Goal: Task Accomplishment & Management: Manage account settings

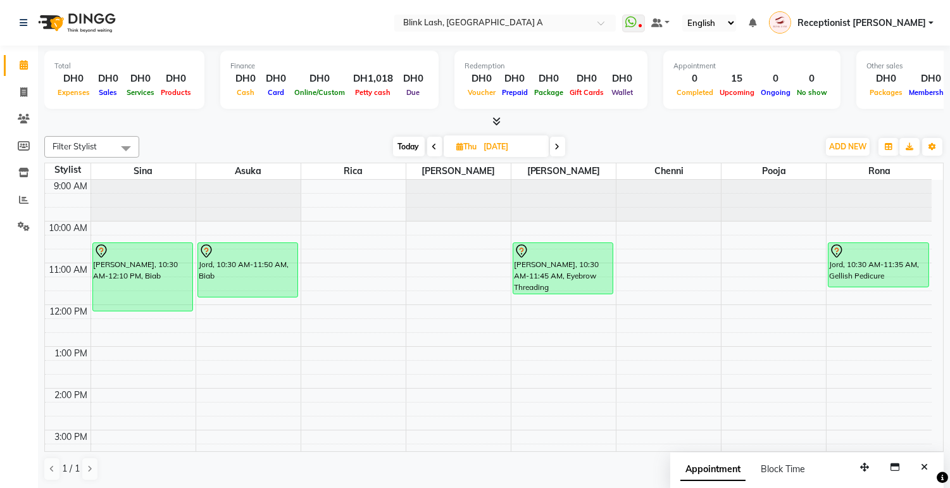
click at [406, 142] on span "Today" at bounding box center [409, 147] width 32 height 20
type input "[DATE]"
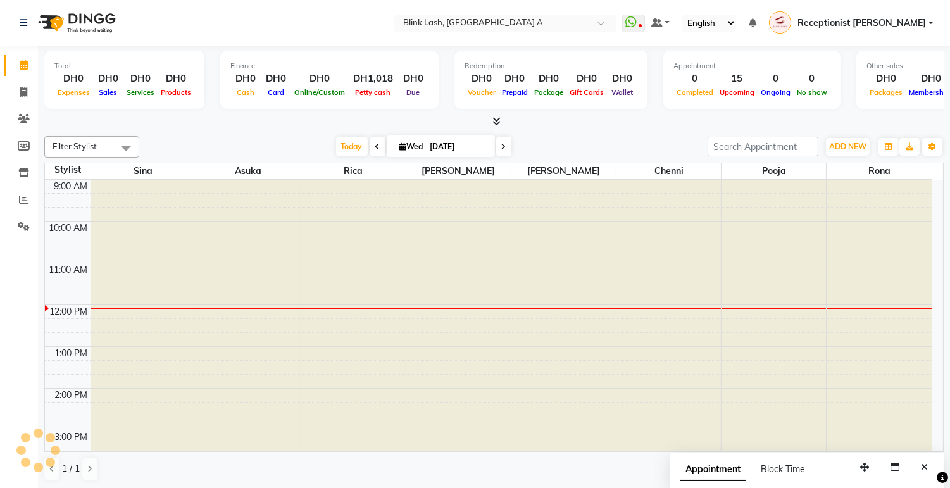
scroll to position [127, 0]
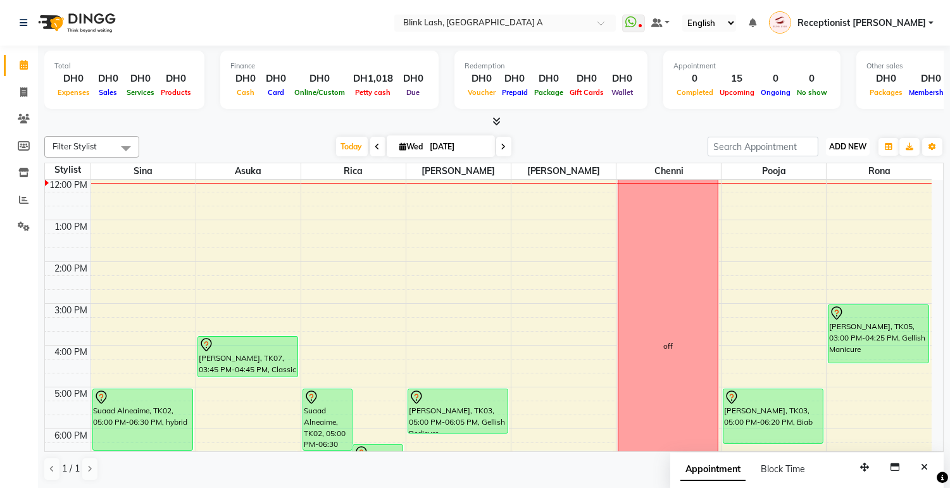
click at [847, 140] on button "ADD NEW Toggle Dropdown" at bounding box center [848, 147] width 44 height 18
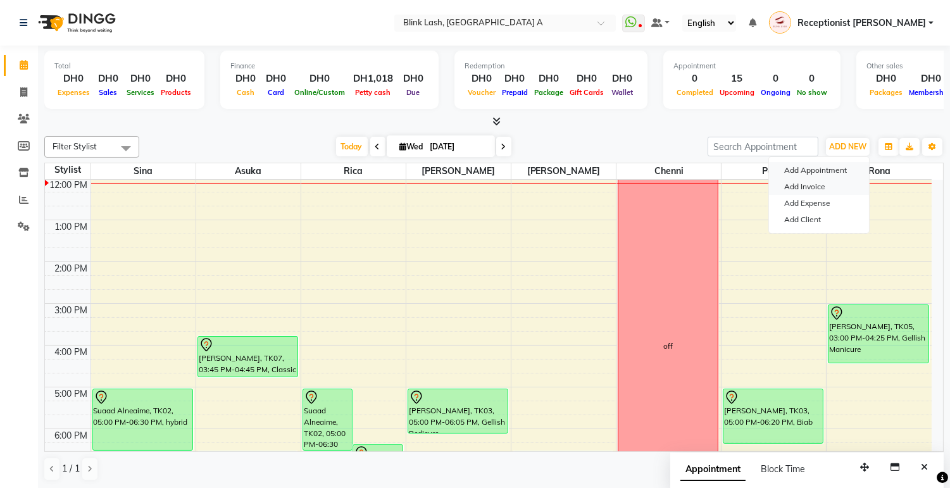
drag, startPoint x: 833, startPoint y: 170, endPoint x: 833, endPoint y: 185, distance: 15.2
click at [833, 185] on div "Add Appointment Add Invoice Add Expense Add Client" at bounding box center [819, 194] width 101 height 77
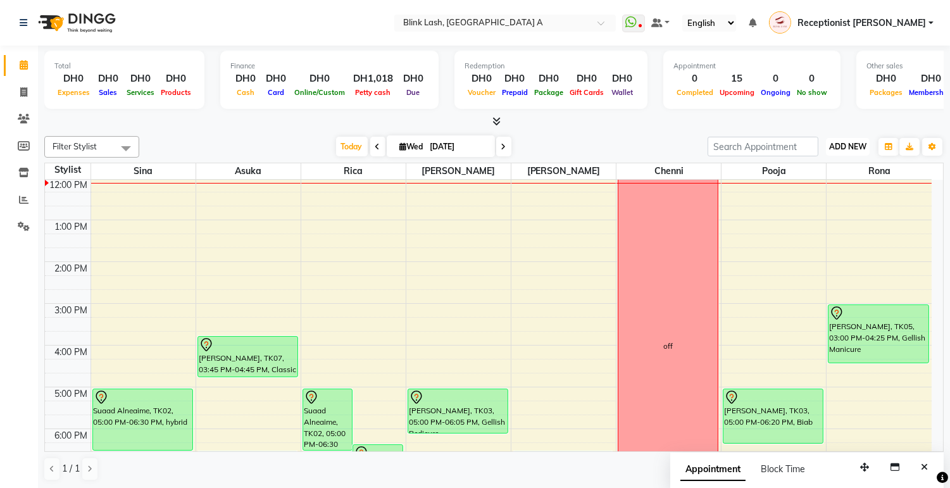
click at [847, 147] on span "ADD NEW" at bounding box center [848, 146] width 37 height 9
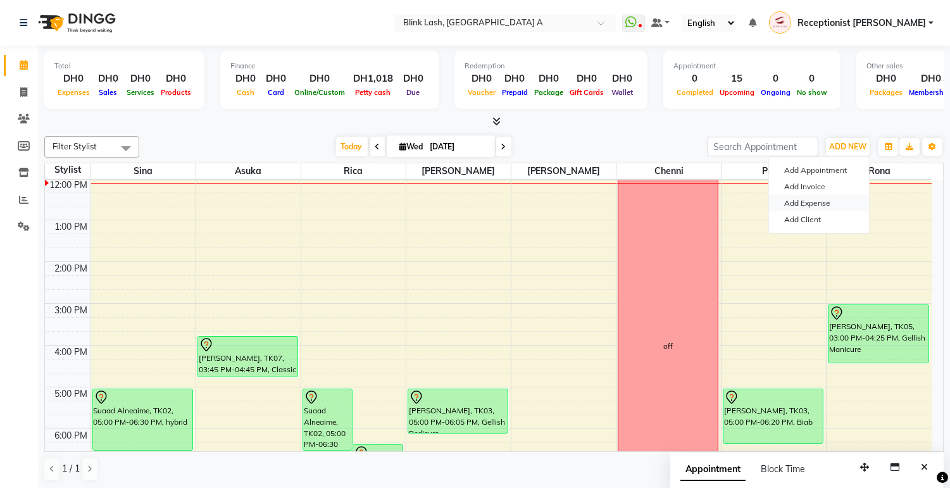
click at [805, 200] on link "Add Expense" at bounding box center [819, 203] width 100 height 16
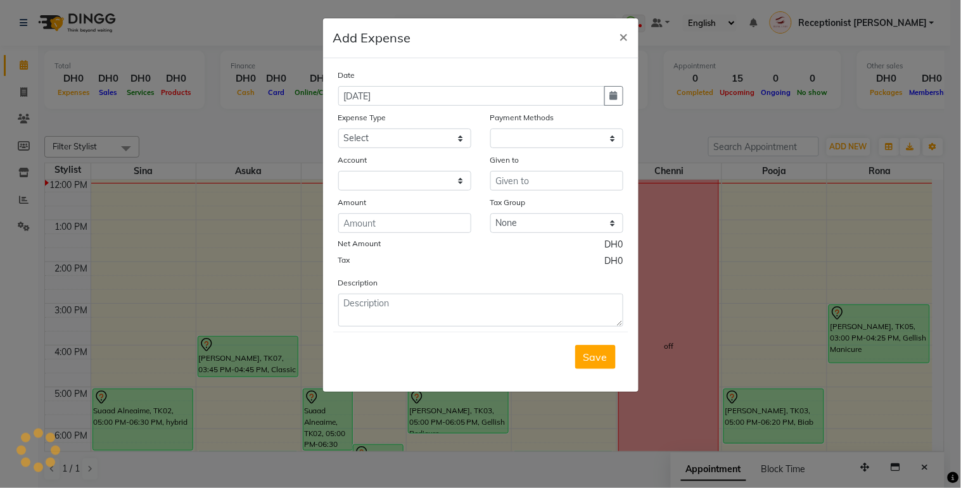
select select "4948"
select select "1"
select select "4947"
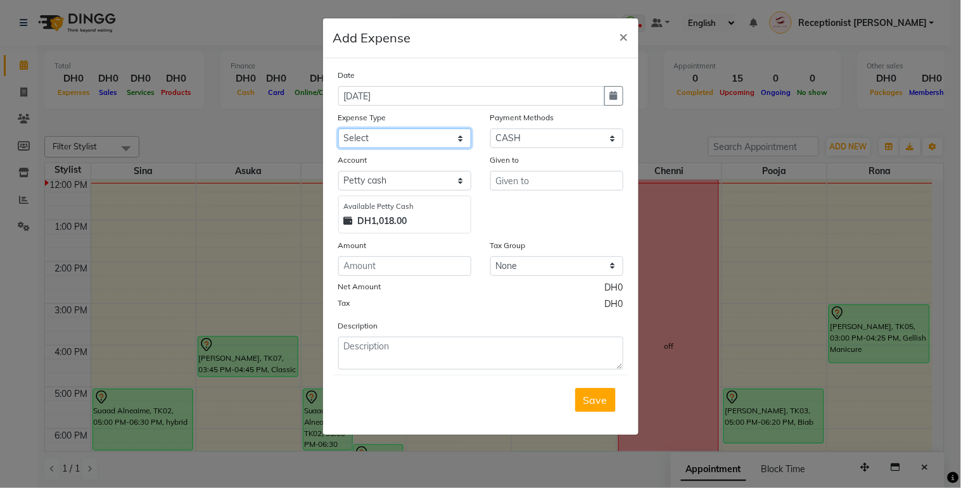
click at [441, 142] on select "Select ACCOMODATIONS RENT Advance Salary Bank charges carlift Car maintenance C…" at bounding box center [404, 139] width 133 height 20
click at [338, 129] on select "Select ACCOMODATIONS RENT Advance Salary Bank charges carlift Car maintenance C…" at bounding box center [404, 139] width 133 height 20
click at [423, 137] on select "Select ACCOMODATIONS RENT Advance Salary Bank charges carlift Car maintenance C…" at bounding box center [404, 139] width 133 height 20
select select "20099"
click at [338, 129] on select "Select ACCOMODATIONS RENT Advance Salary Bank charges carlift Car maintenance C…" at bounding box center [404, 139] width 133 height 20
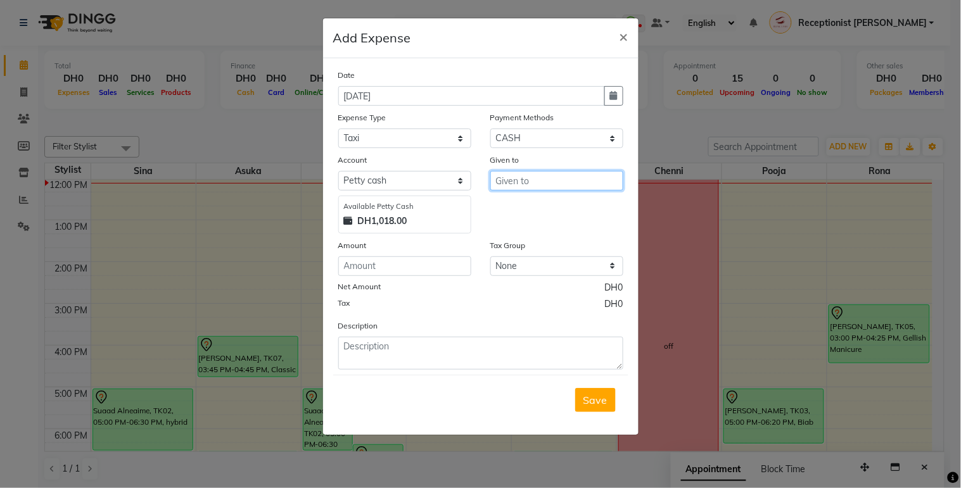
click at [508, 187] on input "text" at bounding box center [556, 181] width 133 height 20
type input "National Taxi"
click at [450, 262] on input "number" at bounding box center [404, 266] width 133 height 20
type input "12"
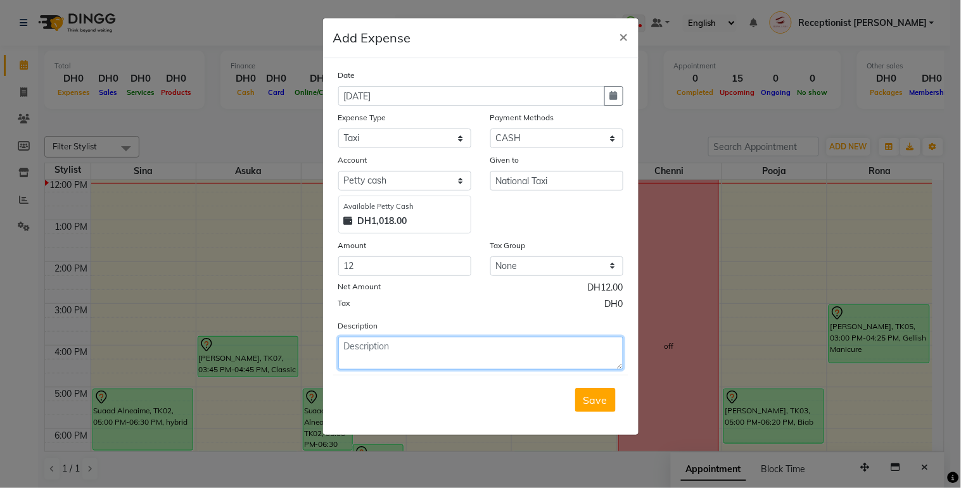
click at [445, 362] on textarea at bounding box center [480, 353] width 285 height 33
type textarea "home service fare"
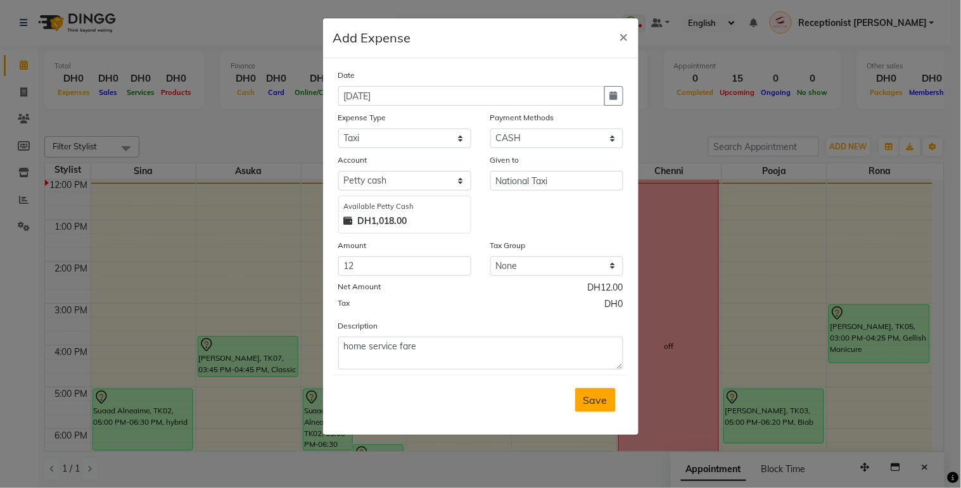
click at [600, 396] on span "Save" at bounding box center [595, 400] width 24 height 13
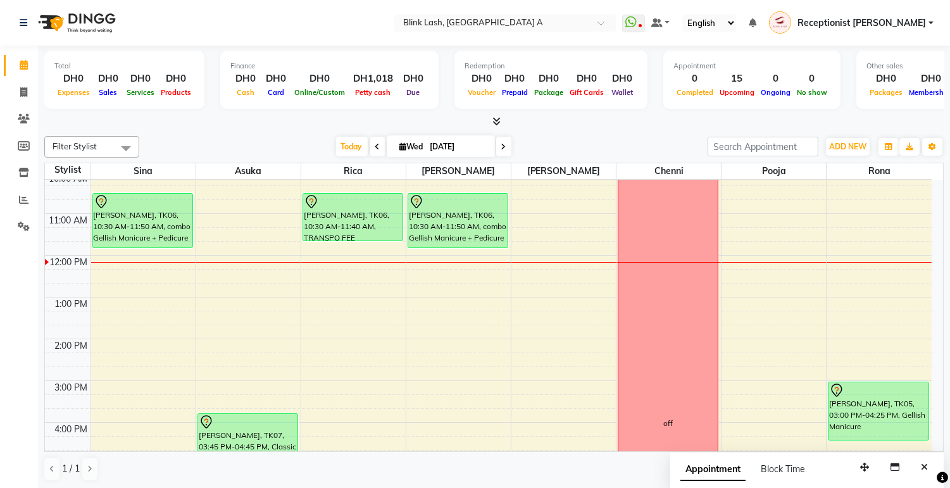
scroll to position [0, 0]
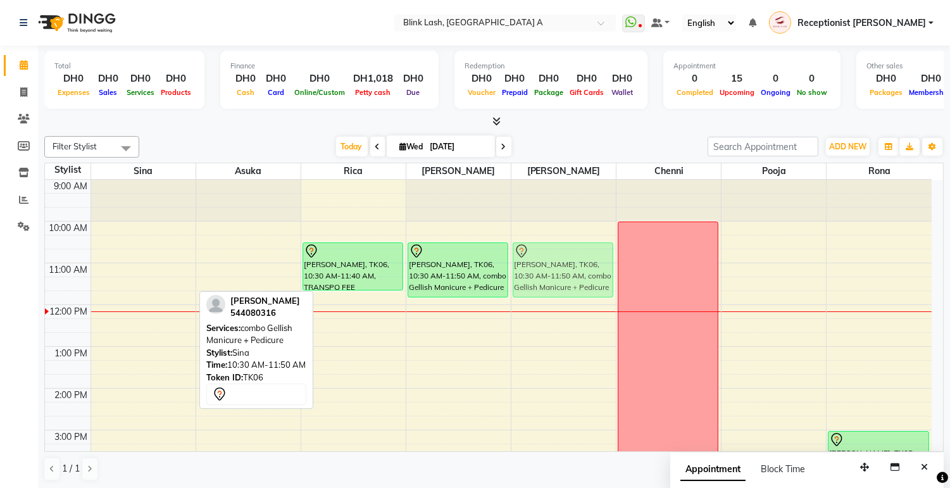
drag, startPoint x: 151, startPoint y: 263, endPoint x: 532, endPoint y: 261, distance: 381.2
click at [532, 261] on tr "[PERSON_NAME], TK06, 10:30 AM-11:50 AM, combo Gellish Manicure + Pedicure Suaad…" at bounding box center [488, 493] width 887 height 626
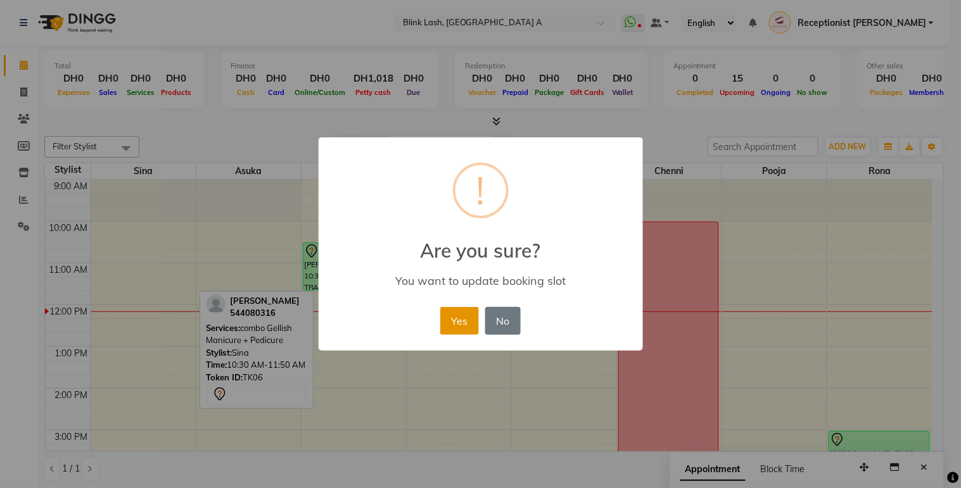
click at [458, 319] on button "Yes" at bounding box center [459, 321] width 39 height 28
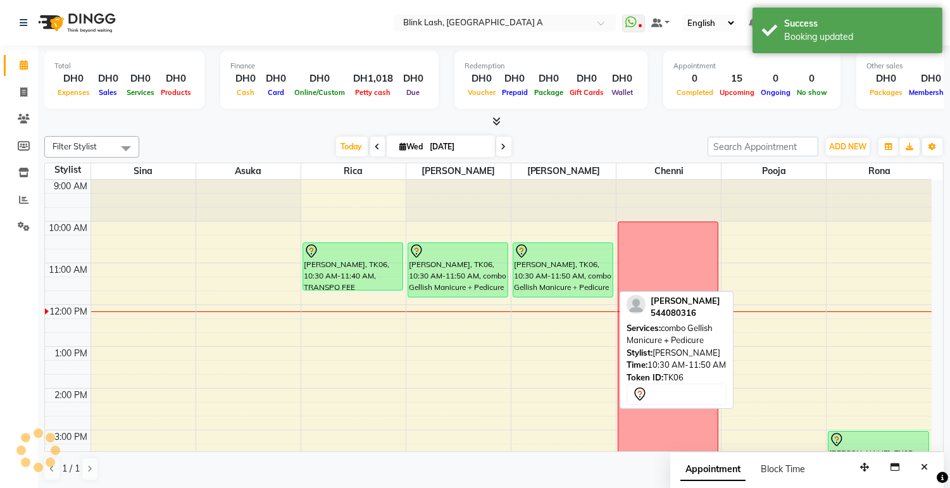
click at [540, 268] on div "[PERSON_NAME], TK06, 10:30 AM-11:50 AM, combo Gellish Manicure + Pedicure" at bounding box center [563, 270] width 99 height 54
select select "7"
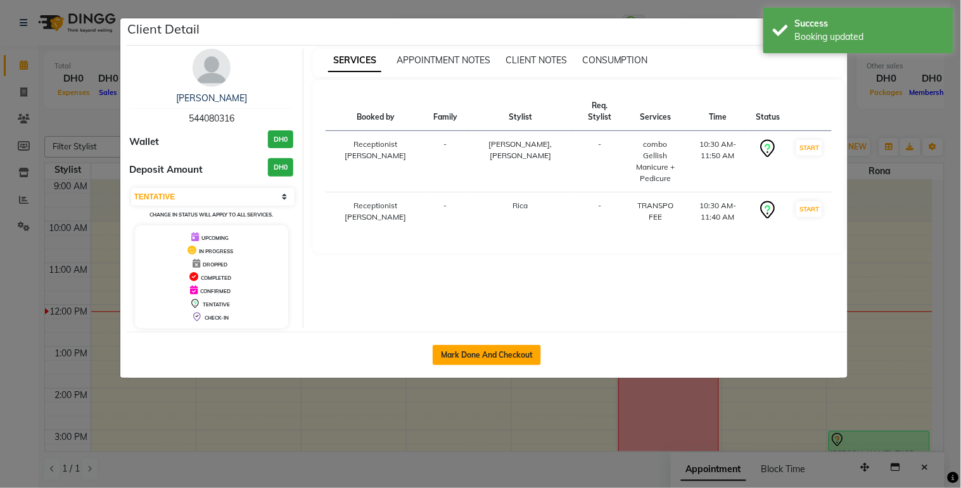
click at [513, 345] on button "Mark Done And Checkout" at bounding box center [486, 355] width 108 height 20
select select "service"
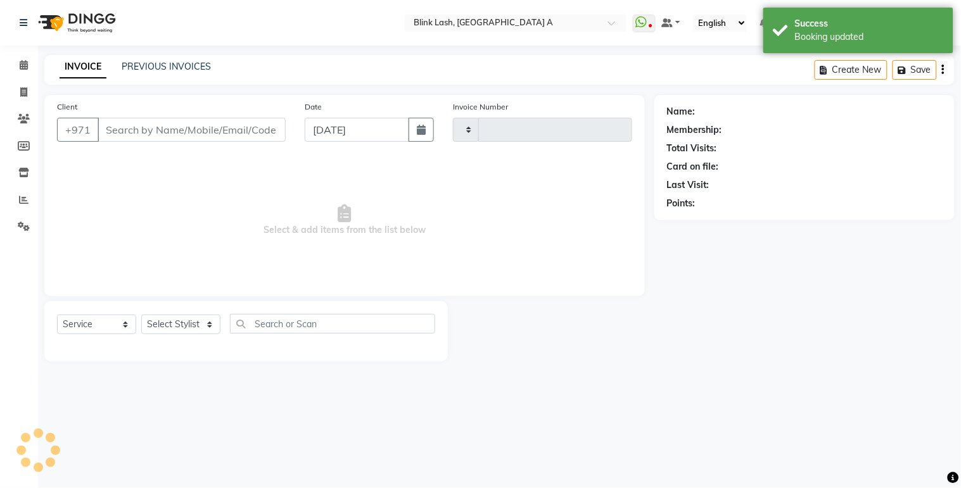
type input "1532"
select select "5970"
type input "544080316"
select select "46934"
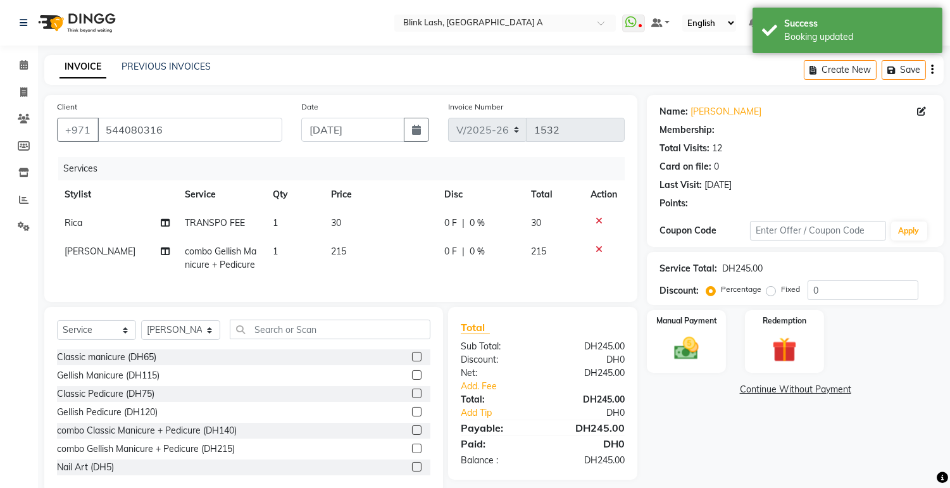
scroll to position [35, 0]
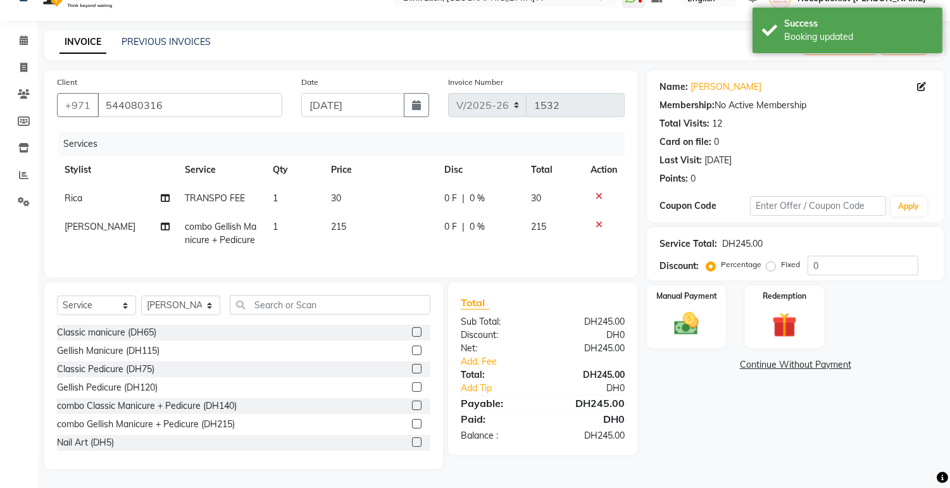
click at [838, 358] on link "Continue Without Payment" at bounding box center [796, 364] width 292 height 13
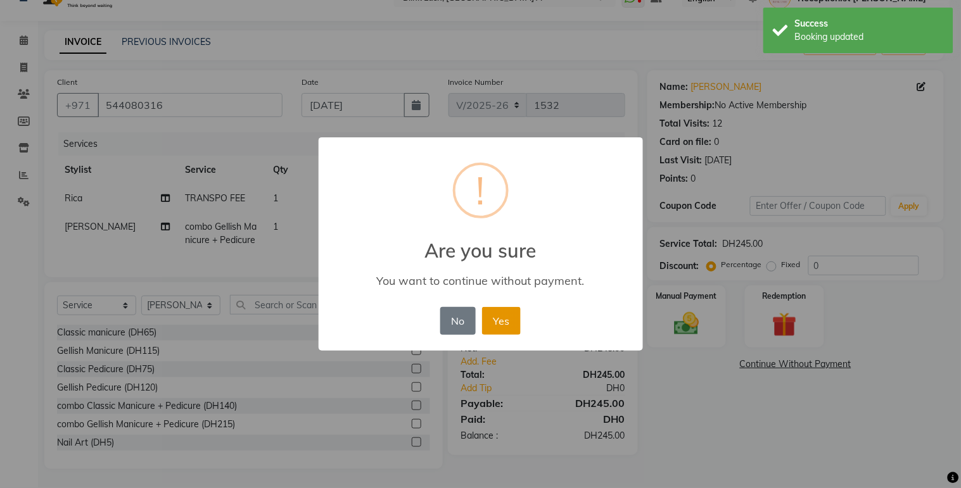
click at [496, 323] on button "Yes" at bounding box center [501, 321] width 39 height 28
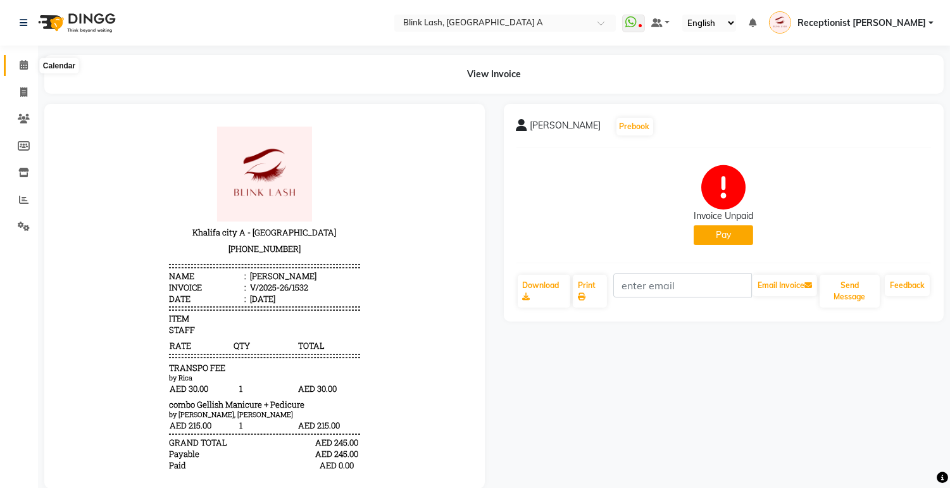
click at [15, 61] on span at bounding box center [24, 65] width 22 height 15
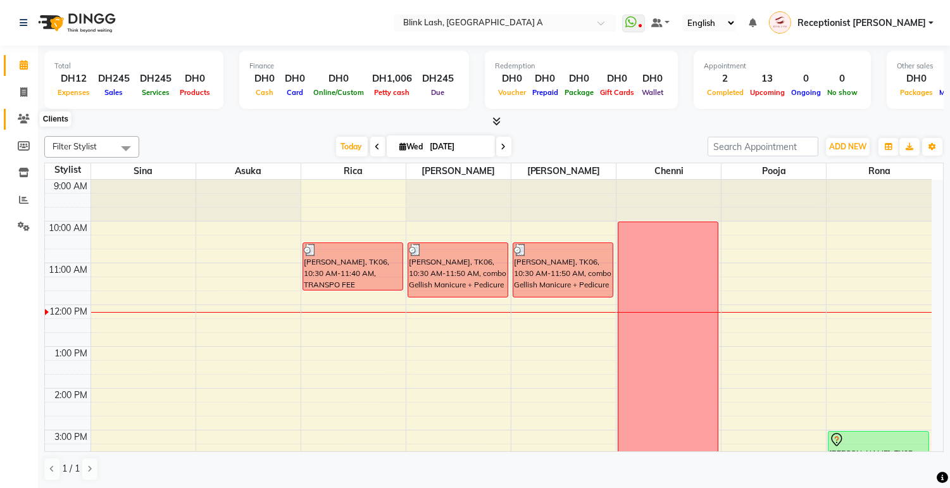
click at [28, 117] on icon at bounding box center [24, 118] width 12 height 9
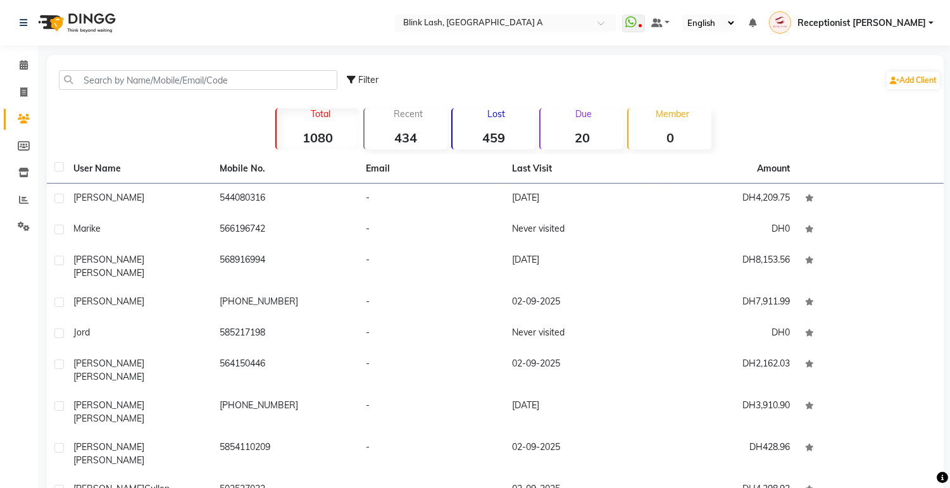
click at [583, 142] on strong "20" at bounding box center [582, 138] width 83 height 16
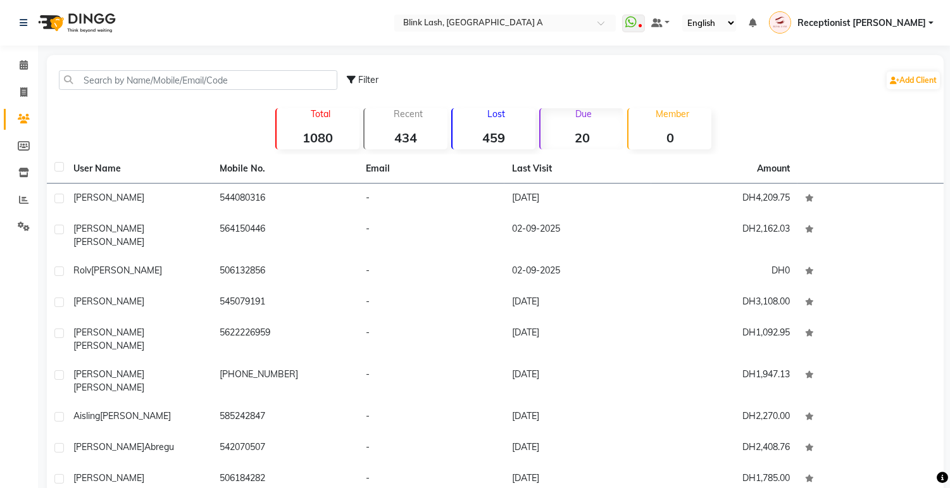
click at [591, 121] on div "Due 20" at bounding box center [582, 128] width 84 height 41
click at [608, 125] on div "Due 20" at bounding box center [582, 128] width 84 height 41
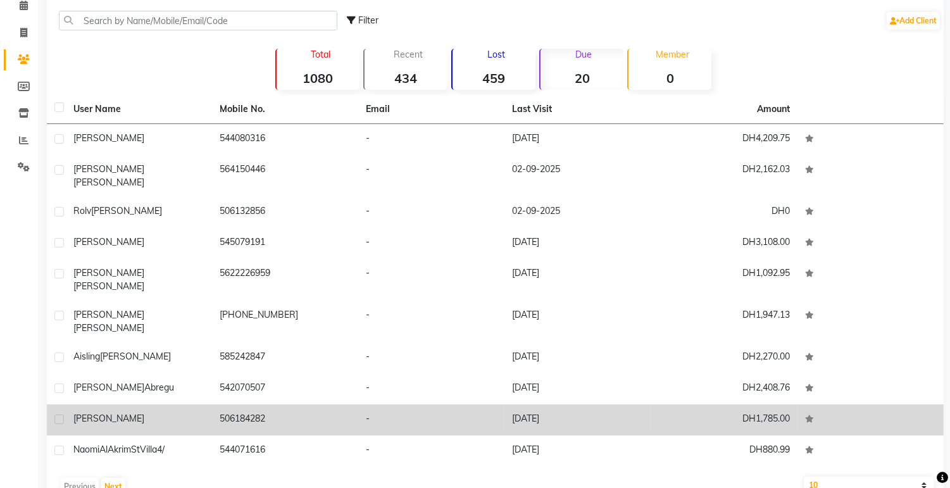
click at [103, 413] on span "[PERSON_NAME]" at bounding box center [108, 418] width 71 height 11
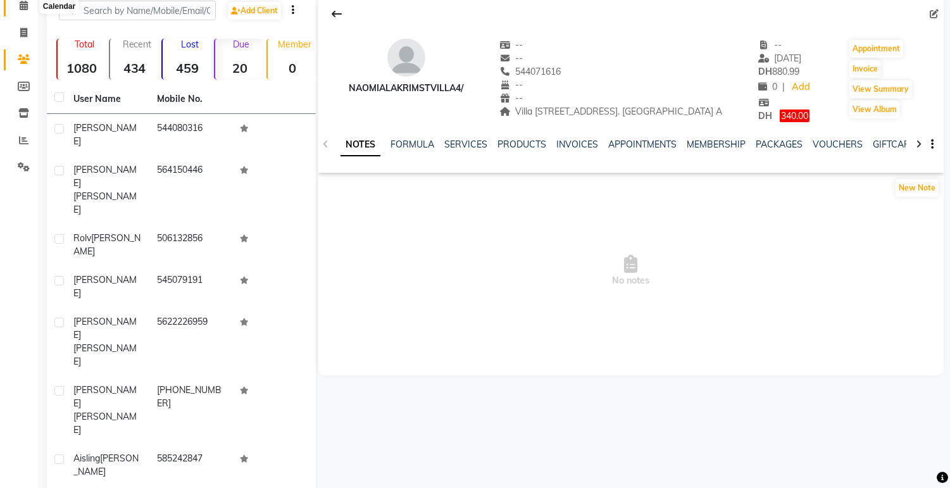
click at [20, 7] on icon at bounding box center [24, 5] width 8 height 9
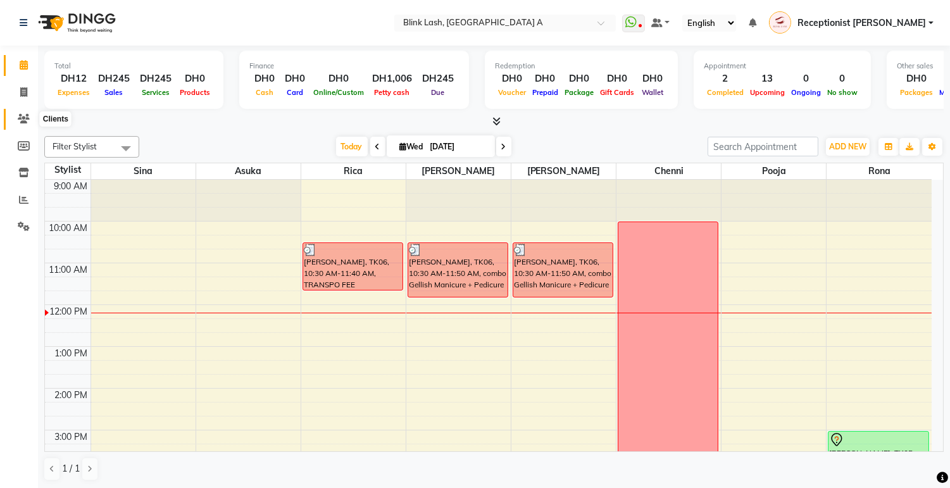
click at [25, 117] on icon at bounding box center [24, 118] width 12 height 9
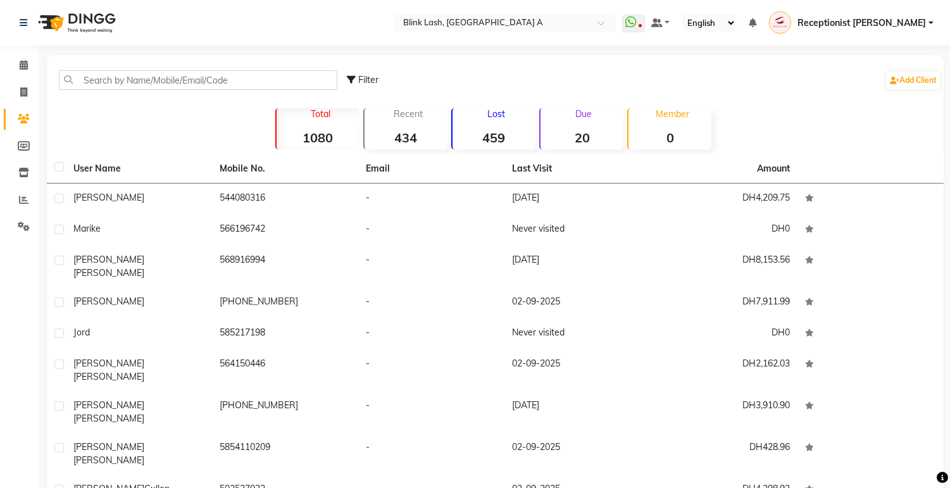
click at [577, 123] on div "Due 20" at bounding box center [582, 128] width 84 height 41
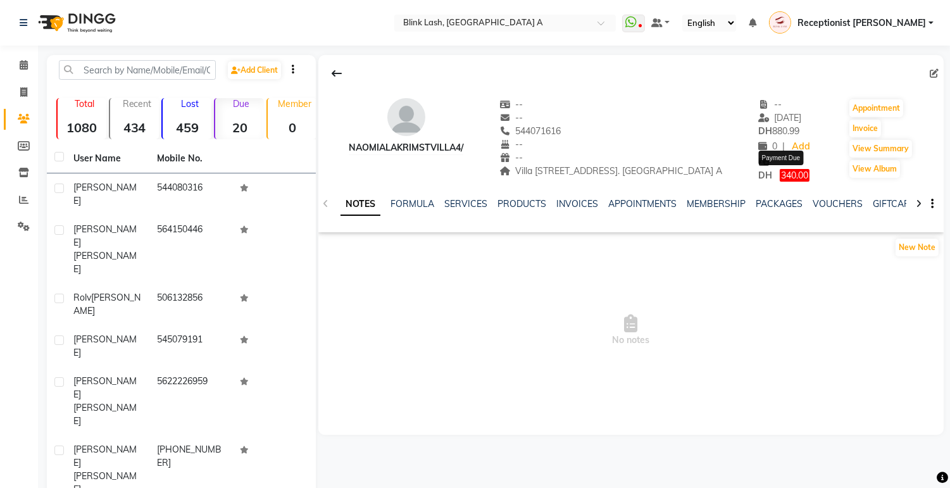
click at [792, 171] on span "340.00" at bounding box center [795, 175] width 30 height 13
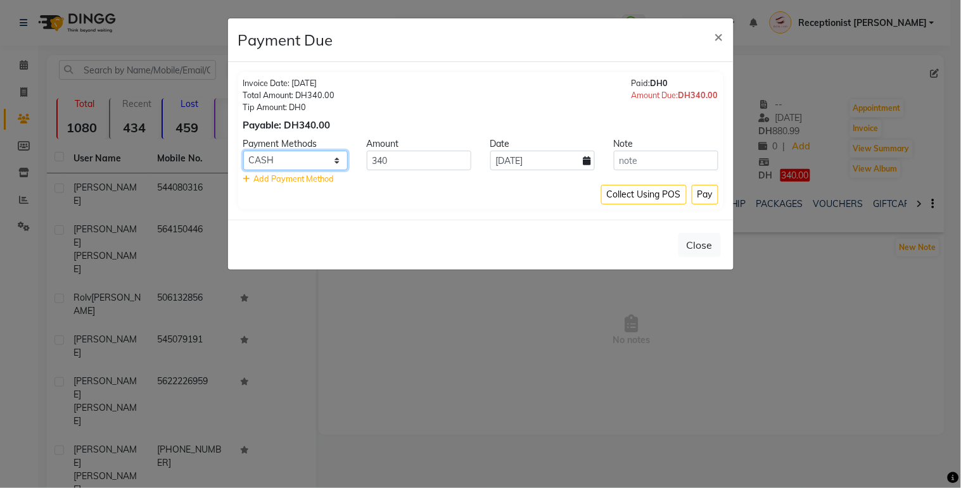
click at [331, 156] on select "Master Card ONLINE Visa Card CASH Cheque" at bounding box center [295, 161] width 104 height 20
select select "19"
click at [243, 151] on select "Master Card ONLINE Visa Card CASH Cheque" at bounding box center [295, 161] width 104 height 20
click at [583, 160] on icon at bounding box center [587, 160] width 8 height 9
select select "9"
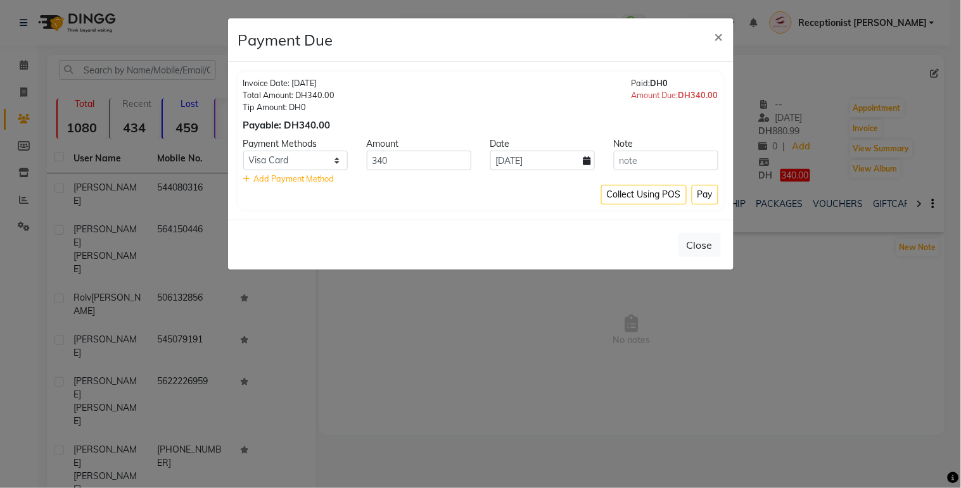
select select "2025"
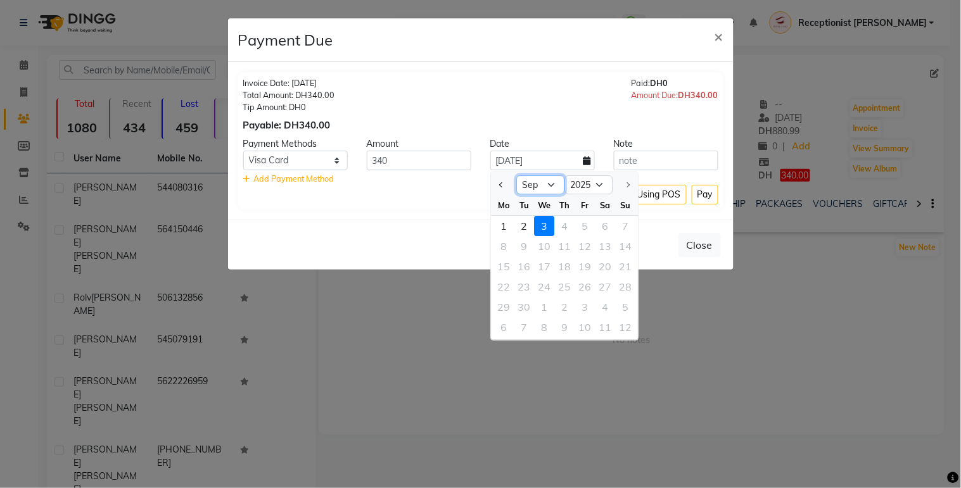
click at [545, 186] on select "Jan Feb Mar Apr May Jun [DATE] Aug Sep" at bounding box center [540, 184] width 48 height 19
select select "8"
click at [516, 175] on select "Jan Feb Mar Apr May Jun [DATE] Aug Sep" at bounding box center [540, 184] width 48 height 19
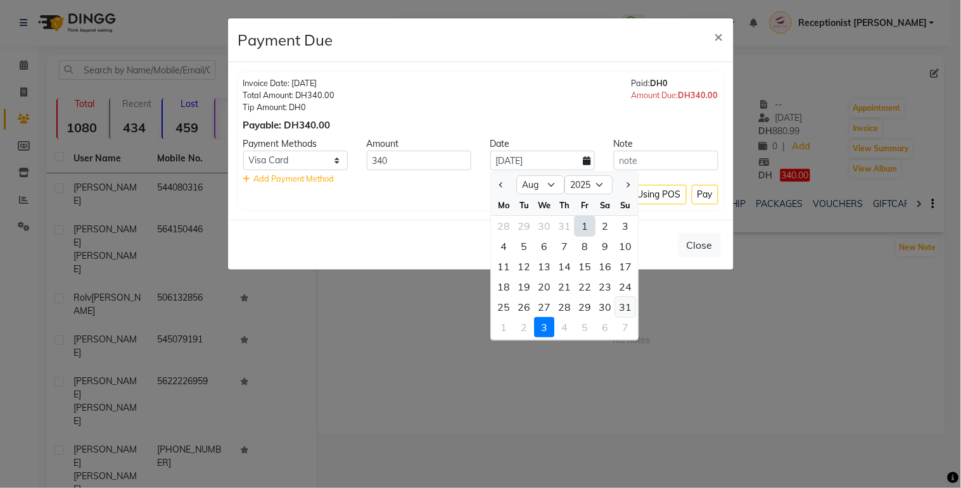
click at [621, 304] on div "31" at bounding box center [625, 307] width 20 height 20
type input "[DATE]"
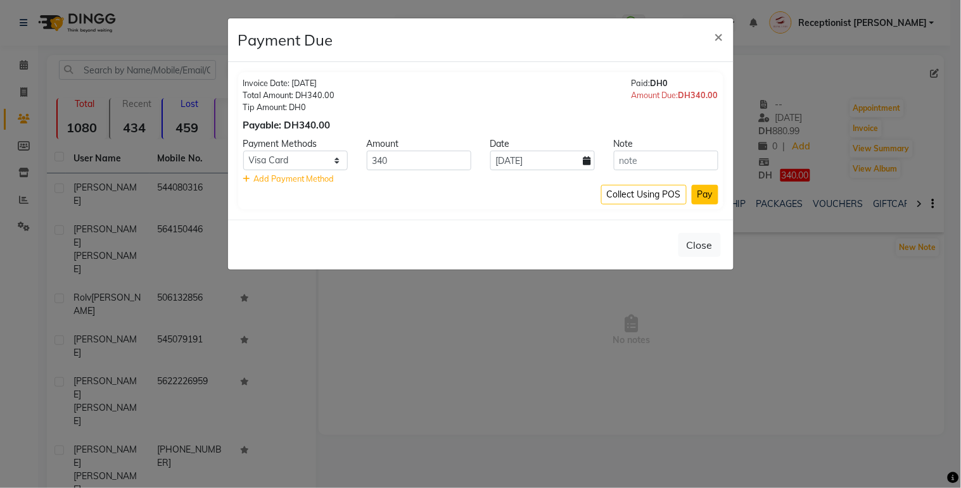
click at [709, 193] on button "Pay" at bounding box center [704, 195] width 27 height 20
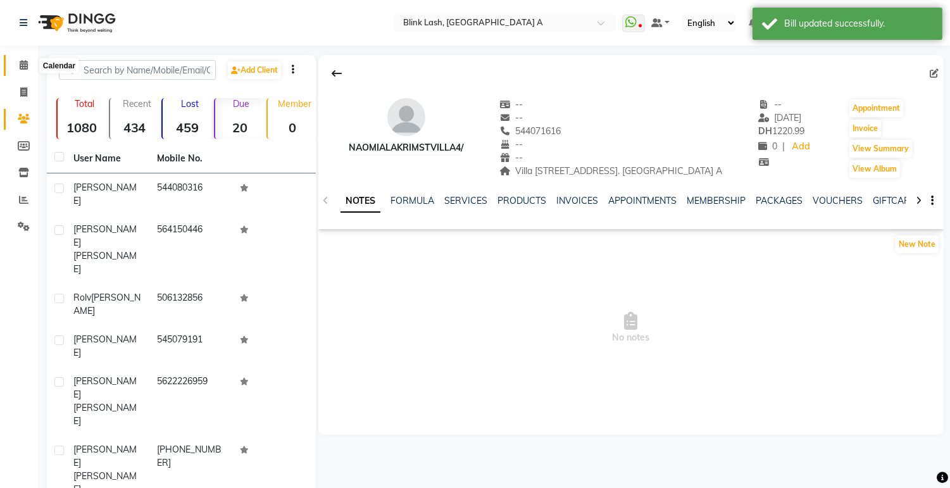
click at [28, 68] on span at bounding box center [24, 65] width 22 height 15
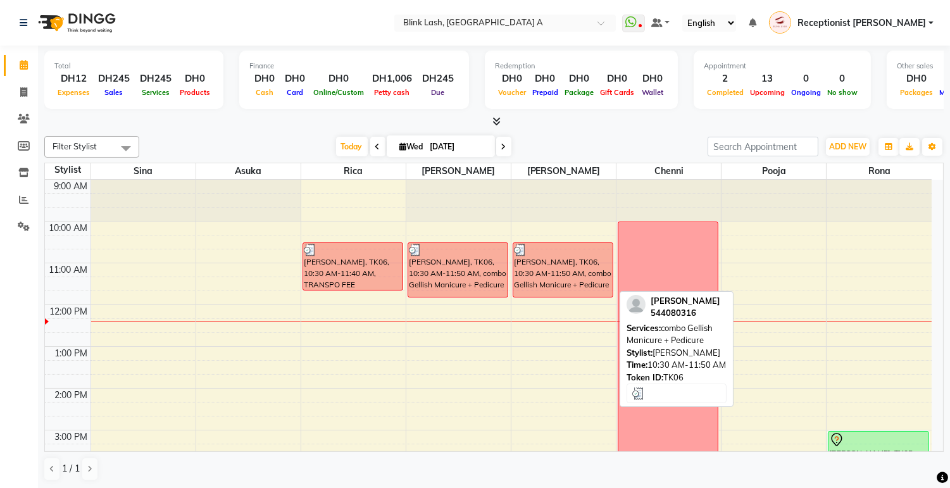
click at [555, 267] on div "[PERSON_NAME], TK06, 10:30 AM-11:50 AM, combo Gellish Manicure + Pedicure" at bounding box center [563, 270] width 99 height 54
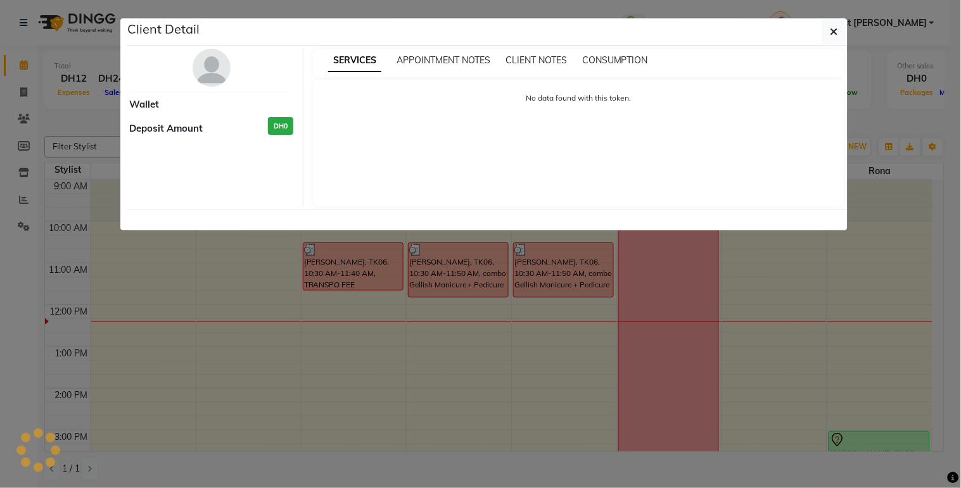
select select "3"
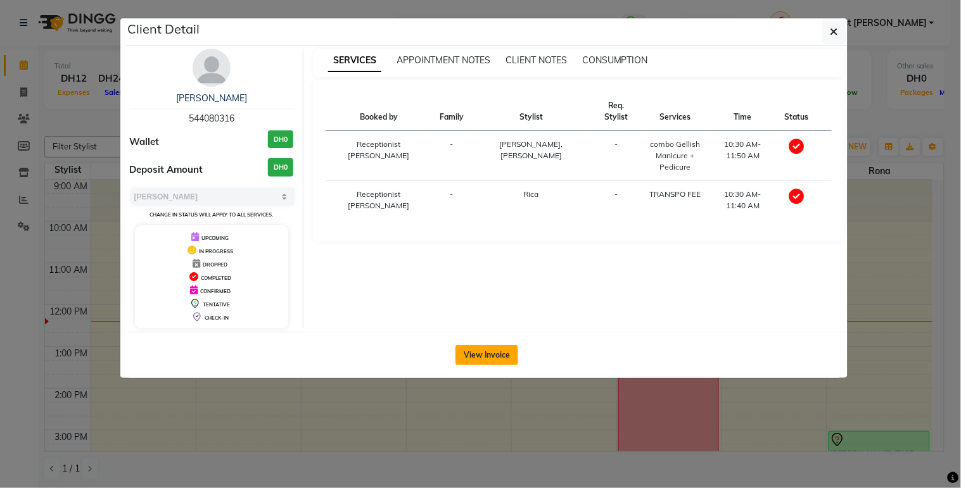
click at [479, 357] on button "View Invoice" at bounding box center [486, 355] width 63 height 20
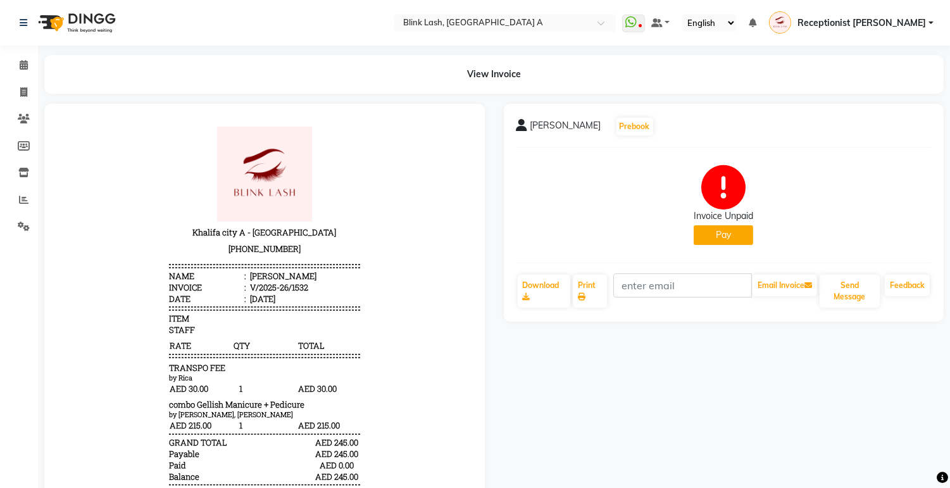
click at [719, 237] on button "Pay" at bounding box center [724, 235] width 60 height 20
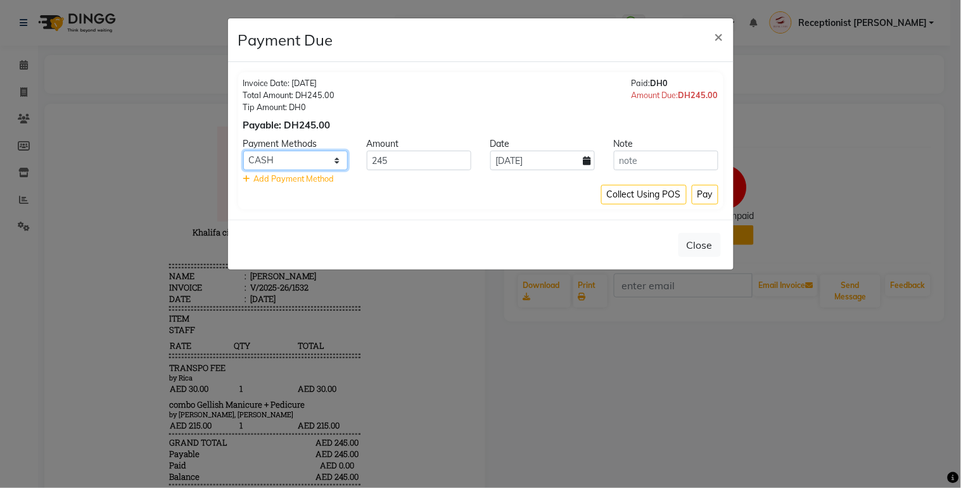
click at [334, 160] on select "Master Card ONLINE Visa Card CASH Cheque" at bounding box center [295, 161] width 104 height 20
select select "3"
click at [243, 151] on select "Master Card ONLINE Visa Card CASH Cheque" at bounding box center [295, 161] width 104 height 20
click at [700, 197] on button "Pay" at bounding box center [704, 195] width 27 height 20
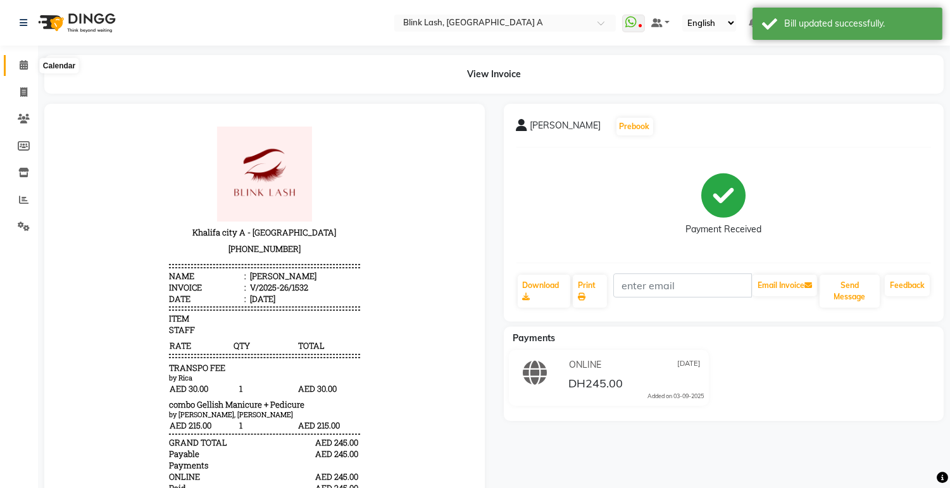
click at [24, 60] on span at bounding box center [24, 65] width 22 height 15
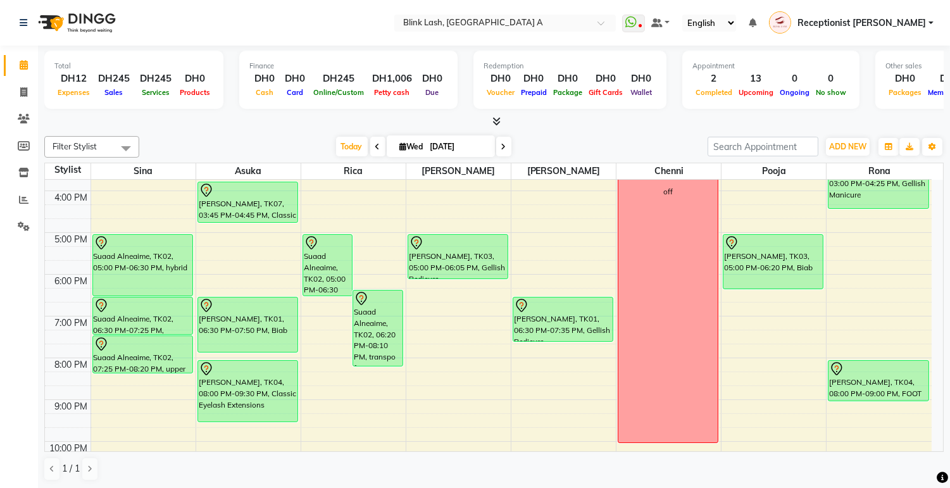
scroll to position [211, 0]
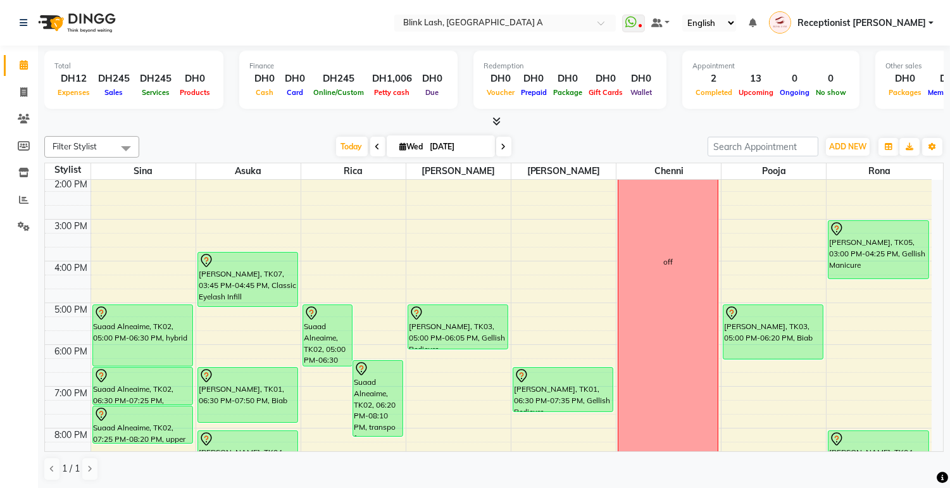
drag, startPoint x: 270, startPoint y: 292, endPoint x: 270, endPoint y: 307, distance: 15.2
click at [270, 307] on div "[PERSON_NAME], TK07, 03:45 PM-04:45 PM, Classic Eyelash Infill [PERSON_NAME], T…" at bounding box center [248, 282] width 104 height 626
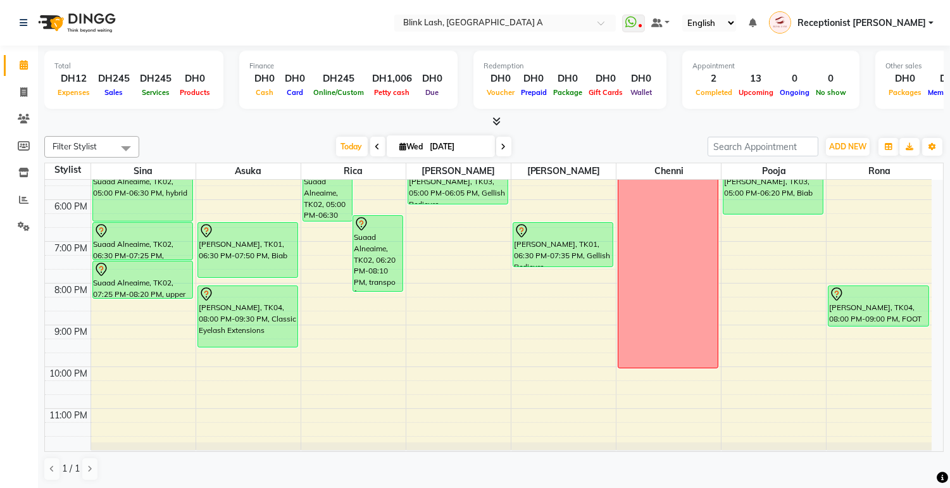
scroll to position [357, 0]
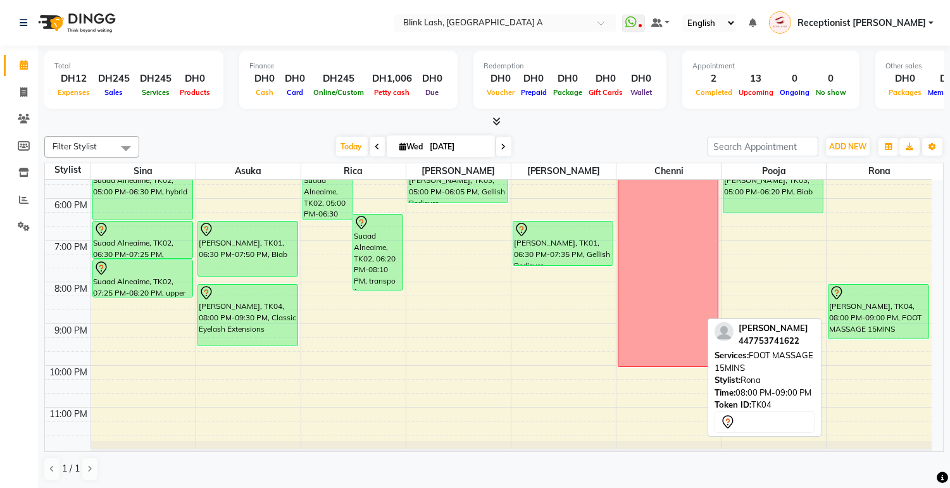
click at [885, 327] on div "[PERSON_NAME], TK05, 03:00 PM-04:25 PM, Gellish Manicure [PERSON_NAME], TK04, 0…" at bounding box center [879, 136] width 105 height 626
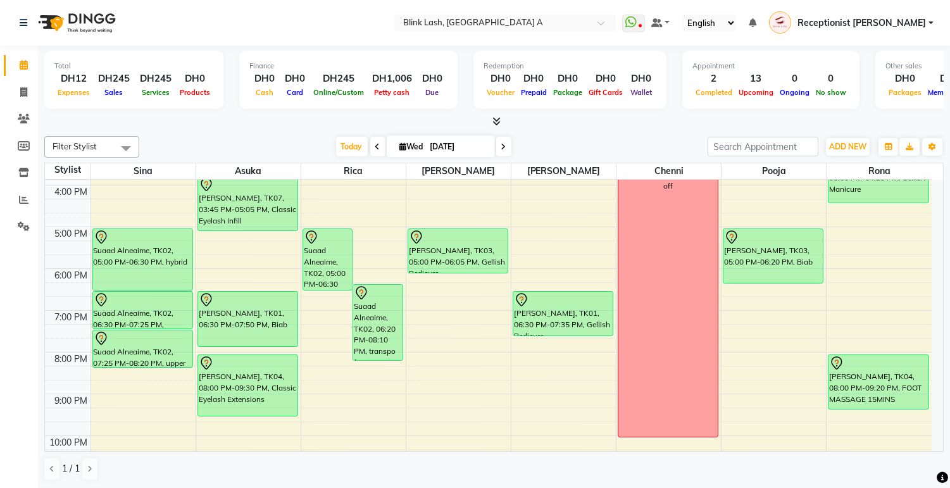
scroll to position [217, 0]
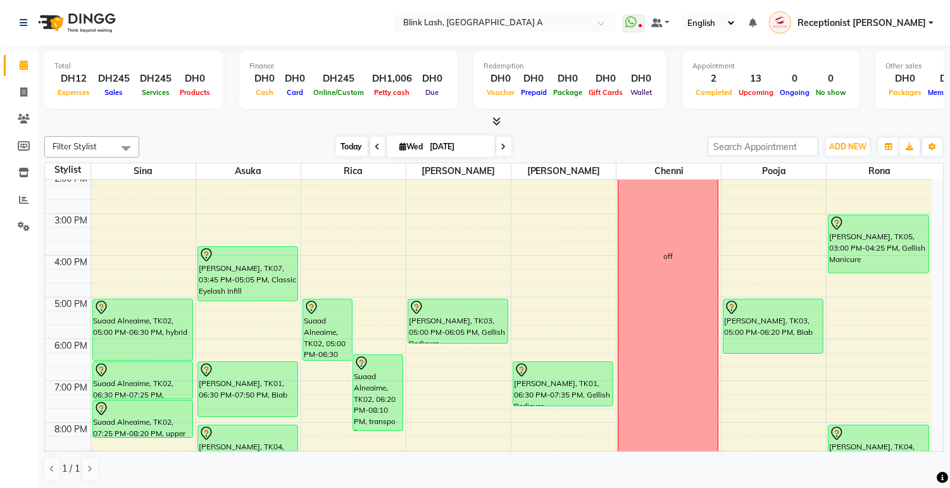
click at [343, 146] on span "Today" at bounding box center [352, 147] width 32 height 20
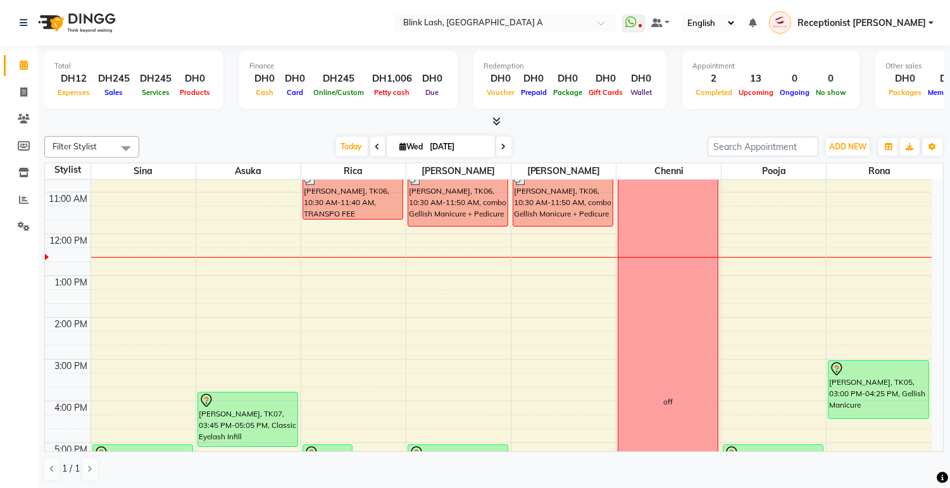
scroll to position [56, 0]
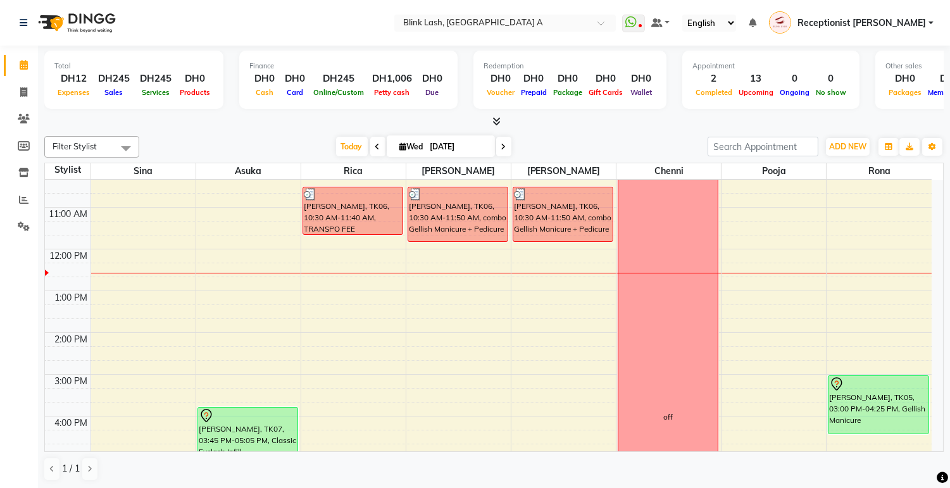
click at [503, 144] on span at bounding box center [503, 147] width 15 height 20
type input "[DATE]"
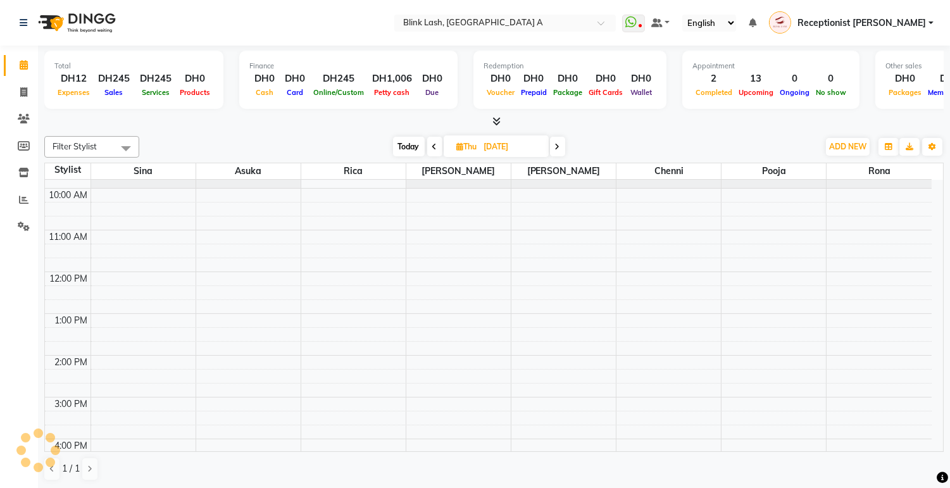
scroll to position [0, 0]
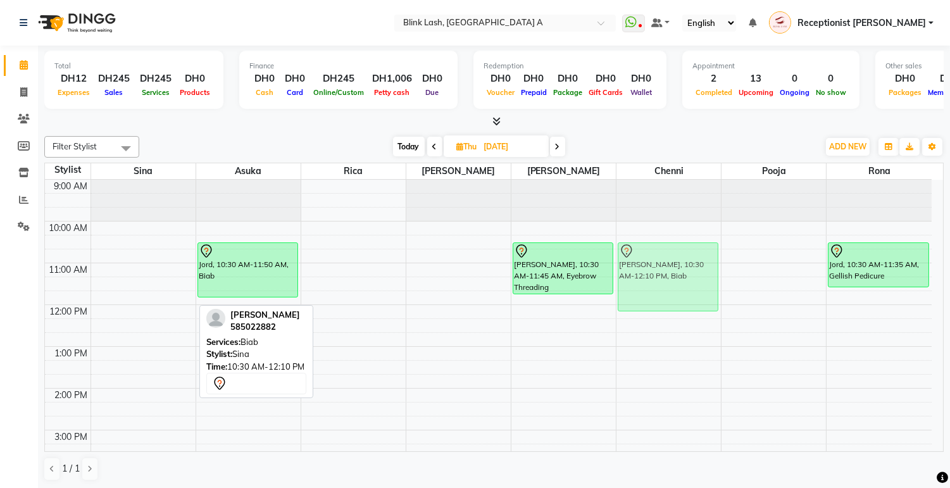
drag, startPoint x: 146, startPoint y: 279, endPoint x: 650, endPoint y: 283, distance: 504.7
click at [650, 283] on tr "[PERSON_NAME], 10:30 AM-12:10 PM, Biab anneline, 04:00 PM-05:10 PM, Classic Eye…" at bounding box center [488, 493] width 887 height 626
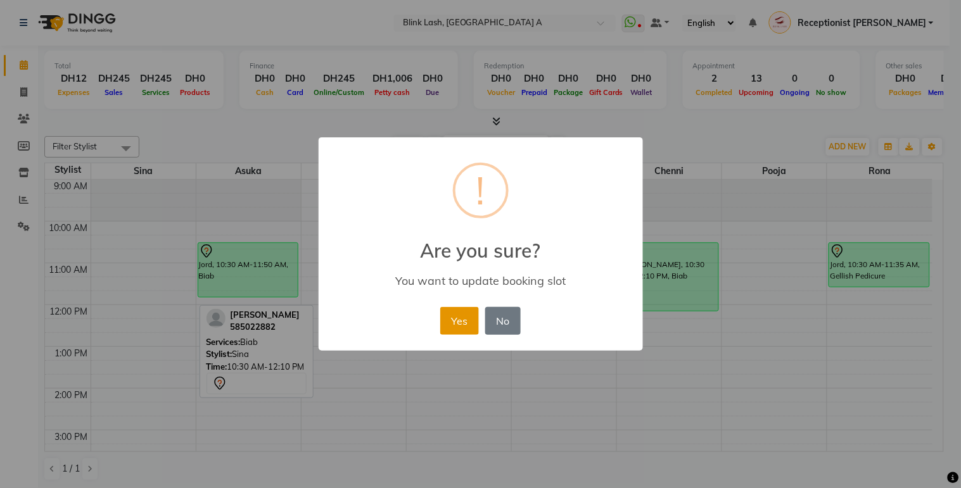
click at [455, 317] on button "Yes" at bounding box center [459, 321] width 39 height 28
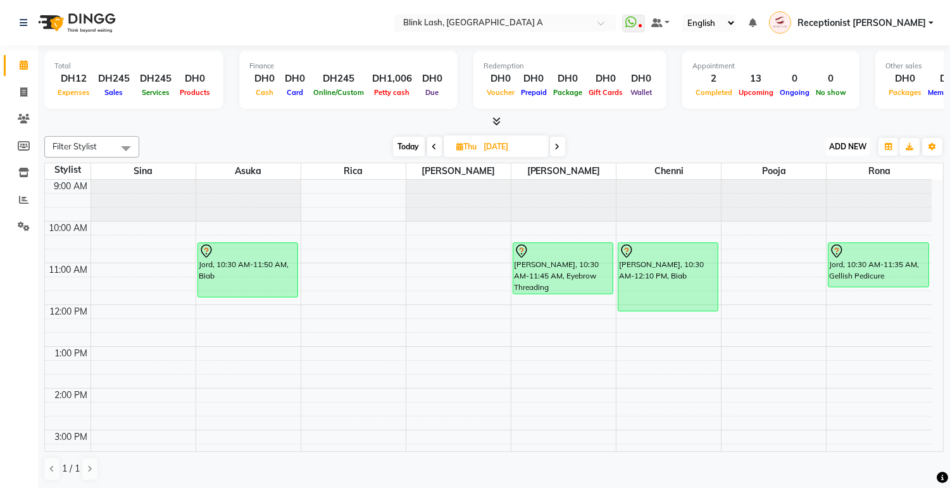
click at [857, 146] on span "ADD NEW" at bounding box center [848, 146] width 37 height 9
click at [818, 170] on button "Add Appointment" at bounding box center [819, 170] width 100 height 16
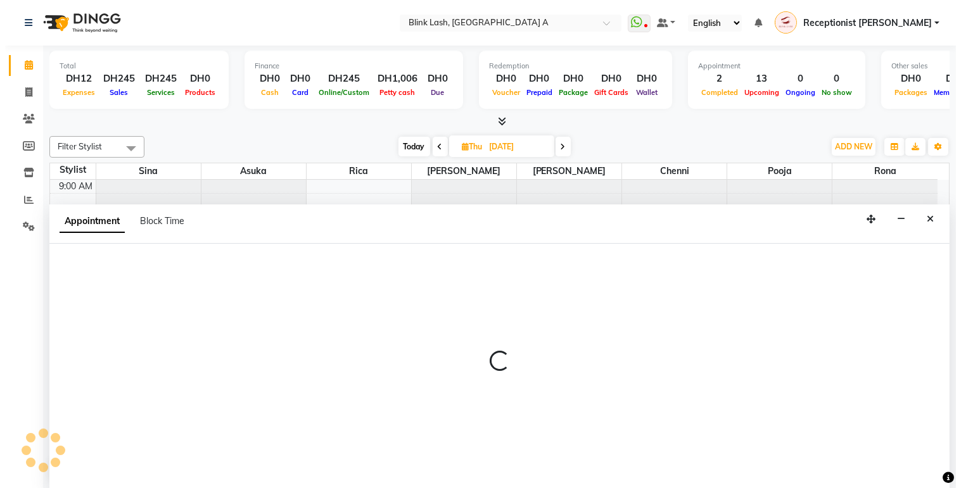
scroll to position [1, 0]
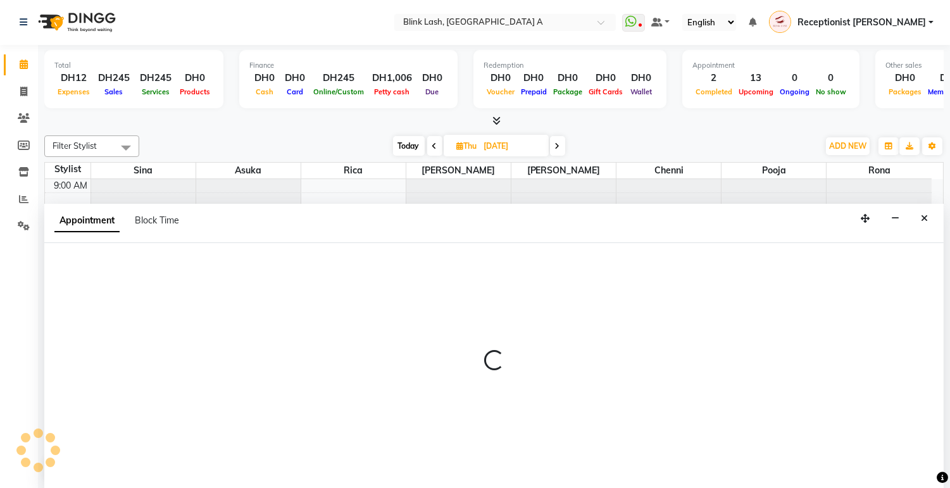
select select "tentative"
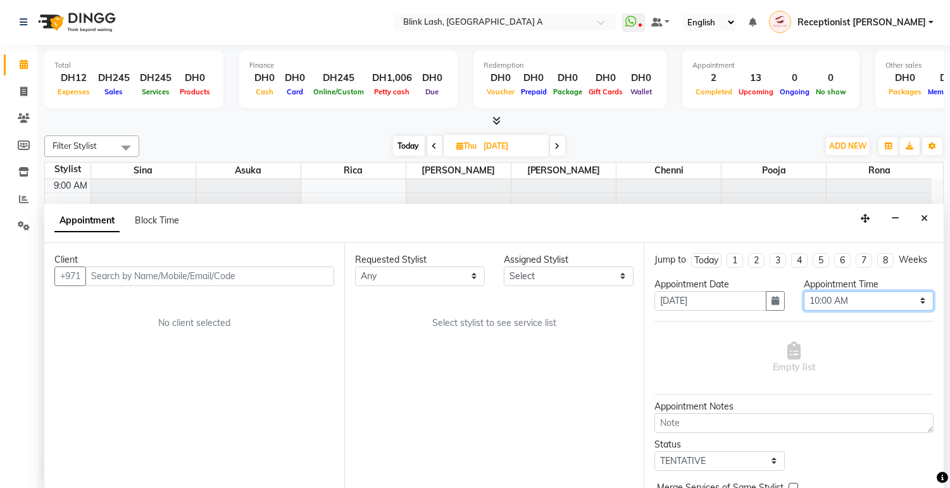
drag, startPoint x: 912, startPoint y: 311, endPoint x: 911, endPoint y: 305, distance: 6.6
click at [912, 311] on select "Select 10:00 AM 10:05 AM 10:10 AM 10:15 AM 10:20 AM 10:25 AM 10:30 AM 10:35 AM …" at bounding box center [869, 301] width 130 height 20
select select "660"
click at [804, 302] on select "Select 10:00 AM 10:05 AM 10:10 AM 10:15 AM 10:20 AM 10:25 AM 10:30 AM 10:35 AM …" at bounding box center [869, 301] width 130 height 20
click at [577, 263] on div "Assigned Stylist" at bounding box center [569, 259] width 130 height 13
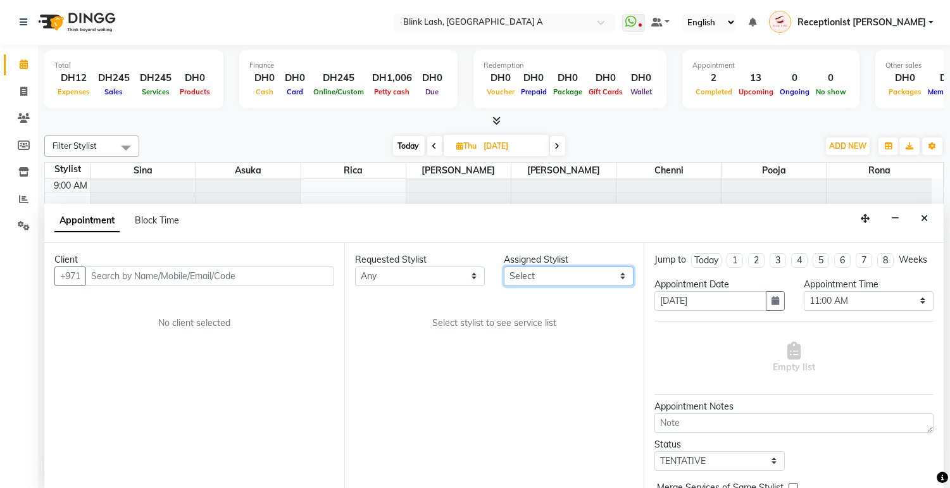
drag, startPoint x: 587, startPoint y: 274, endPoint x: 584, endPoint y: 287, distance: 12.9
click at [587, 274] on select "Select [PERSON_NAME] [PERSON_NAME] pooja Rica [PERSON_NAME]" at bounding box center [569, 277] width 130 height 20
click at [572, 441] on div "Requested Stylist Any [PERSON_NAME] [PERSON_NAME] pooja Rica [PERSON_NAME] Assi…" at bounding box center [494, 366] width 300 height 246
click at [609, 270] on select "Select [PERSON_NAME] [PERSON_NAME] pooja Rica [PERSON_NAME]" at bounding box center [569, 277] width 130 height 20
select select "42461"
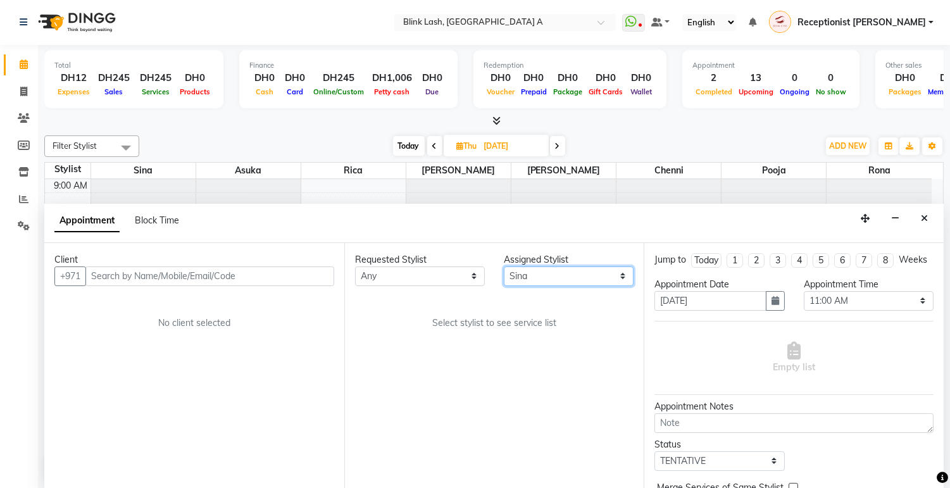
click at [504, 267] on select "Select [PERSON_NAME] [PERSON_NAME] pooja Rica [PERSON_NAME]" at bounding box center [569, 277] width 130 height 20
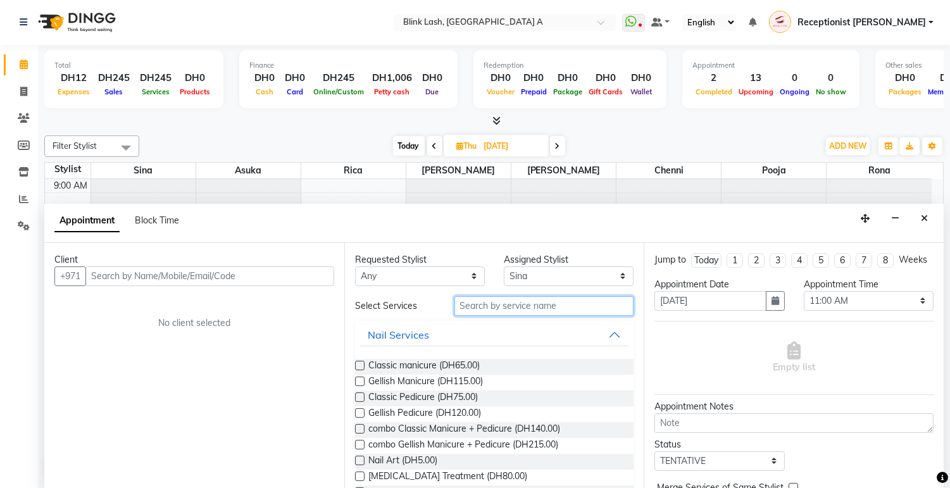
click at [536, 312] on input "text" at bounding box center [545, 306] width 180 height 20
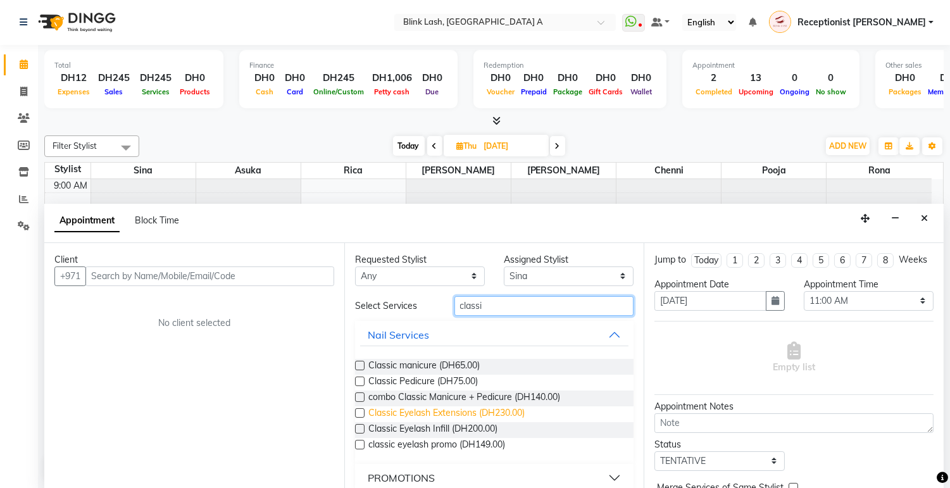
type input "classi"
click at [448, 413] on span "Classic Eyelash Extensions (DH230.00)" at bounding box center [447, 415] width 156 height 16
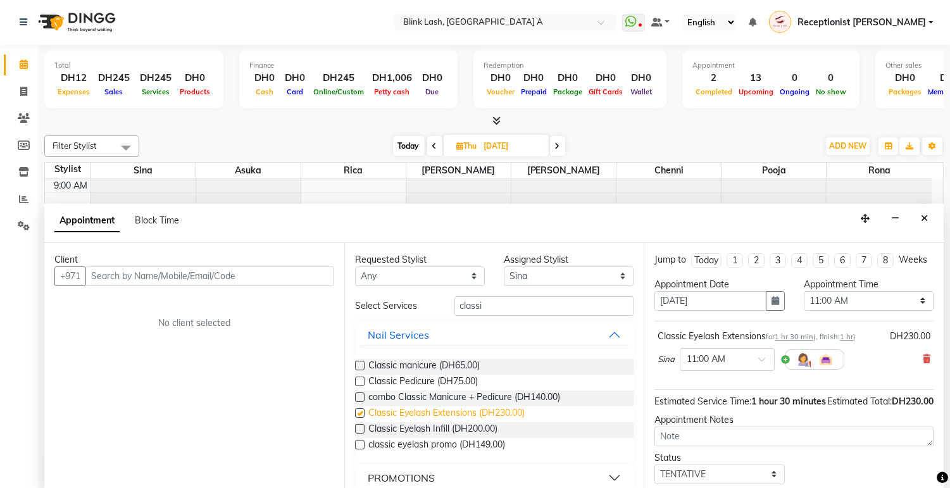
checkbox input "false"
click at [277, 255] on div "Client" at bounding box center [194, 259] width 280 height 13
click at [275, 274] on input "text" at bounding box center [209, 277] width 249 height 20
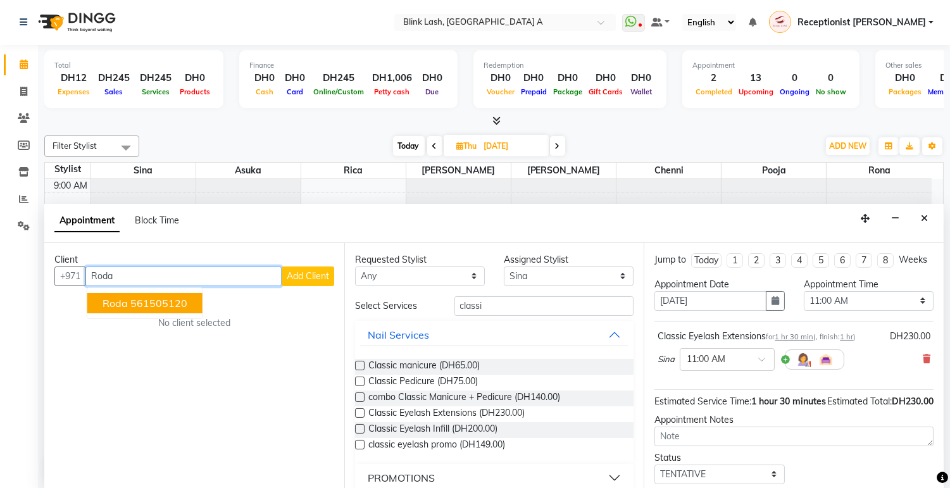
type input "Roda"
click at [304, 274] on span "Add Client" at bounding box center [308, 275] width 42 height 11
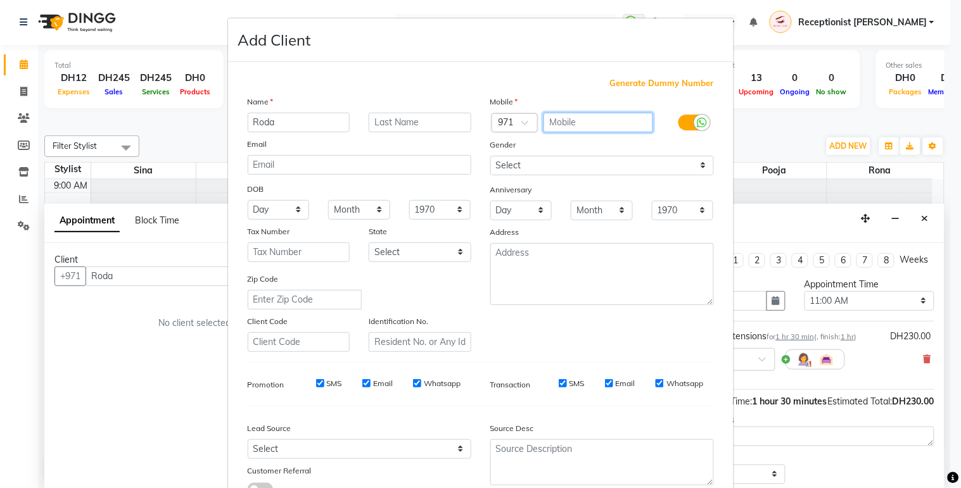
click at [560, 123] on input "text" at bounding box center [598, 123] width 110 height 20
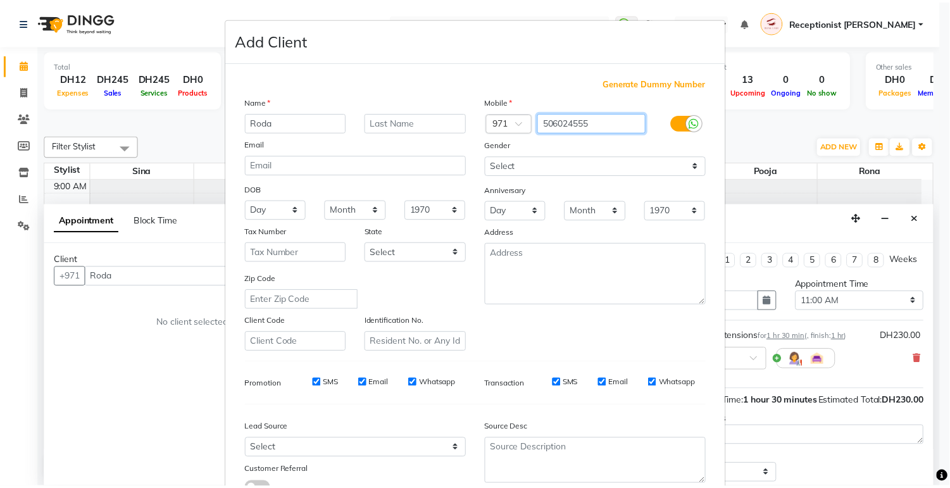
scroll to position [97, 0]
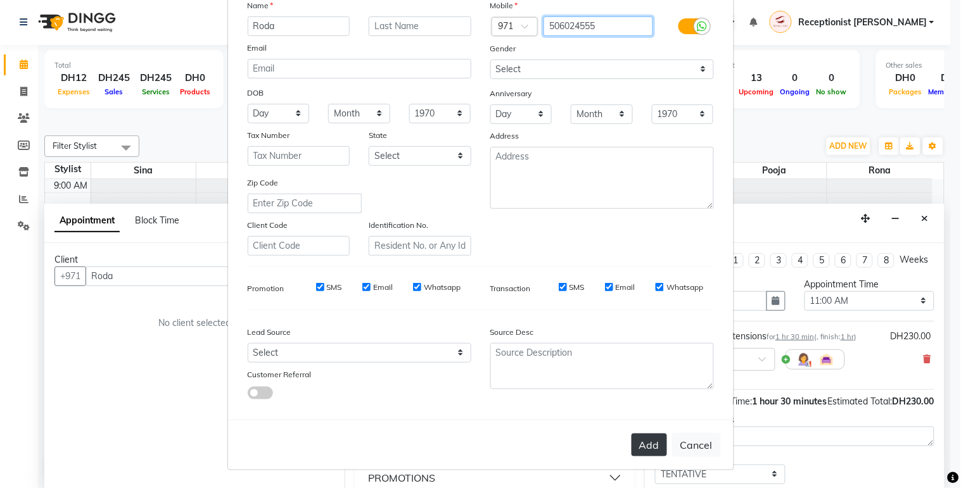
type input "506024555"
click at [641, 439] on button "Add" at bounding box center [648, 445] width 35 height 23
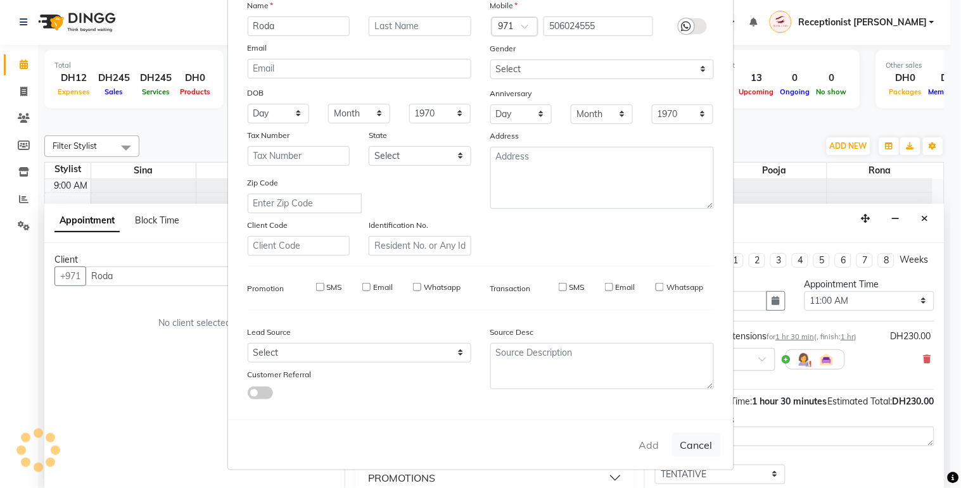
type input "506024555"
select select
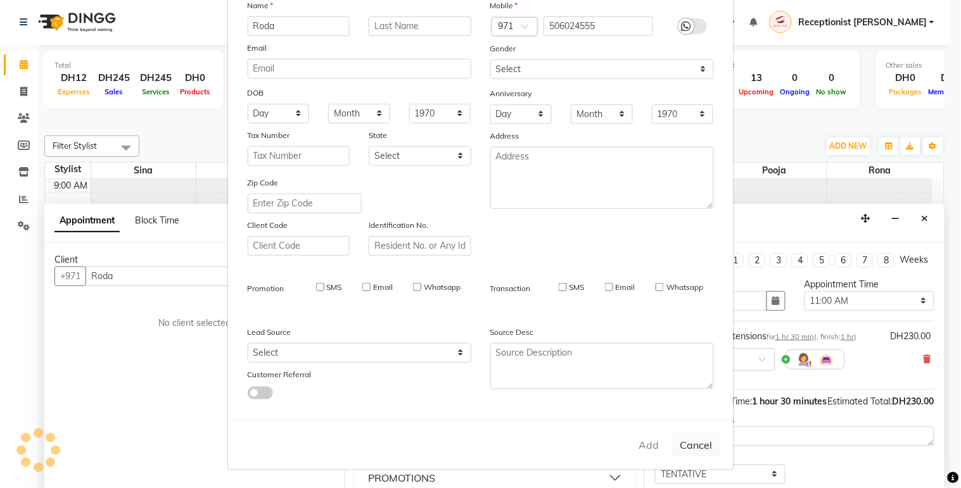
select select
checkbox input "false"
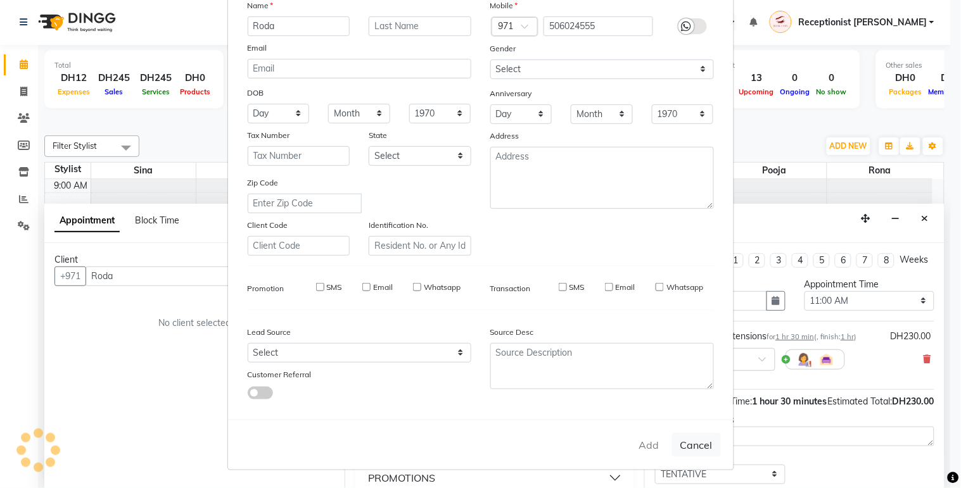
checkbox input "false"
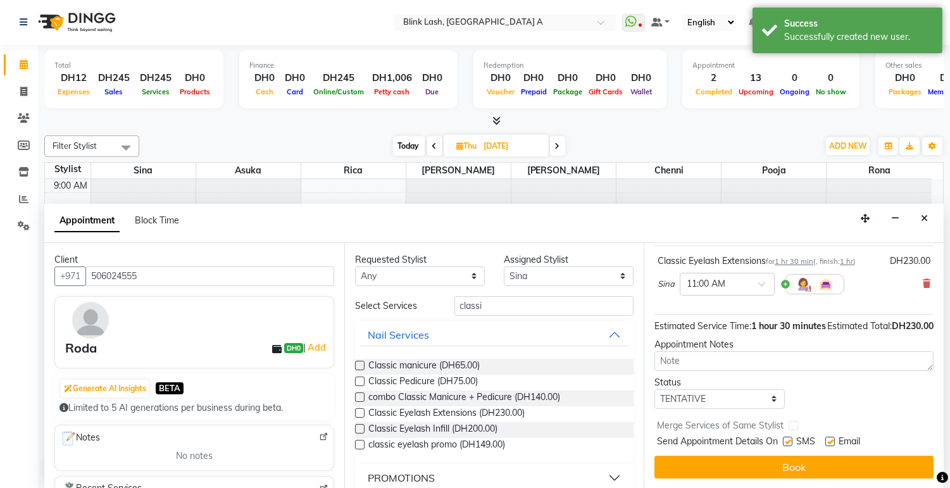
scroll to position [101, 0]
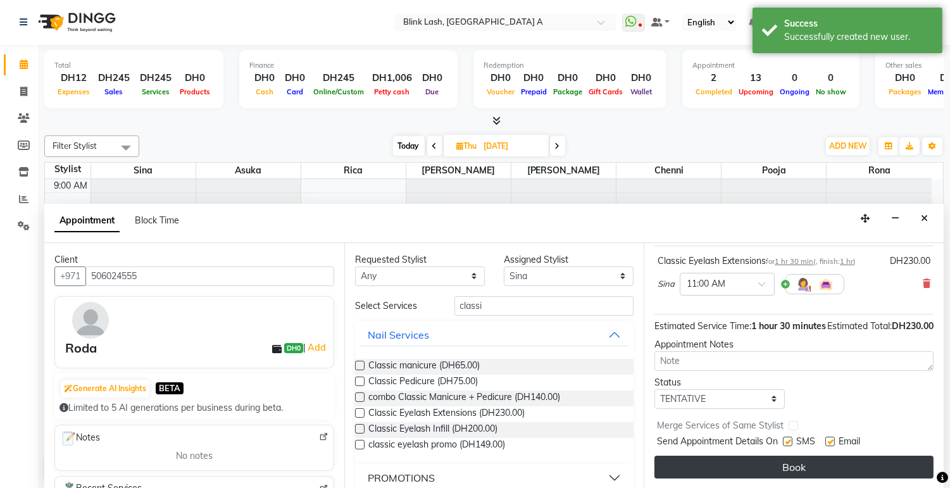
click at [887, 461] on button "Book" at bounding box center [794, 467] width 279 height 23
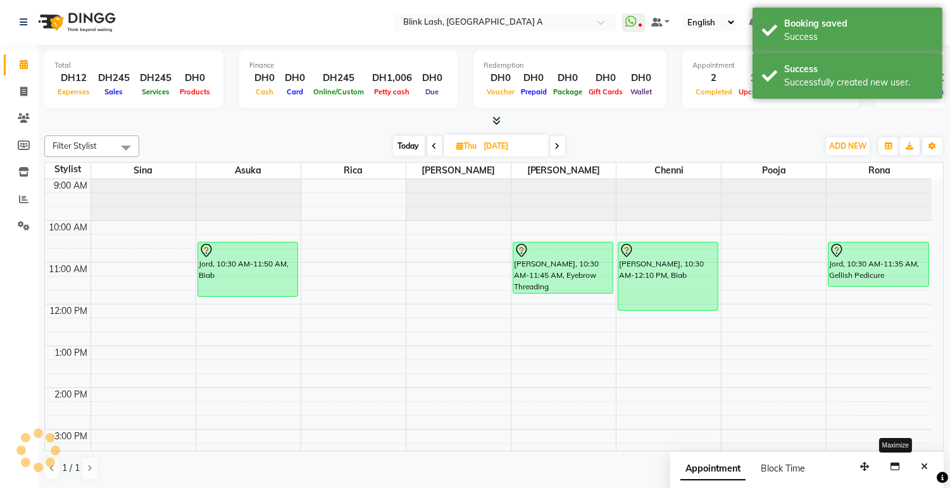
scroll to position [0, 0]
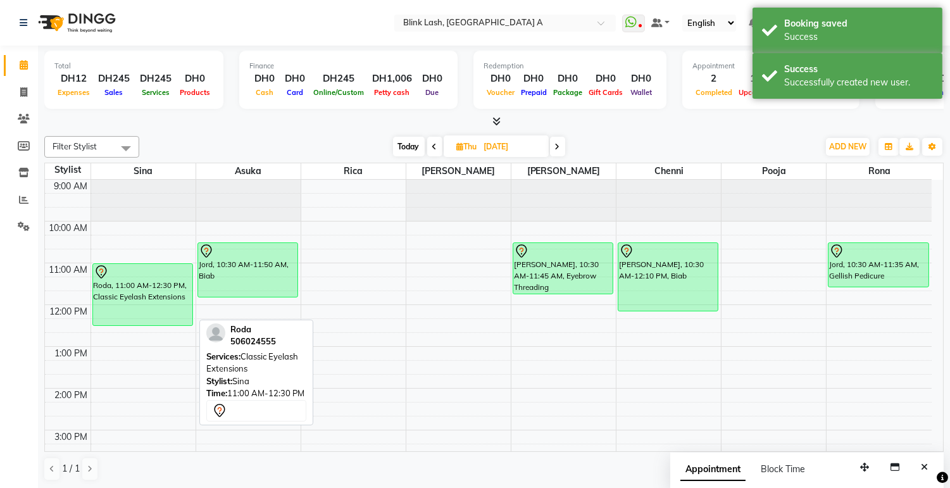
click at [127, 298] on div "Roda, 11:00 AM-12:30 PM, Classic Eyelash Extensions" at bounding box center [142, 294] width 99 height 61
select select "7"
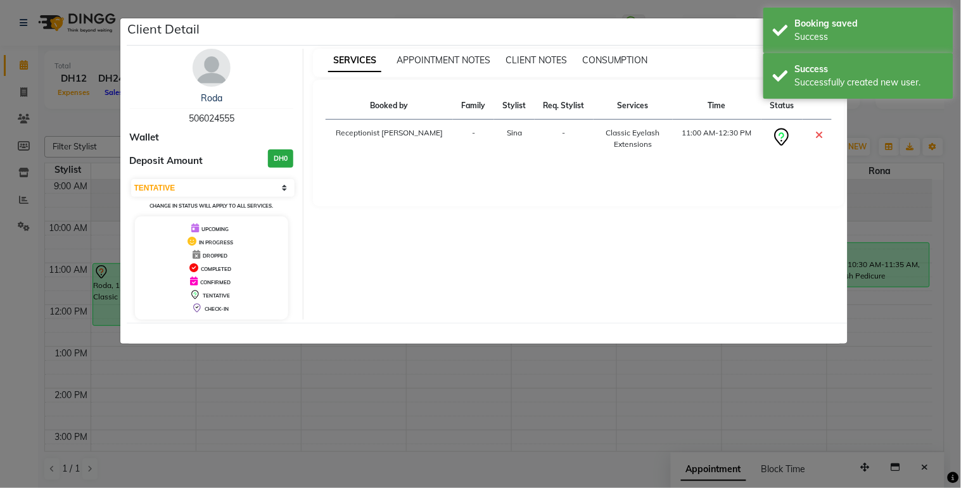
click at [203, 52] on img at bounding box center [211, 68] width 38 height 38
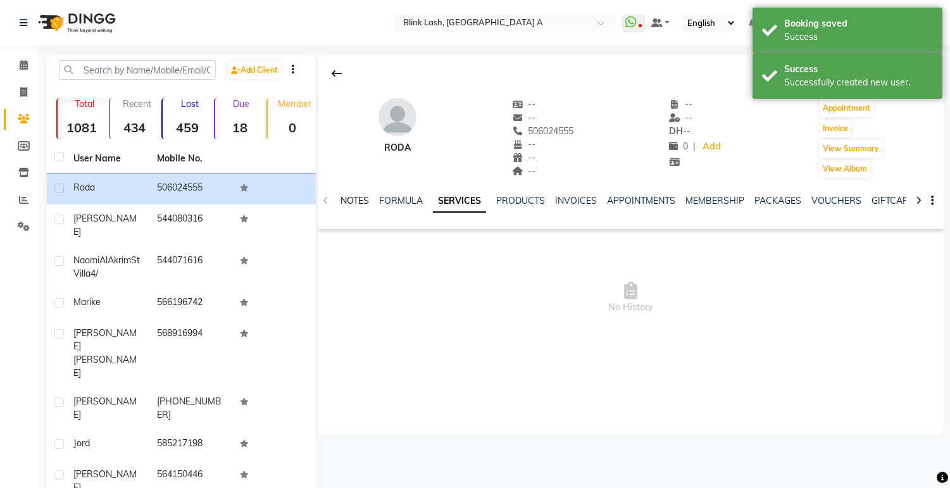
click at [349, 201] on link "NOTES" at bounding box center [355, 200] width 28 height 11
click at [933, 244] on button "New Note" at bounding box center [917, 245] width 43 height 18
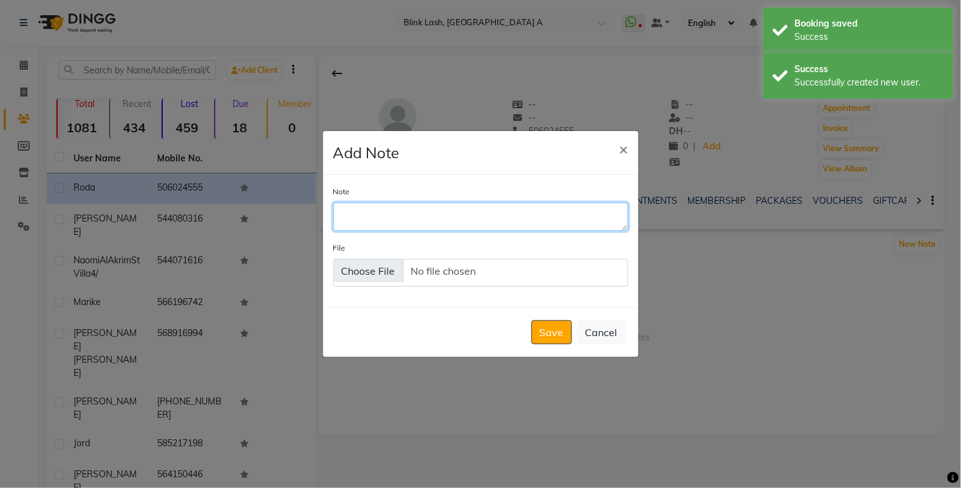
click at [467, 217] on textarea "Note" at bounding box center [480, 217] width 295 height 28
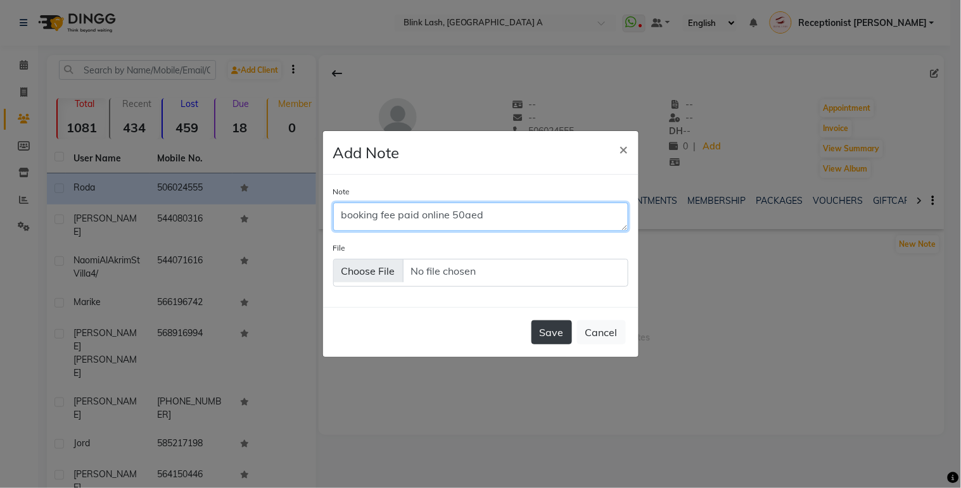
type textarea "booking fee paid online 50aed"
click at [547, 328] on button "Save" at bounding box center [551, 332] width 41 height 24
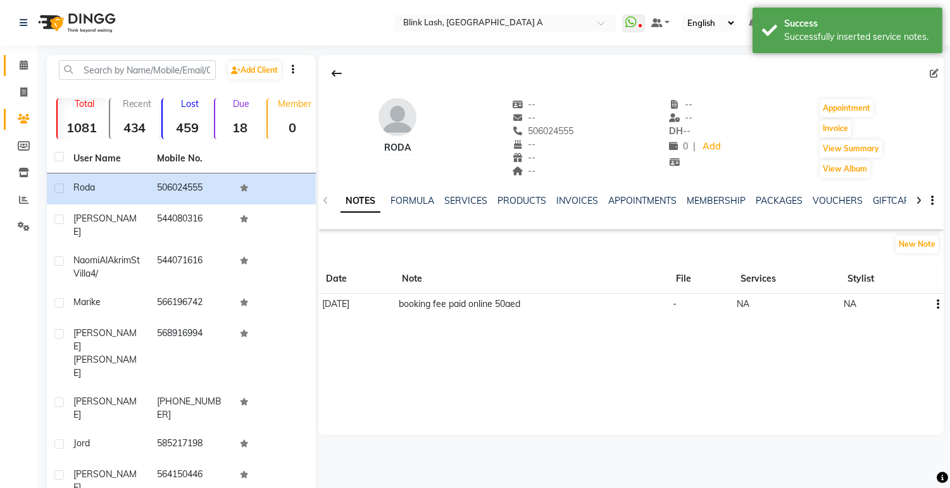
click at [20, 55] on link "Calendar" at bounding box center [19, 65] width 30 height 21
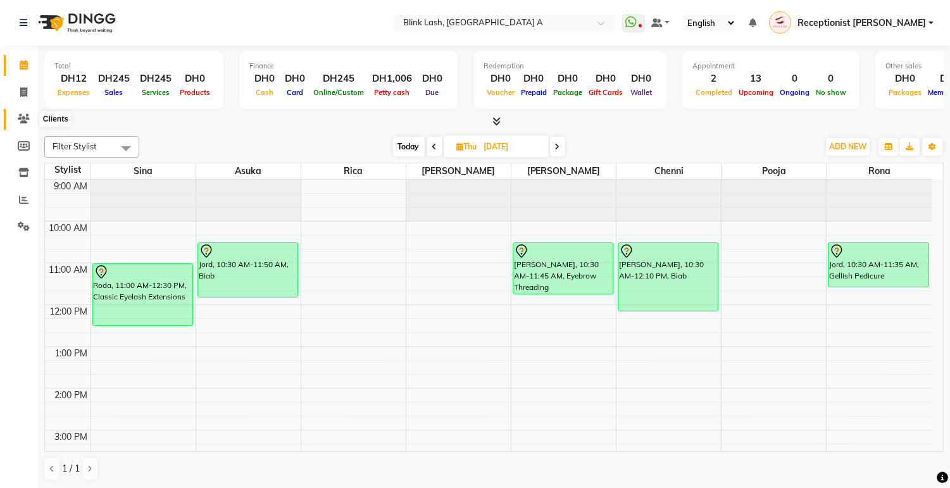
click at [20, 117] on icon at bounding box center [24, 118] width 12 height 9
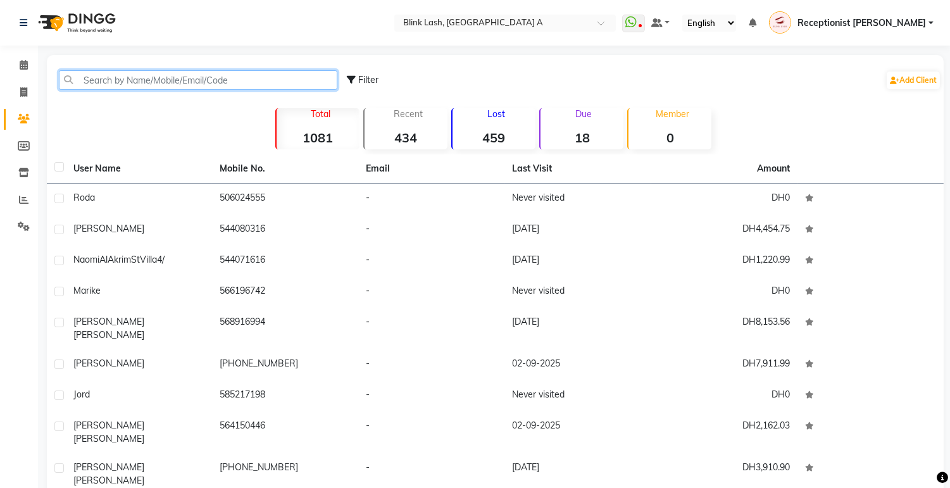
click at [163, 80] on input "text" at bounding box center [198, 80] width 279 height 20
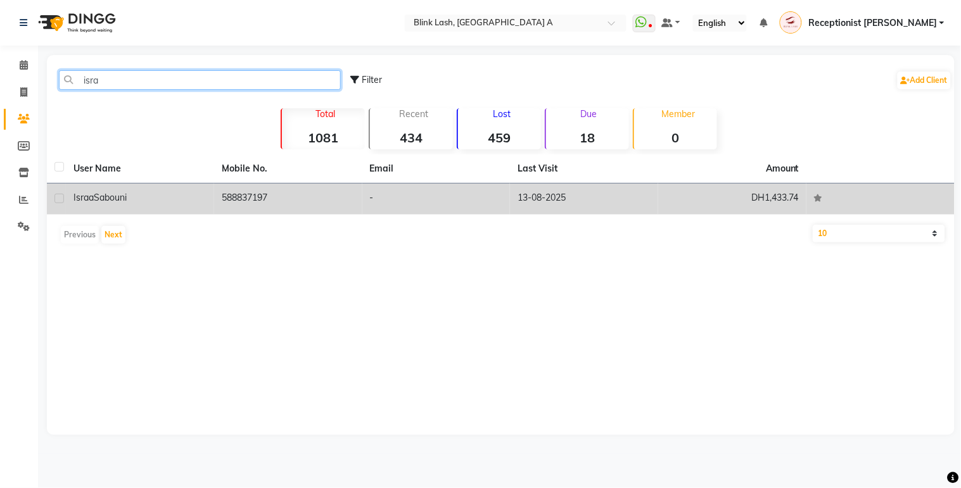
type input "isra"
click at [180, 198] on div "[PERSON_NAME]" at bounding box center [139, 197] width 133 height 13
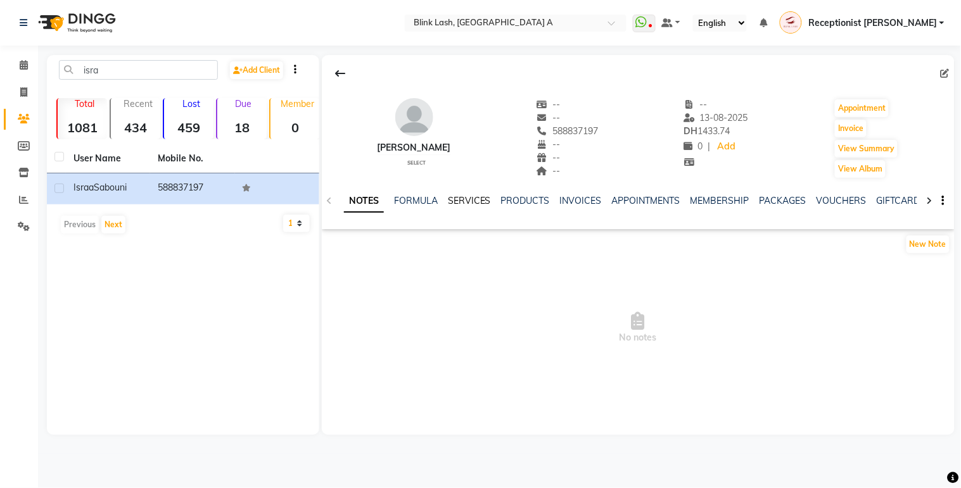
drag, startPoint x: 472, startPoint y: 198, endPoint x: 483, endPoint y: 204, distance: 12.5
click at [472, 197] on link "SERVICES" at bounding box center [469, 200] width 43 height 11
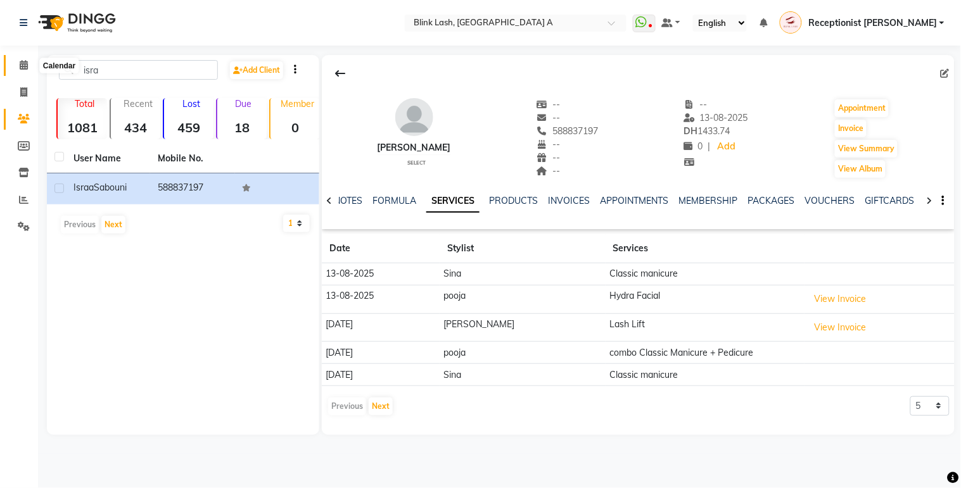
click at [20, 63] on icon at bounding box center [24, 64] width 8 height 9
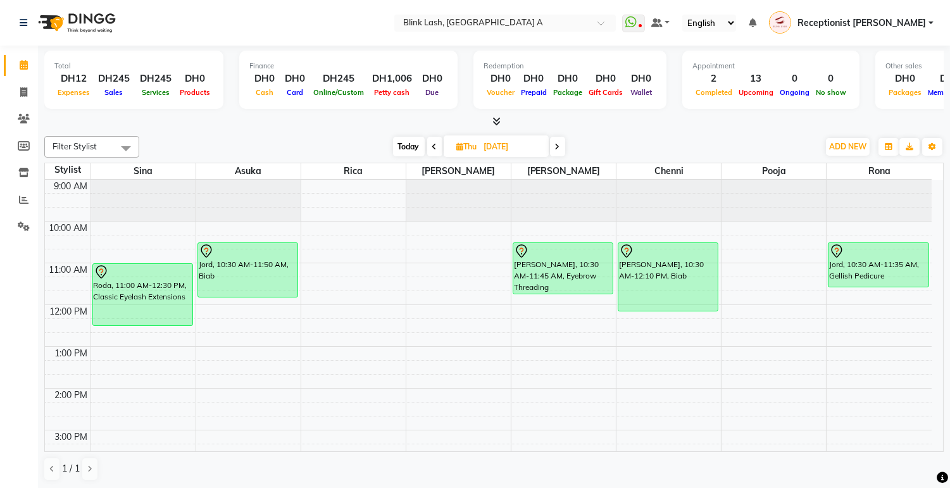
click at [415, 147] on span "Today" at bounding box center [409, 147] width 32 height 20
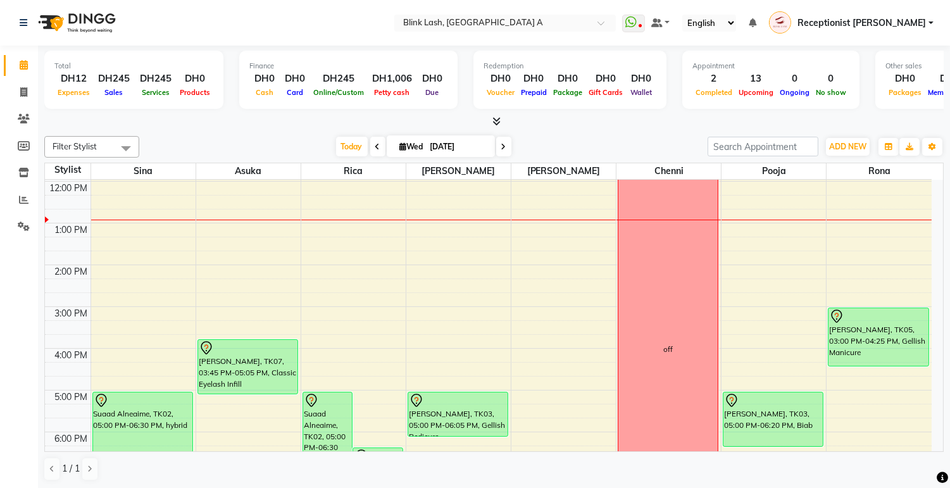
scroll to position [56, 0]
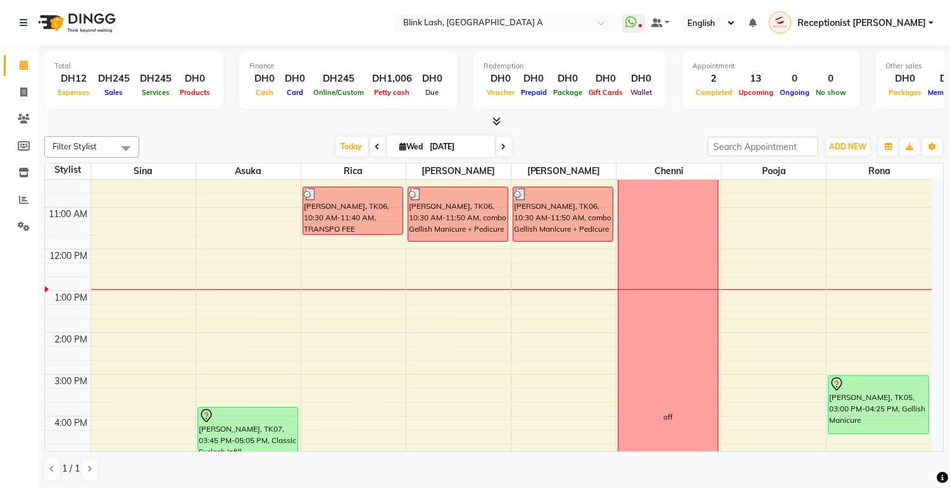
click at [504, 144] on span at bounding box center [503, 147] width 15 height 20
type input "[DATE]"
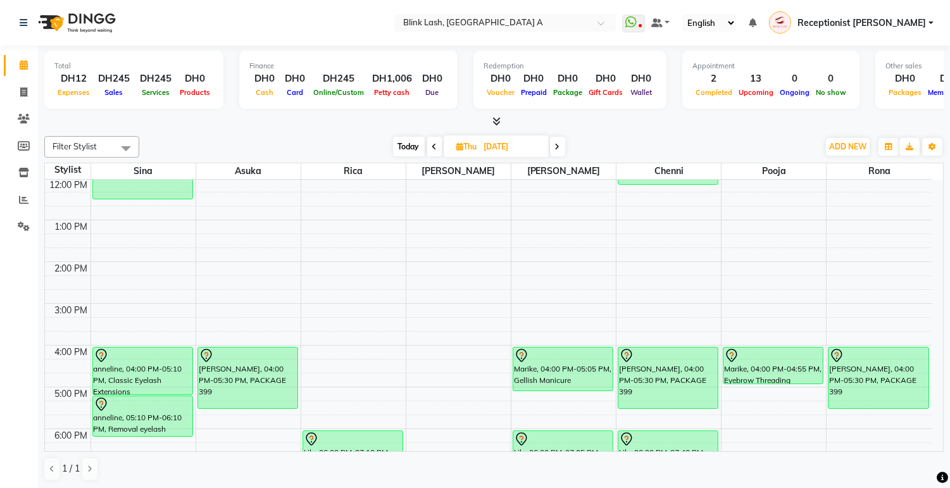
scroll to position [0, 0]
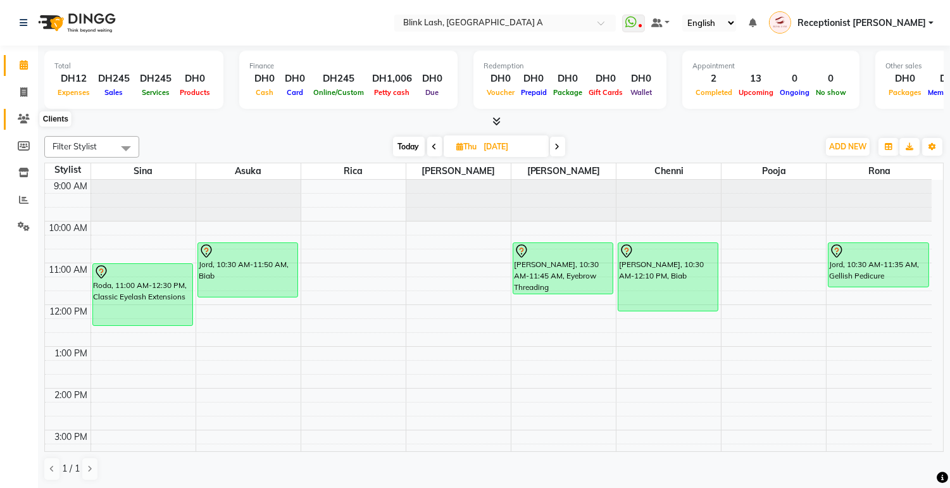
drag, startPoint x: 26, startPoint y: 115, endPoint x: 42, endPoint y: 115, distance: 15.8
click at [26, 115] on icon at bounding box center [24, 118] width 12 height 9
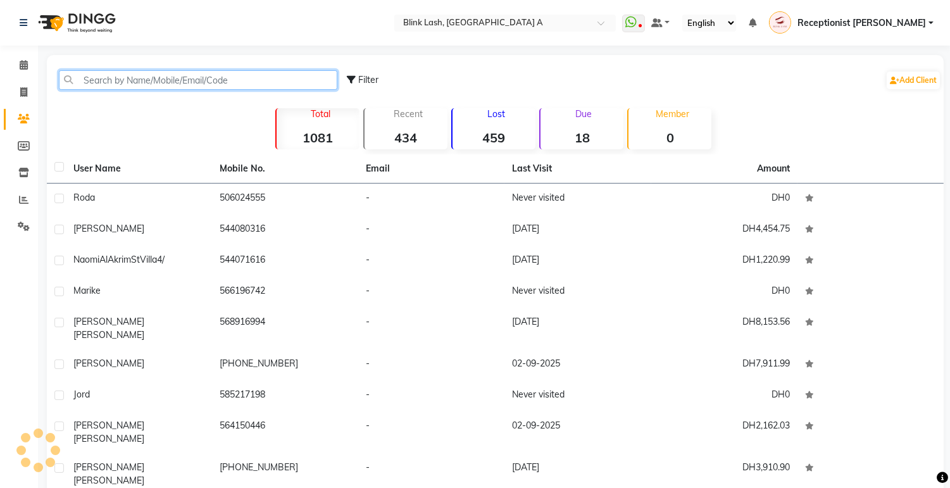
click at [163, 81] on input "text" at bounding box center [198, 80] width 279 height 20
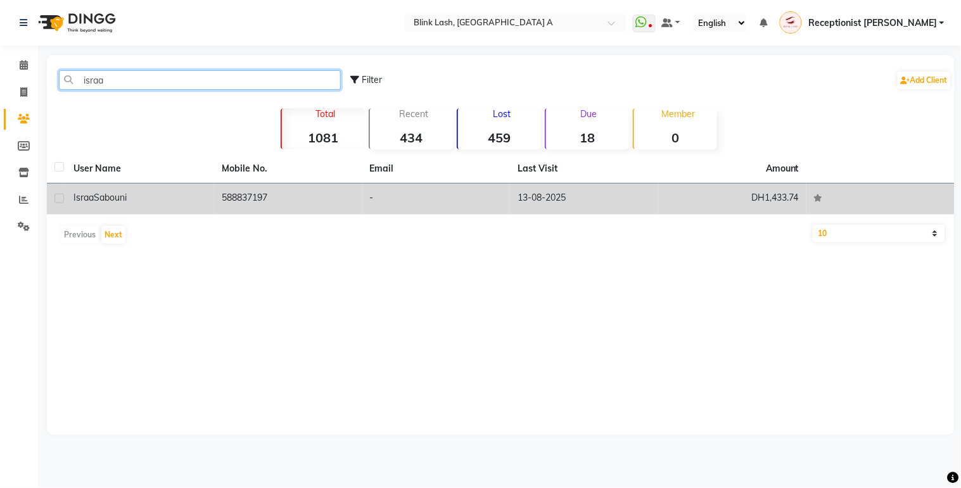
type input "israa"
click at [166, 201] on div "[PERSON_NAME]" at bounding box center [139, 197] width 133 height 13
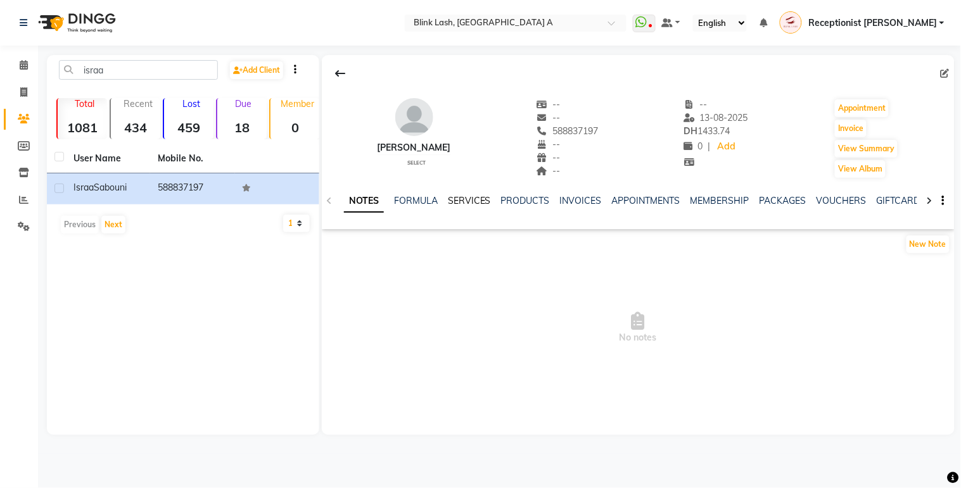
click at [460, 199] on link "SERVICES" at bounding box center [469, 200] width 43 height 11
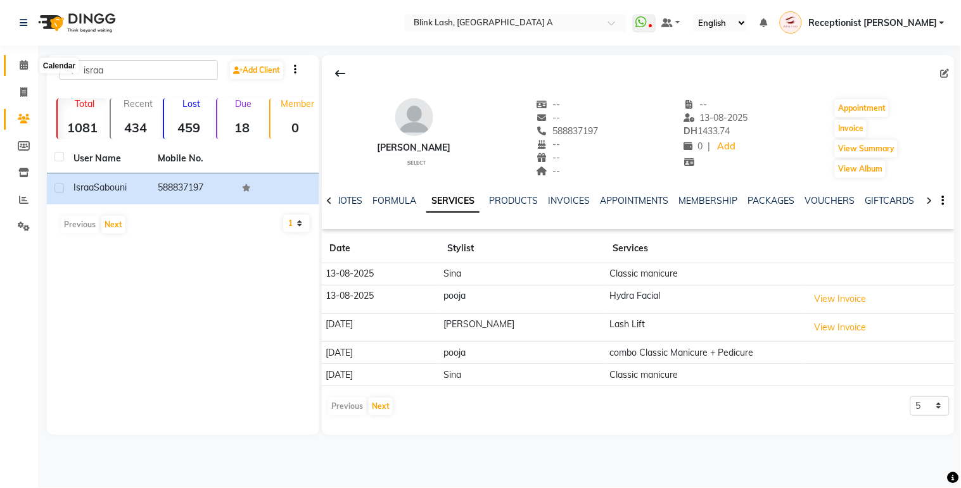
click at [25, 60] on span at bounding box center [24, 65] width 22 height 15
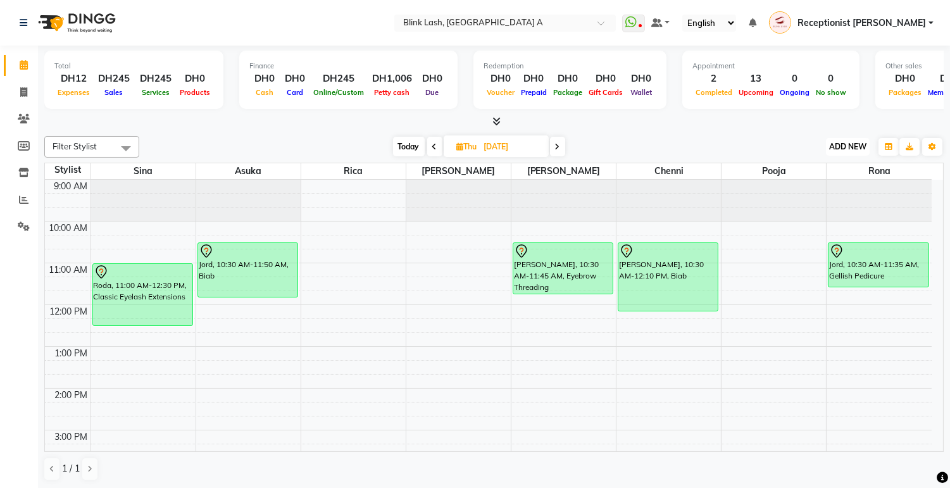
click at [854, 146] on span "ADD NEW" at bounding box center [848, 146] width 37 height 9
click at [819, 172] on button "Add Appointment" at bounding box center [819, 170] width 100 height 16
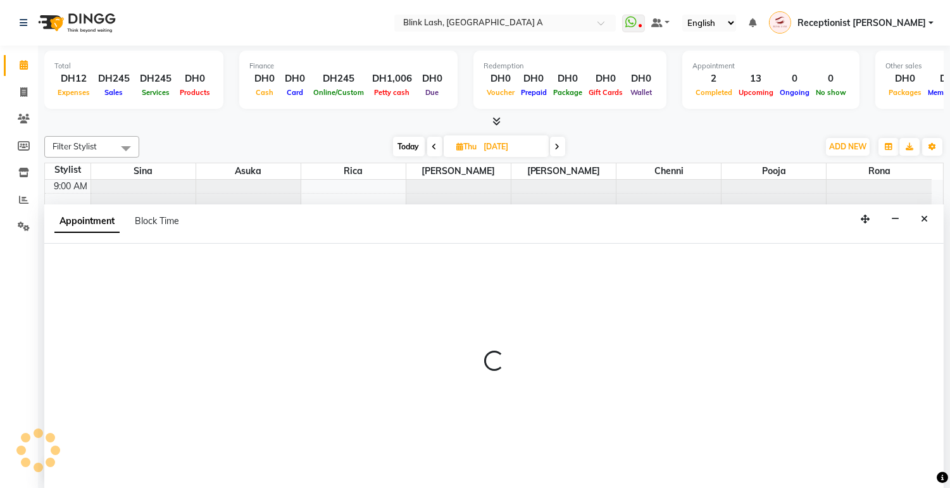
scroll to position [1, 0]
select select "600"
select select "tentative"
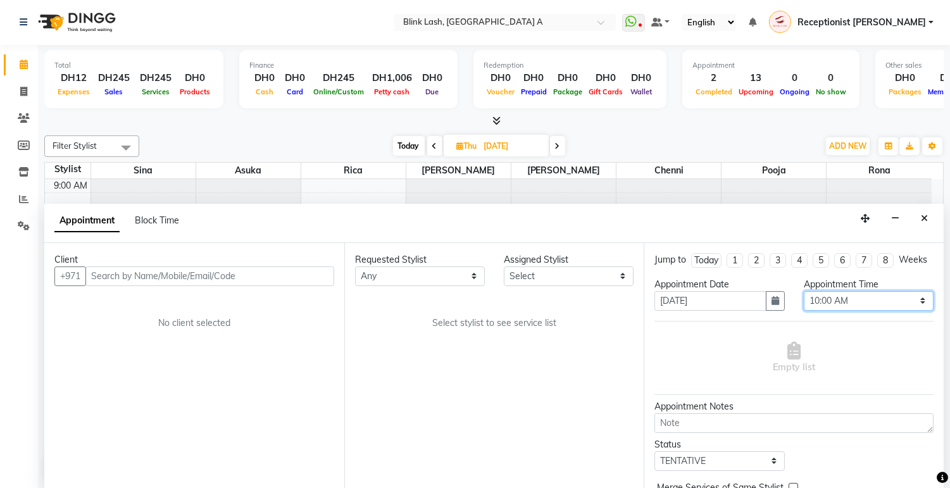
click at [913, 309] on select "Select 10:00 AM 10:05 AM 10:10 AM 10:15 AM 10:20 AM 10:25 AM 10:30 AM 10:35 AM …" at bounding box center [869, 301] width 130 height 20
click at [804, 302] on select "Select 10:00 AM 10:05 AM 10:10 AM 10:15 AM 10:20 AM 10:25 AM 10:30 AM 10:35 AM …" at bounding box center [869, 301] width 130 height 20
click at [909, 308] on select "Select 10:00 AM 10:05 AM 10:10 AM 10:15 AM 10:20 AM 10:25 AM 10:30 AM 10:35 AM …" at bounding box center [869, 301] width 130 height 20
select select "630"
click at [804, 302] on select "Select 10:00 AM 10:05 AM 10:10 AM 10:15 AM 10:20 AM 10:25 AM 10:30 AM 10:35 AM …" at bounding box center [869, 301] width 130 height 20
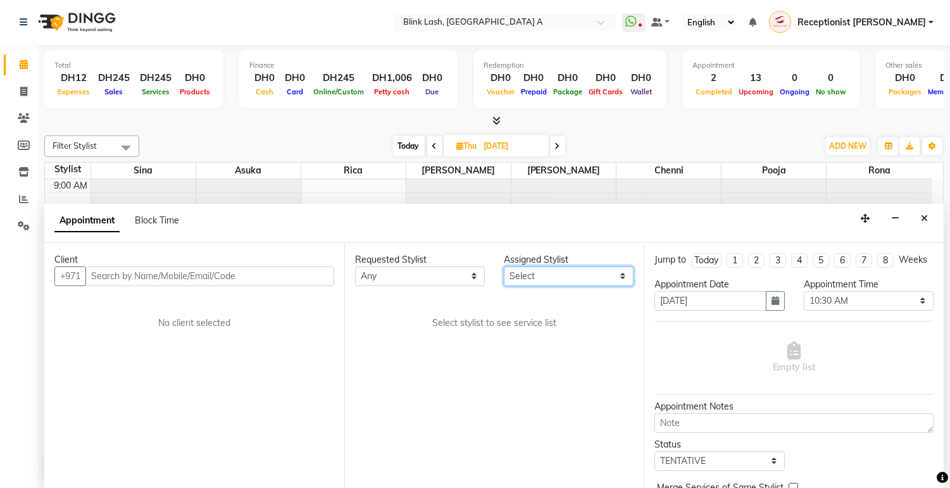
click at [612, 275] on select "Select [PERSON_NAME] [PERSON_NAME] pooja Rica [PERSON_NAME]" at bounding box center [569, 277] width 130 height 20
select select "63341"
click at [504, 267] on select "Select [PERSON_NAME] [PERSON_NAME] pooja Rica [PERSON_NAME]" at bounding box center [569, 277] width 130 height 20
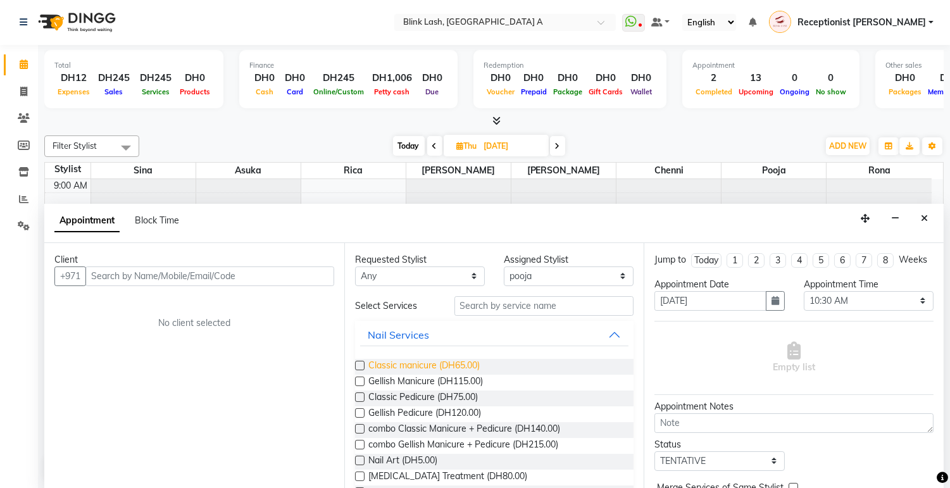
click at [462, 365] on span "Classic manicure (DH65.00)" at bounding box center [424, 367] width 111 height 16
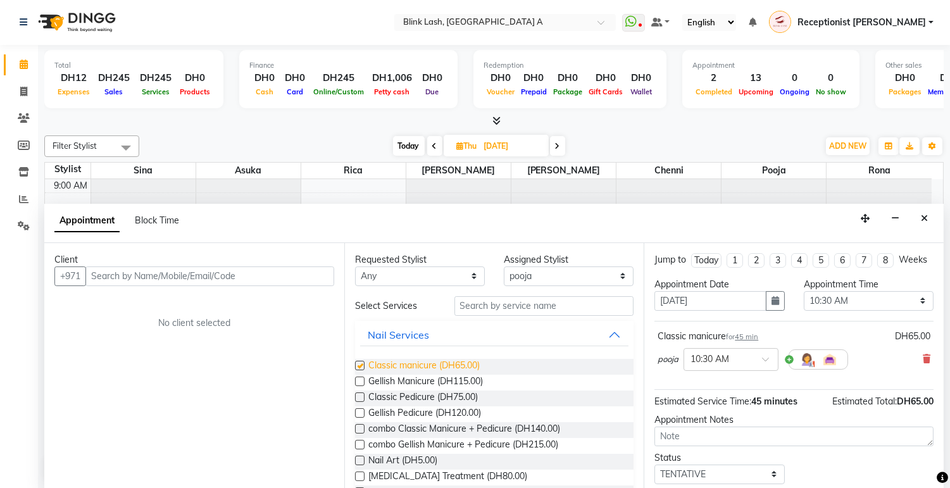
checkbox input "false"
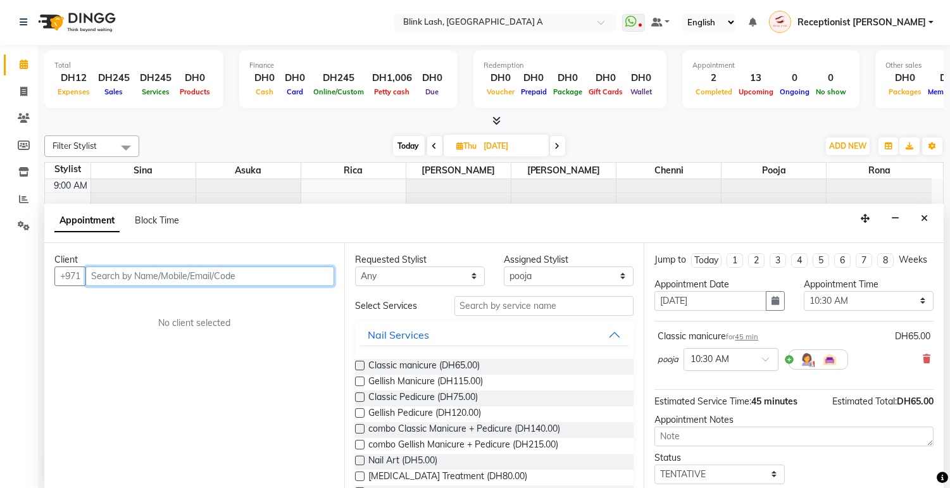
click at [324, 279] on input "text" at bounding box center [209, 277] width 249 height 20
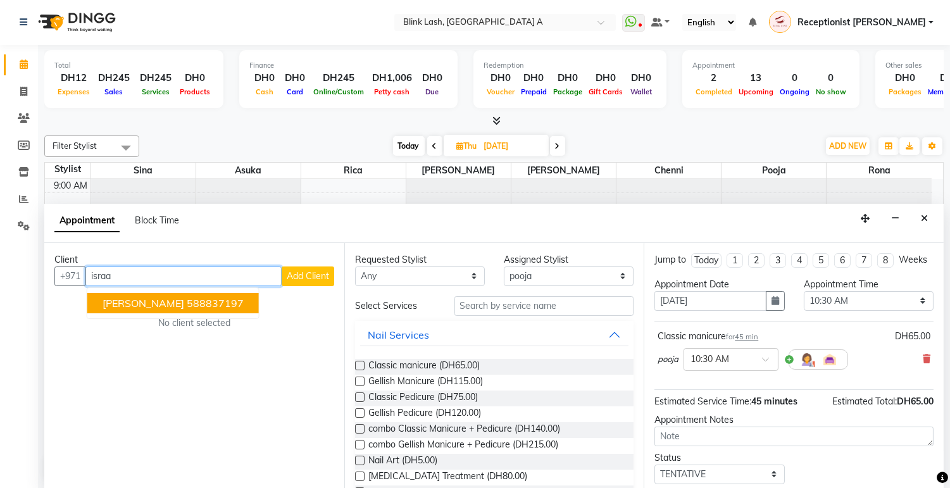
click at [208, 301] on ngb-highlight "588837197" at bounding box center [215, 303] width 57 height 13
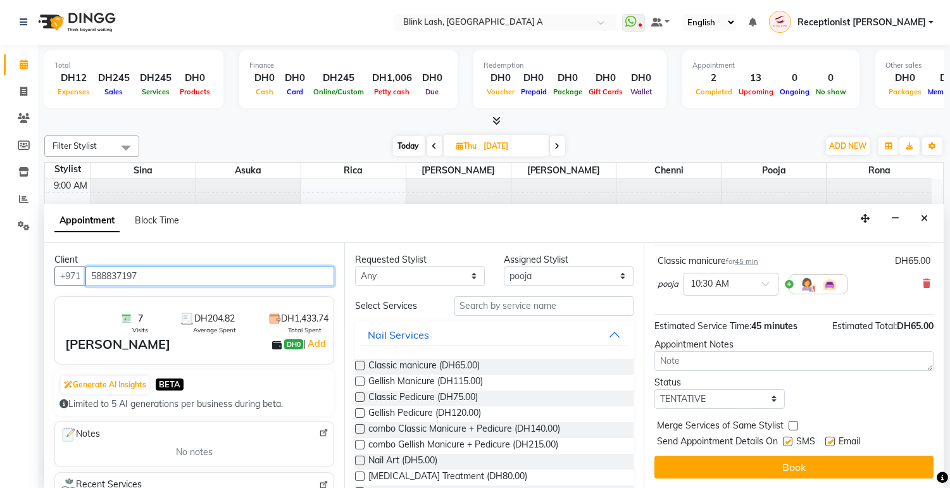
scroll to position [87, 0]
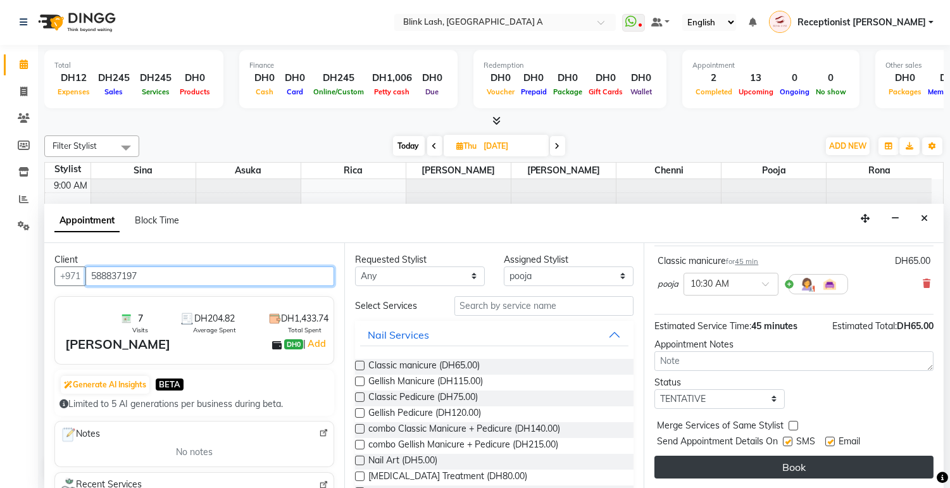
type input "588837197"
click at [891, 462] on button "Book" at bounding box center [794, 467] width 279 height 23
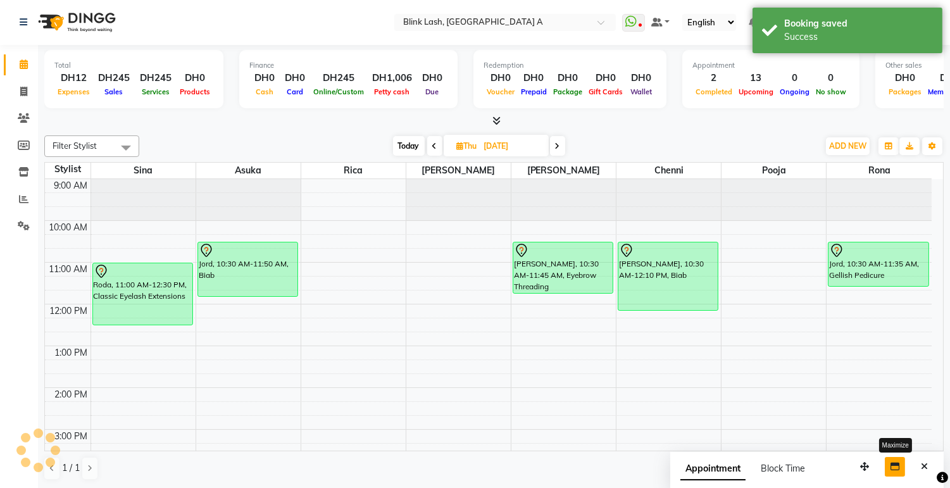
scroll to position [0, 0]
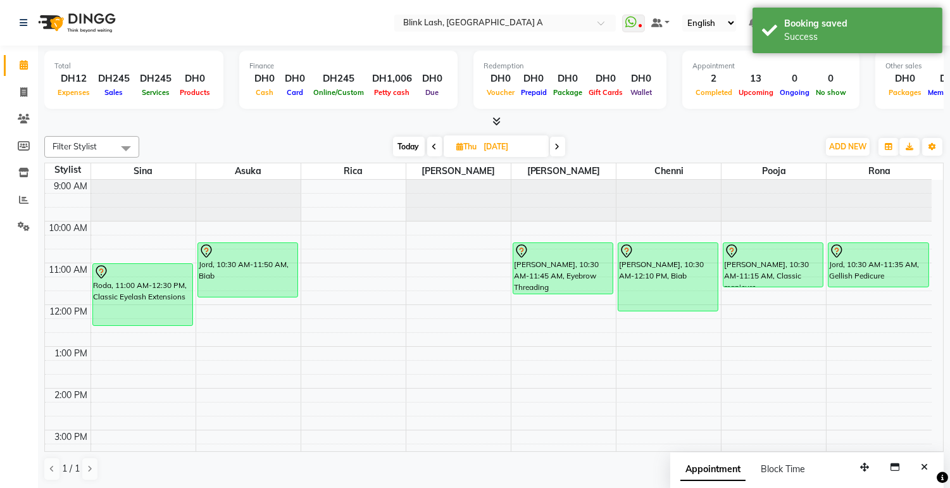
drag, startPoint x: 777, startPoint y: 270, endPoint x: 776, endPoint y: 285, distance: 15.2
click at [776, 285] on div "[PERSON_NAME], 10:30 AM-11:15 AM, Classic manicure Marike, 04:00 PM-04:55 PM, E…" at bounding box center [774, 493] width 104 height 626
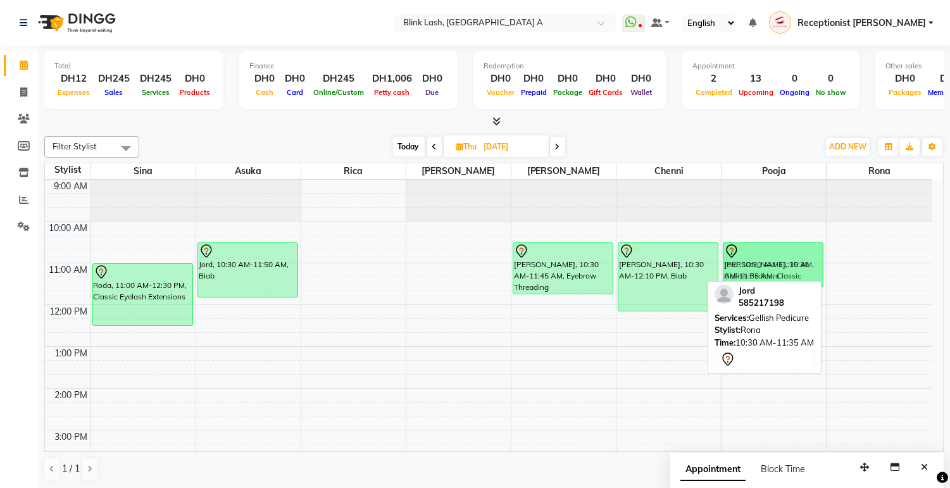
drag, startPoint x: 868, startPoint y: 265, endPoint x: 790, endPoint y: 267, distance: 77.9
click at [790, 267] on tr "Roda, 11:00 AM-12:30 PM, Classic Eyelash Extensions anneline, 04:00 PM-05:10 PM…" at bounding box center [488, 493] width 887 height 626
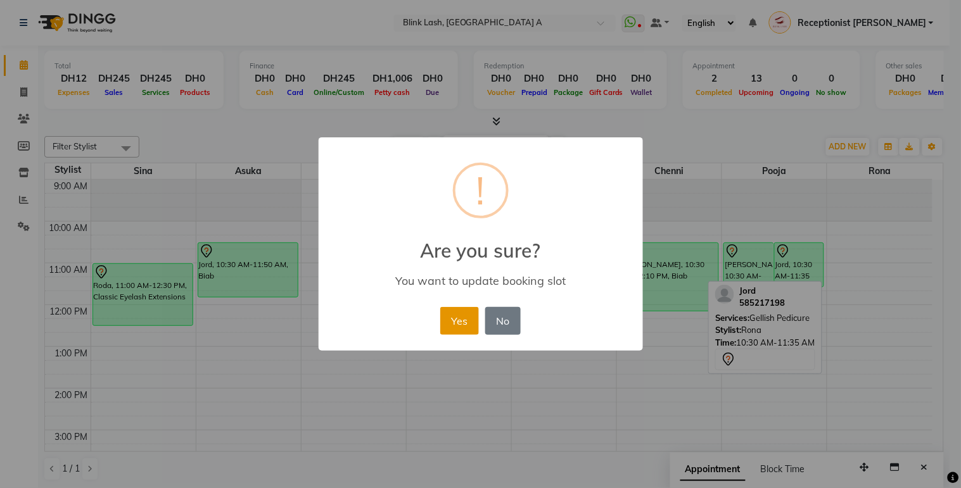
click at [461, 309] on button "Yes" at bounding box center [459, 321] width 39 height 28
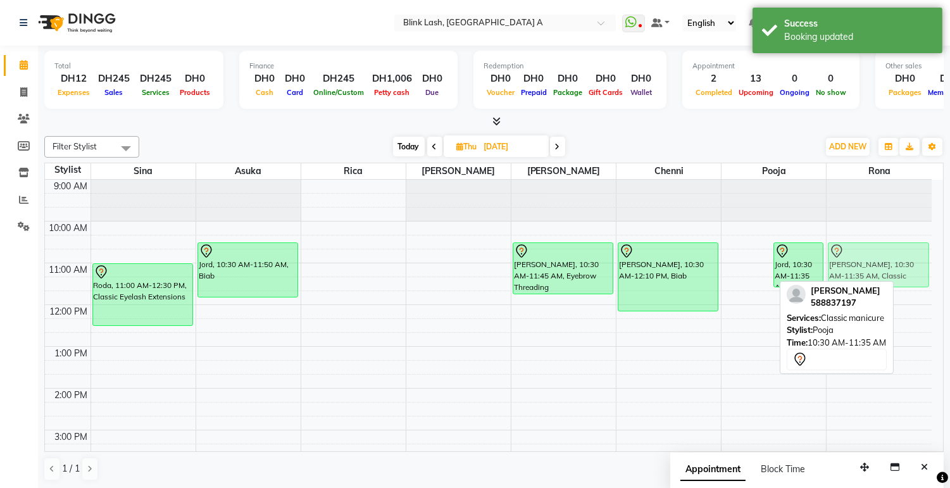
drag, startPoint x: 754, startPoint y: 260, endPoint x: 839, endPoint y: 258, distance: 85.5
click at [872, 258] on tr "Roda, 11:00 AM-12:30 PM, Classic Eyelash Extensions anneline, 04:00 PM-05:10 PM…" at bounding box center [488, 493] width 887 height 626
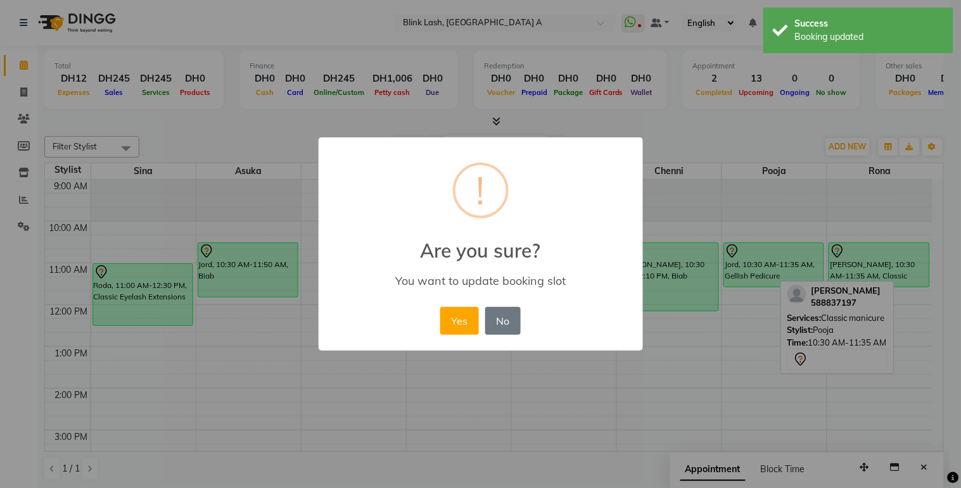
drag, startPoint x: 454, startPoint y: 317, endPoint x: 446, endPoint y: 394, distance: 77.7
click at [454, 319] on button "Yes" at bounding box center [459, 321] width 39 height 28
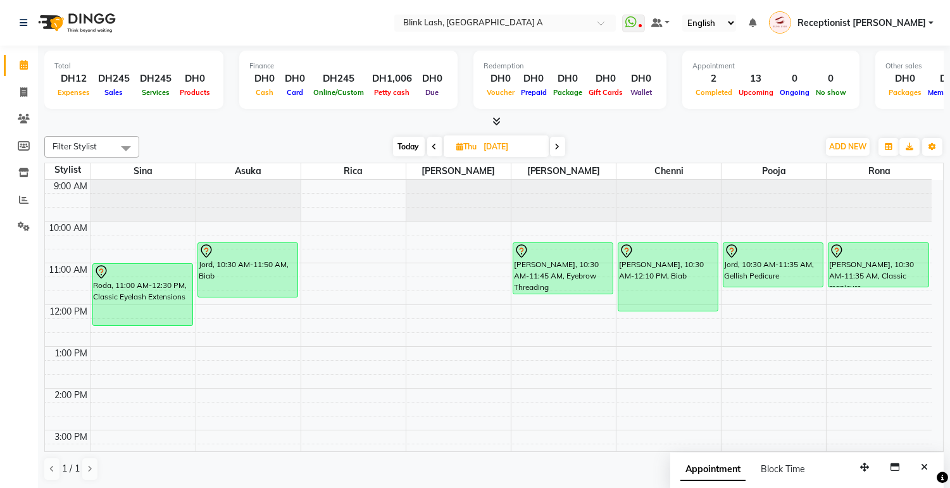
click at [412, 144] on span "Today" at bounding box center [409, 147] width 32 height 20
type input "[DATE]"
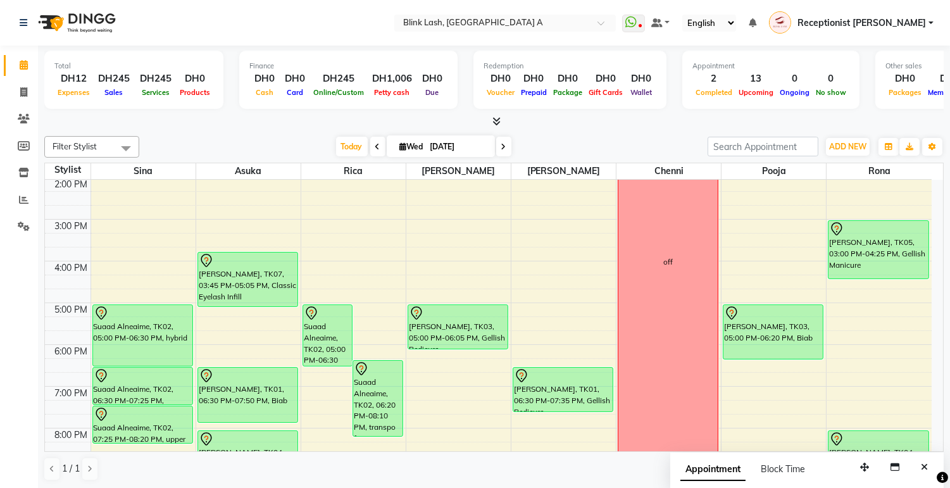
scroll to position [141, 0]
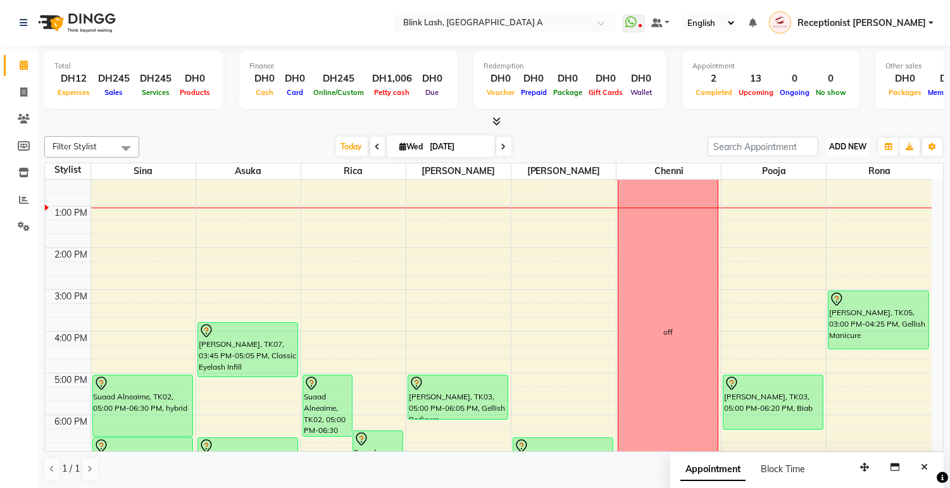
click at [836, 148] on span "ADD NEW" at bounding box center [848, 146] width 37 height 9
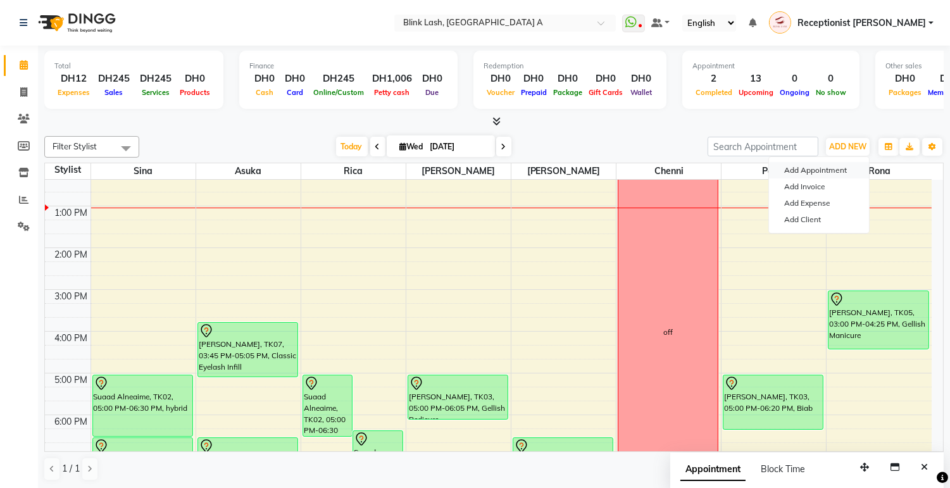
drag, startPoint x: 830, startPoint y: 167, endPoint x: 852, endPoint y: 233, distance: 70.3
click at [830, 167] on button "Add Appointment" at bounding box center [819, 170] width 100 height 16
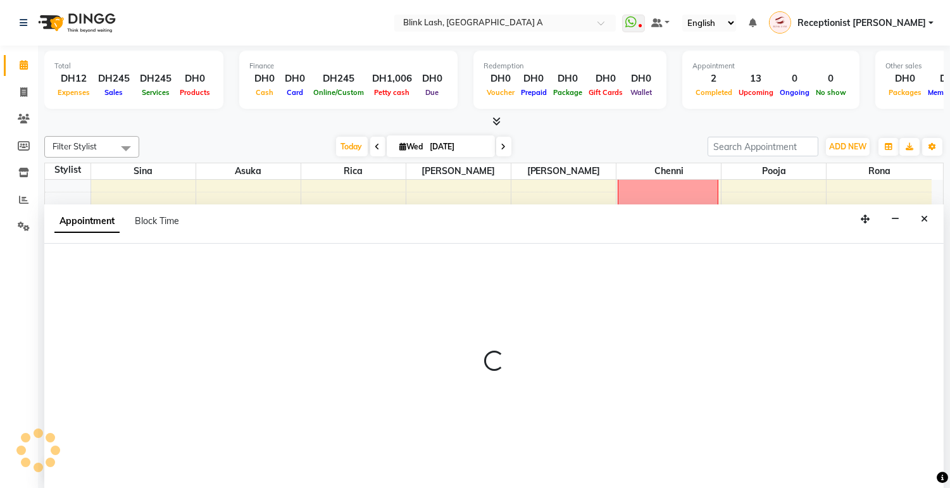
select select "600"
select select "tentative"
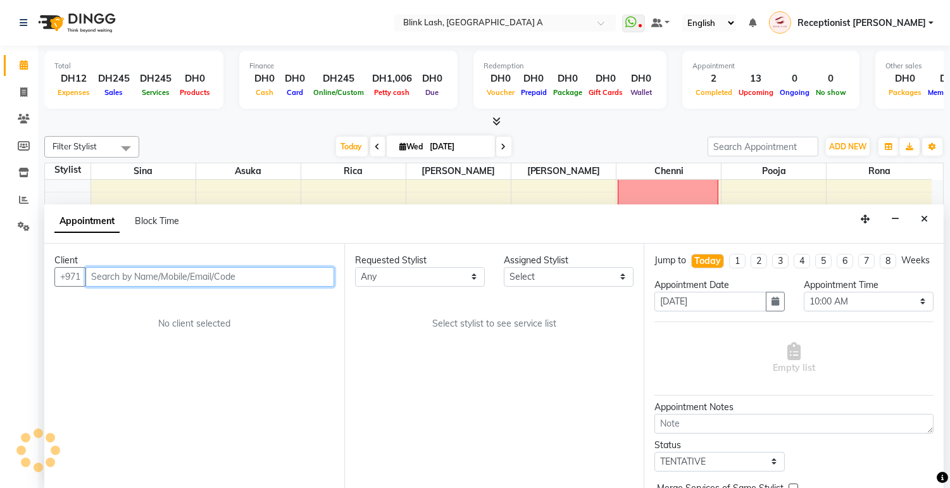
scroll to position [1, 0]
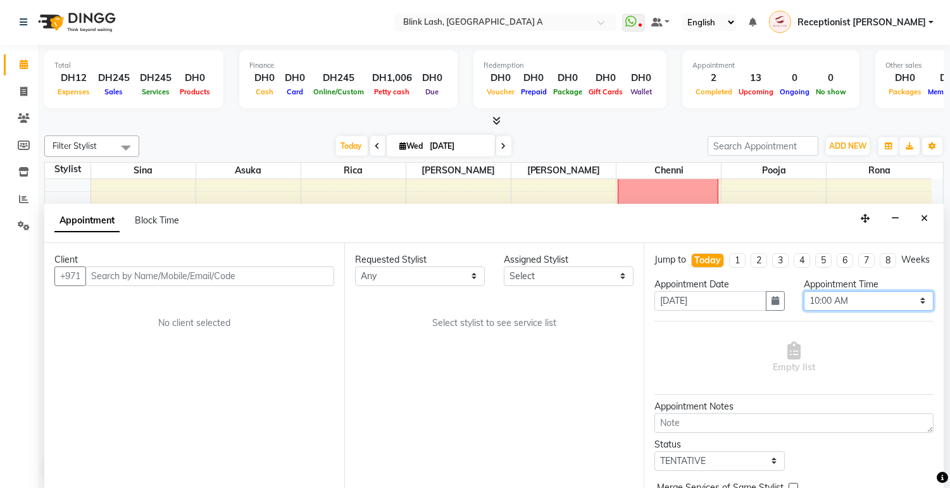
click at [900, 311] on select "Select 10:00 AM 10:05 AM 10:10 AM 10:15 AM 10:20 AM 10:25 AM 10:30 AM 10:35 AM …" at bounding box center [869, 301] width 130 height 20
select select "780"
click at [804, 302] on select "Select 10:00 AM 10:05 AM 10:10 AM 10:15 AM 10:20 AM 10:25 AM 10:30 AM 10:35 AM …" at bounding box center [869, 301] width 130 height 20
click at [603, 276] on select "Select [PERSON_NAME] [PERSON_NAME] pooja Rica [PERSON_NAME]" at bounding box center [569, 277] width 130 height 20
select select "42462"
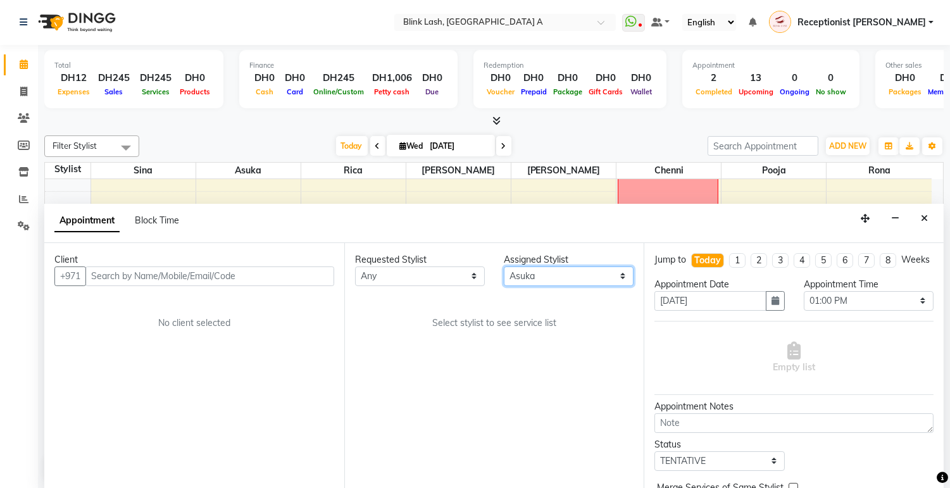
click at [504, 267] on select "Select [PERSON_NAME] [PERSON_NAME] pooja Rica [PERSON_NAME]" at bounding box center [569, 277] width 130 height 20
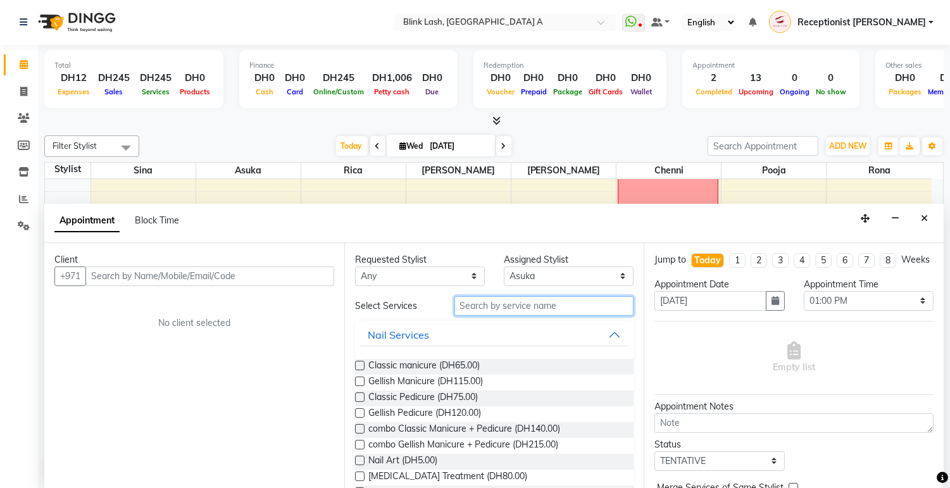
click at [572, 305] on input "text" at bounding box center [545, 306] width 180 height 20
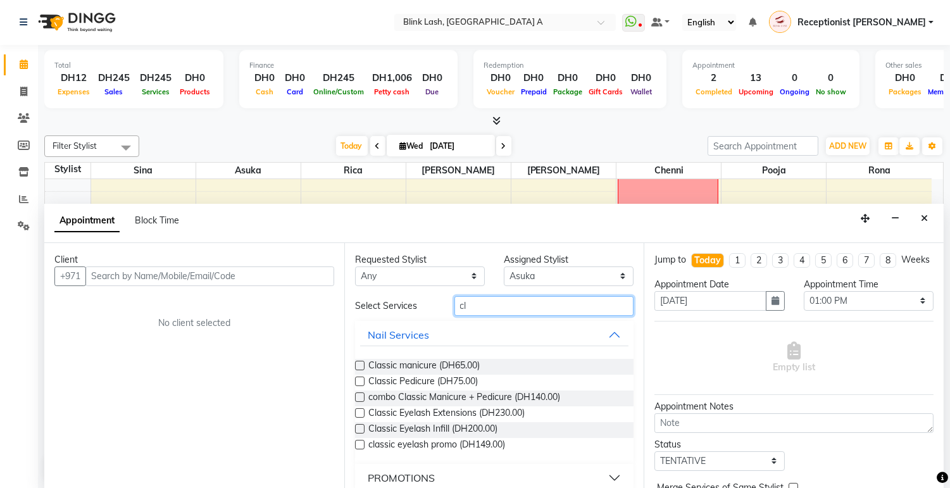
type input "c"
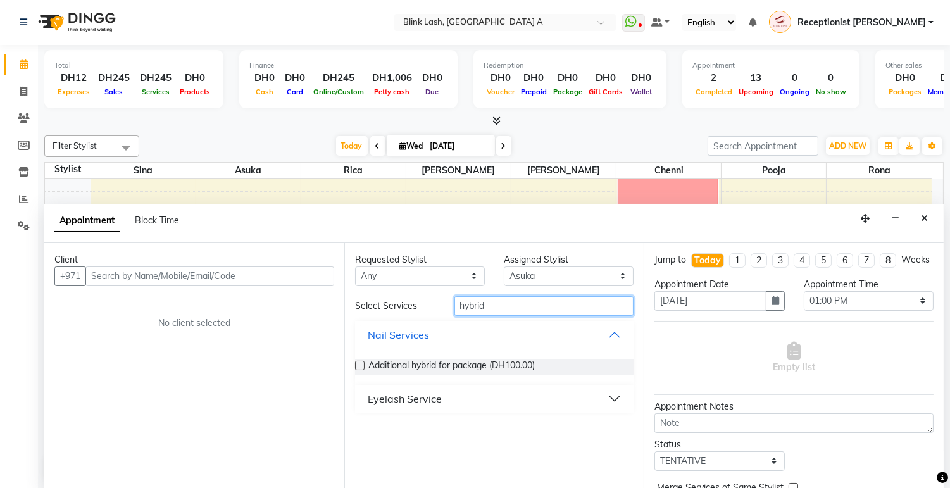
type input "hybrid"
click at [521, 401] on button "Eyelash Service" at bounding box center [494, 399] width 269 height 23
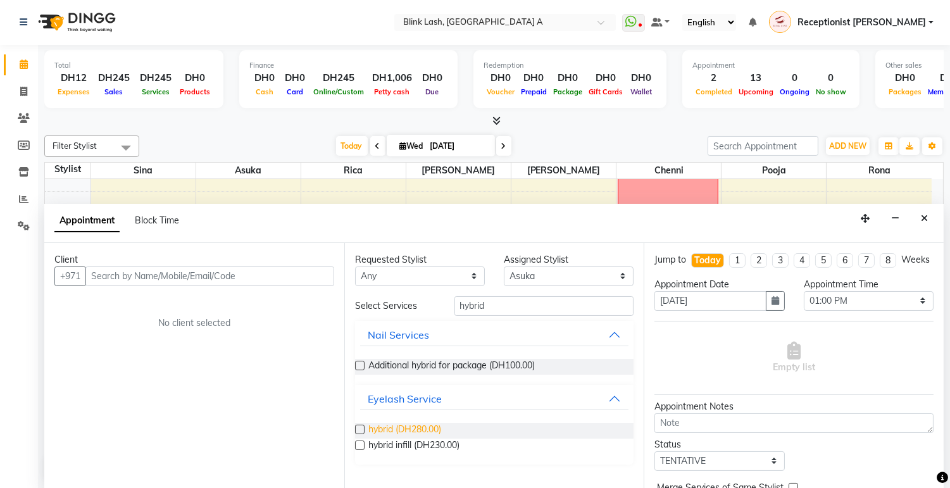
click at [413, 427] on span "hybrid (DH280.00)" at bounding box center [405, 431] width 73 height 16
checkbox input "false"
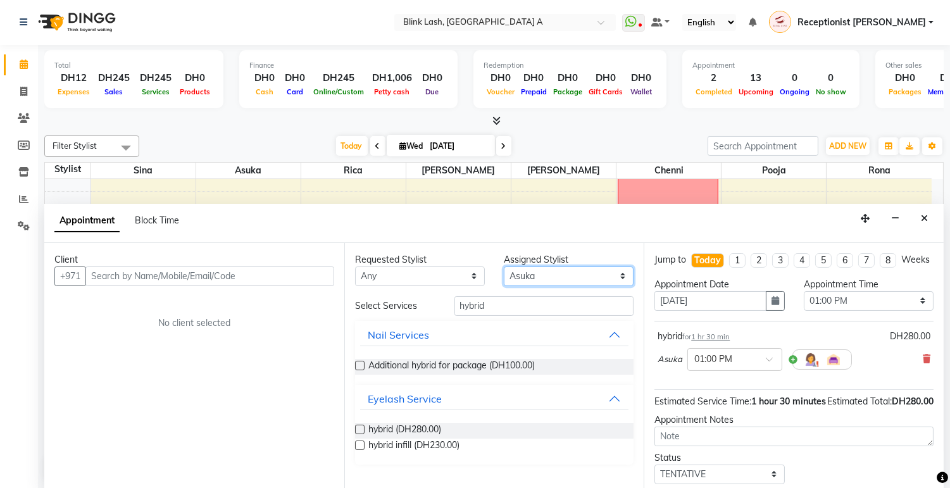
click at [606, 275] on select "Select [PERSON_NAME] [PERSON_NAME] pooja Rica [PERSON_NAME]" at bounding box center [569, 277] width 130 height 20
select select "46934"
click at [504, 267] on select "Select [PERSON_NAME] [PERSON_NAME] pooja Rica [PERSON_NAME]" at bounding box center [569, 277] width 130 height 20
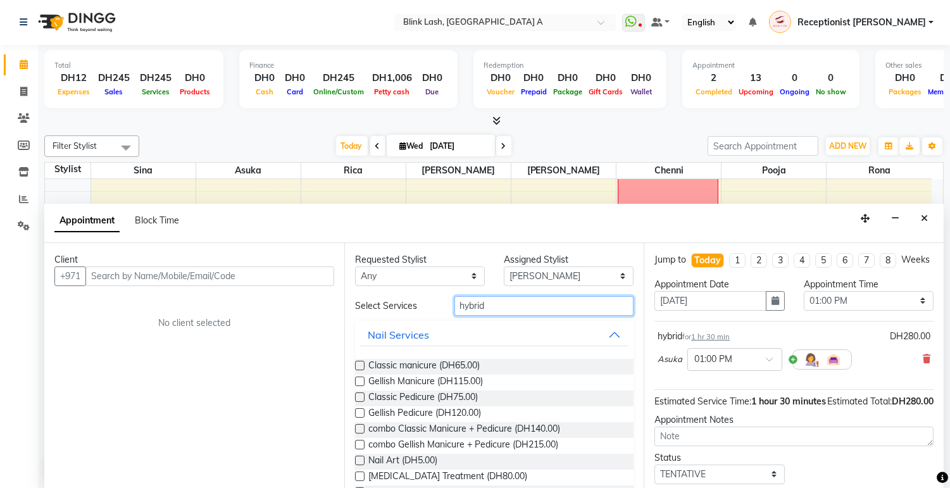
click at [549, 308] on input "hybrid" at bounding box center [545, 306] width 180 height 20
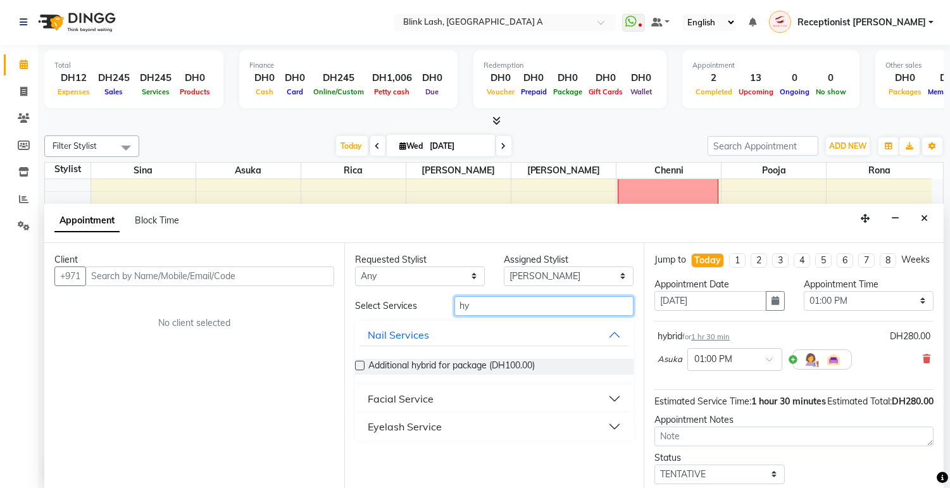
type input "h"
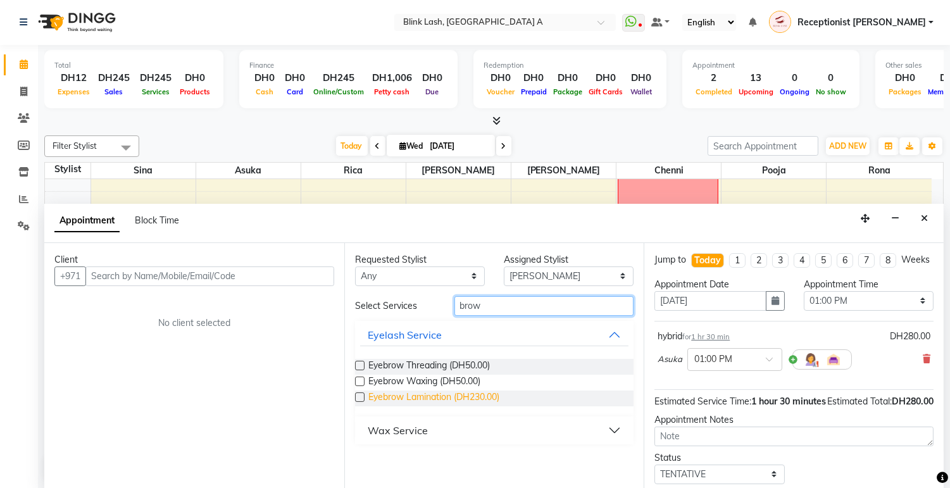
type input "brow"
click at [470, 395] on span "Eyebrow Lamination (DH230.00)" at bounding box center [434, 399] width 131 height 16
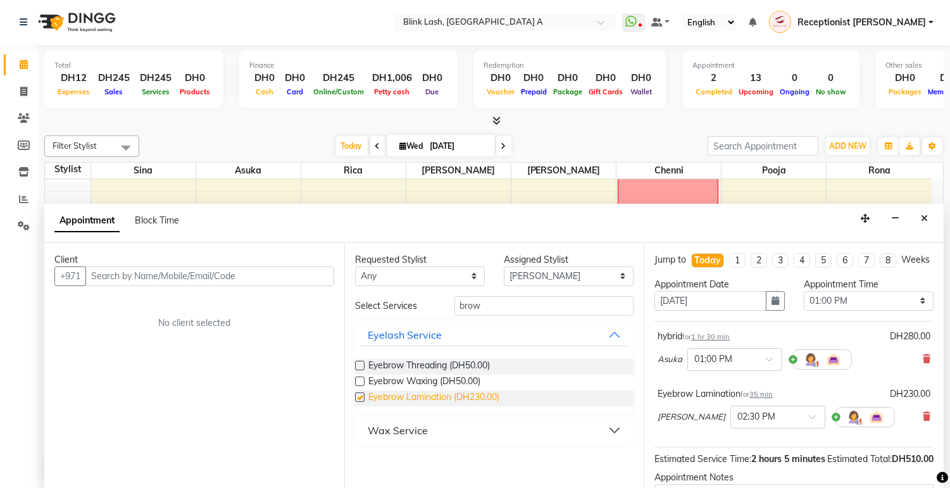
checkbox input "false"
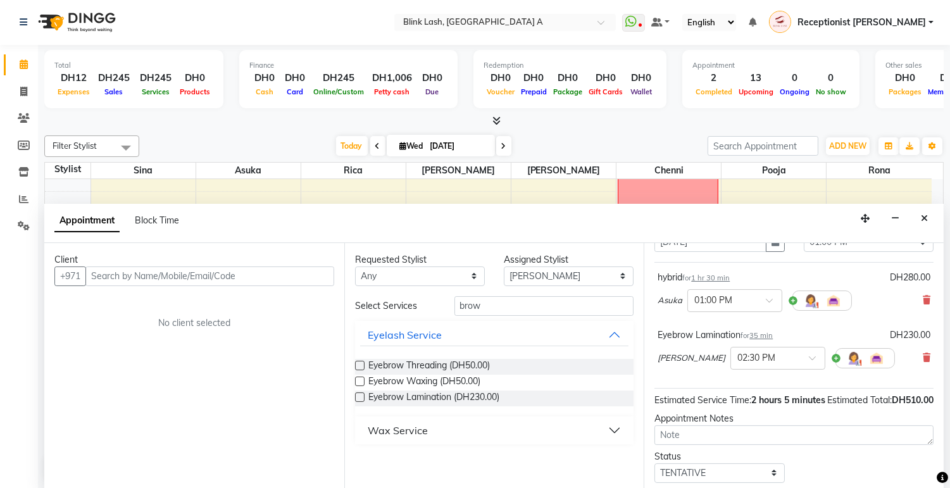
scroll to position [141, 0]
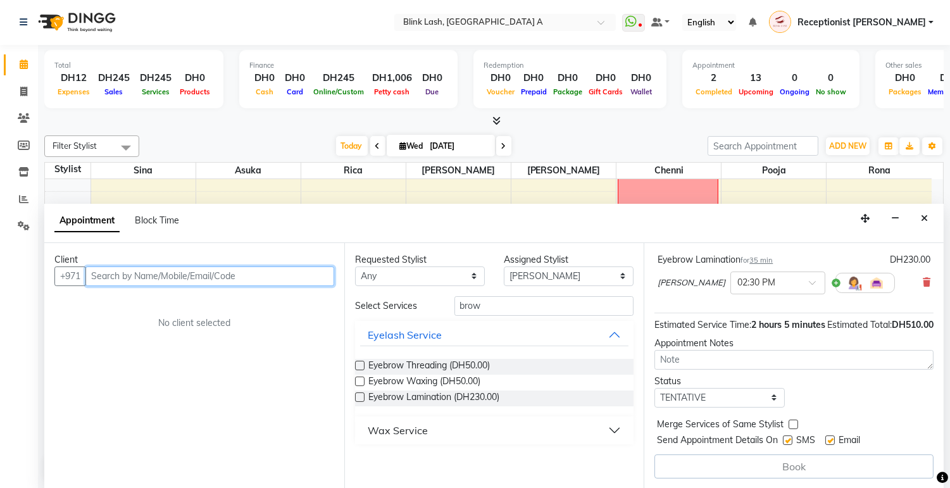
click at [293, 272] on input "text" at bounding box center [209, 277] width 249 height 20
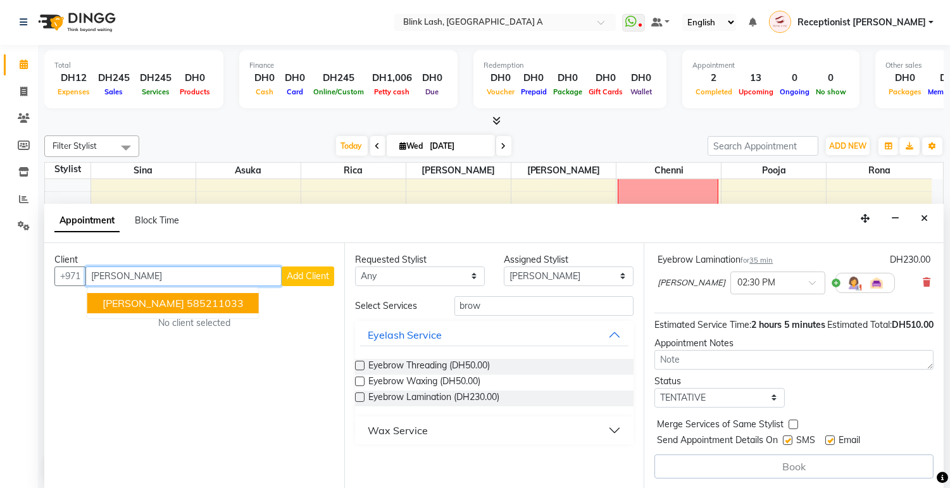
click at [187, 301] on ngb-highlight "585211033" at bounding box center [215, 303] width 57 height 13
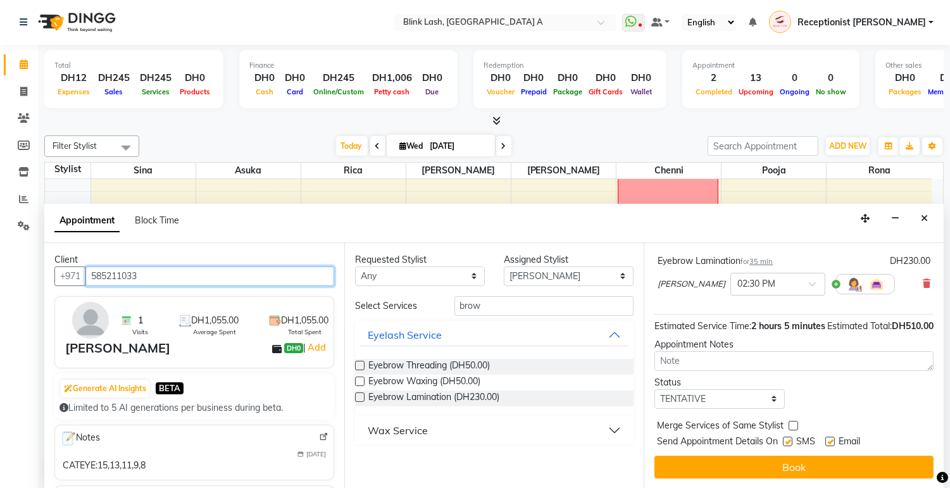
scroll to position [158, 0]
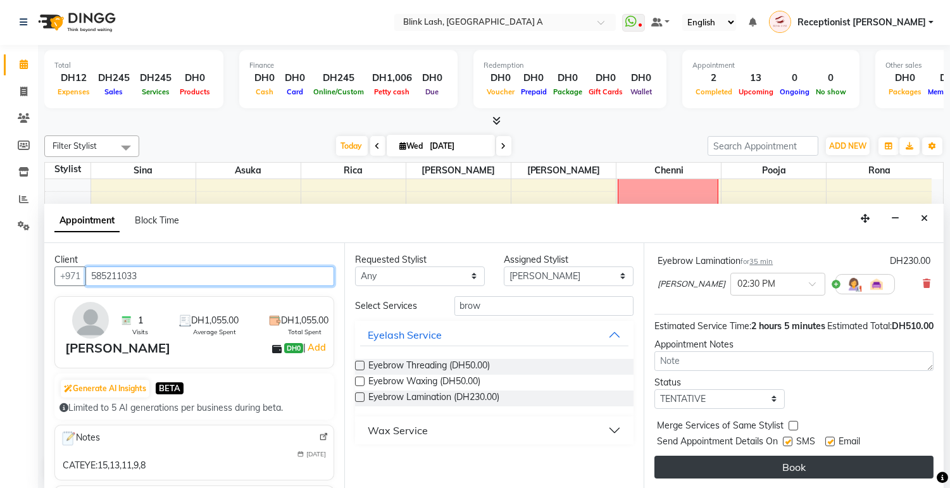
type input "585211033"
click at [887, 458] on button "Book" at bounding box center [794, 467] width 279 height 23
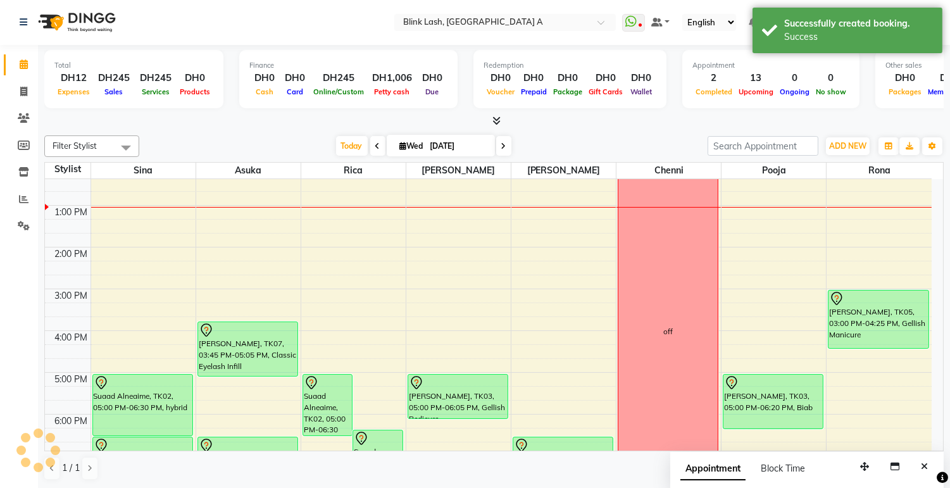
scroll to position [0, 0]
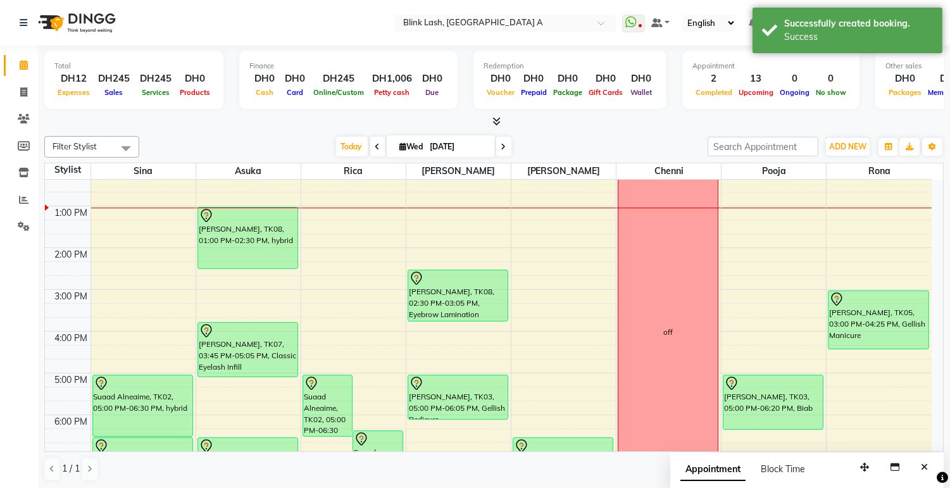
drag, startPoint x: 470, startPoint y: 290, endPoint x: 464, endPoint y: 300, distance: 11.9
click at [462, 308] on div "[PERSON_NAME], TK06, 10:30 AM-11:50 AM, combo Gellish Manicure + Pedicure [PERS…" at bounding box center [459, 352] width 104 height 626
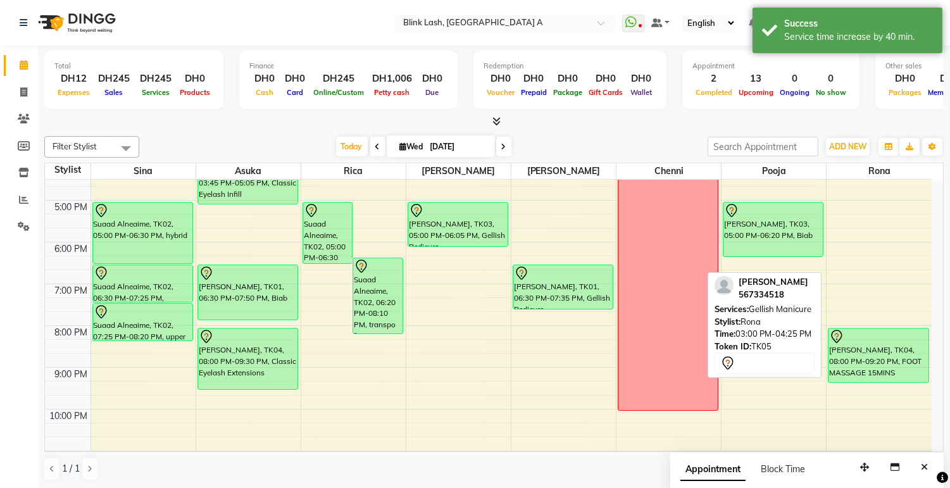
scroll to position [281, 0]
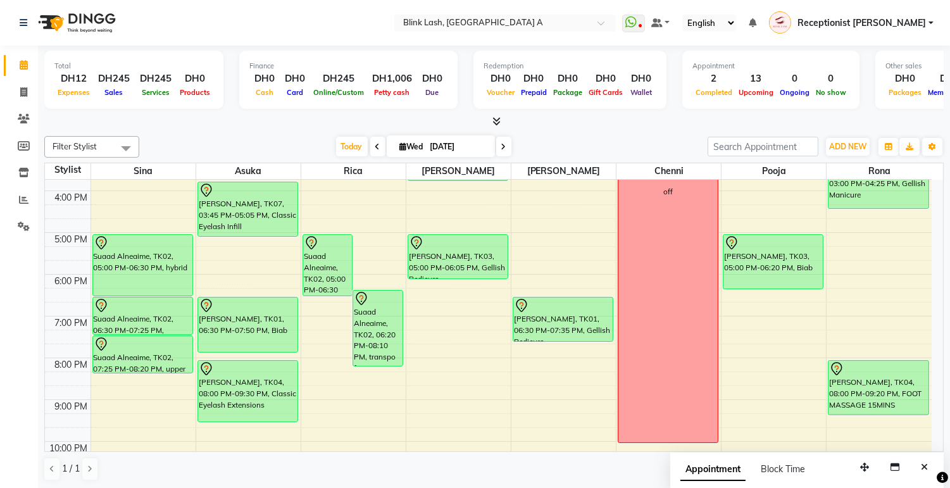
click at [401, 142] on icon at bounding box center [403, 146] width 7 height 8
select select "9"
select select "2025"
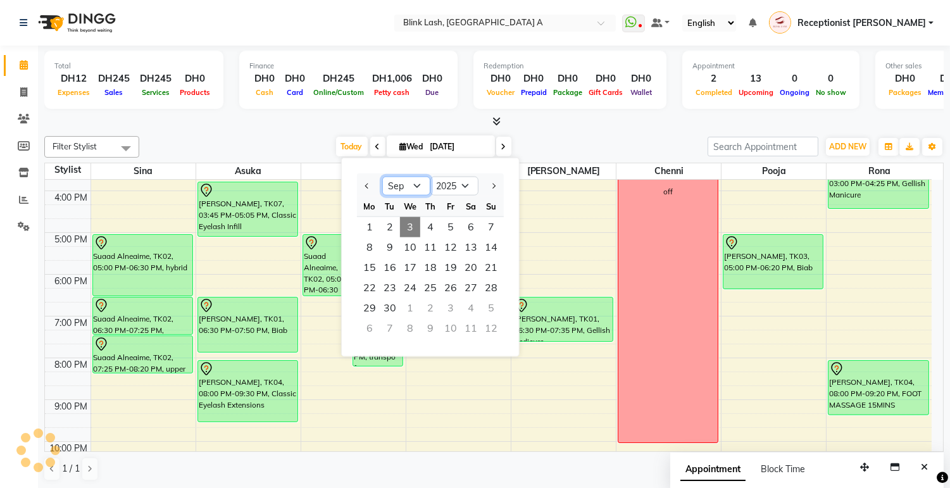
click at [414, 190] on select "Jan Feb Mar Apr May Jun [DATE] Aug Sep Oct Nov Dec" at bounding box center [406, 186] width 48 height 19
select select "8"
click at [382, 177] on select "Jan Feb Mar Apr May Jun [DATE] Aug Sep Oct Nov Dec" at bounding box center [406, 186] width 48 height 19
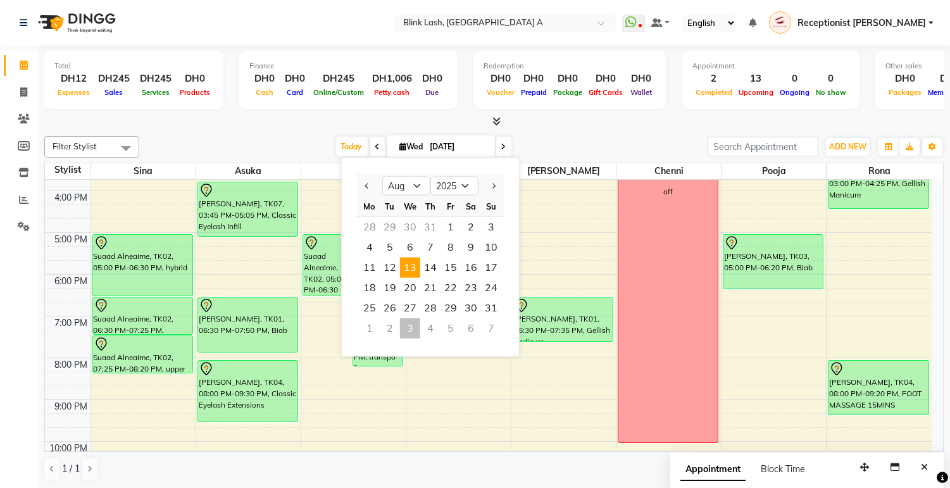
click at [418, 272] on span "13" at bounding box center [410, 268] width 20 height 20
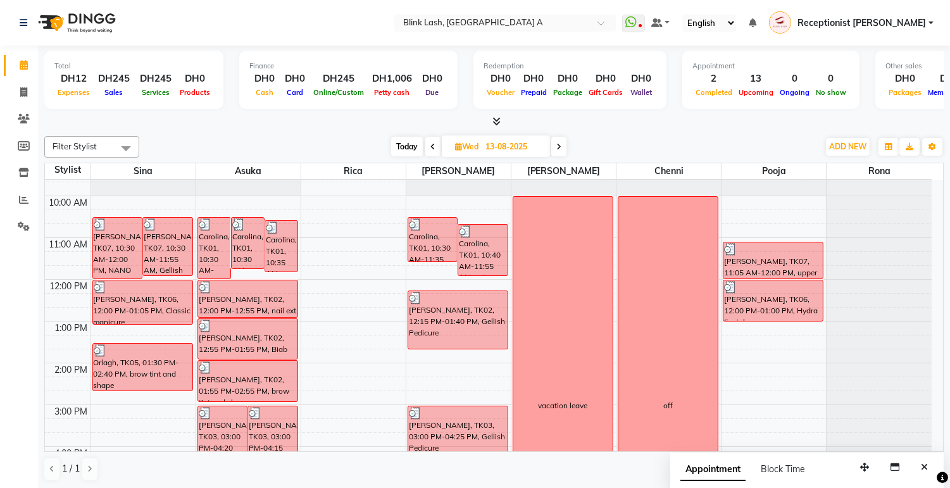
scroll to position [0, 0]
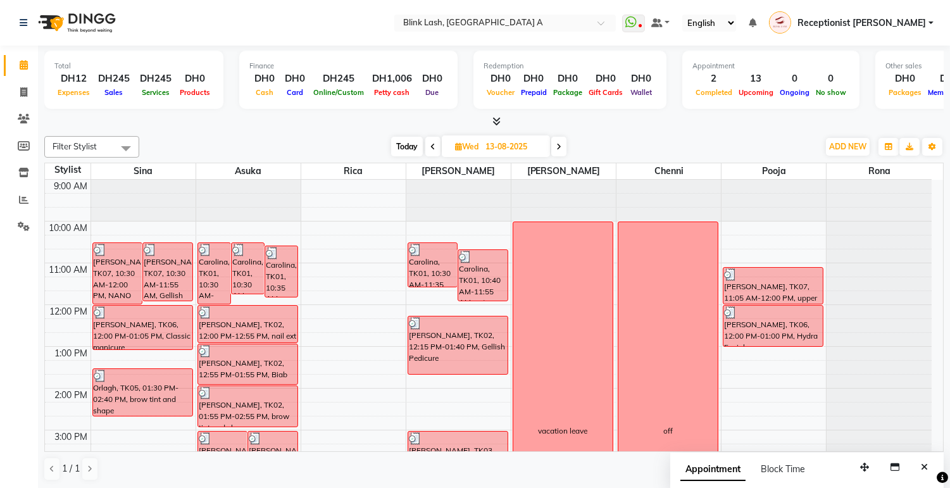
click at [396, 144] on span "Today" at bounding box center [407, 147] width 32 height 20
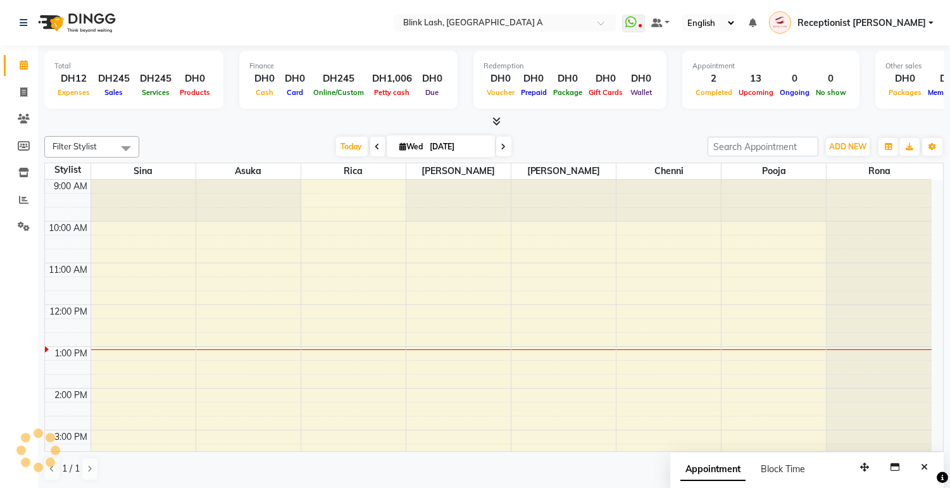
scroll to position [168, 0]
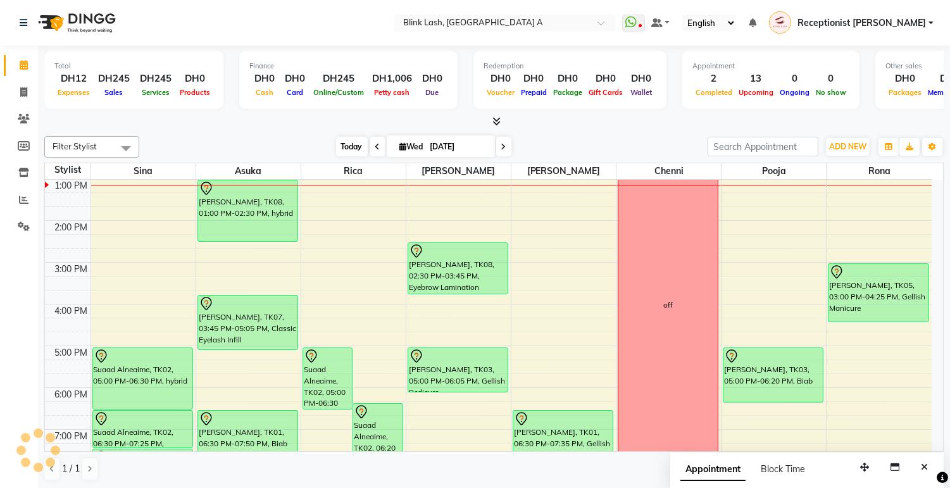
click at [343, 144] on span "Today" at bounding box center [352, 147] width 32 height 20
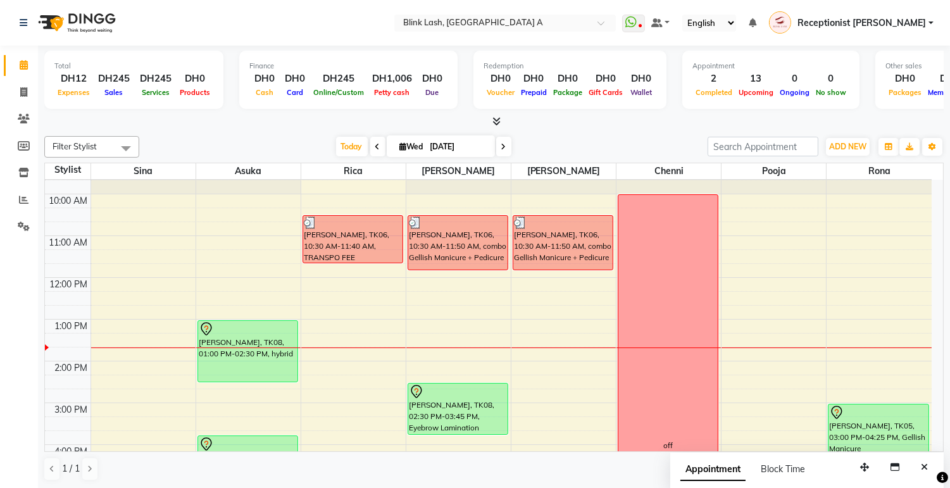
scroll to position [98, 0]
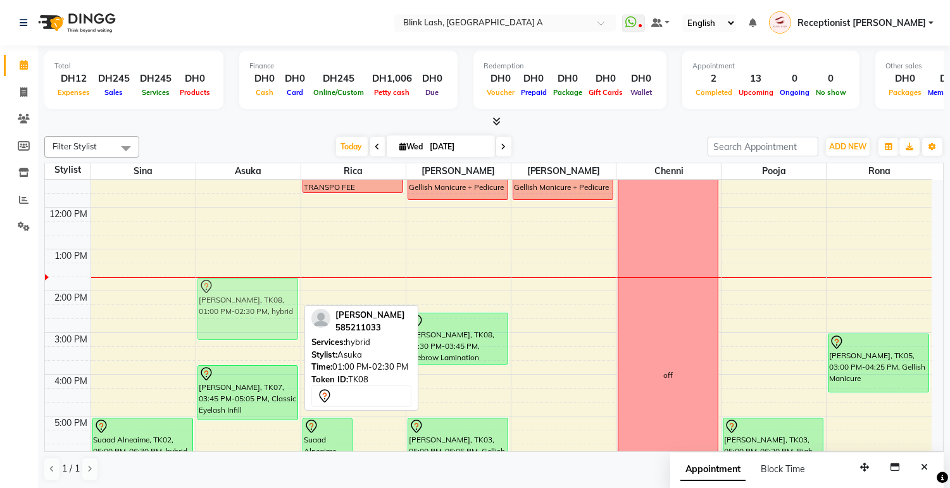
click at [263, 301] on div "[PERSON_NAME], TK08, 01:00 PM-02:30 PM, hybrid [PERSON_NAME], TK07, 03:45 PM-05…" at bounding box center [248, 395] width 104 height 626
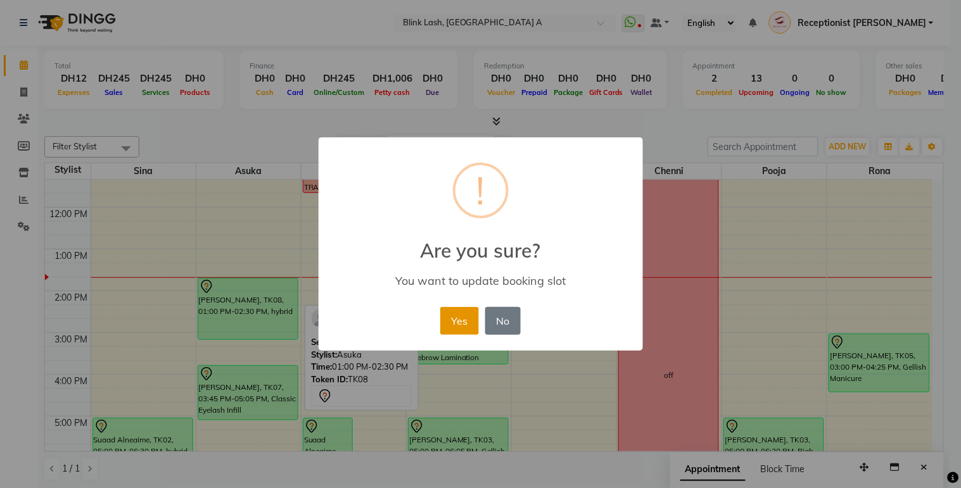
click at [465, 319] on button "Yes" at bounding box center [459, 321] width 39 height 28
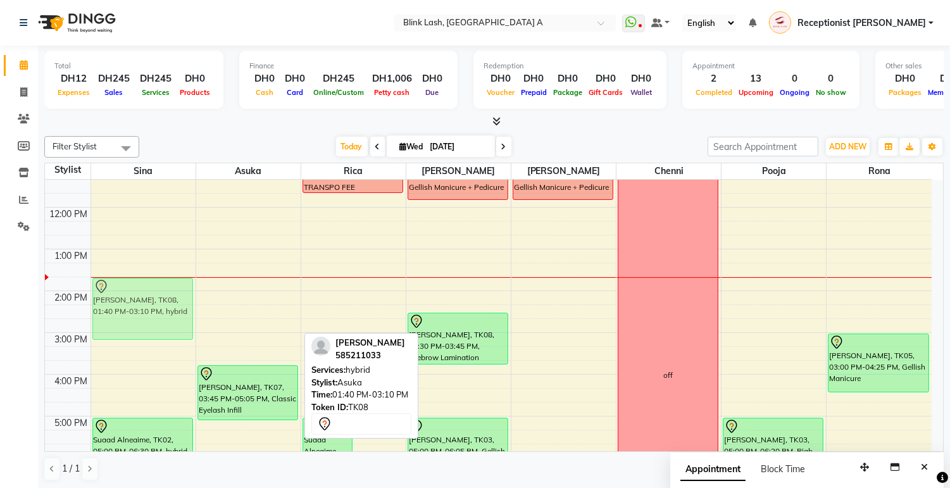
drag, startPoint x: 267, startPoint y: 307, endPoint x: 206, endPoint y: 306, distance: 61.4
click at [206, 306] on div "9:00 AM 10:00 AM 11:00 AM 12:00 PM 1:00 PM 2:00 PM 3:00 PM 4:00 PM 5:00 PM 6:00…" at bounding box center [488, 395] width 887 height 626
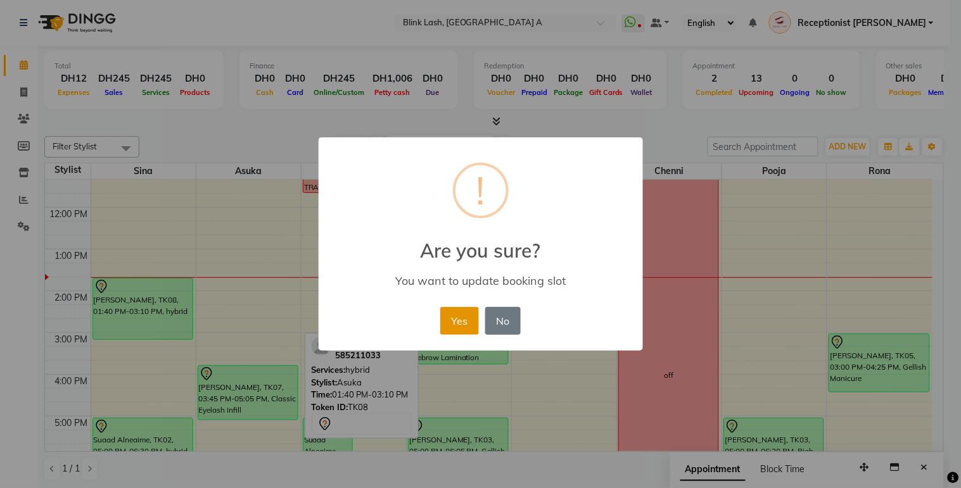
click at [450, 325] on button "Yes" at bounding box center [459, 321] width 39 height 28
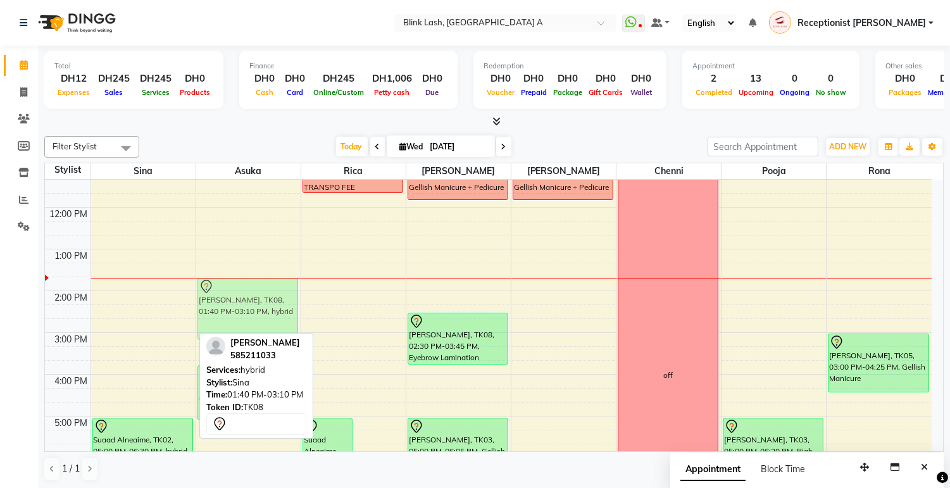
drag, startPoint x: 150, startPoint y: 309, endPoint x: 208, endPoint y: 306, distance: 57.7
click at [208, 306] on tr "[PERSON_NAME], TK08, 01:40 PM-03:10 PM, hybrid Suaad Alneaime, TK02, 05:00 PM-0…" at bounding box center [488, 395] width 887 height 626
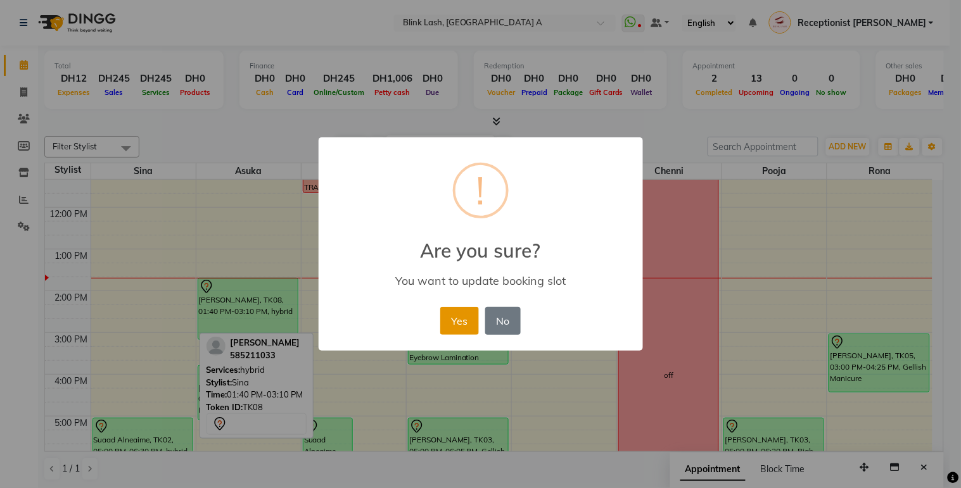
click at [458, 324] on button "Yes" at bounding box center [459, 321] width 39 height 28
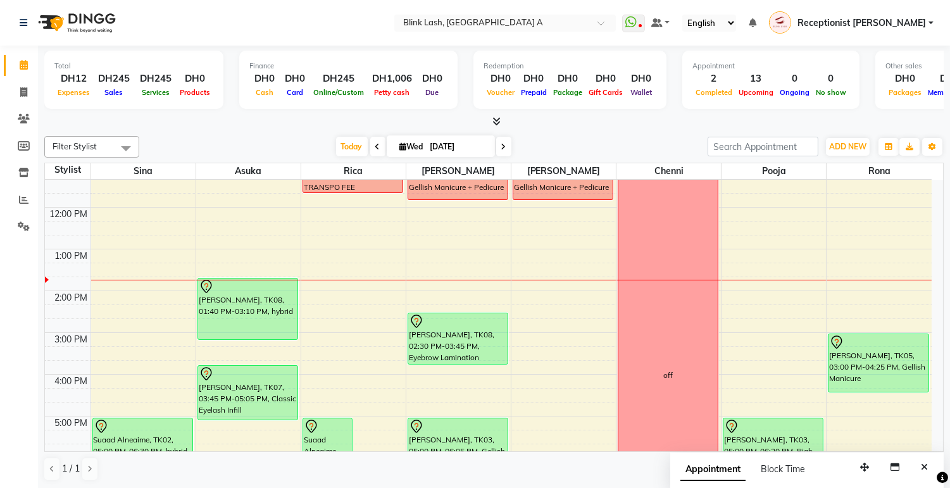
click at [503, 151] on span at bounding box center [503, 147] width 15 height 20
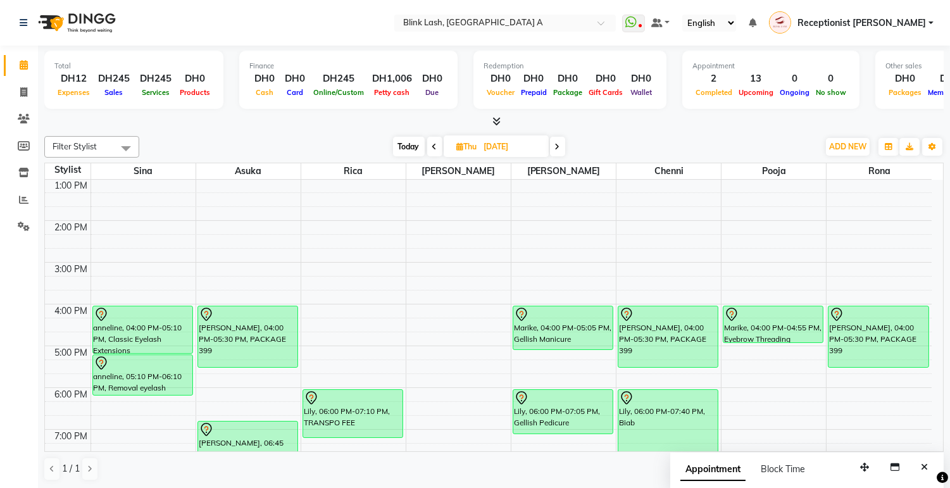
scroll to position [0, 0]
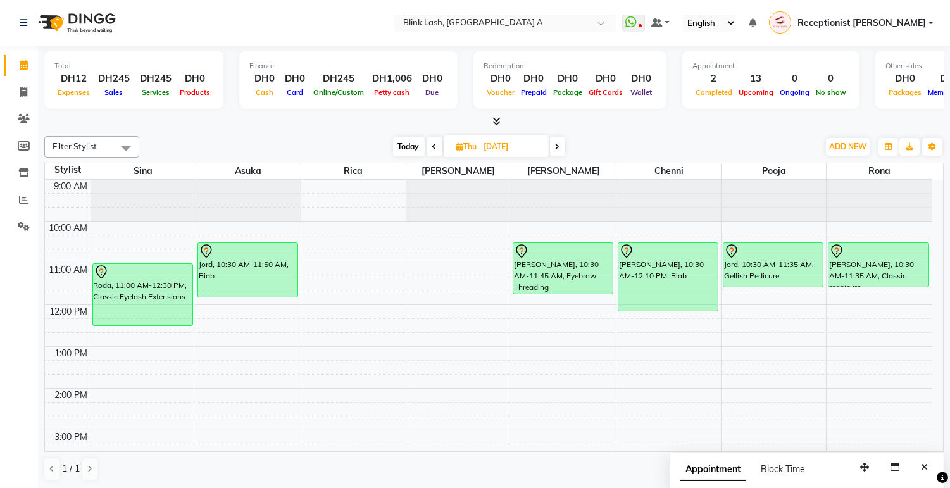
click at [431, 144] on span at bounding box center [434, 147] width 15 height 20
type input "[DATE]"
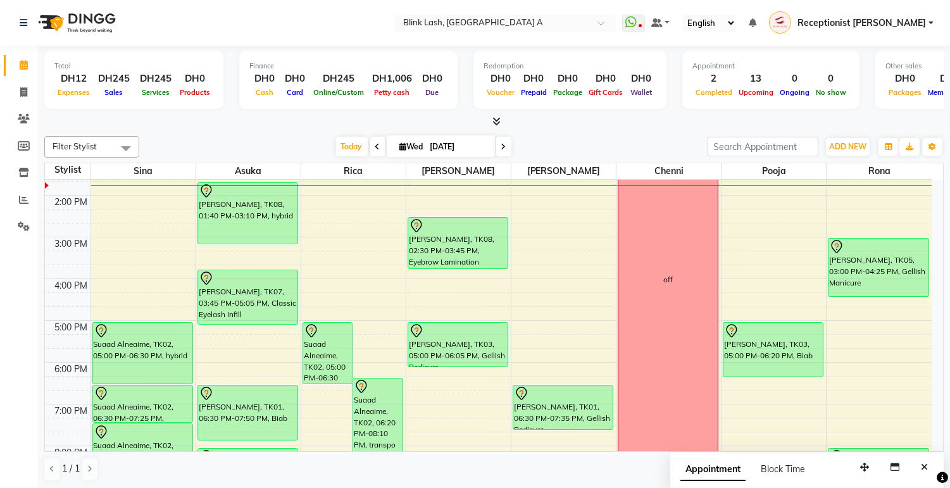
scroll to position [168, 0]
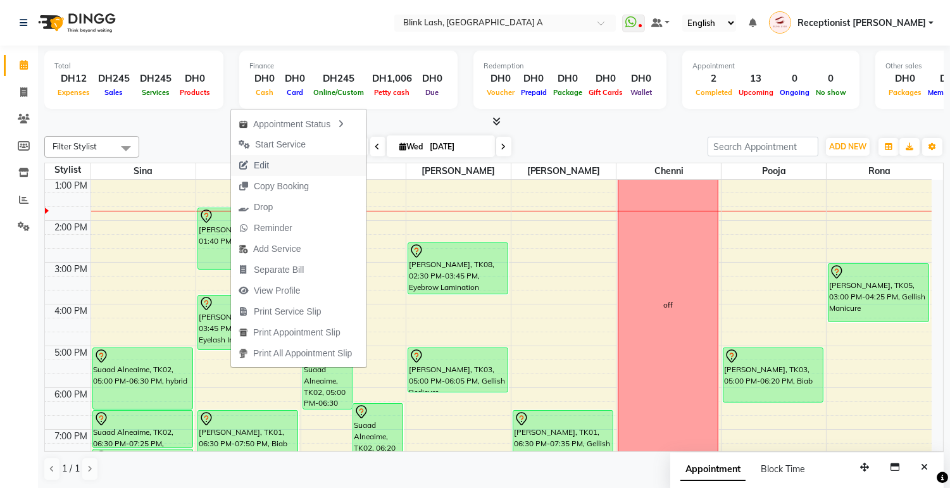
click at [255, 165] on span "Edit" at bounding box center [261, 165] width 15 height 13
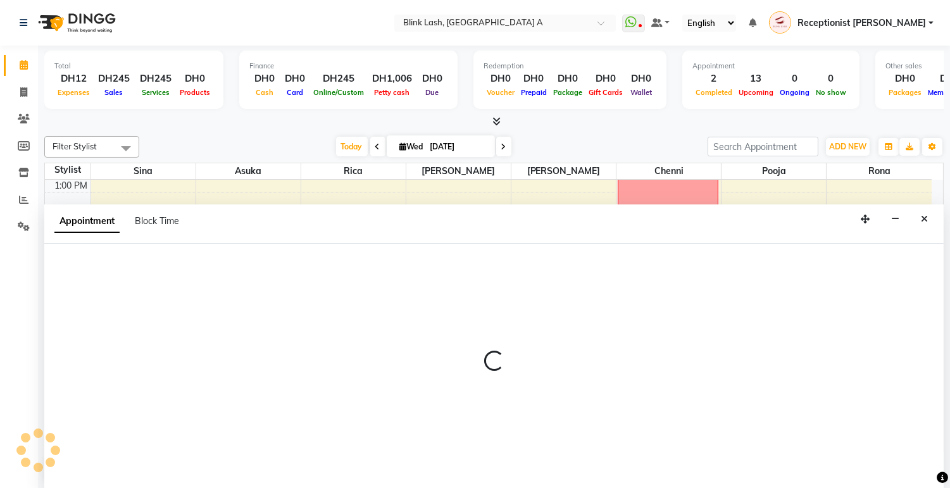
scroll to position [1, 0]
select select "tentative"
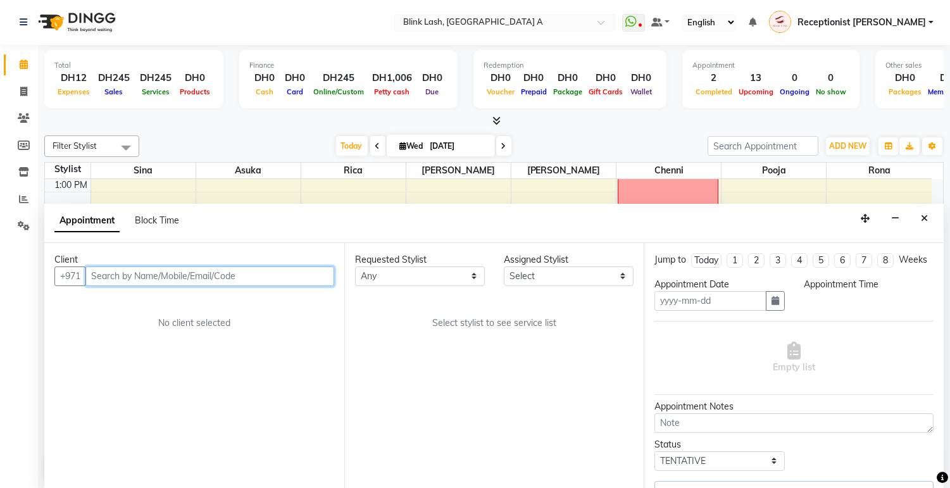
type input "[DATE]"
select select "820"
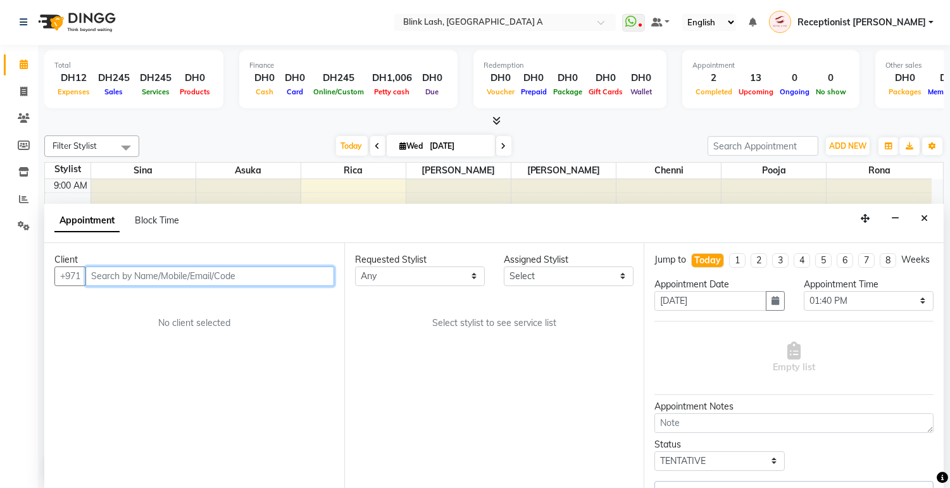
select select "46934"
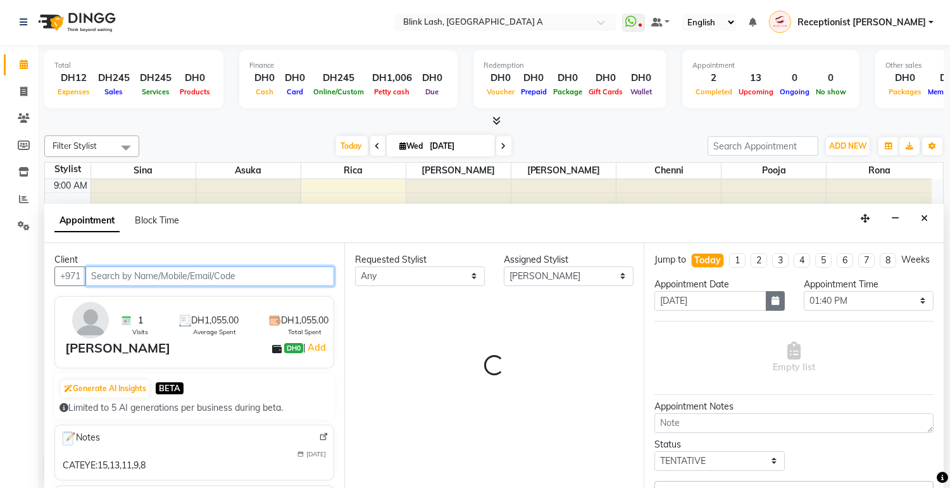
scroll to position [168, 0]
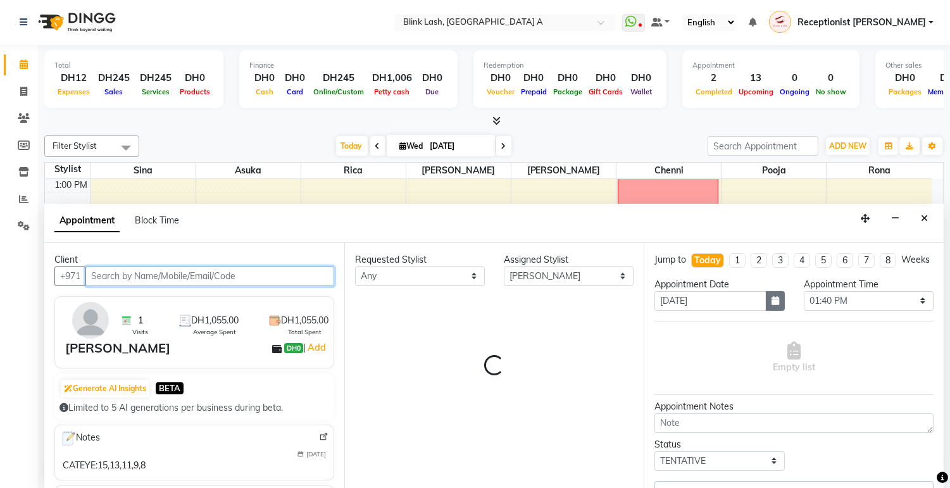
select select "2892"
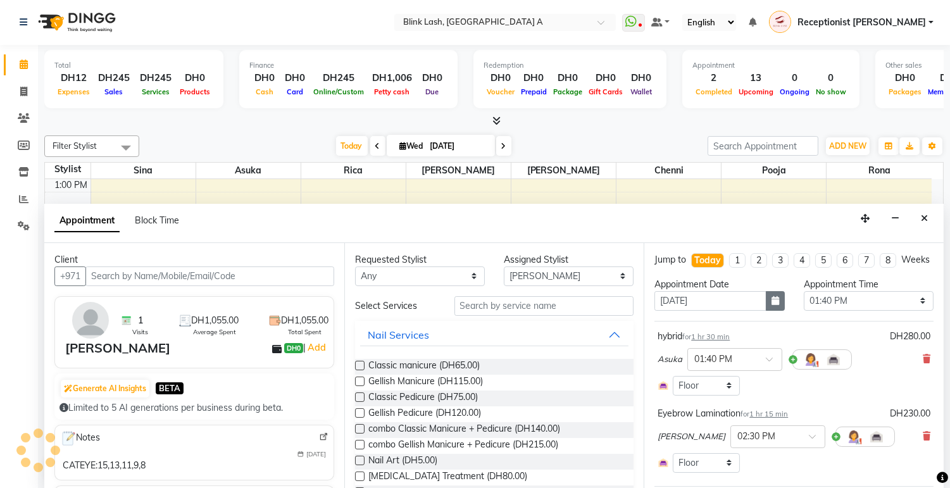
click at [766, 311] on button "button" at bounding box center [775, 301] width 19 height 20
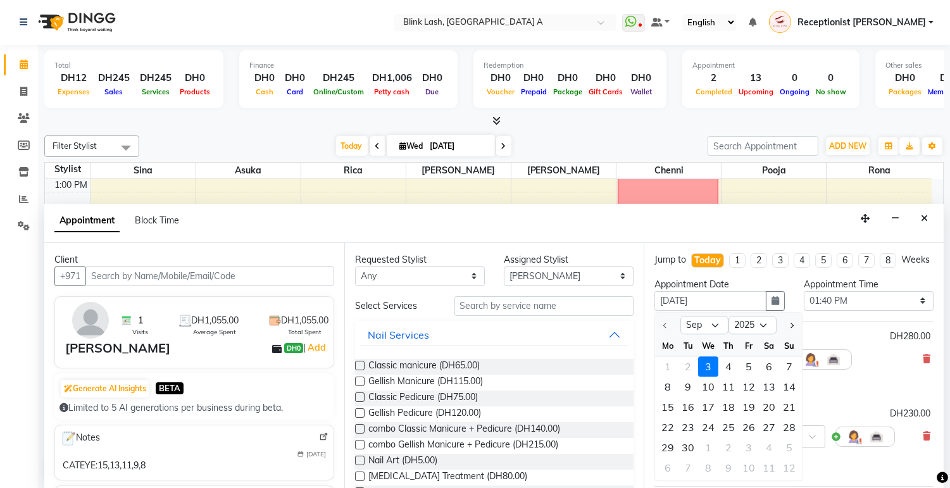
click at [731, 377] on div "4" at bounding box center [729, 367] width 20 height 20
type input "[DATE]"
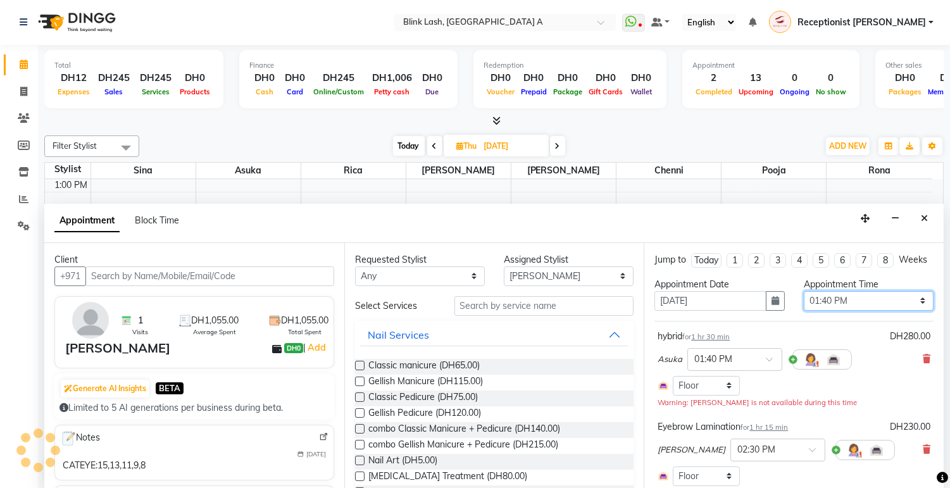
click at [904, 311] on select "Select 10:00 AM 10:05 AM 10:10 AM 10:15 AM 10:20 AM 10:25 AM 10:30 AM 10:35 AM …" at bounding box center [869, 301] width 130 height 20
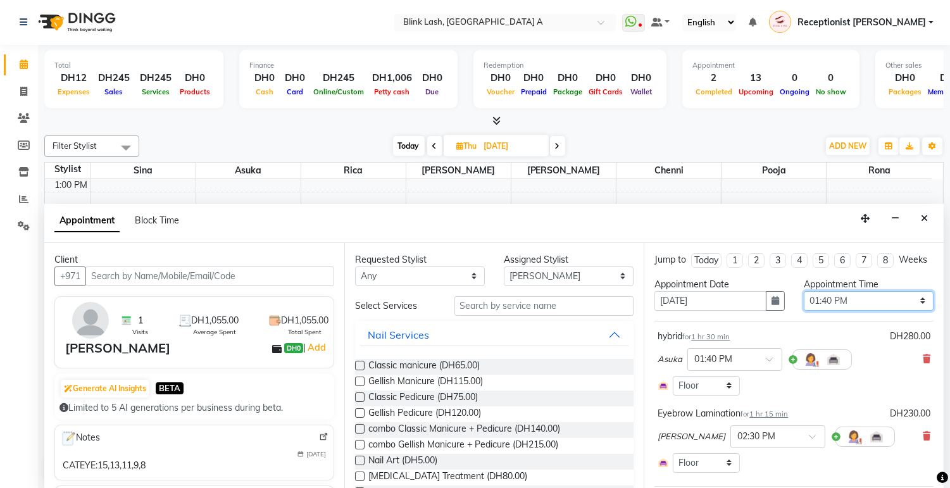
select select "720"
click at [804, 302] on select "Select 10:00 AM 10:05 AM 10:10 AM 10:15 AM 10:20 AM 10:25 AM 10:30 AM 10:35 AM …" at bounding box center [869, 301] width 130 height 20
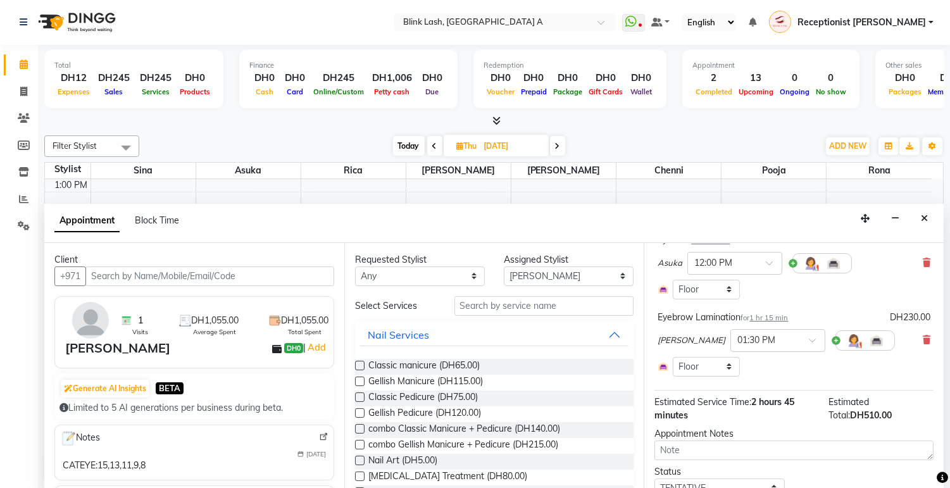
scroll to position [161, 0]
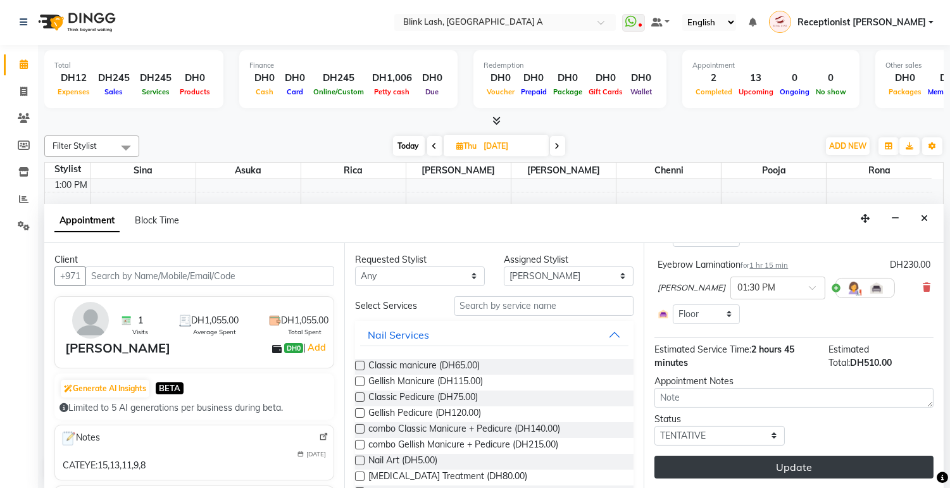
click at [866, 466] on button "Update" at bounding box center [794, 467] width 279 height 23
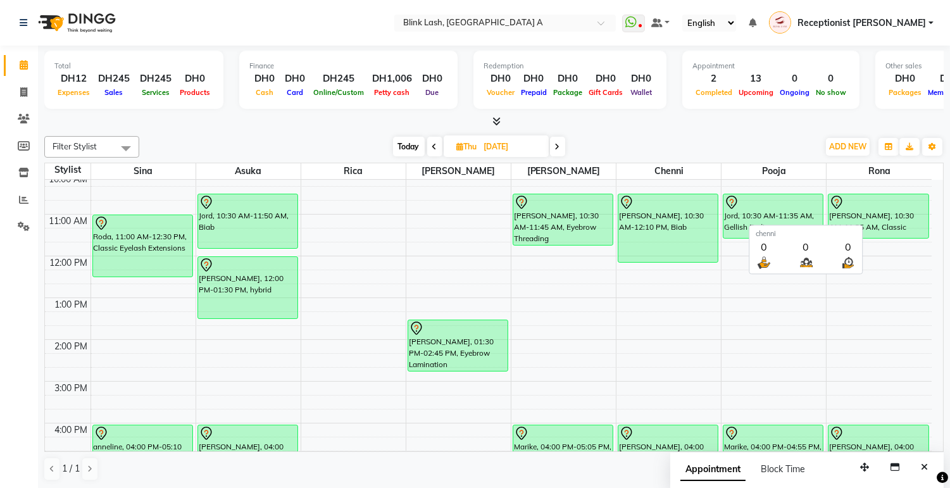
scroll to position [0, 0]
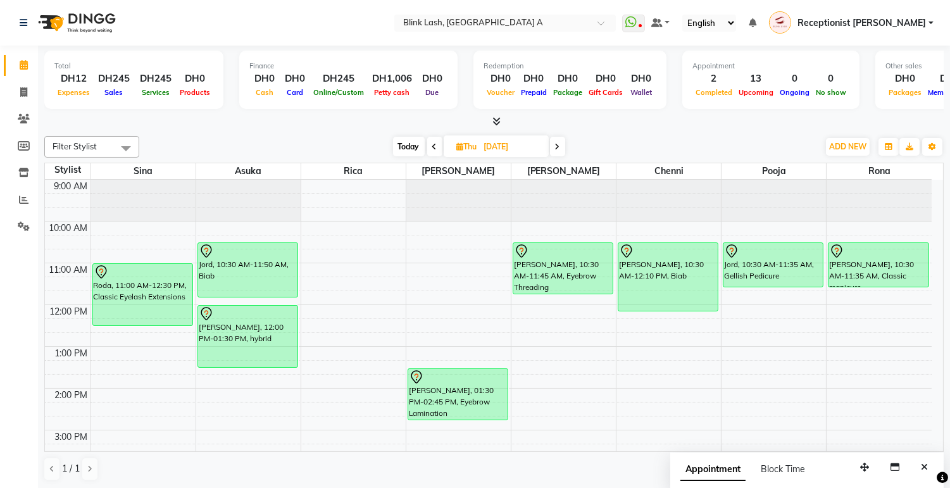
click at [408, 149] on span "Today" at bounding box center [409, 147] width 32 height 20
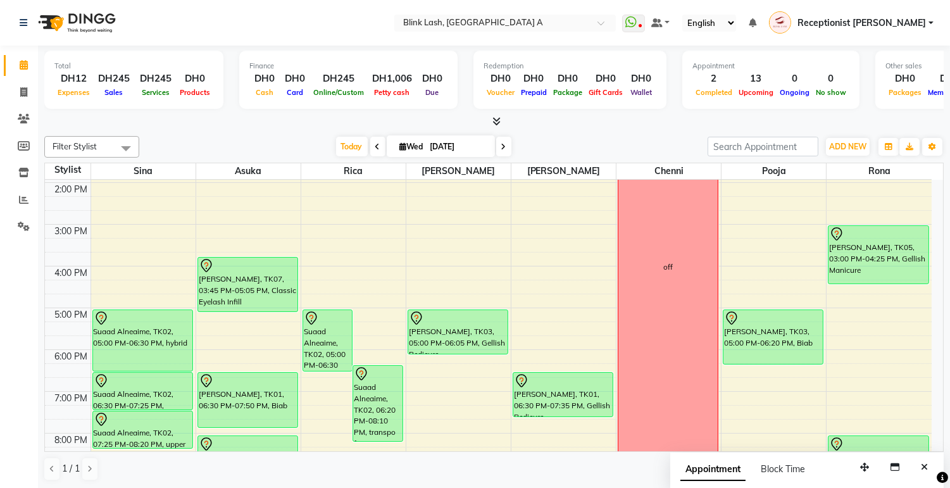
scroll to position [211, 0]
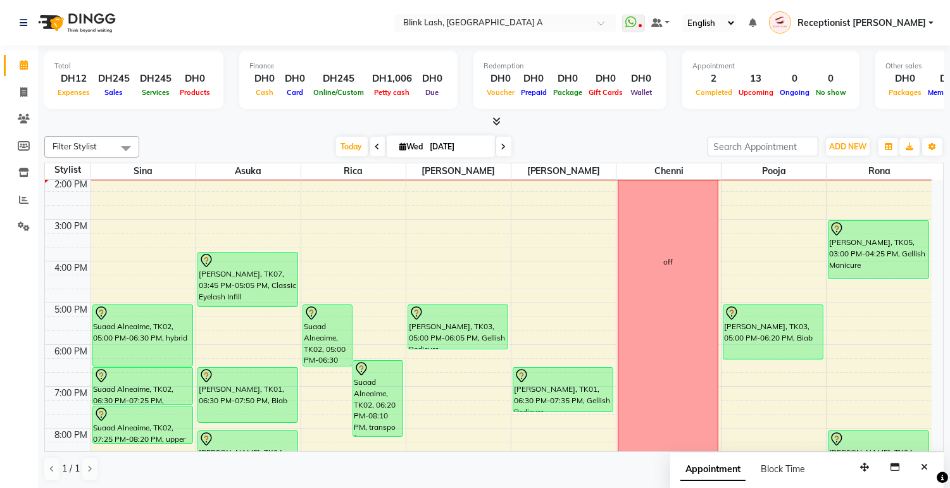
click at [507, 150] on span at bounding box center [503, 147] width 15 height 20
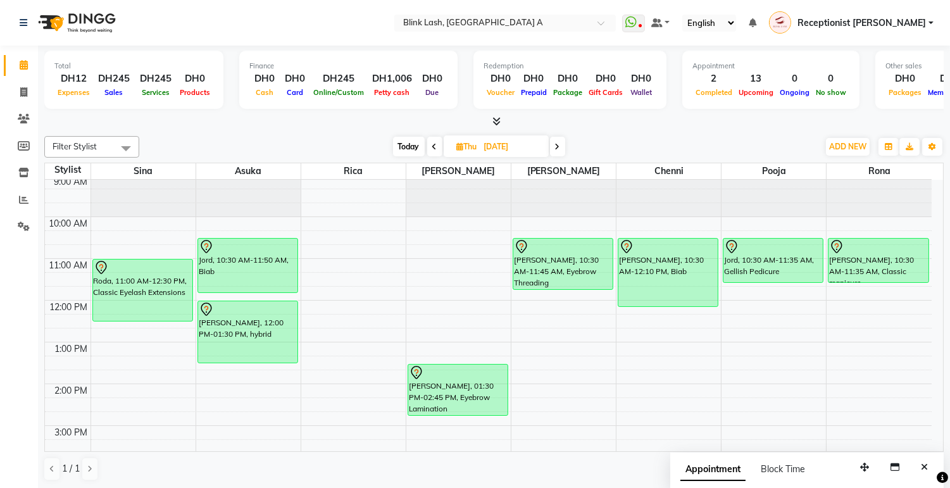
scroll to position [0, 0]
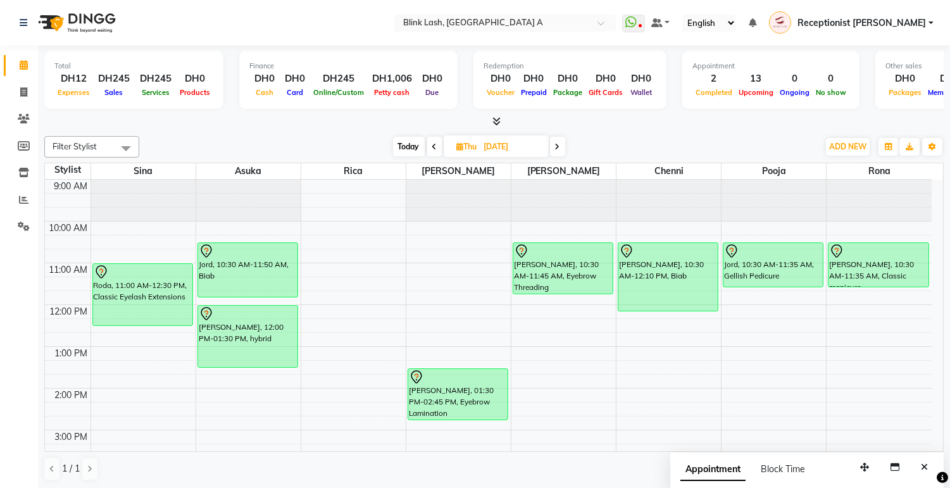
click at [405, 149] on span "Today" at bounding box center [409, 147] width 32 height 20
type input "[DATE]"
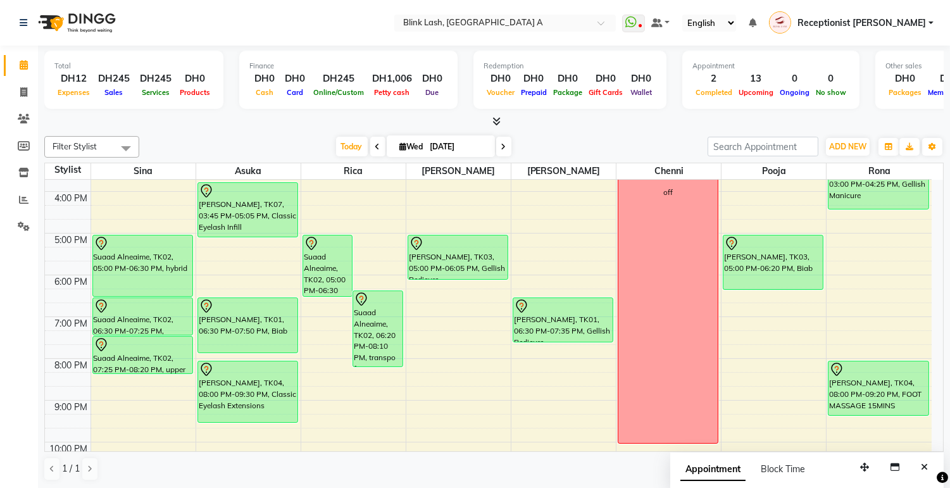
scroll to position [280, 0]
drag, startPoint x: 16, startPoint y: 174, endPoint x: 34, endPoint y: 168, distance: 18.6
click at [16, 174] on span at bounding box center [24, 173] width 22 height 15
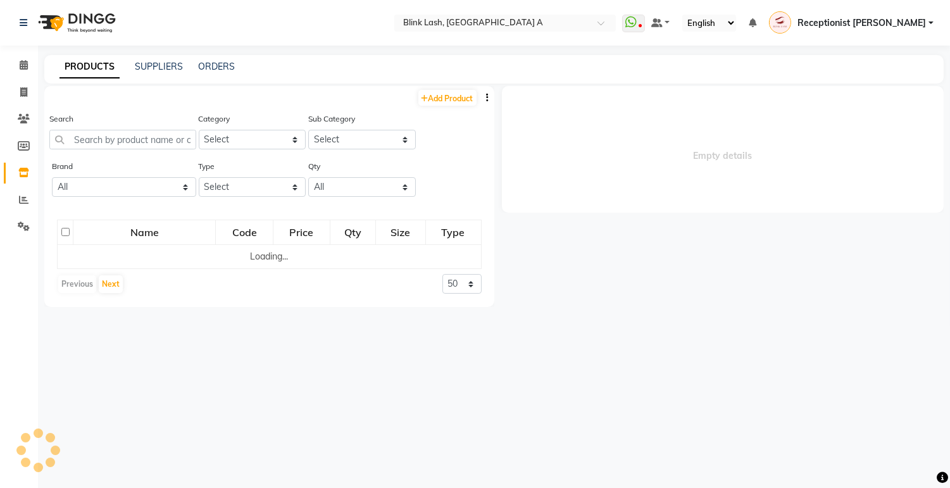
select select
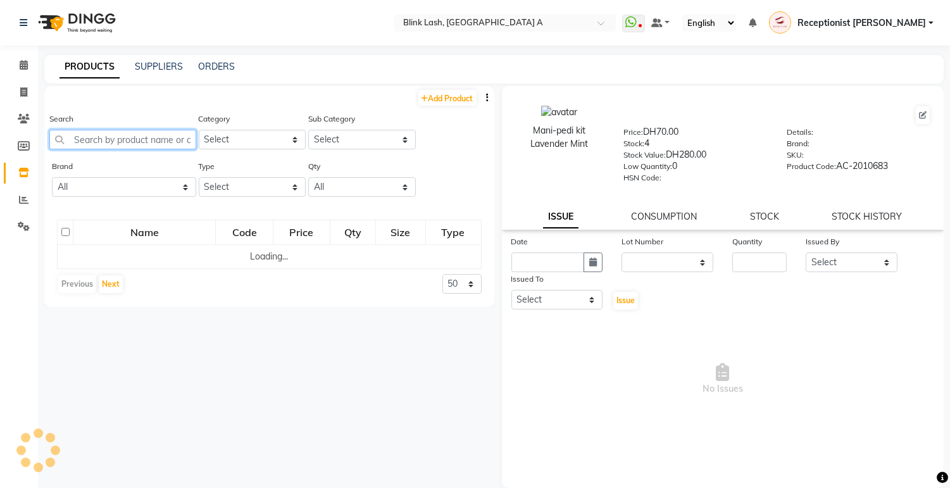
click at [129, 137] on input "text" at bounding box center [122, 140] width 147 height 20
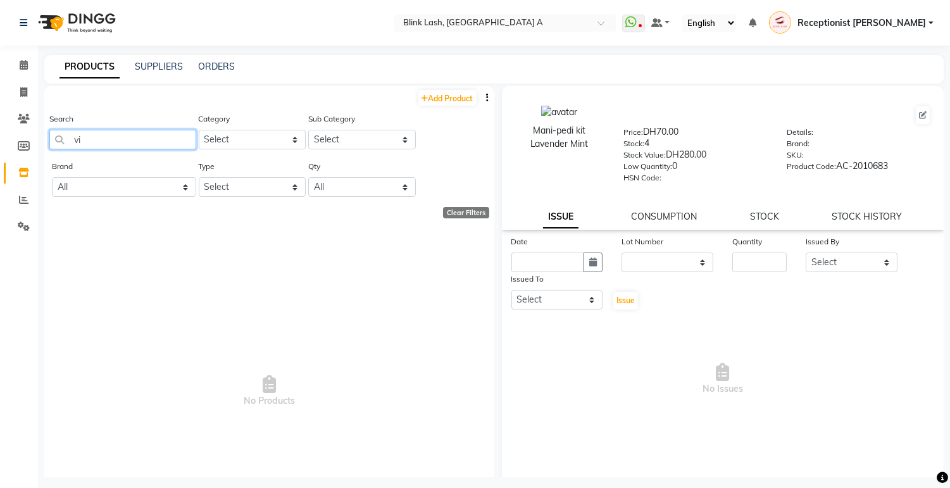
type input "v"
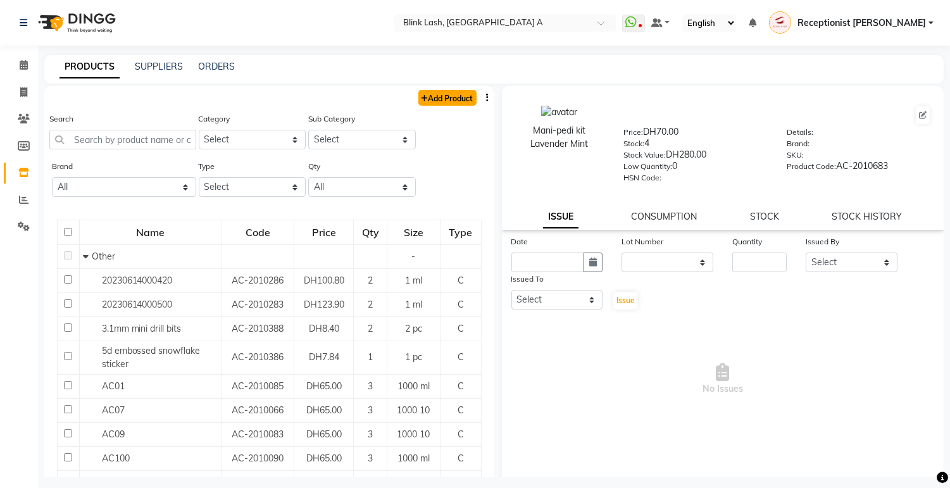
click at [442, 92] on link "Add Product" at bounding box center [448, 98] width 58 height 16
select select "true"
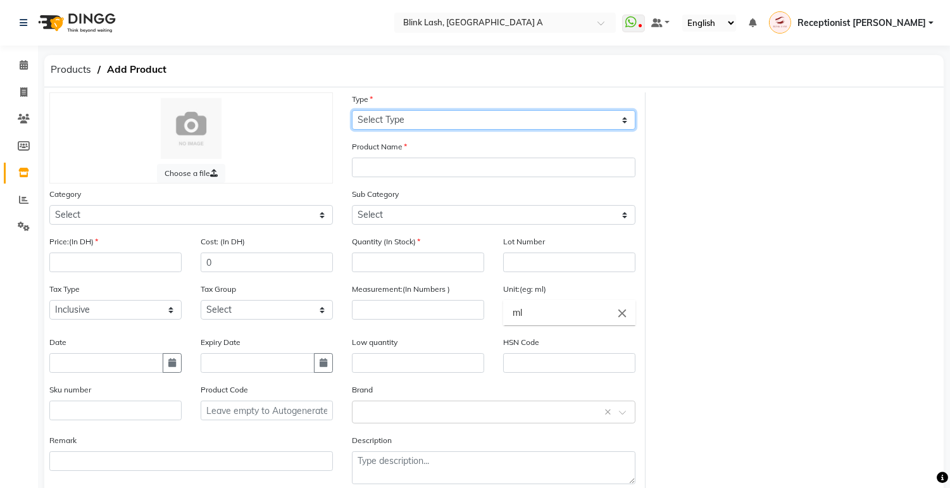
click at [555, 124] on select "Select Type Both Retail Consumable" at bounding box center [494, 120] width 284 height 20
select select "C"
click at [352, 110] on select "Select Type Both Retail Consumable" at bounding box center [494, 120] width 284 height 20
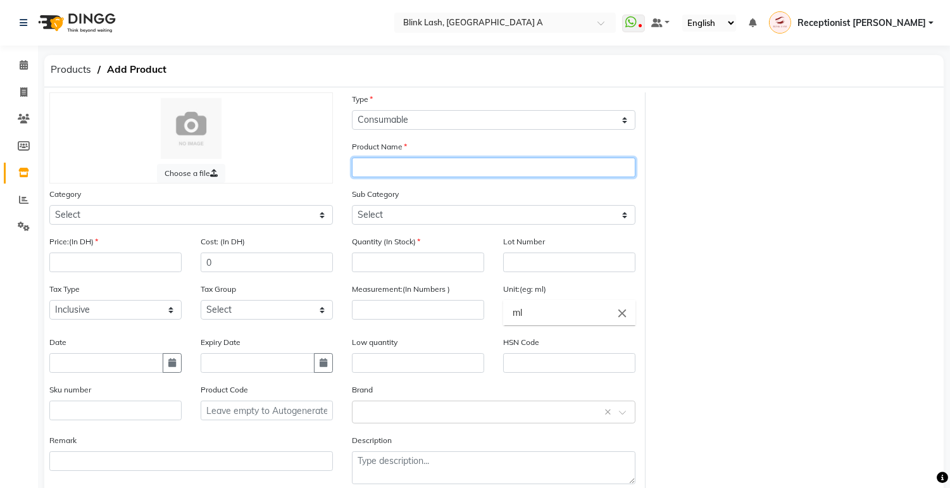
click at [534, 163] on input "text" at bounding box center [494, 168] width 284 height 20
type input "v"
type input "Victoria eyelash glue"
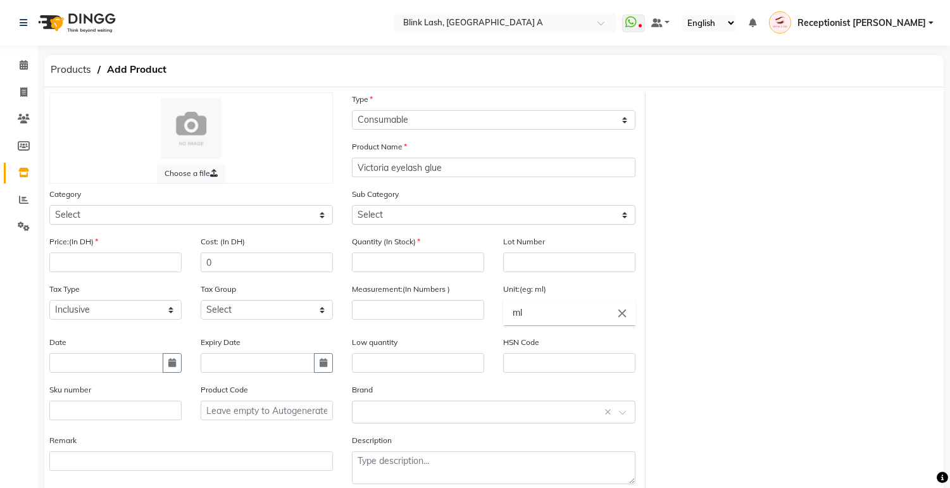
click at [308, 199] on div "Category Select Hair Skin Makeup Personal Care Appliances [PERSON_NAME] Waxing …" at bounding box center [191, 205] width 284 height 37
click at [313, 211] on select "Select Hair Skin Makeup Personal Care Appliances [PERSON_NAME] Waxing Disposabl…" at bounding box center [191, 215] width 284 height 20
select select "945501000"
click at [49, 205] on select "Select Hair Skin Makeup Personal Care Appliances [PERSON_NAME] Waxing Disposabl…" at bounding box center [191, 215] width 284 height 20
click at [134, 264] on input "number" at bounding box center [115, 263] width 132 height 20
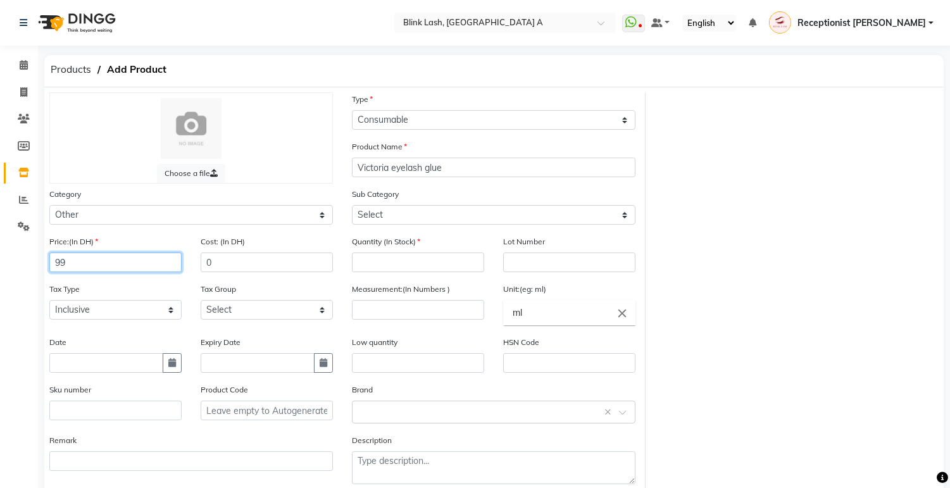
type input "99"
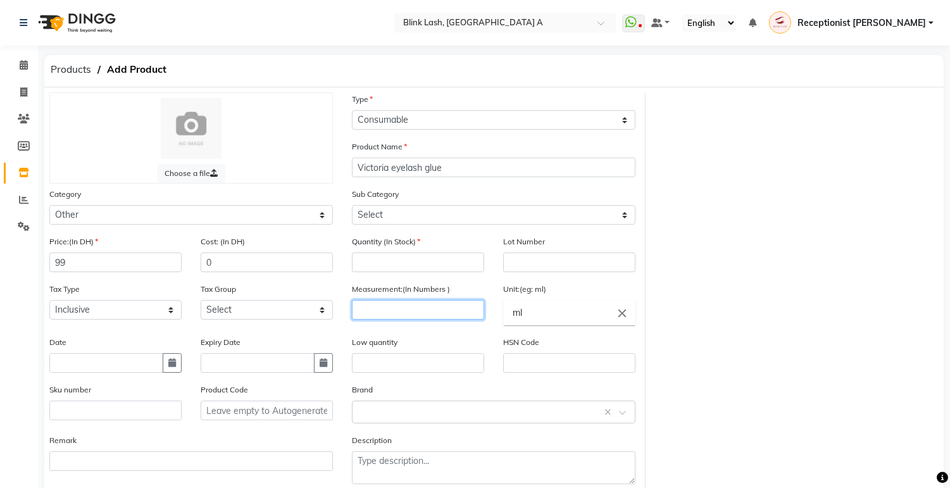
click at [383, 315] on input "number" at bounding box center [418, 310] width 132 height 20
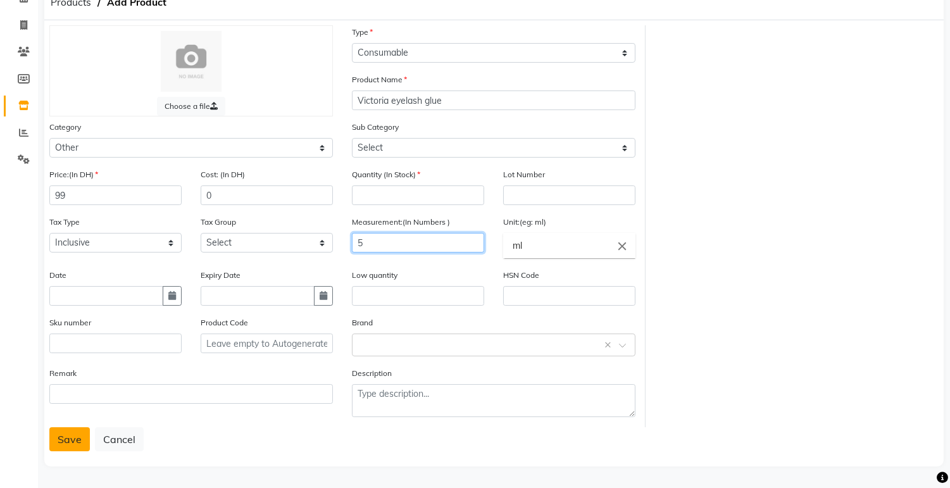
type input "5"
click at [60, 440] on button "Save" at bounding box center [69, 439] width 41 height 24
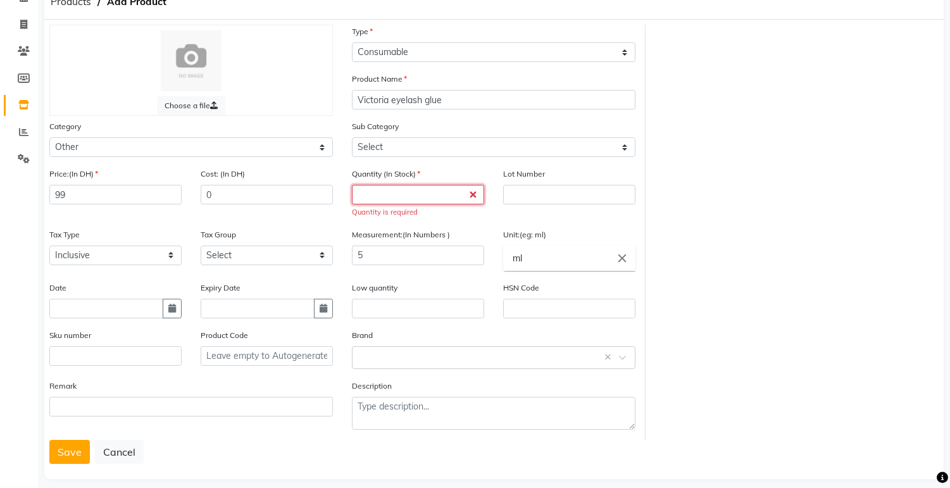
click at [453, 191] on input "number" at bounding box center [418, 195] width 132 height 20
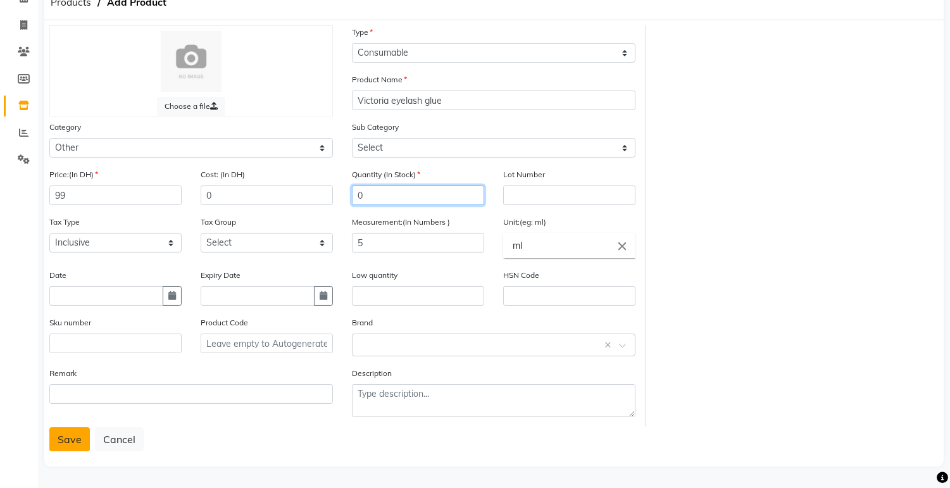
type input "0"
click at [79, 436] on button "Save" at bounding box center [69, 439] width 41 height 24
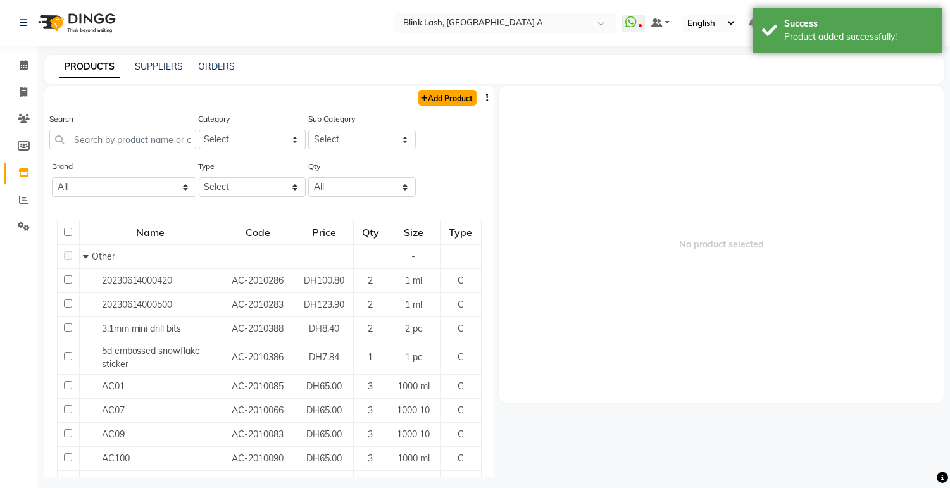
click at [453, 96] on link "Add Product" at bounding box center [448, 98] width 58 height 16
select select "true"
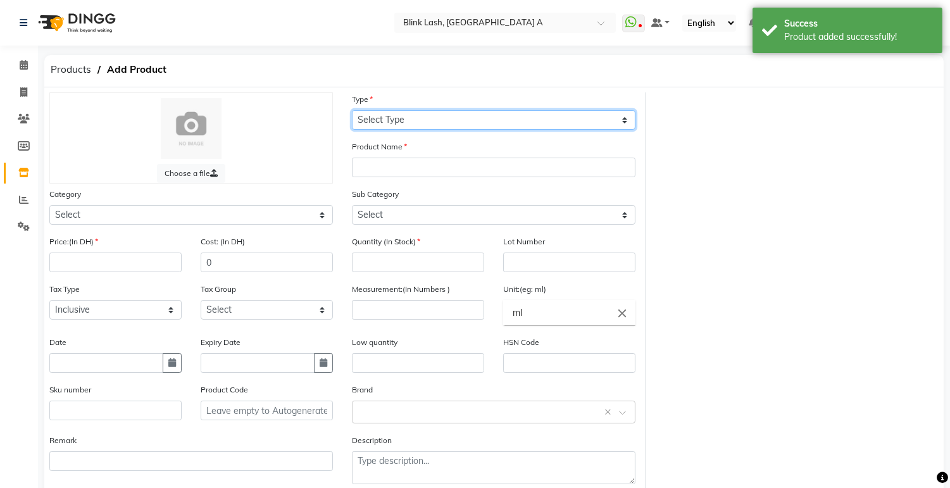
click at [444, 115] on select "Select Type Both Retail Consumable" at bounding box center [494, 120] width 284 height 20
select select "C"
click at [352, 110] on select "Select Type Both Retail Consumable" at bounding box center [494, 120] width 284 height 20
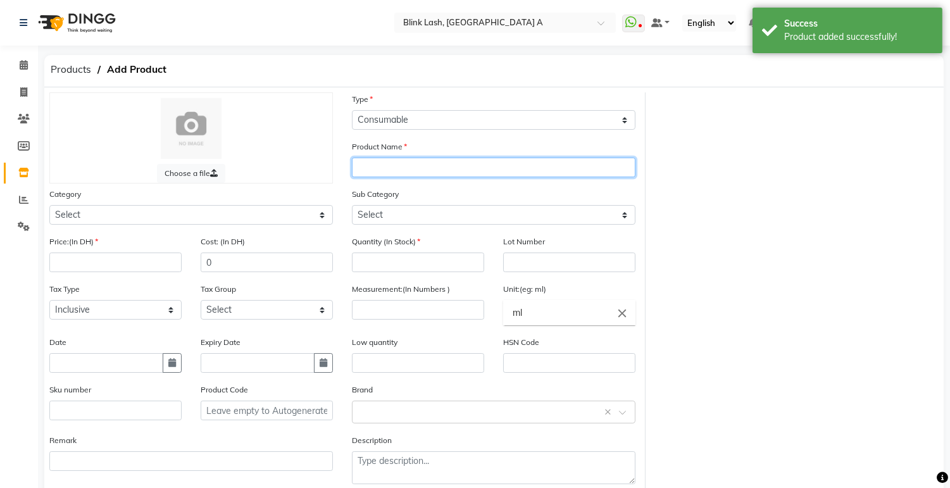
click at [439, 168] on input "text" at bounding box center [494, 168] width 284 height 20
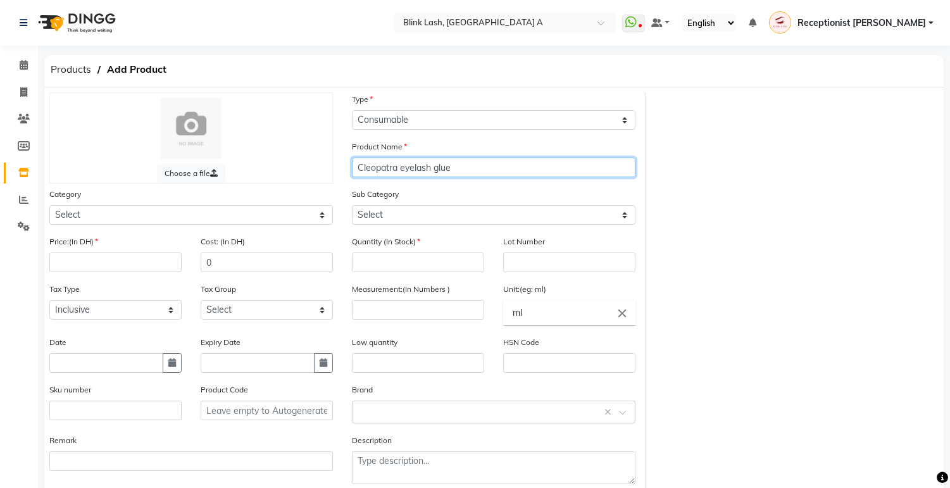
type input "Cleopatra eyelash glue"
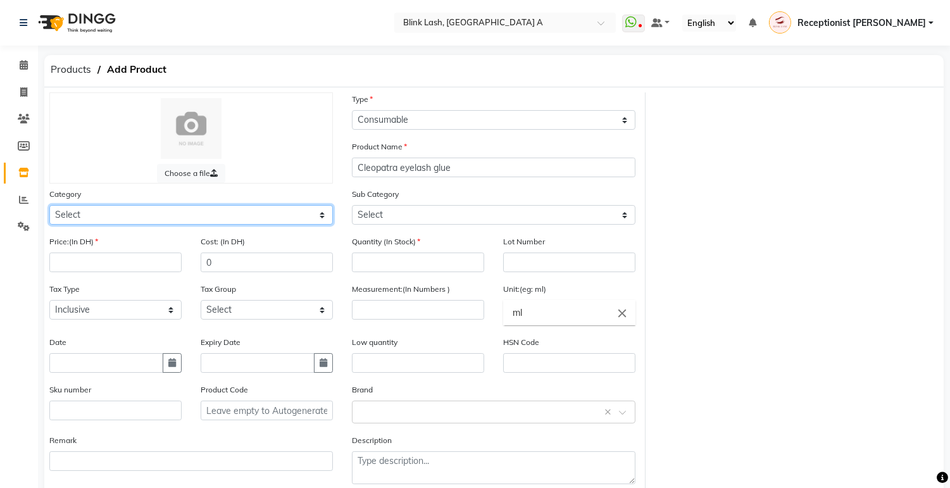
click at [323, 214] on select "Select Hair Skin Makeup Personal Care Appliances [PERSON_NAME] Waxing Disposabl…" at bounding box center [191, 215] width 284 height 20
select select "945501000"
click at [49, 205] on select "Select Hair Skin Makeup Personal Care Appliances [PERSON_NAME] Waxing Disposabl…" at bounding box center [191, 215] width 284 height 20
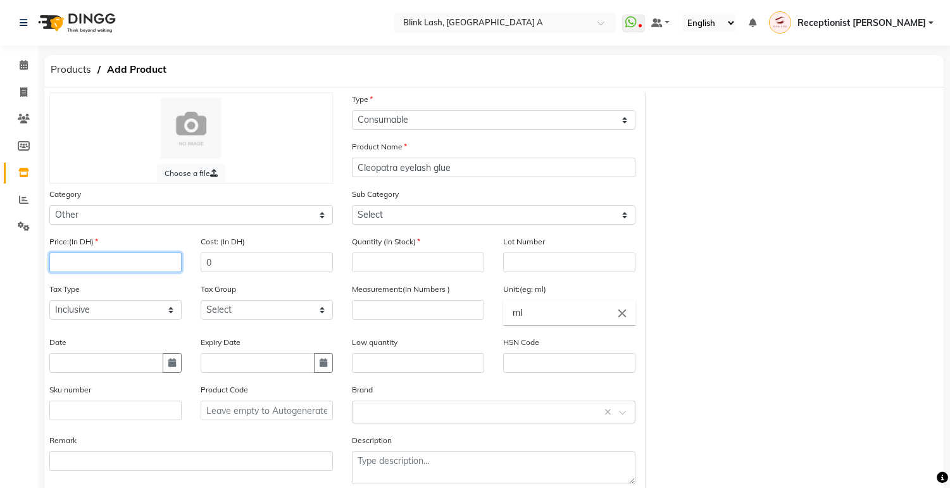
click at [148, 269] on input "number" at bounding box center [115, 263] width 132 height 20
type input "99"
click at [413, 264] on input "number" at bounding box center [418, 263] width 132 height 20
type input "0"
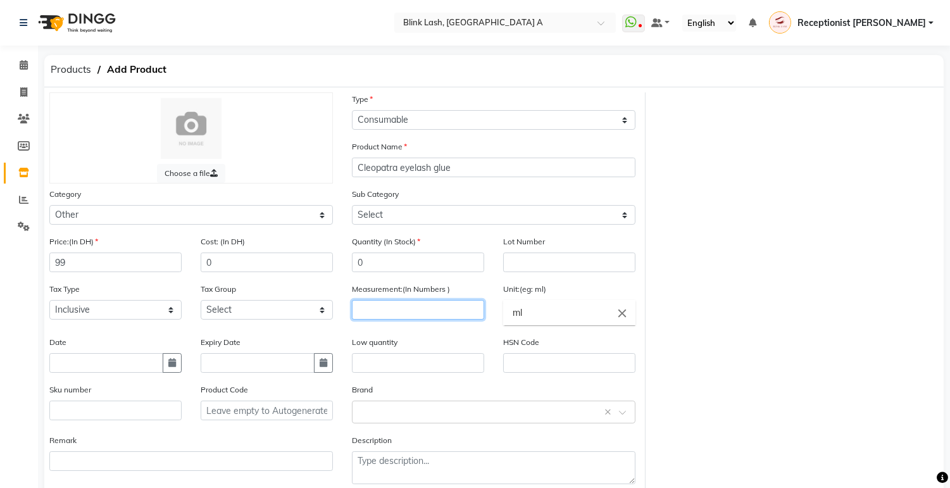
click at [467, 307] on input "number" at bounding box center [418, 310] width 132 height 20
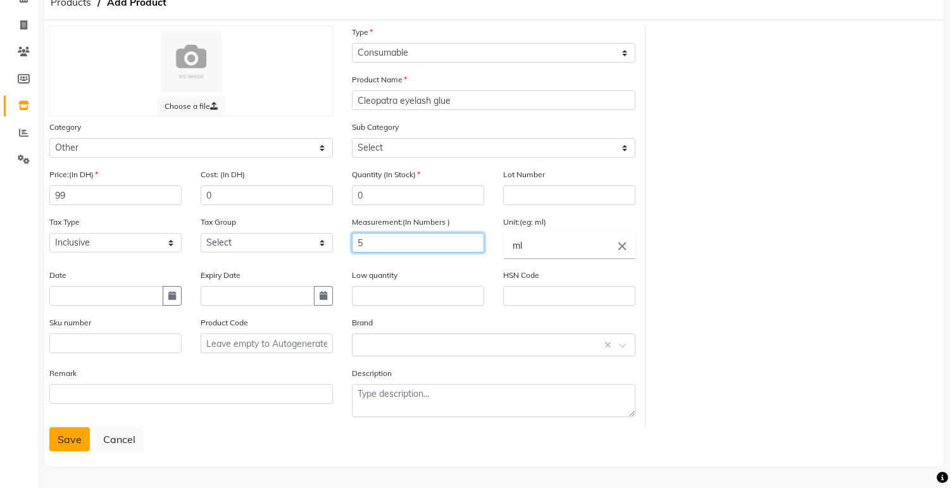
type input "5"
click at [77, 441] on button "Save" at bounding box center [69, 439] width 41 height 24
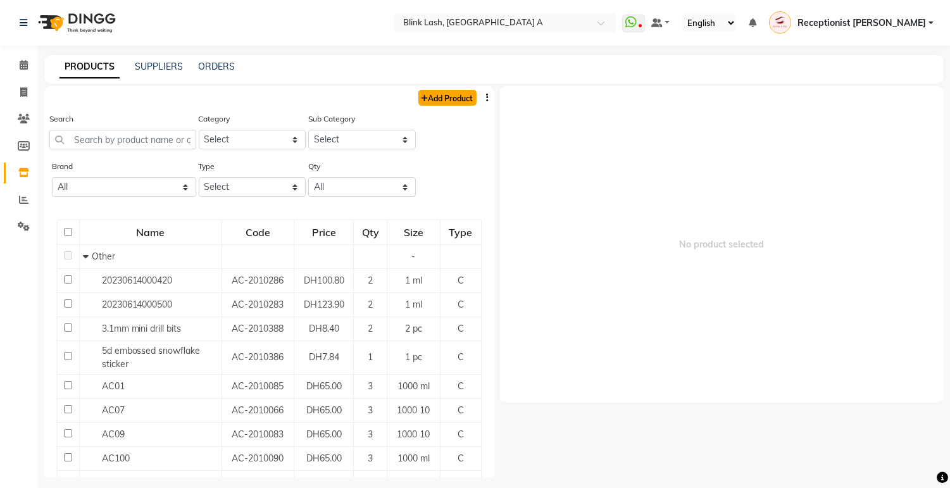
click at [431, 99] on link "Add Product" at bounding box center [448, 98] width 58 height 16
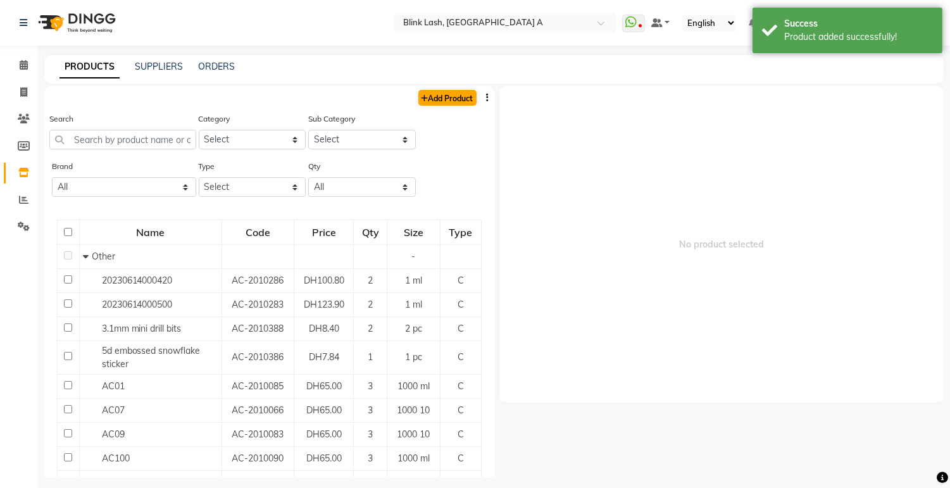
select select "true"
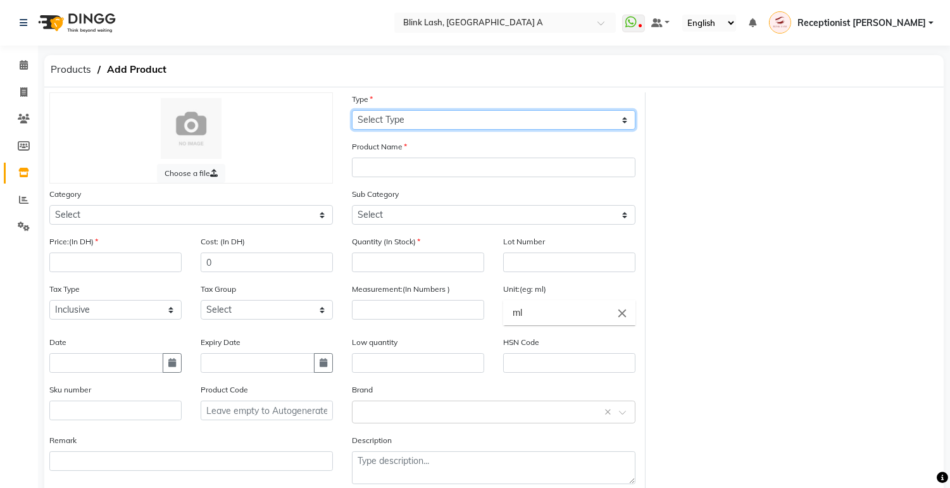
click at [423, 117] on select "Select Type Both Retail Consumable" at bounding box center [494, 120] width 284 height 20
select select "C"
click at [352, 110] on select "Select Type Both Retail Consumable" at bounding box center [494, 120] width 284 height 20
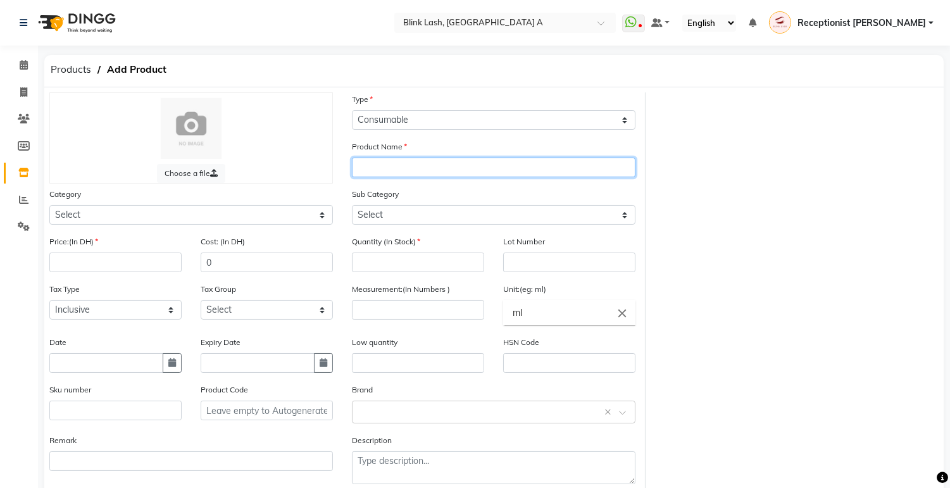
click at [429, 170] on input "text" at bounding box center [494, 168] width 284 height 20
type input "angel eyelash Glue"
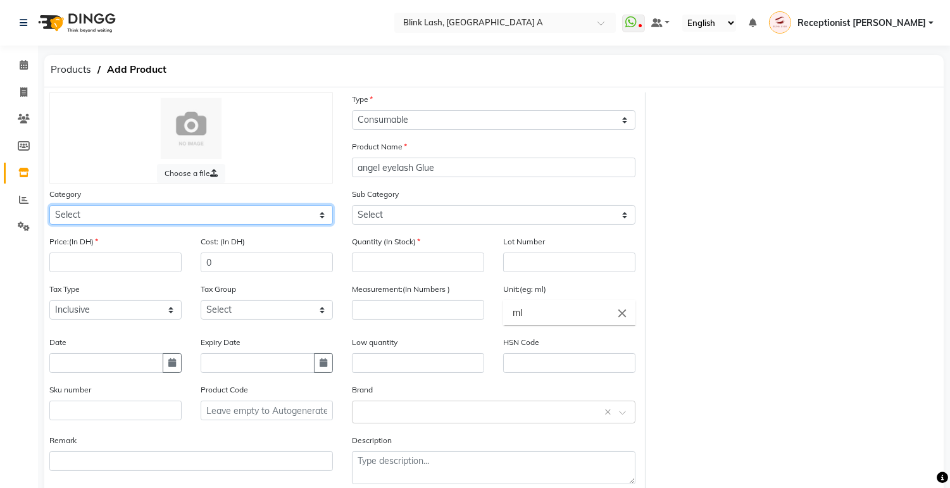
click at [317, 213] on select "Select Hair Skin Makeup Personal Care Appliances [PERSON_NAME] Waxing Disposabl…" at bounding box center [191, 215] width 284 height 20
click at [605, 15] on div "Select Location × Blink [GEOGRAPHIC_DATA], [GEOGRAPHIC_DATA] A" at bounding box center [505, 23] width 222 height 20
click at [188, 209] on select "Select Hair Skin Makeup Personal Care Appliances [PERSON_NAME] Waxing Disposabl…" at bounding box center [191, 215] width 284 height 20
select select "945501000"
click at [49, 205] on select "Select Hair Skin Makeup Personal Care Appliances [PERSON_NAME] Waxing Disposabl…" at bounding box center [191, 215] width 284 height 20
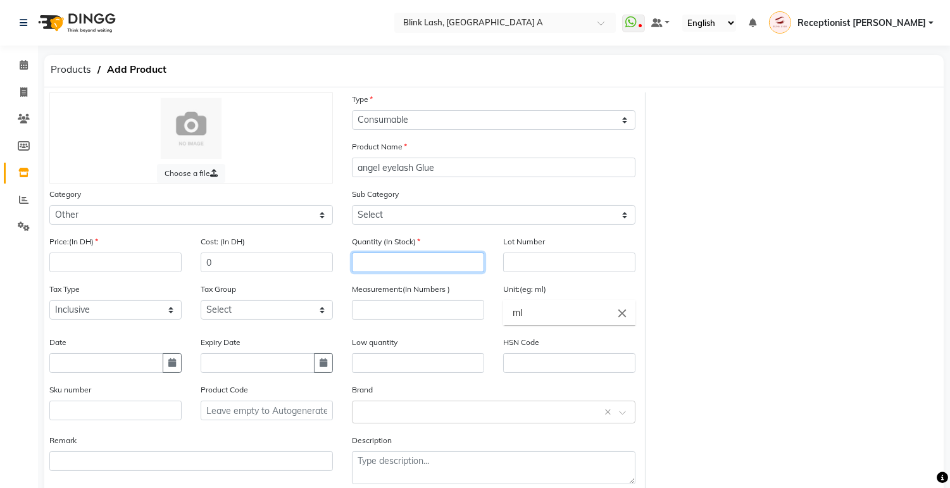
click at [432, 264] on input "number" at bounding box center [418, 263] width 132 height 20
type input "0"
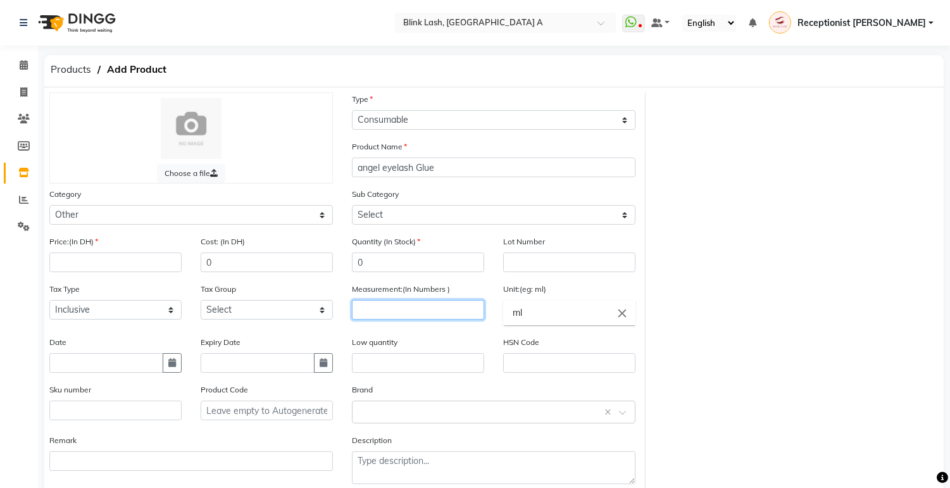
click at [434, 313] on input "number" at bounding box center [418, 310] width 132 height 20
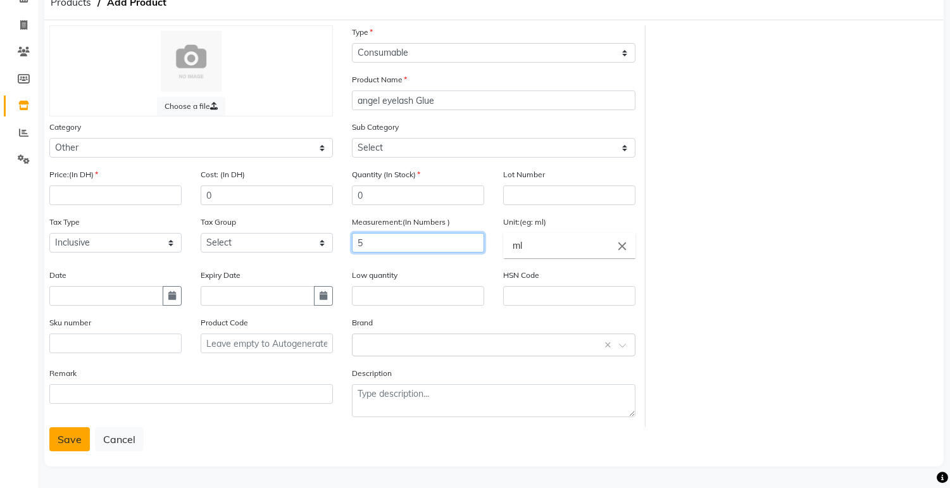
type input "5"
drag, startPoint x: 74, startPoint y: 438, endPoint x: 374, endPoint y: 428, distance: 299.7
click at [374, 428] on div "Save Cancel" at bounding box center [494, 439] width 890 height 24
click at [61, 439] on button "Save" at bounding box center [69, 439] width 41 height 24
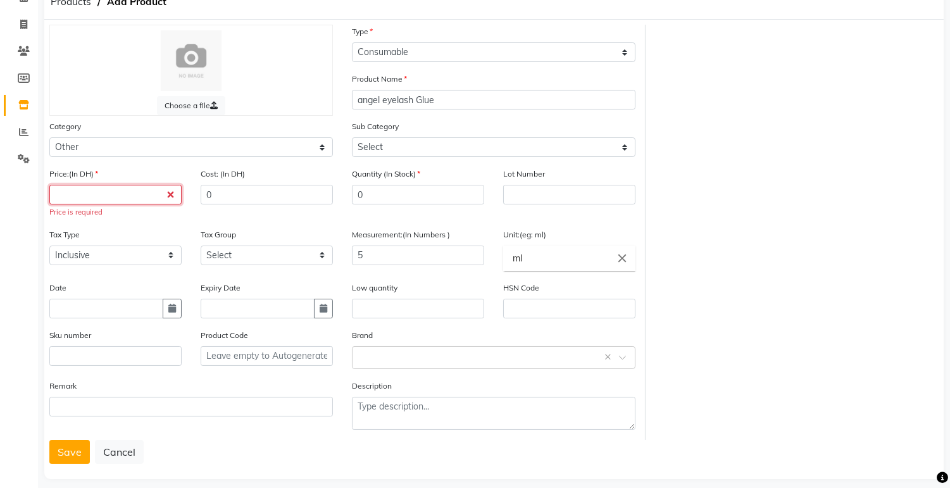
click at [129, 187] on input "number" at bounding box center [115, 195] width 132 height 20
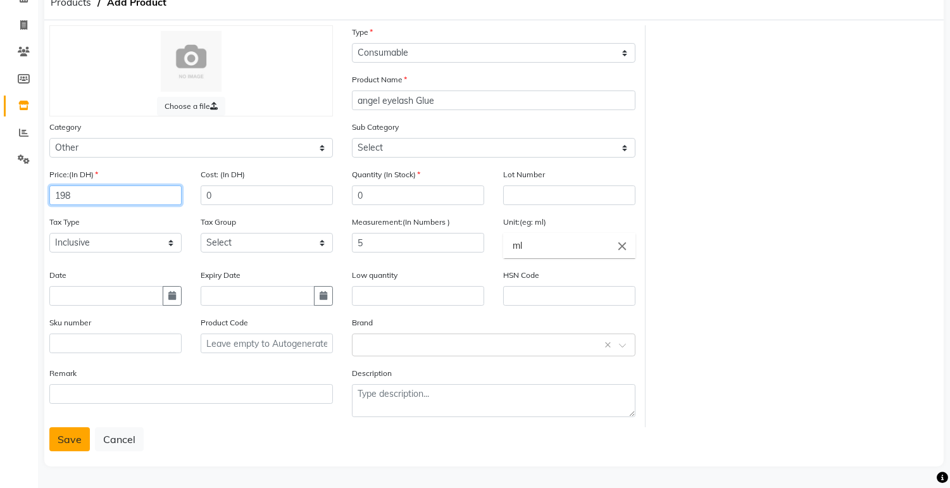
type input "198"
drag, startPoint x: 65, startPoint y: 439, endPoint x: 80, endPoint y: 462, distance: 27.9
click at [65, 439] on button "Save" at bounding box center [69, 439] width 41 height 24
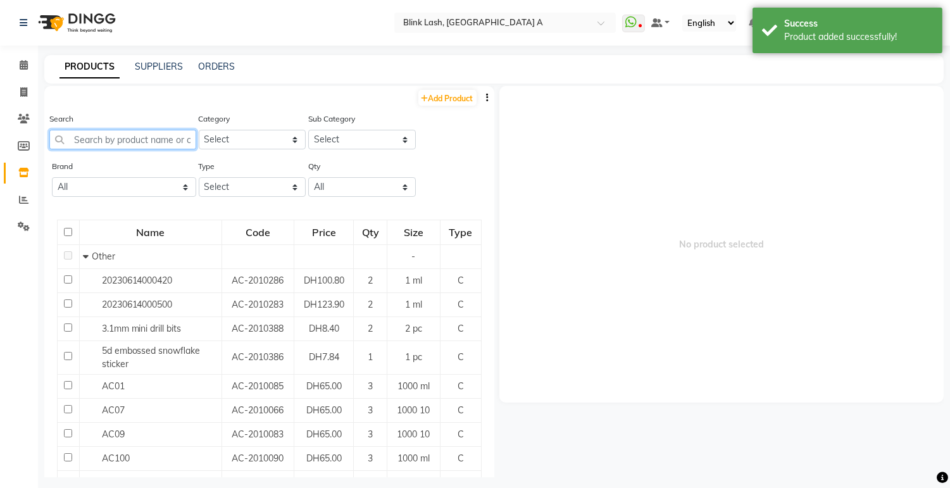
click at [163, 142] on input "text" at bounding box center [122, 140] width 147 height 20
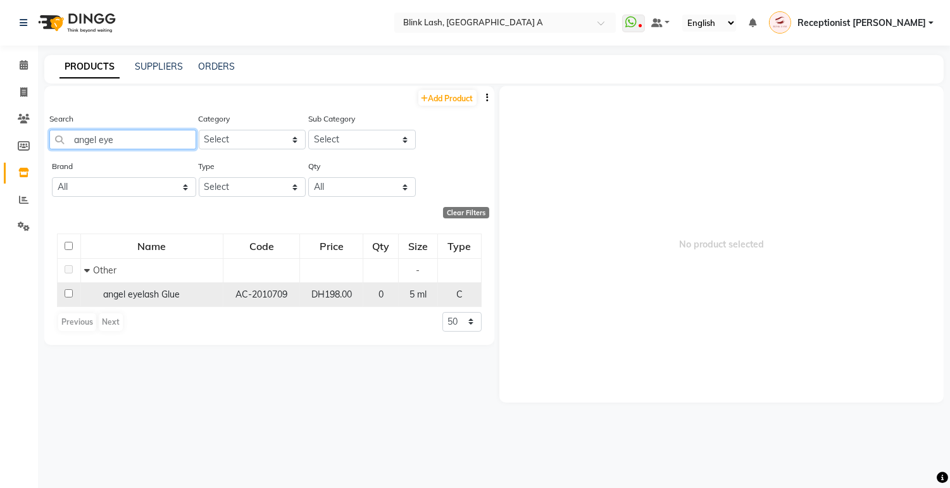
type input "angel eye"
click at [139, 287] on td "angel eyelash Glue" at bounding box center [151, 294] width 142 height 24
click at [142, 300] on div "angel eyelash Glue" at bounding box center [152, 294] width 136 height 13
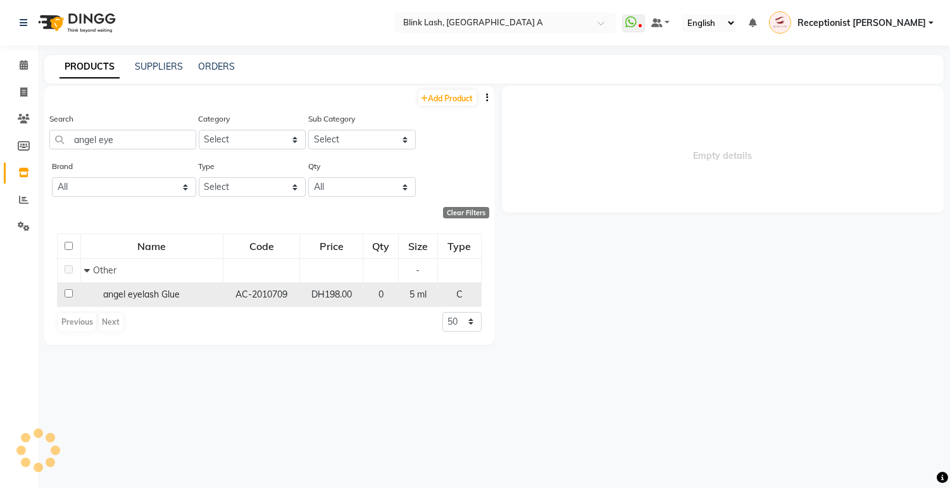
select select
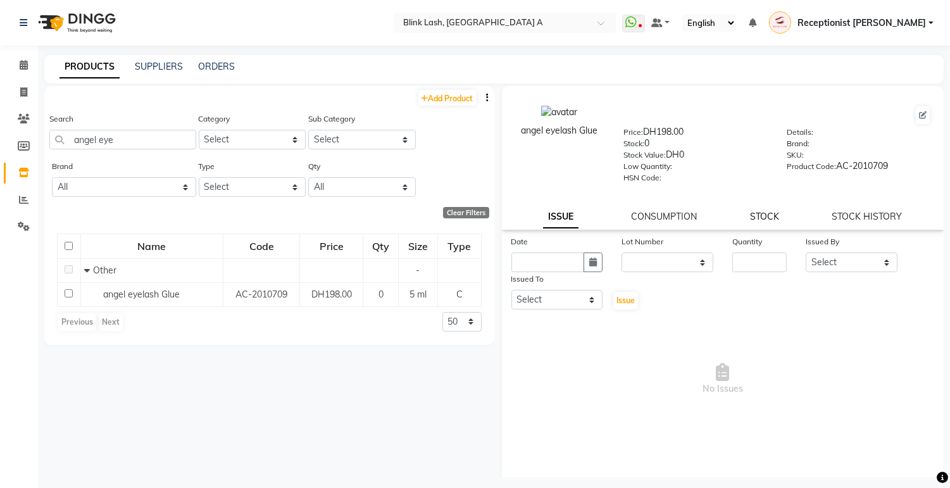
click at [751, 211] on link "STOCK" at bounding box center [764, 216] width 29 height 11
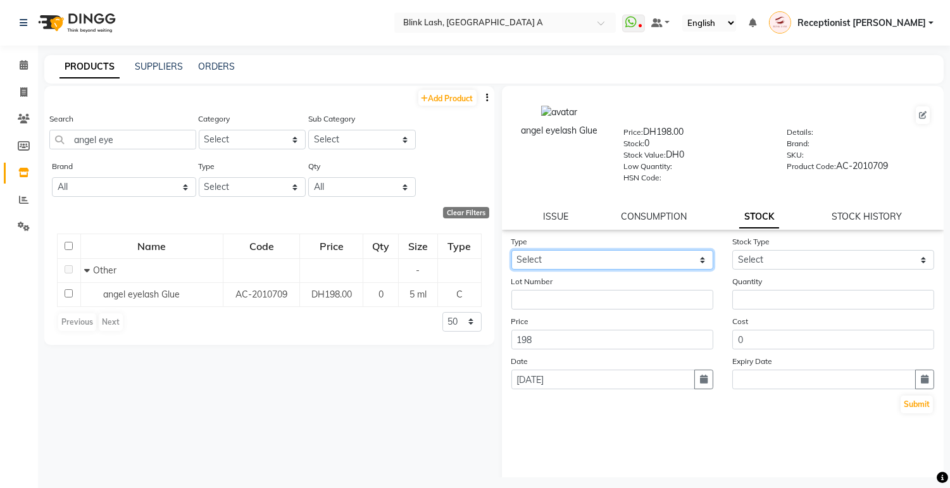
click at [653, 256] on select "Select In Out" at bounding box center [613, 260] width 202 height 20
select select "in"
click at [512, 251] on select "Select In Out" at bounding box center [613, 260] width 202 height 20
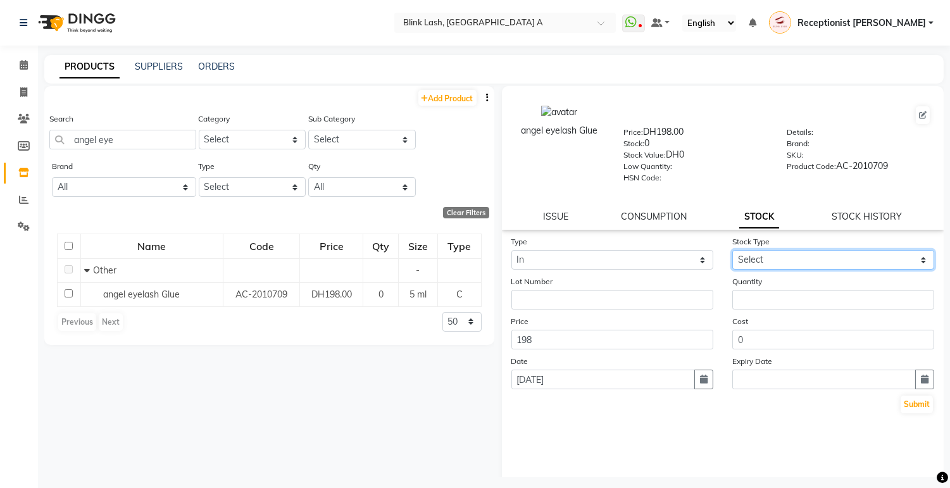
click at [833, 261] on select "Select New Stock Adjustment Return Other" at bounding box center [834, 260] width 202 height 20
select select "new stock"
click at [733, 251] on select "Select New Stock Adjustment Return Other" at bounding box center [834, 260] width 202 height 20
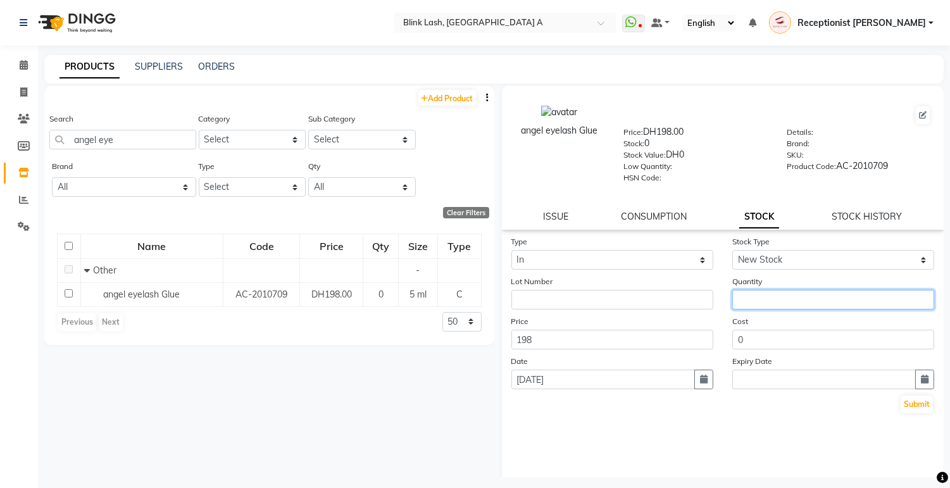
click at [835, 298] on input "number" at bounding box center [834, 300] width 202 height 20
type input "1"
click at [918, 407] on button "Submit" at bounding box center [917, 405] width 32 height 18
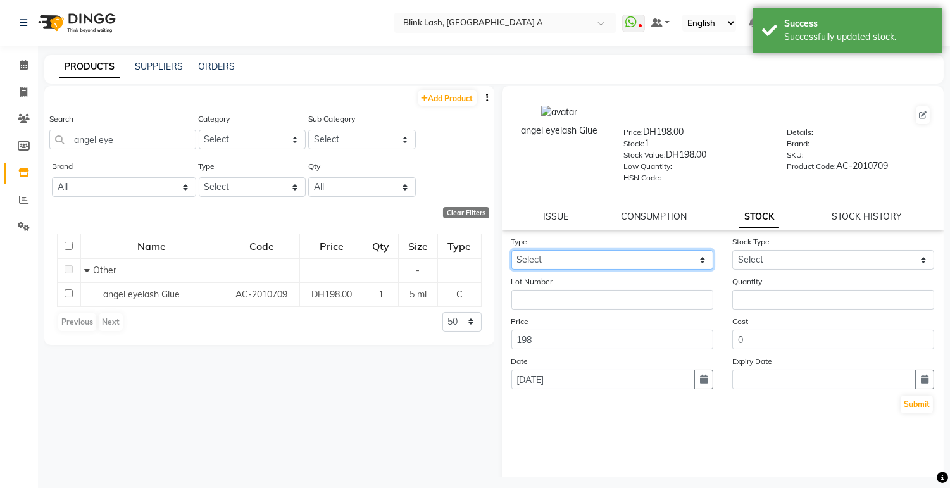
click at [700, 255] on select "Select In Out" at bounding box center [613, 260] width 202 height 20
select select "in"
click at [512, 251] on select "Select In Out" at bounding box center [613, 260] width 202 height 20
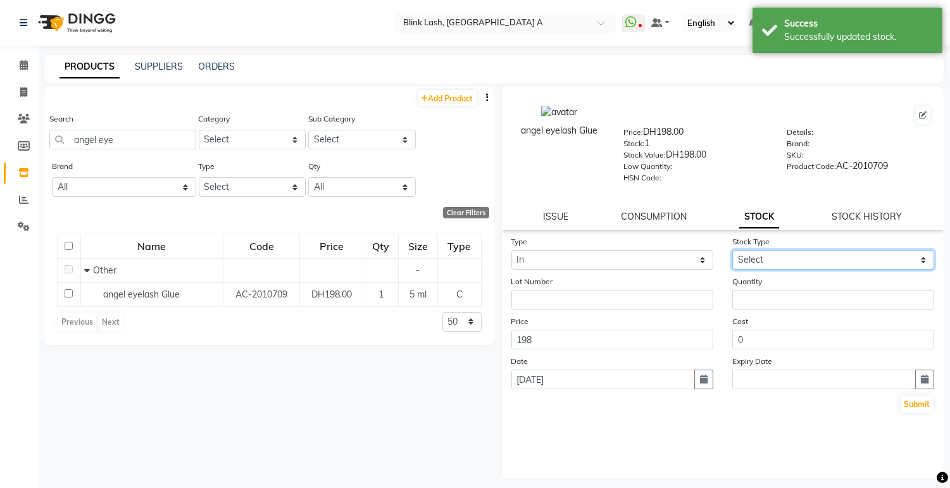
click at [805, 258] on select "Select New Stock Adjustment Return Other" at bounding box center [834, 260] width 202 height 20
select select "new stock"
click at [733, 251] on select "Select New Stock Adjustment Return Other" at bounding box center [834, 260] width 202 height 20
click at [788, 289] on div "Quantity" at bounding box center [833, 292] width 221 height 35
click at [821, 327] on div "Cost 0" at bounding box center [833, 332] width 221 height 35
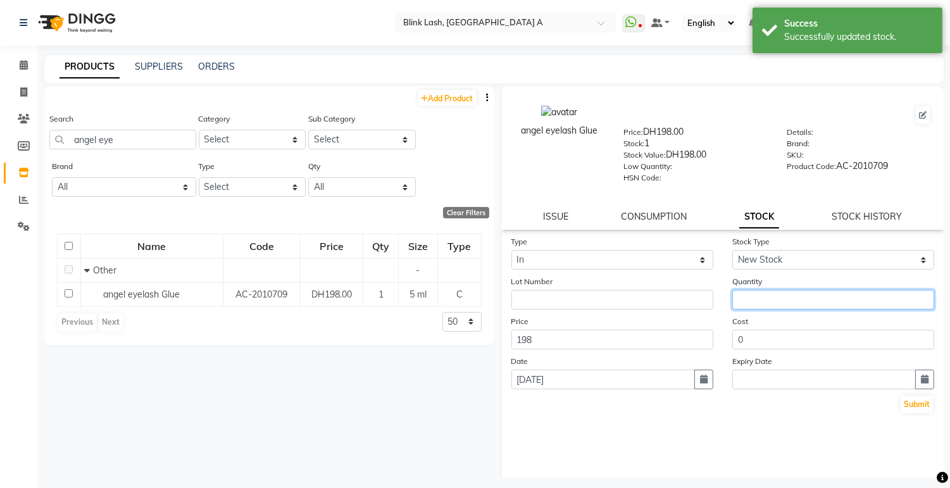
click at [836, 312] on form "Type Select In Out Stock Type Select New Stock Adjustment Return Other Lot Numb…" at bounding box center [724, 325] width 424 height 180
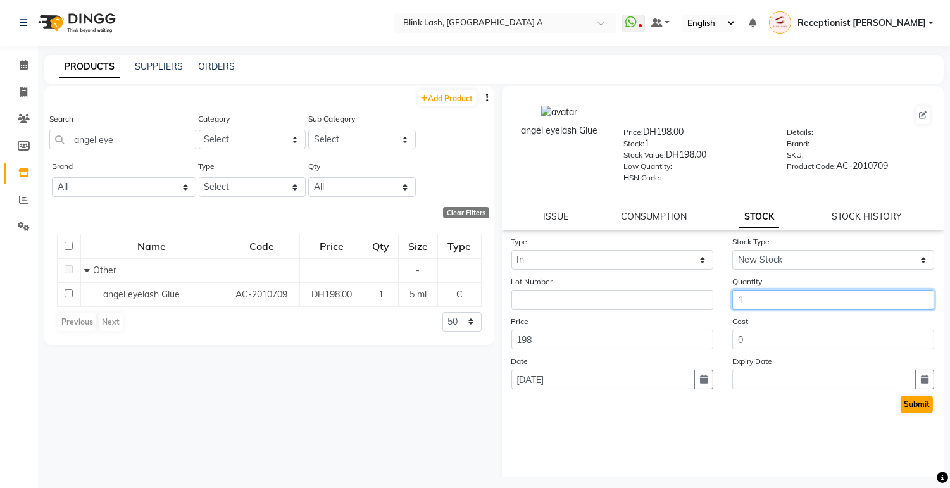
type input "1"
click at [903, 410] on button "Submit" at bounding box center [917, 405] width 32 height 18
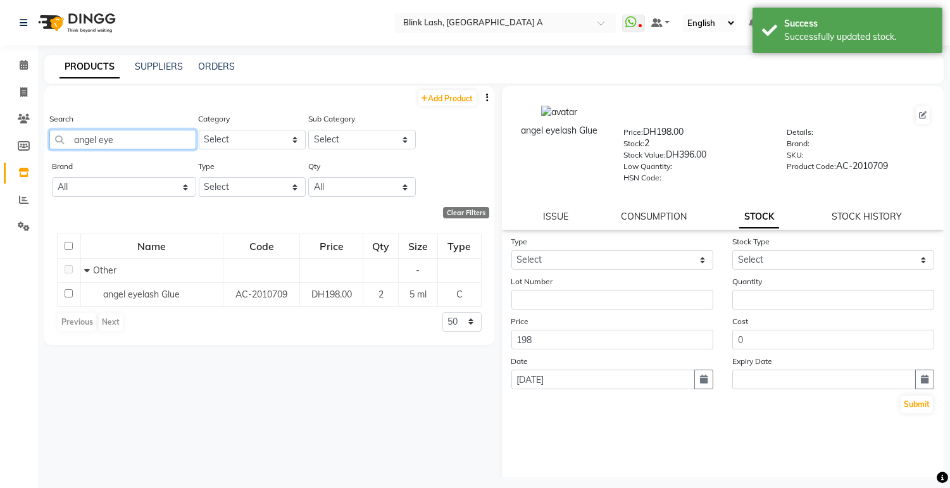
click at [186, 130] on input "angel eye" at bounding box center [122, 140] width 147 height 20
type input "a"
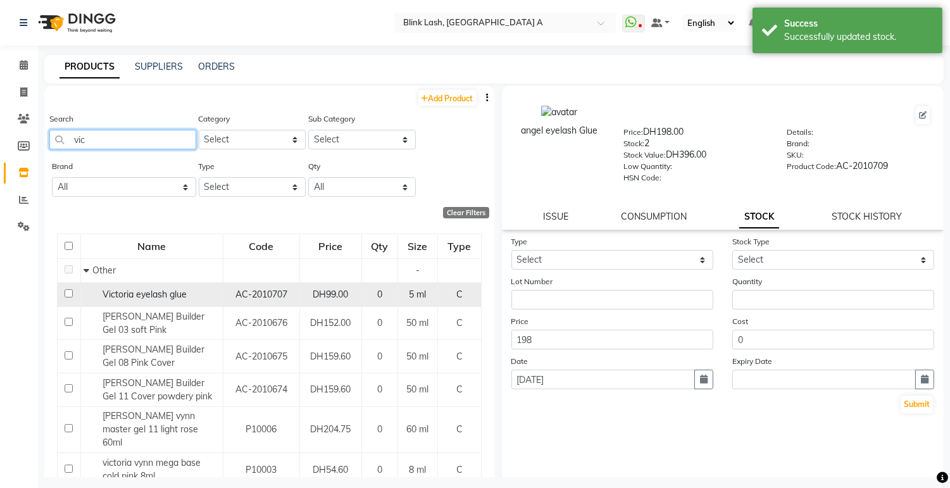
type input "vic"
click at [189, 300] on div "Victoria eyelash glue" at bounding box center [152, 294] width 136 height 13
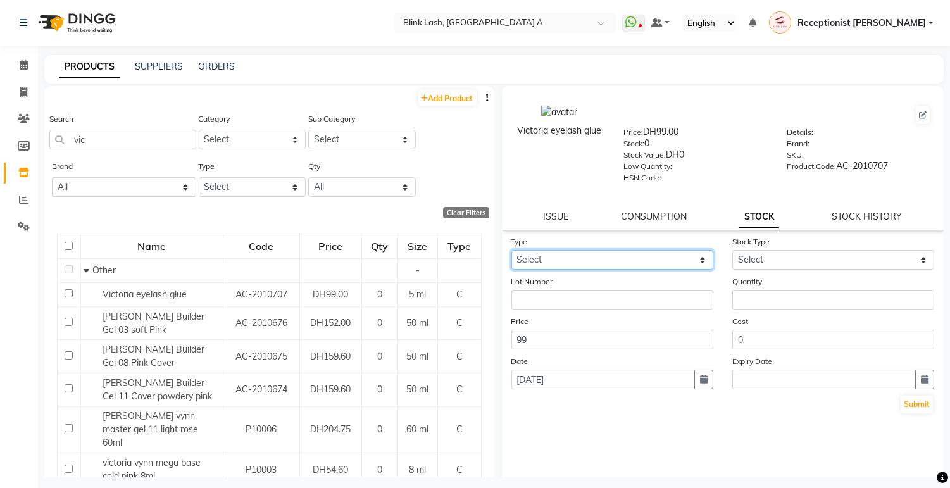
click at [685, 260] on select "Select In Out" at bounding box center [613, 260] width 202 height 20
select select "in"
click at [512, 251] on select "Select In Out" at bounding box center [613, 260] width 202 height 20
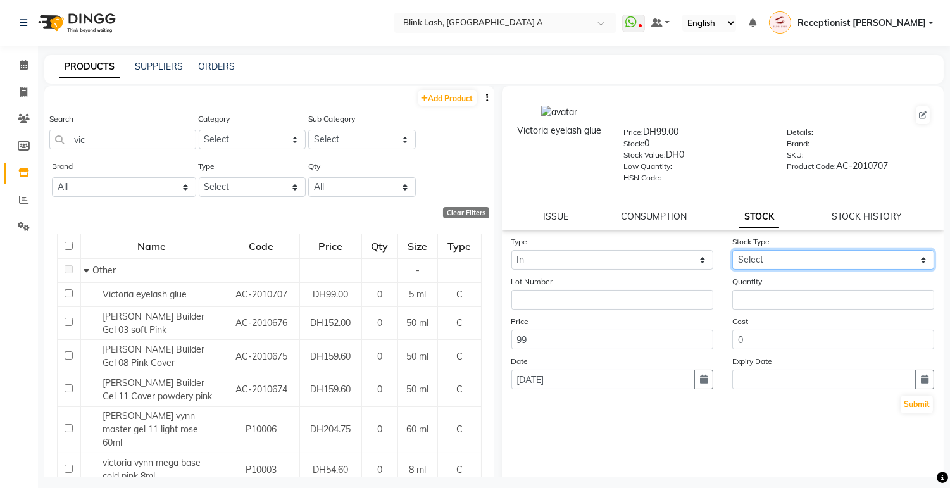
click at [821, 263] on select "Select New Stock Adjustment Return Other" at bounding box center [834, 260] width 202 height 20
select select "new stock"
click at [733, 251] on select "Select New Stock Adjustment Return Other" at bounding box center [834, 260] width 202 height 20
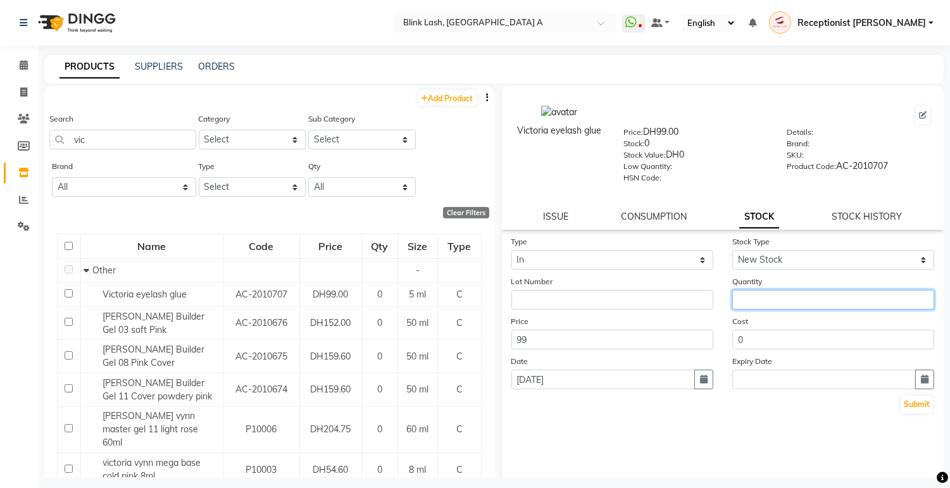
click at [809, 299] on input "number" at bounding box center [834, 300] width 202 height 20
type input "1"
click at [901, 407] on button "Submit" at bounding box center [917, 405] width 32 height 18
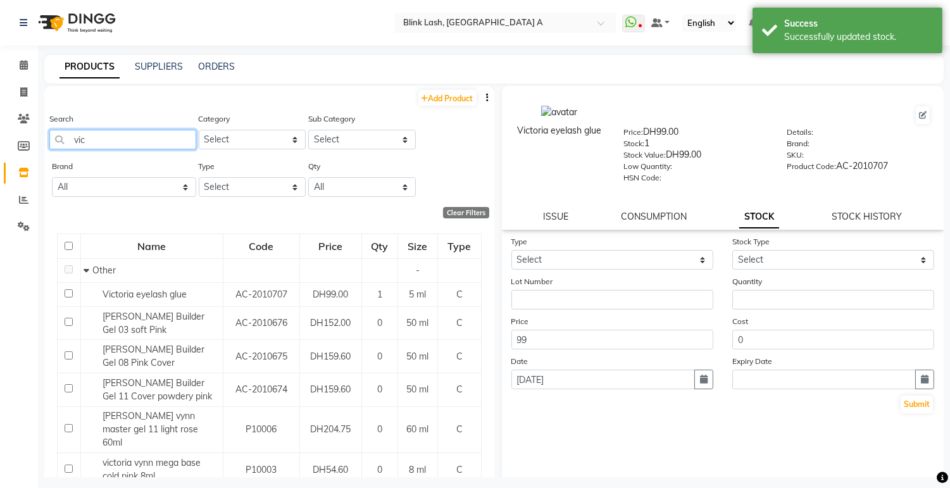
click at [136, 137] on input "vic" at bounding box center [122, 140] width 147 height 20
type input "v"
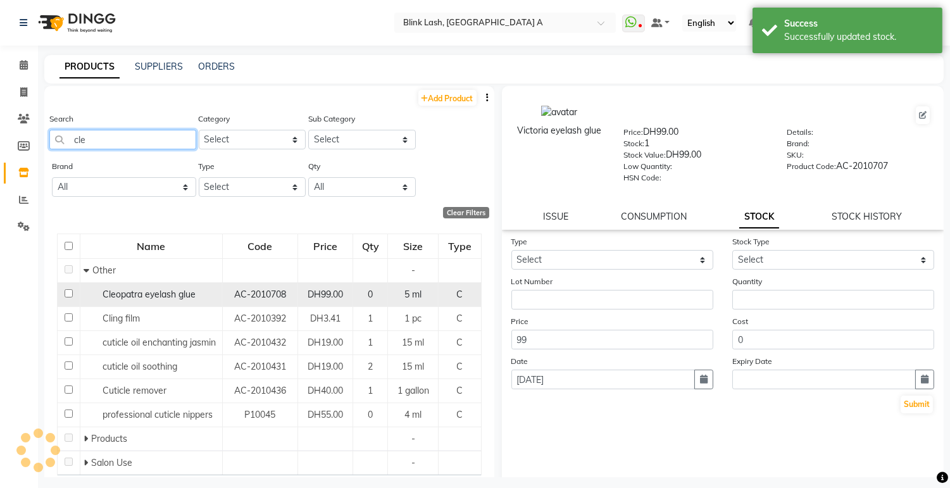
type input "cle"
click at [146, 298] on span "Cleopatra eyelash glue" at bounding box center [149, 294] width 93 height 11
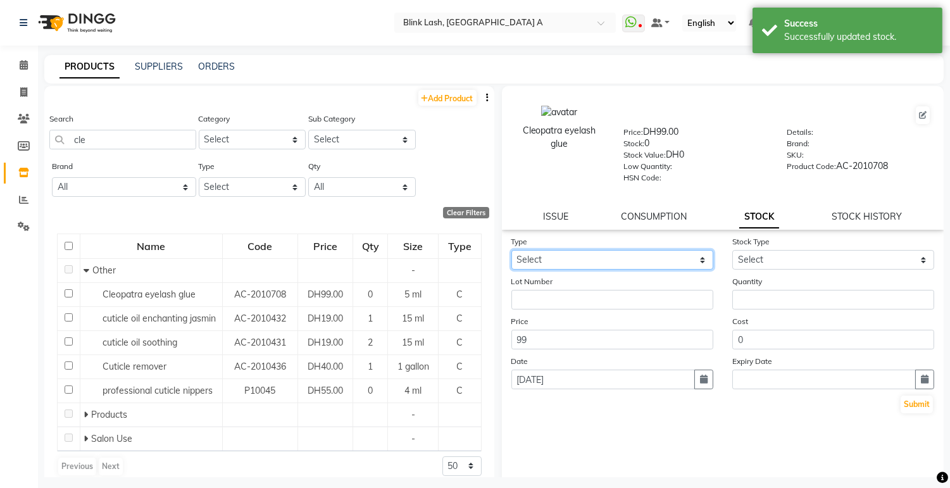
click at [641, 260] on select "Select In Out" at bounding box center [613, 260] width 202 height 20
select select "in"
click at [512, 251] on select "Select In Out" at bounding box center [613, 260] width 202 height 20
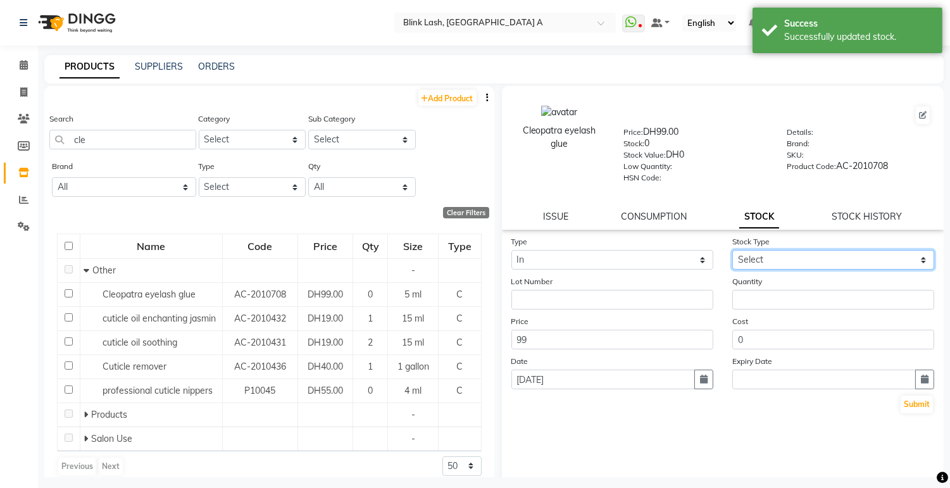
click at [824, 251] on select "Select New Stock Adjustment Return Other" at bounding box center [834, 260] width 202 height 20
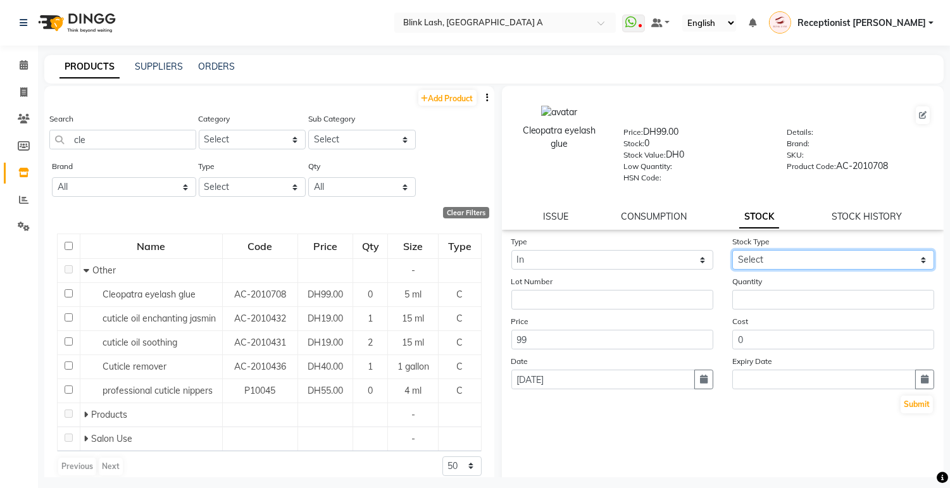
select select "new stock"
click at [733, 251] on select "Select New Stock Adjustment Return Other" at bounding box center [834, 260] width 202 height 20
click at [830, 288] on div "Quantity" at bounding box center [833, 292] width 221 height 35
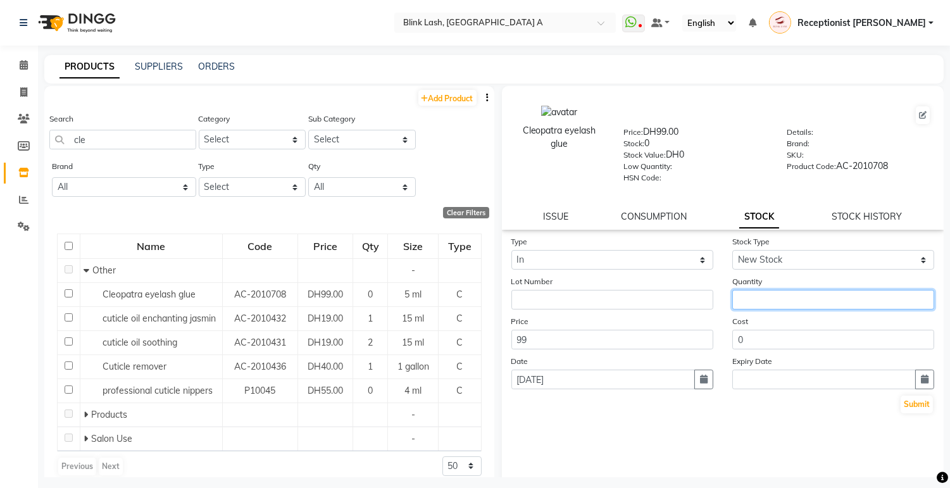
click at [830, 305] on input "number" at bounding box center [834, 300] width 202 height 20
type input "1"
click at [909, 407] on button "Submit" at bounding box center [917, 405] width 32 height 18
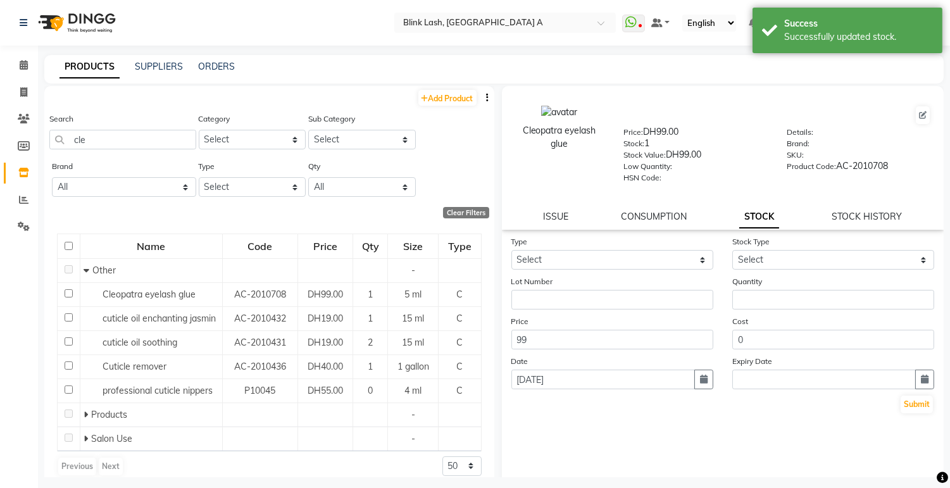
drag, startPoint x: 186, startPoint y: 127, endPoint x: 176, endPoint y: 138, distance: 14.4
click at [181, 134] on div "Search cle" at bounding box center [122, 130] width 147 height 37
click at [171, 134] on input "cle" at bounding box center [122, 140] width 147 height 20
type input "c"
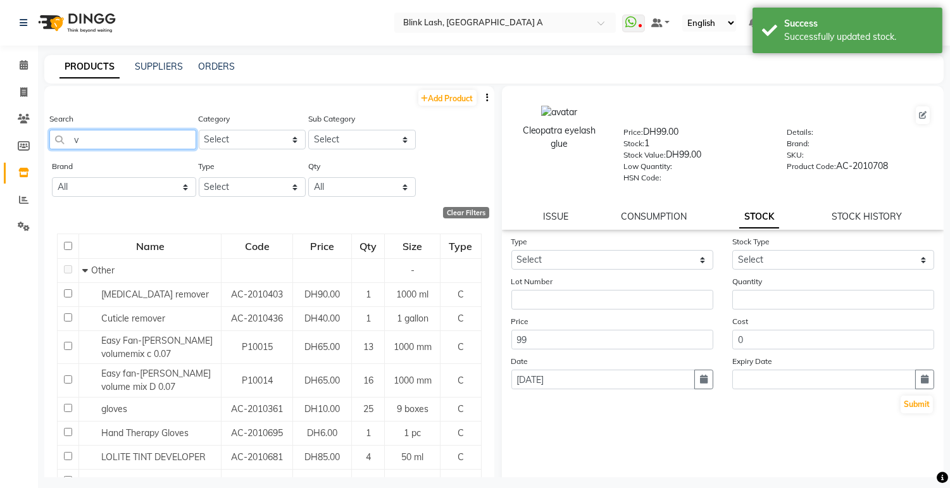
drag, startPoint x: 161, startPoint y: 141, endPoint x: 108, endPoint y: 138, distance: 52.7
click at [108, 138] on input "v" at bounding box center [122, 140] width 147 height 20
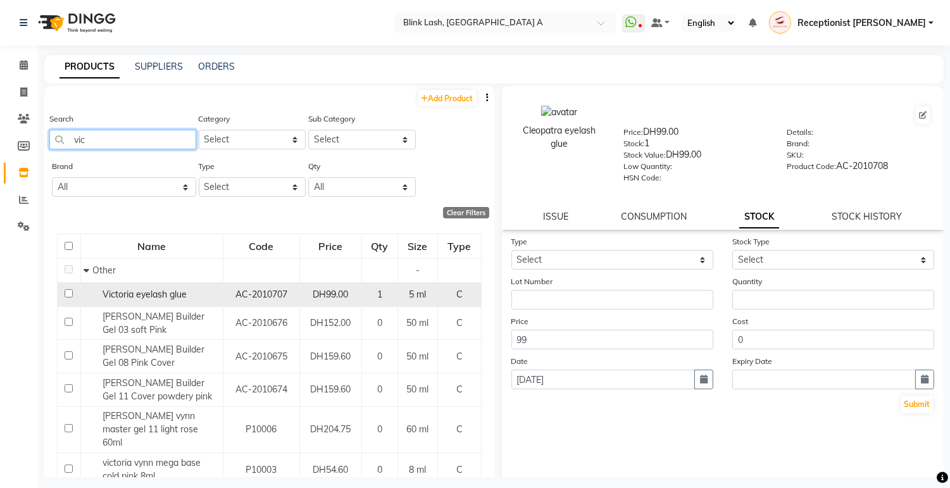
type input "vic"
click at [163, 293] on span "Victoria eyelash glue" at bounding box center [145, 294] width 84 height 11
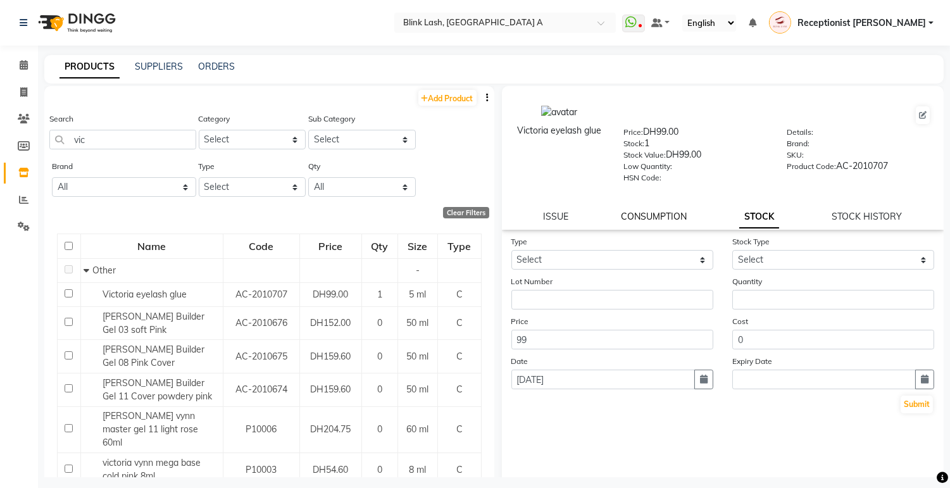
click at [653, 219] on link "CONSUMPTION" at bounding box center [654, 216] width 66 height 11
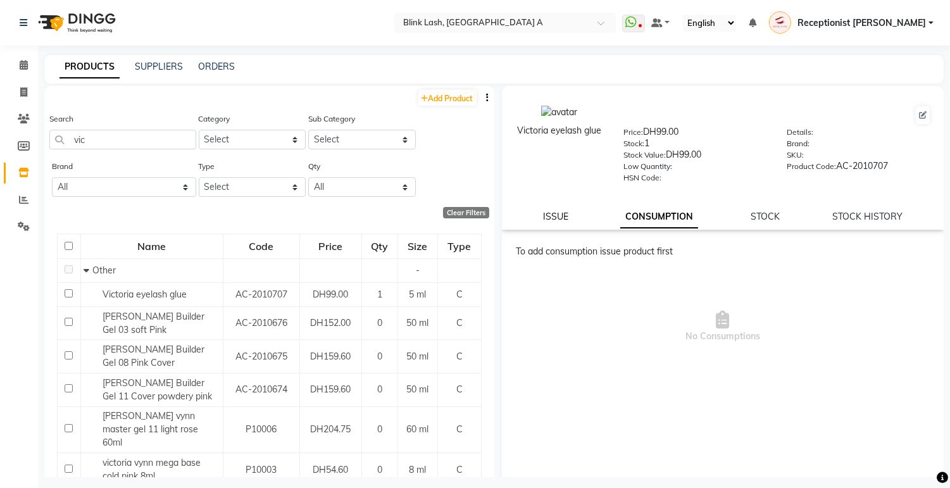
click at [548, 222] on link "ISSUE" at bounding box center [555, 216] width 25 height 11
select select
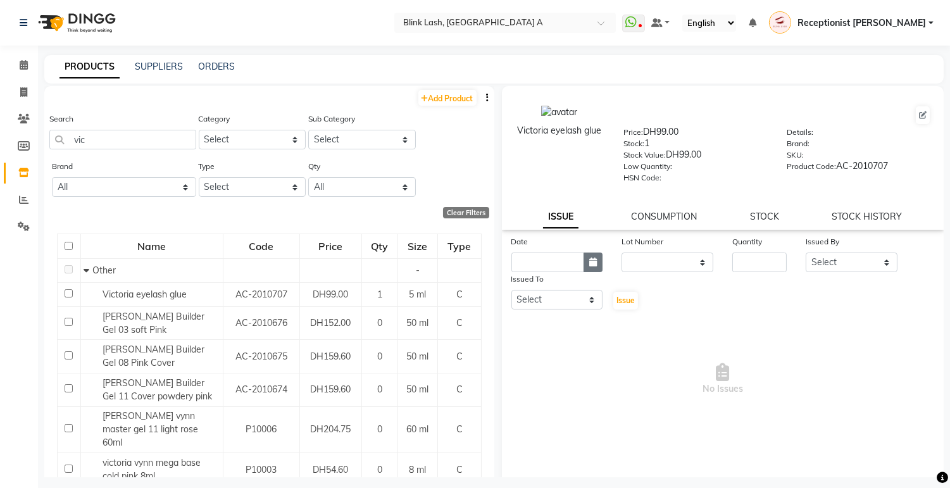
click at [590, 256] on button "button" at bounding box center [593, 263] width 19 height 20
select select "9"
select select "2025"
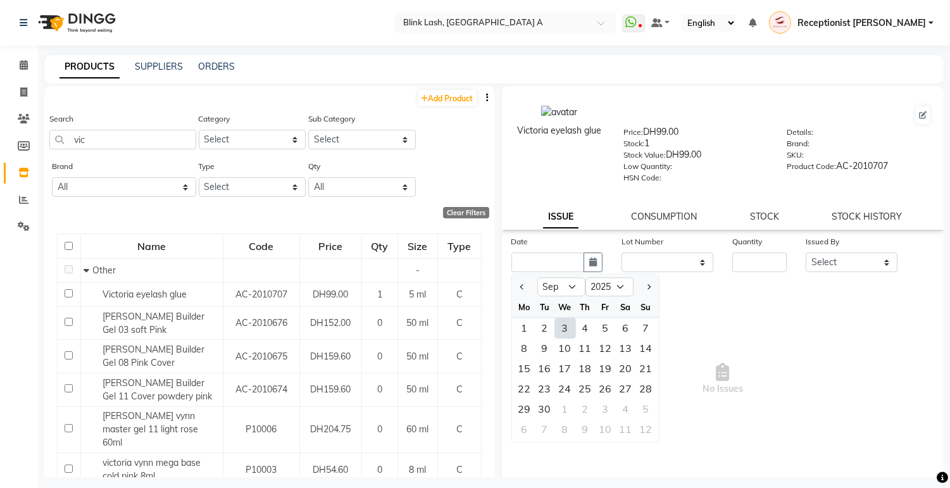
click at [558, 329] on div "3" at bounding box center [565, 328] width 20 height 20
type input "[DATE]"
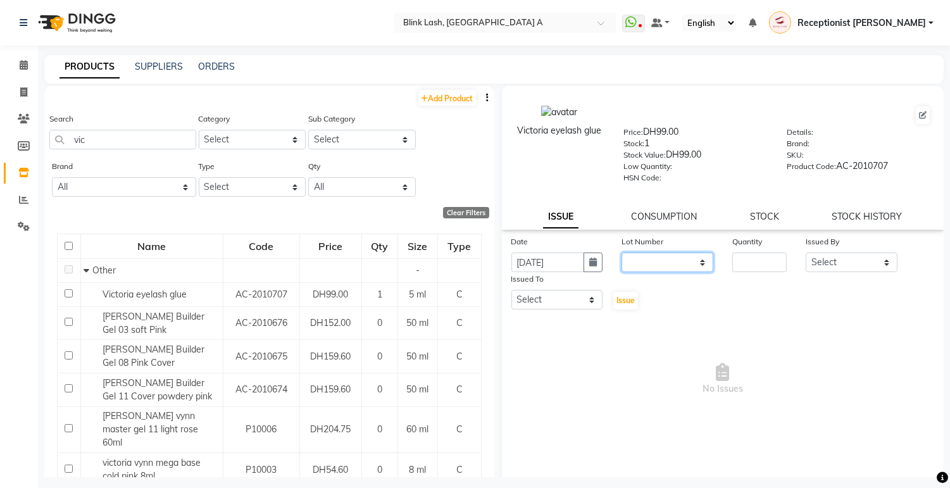
click at [674, 262] on select "None" at bounding box center [668, 263] width 92 height 20
select select "0: null"
click at [622, 253] on select "None" at bounding box center [668, 263] width 92 height 20
click at [746, 263] on input "number" at bounding box center [760, 263] width 54 height 20
type input "1"
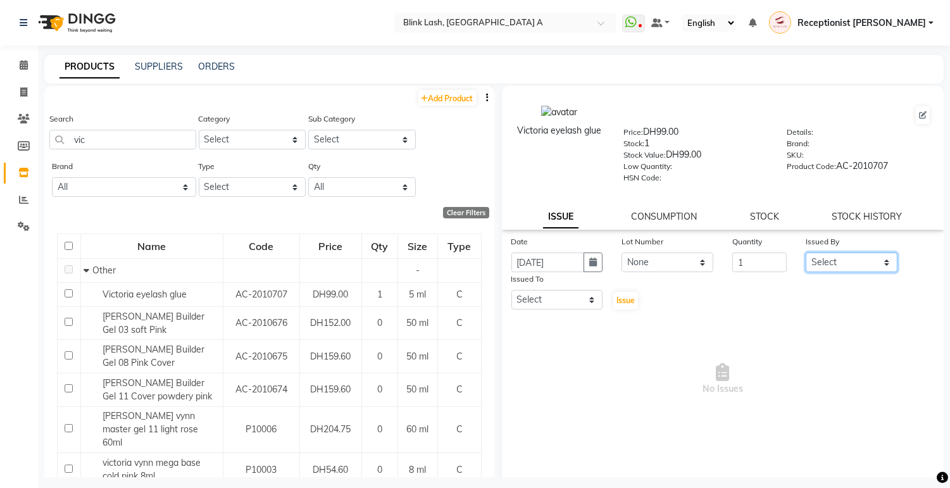
click at [876, 255] on select "Select Accounts [PERSON_NAME] [PERSON_NAME] pooja Receptionist [PERSON_NAME] Ri…" at bounding box center [852, 263] width 92 height 20
select select "42465"
click at [806, 253] on select "Select Accounts [PERSON_NAME] [PERSON_NAME] pooja Receptionist [PERSON_NAME] Ri…" at bounding box center [852, 263] width 92 height 20
click at [589, 307] on select "Select Accounts [PERSON_NAME] [PERSON_NAME] pooja Receptionist [PERSON_NAME] Ri…" at bounding box center [558, 300] width 92 height 20
select select "42464"
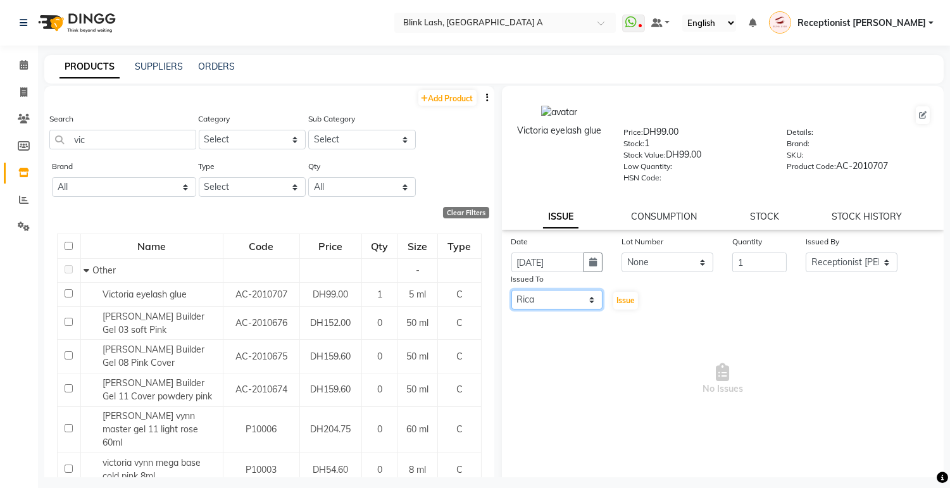
click at [512, 291] on select "Select Accounts [PERSON_NAME] [PERSON_NAME] pooja Receptionist [PERSON_NAME] Ri…" at bounding box center [558, 300] width 92 height 20
click at [627, 301] on span "Issue" at bounding box center [626, 300] width 18 height 9
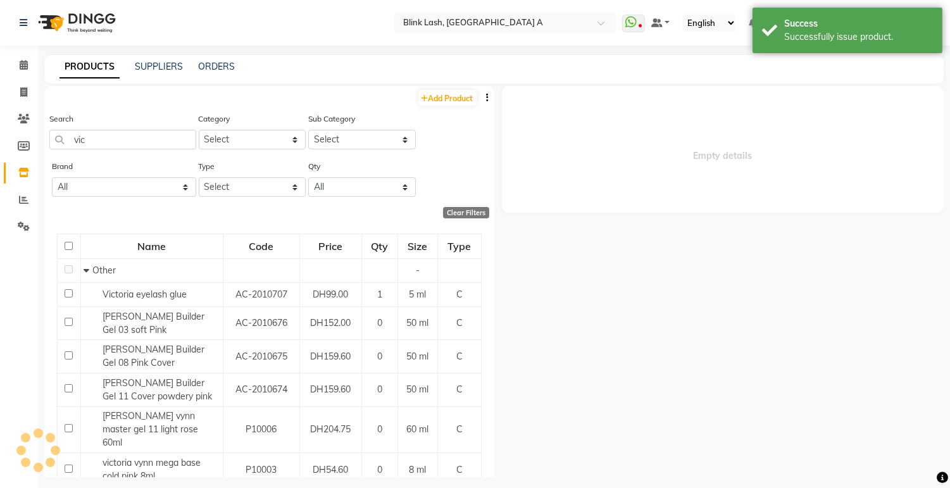
select select
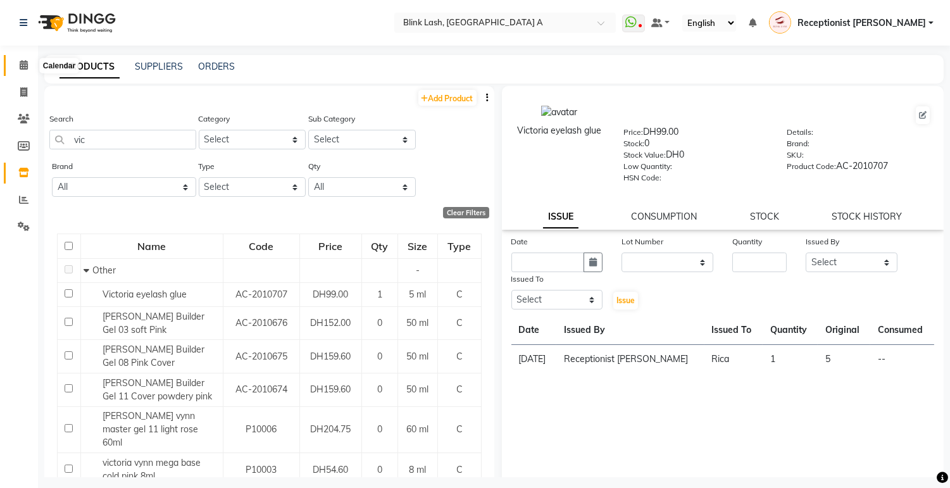
click at [20, 67] on icon at bounding box center [24, 64] width 8 height 9
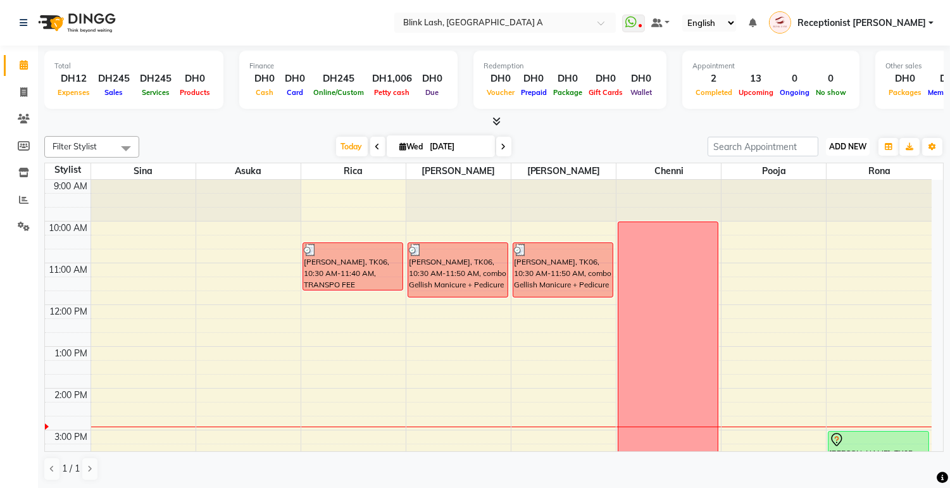
click at [833, 141] on button "ADD NEW Toggle Dropdown" at bounding box center [848, 147] width 44 height 18
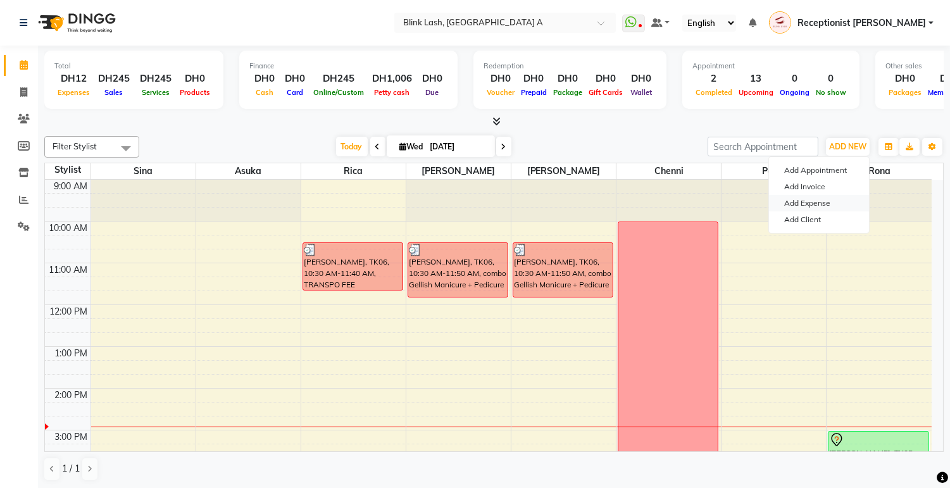
click at [805, 206] on link "Add Expense" at bounding box center [819, 203] width 100 height 16
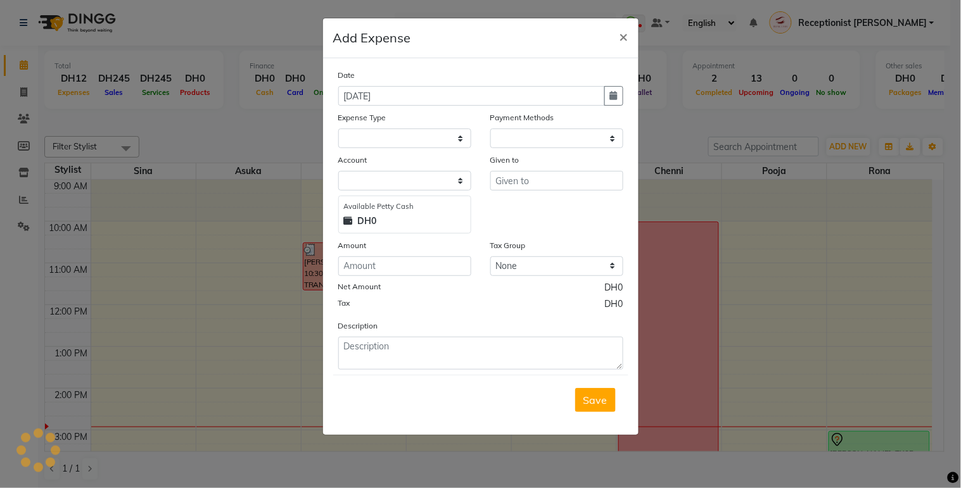
select select
select select "1"
select select "4947"
click at [429, 141] on select "Select ACCOMODATIONS RENT Advance Salary Bank charges carlift Car maintenance C…" at bounding box center [404, 139] width 133 height 20
select select "15294"
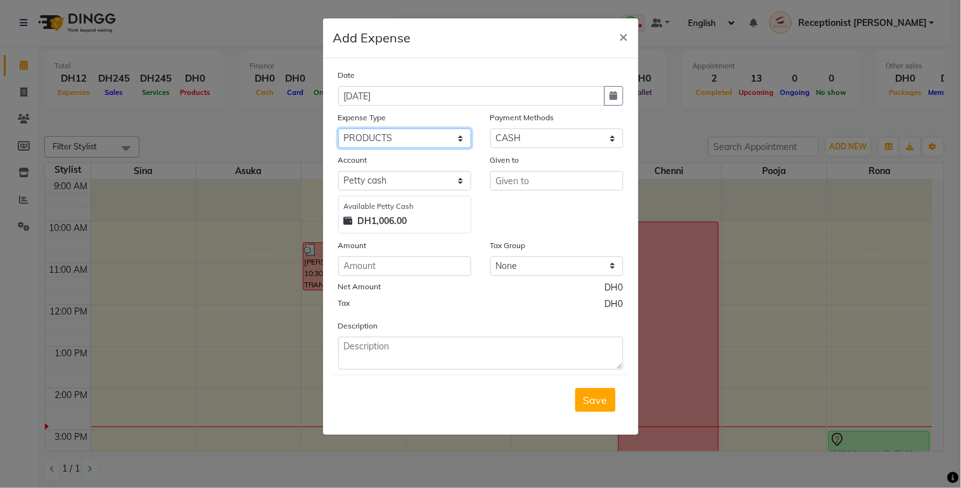
click at [338, 129] on select "Select ACCOMODATIONS RENT Advance Salary Bank charges carlift Car maintenance C…" at bounding box center [404, 139] width 133 height 20
click at [540, 182] on input "text" at bounding box center [556, 181] width 133 height 20
type input "fly express"
click at [439, 268] on input "number" at bounding box center [404, 266] width 133 height 20
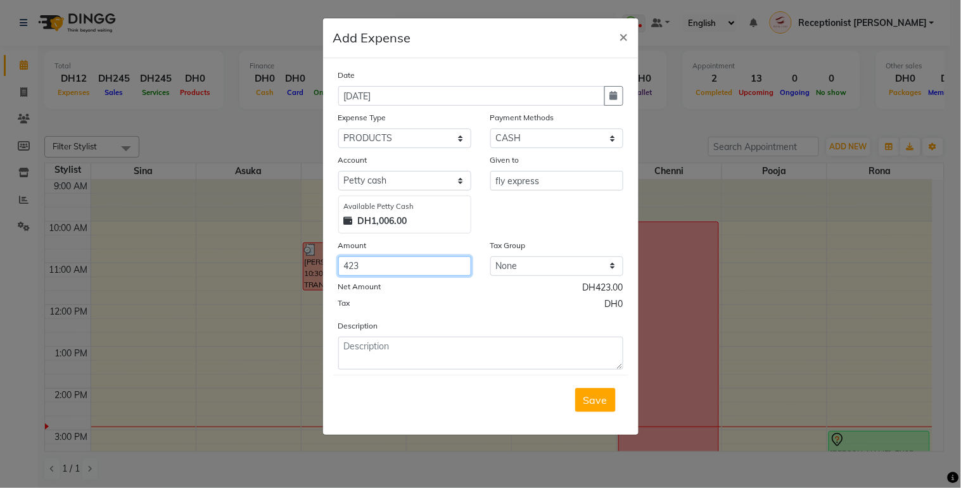
type input "423"
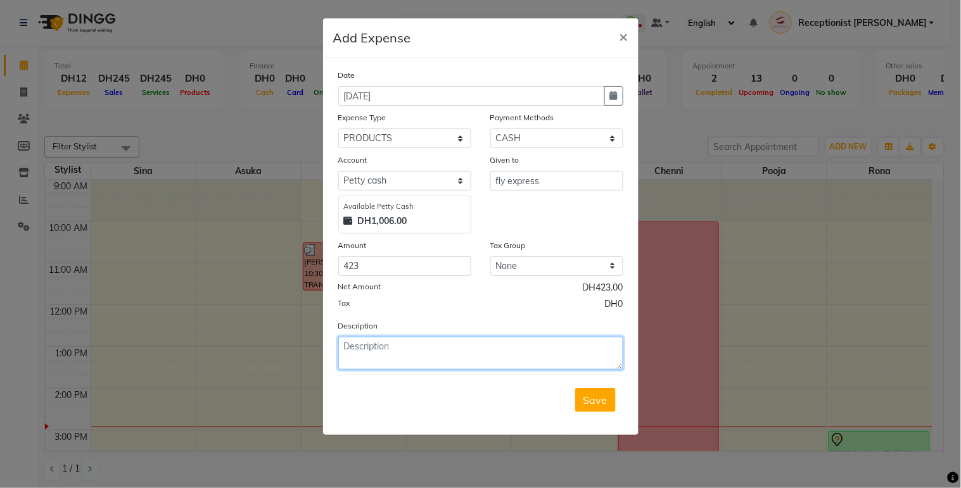
click at [448, 349] on textarea at bounding box center [480, 353] width 285 height 33
type textarea "eyelash glue"
click at [603, 403] on span "Save" at bounding box center [595, 400] width 24 height 13
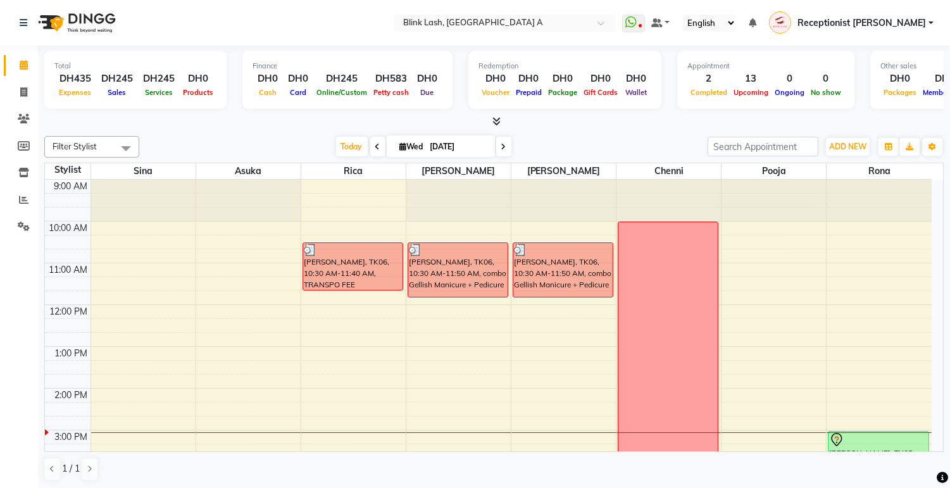
click at [502, 146] on icon at bounding box center [504, 147] width 5 height 8
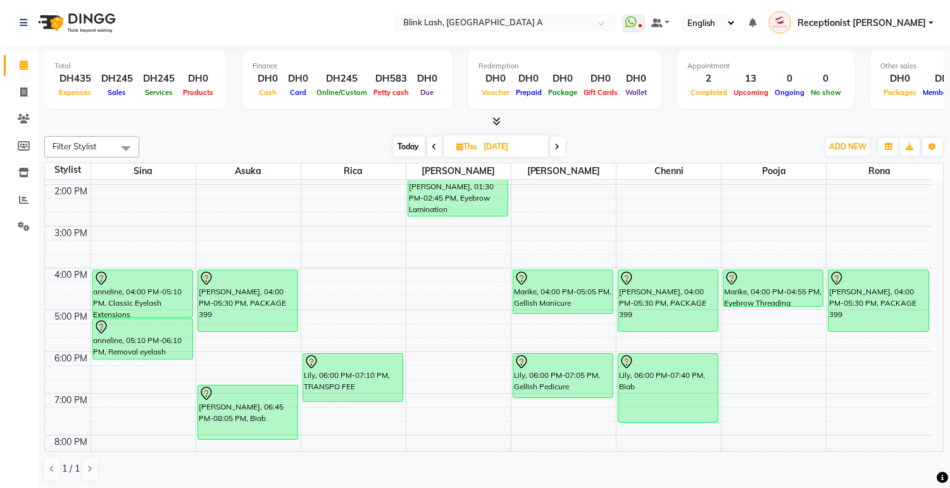
scroll to position [182, 0]
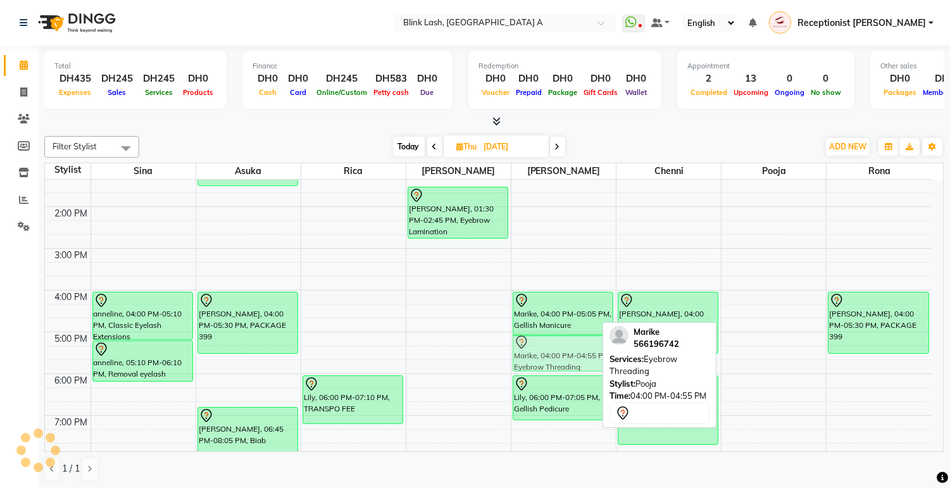
drag, startPoint x: 802, startPoint y: 310, endPoint x: 597, endPoint y: 357, distance: 209.8
click at [597, 357] on tr "Roda, 11:00 AM-12:30 PM, Classic Eyelash Extensions anneline, 04:00 PM-05:10 PM…" at bounding box center [488, 311] width 887 height 626
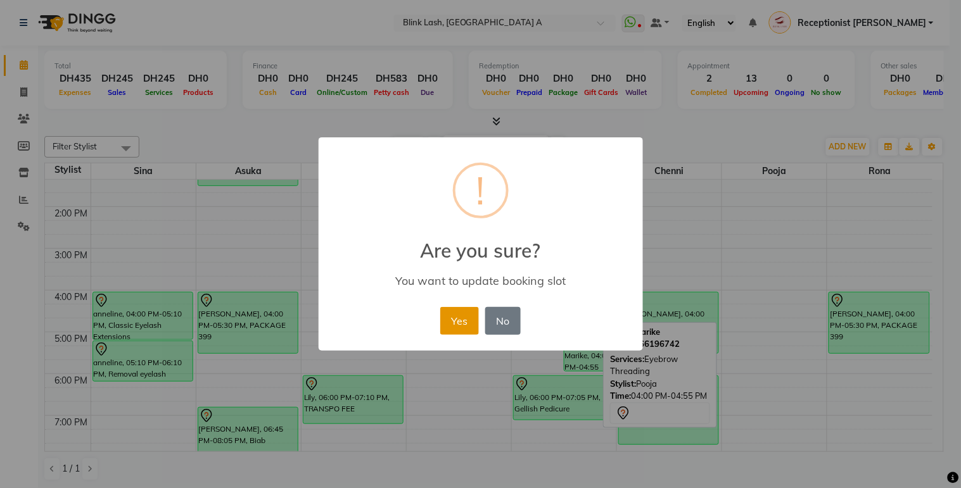
click at [451, 319] on button "Yes" at bounding box center [459, 321] width 39 height 28
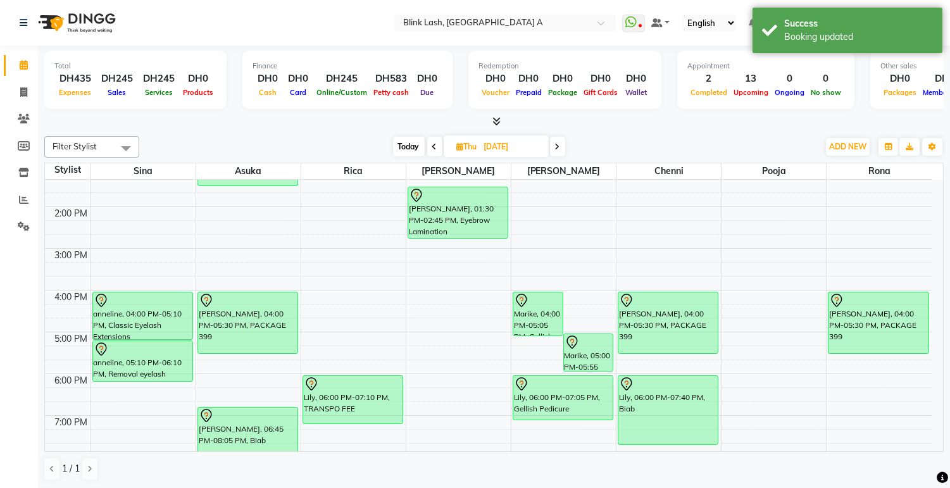
click at [438, 146] on span at bounding box center [434, 147] width 15 height 20
type input "[DATE]"
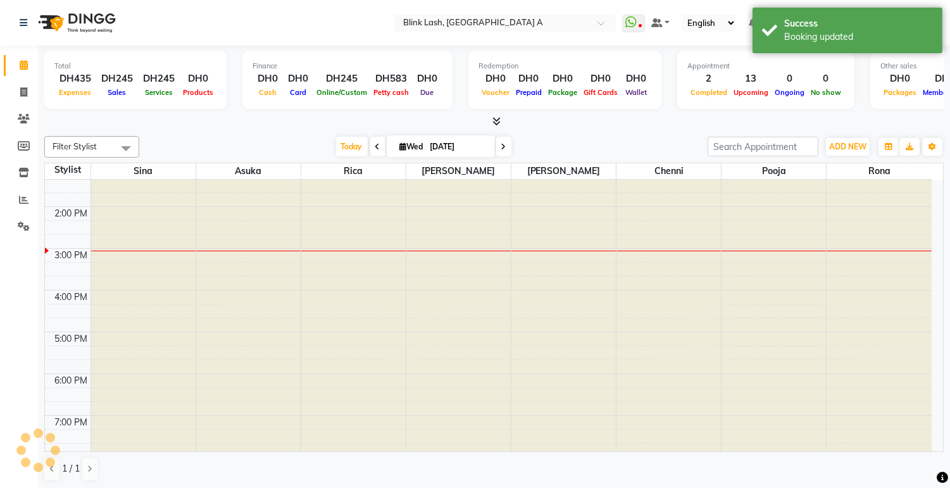
scroll to position [252, 0]
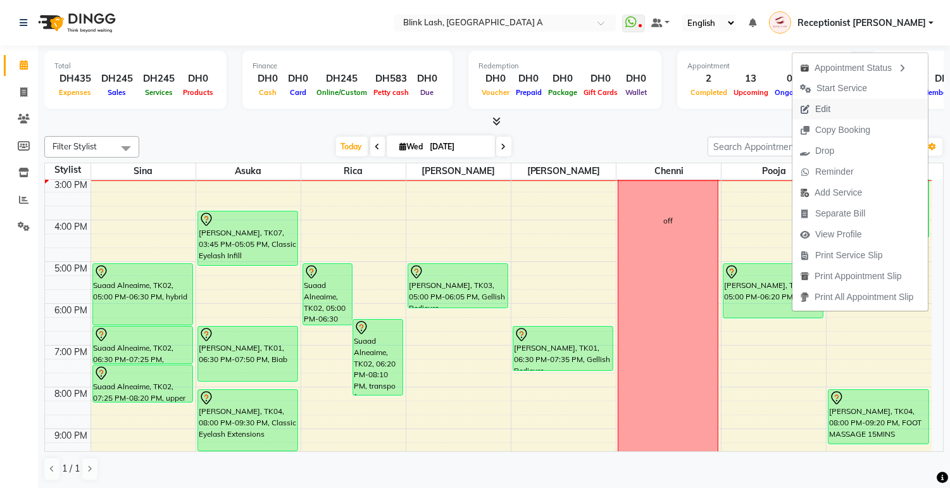
click at [826, 111] on span "Edit" at bounding box center [823, 109] width 15 height 13
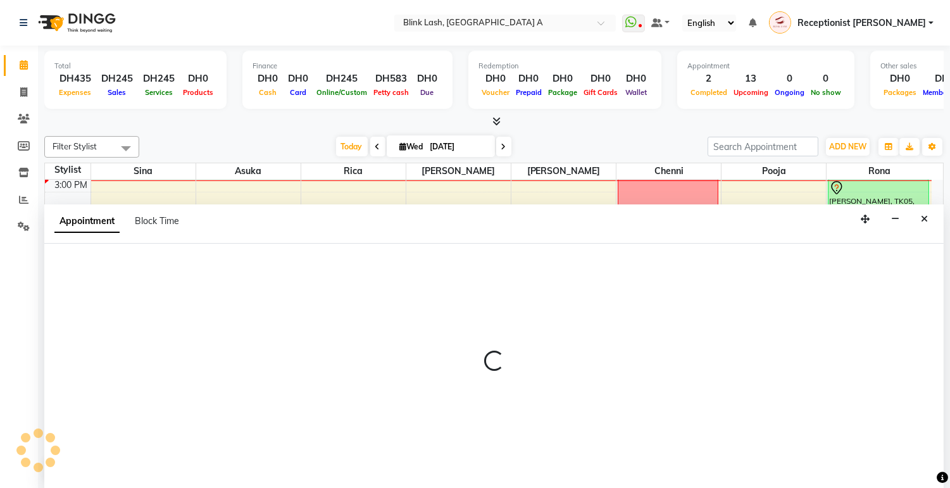
scroll to position [1, 0]
select select "tentative"
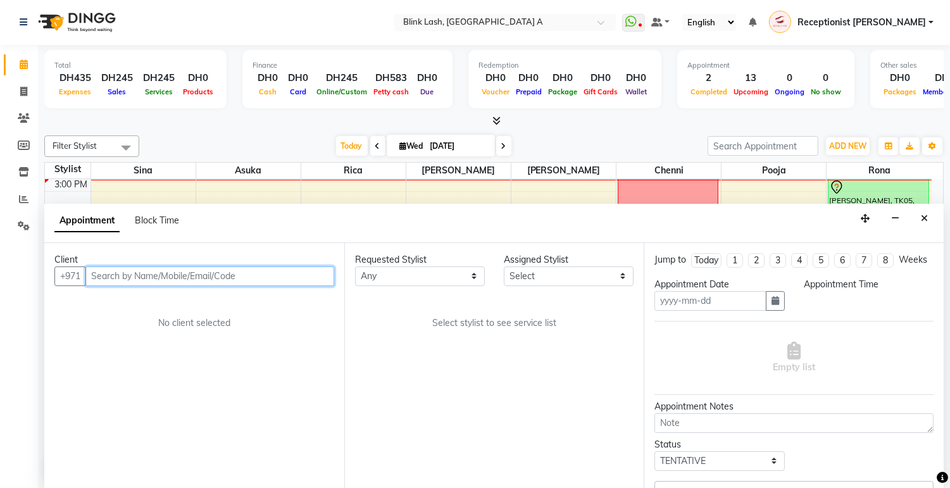
type input "[DATE]"
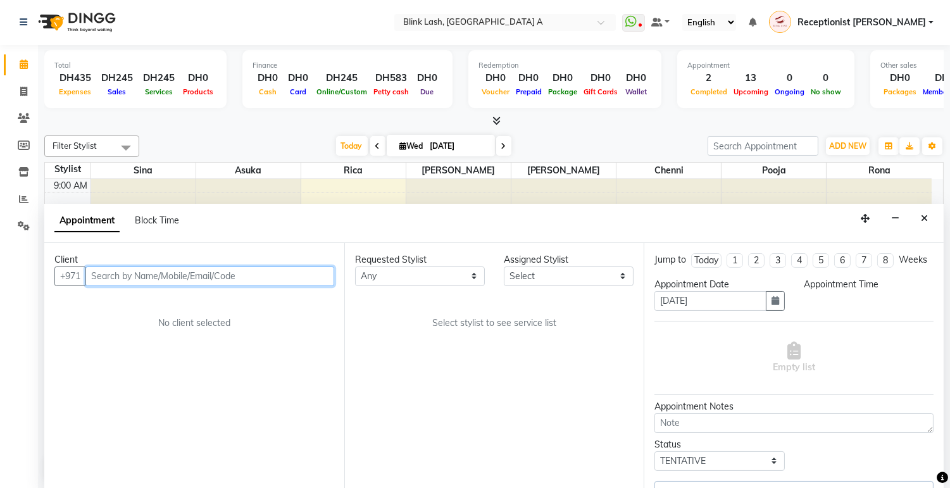
select select "1020"
select select "63341"
select select "2892"
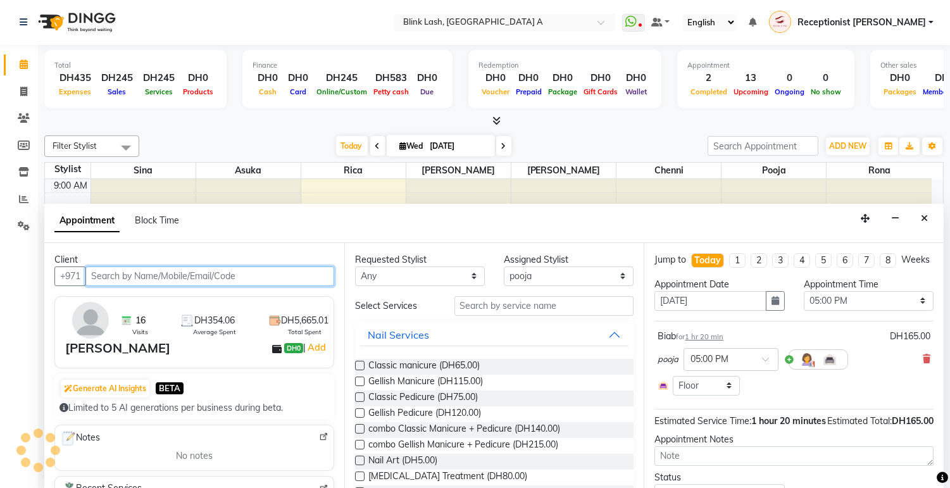
select select "2892"
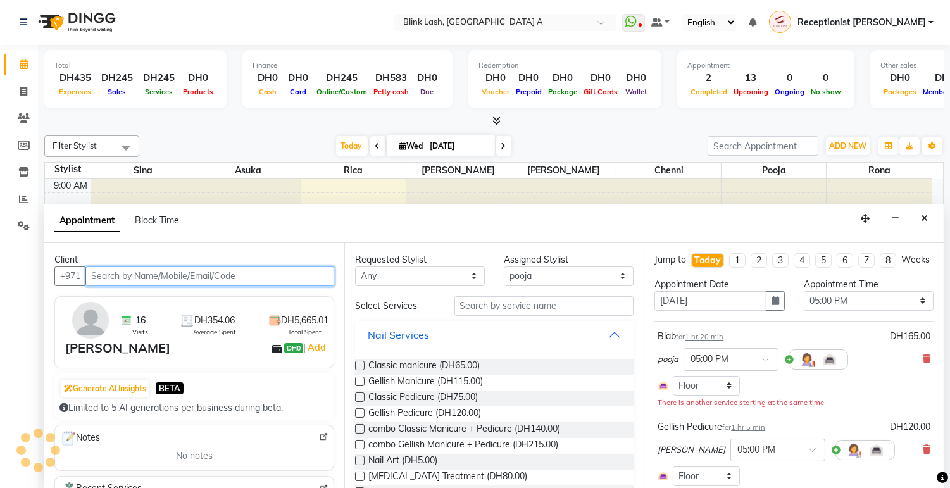
scroll to position [252, 0]
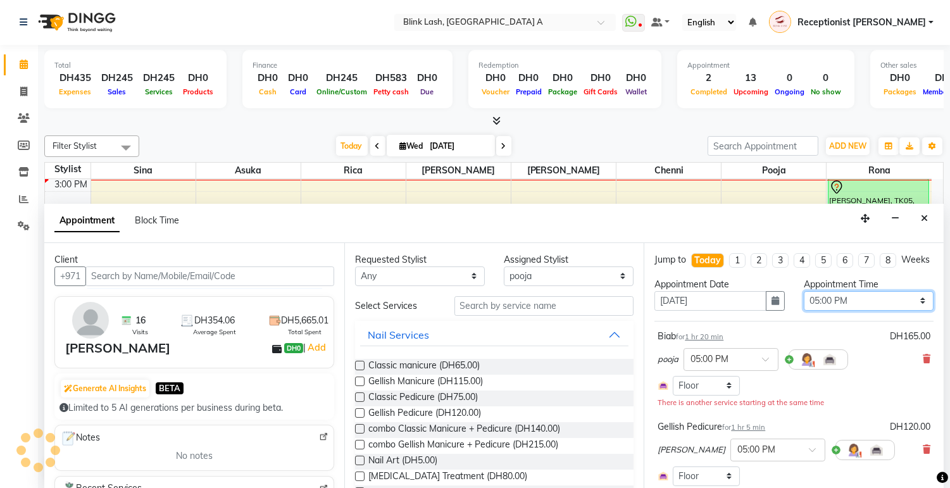
click at [906, 311] on select "Select 10:00 AM 10:05 AM 10:10 AM 10:15 AM 10:20 AM 10:25 AM 10:30 AM 10:35 AM …" at bounding box center [869, 301] width 130 height 20
select select "930"
click at [804, 302] on select "Select 10:00 AM 10:05 AM 10:10 AM 10:15 AM 10:20 AM 10:25 AM 10:30 AM 10:35 AM …" at bounding box center [869, 301] width 130 height 20
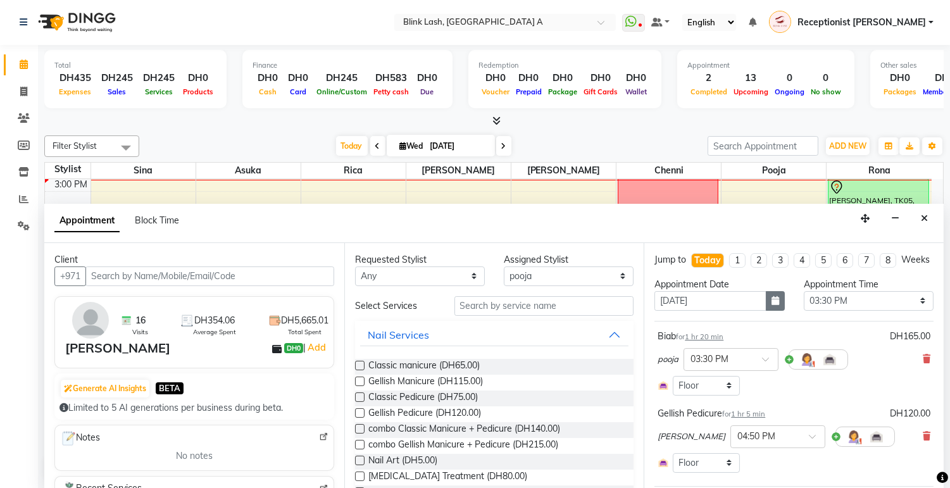
click at [766, 308] on button "button" at bounding box center [775, 301] width 19 height 20
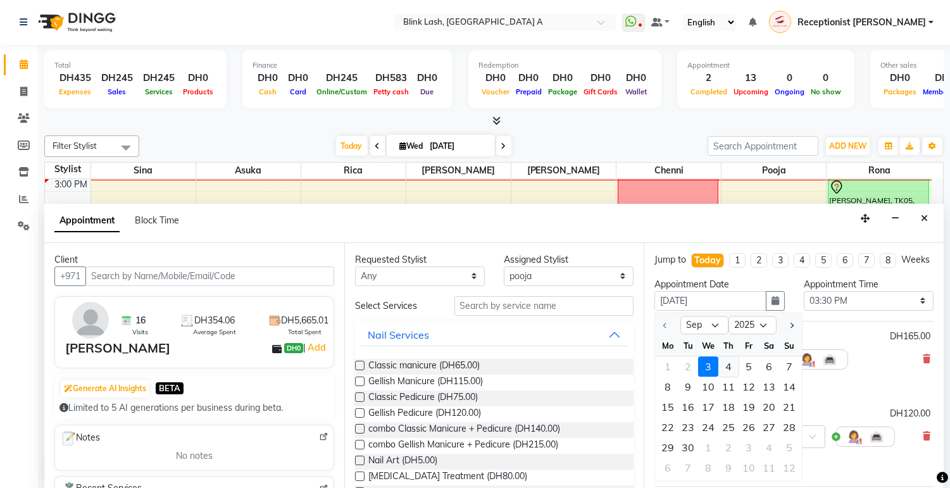
click at [730, 377] on div "4" at bounding box center [729, 367] width 20 height 20
type input "[DATE]"
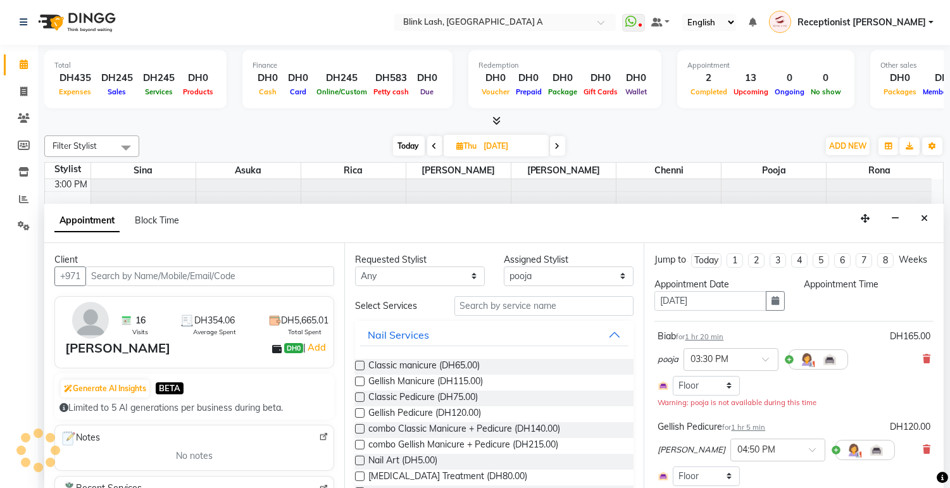
scroll to position [0, 0]
select select "930"
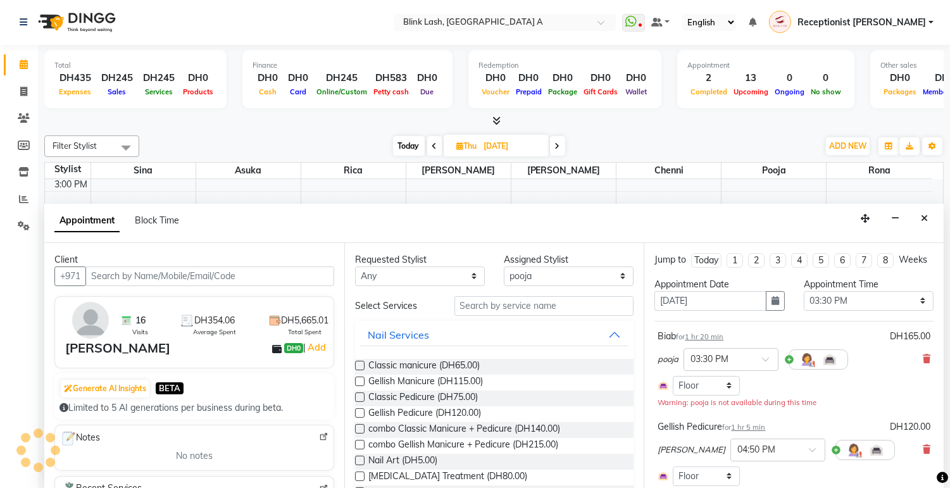
scroll to position [70, 0]
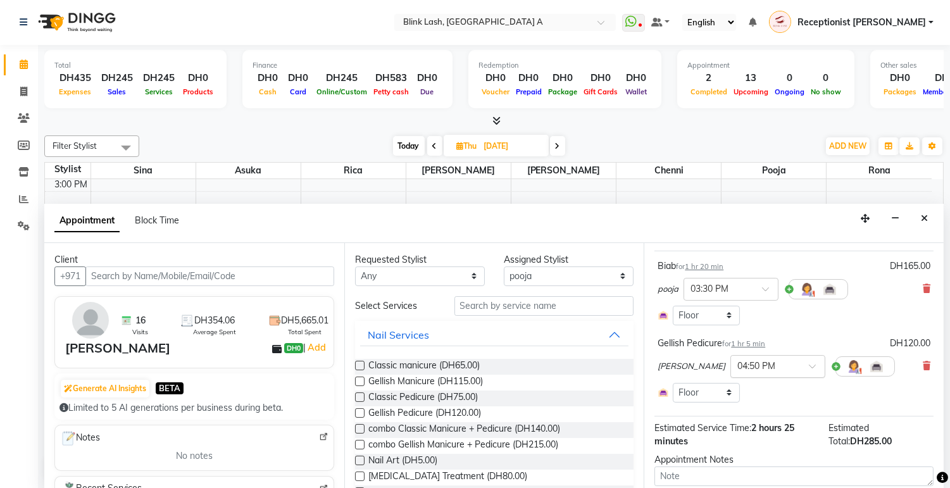
click at [749, 372] on input "text" at bounding box center [766, 365] width 56 height 13
click at [731, 440] on div "03:30 PM" at bounding box center [778, 437] width 94 height 23
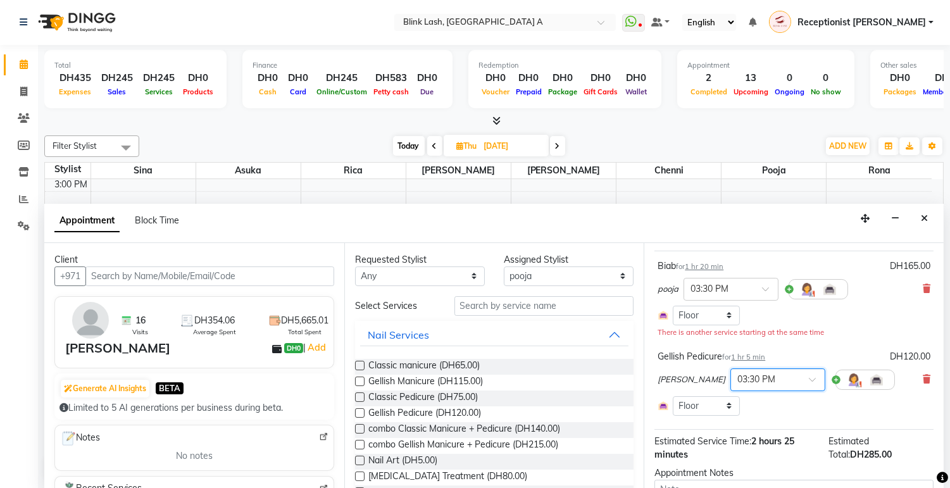
scroll to position [174, 0]
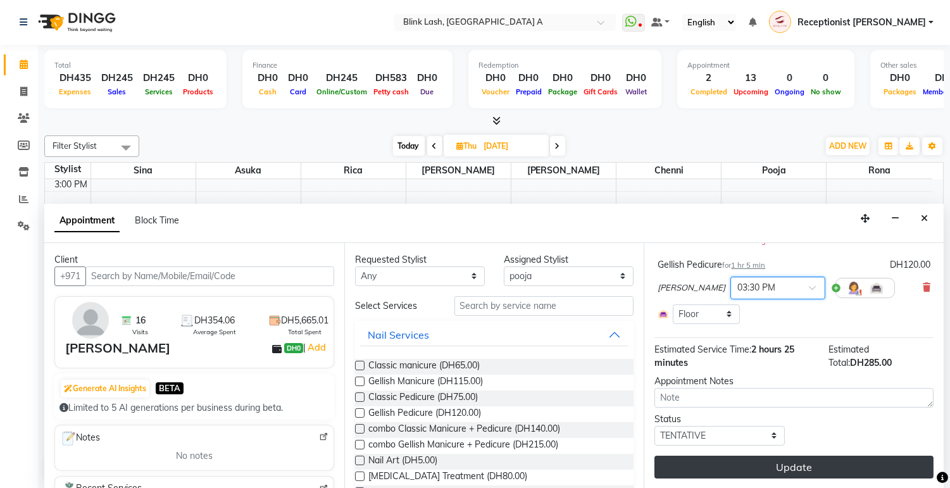
click at [808, 461] on button "Update" at bounding box center [794, 467] width 279 height 23
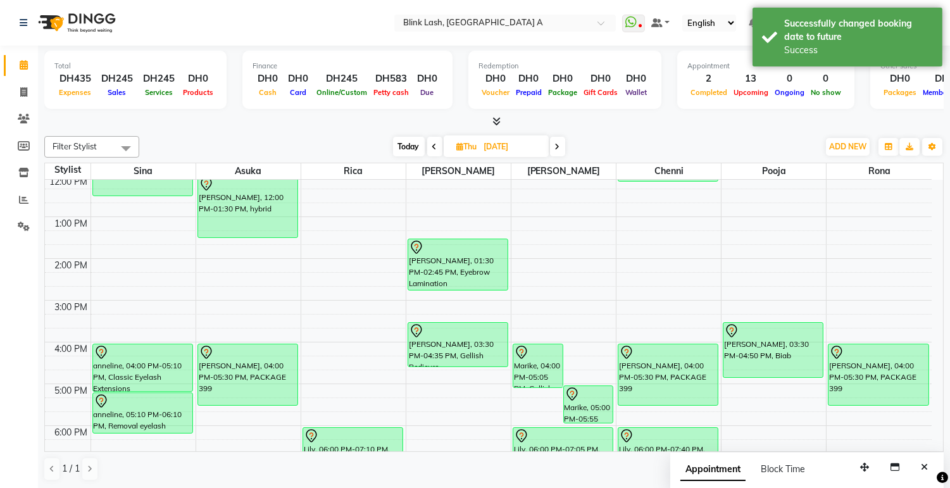
scroll to position [111, 0]
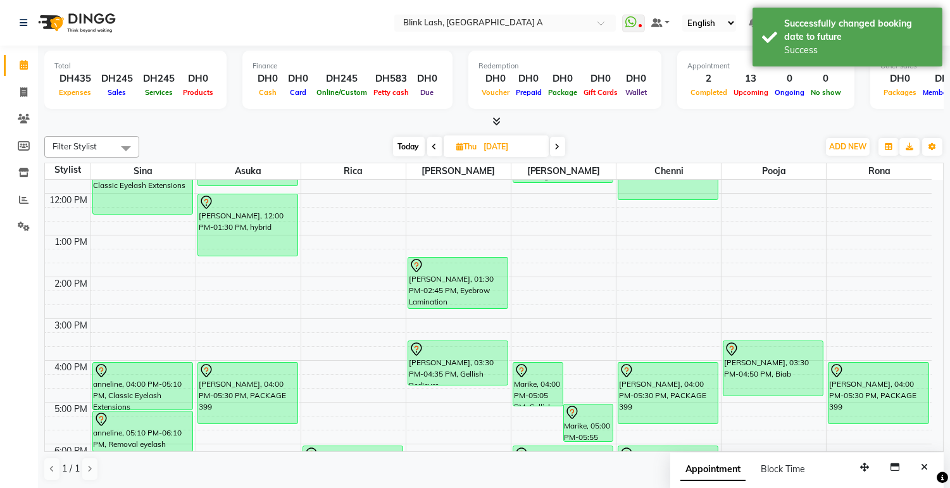
click at [404, 147] on span "Today" at bounding box center [409, 147] width 32 height 20
type input "[DATE]"
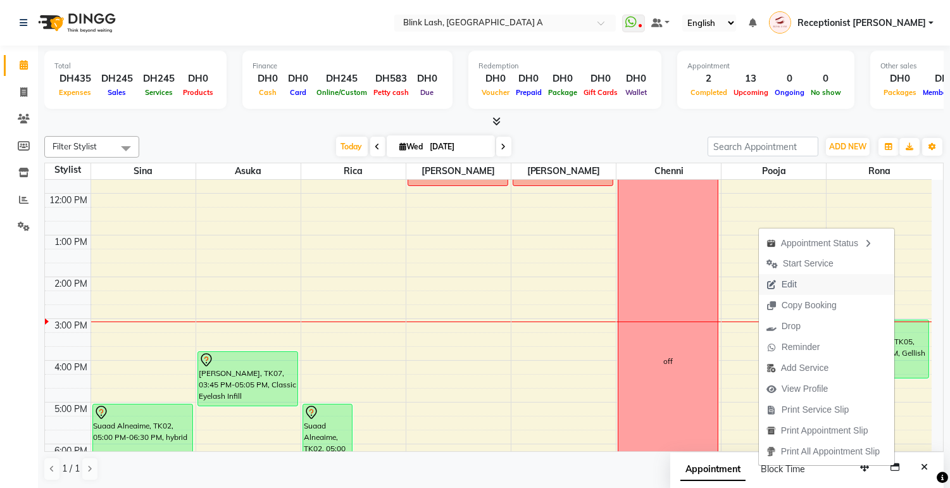
click at [773, 281] on span "Edit" at bounding box center [782, 284] width 46 height 21
select select "tentative"
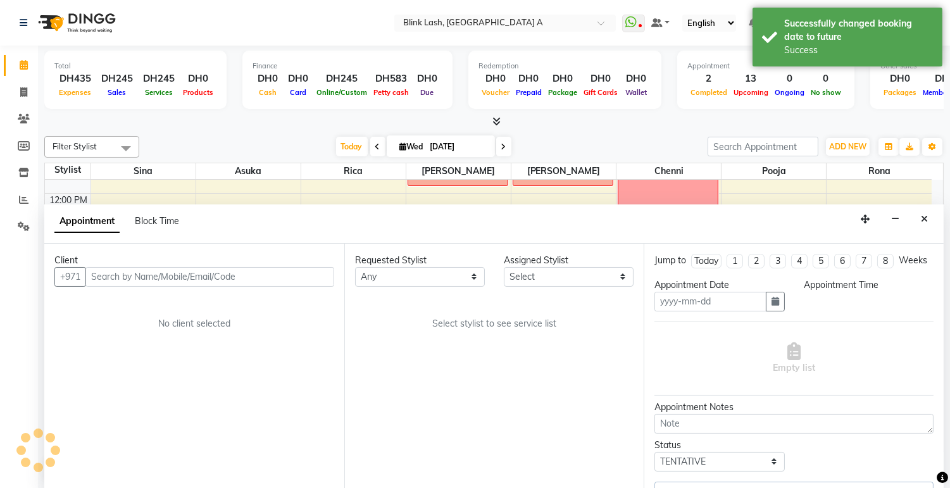
type input "[DATE]"
select select "900"
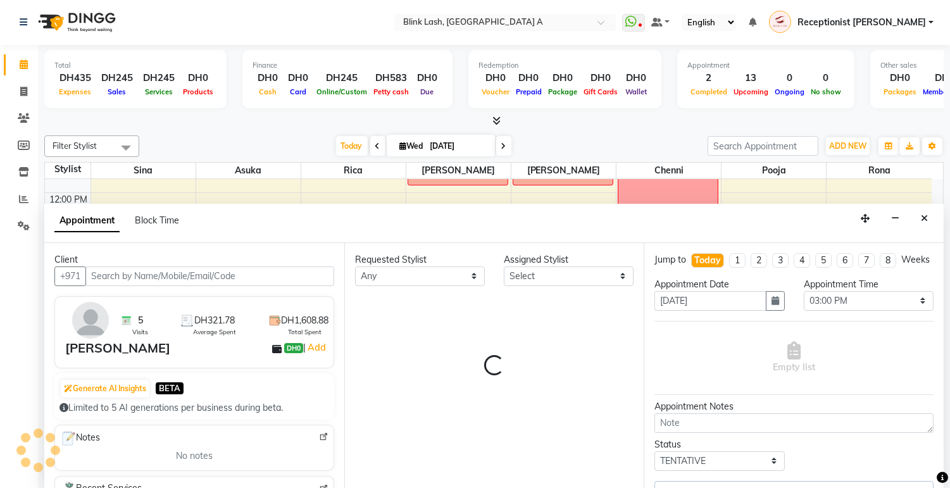
scroll to position [252, 0]
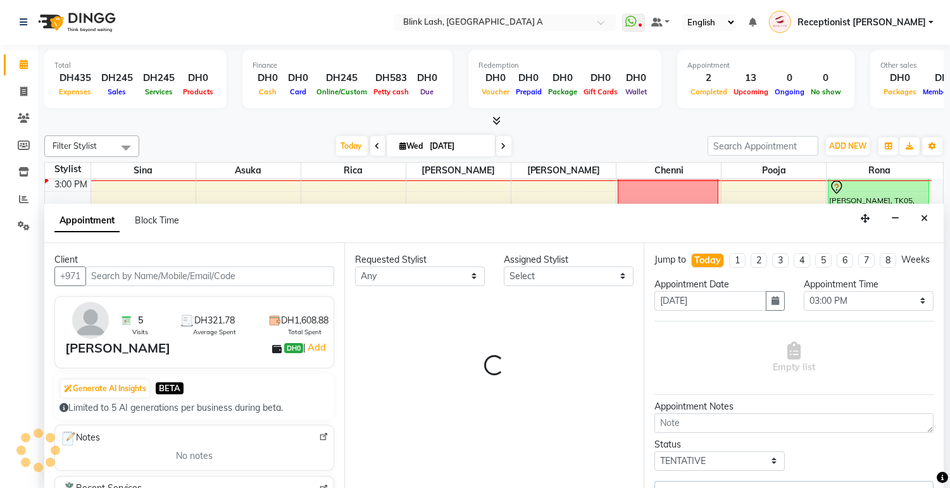
select select "89364"
select select "2892"
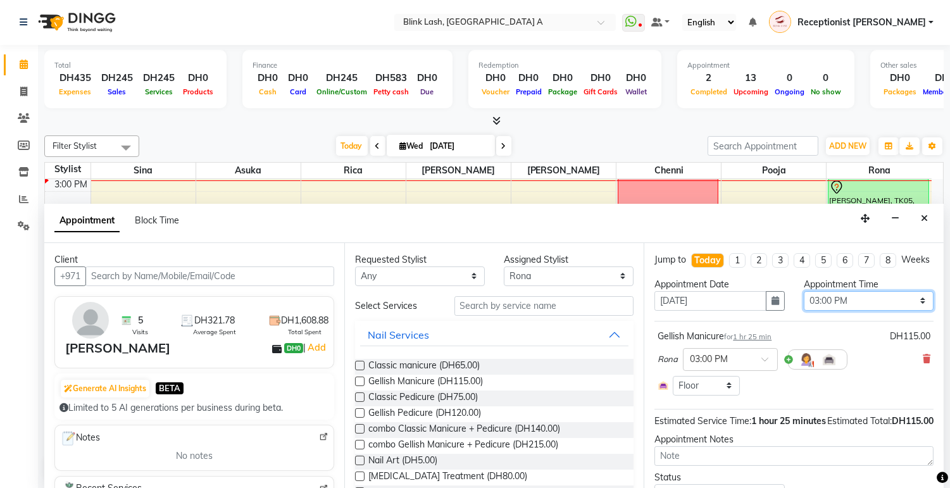
click at [893, 311] on select "Select 10:00 AM 10:05 AM 10:10 AM 10:15 AM 10:20 AM 10:25 AM 10:30 AM 10:35 AM …" at bounding box center [869, 301] width 130 height 20
select select "1020"
click at [804, 302] on select "Select 10:00 AM 10:05 AM 10:10 AM 10:15 AM 10:20 AM 10:25 AM 10:30 AM 10:35 AM …" at bounding box center [869, 301] width 130 height 20
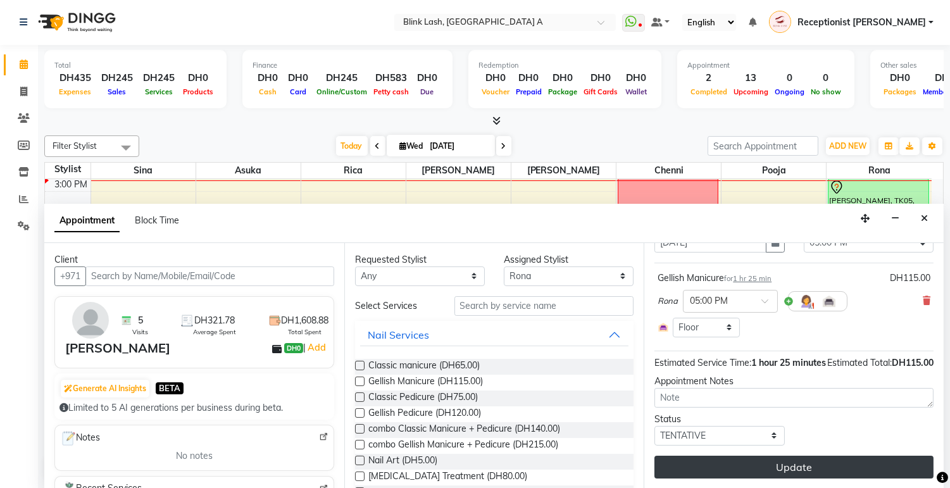
click at [889, 457] on button "Update" at bounding box center [794, 467] width 279 height 23
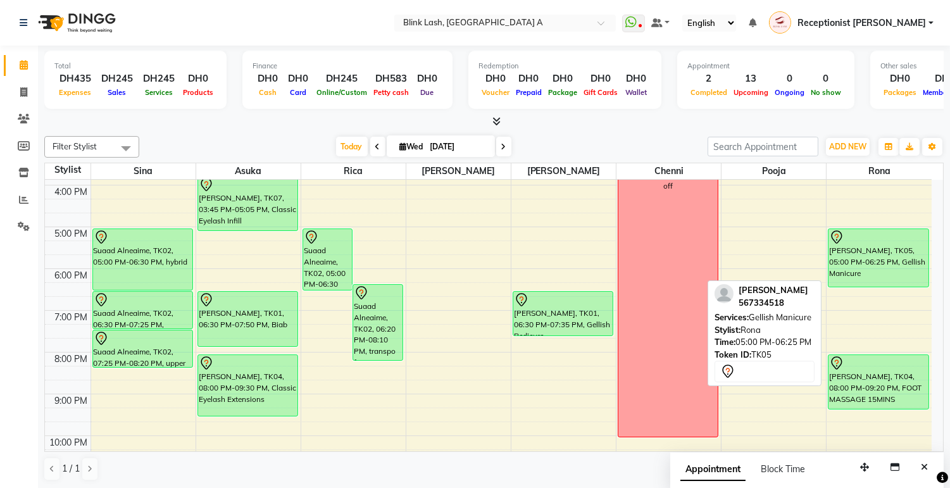
scroll to position [217, 0]
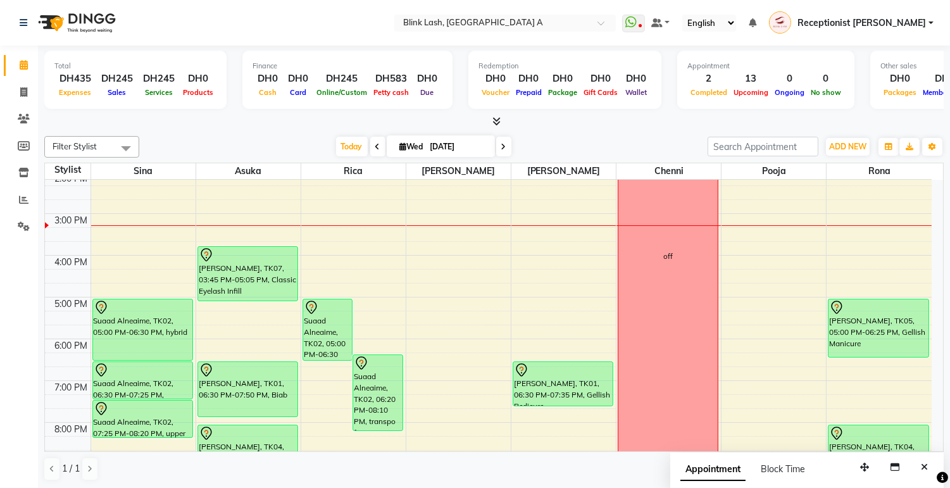
click at [497, 144] on span at bounding box center [503, 147] width 15 height 20
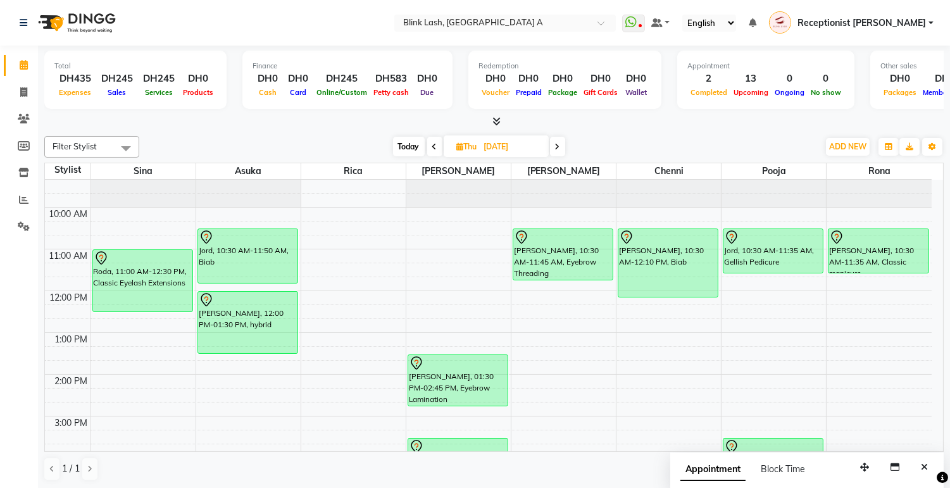
scroll to position [0, 0]
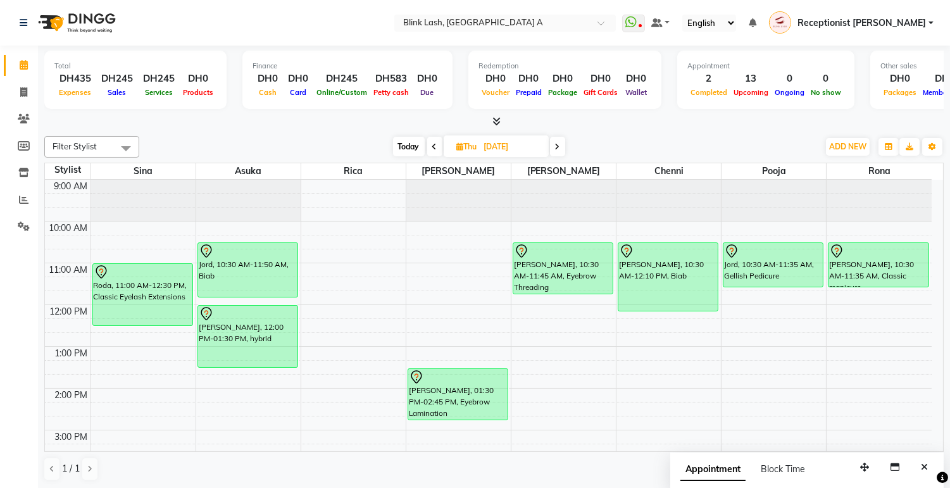
click at [399, 144] on span "Today" at bounding box center [409, 147] width 32 height 20
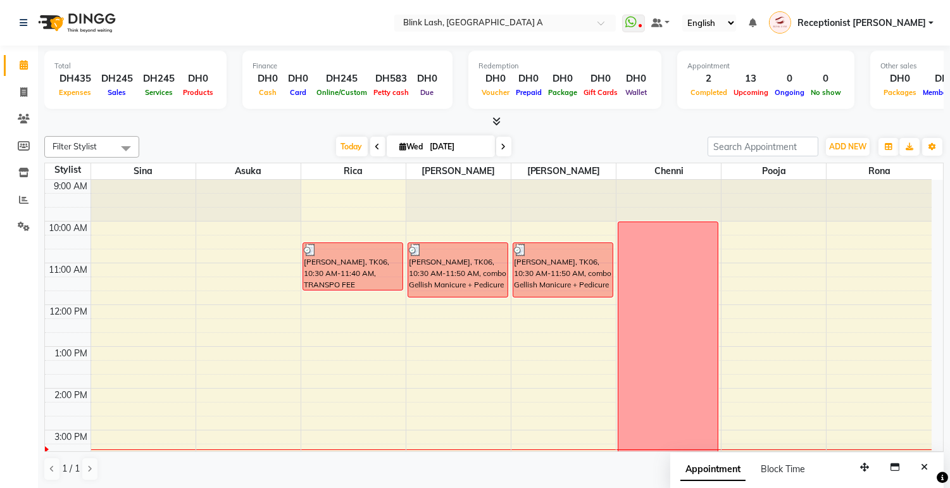
click at [500, 141] on span at bounding box center [503, 147] width 15 height 20
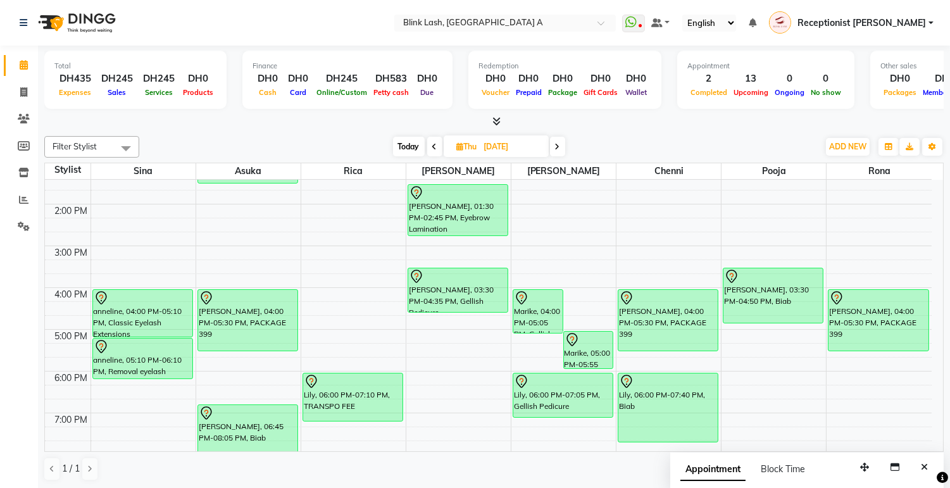
scroll to position [182, 0]
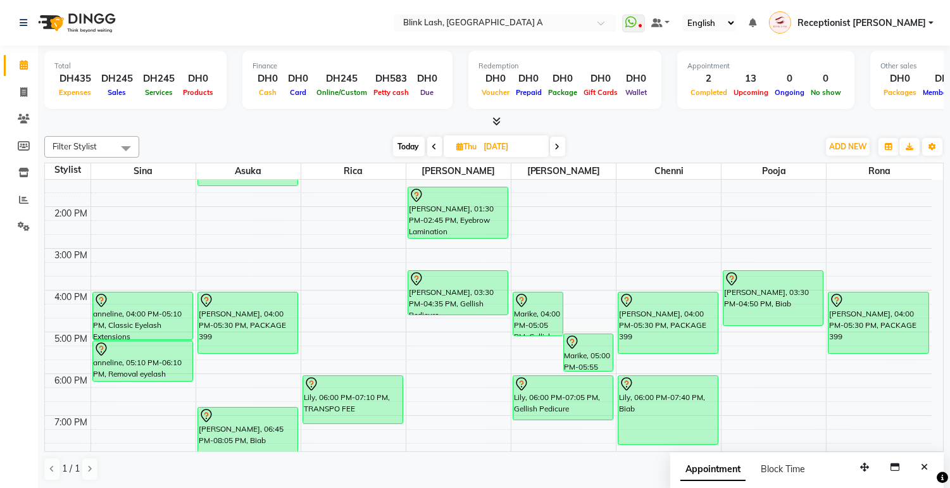
click at [499, 118] on icon at bounding box center [497, 121] width 8 height 9
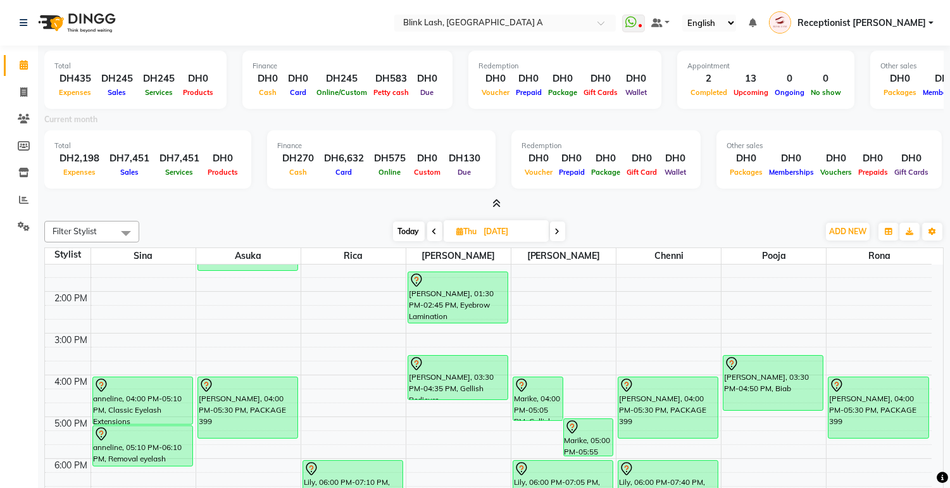
click at [491, 200] on span at bounding box center [494, 204] width 13 height 13
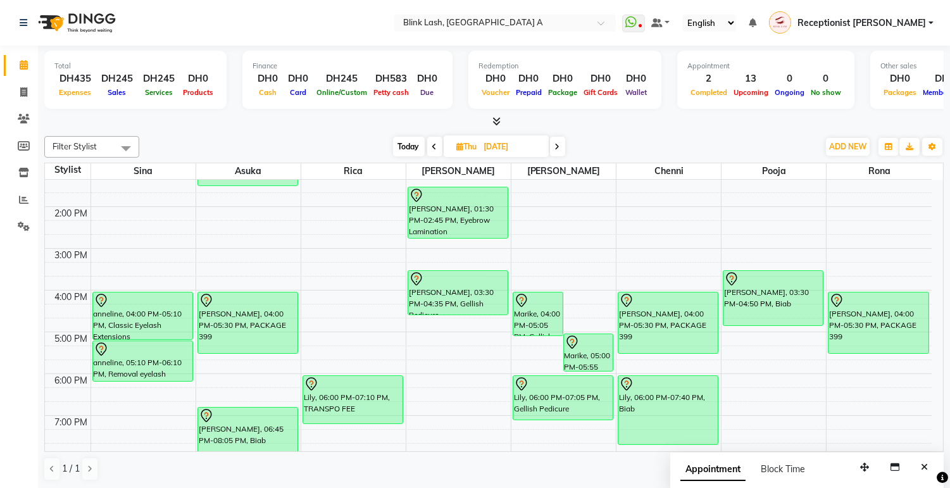
click at [410, 151] on span "Today" at bounding box center [409, 147] width 32 height 20
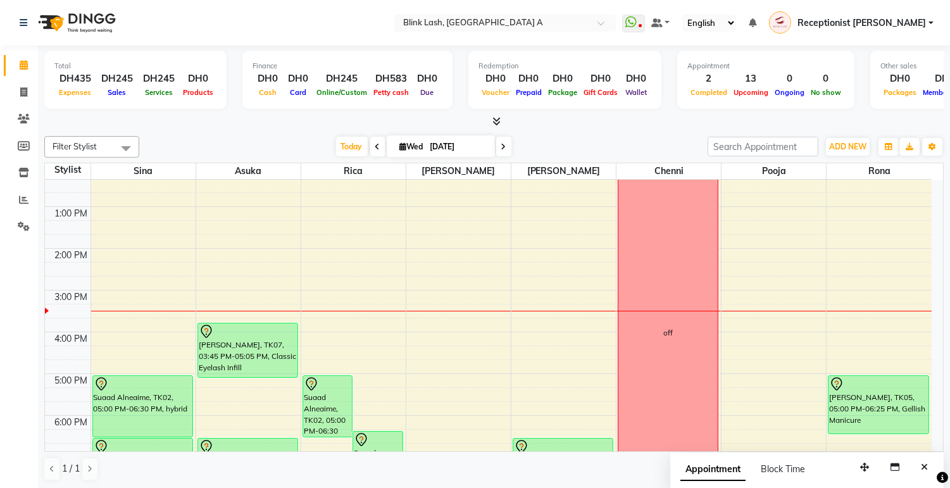
scroll to position [141, 0]
click at [505, 148] on span at bounding box center [503, 147] width 15 height 20
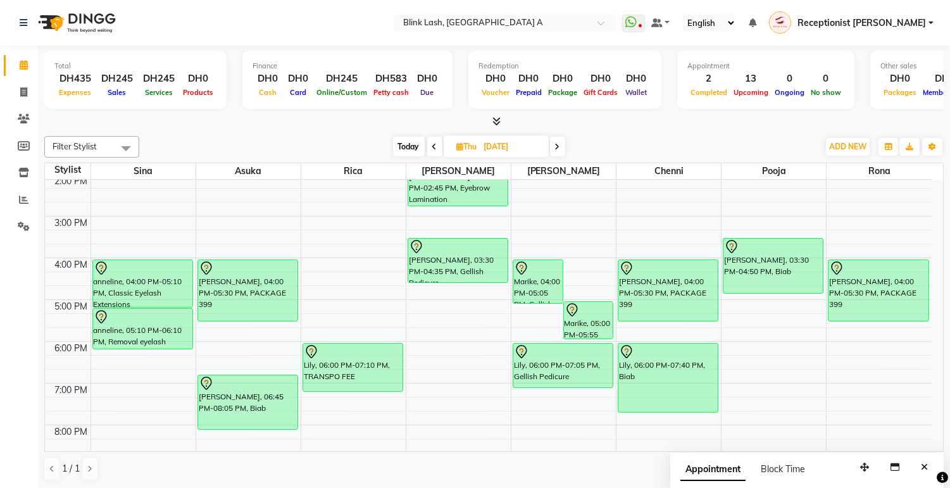
scroll to position [182, 0]
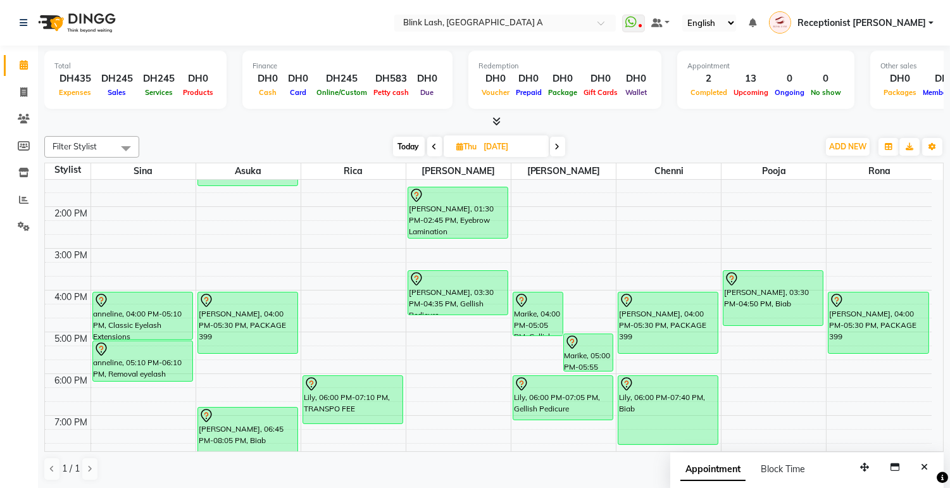
click at [402, 146] on span "Today" at bounding box center [409, 147] width 32 height 20
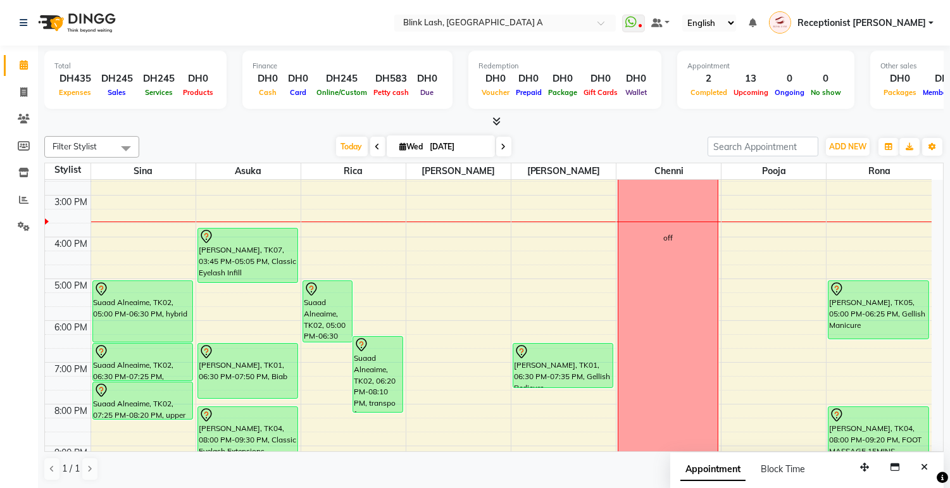
scroll to position [211, 0]
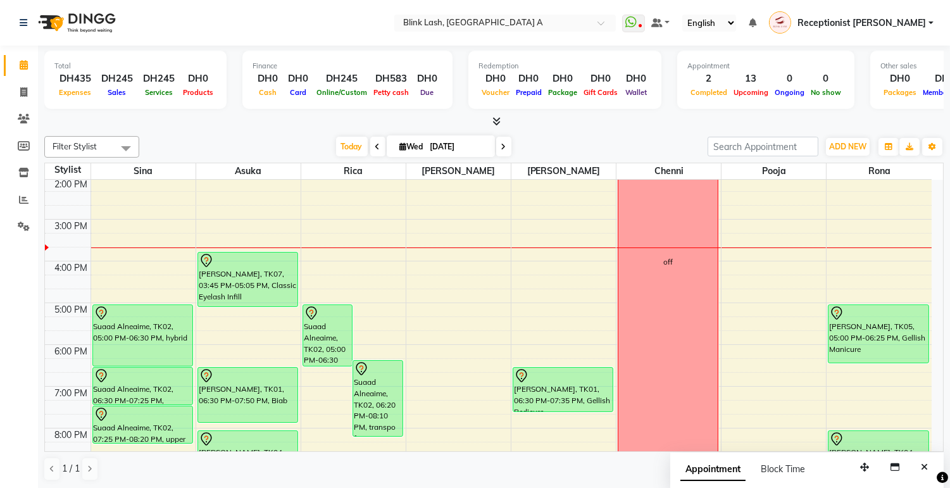
click at [496, 144] on span at bounding box center [503, 147] width 15 height 20
type input "[DATE]"
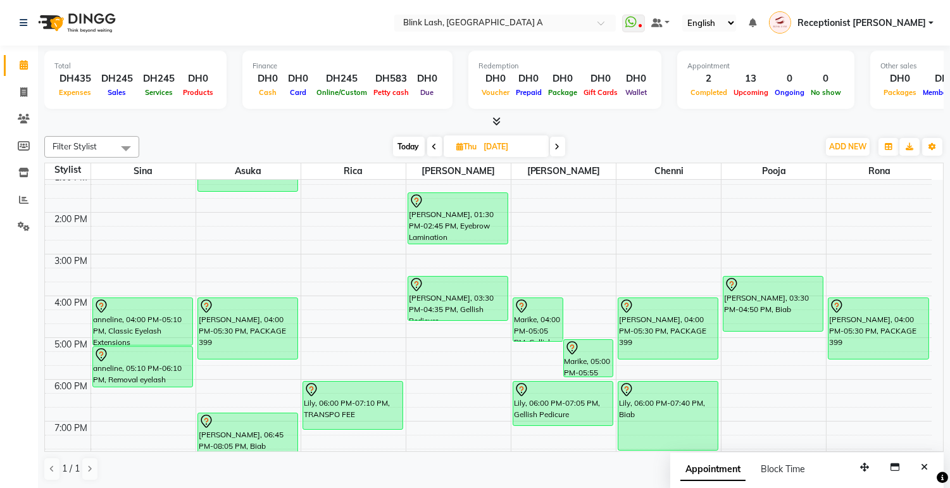
scroll to position [252, 0]
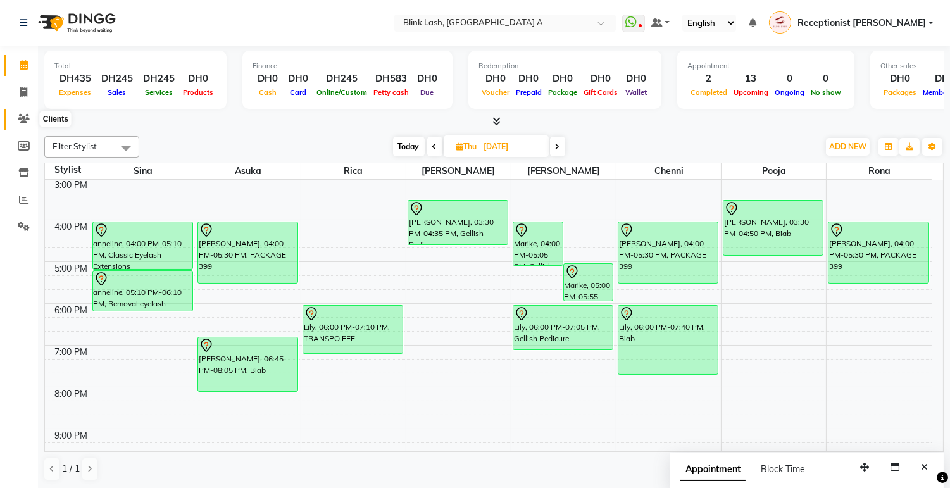
click at [23, 116] on icon at bounding box center [24, 118] width 12 height 9
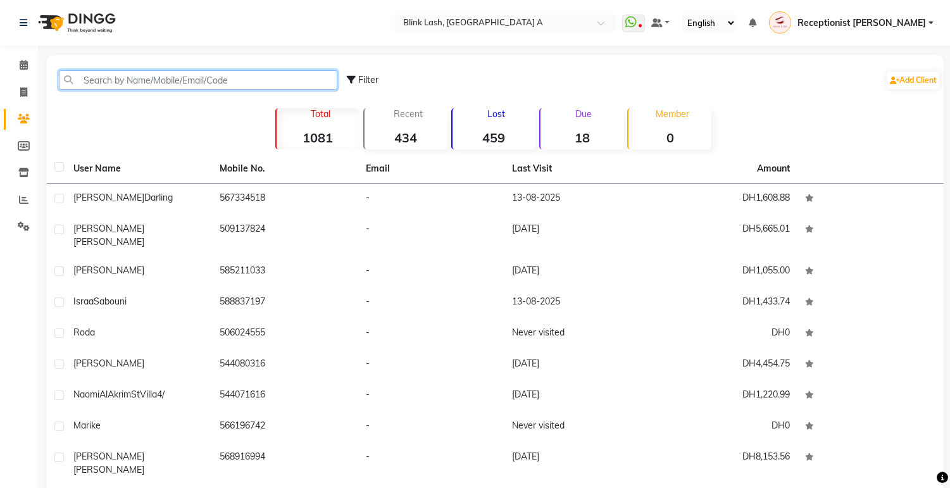
click at [123, 84] on input "text" at bounding box center [198, 80] width 279 height 20
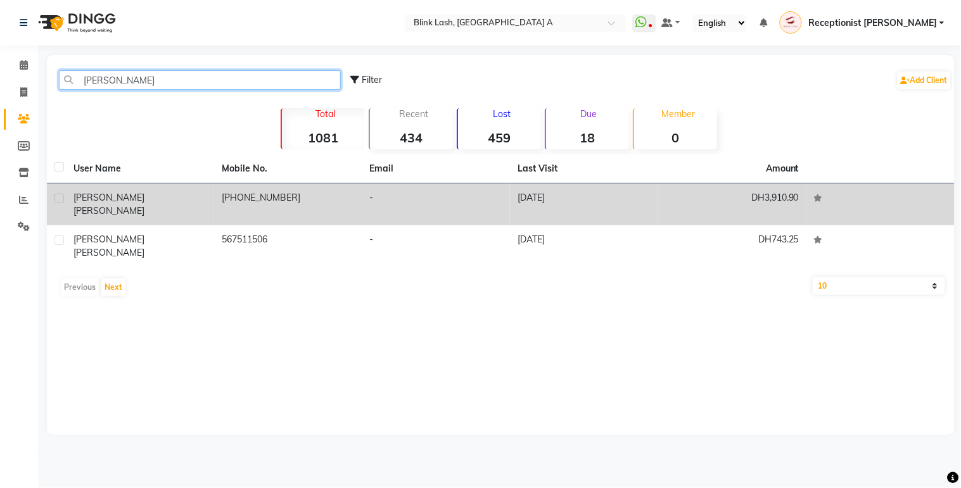
type input "[PERSON_NAME]"
click at [156, 207] on td "kerry morgan" at bounding box center [140, 205] width 148 height 42
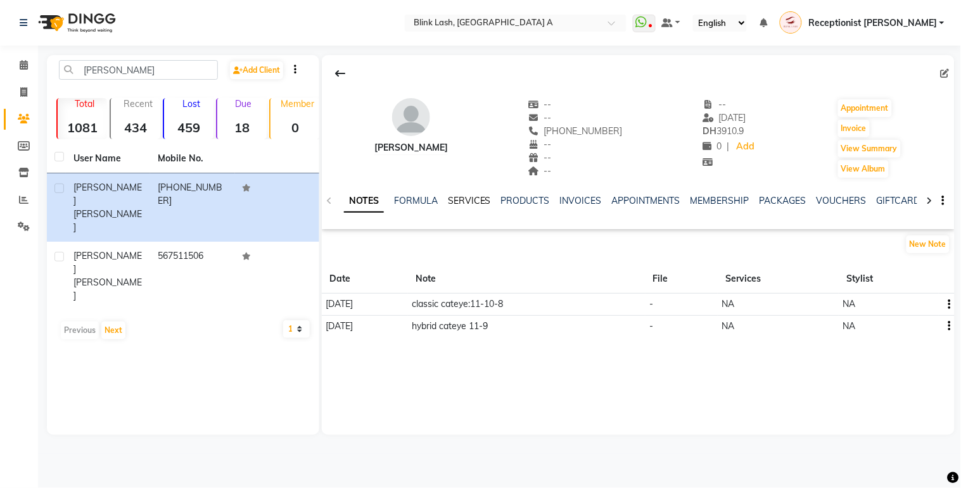
click at [470, 200] on link "SERVICES" at bounding box center [469, 200] width 43 height 11
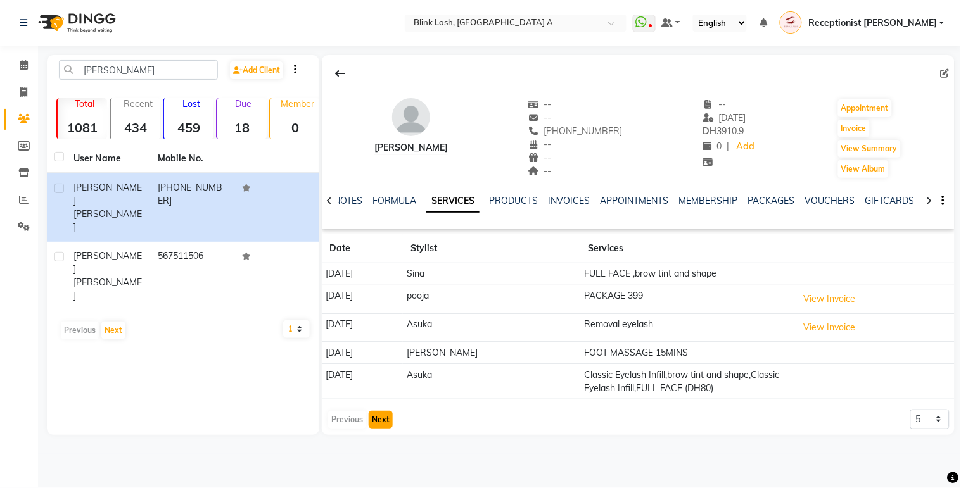
click at [383, 414] on button "Next" at bounding box center [381, 420] width 24 height 18
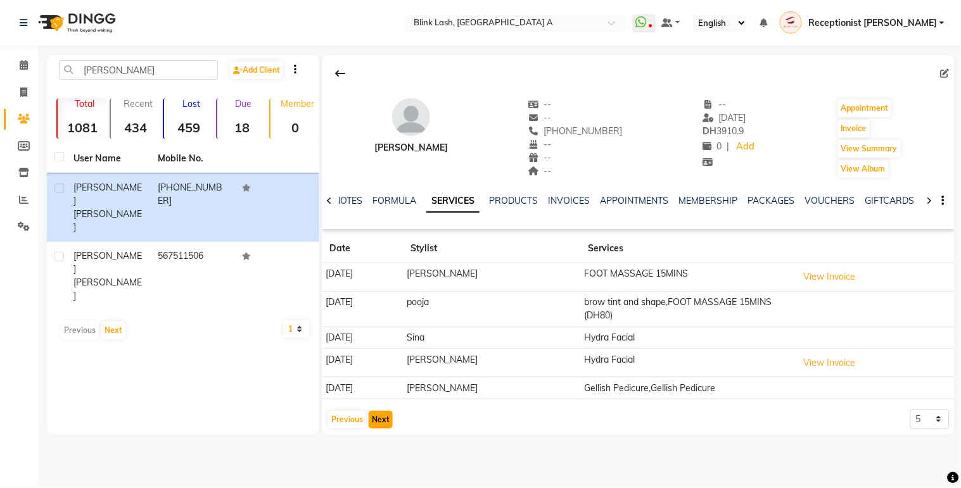
click at [383, 414] on button "Next" at bounding box center [381, 420] width 24 height 18
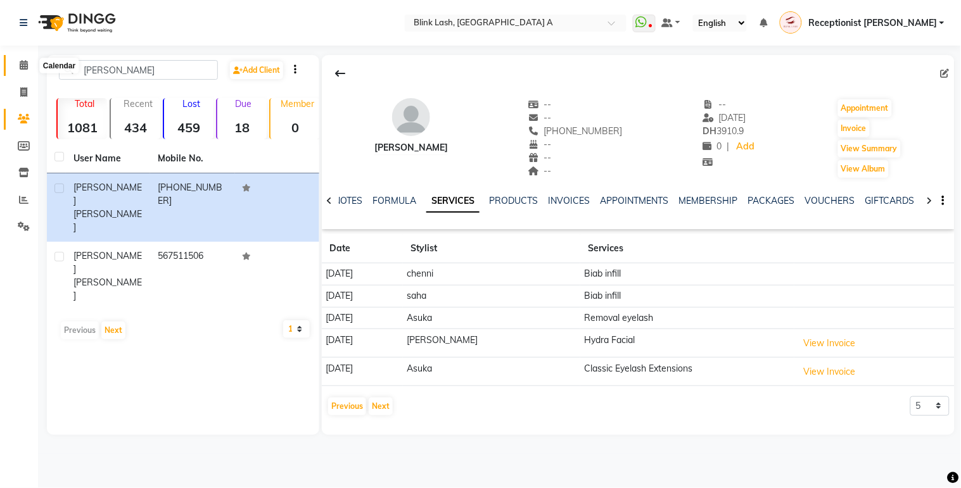
click at [26, 67] on icon at bounding box center [24, 64] width 8 height 9
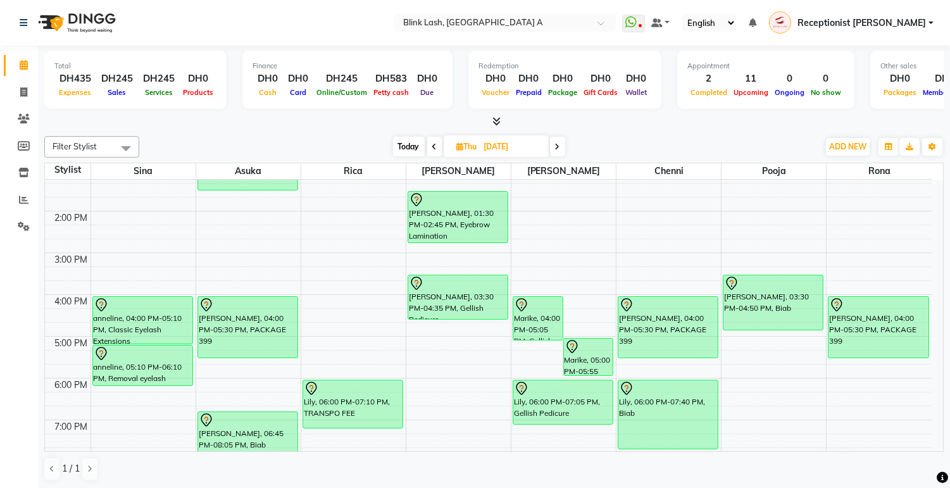
scroll to position [211, 0]
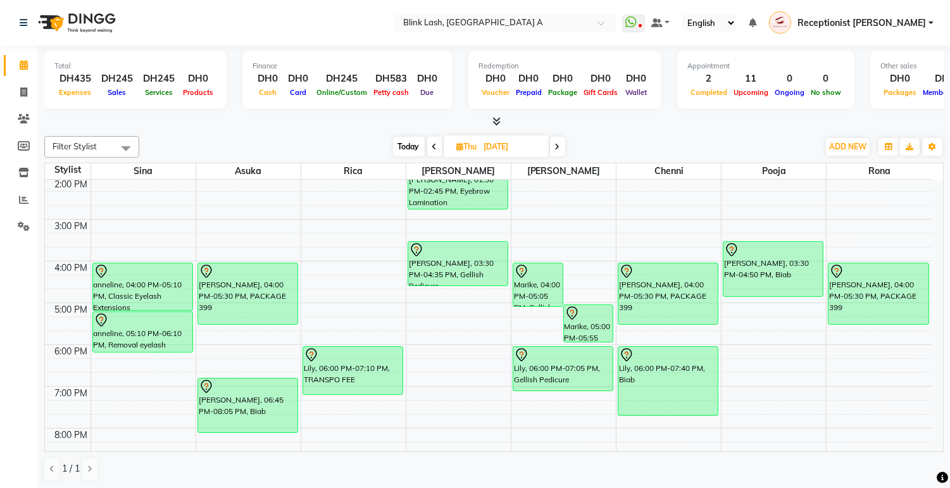
click at [410, 146] on span "Today" at bounding box center [409, 147] width 32 height 20
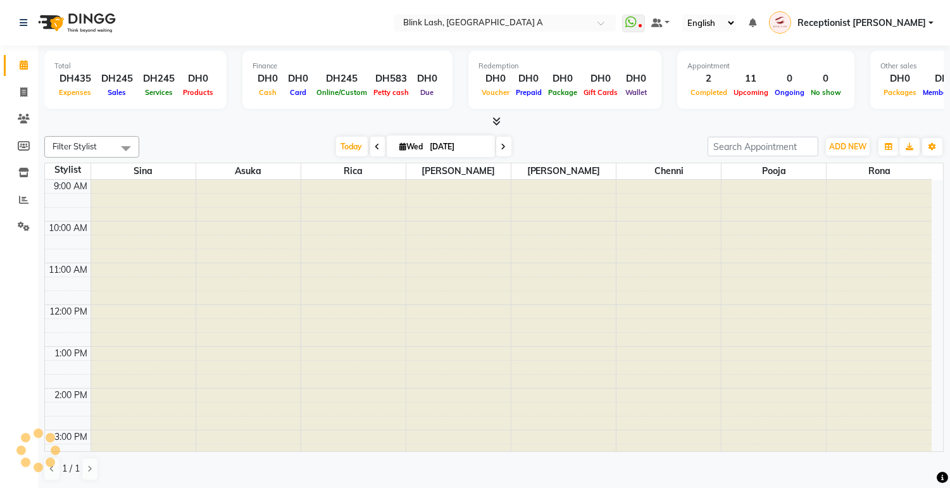
scroll to position [252, 0]
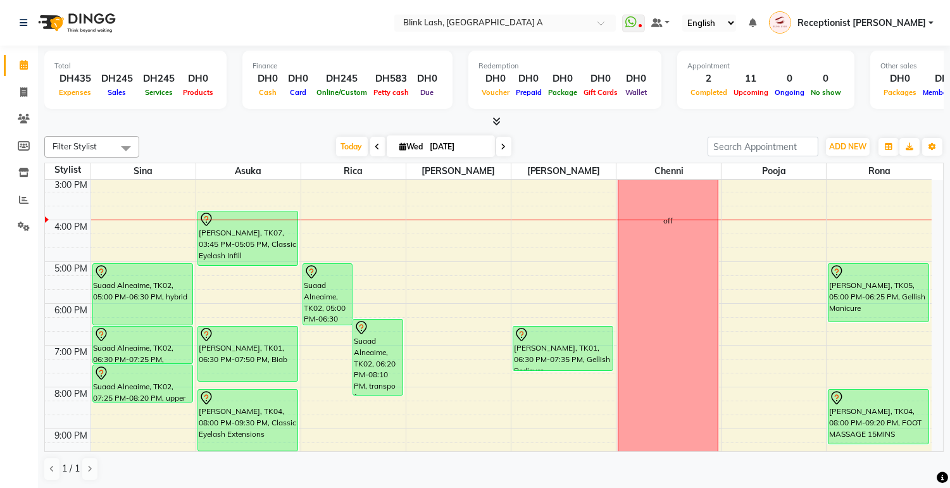
click at [502, 146] on icon at bounding box center [504, 147] width 5 height 8
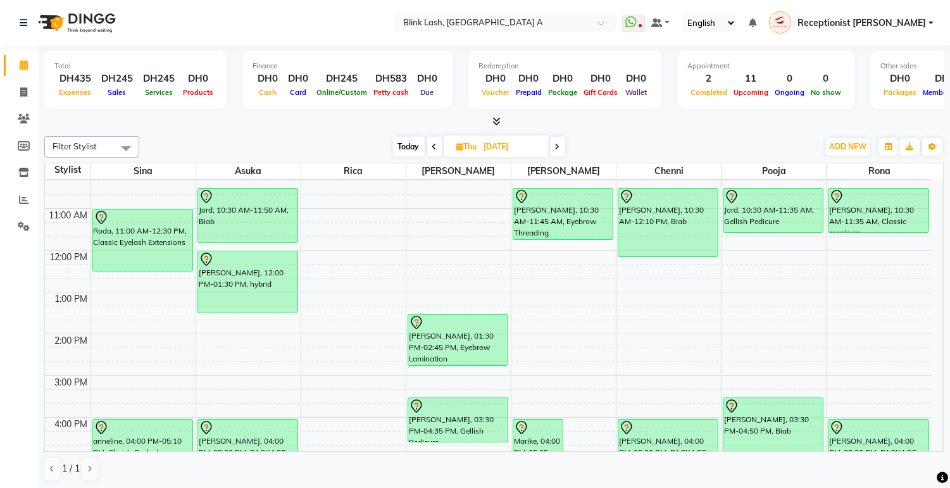
scroll to position [41, 0]
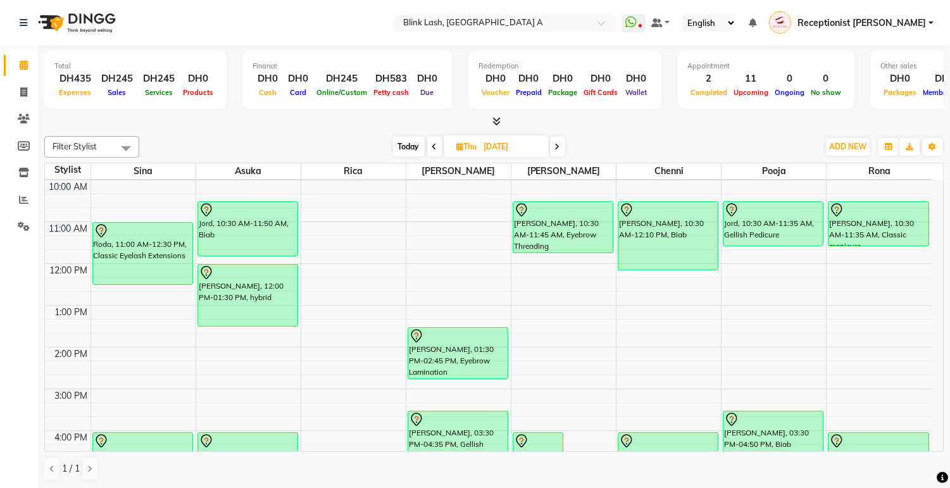
click at [438, 143] on span at bounding box center [434, 147] width 15 height 20
type input "[DATE]"
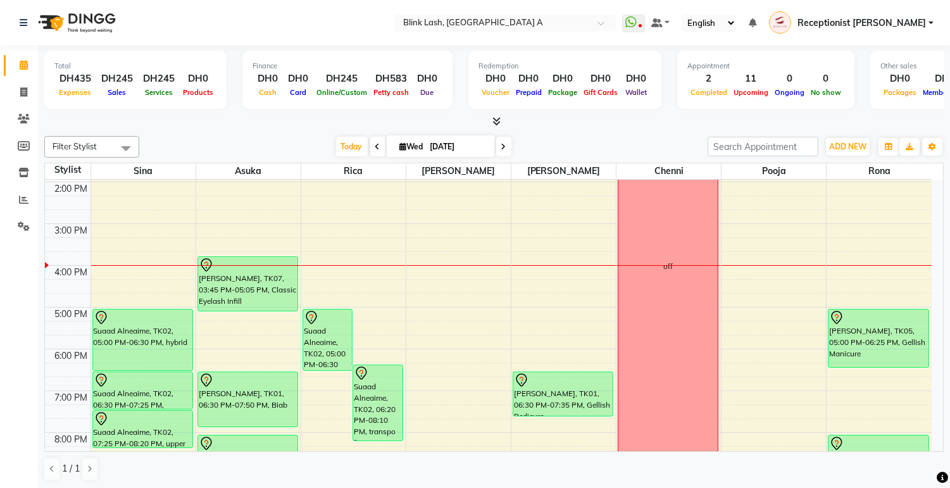
scroll to position [182, 0]
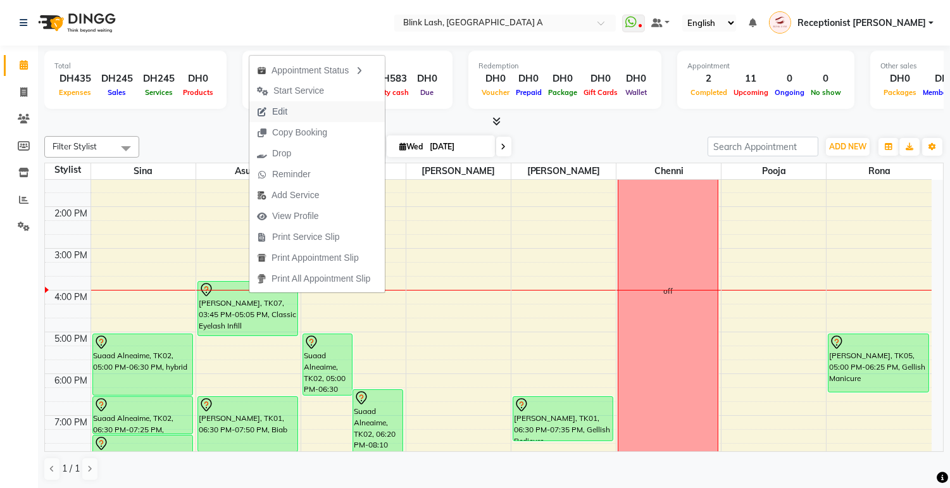
click at [280, 105] on span "Edit" at bounding box center [279, 111] width 15 height 13
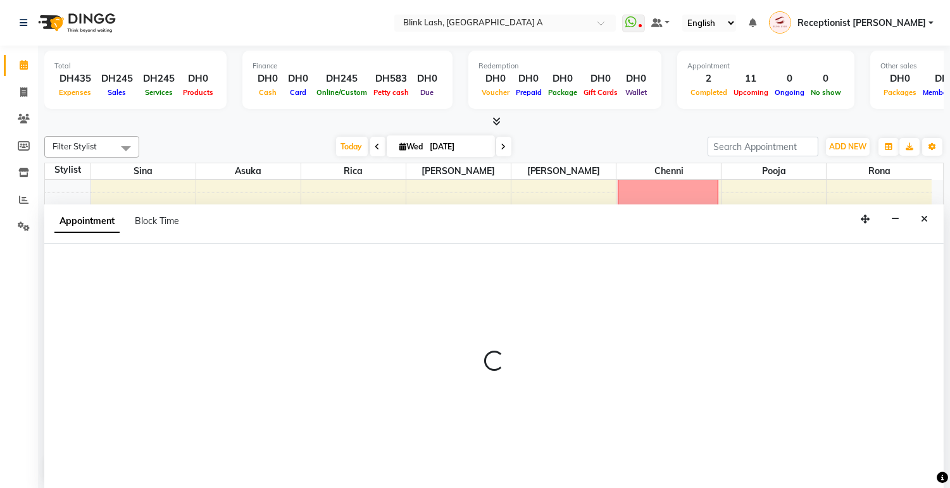
scroll to position [1, 0]
select select "tentative"
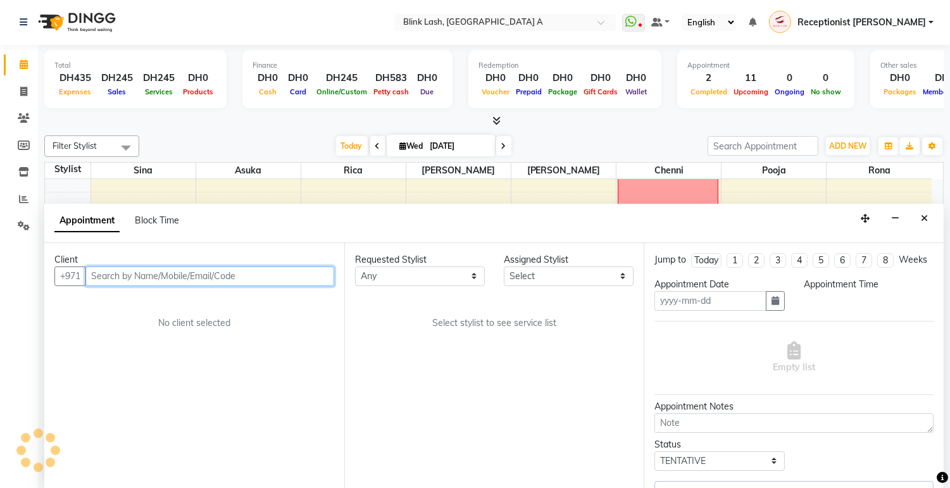
type input "[DATE]"
select select "945"
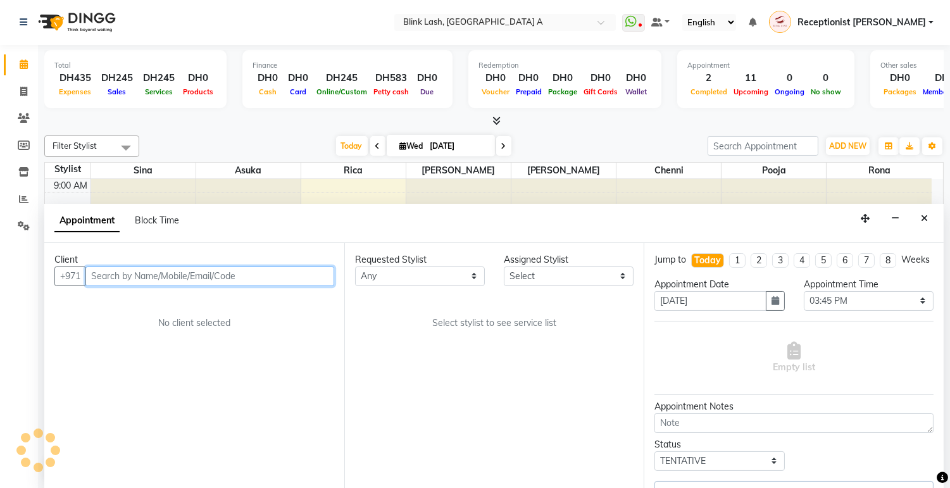
select select "42462"
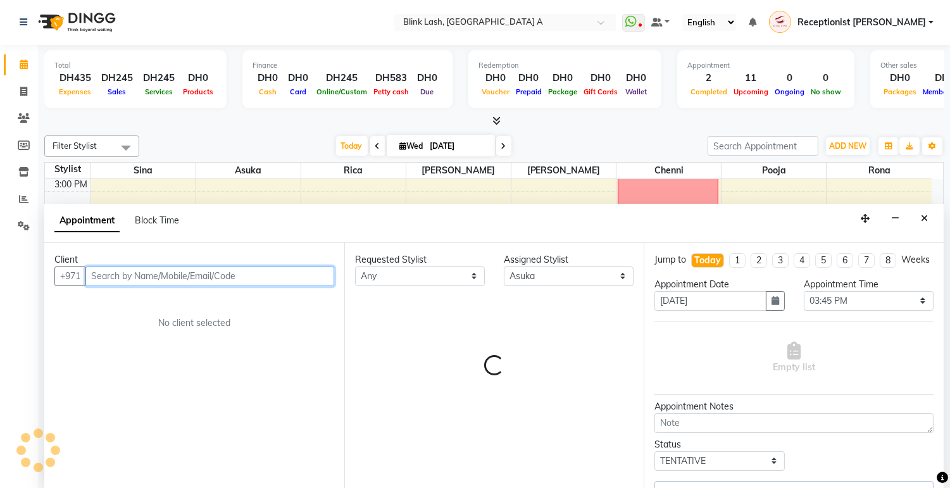
select select "2892"
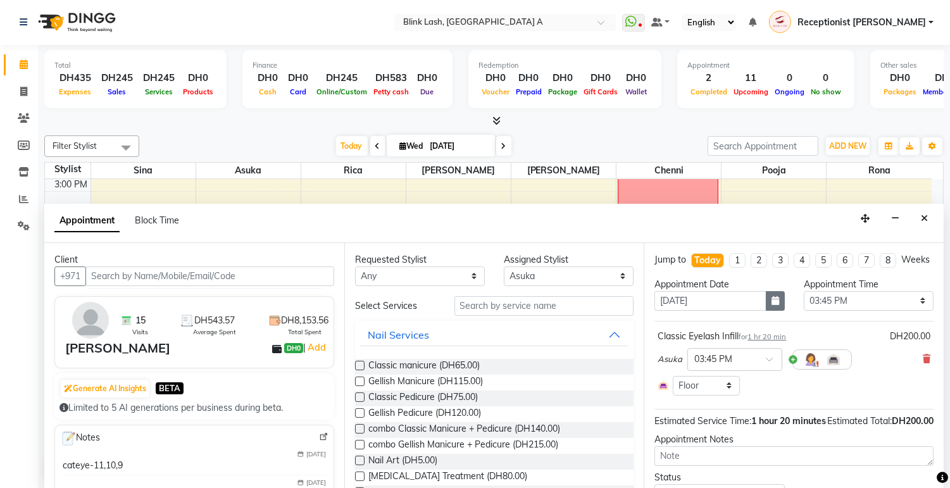
click at [766, 310] on button "button" at bounding box center [775, 301] width 19 height 20
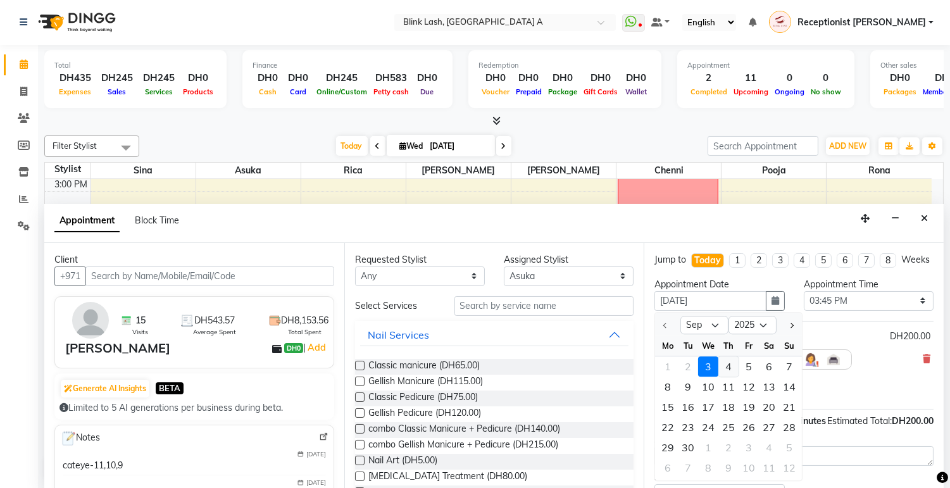
click at [727, 377] on div "4" at bounding box center [729, 367] width 20 height 20
type input "[DATE]"
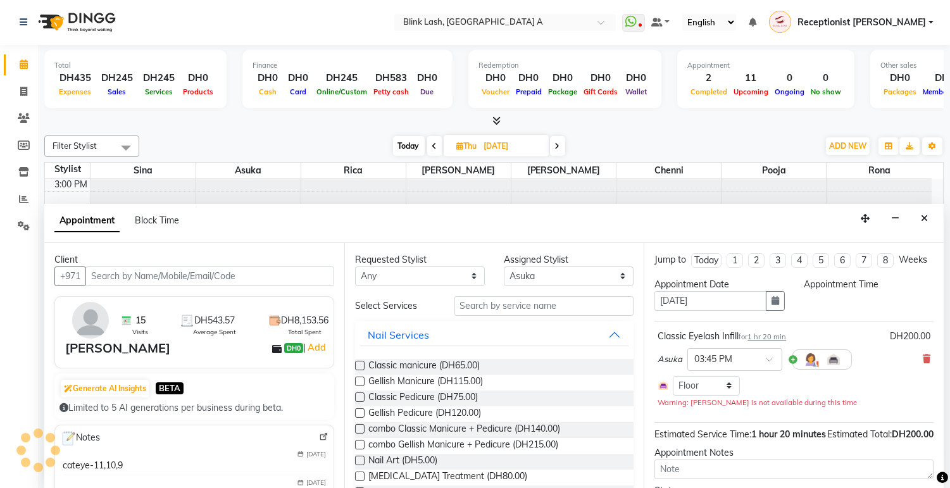
scroll to position [0, 0]
select select "945"
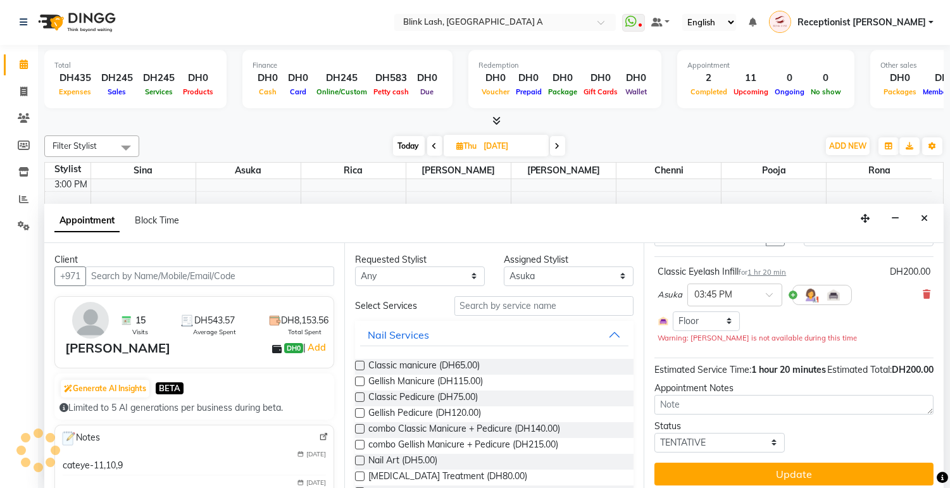
scroll to position [97, 0]
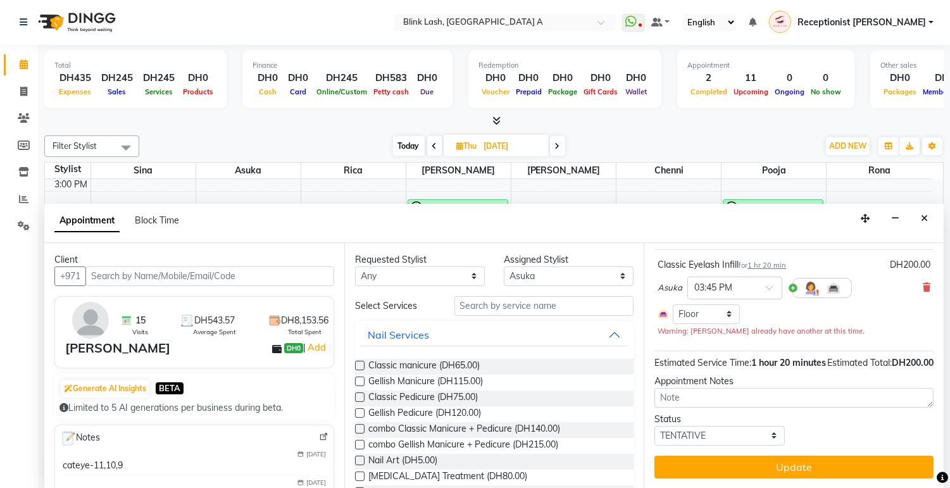
click at [831, 460] on button "Update" at bounding box center [794, 467] width 279 height 23
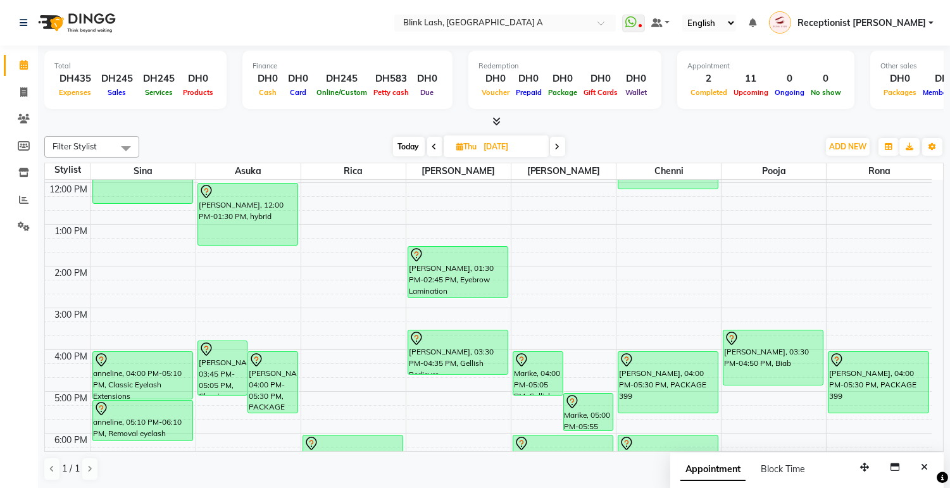
scroll to position [111, 0]
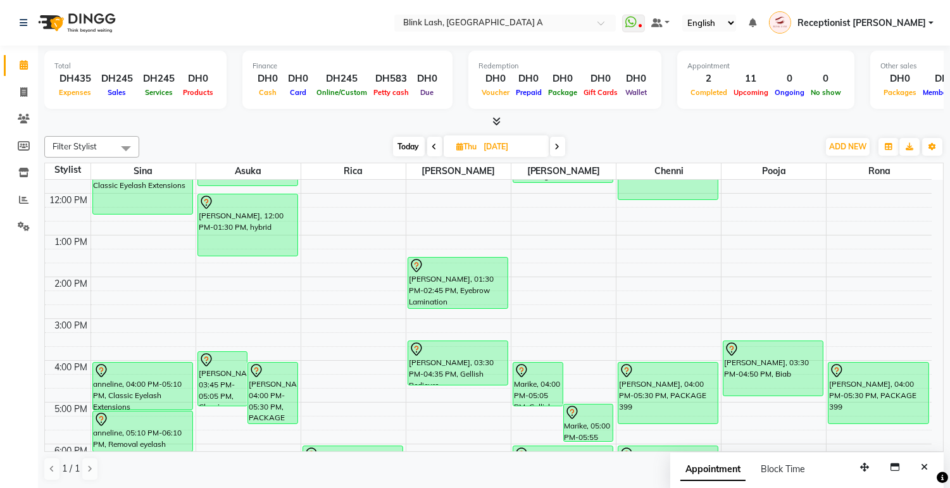
click at [415, 146] on span "Today" at bounding box center [409, 147] width 32 height 20
type input "[DATE]"
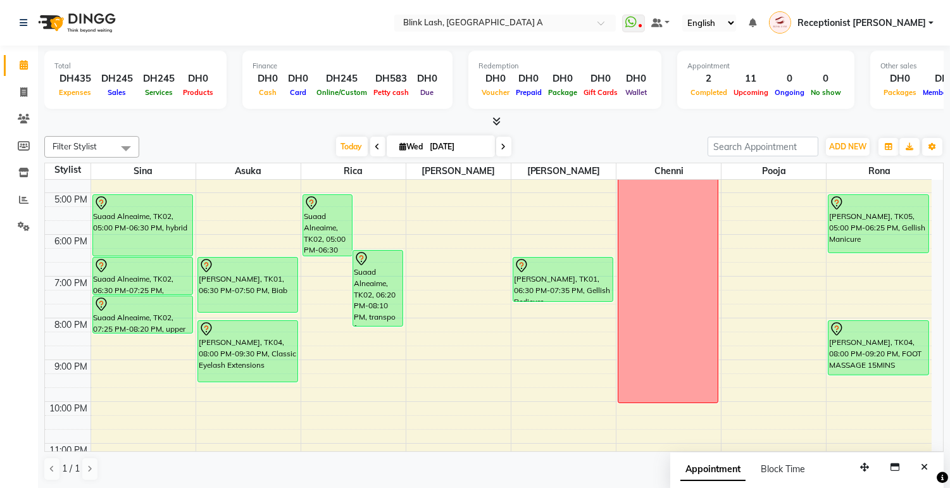
scroll to position [287, 0]
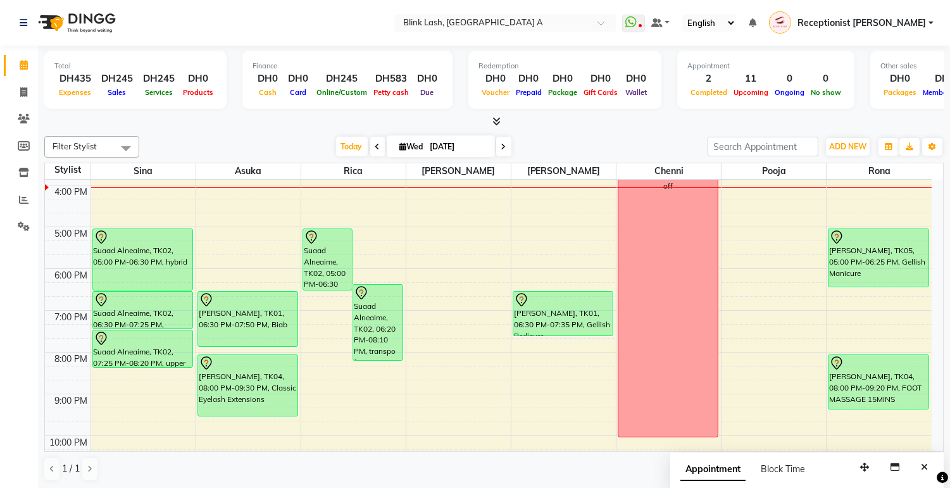
click at [403, 143] on span "Wed" at bounding box center [412, 146] width 30 height 9
select select "9"
select select "2025"
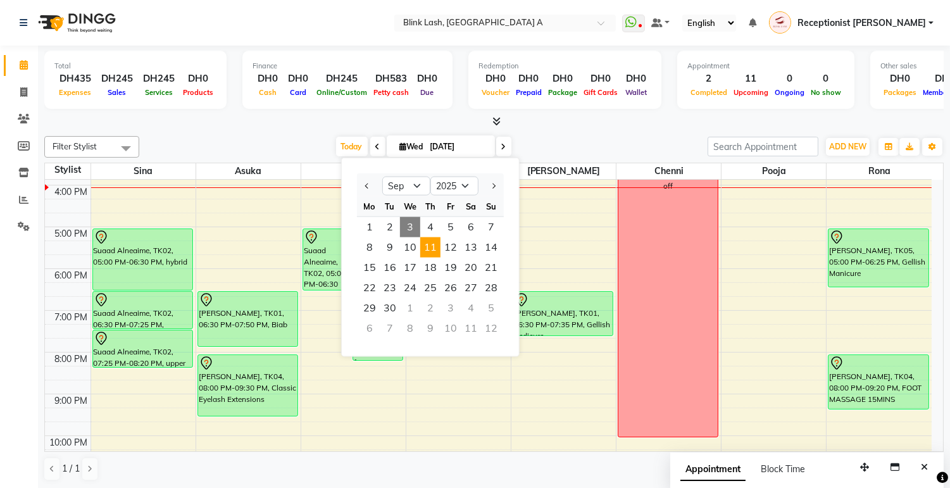
click at [432, 255] on span "11" at bounding box center [430, 247] width 20 height 20
type input "11-09-2025"
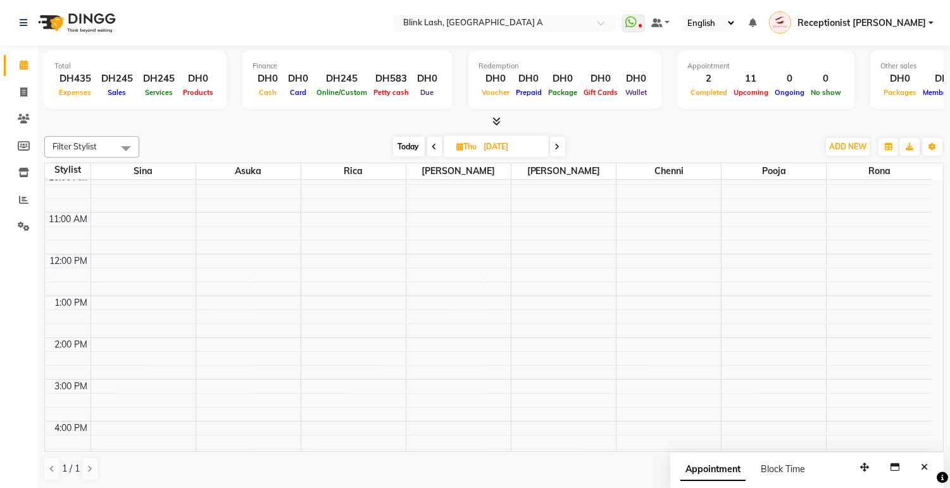
scroll to position [0, 0]
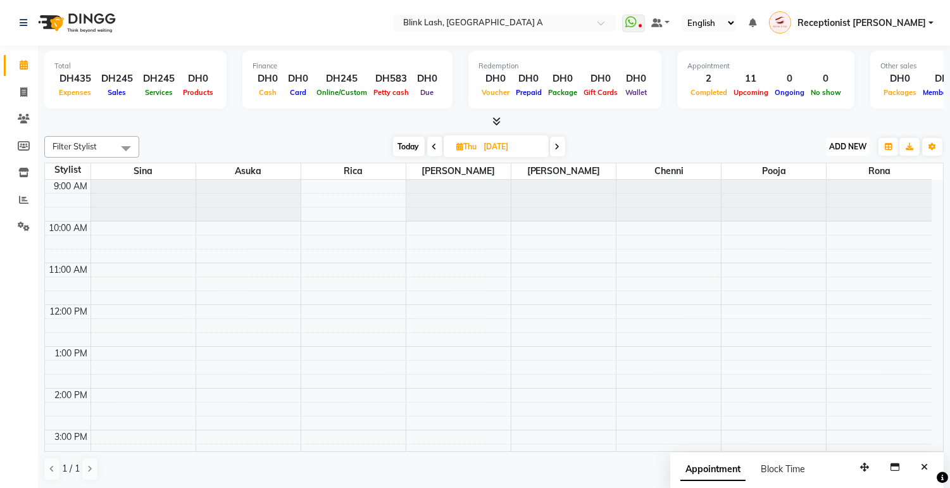
click at [851, 149] on span "ADD NEW" at bounding box center [848, 146] width 37 height 9
click at [837, 168] on button "Add Appointment" at bounding box center [819, 170] width 100 height 16
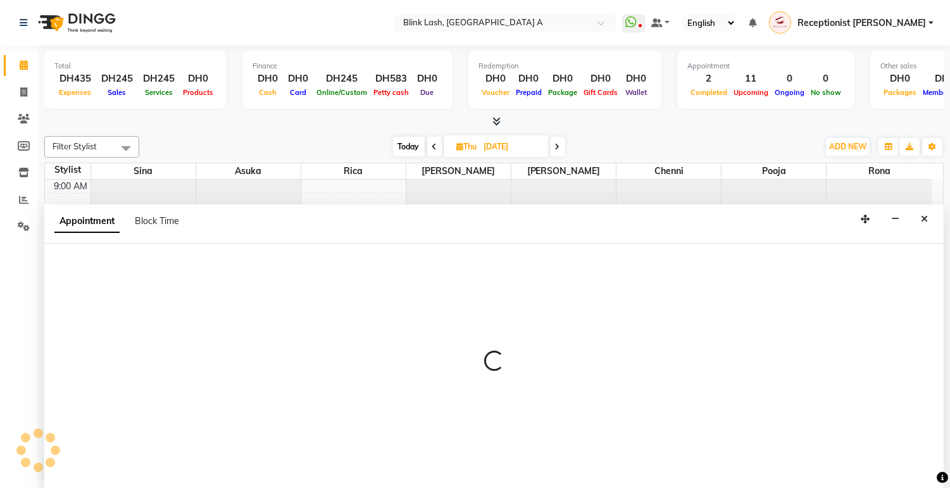
scroll to position [1, 0]
select select "tentative"
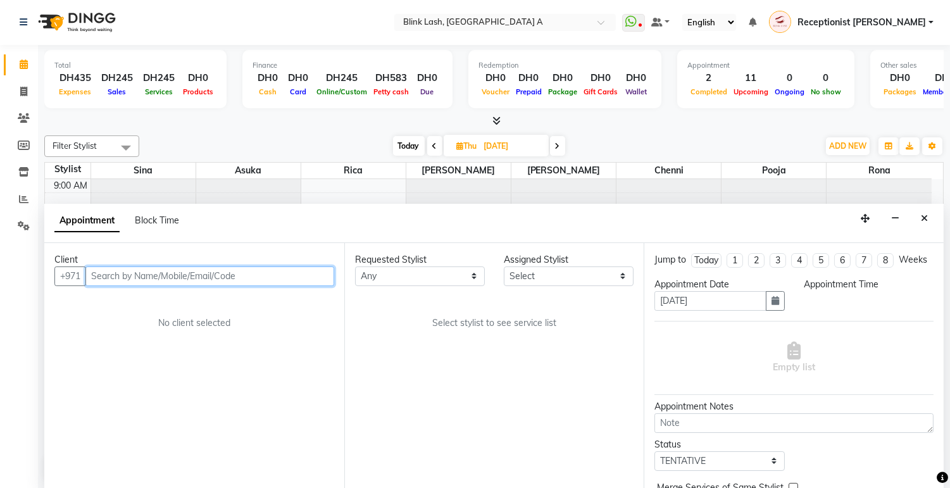
select select "600"
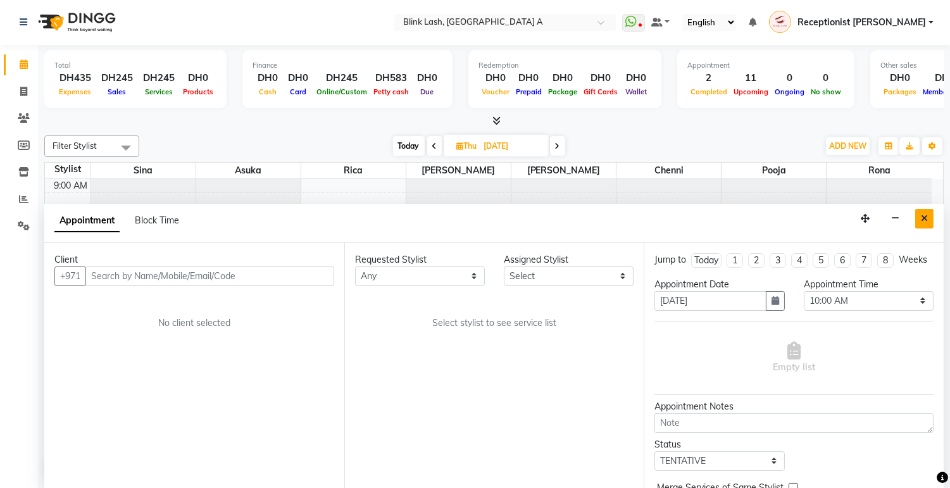
click at [925, 216] on icon "Close" at bounding box center [924, 218] width 7 height 9
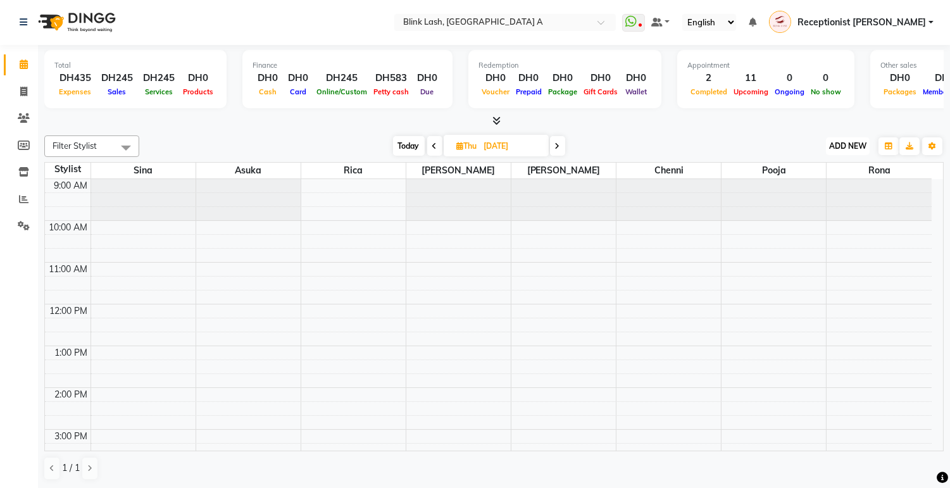
click at [843, 138] on button "ADD NEW Toggle Dropdown" at bounding box center [848, 146] width 44 height 18
click at [830, 169] on button "Add Appointment" at bounding box center [819, 169] width 100 height 16
select select "tentative"
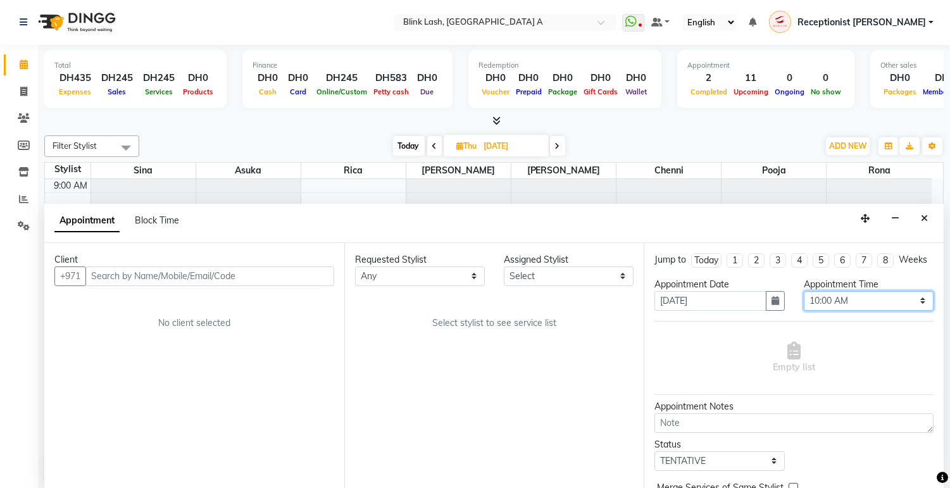
drag, startPoint x: 891, startPoint y: 313, endPoint x: 892, endPoint y: 306, distance: 7.0
click at [891, 311] on select "Select 10:00 AM 10:05 AM 10:10 AM 10:15 AM 10:20 AM 10:25 AM 10:30 AM 10:35 AM …" at bounding box center [869, 301] width 130 height 20
select select "945"
click at [804, 302] on select "Select 10:00 AM 10:05 AM 10:10 AM 10:15 AM 10:20 AM 10:25 AM 10:30 AM 10:35 AM …" at bounding box center [869, 301] width 130 height 20
click at [590, 268] on select "Select [PERSON_NAME] [PERSON_NAME] pooja Rica [PERSON_NAME]" at bounding box center [569, 277] width 130 height 20
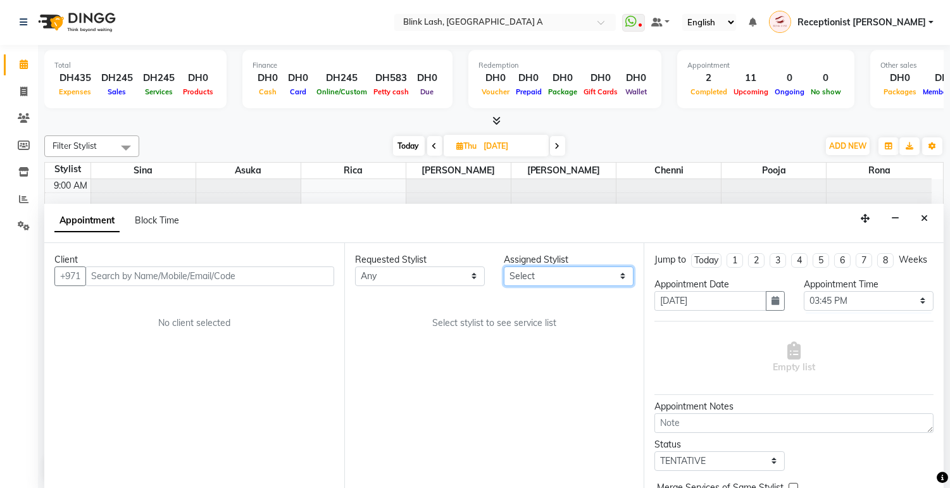
select select "57849"
click at [504, 267] on select "Select [PERSON_NAME] [PERSON_NAME] pooja Rica [PERSON_NAME]" at bounding box center [569, 277] width 130 height 20
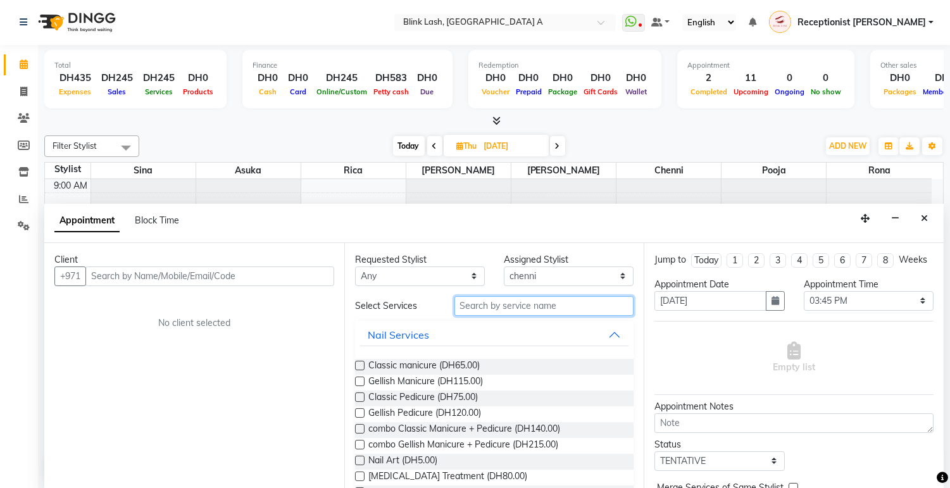
click at [558, 308] on input "text" at bounding box center [545, 306] width 180 height 20
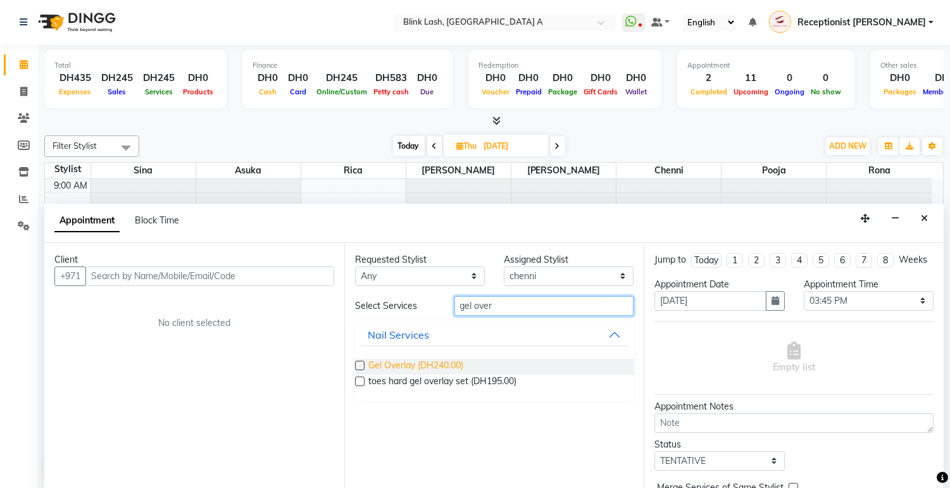
type input "gel over"
click at [441, 359] on span "Gel Overlay (DH240.00)" at bounding box center [416, 367] width 95 height 16
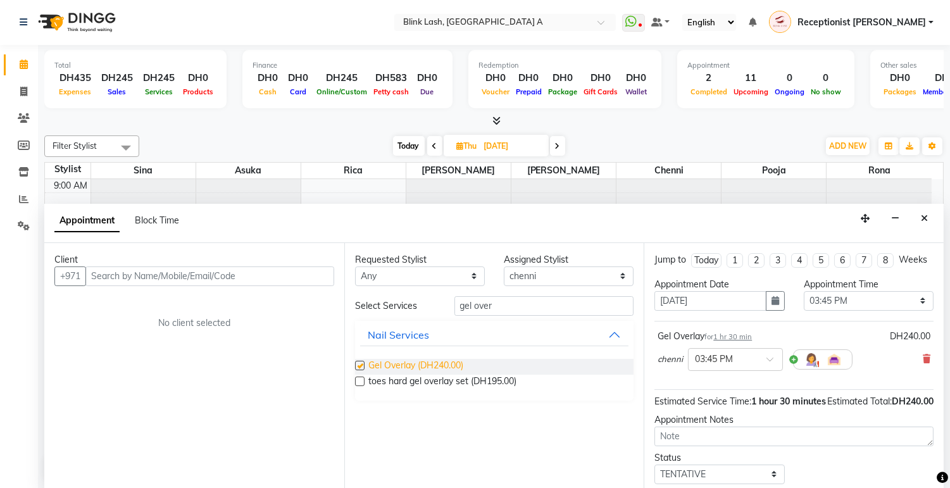
checkbox input "false"
click at [579, 279] on select "Select [PERSON_NAME] [PERSON_NAME] pooja Rica [PERSON_NAME]" at bounding box center [569, 277] width 130 height 20
select select "51148"
click at [504, 267] on select "Select [PERSON_NAME] [PERSON_NAME] pooja Rica [PERSON_NAME]" at bounding box center [569, 277] width 130 height 20
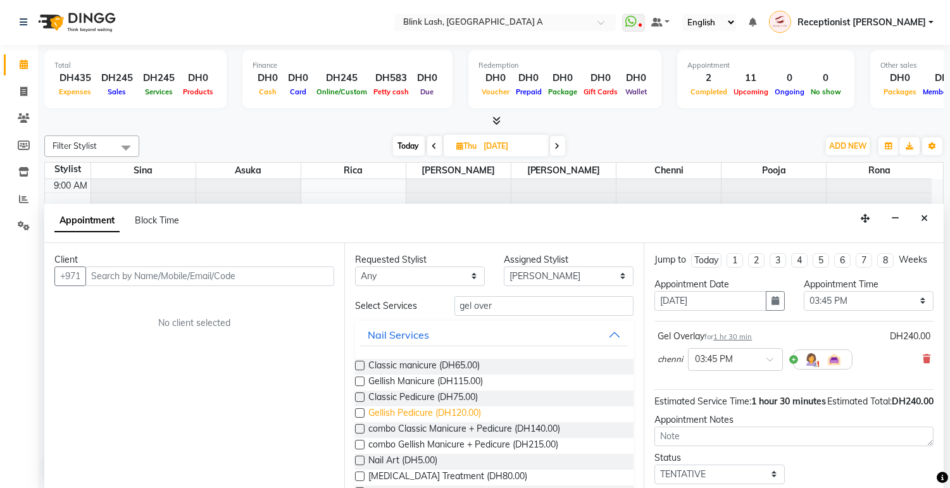
click at [453, 410] on span "Gellish Pedicure (DH120.00)" at bounding box center [425, 415] width 113 height 16
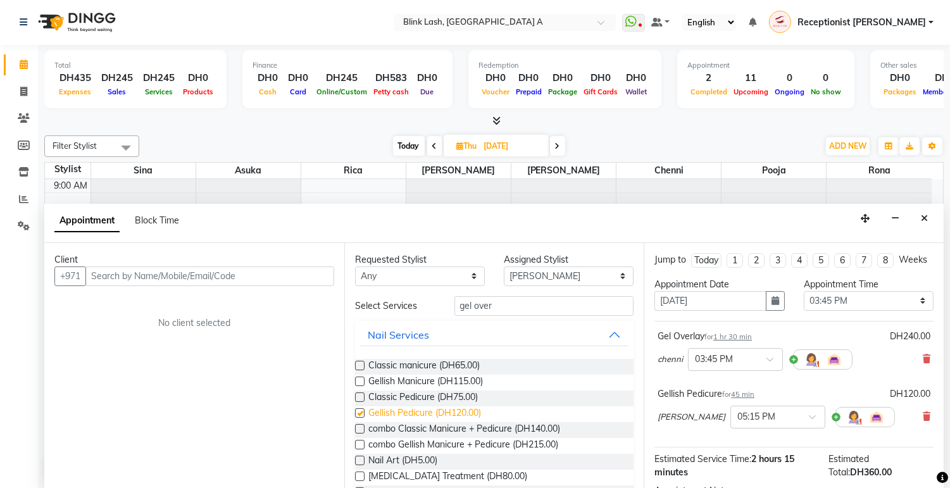
checkbox input "false"
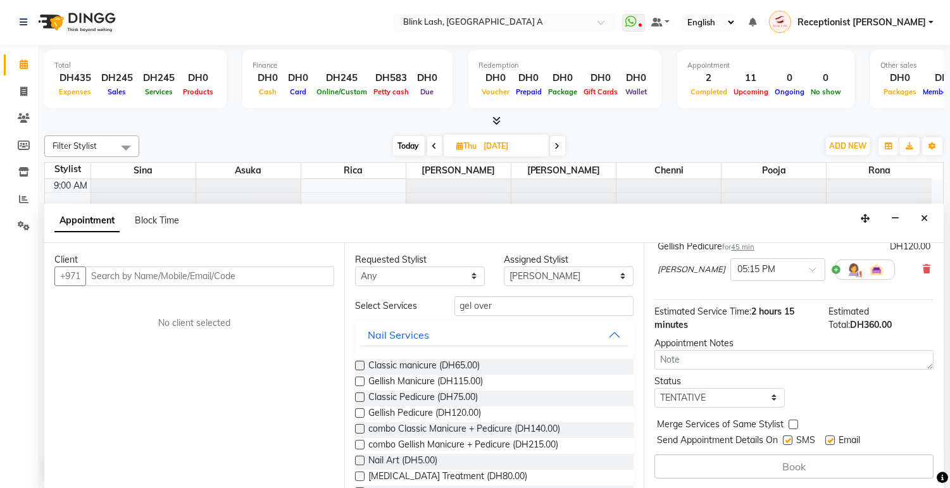
scroll to position [160, 0]
click at [762, 272] on div at bounding box center [778, 268] width 94 height 13
click at [731, 290] on div "03:45 PM" at bounding box center [778, 295] width 94 height 23
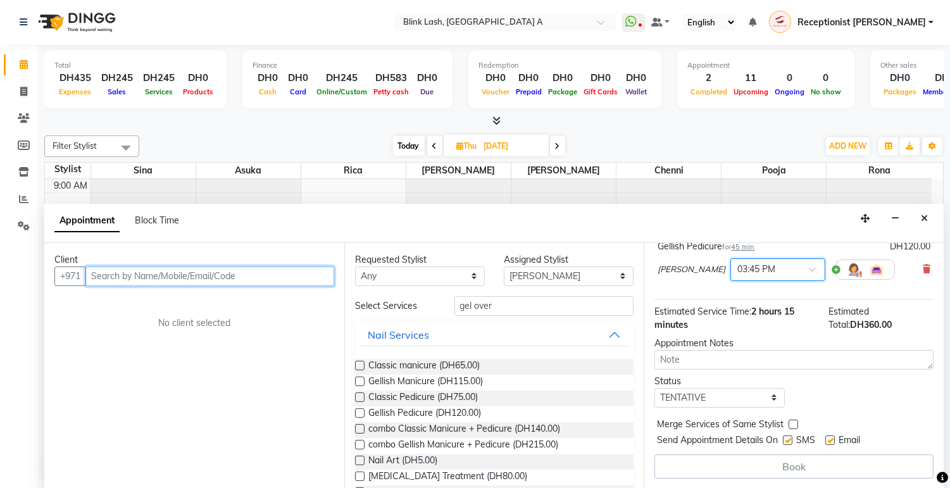
click at [304, 269] on input "text" at bounding box center [209, 277] width 249 height 20
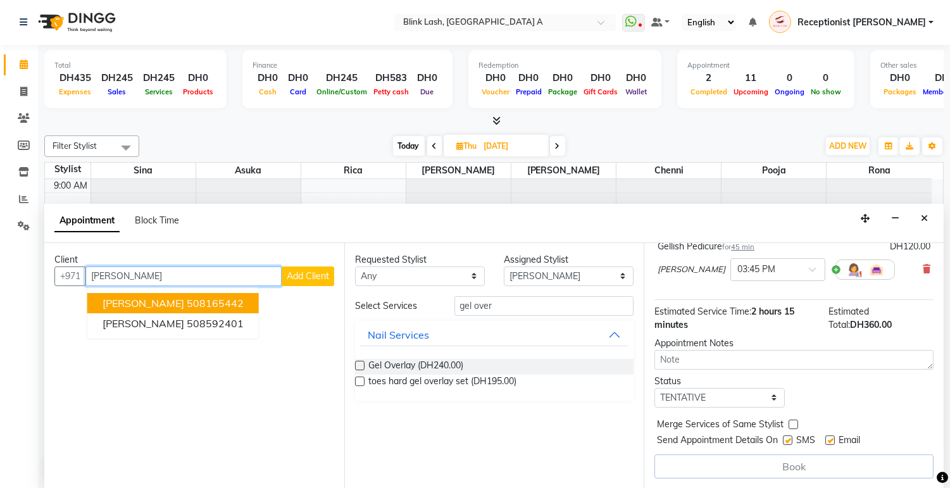
click at [178, 294] on button "LEANNE 508165442" at bounding box center [173, 303] width 172 height 20
type input "508165442"
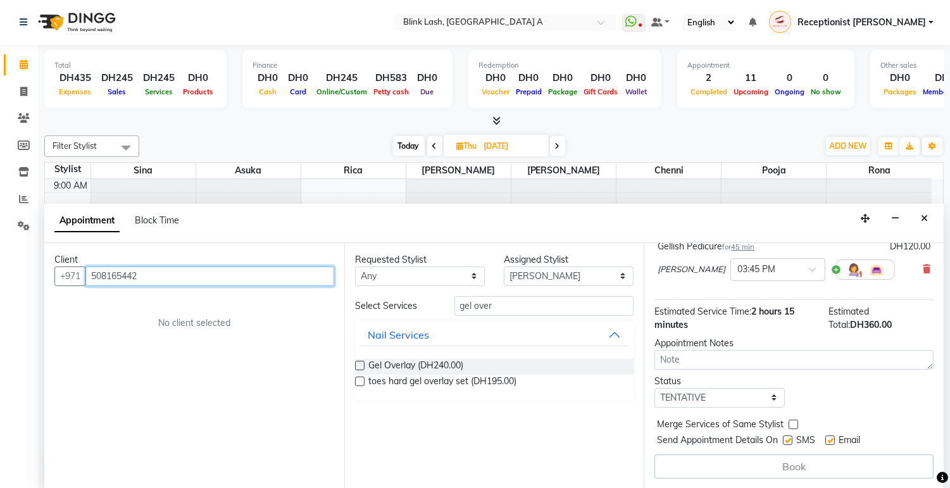
scroll to position [172, 0]
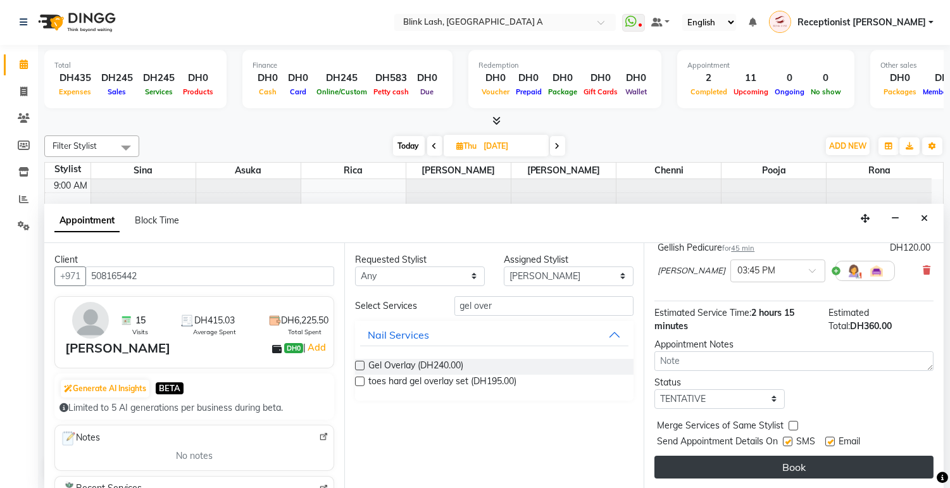
click at [884, 462] on button "Book" at bounding box center [794, 467] width 279 height 23
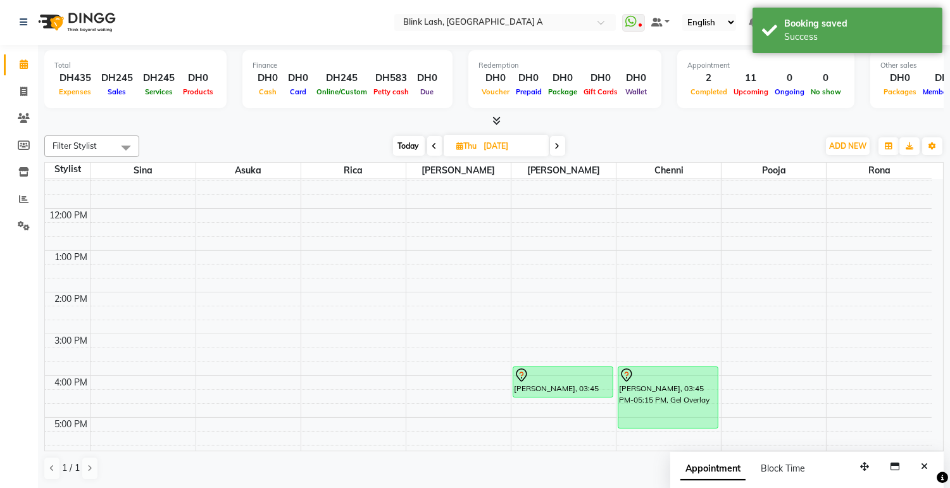
scroll to position [281, 0]
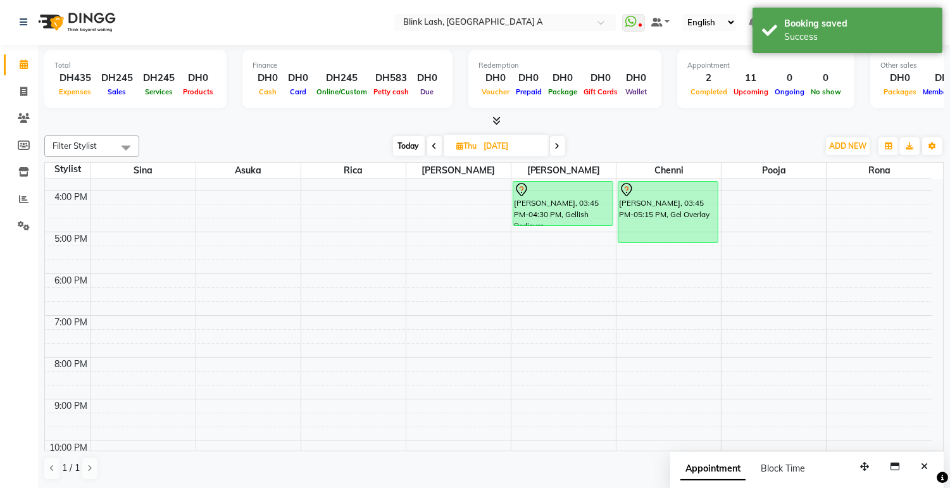
drag, startPoint x: 584, startPoint y: 209, endPoint x: 584, endPoint y: 220, distance: 10.8
click at [584, 223] on div "LEANNE, 03:45 PM-04:30 PM, Gellish Pedicure LEANNE, 03:45 PM-04:30 PM, Gellish …" at bounding box center [564, 211] width 104 height 626
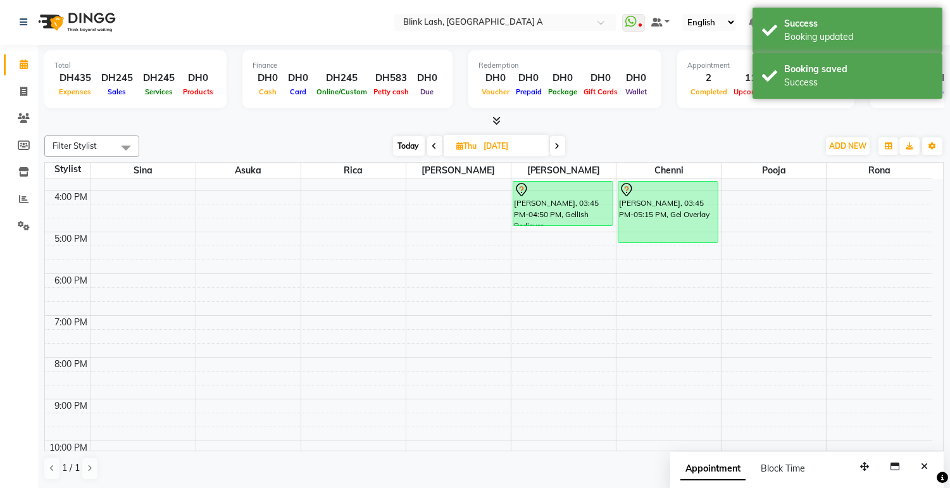
click at [393, 144] on span "Today" at bounding box center [409, 146] width 32 height 20
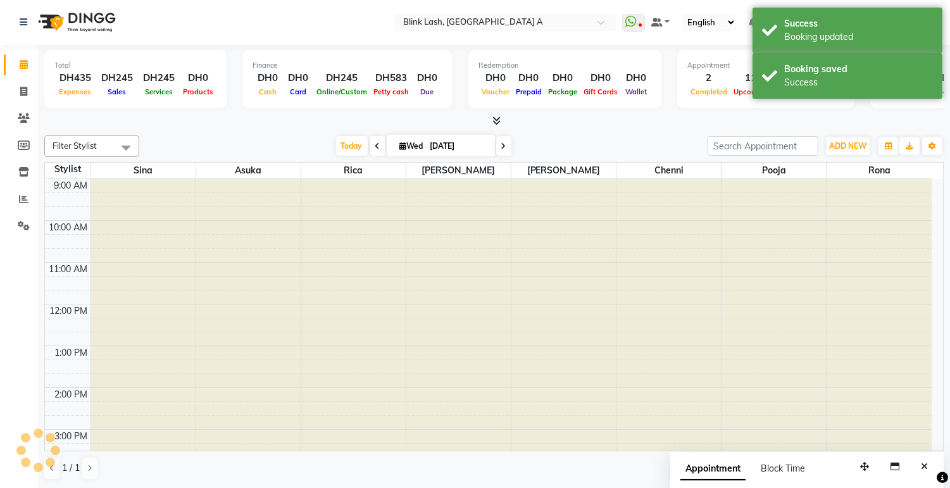
scroll to position [294, 0]
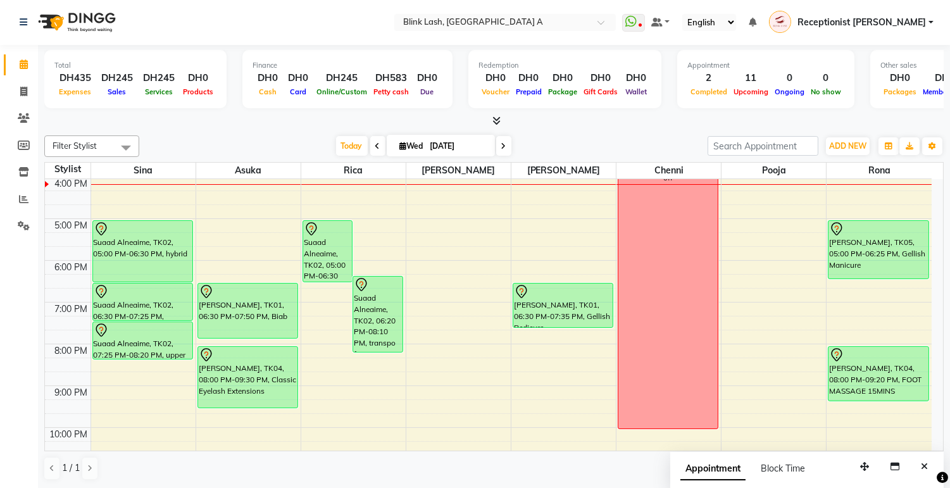
click at [503, 144] on icon at bounding box center [504, 146] width 5 height 8
type input "[DATE]"
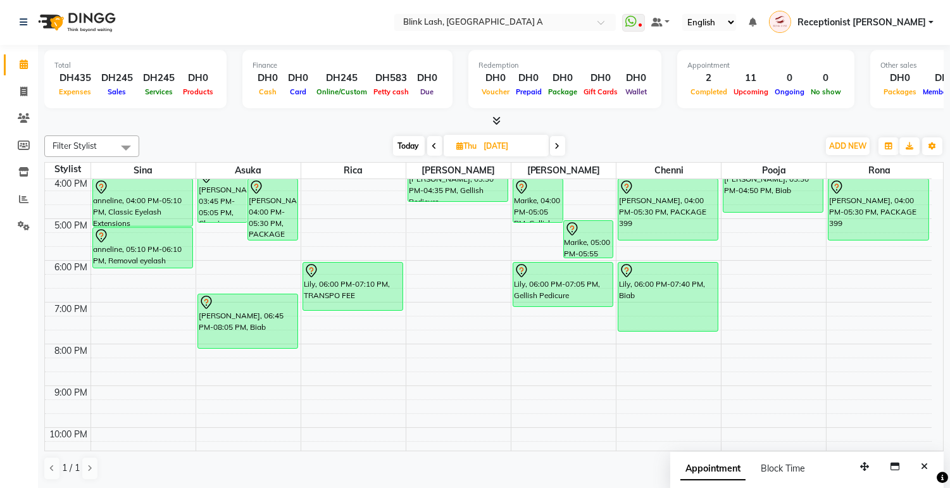
scroll to position [224, 0]
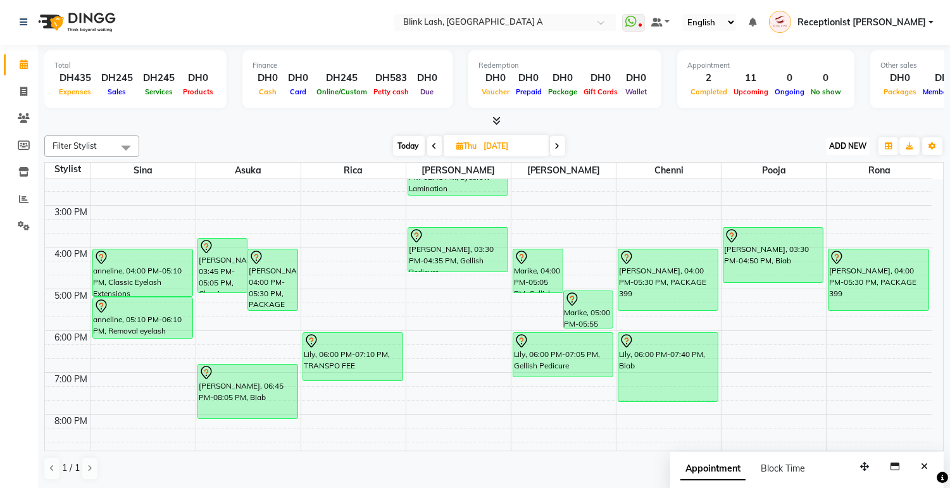
click at [853, 138] on button "ADD NEW Toggle Dropdown" at bounding box center [848, 146] width 44 height 18
click at [840, 162] on button "Add Appointment" at bounding box center [819, 169] width 100 height 16
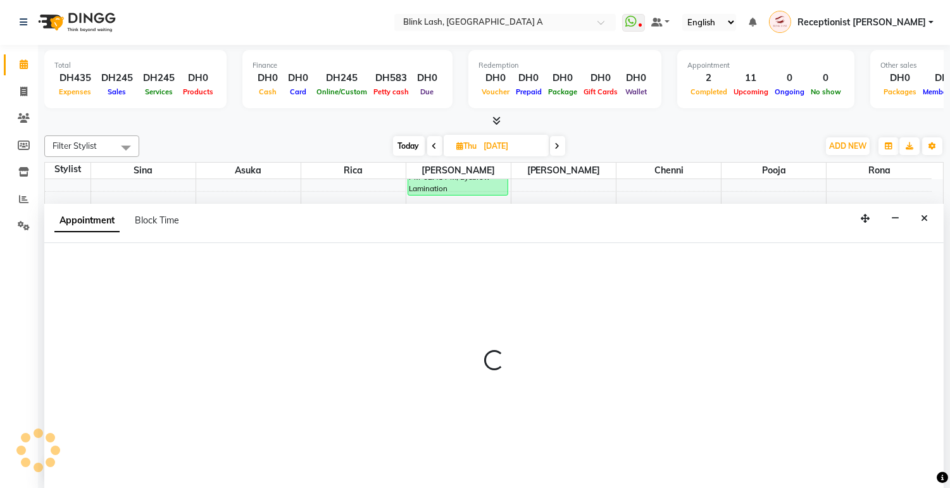
select select "tentative"
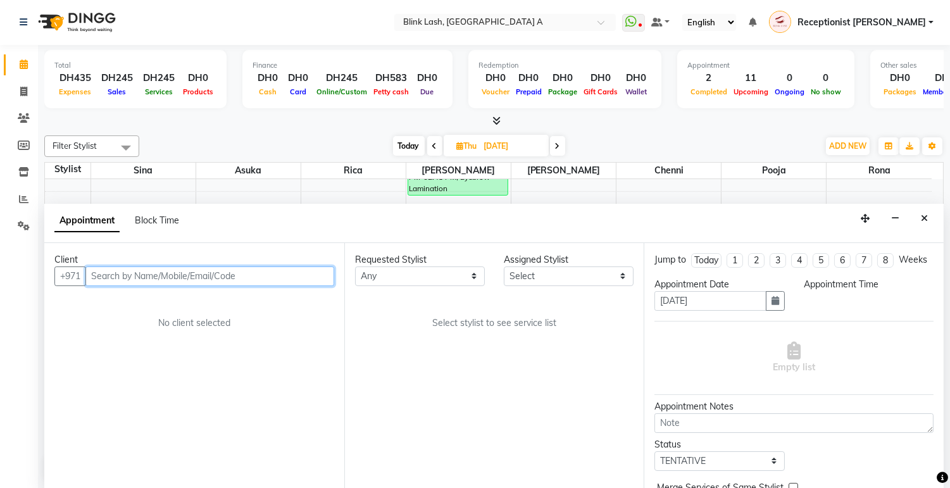
select select "600"
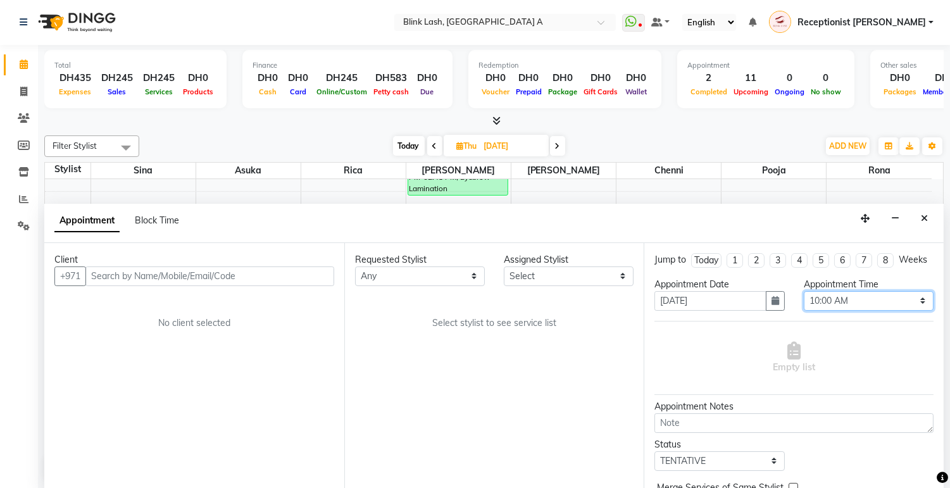
click at [890, 308] on select "Select 10:00 AM 10:05 AM 10:10 AM 10:15 AM 10:20 AM 10:25 AM 10:30 AM 10:35 AM …" at bounding box center [869, 301] width 130 height 20
click at [928, 222] on button "Close" at bounding box center [925, 219] width 18 height 20
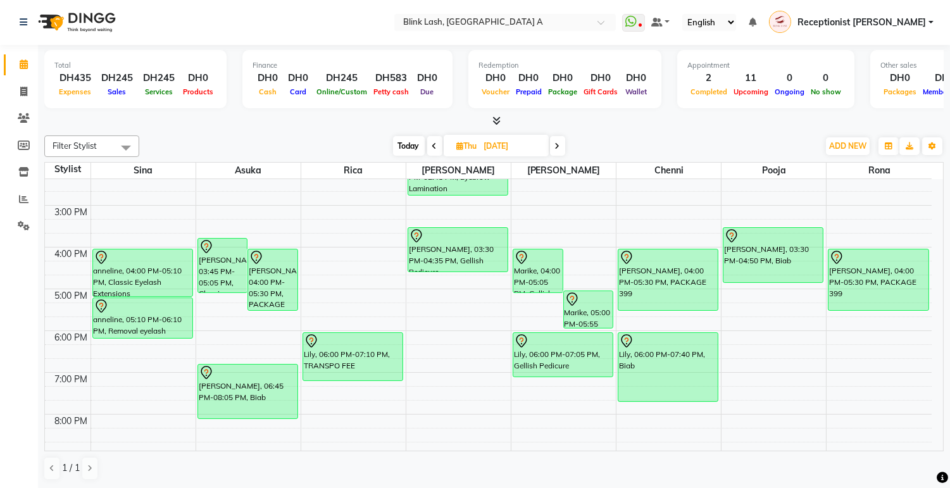
click at [844, 136] on div "ADD NEW Toggle Dropdown Add Appointment Add Invoice Add Expense Add Client" at bounding box center [848, 146] width 46 height 20
click at [844, 144] on span "ADD NEW" at bounding box center [848, 145] width 37 height 9
click at [831, 167] on button "Add Appointment" at bounding box center [819, 169] width 100 height 16
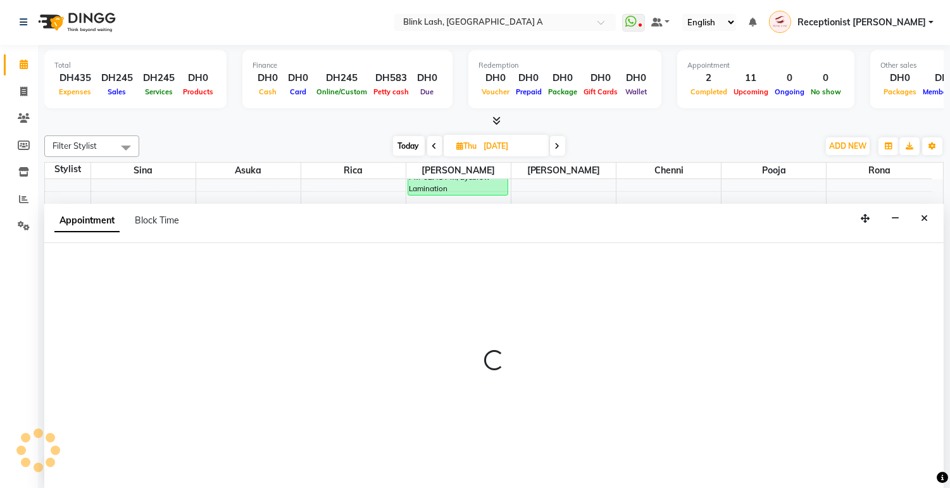
select select "600"
select select "tentative"
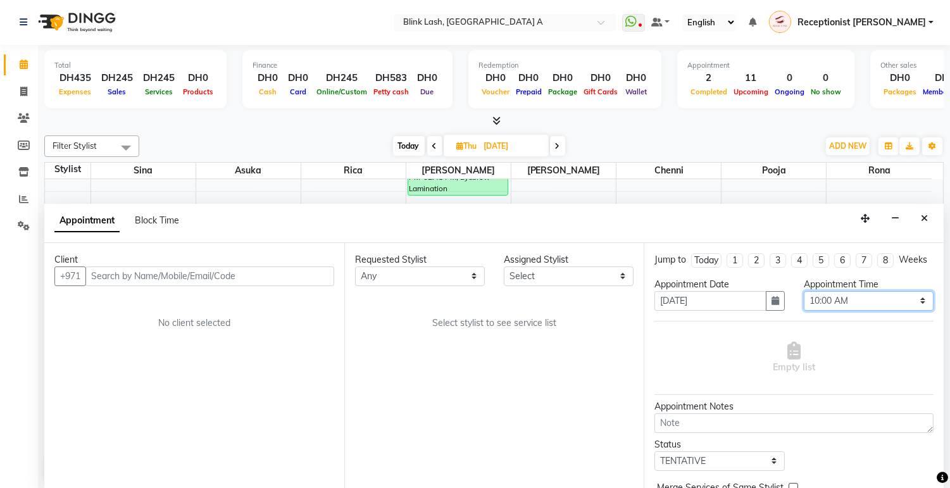
click at [909, 311] on select "Select 10:00 AM 10:05 AM 10:10 AM 10:15 AM 10:20 AM 10:25 AM 10:30 AM 10:35 AM …" at bounding box center [869, 301] width 130 height 20
select select "990"
click at [804, 302] on select "Select 10:00 AM 10:05 AM 10:10 AM 10:15 AM 10:20 AM 10:25 AM 10:30 AM 10:35 AM …" at bounding box center [869, 301] width 130 height 20
click at [621, 270] on select "Select [PERSON_NAME] [PERSON_NAME] pooja Rica [PERSON_NAME]" at bounding box center [569, 277] width 130 height 20
select select "46934"
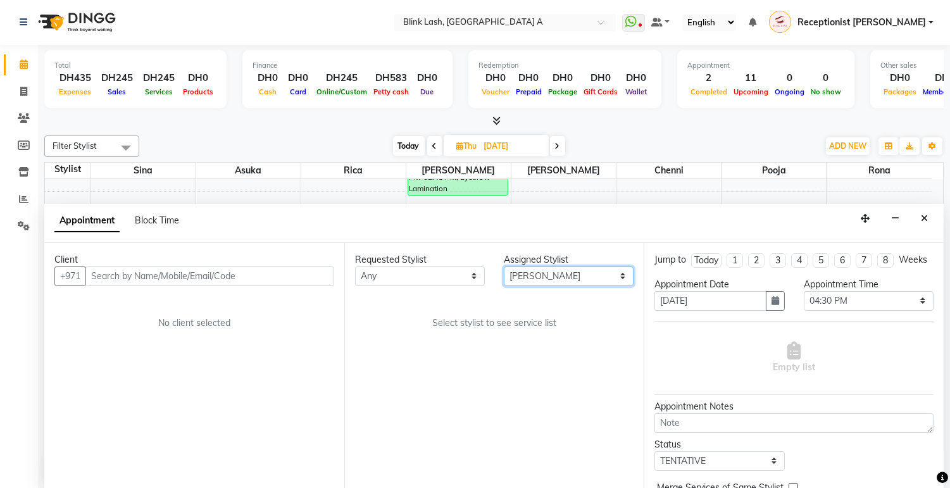
click at [504, 267] on select "Select [PERSON_NAME] [PERSON_NAME] pooja Rica [PERSON_NAME]" at bounding box center [569, 277] width 130 height 20
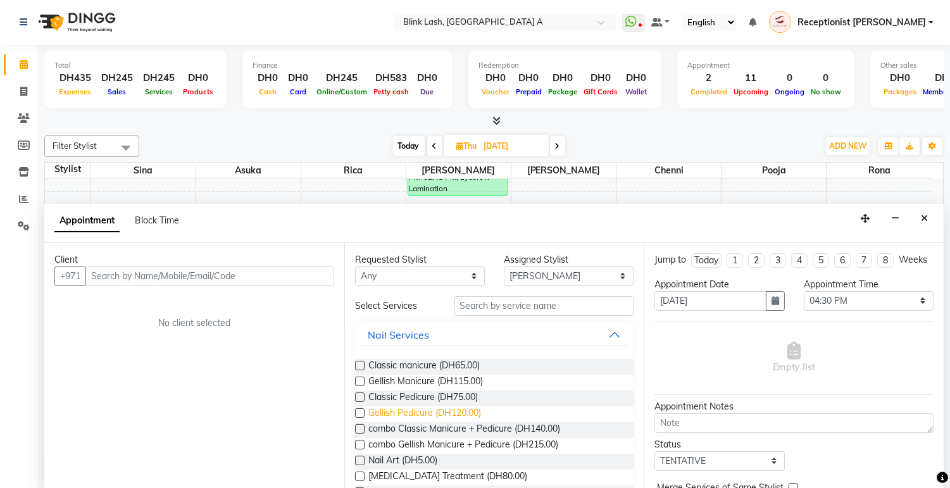
click at [457, 410] on span "Gellish Pedicure (DH120.00)" at bounding box center [425, 415] width 113 height 16
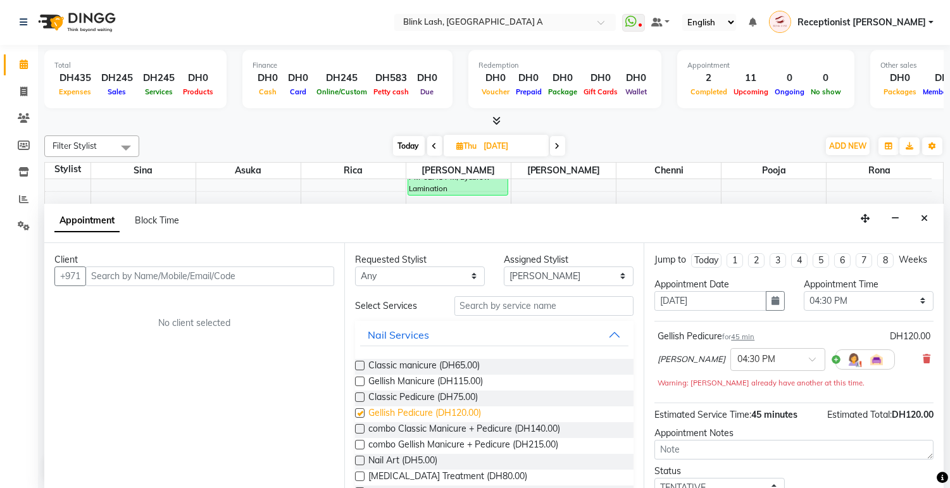
checkbox input "false"
click at [579, 275] on select "Select [PERSON_NAME] [PERSON_NAME] pooja Rica [PERSON_NAME]" at bounding box center [569, 277] width 130 height 20
select select "63341"
click at [504, 267] on select "Select [PERSON_NAME] [PERSON_NAME] pooja Rica [PERSON_NAME]" at bounding box center [569, 277] width 130 height 20
click at [550, 306] on input "text" at bounding box center [545, 306] width 180 height 20
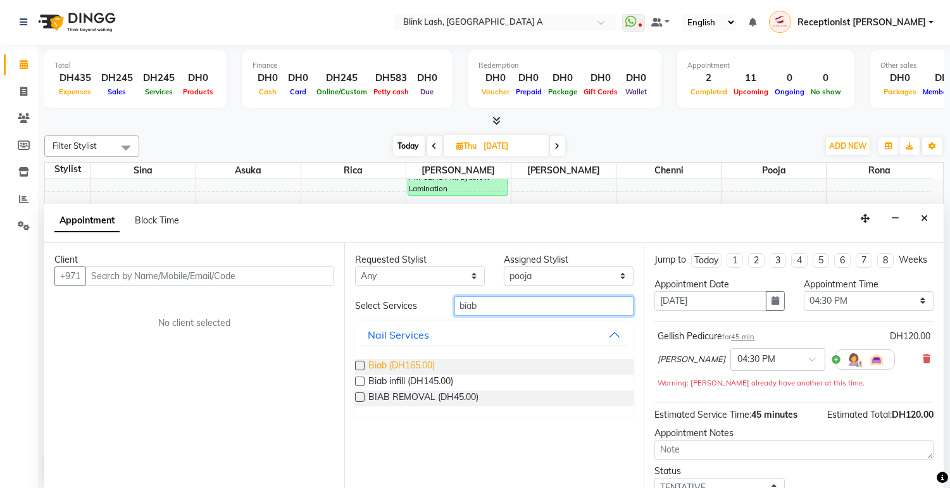
type input "biab"
click at [403, 359] on span "Biab (DH165.00)" at bounding box center [402, 367] width 66 height 16
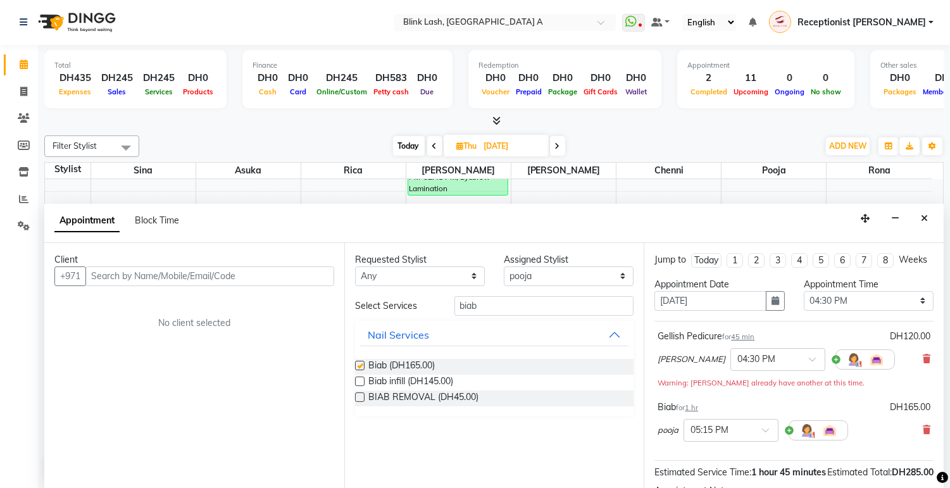
checkbox input "false"
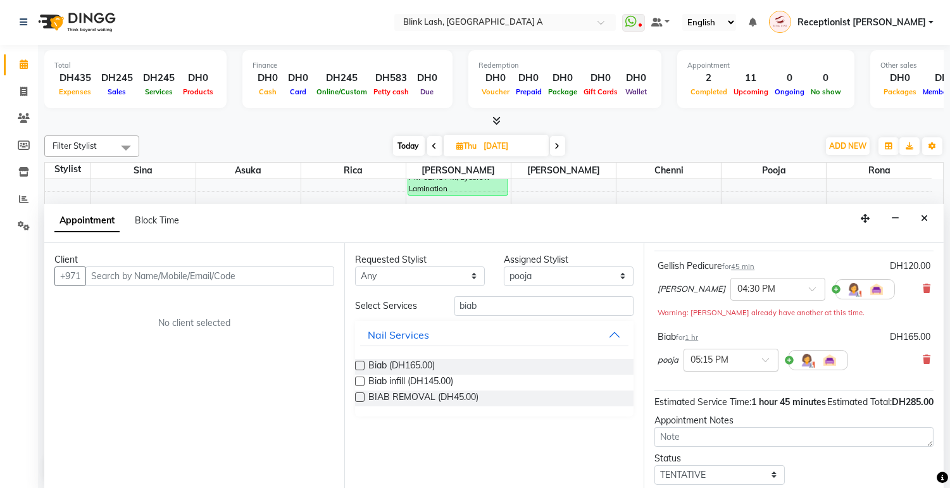
click at [764, 364] on div at bounding box center [732, 359] width 94 height 13
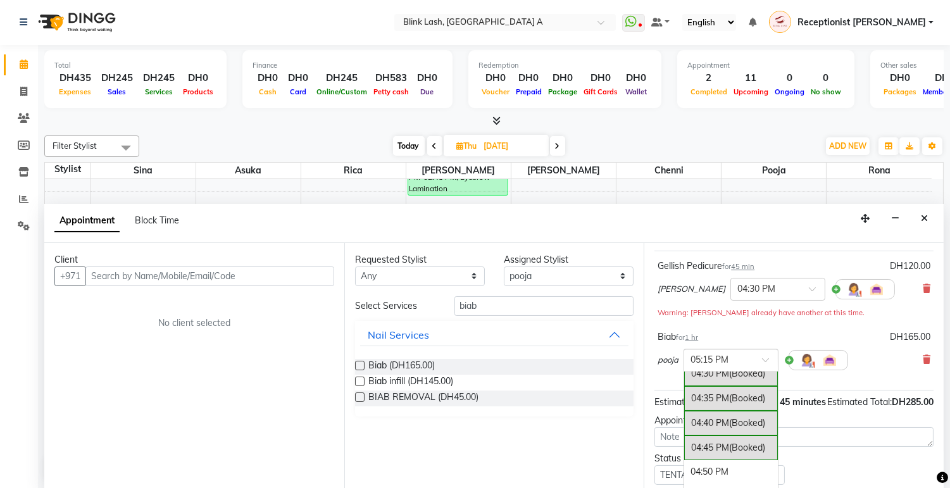
scroll to position [1865, 0]
click at [716, 390] on div "04:30 PM (Booked)" at bounding box center [732, 377] width 94 height 25
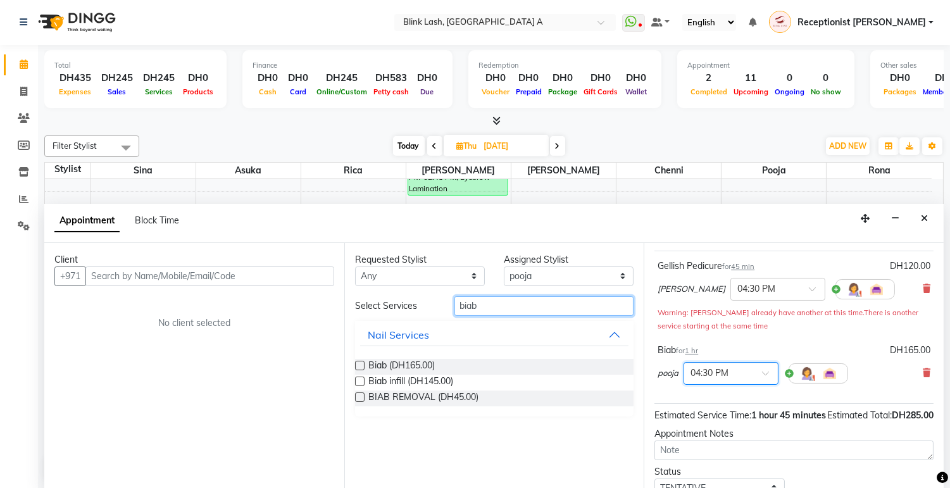
click at [602, 306] on input "biab" at bounding box center [545, 306] width 180 height 20
type input "b"
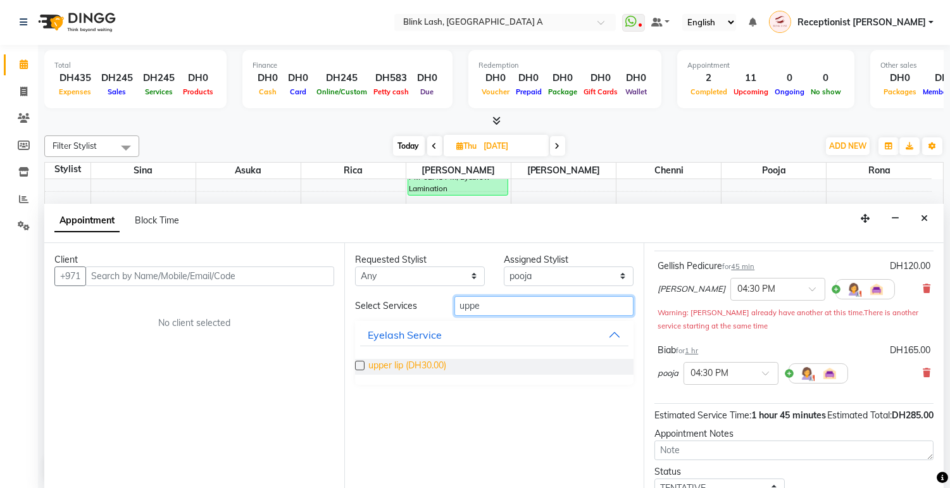
type input "uppe"
click at [432, 368] on span "upper lip (DH30.00)" at bounding box center [408, 367] width 78 height 16
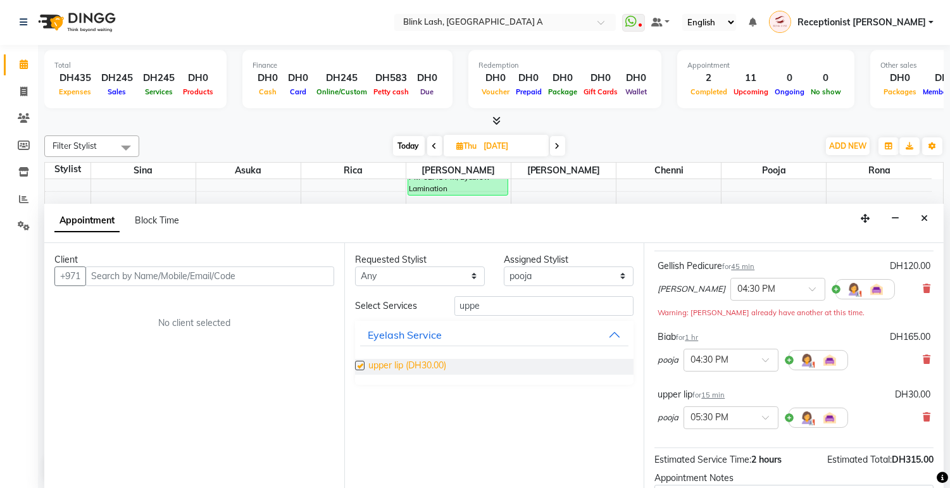
checkbox input "false"
click at [280, 286] on div "Client +971 No client selected" at bounding box center [194, 366] width 300 height 246
click at [280, 279] on input "text" at bounding box center [209, 277] width 249 height 20
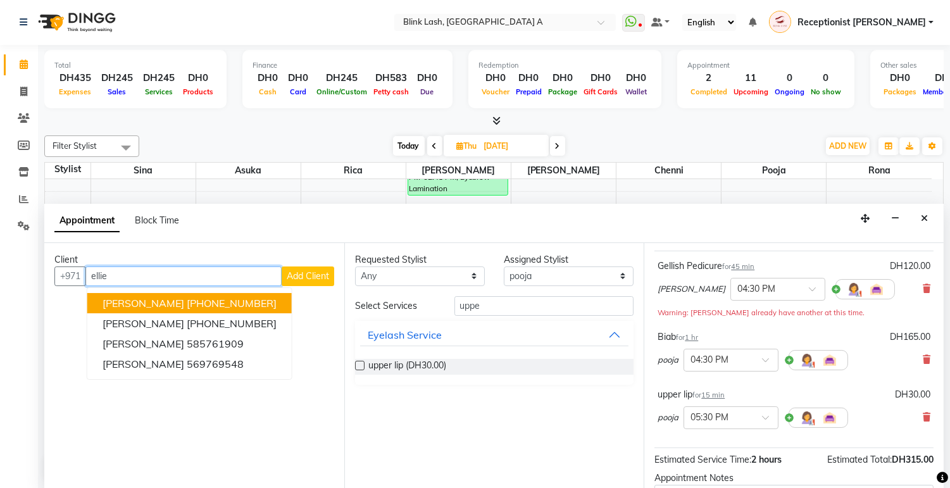
click at [191, 294] on button "Ellie Wright +44 7584567203" at bounding box center [189, 303] width 205 height 20
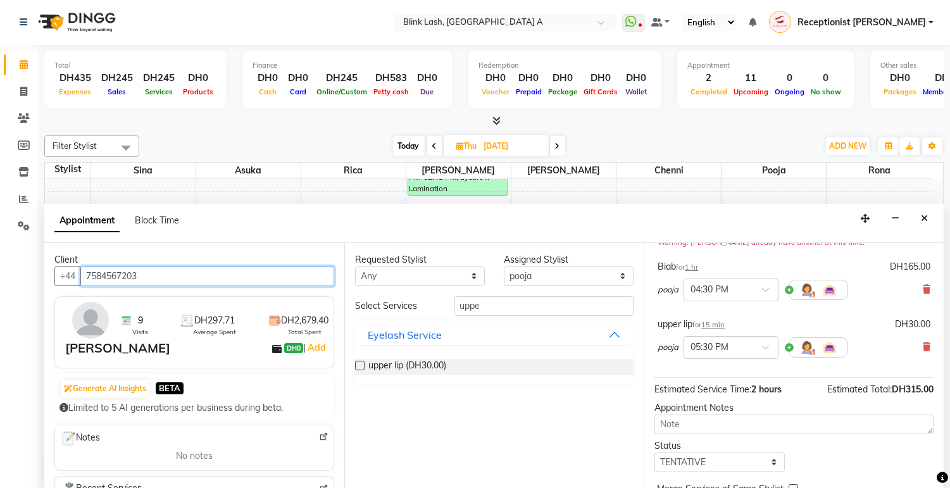
scroll to position [216, 0]
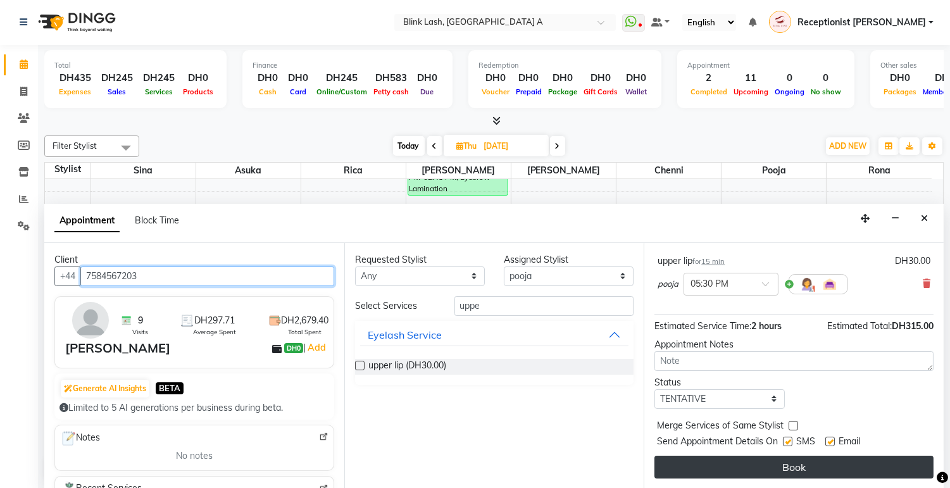
type input "7584567203"
click at [907, 469] on button "Book" at bounding box center [794, 467] width 279 height 23
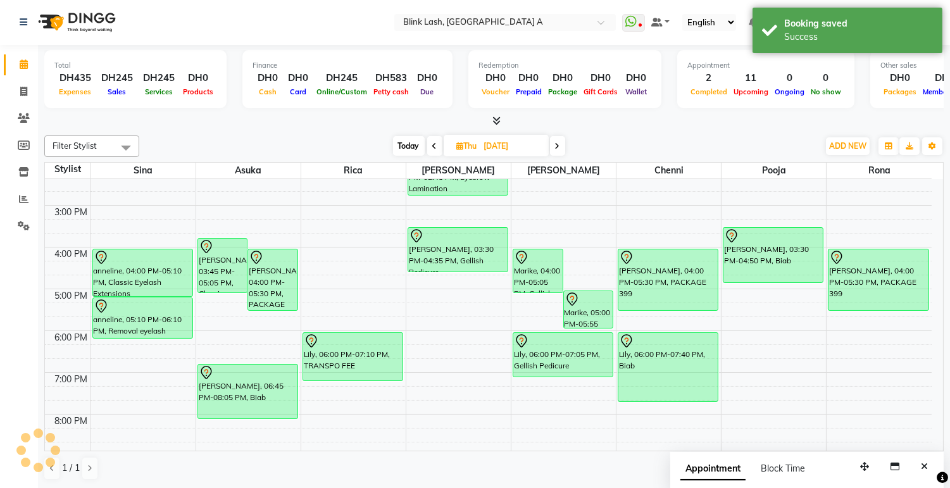
scroll to position [0, 0]
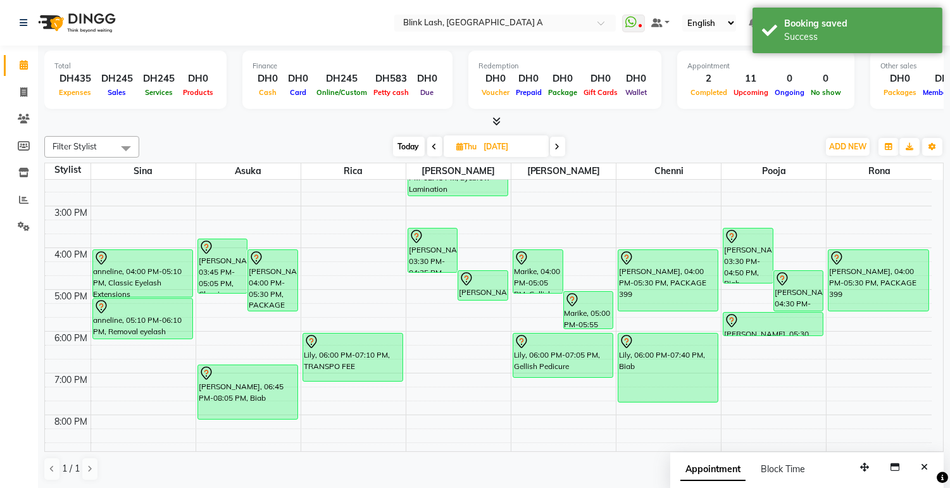
drag, startPoint x: 795, startPoint y: 320, endPoint x: 790, endPoint y: 343, distance: 23.2
click at [790, 343] on div "9:00 AM 10:00 AM 11:00 AM 12:00 PM 1:00 PM 2:00 PM 3:00 PM 4:00 PM 5:00 PM 6:00…" at bounding box center [488, 269] width 887 height 626
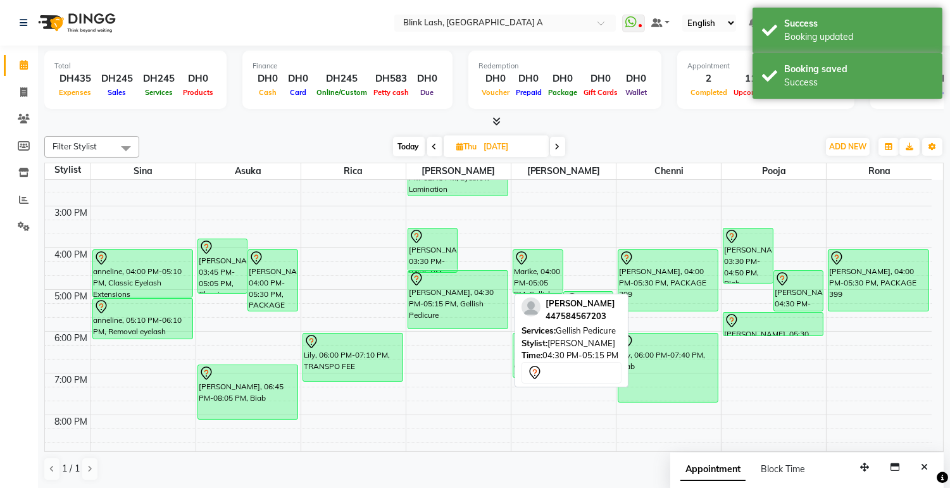
drag, startPoint x: 481, startPoint y: 298, endPoint x: 469, endPoint y: 330, distance: 34.1
click at [469, 330] on div "9:00 AM 10:00 AM 11:00 AM 12:00 PM 1:00 PM 2:00 PM 3:00 PM 4:00 PM 5:00 PM 6:00…" at bounding box center [488, 269] width 887 height 626
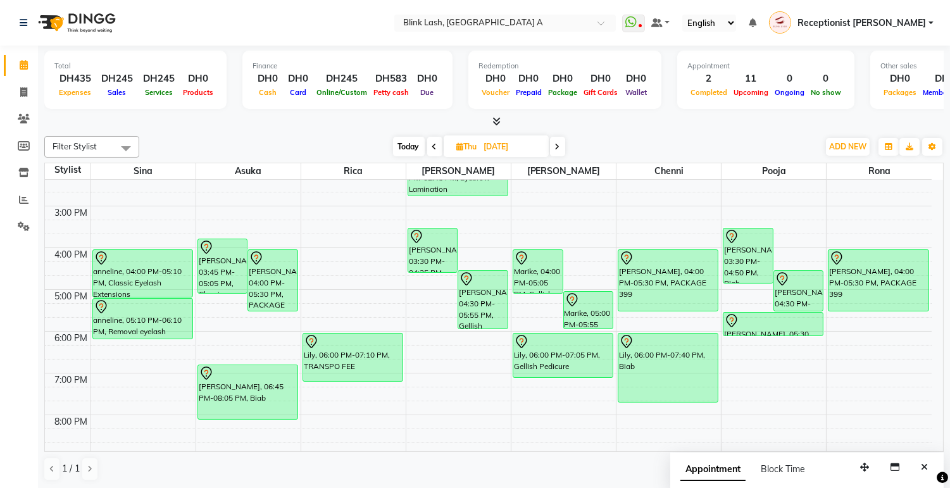
click at [413, 149] on span "Today" at bounding box center [409, 147] width 32 height 20
type input "[DATE]"
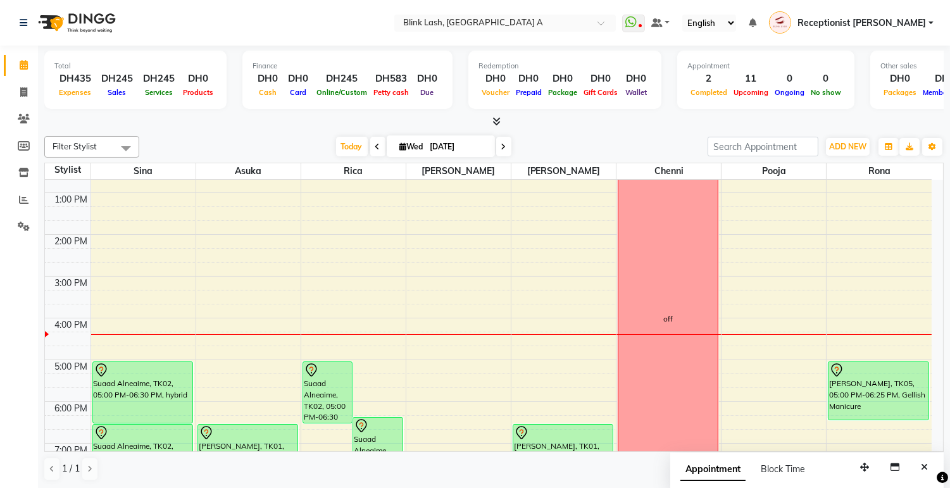
scroll to position [224, 0]
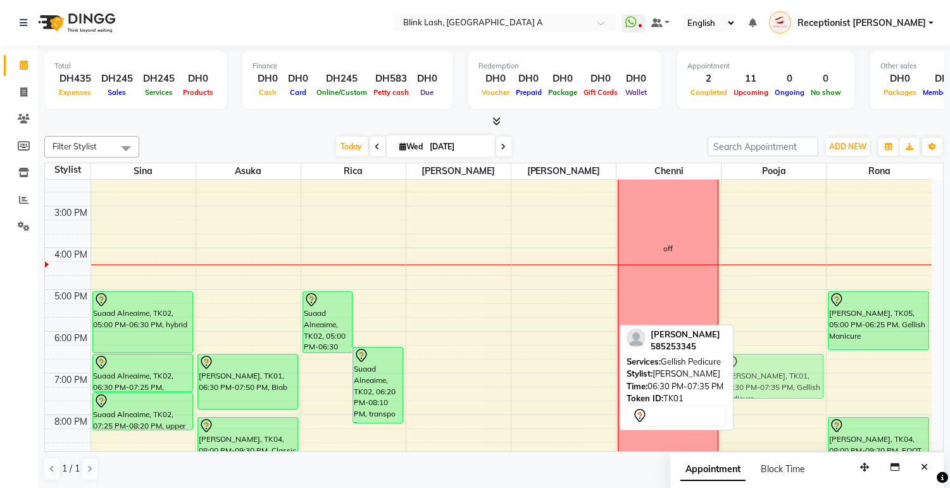
drag, startPoint x: 562, startPoint y: 369, endPoint x: 729, endPoint y: 371, distance: 167.2
click at [729, 371] on div "Filter Stylist Select All Asuka chenni INGRID jumana pooja Rica Rona Sina Today…" at bounding box center [494, 308] width 900 height 355
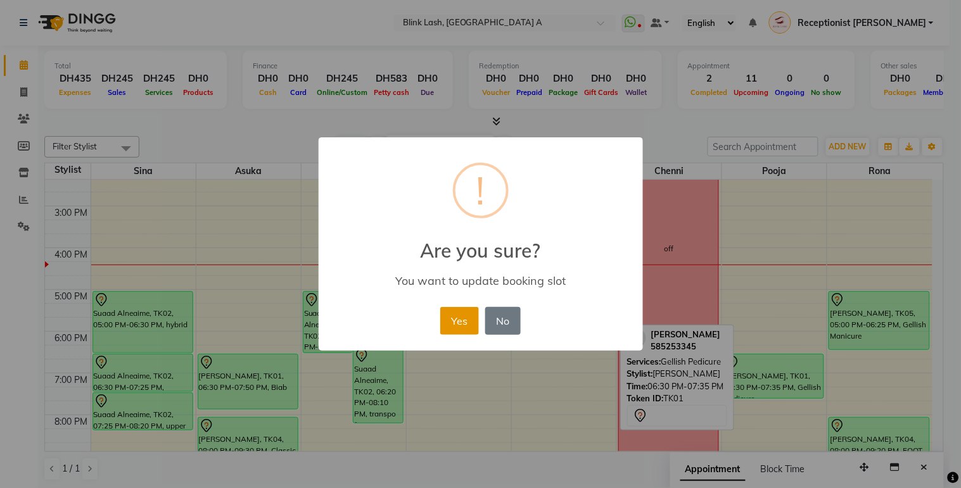
click at [465, 312] on button "Yes" at bounding box center [459, 321] width 39 height 28
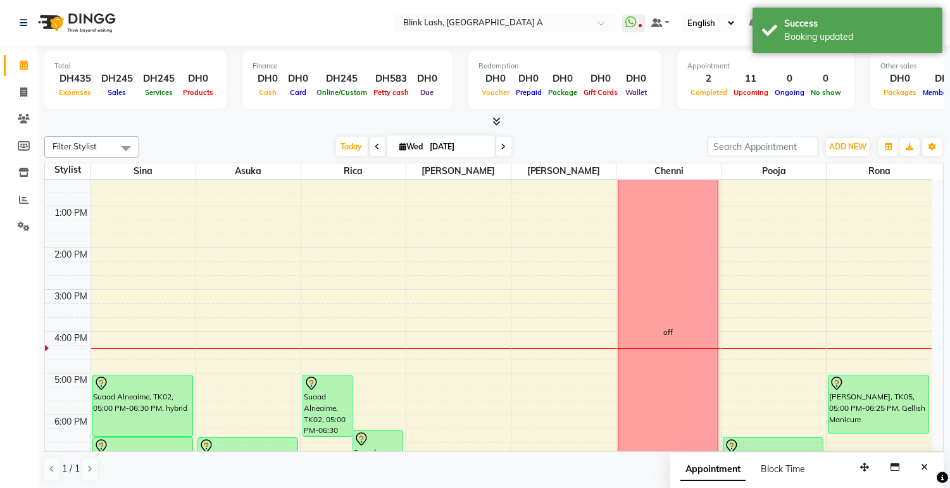
scroll to position [281, 0]
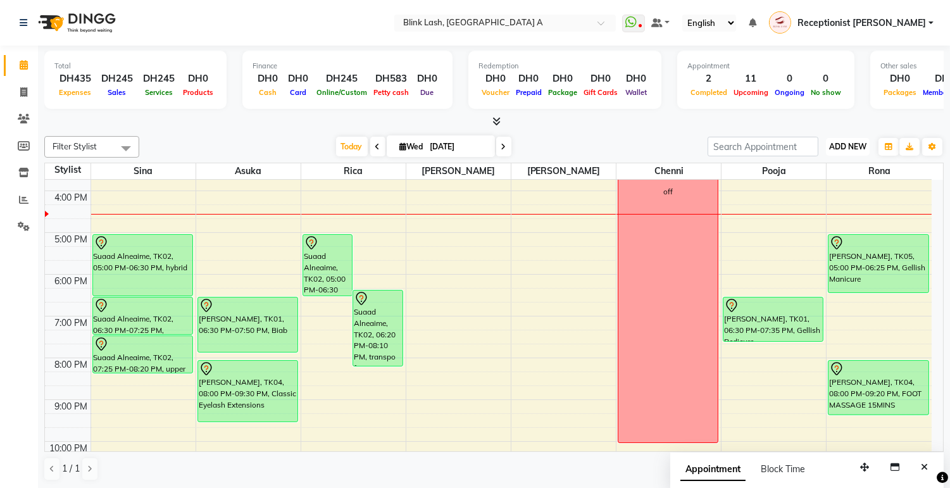
click at [855, 144] on span "ADD NEW" at bounding box center [848, 146] width 37 height 9
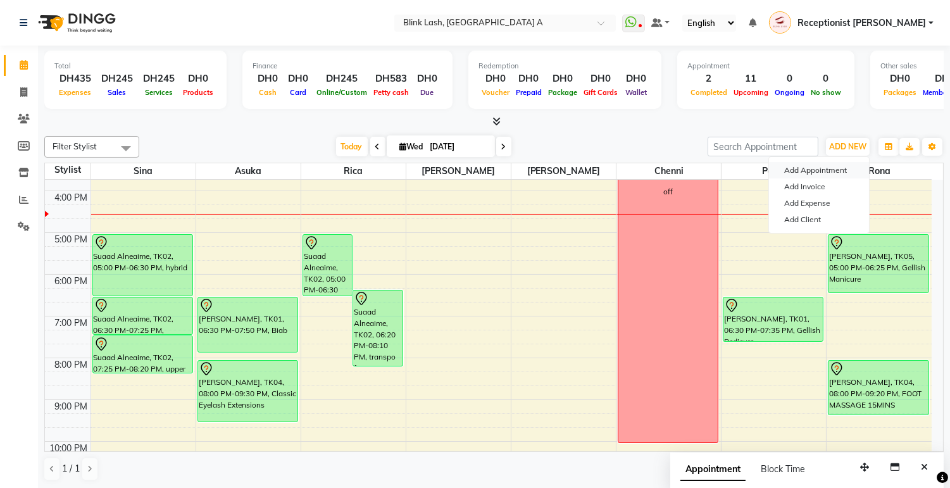
click at [828, 166] on button "Add Appointment" at bounding box center [819, 170] width 100 height 16
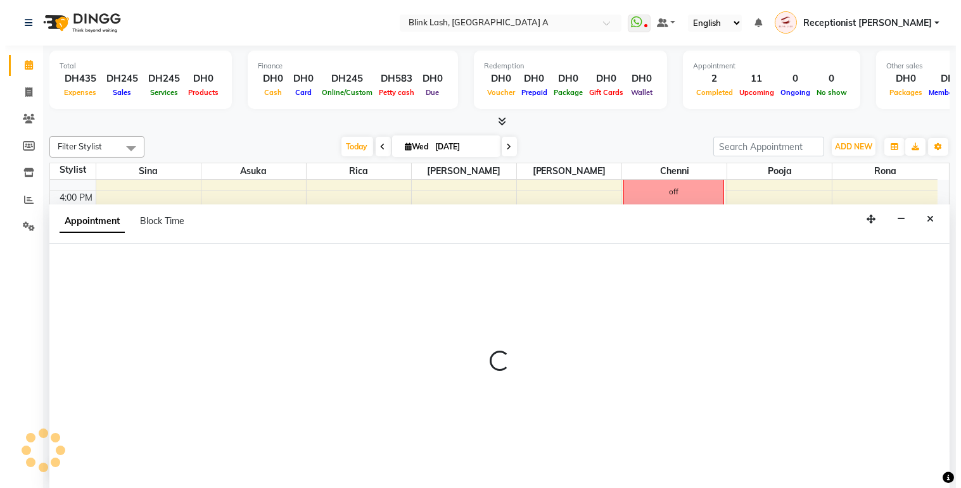
scroll to position [1, 0]
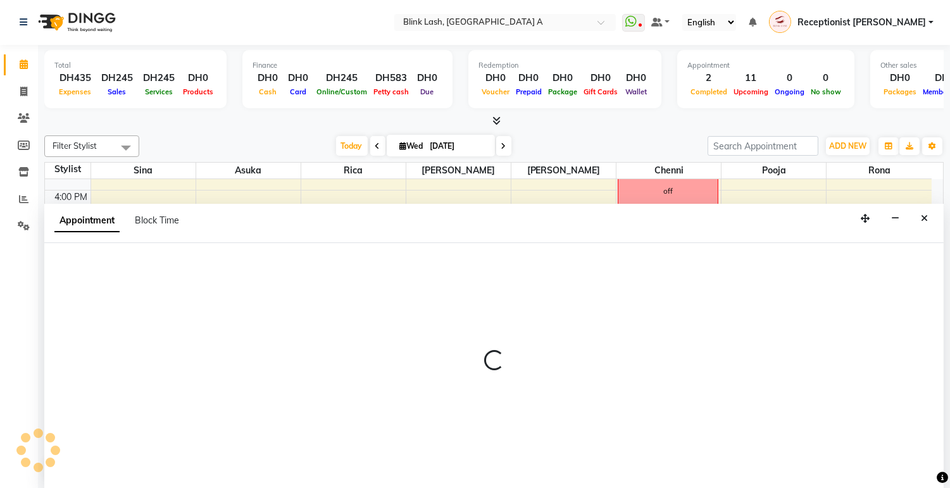
select select "tentative"
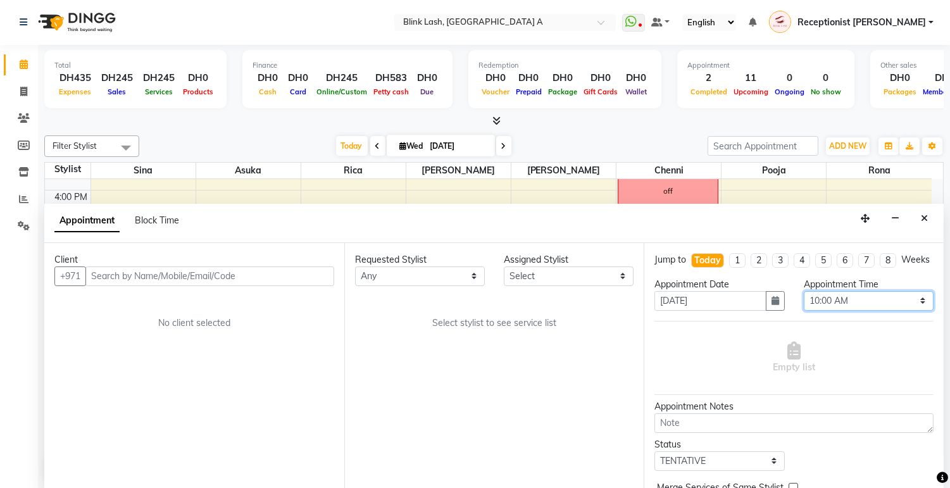
click at [888, 311] on select "Select 10:00 AM 10:05 AM 10:10 AM 10:15 AM 10:20 AM 10:25 AM 10:30 AM 10:35 AM …" at bounding box center [869, 301] width 130 height 20
select select "1050"
click at [804, 302] on select "Select 10:00 AM 10:05 AM 10:10 AM 10:15 AM 10:20 AM 10:25 AM 10:30 AM 10:35 AM …" at bounding box center [869, 301] width 130 height 20
click at [628, 274] on select "Select [PERSON_NAME] [PERSON_NAME] pooja Rica [PERSON_NAME]" at bounding box center [569, 277] width 130 height 20
select select "51148"
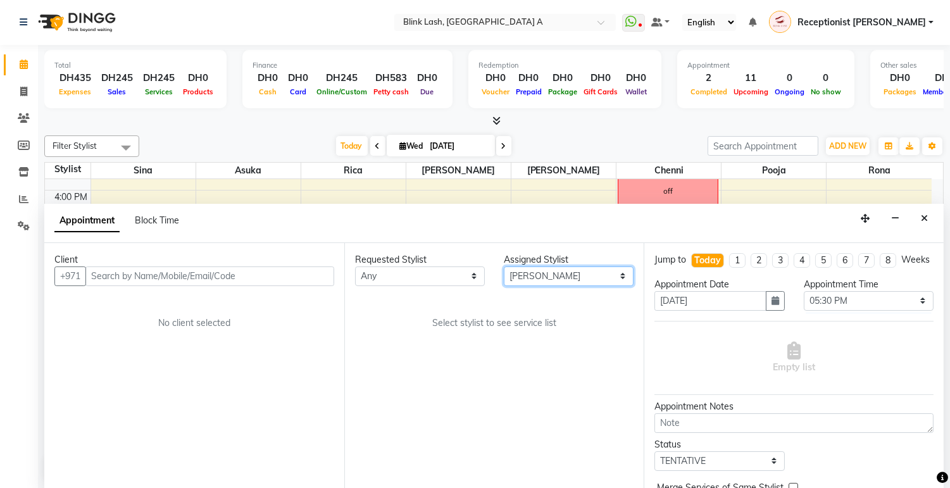
click at [504, 267] on select "Select [PERSON_NAME] [PERSON_NAME] pooja Rica [PERSON_NAME]" at bounding box center [569, 277] width 130 height 20
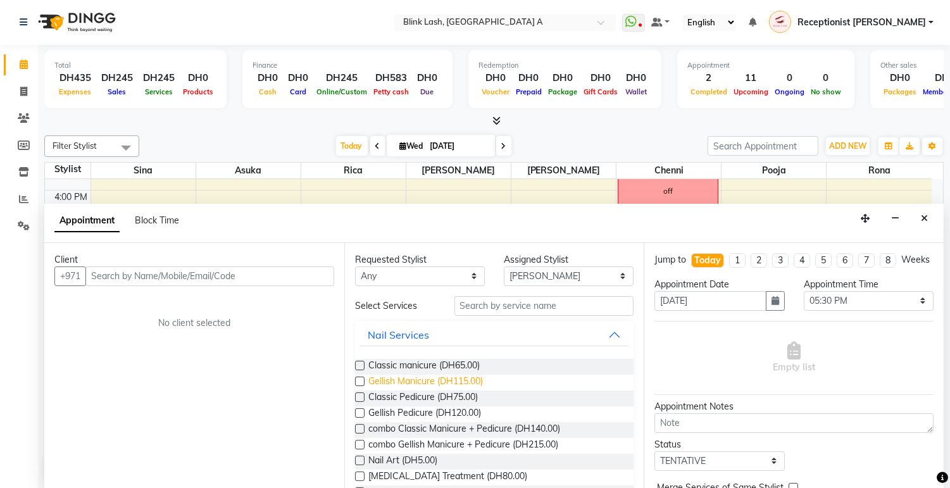
click at [462, 381] on span "Gellish Manicure (DH115.00)" at bounding box center [426, 383] width 115 height 16
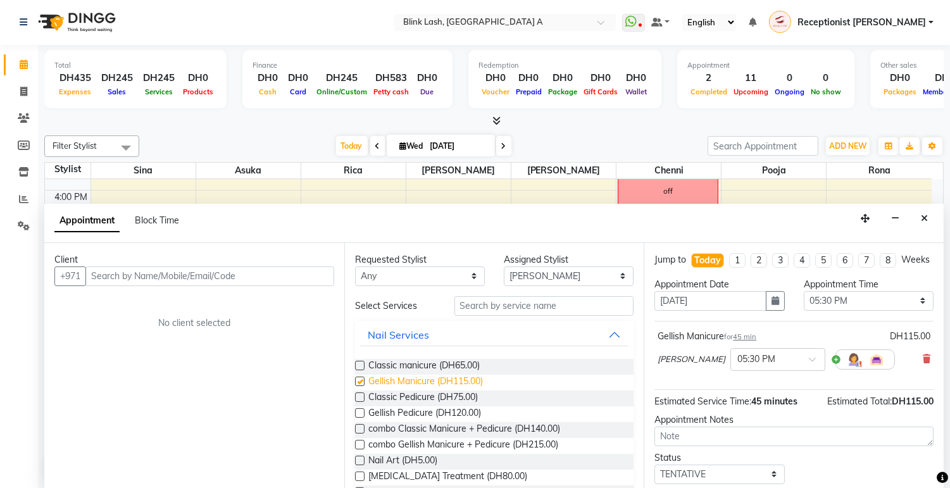
checkbox input "false"
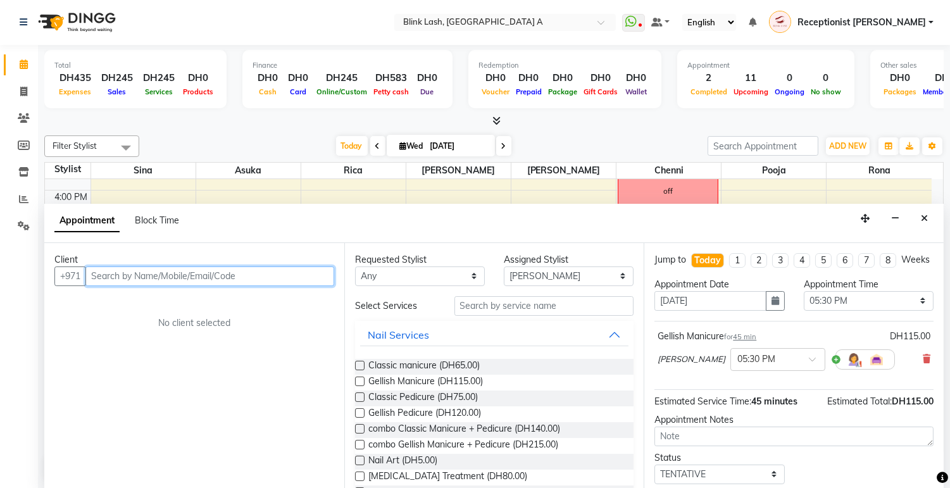
click at [294, 273] on input "text" at bounding box center [209, 277] width 249 height 20
type input "Natalia"
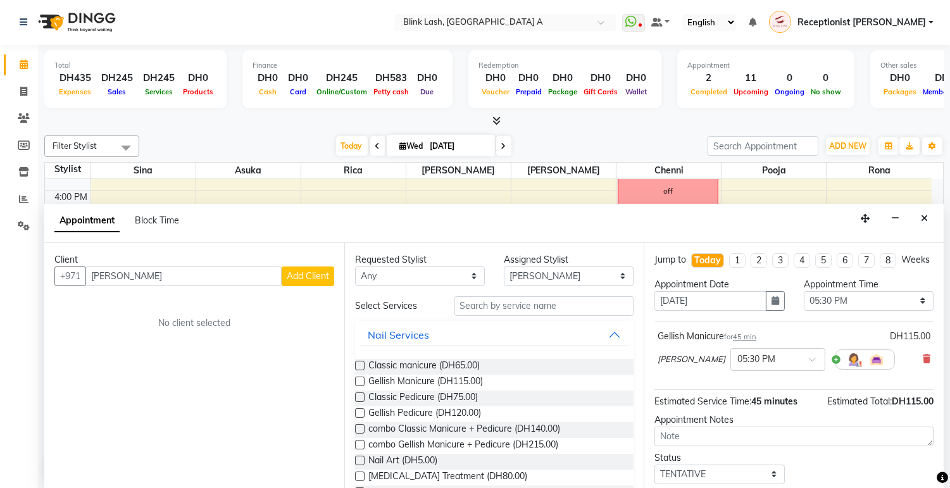
click at [305, 268] on button "Add Client" at bounding box center [308, 277] width 53 height 20
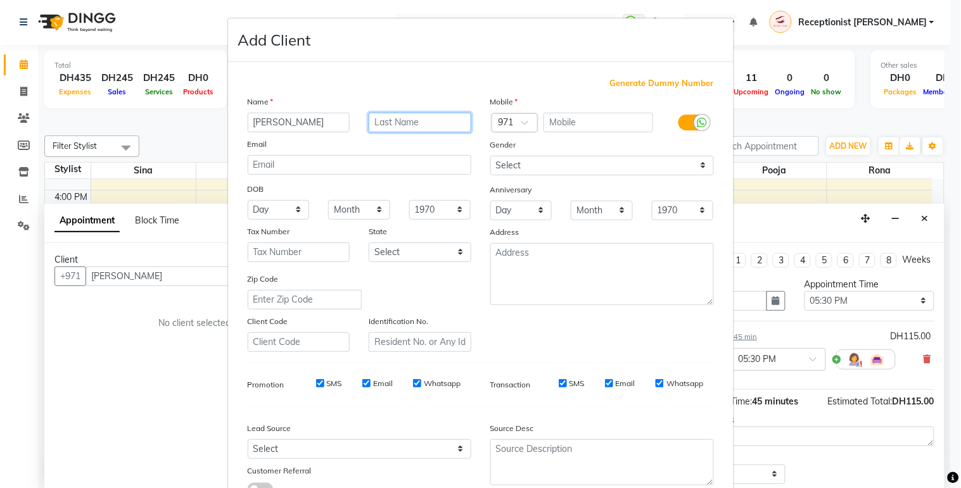
click at [389, 125] on input "text" at bounding box center [420, 123] width 103 height 20
type input "Holovetska"
click at [590, 125] on input "text" at bounding box center [598, 123] width 110 height 20
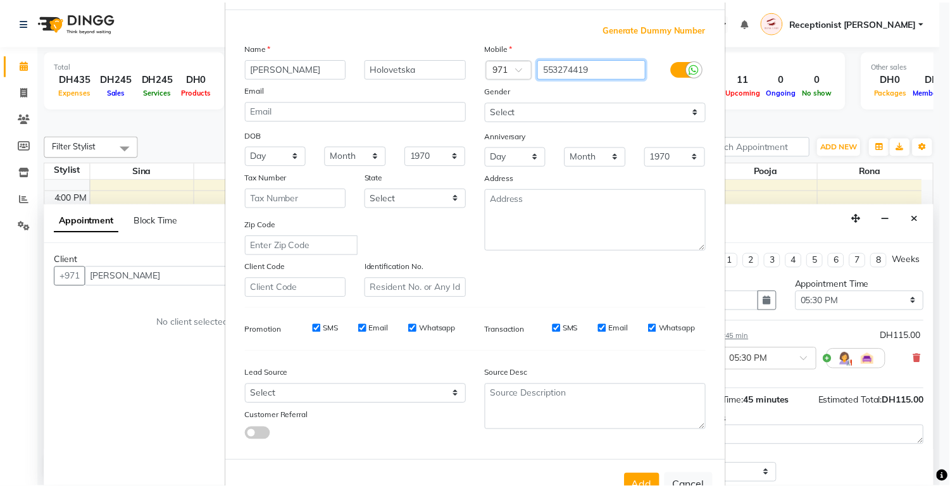
scroll to position [97, 0]
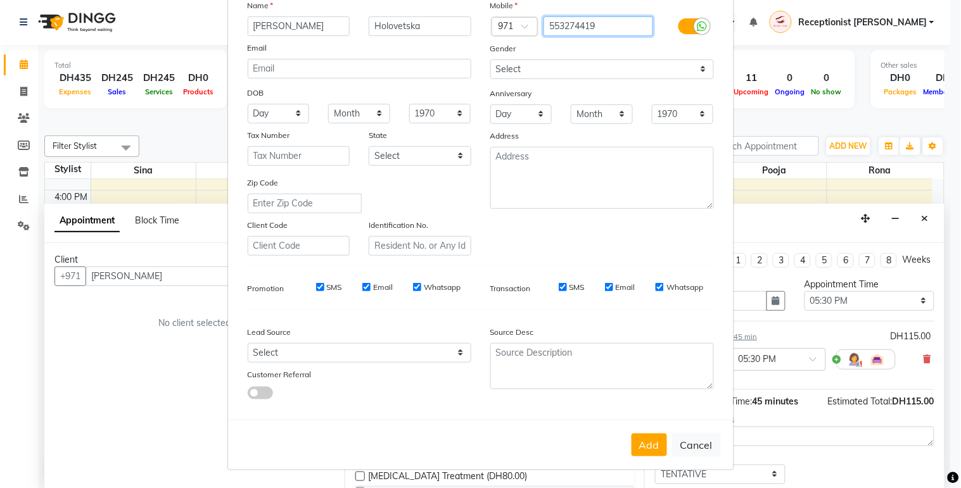
type input "553274419"
click at [624, 451] on div "Add Cancel" at bounding box center [480, 445] width 505 height 50
click at [634, 440] on button "Add" at bounding box center [648, 445] width 35 height 23
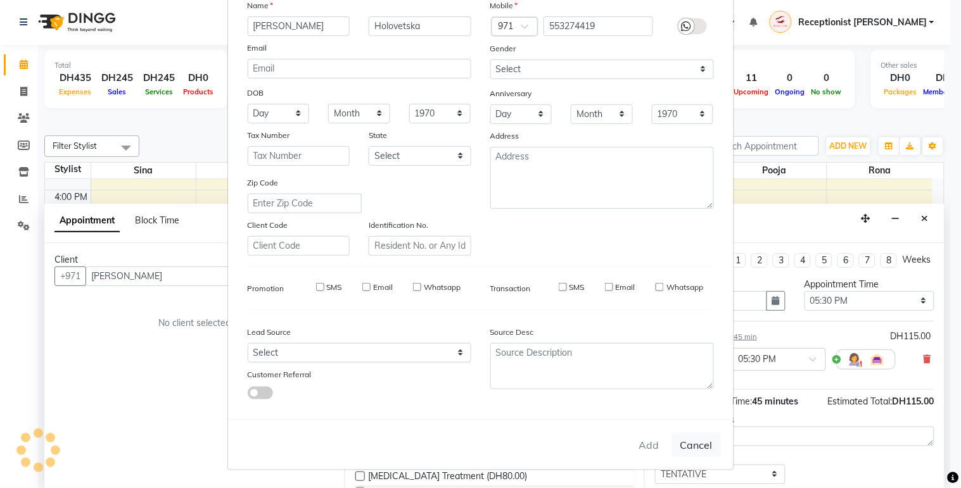
type input "553274419"
select select
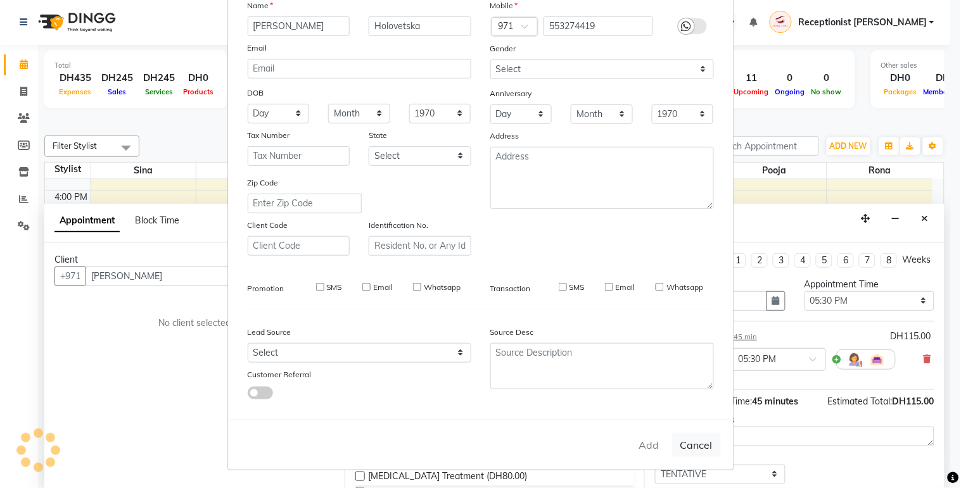
select select
checkbox input "false"
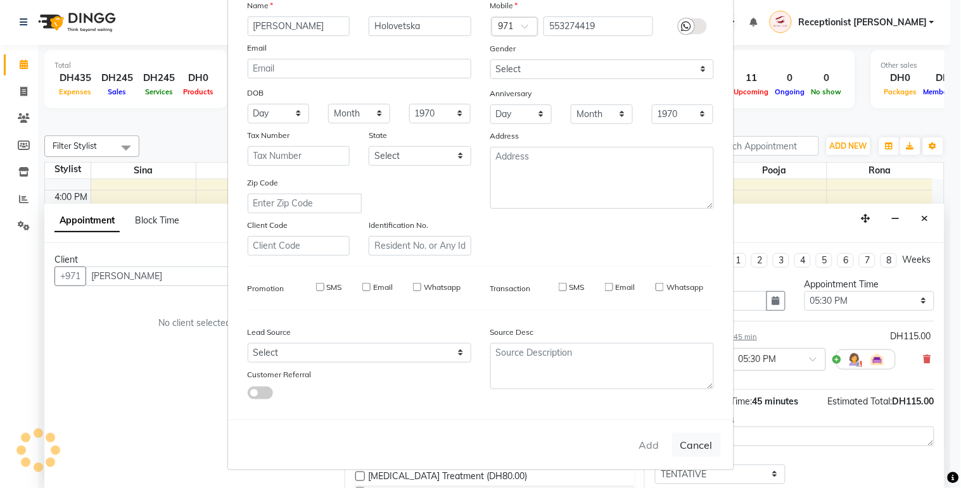
checkbox input "false"
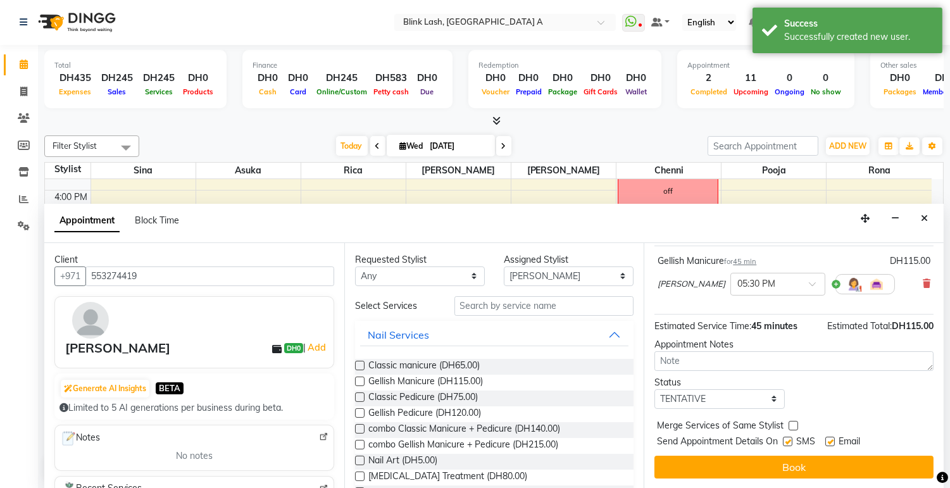
scroll to position [87, 0]
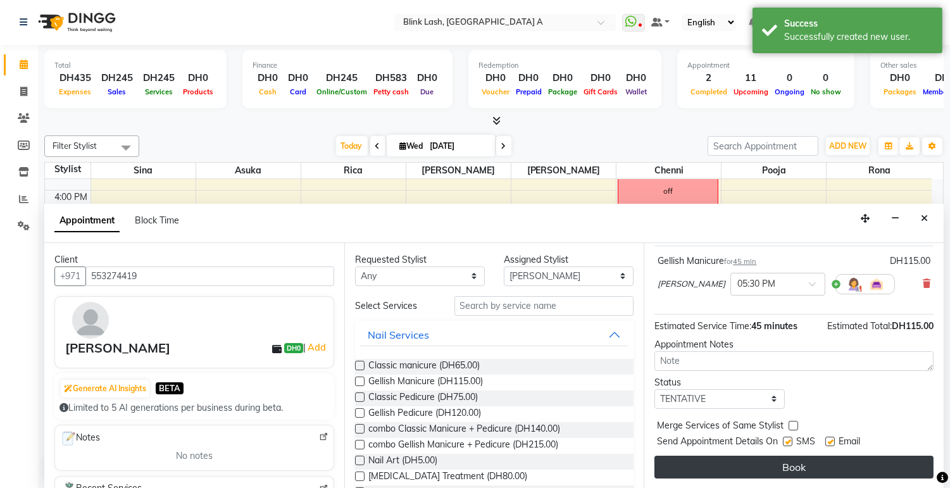
click at [885, 456] on button "Book" at bounding box center [794, 467] width 279 height 23
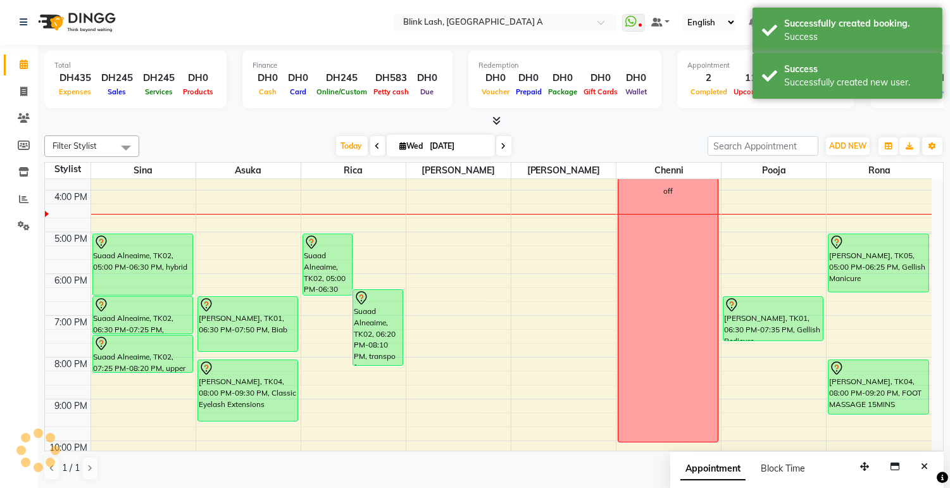
scroll to position [0, 0]
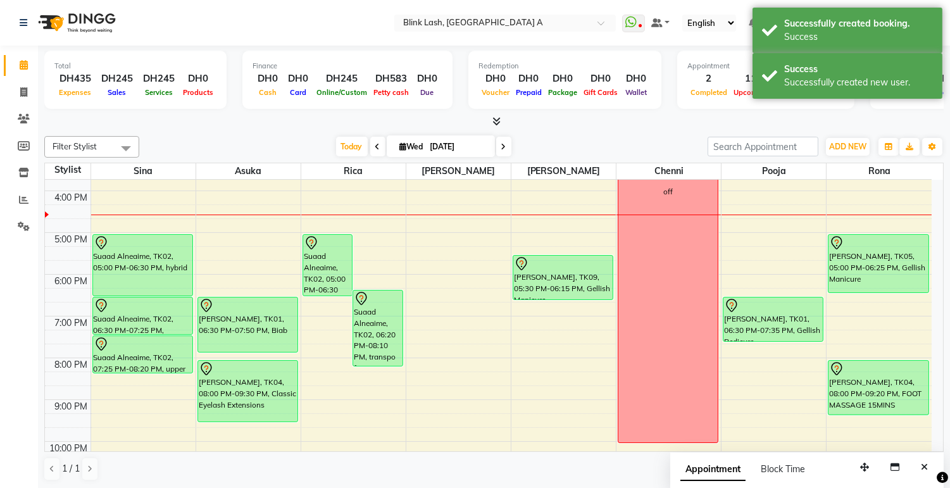
drag, startPoint x: 559, startPoint y: 283, endPoint x: 555, endPoint y: 301, distance: 18.6
click at [555, 301] on div "9:00 AM 10:00 AM 11:00 AM 12:00 PM 1:00 PM 2:00 PM 3:00 PM 4:00 PM 5:00 PM 6:00…" at bounding box center [488, 212] width 887 height 626
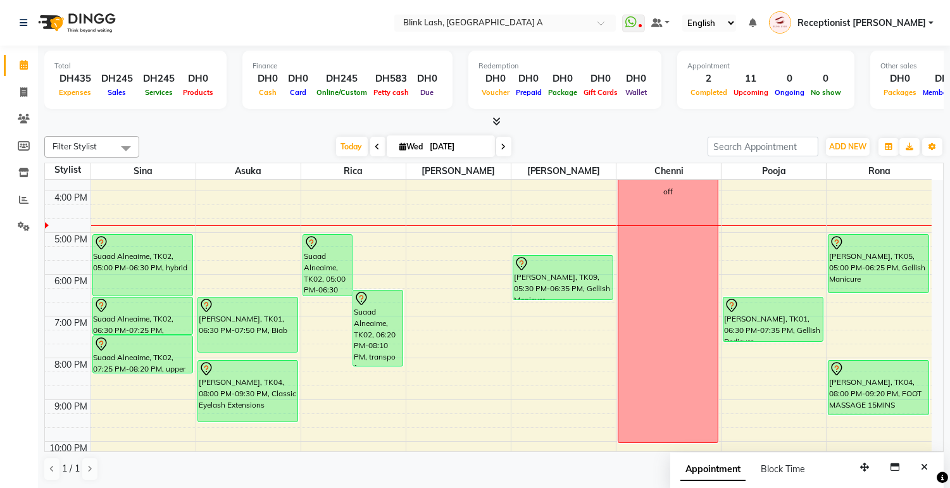
click at [844, 137] on div "ADD NEW Toggle Dropdown Add Appointment Add Invoice Add Expense Add Client" at bounding box center [848, 147] width 46 height 20
click at [843, 138] on button "ADD NEW Toggle Dropdown" at bounding box center [848, 147] width 44 height 18
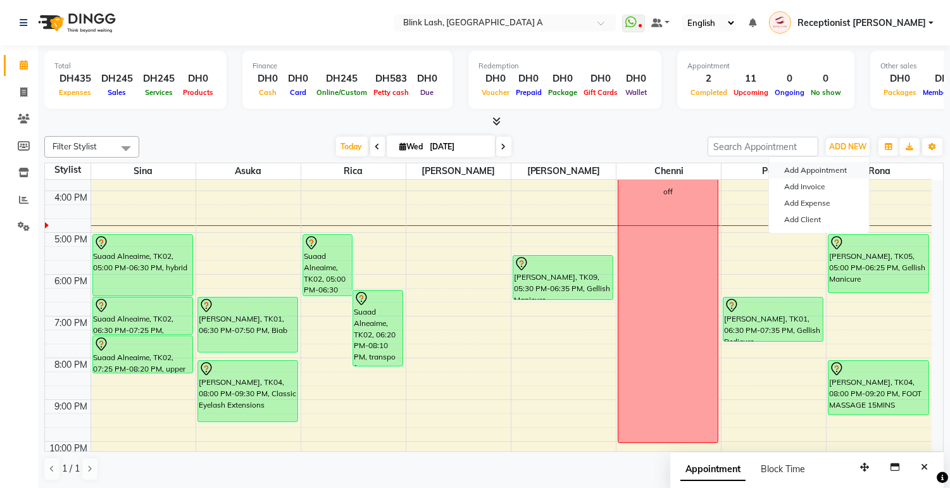
click at [828, 167] on button "Add Appointment" at bounding box center [819, 170] width 100 height 16
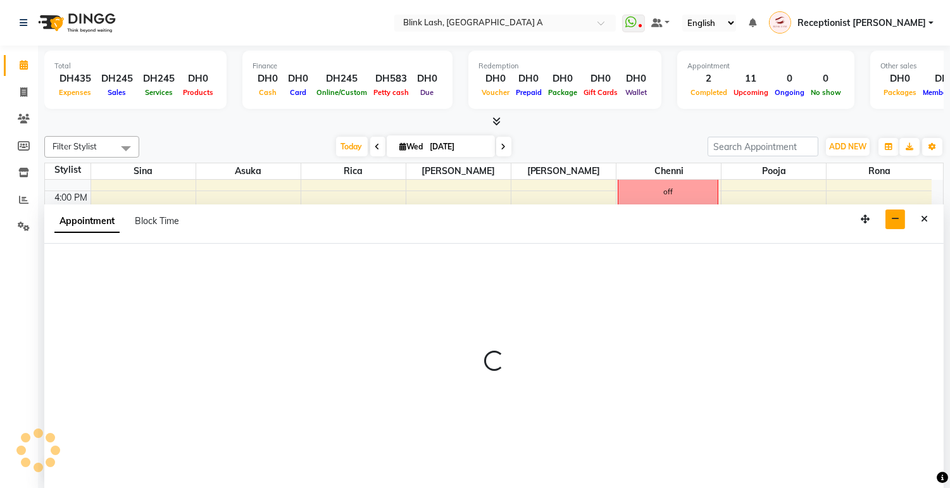
select select "tentative"
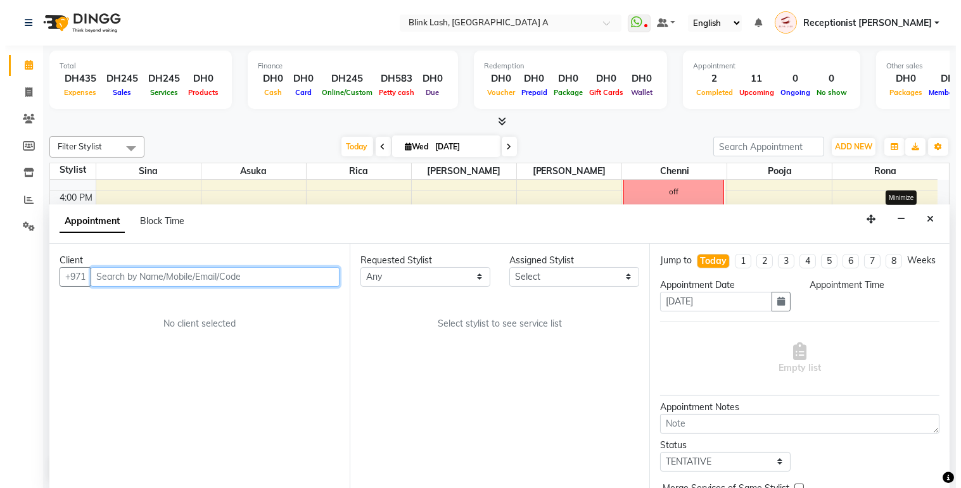
scroll to position [1, 0]
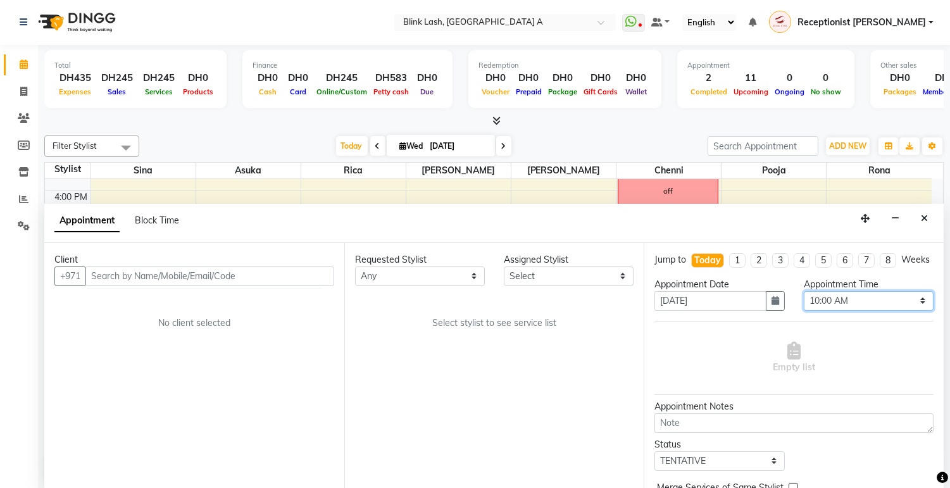
drag, startPoint x: 899, startPoint y: 315, endPoint x: 898, endPoint y: 303, distance: 12.7
click at [899, 311] on select "Select 10:00 AM 10:05 AM 10:10 AM 10:15 AM 10:20 AM 10:25 AM 10:30 AM 10:35 AM …" at bounding box center [869, 301] width 130 height 20
select select "1010"
click at [804, 302] on select "Select 10:00 AM 10:05 AM 10:10 AM 10:15 AM 10:20 AM 10:25 AM 10:30 AM 10:35 AM …" at bounding box center [869, 301] width 130 height 20
click at [538, 280] on select "Select [PERSON_NAME] [PERSON_NAME] pooja Rica [PERSON_NAME]" at bounding box center [569, 277] width 130 height 20
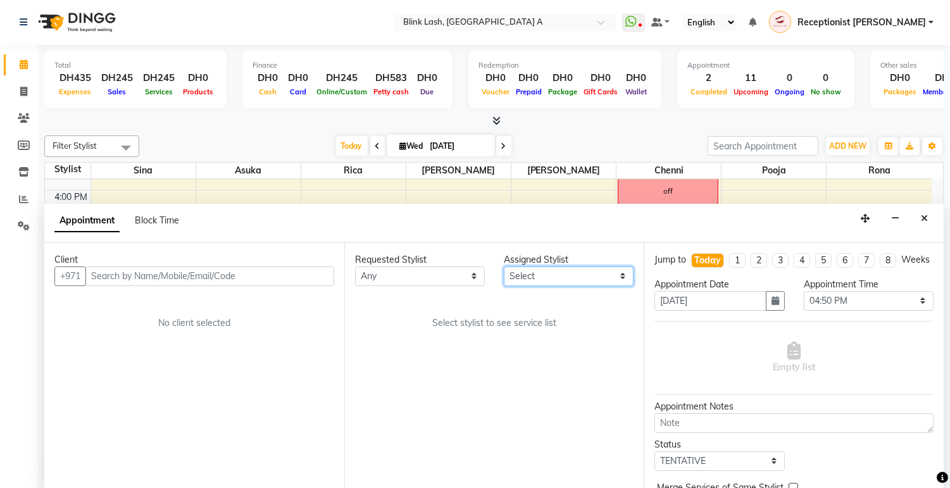
select select "63341"
click at [504, 267] on select "Select [PERSON_NAME] [PERSON_NAME] pooja Rica [PERSON_NAME]" at bounding box center [569, 277] width 130 height 20
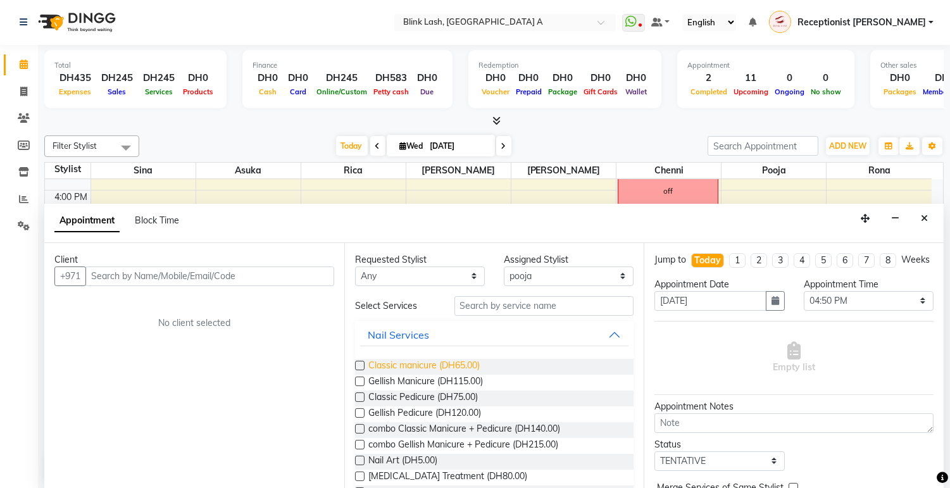
click at [469, 362] on span "Classic manicure (DH65.00)" at bounding box center [424, 367] width 111 height 16
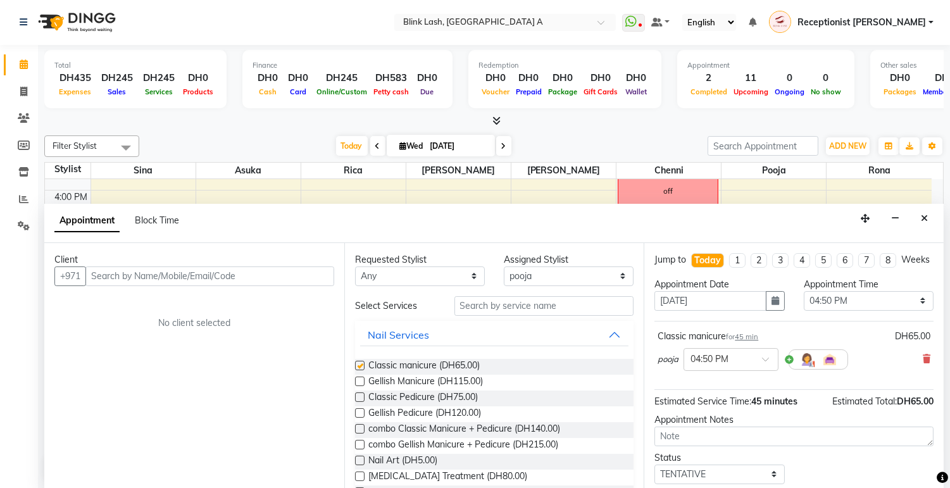
checkbox input "false"
click at [236, 282] on input "text" at bounding box center [209, 277] width 249 height 20
type input "Mona"
click at [291, 276] on span "Add Client" at bounding box center [308, 275] width 42 height 11
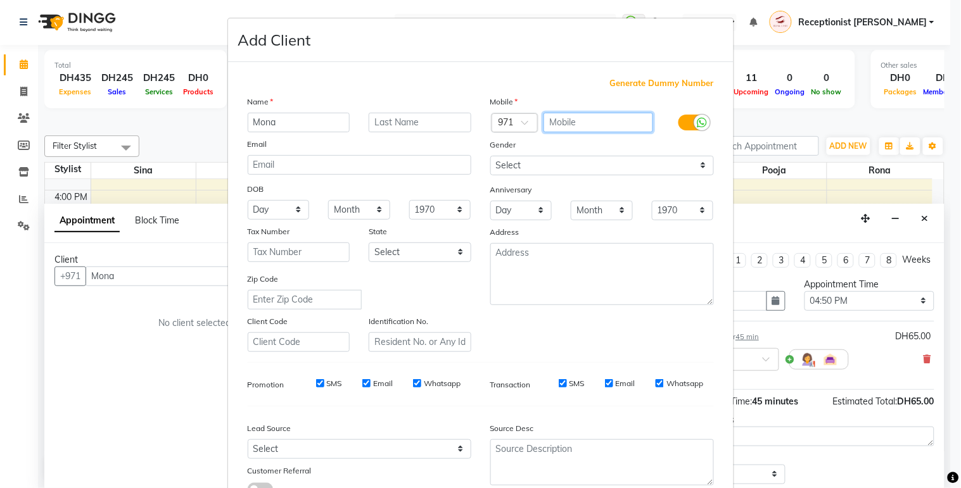
click at [596, 123] on input "text" at bounding box center [598, 123] width 110 height 20
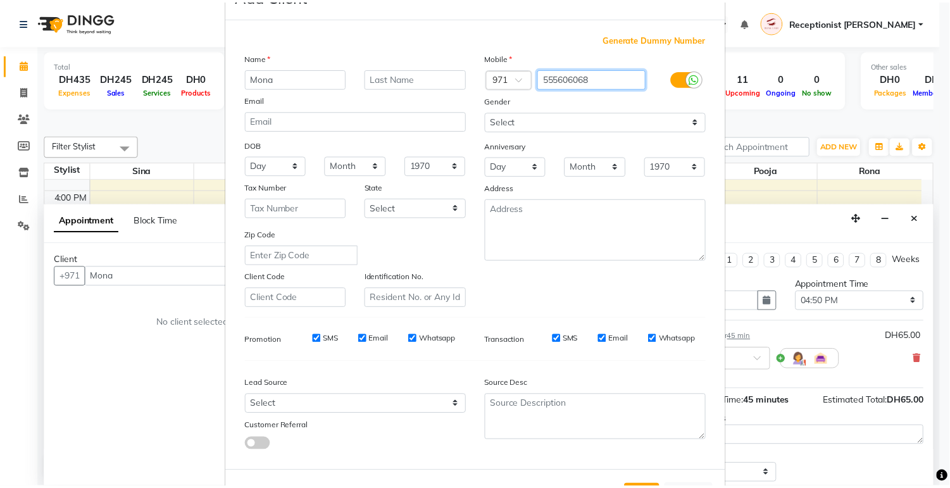
scroll to position [97, 0]
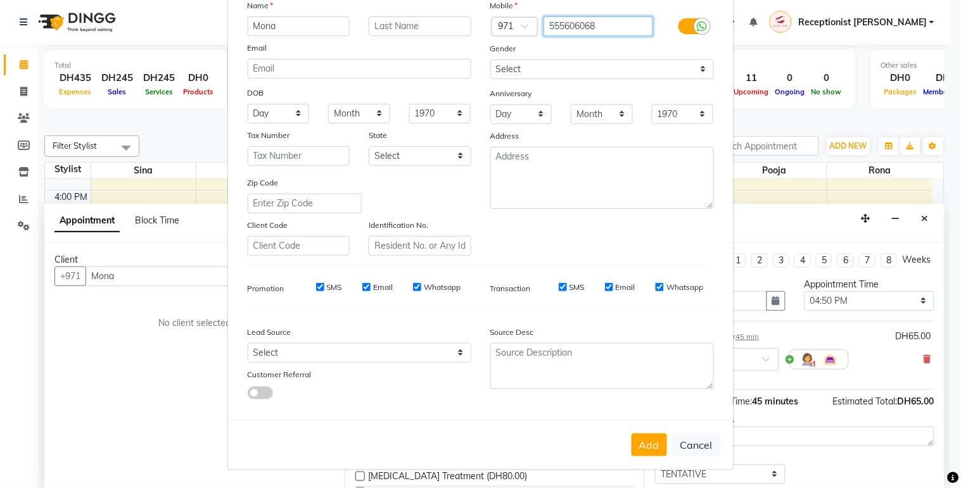
type input "555606068"
click at [631, 432] on div "Add Cancel" at bounding box center [480, 445] width 505 height 50
click at [644, 451] on button "Add" at bounding box center [648, 445] width 35 height 23
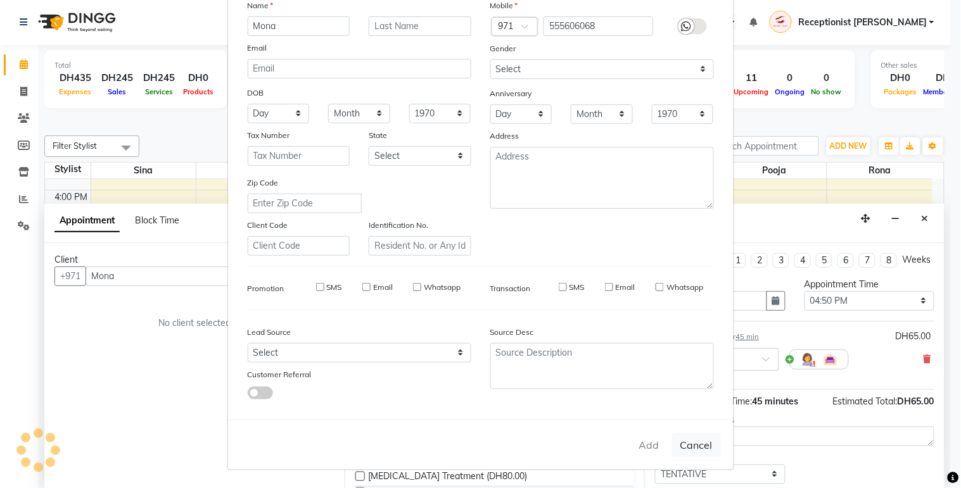
type input "555606068"
select select
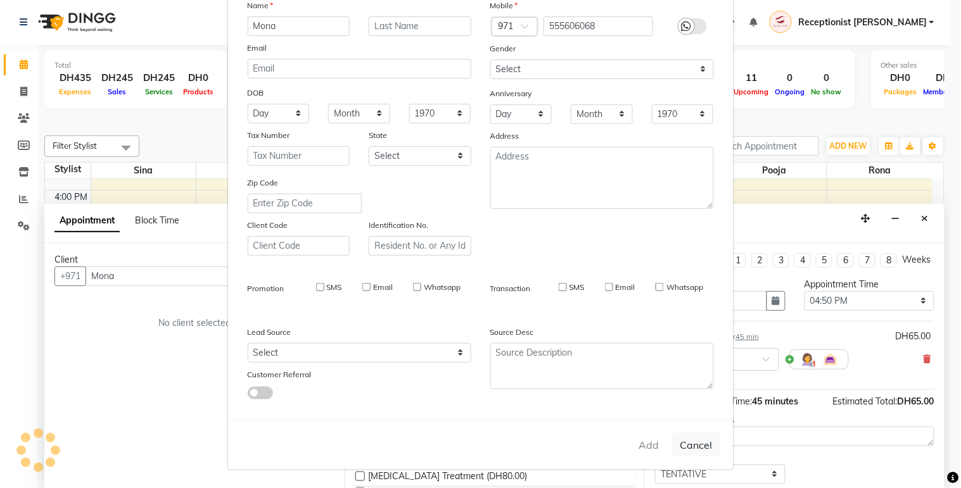
select select
checkbox input "false"
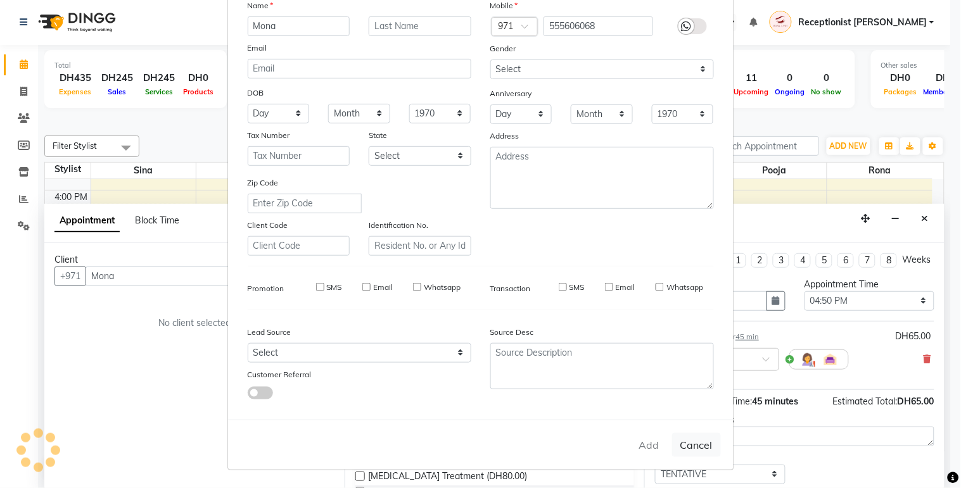
checkbox input "false"
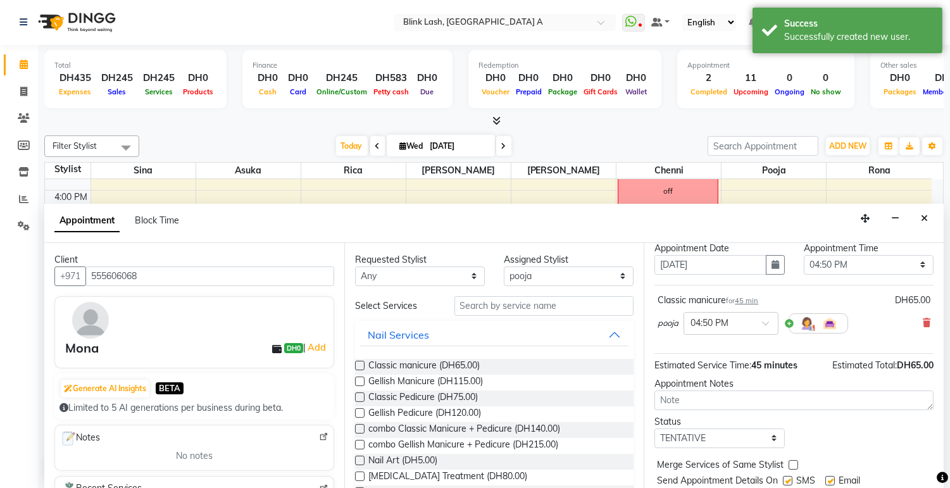
scroll to position [87, 0]
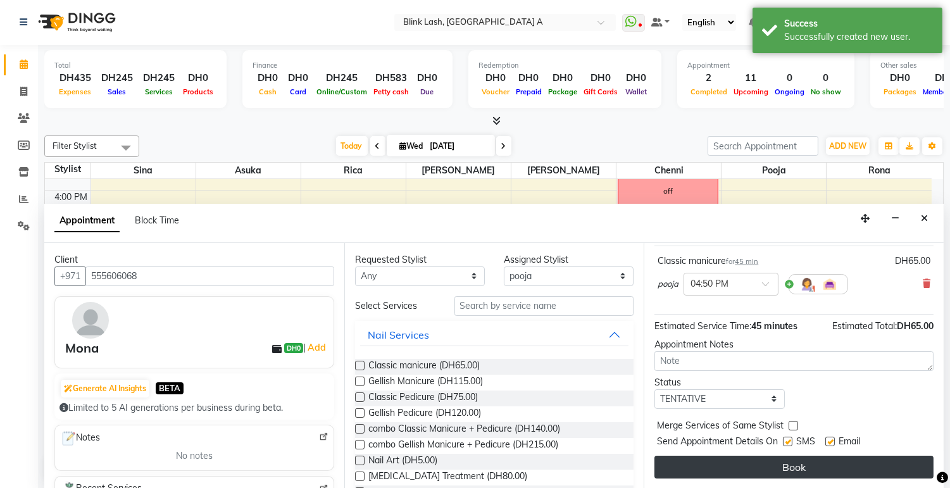
click at [782, 466] on button "Book" at bounding box center [794, 467] width 279 height 23
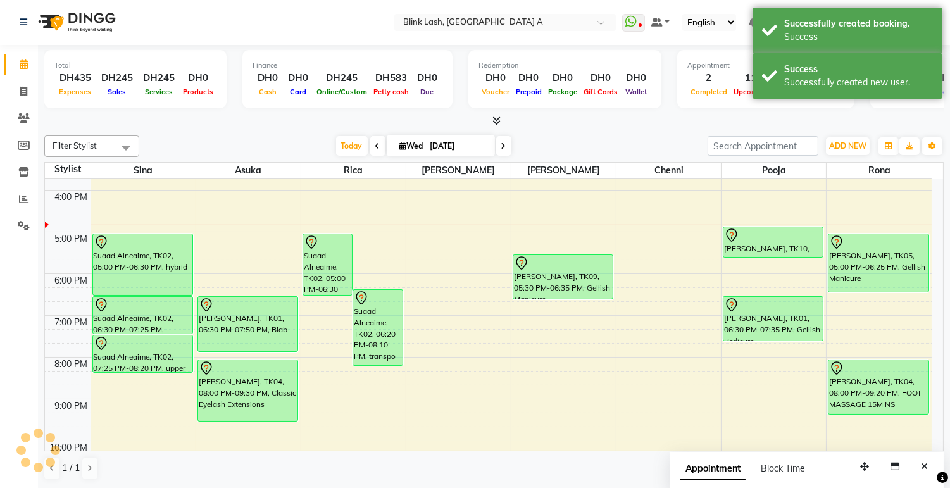
scroll to position [0, 0]
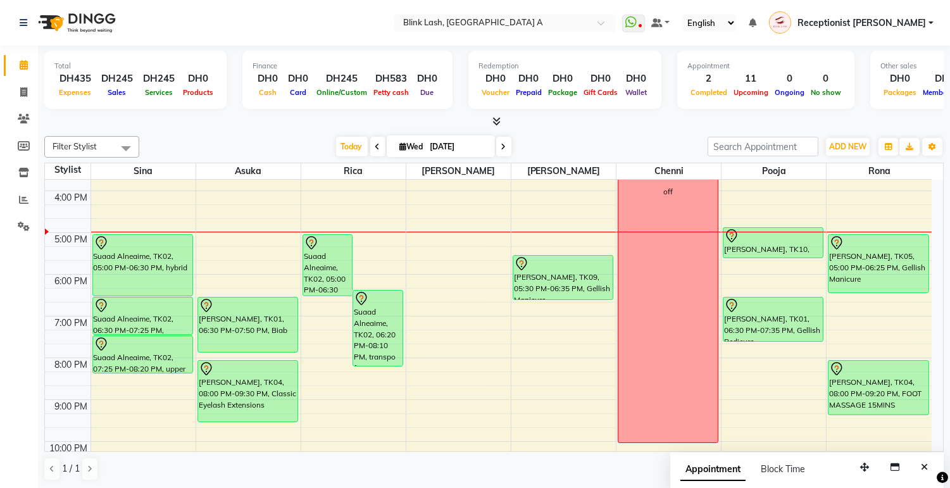
click at [400, 148] on icon at bounding box center [403, 146] width 7 height 8
select select "9"
select select "2025"
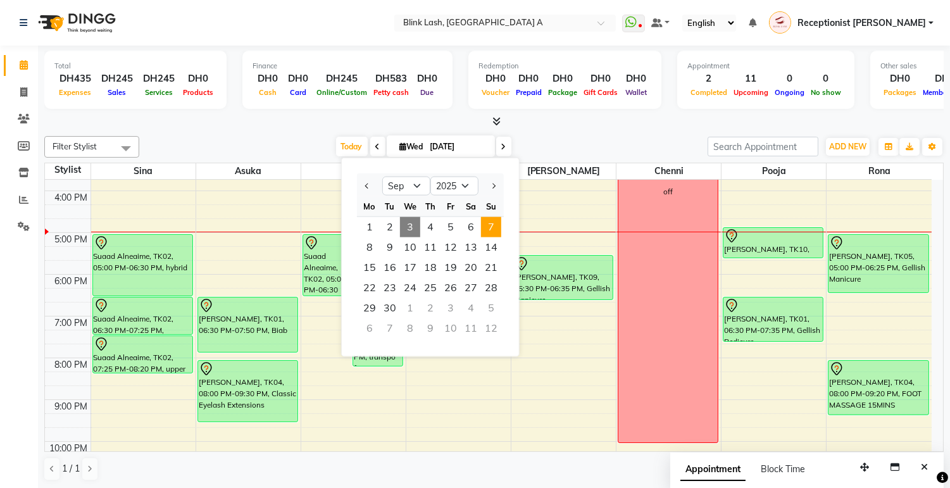
click at [496, 228] on span "7" at bounding box center [491, 227] width 20 height 20
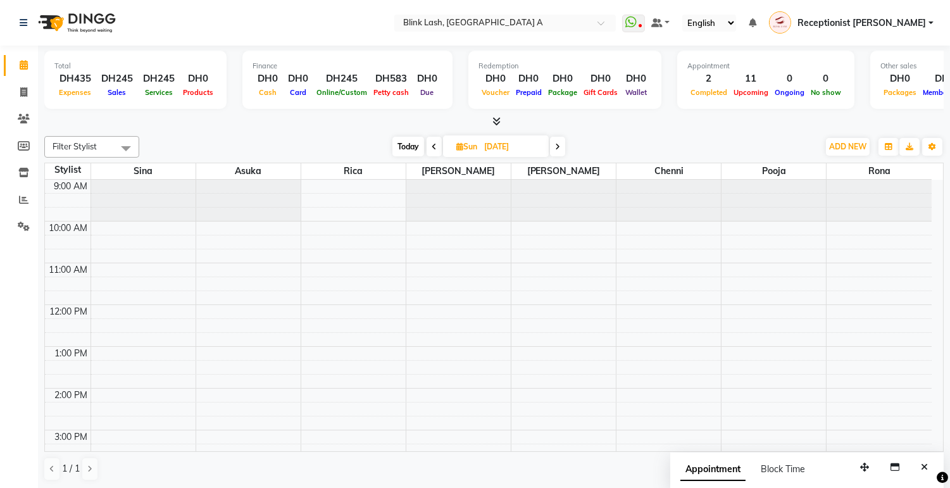
click at [403, 144] on span "Today" at bounding box center [409, 147] width 32 height 20
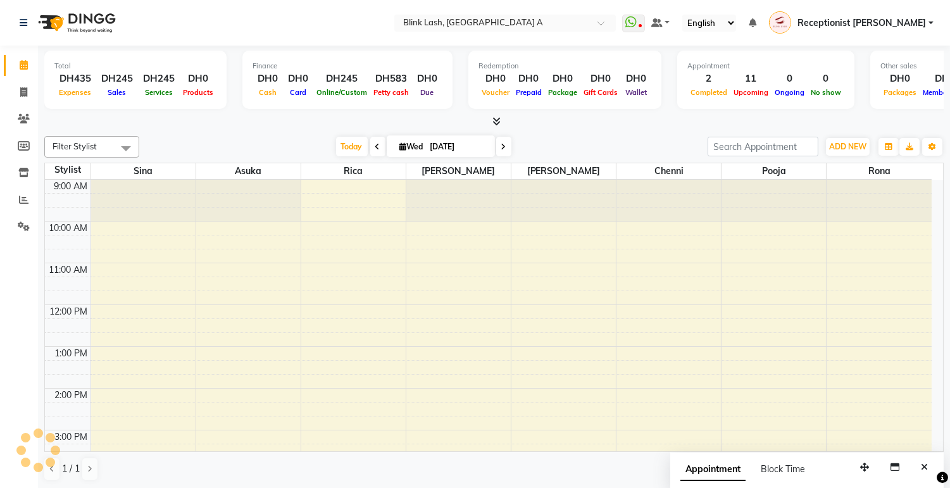
scroll to position [294, 0]
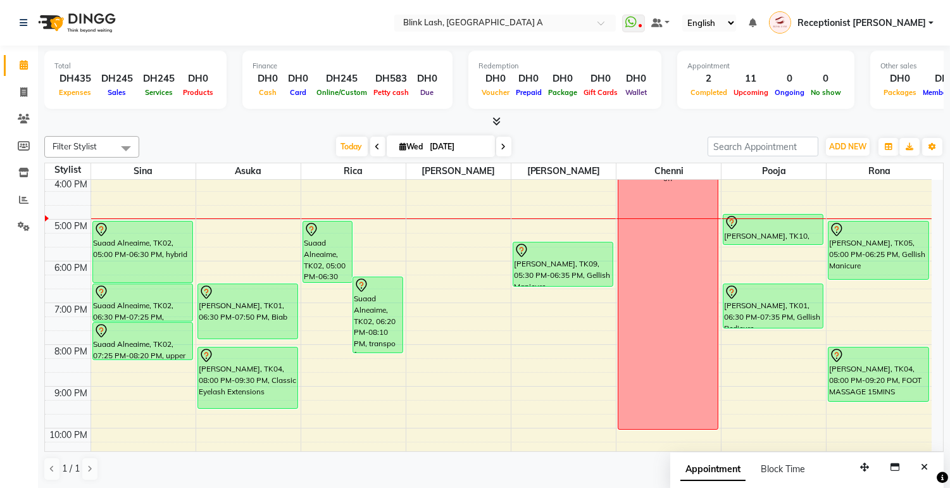
click at [502, 149] on icon at bounding box center [504, 147] width 5 height 8
type input "[DATE]"
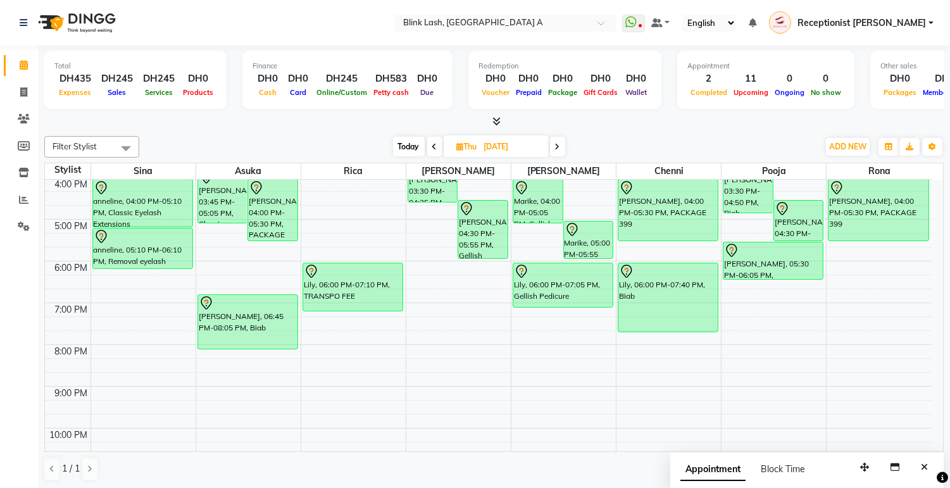
drag, startPoint x: 781, startPoint y: 264, endPoint x: 781, endPoint y: 277, distance: 12.7
click at [781, 277] on div "Hazel Martin, 03:30 PM-04:50 PM, Biab Ellie Wright, 04:30 PM-05:30 PM, Biab Jor…" at bounding box center [774, 198] width 104 height 626
click at [460, 149] on icon at bounding box center [460, 146] width 7 height 8
select select "9"
select select "2025"
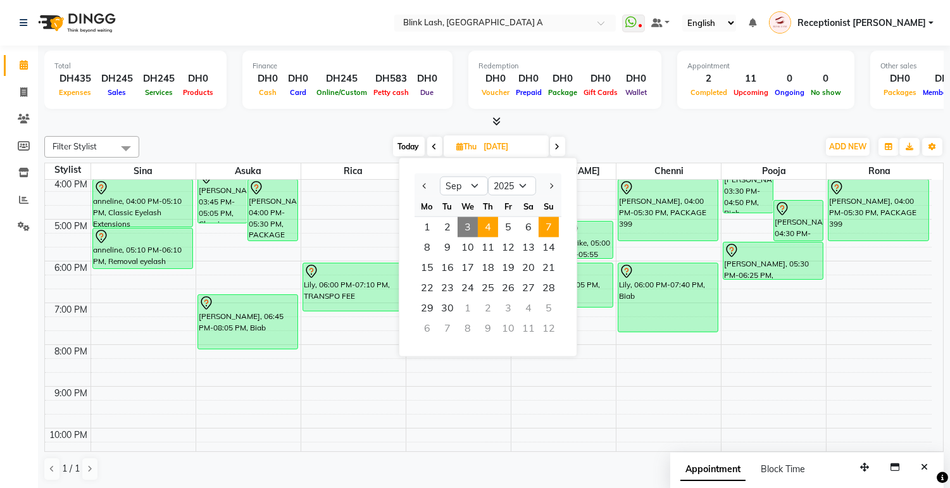
click at [545, 228] on span "7" at bounding box center [549, 227] width 20 height 20
type input "07-09-2025"
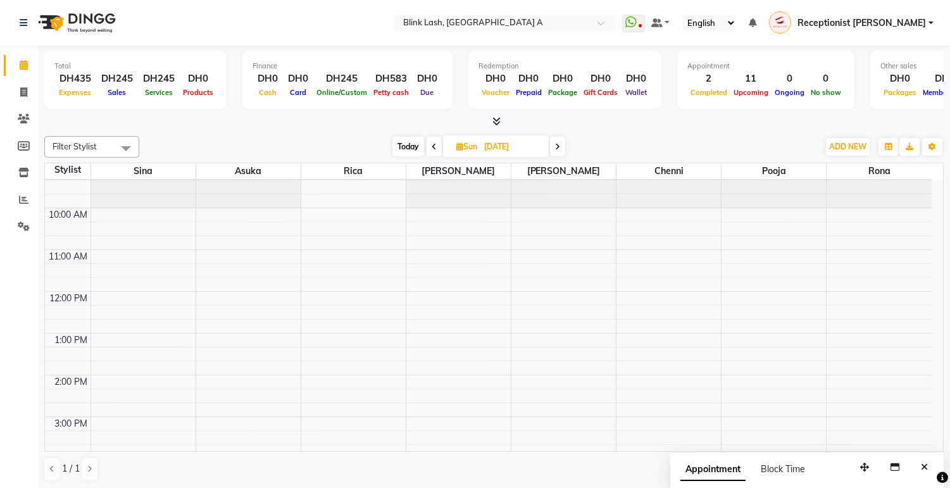
scroll to position [0, 0]
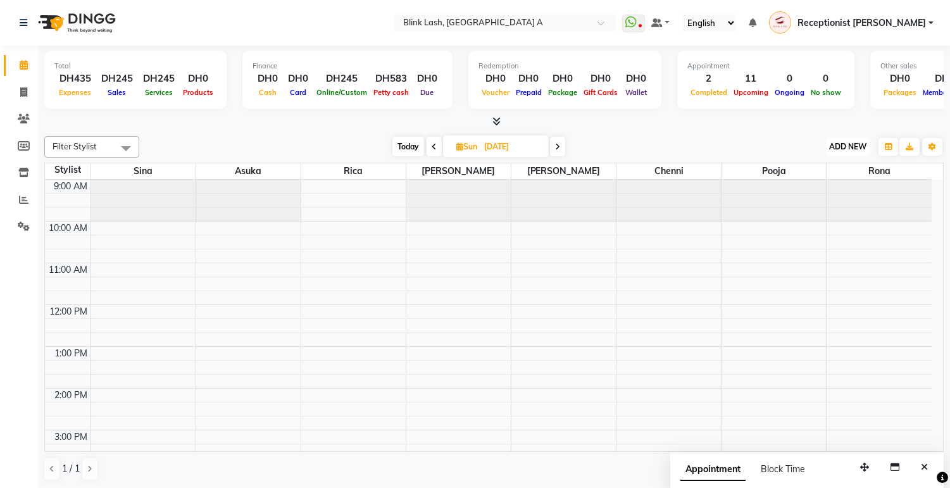
click at [847, 148] on span "ADD NEW" at bounding box center [848, 146] width 37 height 9
click at [825, 170] on button "Add Appointment" at bounding box center [819, 170] width 100 height 16
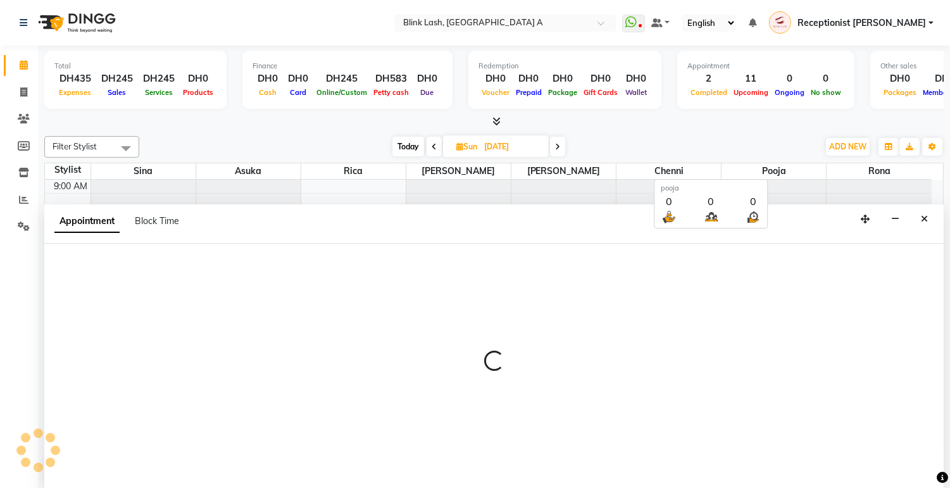
scroll to position [1, 0]
select select "600"
select select "tentative"
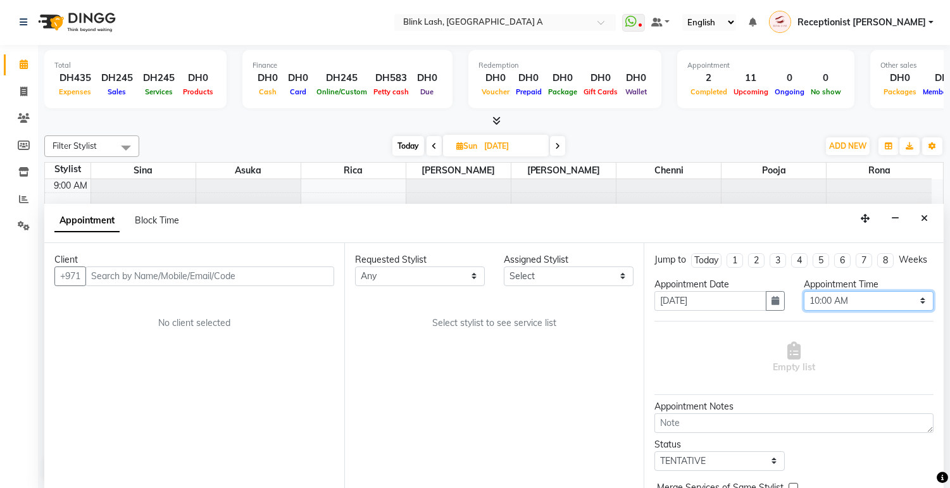
click at [896, 311] on select "Select 10:00 AM 10:05 AM 10:10 AM 10:15 AM 10:20 AM 10:25 AM 10:30 AM 10:35 AM …" at bounding box center [869, 301] width 130 height 20
select select "630"
click at [804, 302] on select "Select 10:00 AM 10:05 AM 10:10 AM 10:15 AM 10:20 AM 10:25 AM 10:30 AM 10:35 AM …" at bounding box center [869, 301] width 130 height 20
click at [605, 270] on select "Select [PERSON_NAME] [PERSON_NAME] pooja Rica [PERSON_NAME]" at bounding box center [569, 277] width 130 height 20
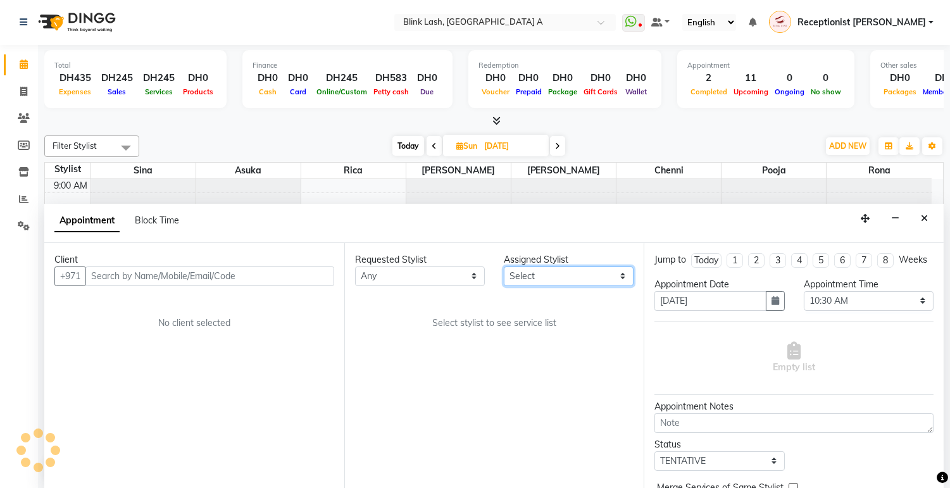
select select "57849"
click at [504, 267] on select "Select [PERSON_NAME] [PERSON_NAME] pooja Rica [PERSON_NAME]" at bounding box center [569, 277] width 130 height 20
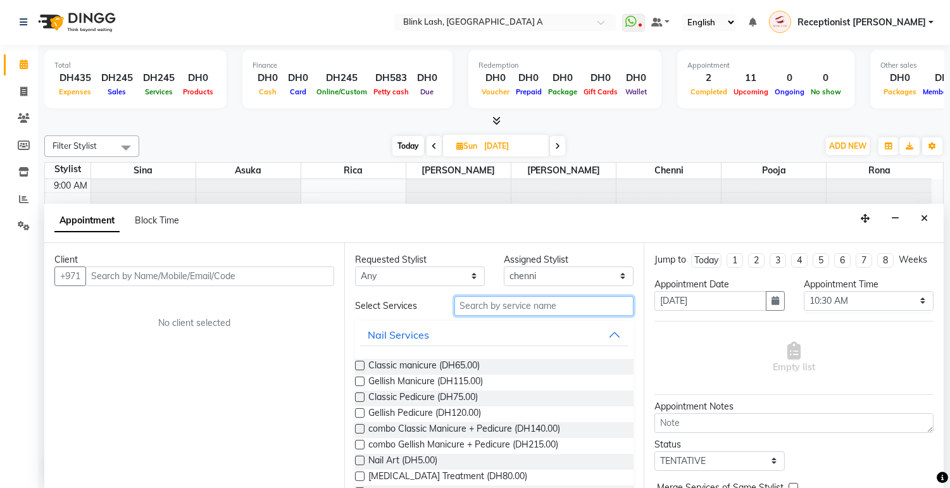
click at [552, 306] on input "text" at bounding box center [545, 306] width 180 height 20
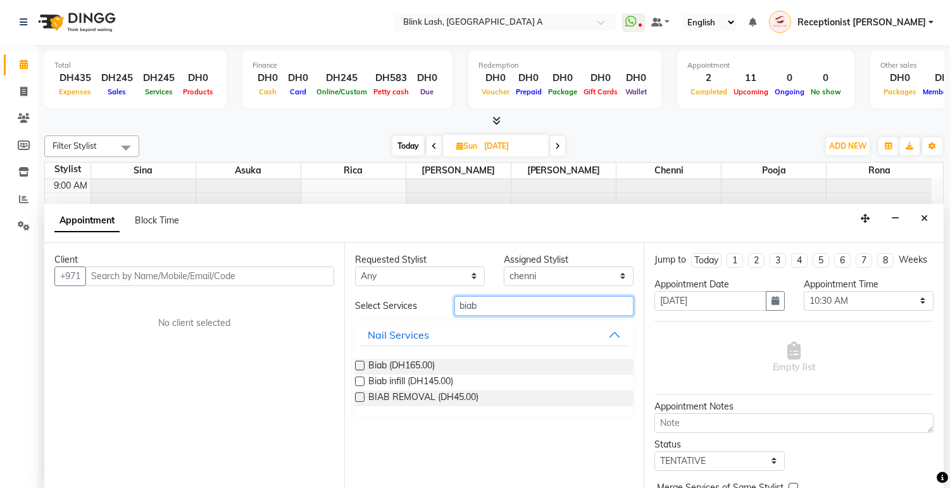
type input "biab"
click at [437, 369] on div "Biab (DH165.00)" at bounding box center [494, 367] width 279 height 16
click at [424, 379] on span "Biab infill (DH145.00)" at bounding box center [411, 383] width 85 height 16
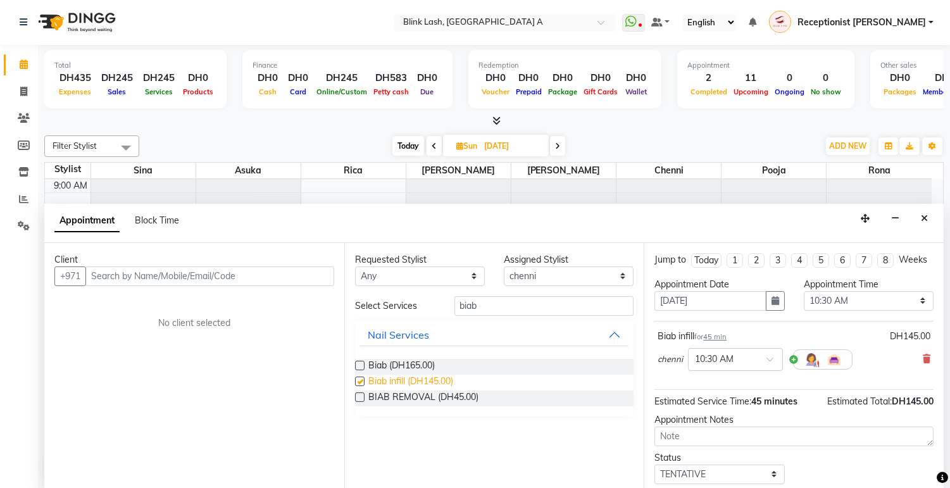
checkbox input "false"
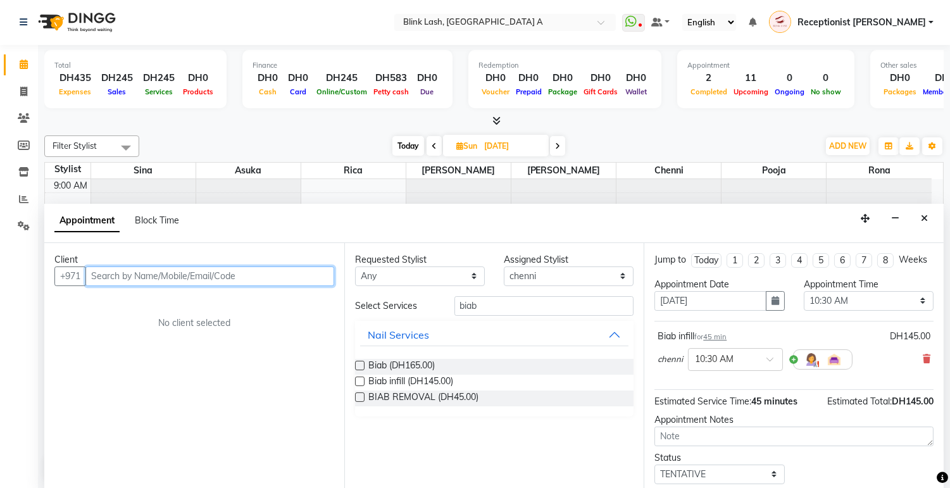
click at [270, 274] on input "text" at bounding box center [209, 277] width 249 height 20
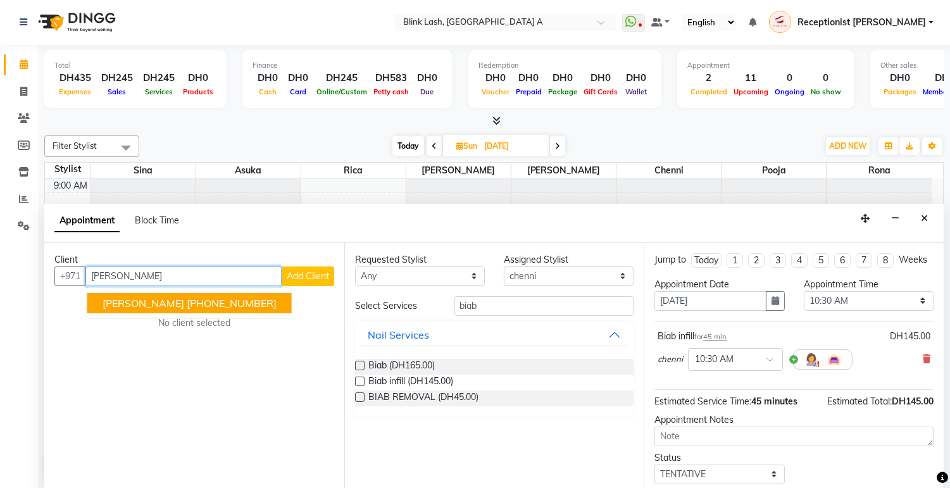
click at [231, 305] on ngb-highlight "[PHONE_NUMBER]" at bounding box center [232, 303] width 90 height 13
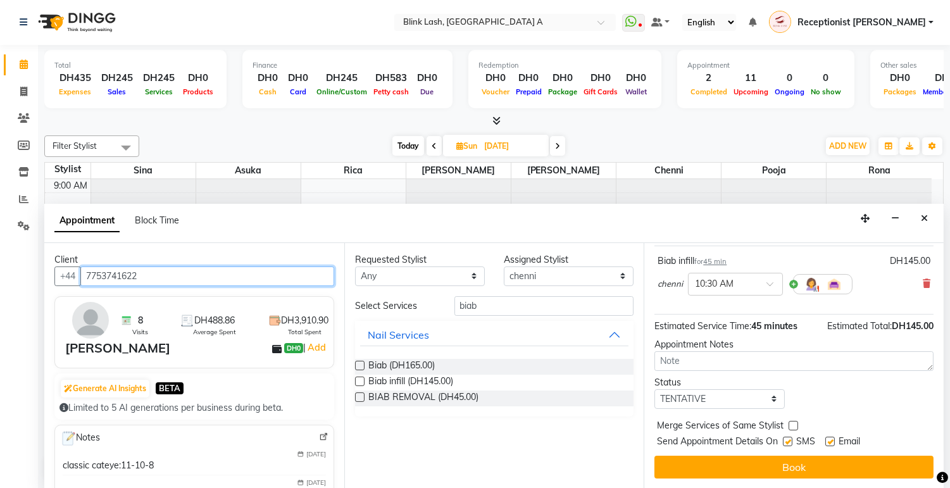
scroll to position [87, 0]
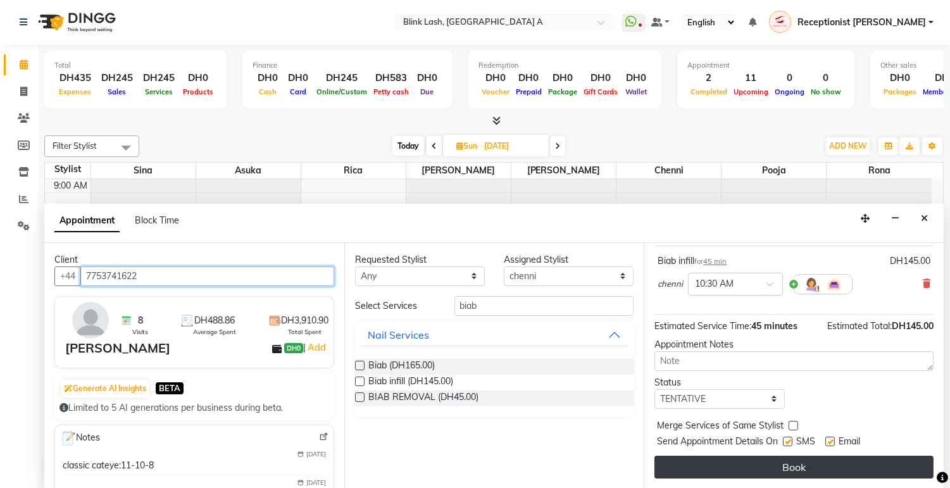
type input "7753741622"
click at [784, 460] on button "Book" at bounding box center [794, 467] width 279 height 23
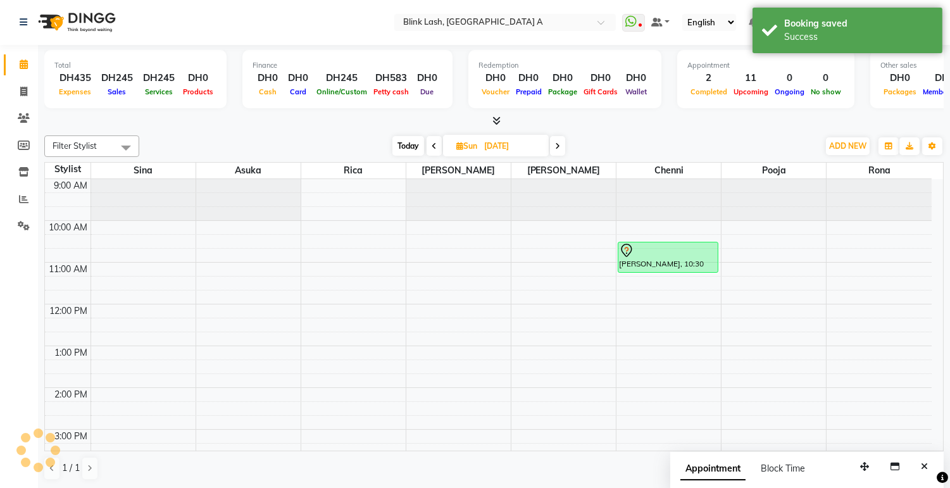
scroll to position [0, 0]
drag, startPoint x: 670, startPoint y: 273, endPoint x: 669, endPoint y: 282, distance: 9.0
click at [669, 282] on div "kerry morgan, 10:30 AM-11:15 AM, Biab infill kerry morgan, 10:30 AM-11:15 AM, B…" at bounding box center [669, 493] width 104 height 626
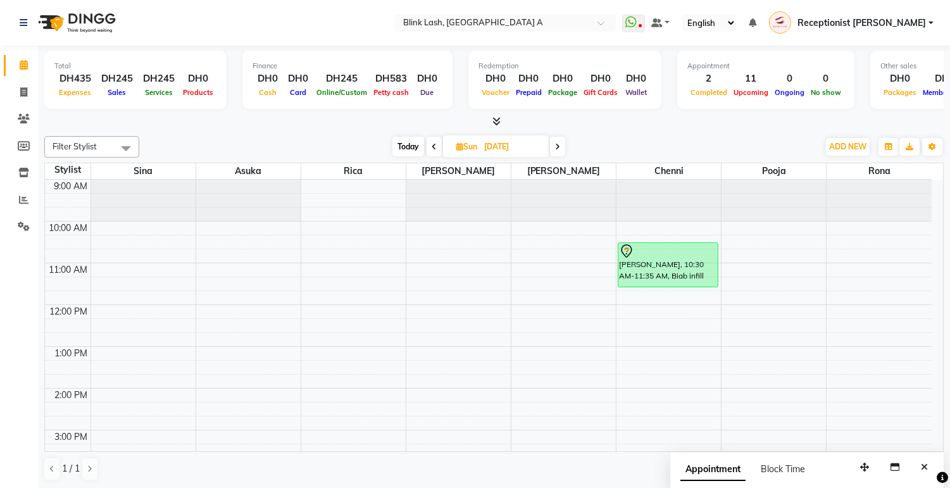
click at [412, 144] on span "Today" at bounding box center [409, 147] width 32 height 20
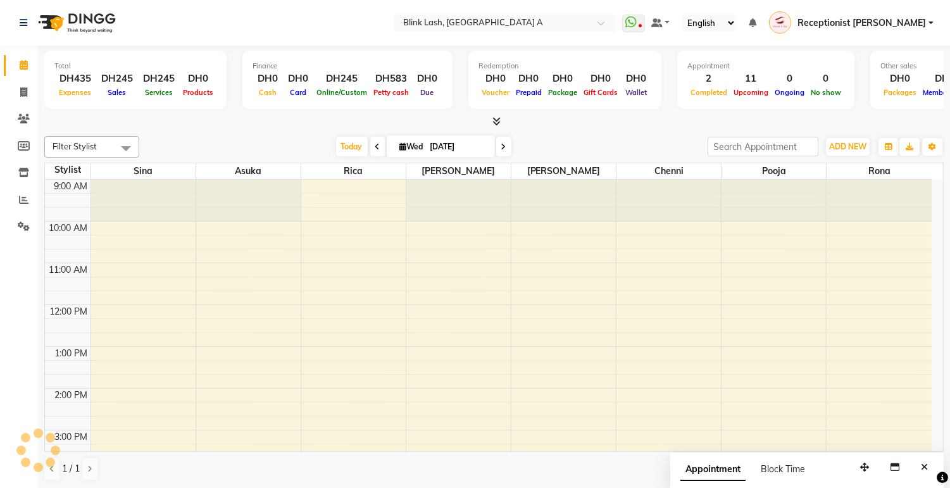
scroll to position [294, 0]
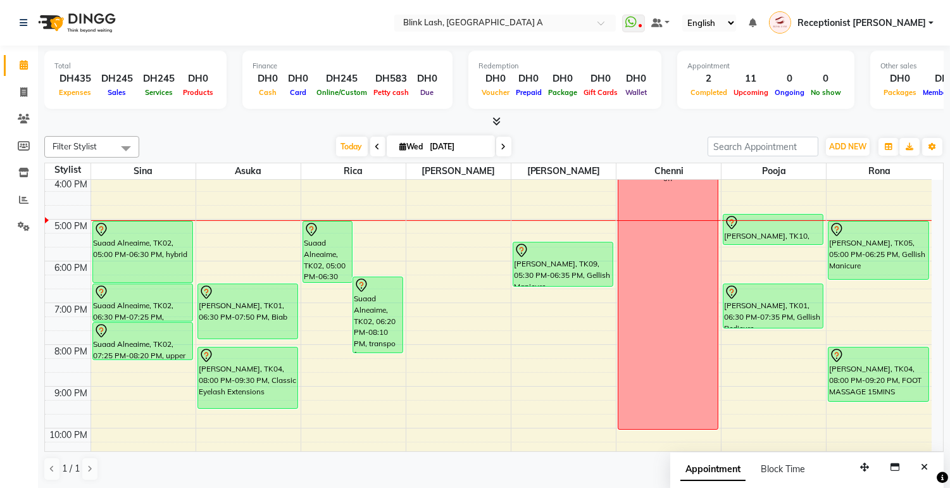
click at [502, 144] on icon at bounding box center [504, 147] width 5 height 8
type input "[DATE]"
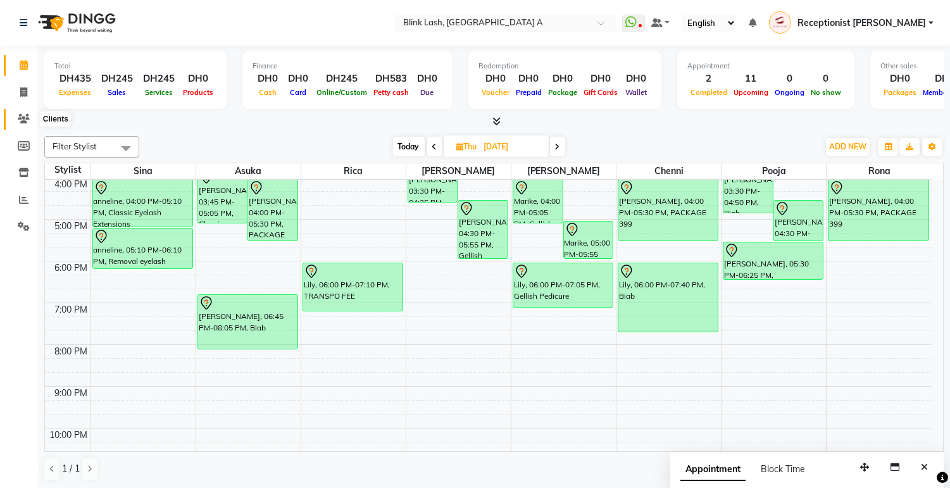
click at [26, 118] on icon at bounding box center [24, 118] width 12 height 9
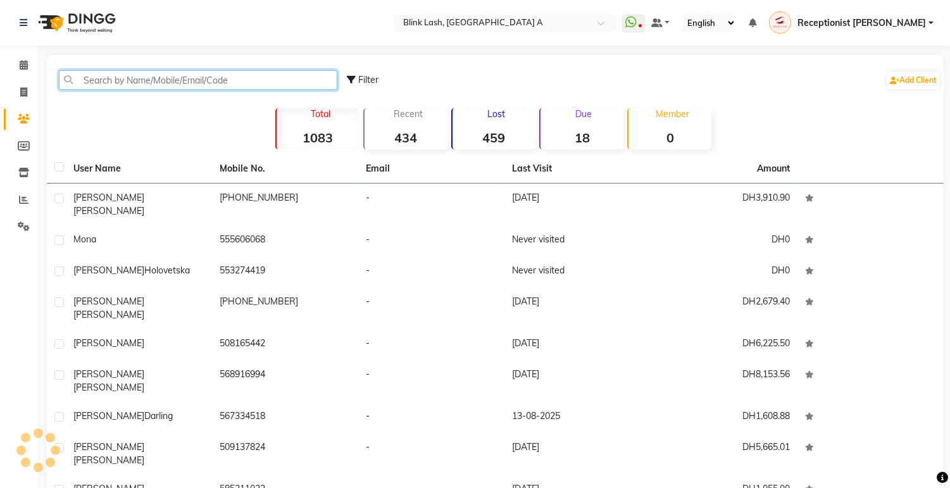
click at [179, 77] on input "text" at bounding box center [198, 80] width 279 height 20
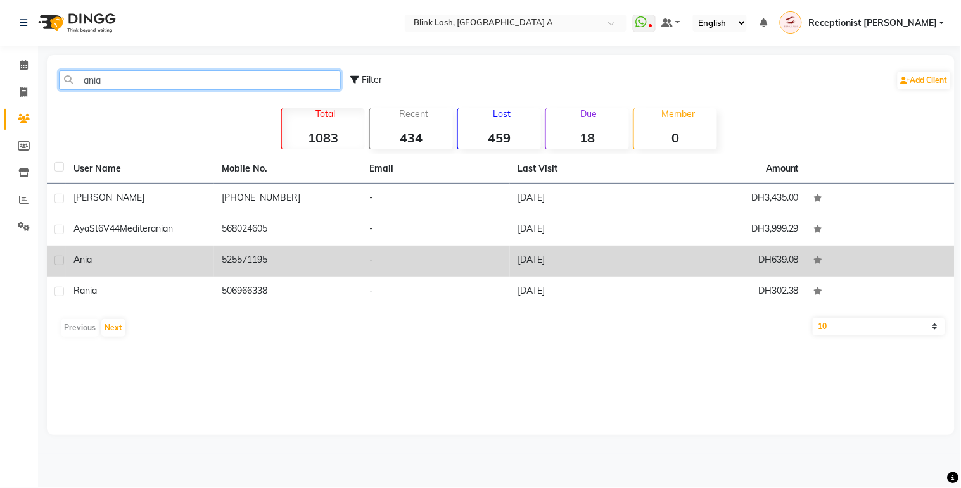
type input "ania"
click at [194, 262] on div "ania" at bounding box center [139, 259] width 133 height 13
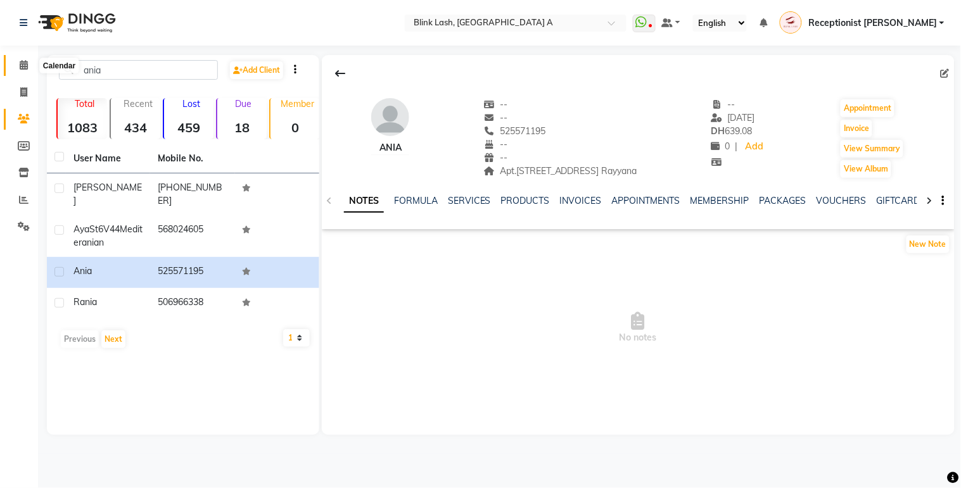
click at [22, 67] on icon at bounding box center [24, 64] width 8 height 9
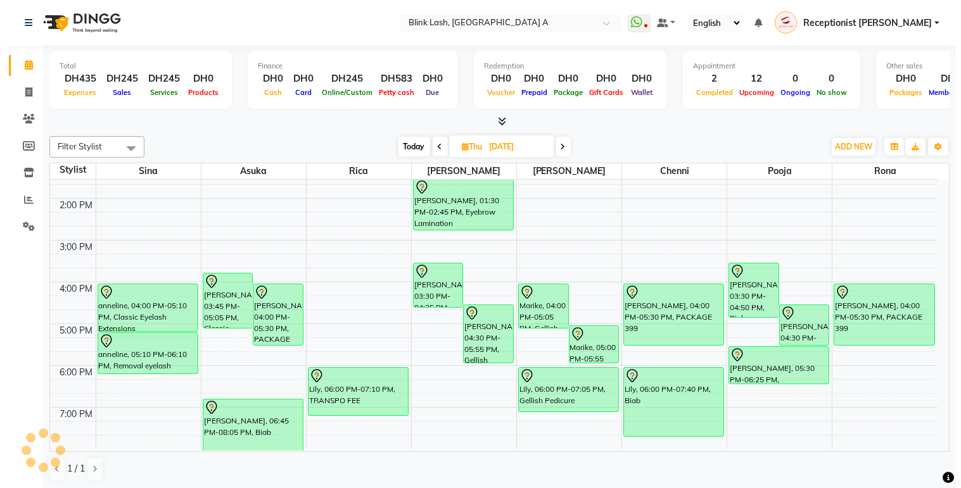
scroll to position [1, 0]
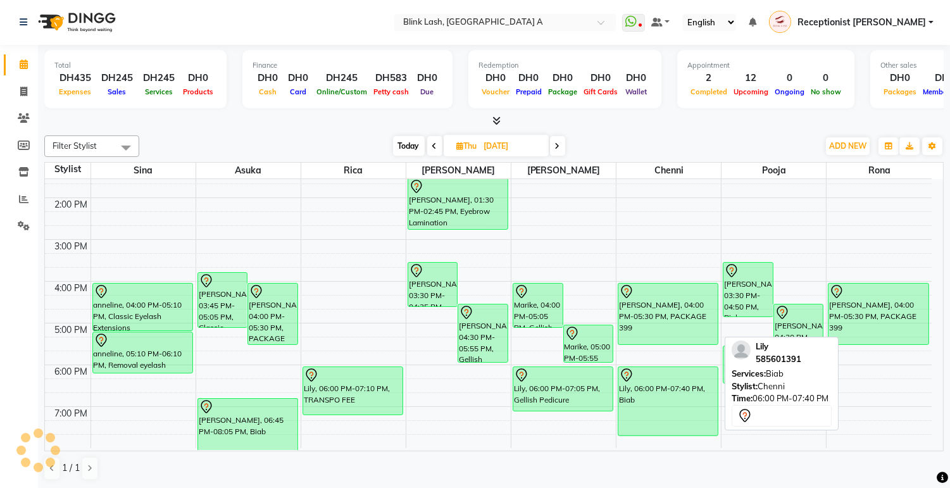
click at [638, 396] on div "Lily, 06:00 PM-07:40 PM, Biab" at bounding box center [668, 401] width 99 height 68
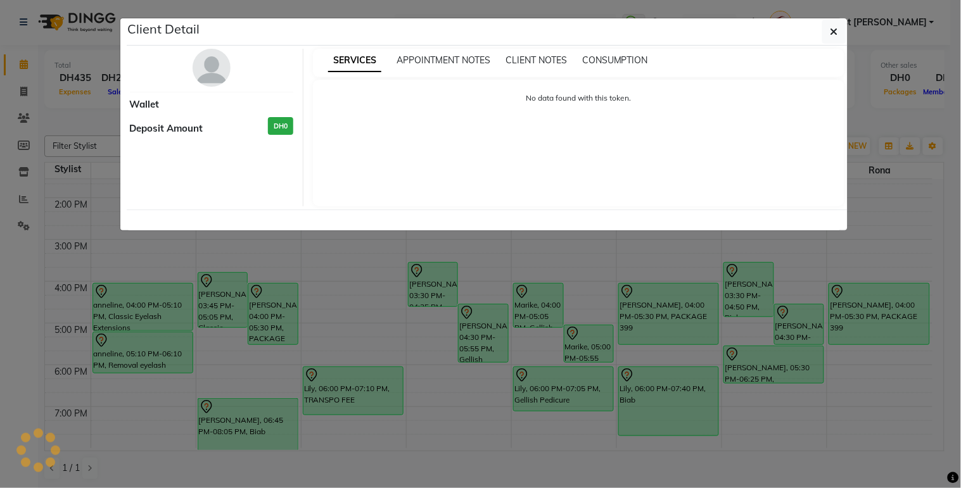
select select "7"
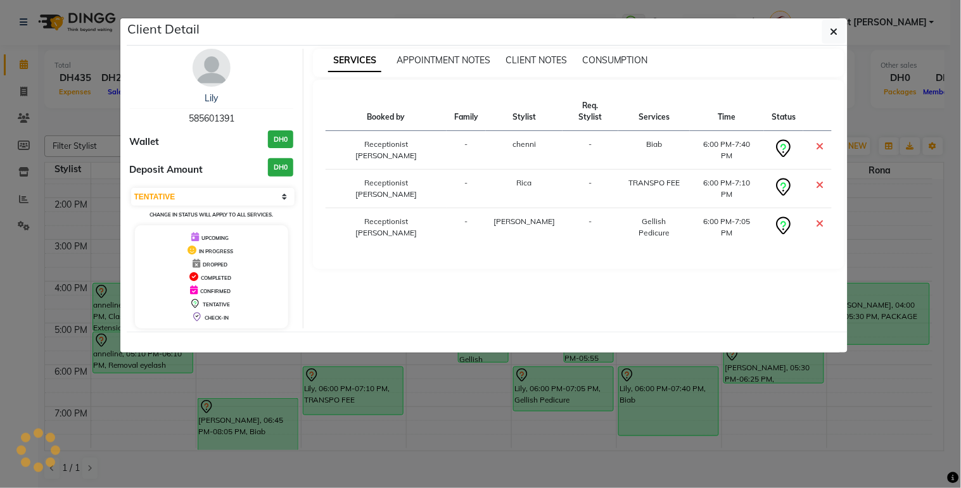
click at [222, 77] on img at bounding box center [211, 68] width 38 height 38
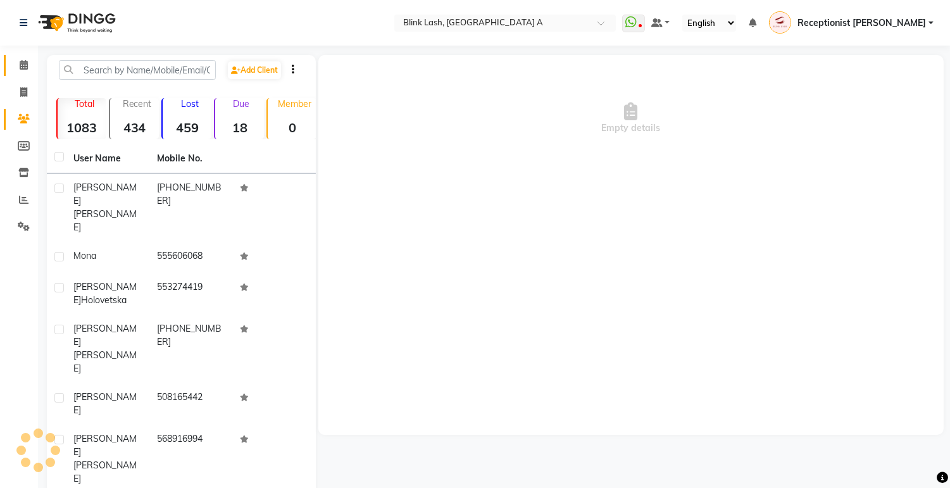
click at [23, 68] on icon at bounding box center [24, 64] width 8 height 9
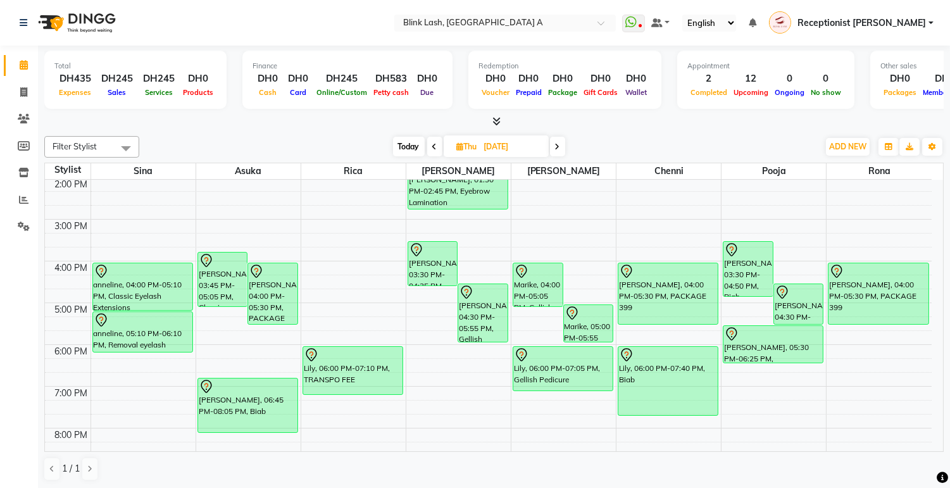
scroll to position [281, 0]
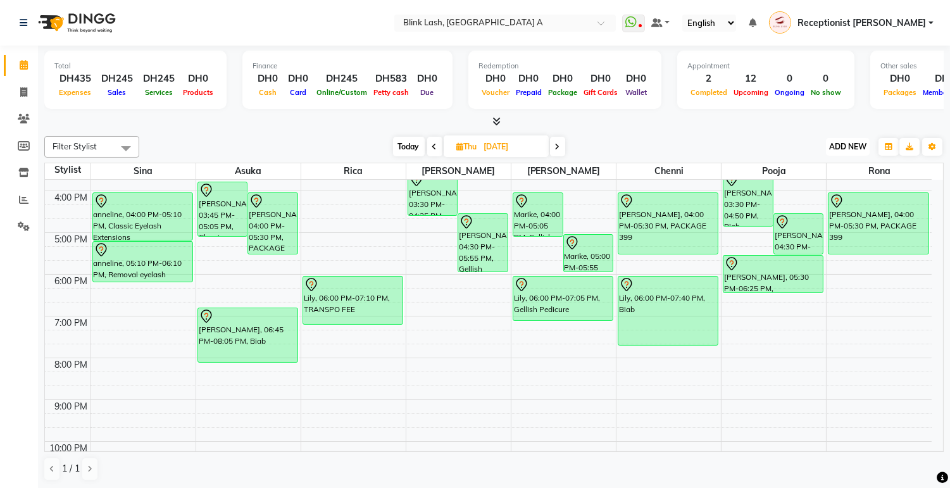
click at [840, 144] on span "ADD NEW" at bounding box center [848, 146] width 37 height 9
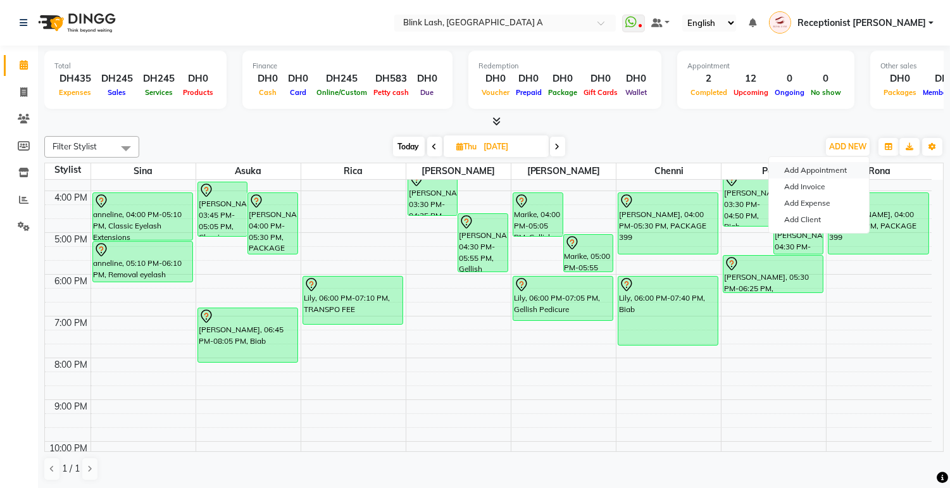
click at [817, 168] on button "Add Appointment" at bounding box center [819, 170] width 100 height 16
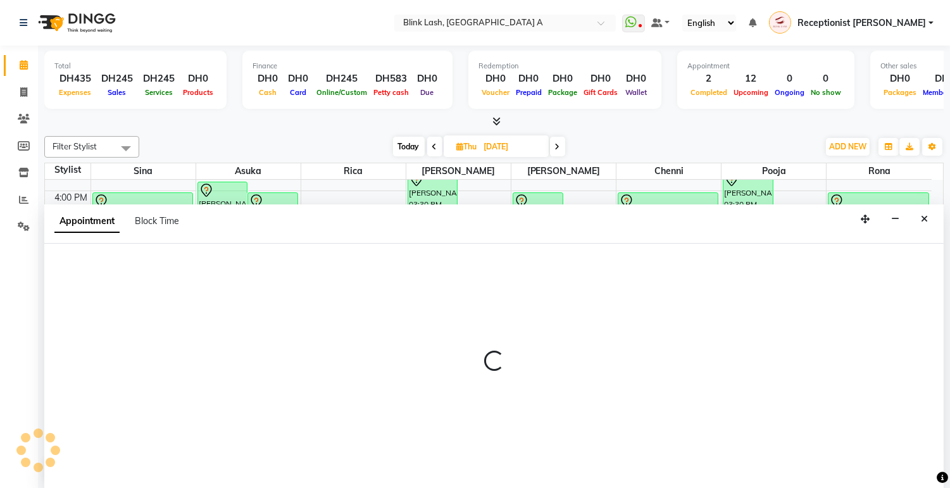
select select "tentative"
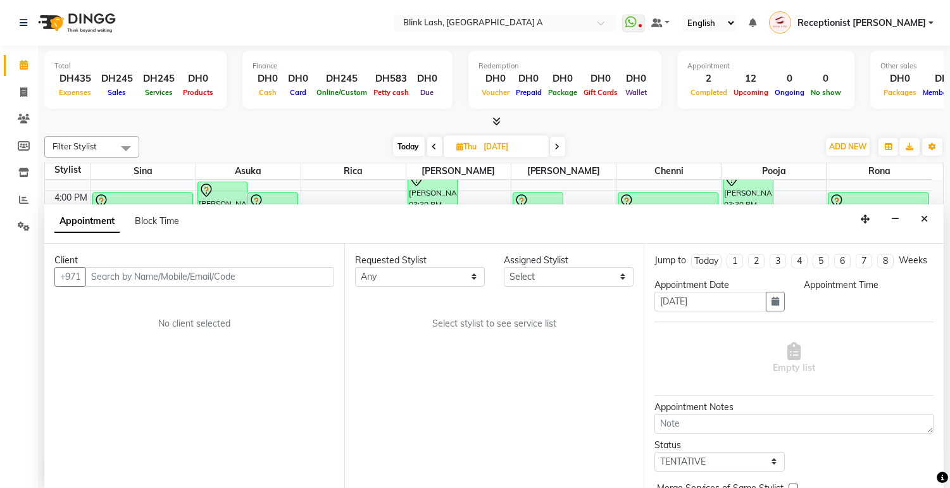
scroll to position [1, 0]
click at [878, 311] on select "Select 10:00 AM 10:05 AM 10:10 AM 10:15 AM 10:20 AM 10:25 AM 10:30 AM 10:35 AM …" at bounding box center [869, 301] width 130 height 20
select select "1110"
click at [804, 302] on select "Select 10:00 AM 10:05 AM 10:10 AM 10:15 AM 10:20 AM 10:25 AM 10:30 AM 10:35 AM …" at bounding box center [869, 301] width 130 height 20
click at [614, 257] on div "Assigned Stylist" at bounding box center [569, 259] width 130 height 13
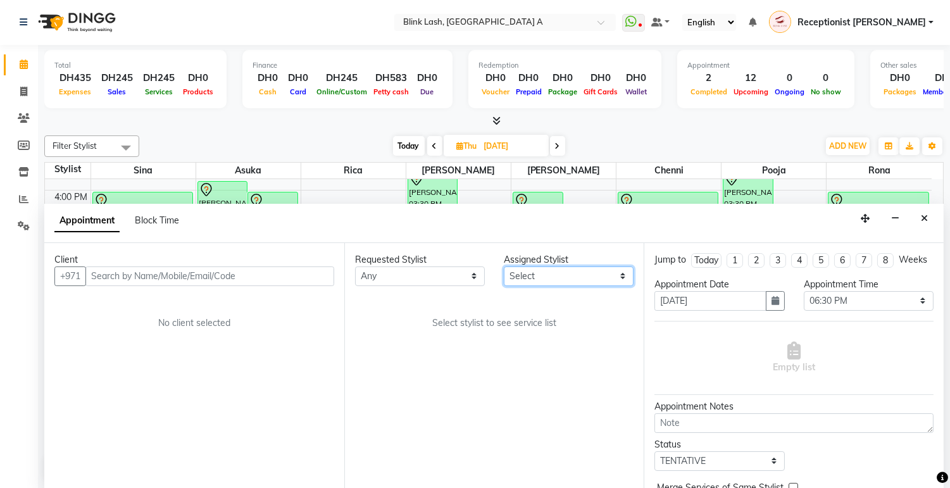
click at [616, 280] on select "Select [PERSON_NAME] [PERSON_NAME] pooja Rica [PERSON_NAME]" at bounding box center [569, 277] width 130 height 20
select select "42461"
click at [504, 267] on select "Select [PERSON_NAME] [PERSON_NAME] pooja Rica [PERSON_NAME]" at bounding box center [569, 277] width 130 height 20
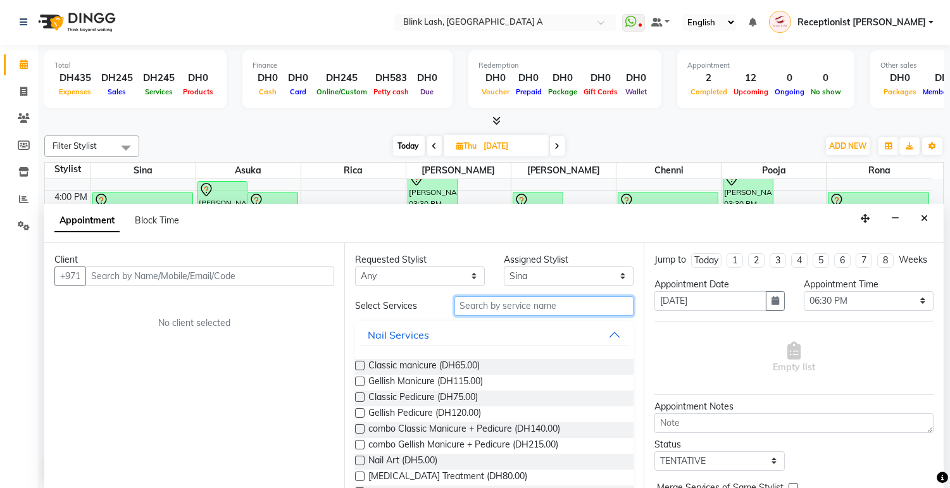
click at [526, 303] on input "text" at bounding box center [545, 306] width 180 height 20
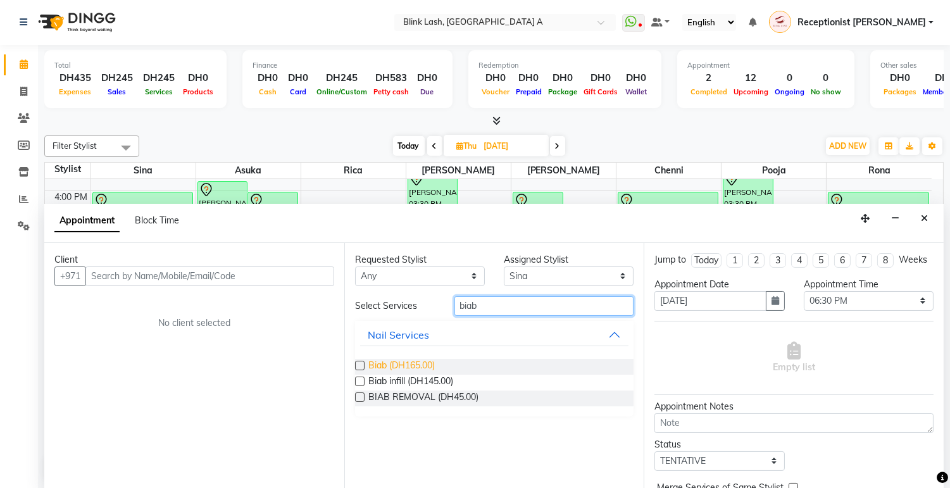
type input "biab"
click at [434, 372] on span "Biab (DH165.00)" at bounding box center [402, 367] width 66 height 16
checkbox input "false"
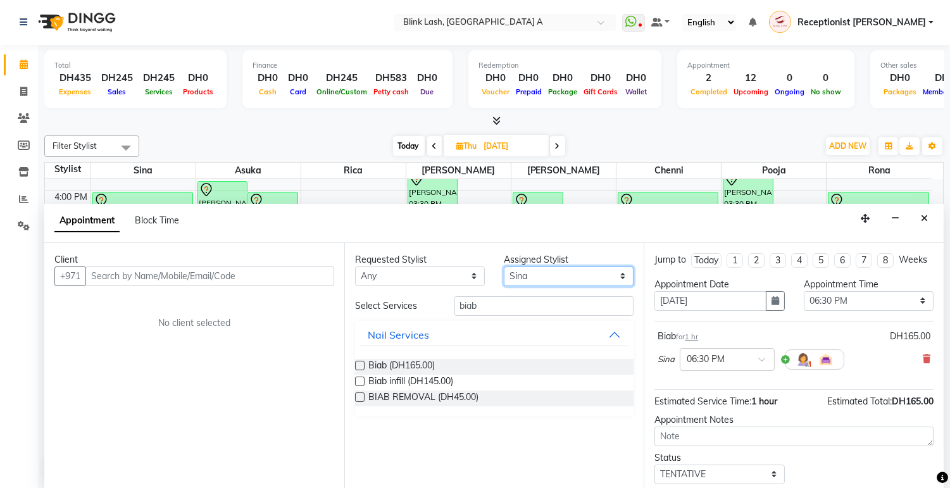
drag, startPoint x: 626, startPoint y: 273, endPoint x: 624, endPoint y: 284, distance: 10.9
click at [626, 273] on select "Select [PERSON_NAME] [PERSON_NAME] pooja Rica [PERSON_NAME]" at bounding box center [569, 277] width 130 height 20
click at [923, 363] on icon at bounding box center [927, 359] width 8 height 9
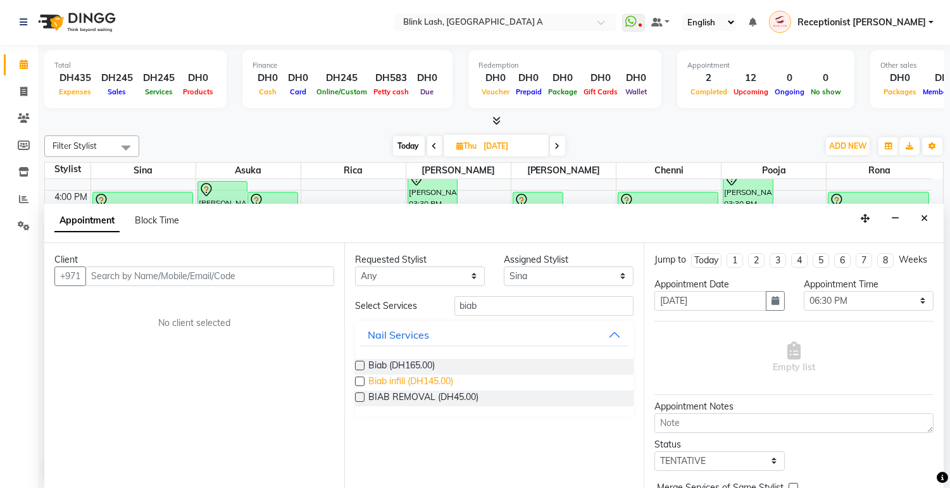
drag, startPoint x: 435, startPoint y: 381, endPoint x: 489, endPoint y: 342, distance: 66.8
click at [435, 380] on span "Biab infill (DH145.00)" at bounding box center [411, 383] width 85 height 16
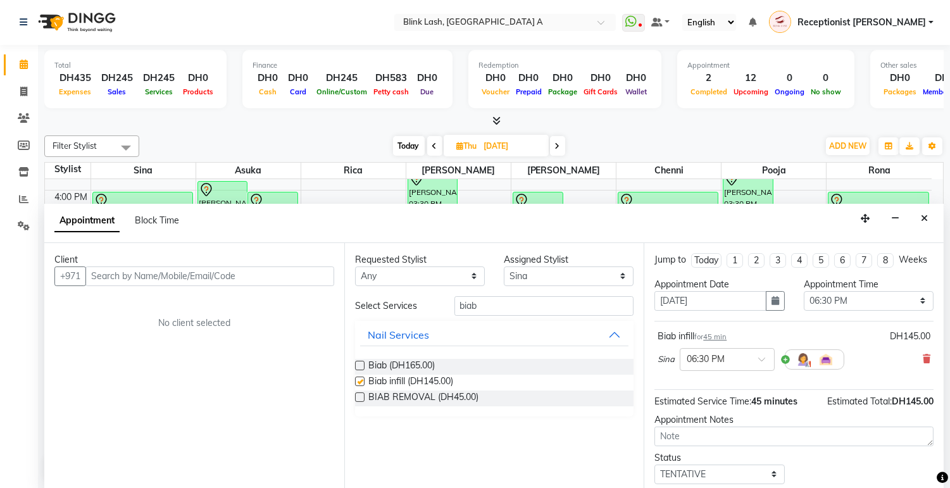
checkbox input "false"
drag, startPoint x: 617, startPoint y: 269, endPoint x: 614, endPoint y: 286, distance: 16.8
click at [617, 269] on select "Select [PERSON_NAME] [PERSON_NAME] pooja Rica [PERSON_NAME]" at bounding box center [569, 277] width 130 height 20
select select "89364"
click at [504, 267] on select "Select [PERSON_NAME] [PERSON_NAME] pooja Rica [PERSON_NAME]" at bounding box center [569, 277] width 130 height 20
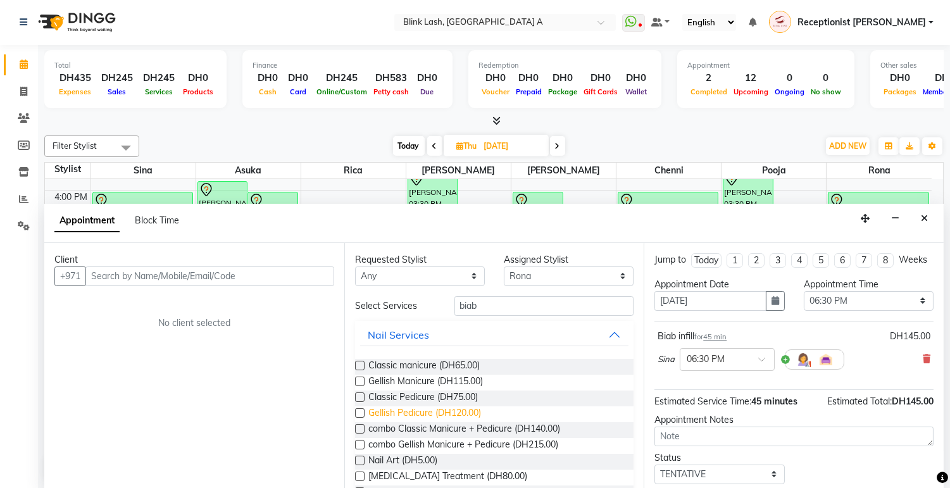
click at [466, 412] on span "Gellish Pedicure (DH120.00)" at bounding box center [425, 415] width 113 height 16
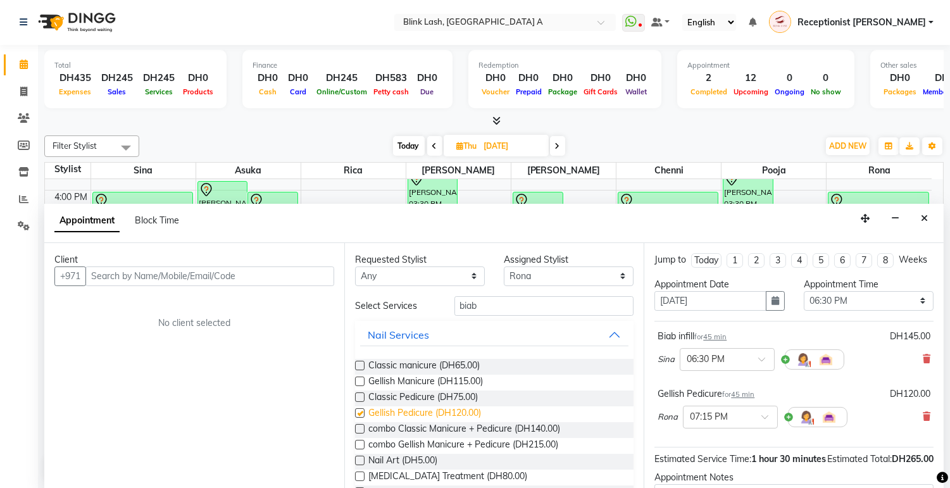
checkbox input "false"
click at [585, 281] on select "Select [PERSON_NAME] [PERSON_NAME] pooja Rica [PERSON_NAME]" at bounding box center [569, 277] width 130 height 20
select select "42464"
click at [504, 267] on select "Select [PERSON_NAME] [PERSON_NAME] pooja Rica [PERSON_NAME]" at bounding box center [569, 277] width 130 height 20
click at [510, 309] on input "biab" at bounding box center [545, 306] width 180 height 20
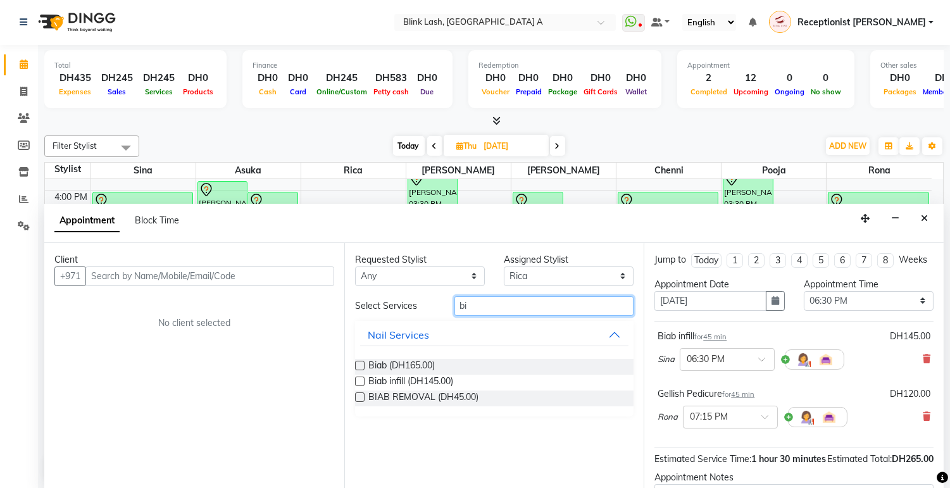
type input "b"
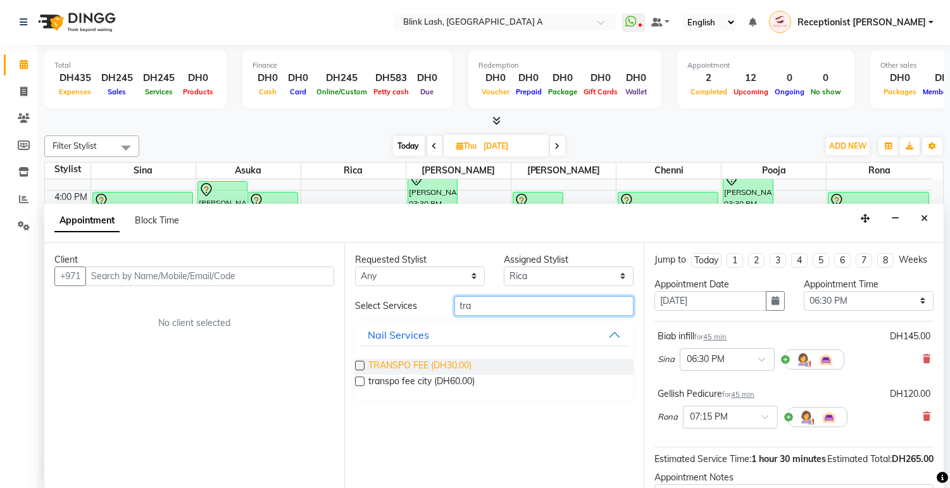
type input "tra"
click at [457, 366] on span "TRANSPO FEE (DH30.00)" at bounding box center [420, 367] width 103 height 16
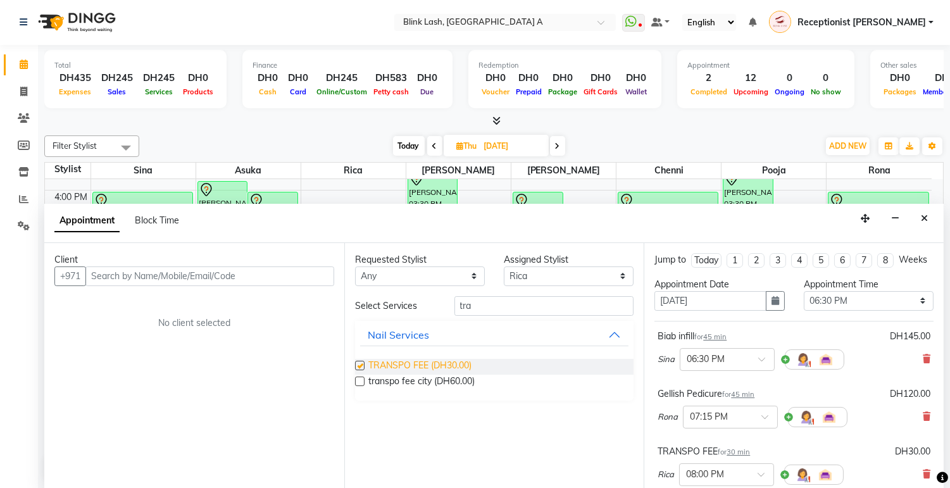
checkbox input "false"
click at [239, 282] on input "text" at bounding box center [209, 277] width 249 height 20
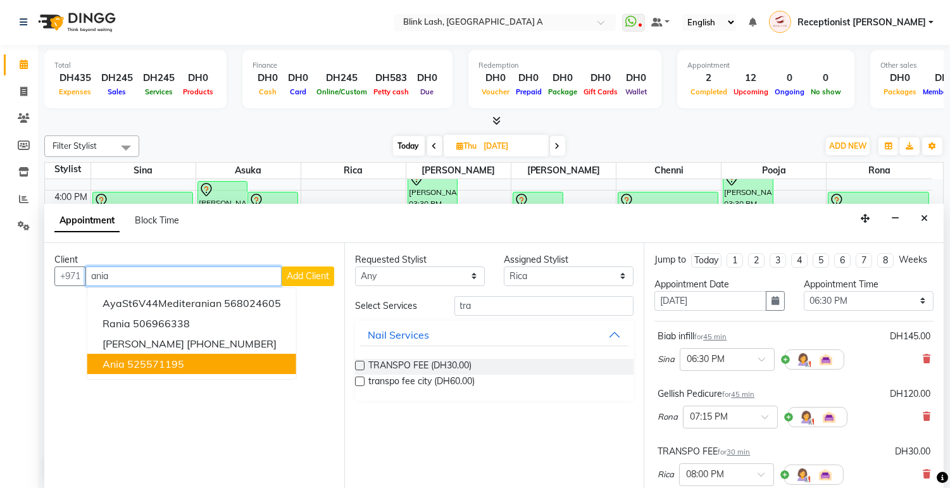
click at [194, 365] on button "ania 525571195" at bounding box center [191, 364] width 209 height 20
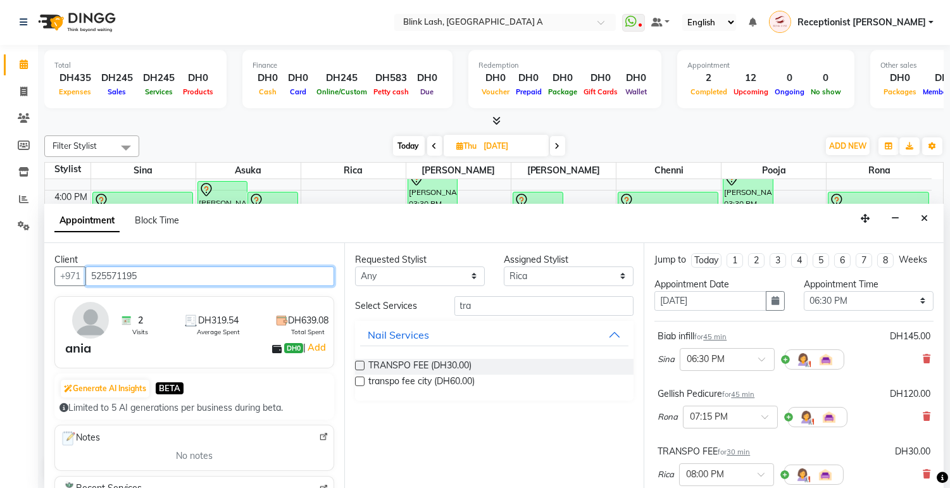
scroll to position [203, 0]
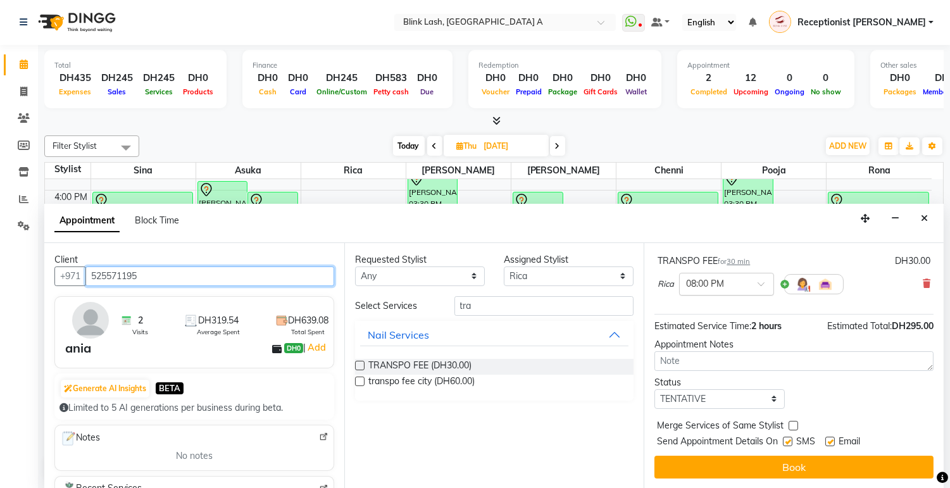
type input "525571195"
click at [743, 285] on div at bounding box center [727, 283] width 94 height 13
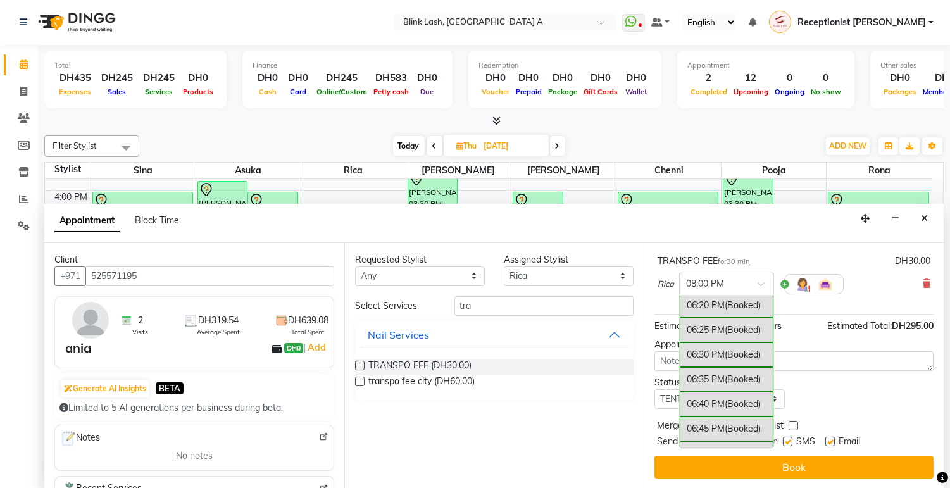
scroll to position [2335, 0]
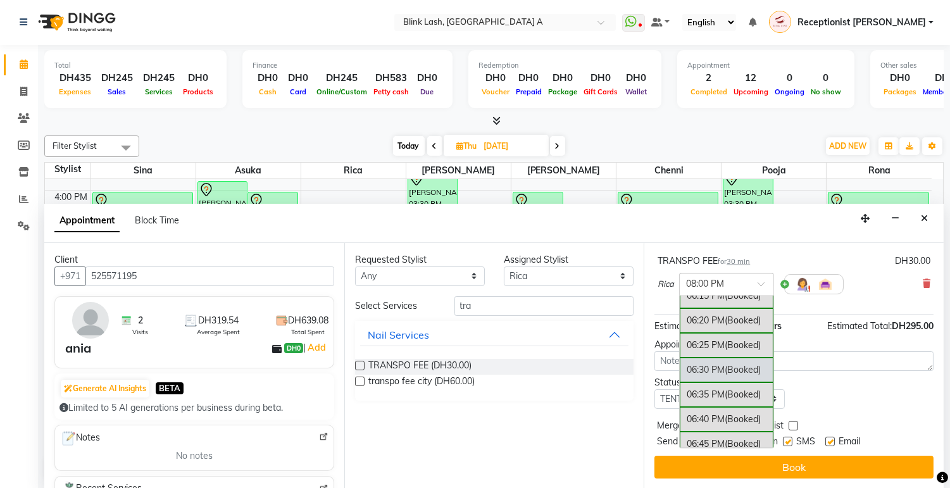
click at [693, 360] on div "06:30 PM (Booked)" at bounding box center [727, 370] width 94 height 25
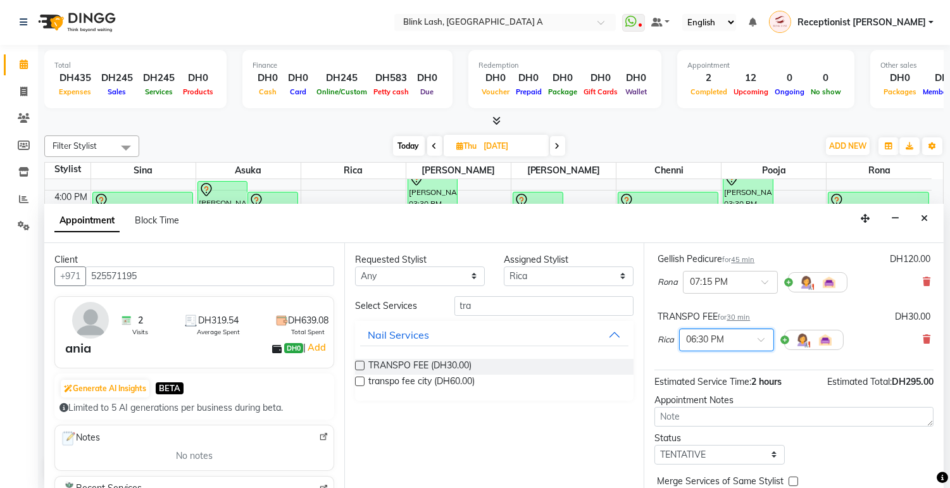
scroll to position [216, 0]
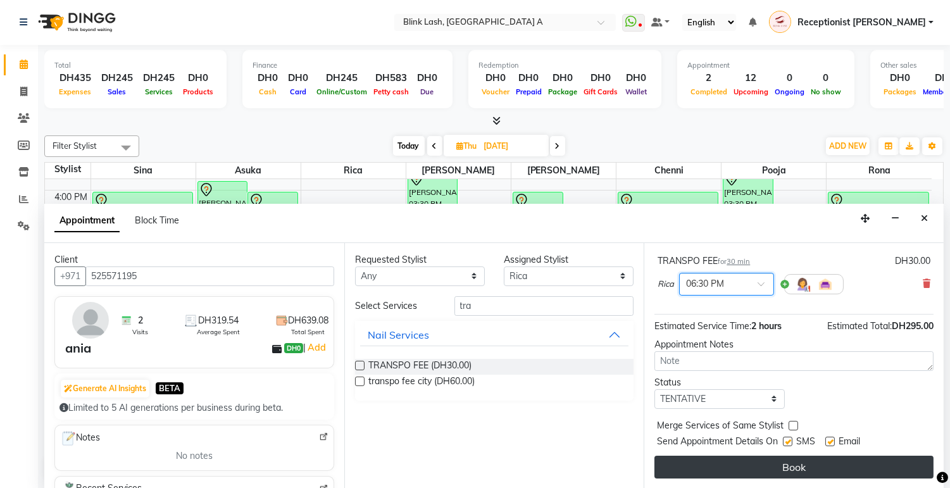
click at [884, 464] on button "Book" at bounding box center [794, 467] width 279 height 23
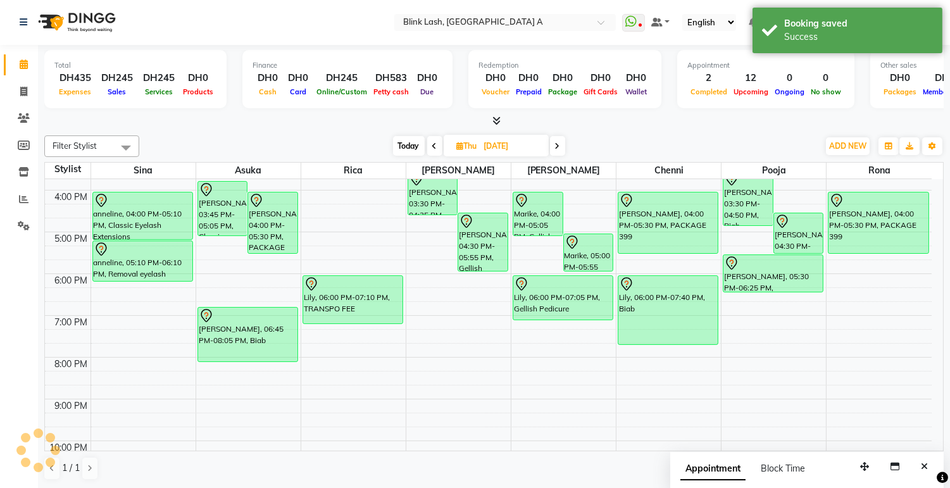
scroll to position [0, 0]
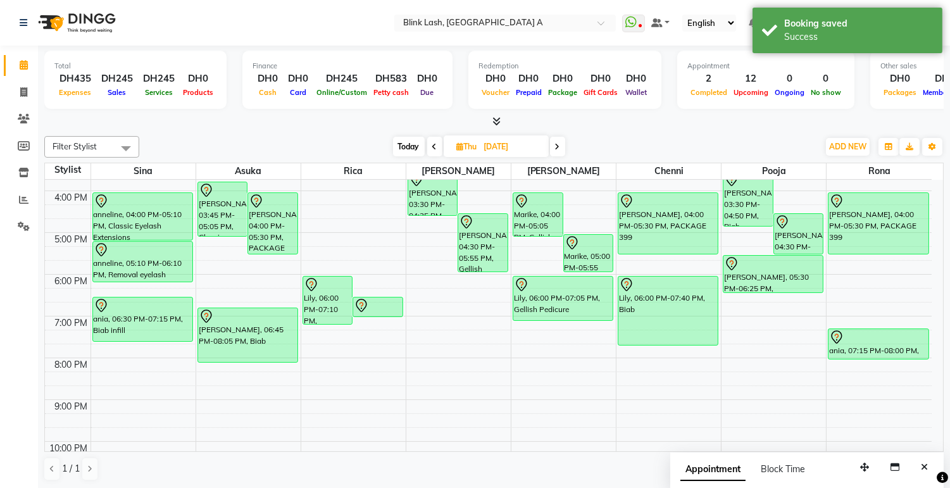
drag, startPoint x: 143, startPoint y: 327, endPoint x: 377, endPoint y: 314, distance: 234.6
click at [134, 345] on div "9:00 AM 10:00 AM 11:00 AM 12:00 PM 1:00 PM 2:00 PM 3:00 PM 4:00 PM 5:00 PM 6:00…" at bounding box center [488, 212] width 887 height 626
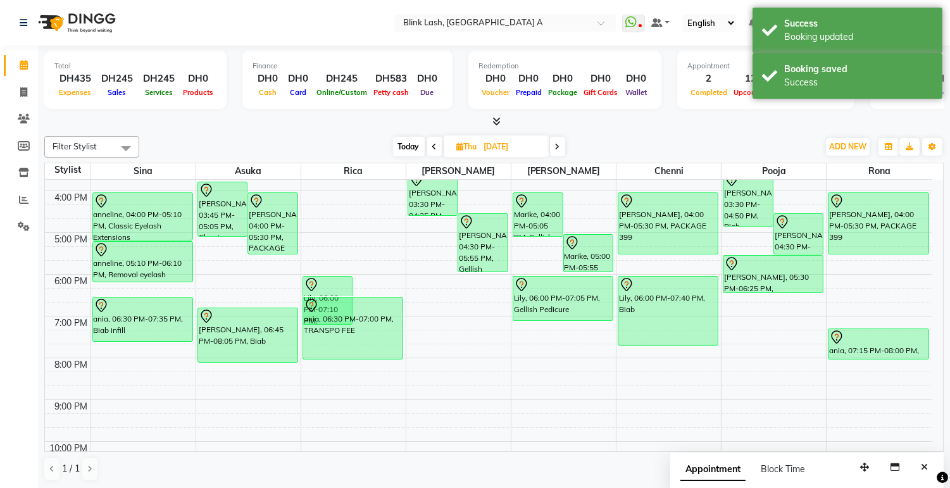
drag, startPoint x: 383, startPoint y: 313, endPoint x: 381, endPoint y: 352, distance: 39.3
click at [381, 352] on div "Lily, 06:00 PM-07:10 PM, TRANSPO FEE ania, 06:30 PM-07:00 PM, TRANSPO FEE ania,…" at bounding box center [353, 212] width 104 height 626
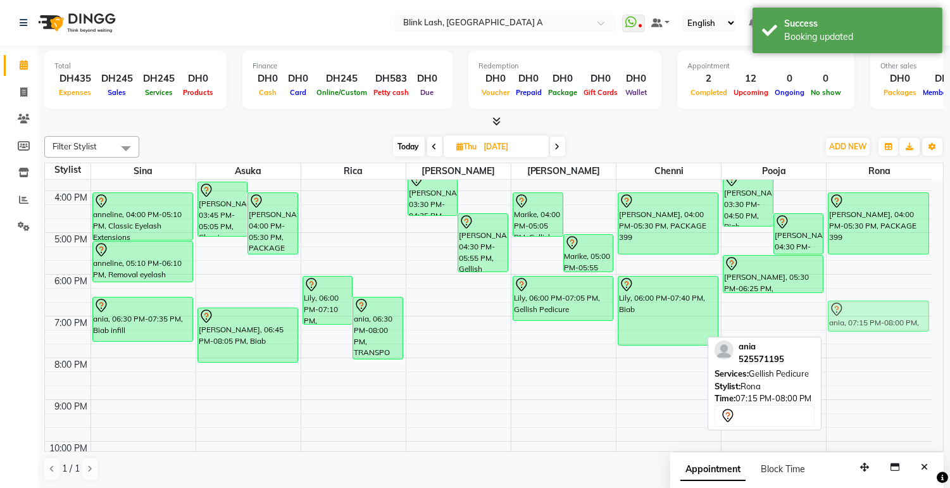
drag, startPoint x: 890, startPoint y: 343, endPoint x: 893, endPoint y: 314, distance: 28.7
click at [893, 314] on div "Israa Sabouni, 10:30 AM-11:35 AM, Classic manicure Teghan Smith, 04:00 PM-05:30…" at bounding box center [879, 212] width 105 height 626
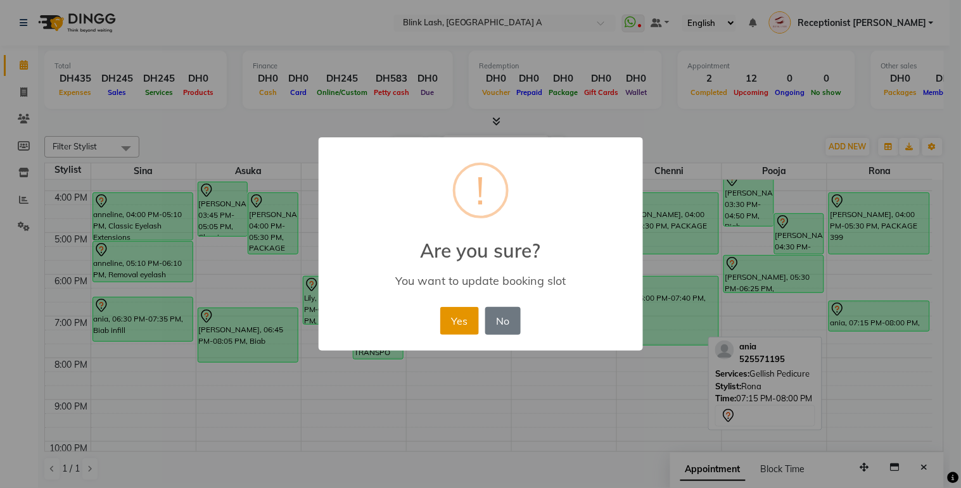
click at [453, 323] on button "Yes" at bounding box center [459, 321] width 39 height 28
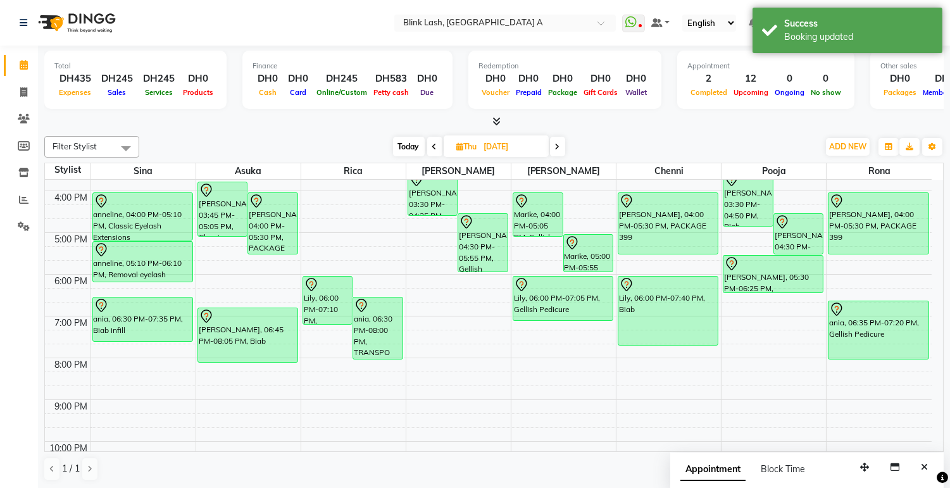
drag, startPoint x: 883, startPoint y: 327, endPoint x: 881, endPoint y: 348, distance: 21.0
click at [881, 348] on div "Israa Sabouni, 10:30 AM-11:35 AM, Classic manicure Teghan Smith, 04:00 PM-05:30…" at bounding box center [879, 212] width 105 height 626
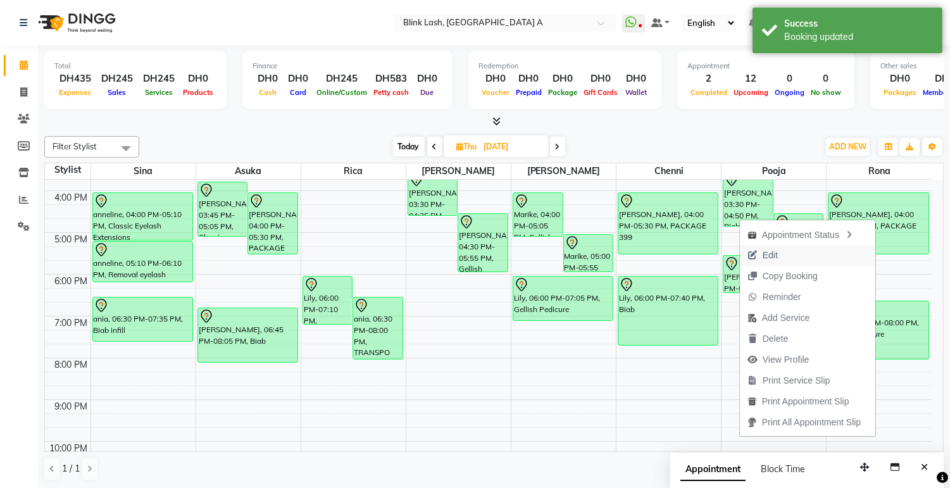
click at [756, 251] on span "Edit" at bounding box center [763, 255] width 46 height 21
select select "tentative"
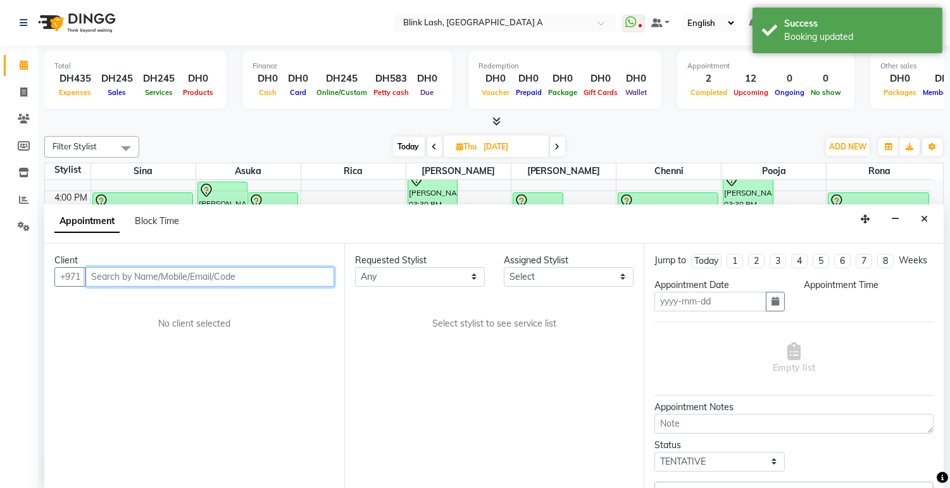
type input "[DATE]"
select select "1110"
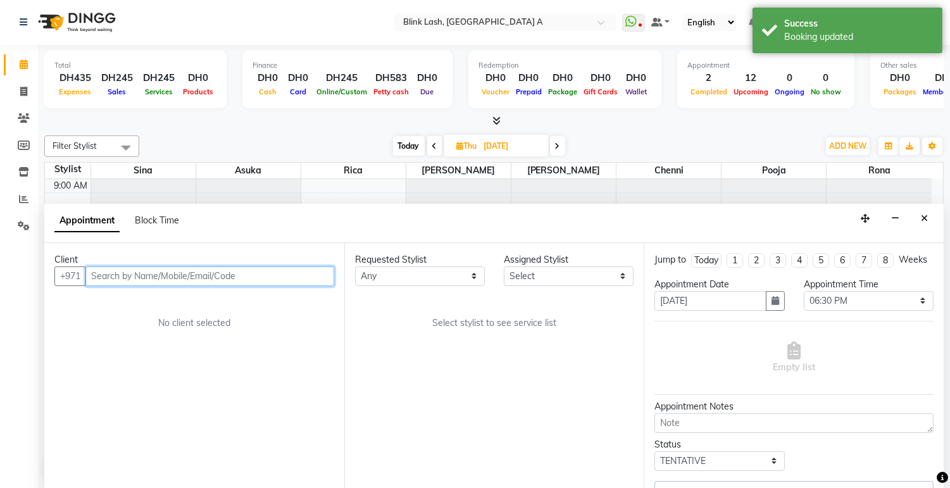
select select "89364"
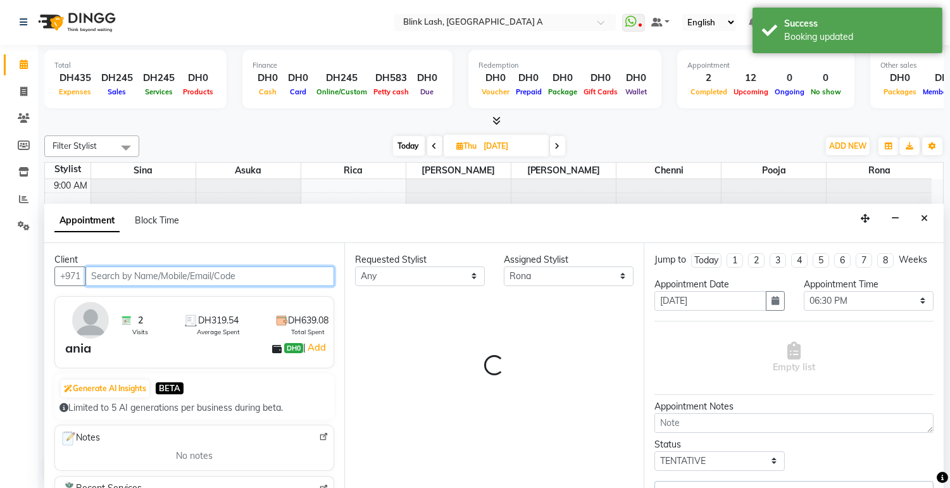
scroll to position [336, 0]
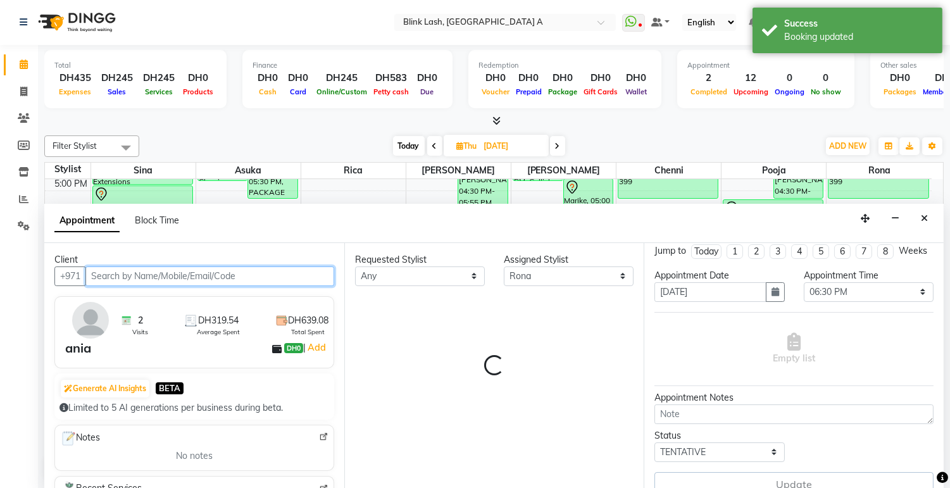
select select "2892"
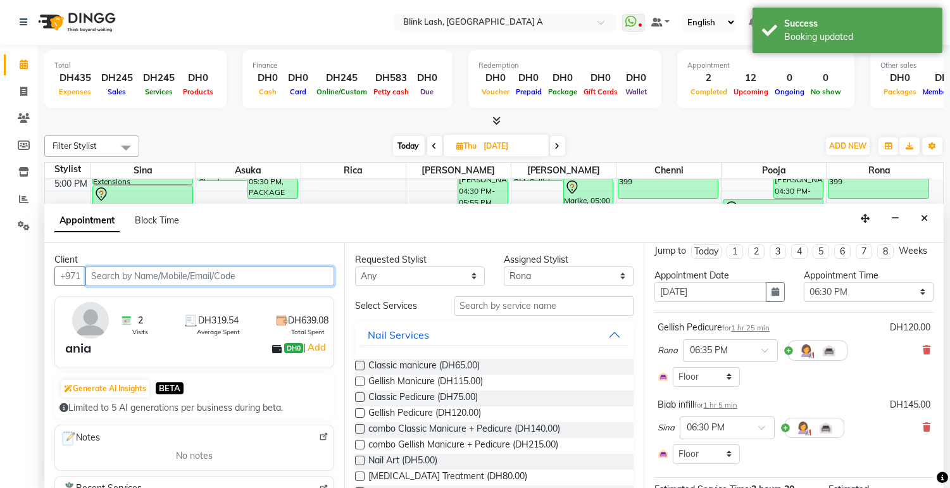
scroll to position [39, 0]
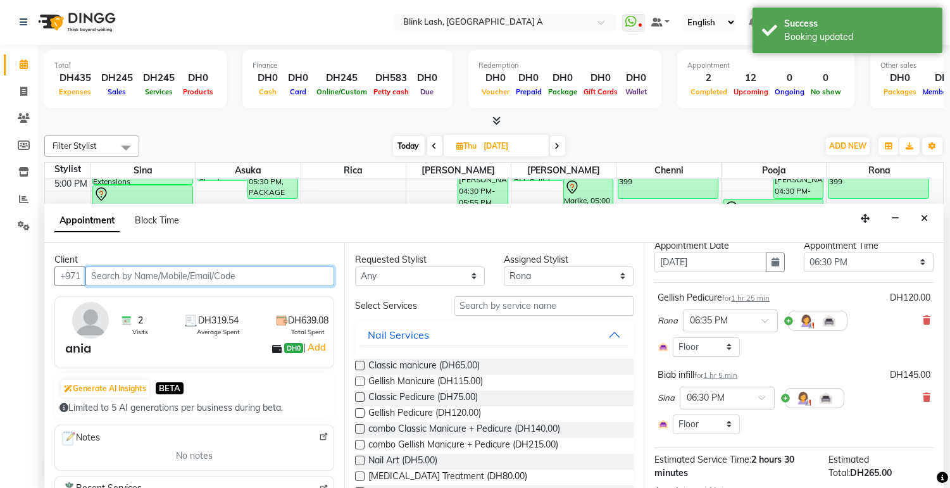
select select "2892"
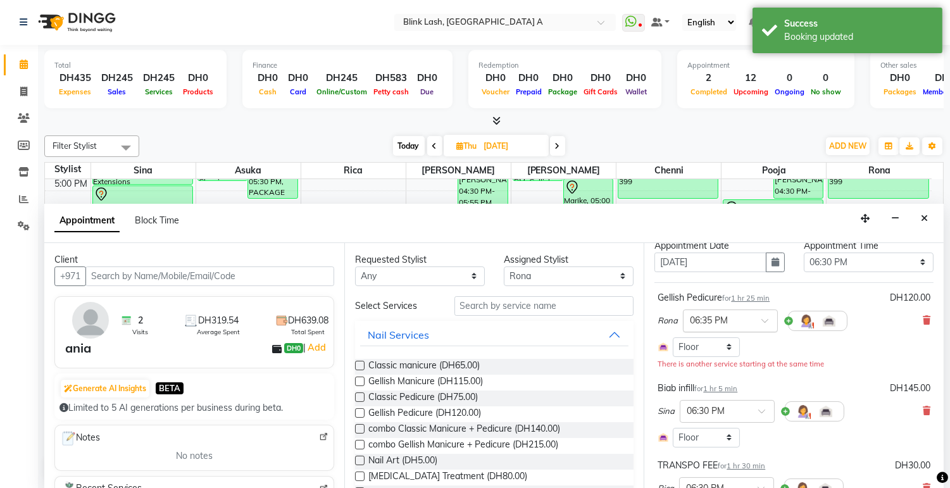
click at [762, 327] on div at bounding box center [731, 319] width 94 height 13
click at [717, 398] on div "06:30 PM" at bounding box center [731, 392] width 94 height 23
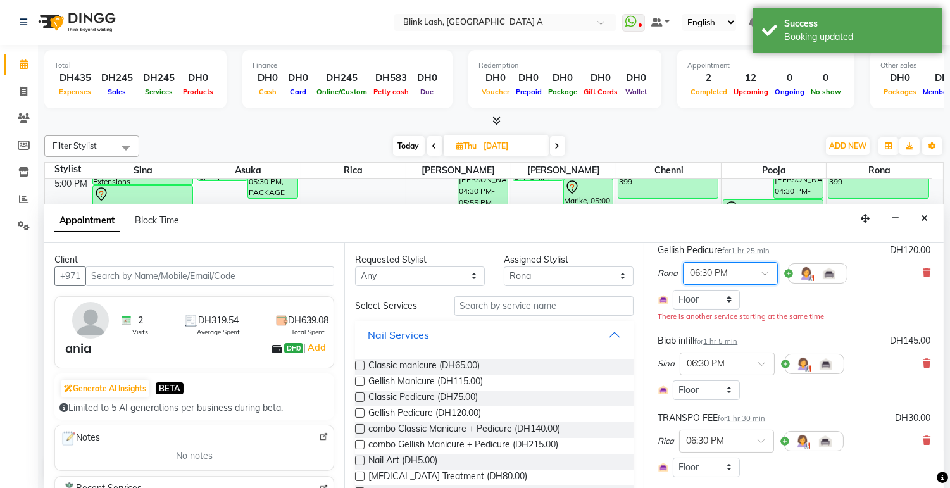
scroll to position [237, 0]
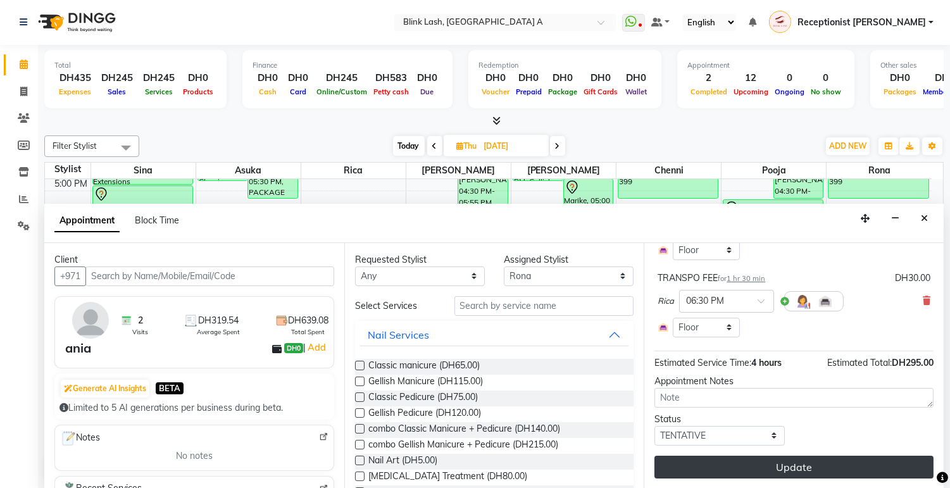
click at [826, 467] on button "Update" at bounding box center [794, 467] width 279 height 23
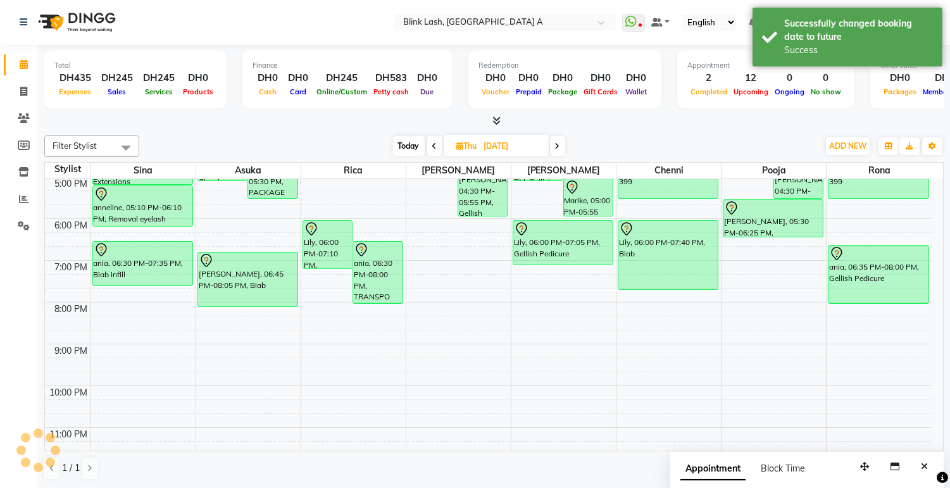
scroll to position [0, 0]
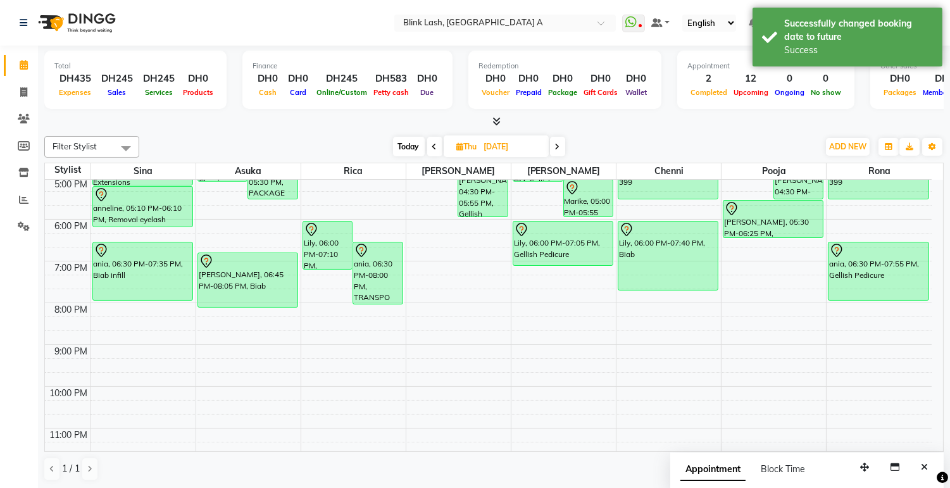
drag, startPoint x: 131, startPoint y: 286, endPoint x: 144, endPoint y: 302, distance: 20.8
click at [125, 301] on div "Roda, 11:00 AM-12:30 PM, Classic Eyelash Extensions anneline, 04:00 PM-05:10 PM…" at bounding box center [143, 157] width 104 height 626
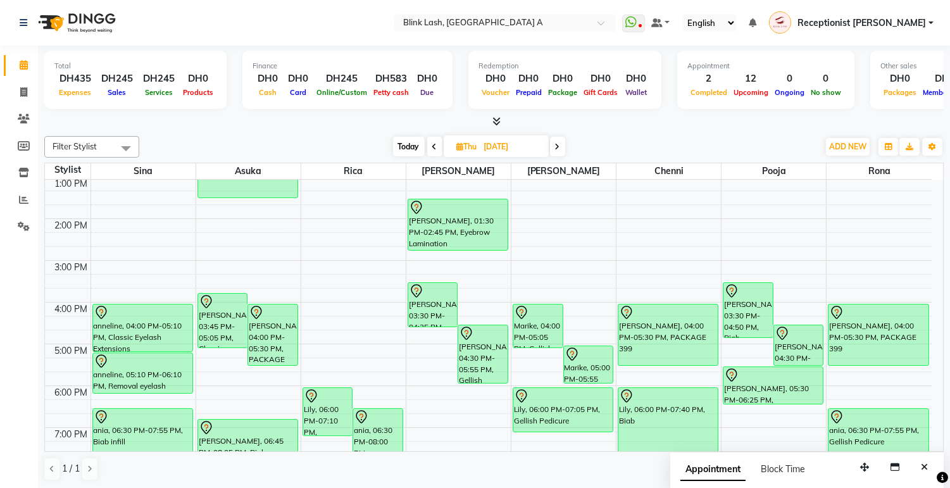
scroll to position [195, 0]
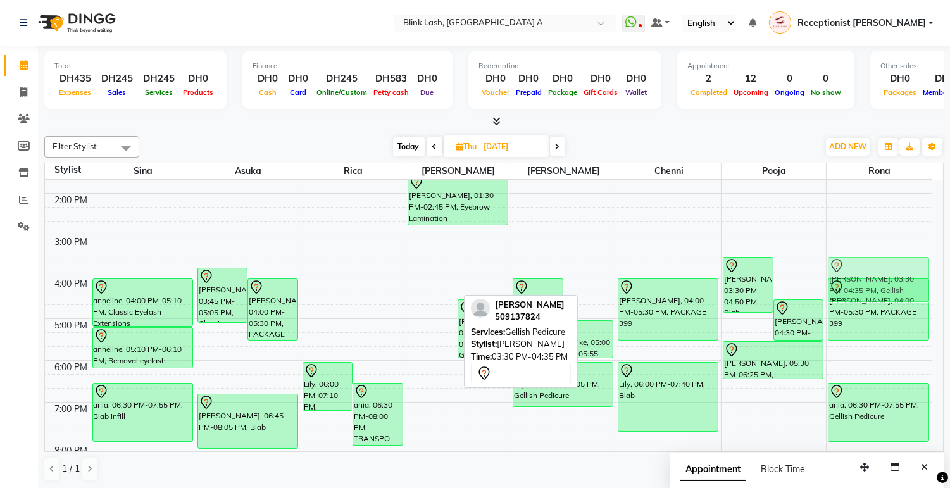
drag, startPoint x: 428, startPoint y: 274, endPoint x: 856, endPoint y: 279, distance: 428.1
click at [856, 279] on tr "Roda, 11:00 AM-12:30 PM, Classic Eyelash Extensions anneline, 04:00 PM-05:10 PM…" at bounding box center [488, 298] width 887 height 626
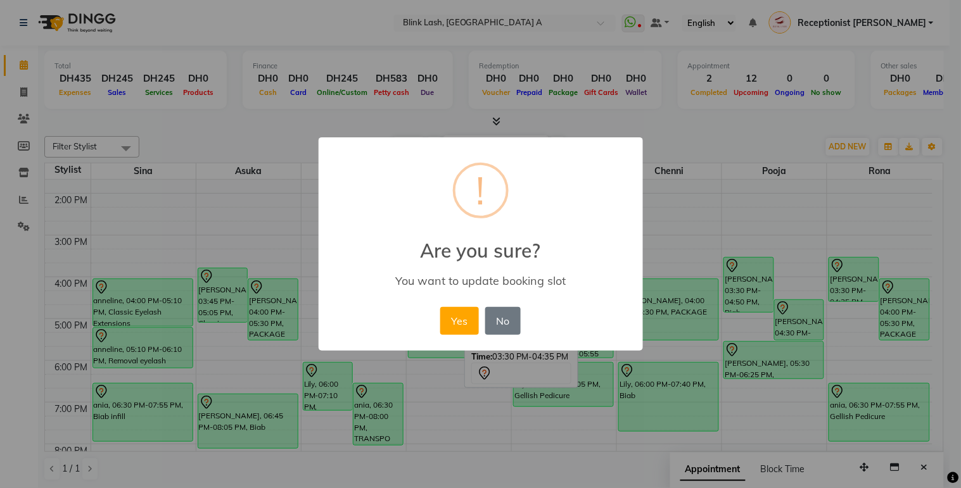
drag, startPoint x: 457, startPoint y: 320, endPoint x: 555, endPoint y: 346, distance: 102.0
click at [457, 320] on button "Yes" at bounding box center [459, 321] width 39 height 28
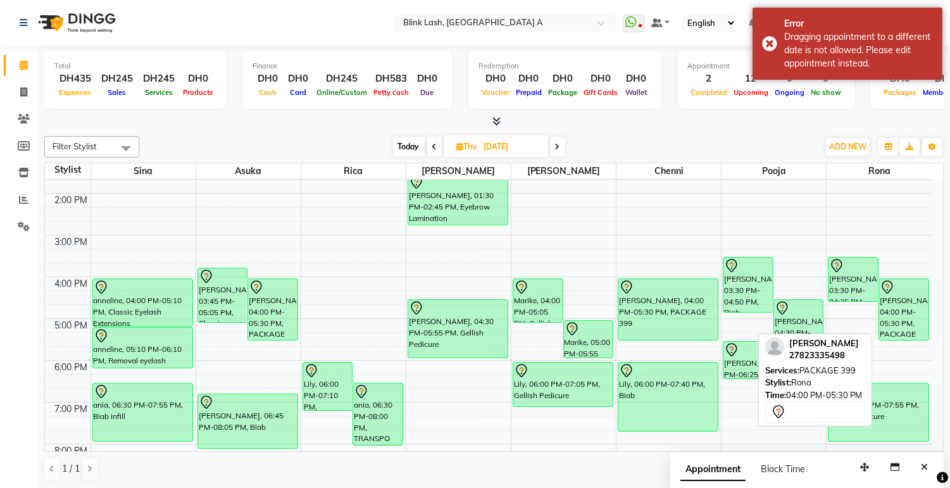
click at [898, 317] on div "[PERSON_NAME], 04:00 PM-05:30 PM, PACKAGE 399" at bounding box center [904, 309] width 49 height 61
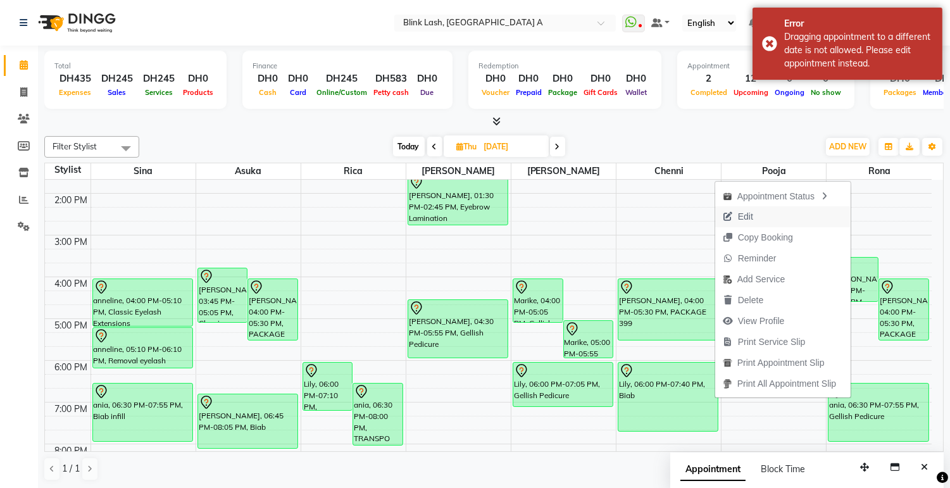
click at [731, 216] on span "Edit" at bounding box center [739, 216] width 46 height 21
select select "tentative"
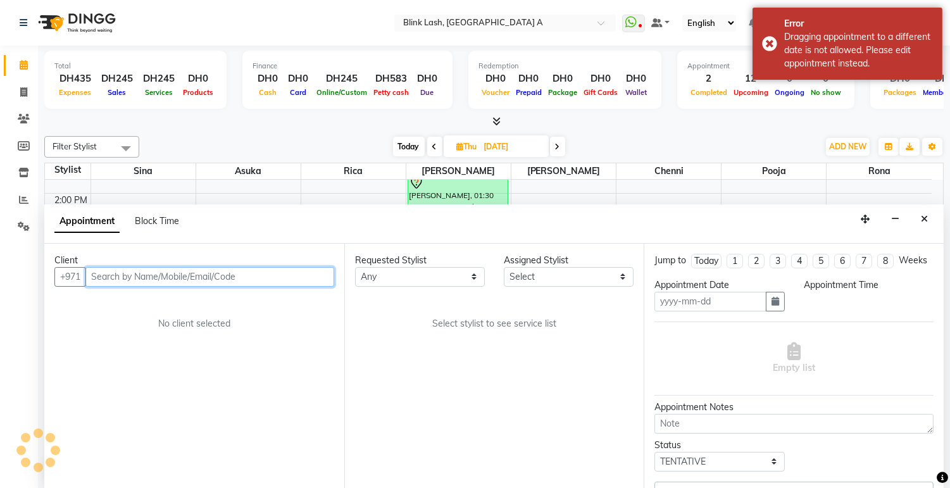
type input "[DATE]"
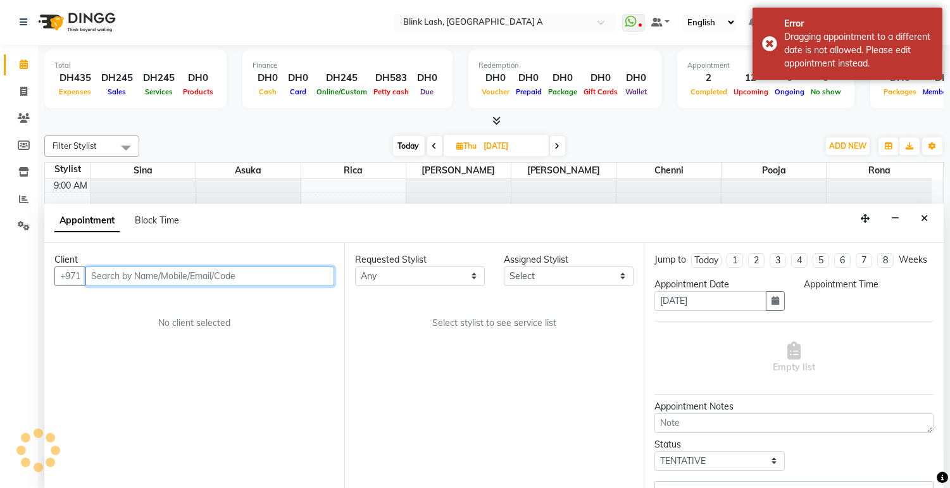
select select "930"
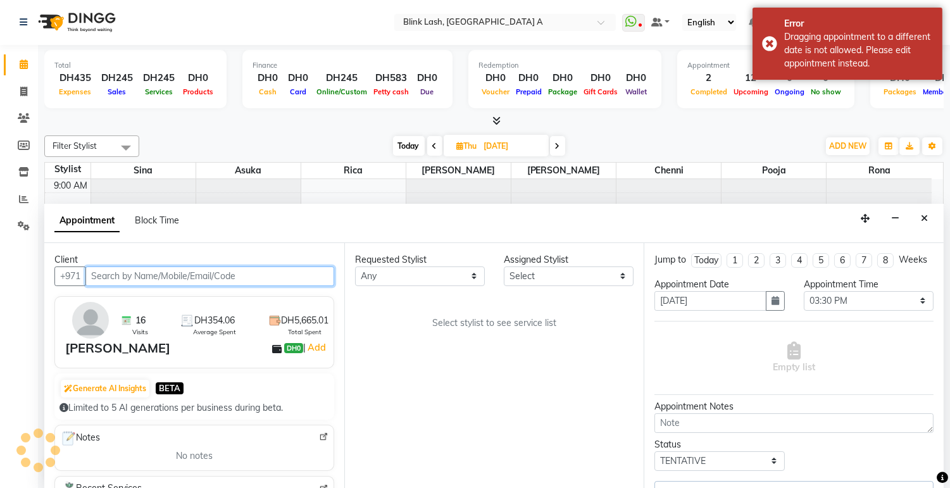
select select "63341"
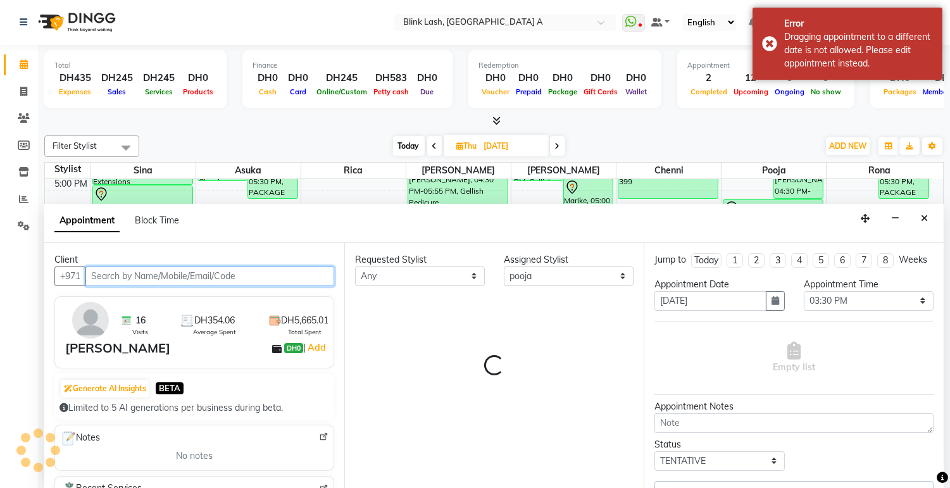
select select "2892"
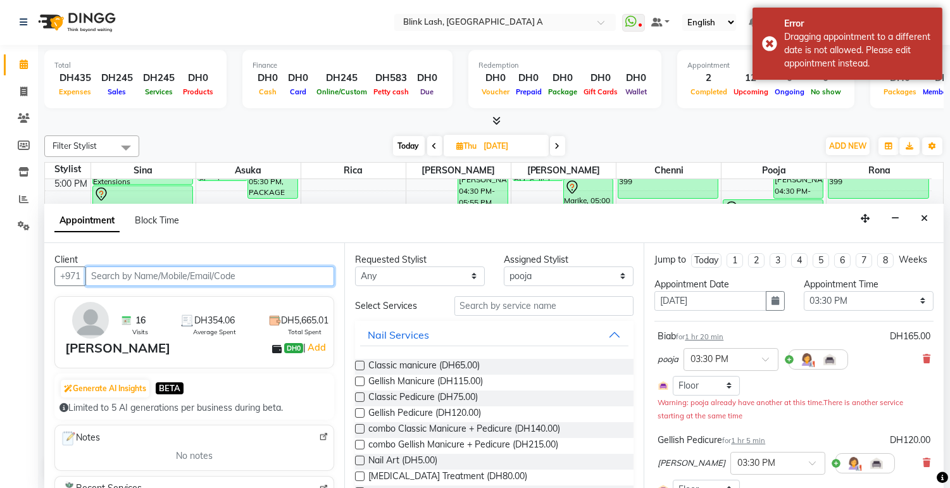
scroll to position [70, 0]
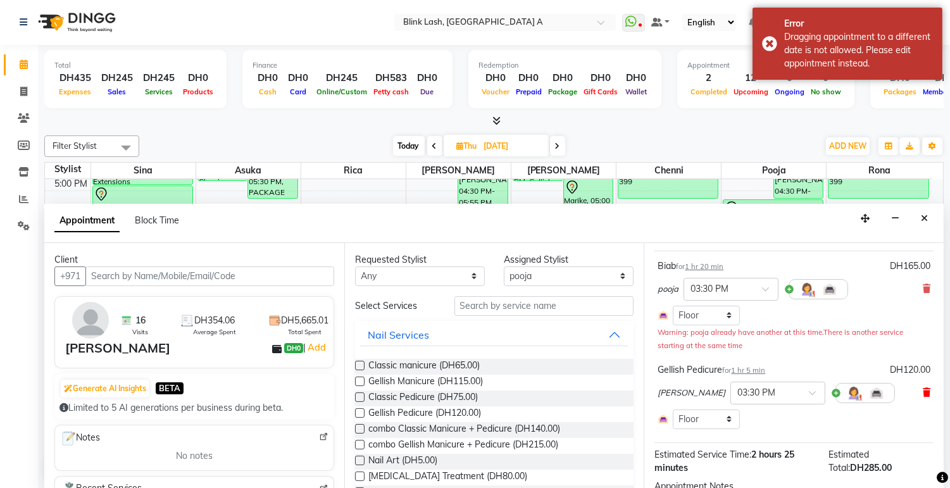
click at [923, 397] on icon at bounding box center [927, 392] width 8 height 9
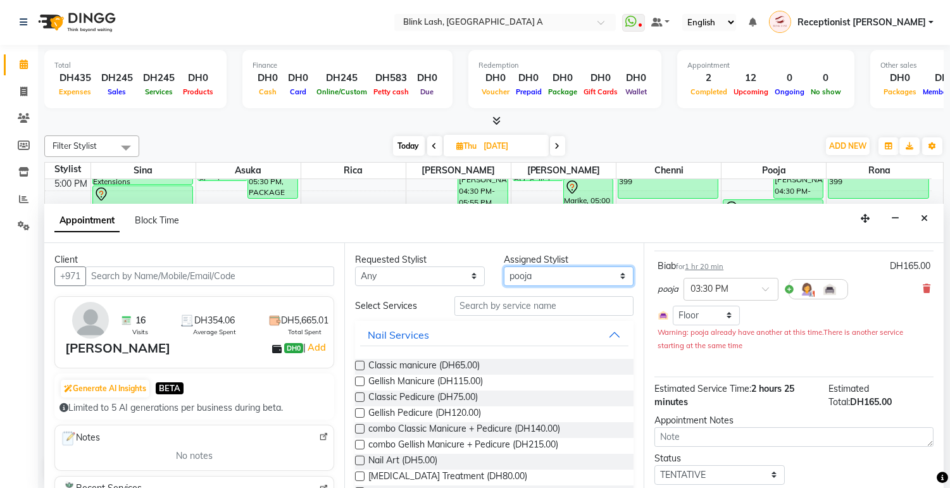
click at [590, 267] on select "Select [PERSON_NAME] [PERSON_NAME] pooja Rica [PERSON_NAME]" at bounding box center [569, 277] width 130 height 20
select select "89364"
click at [504, 267] on select "Select [PERSON_NAME] [PERSON_NAME] pooja Rica [PERSON_NAME]" at bounding box center [569, 277] width 130 height 20
click at [515, 294] on div "Requested Stylist Any Asuka chenni INGRID jumana pooja Rica Rona Sina Assigned …" at bounding box center [494, 366] width 300 height 246
click at [463, 410] on span "Gellish Pedicure (DH120.00)" at bounding box center [425, 415] width 113 height 16
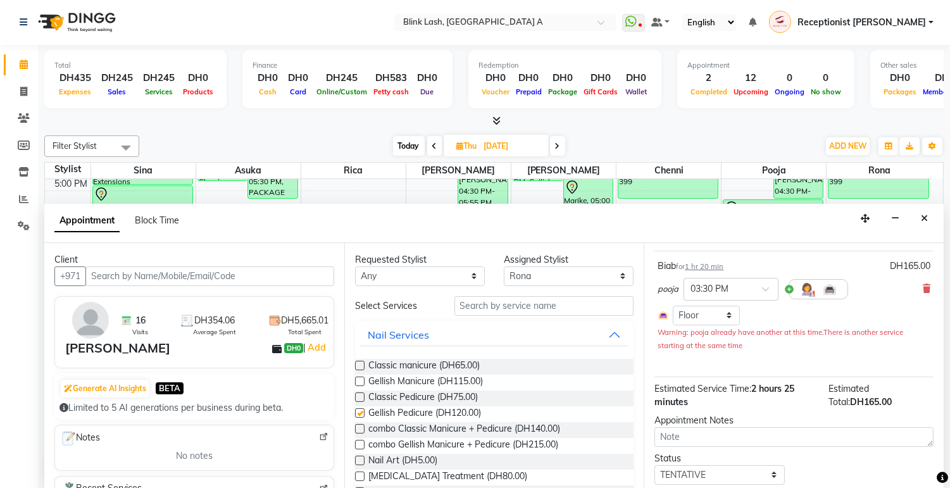
checkbox input "false"
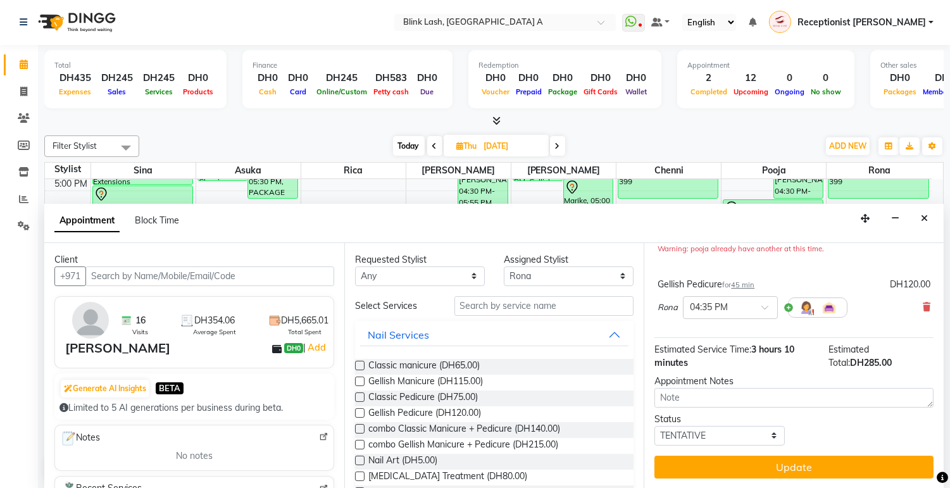
scroll to position [166, 0]
click at [766, 308] on span at bounding box center [770, 311] width 16 height 13
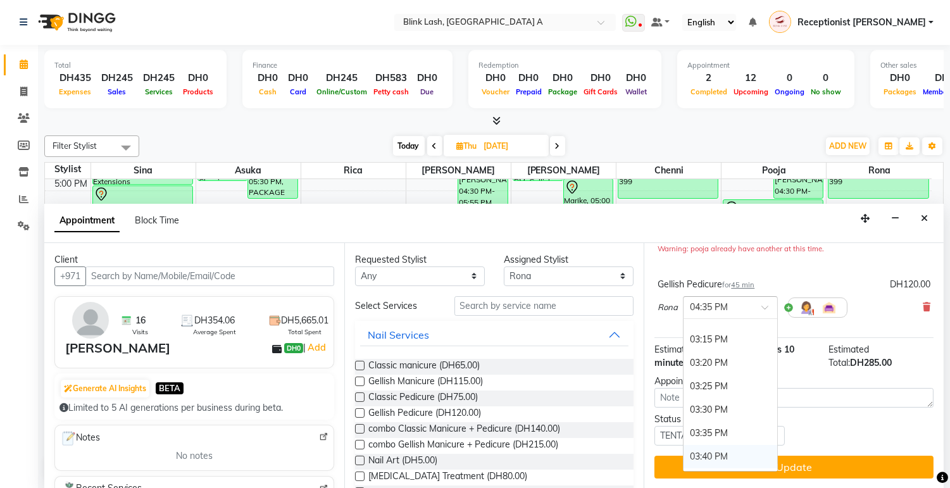
scroll to position [1445, 0]
click at [713, 441] on div "03:30 PM" at bounding box center [731, 448] width 94 height 23
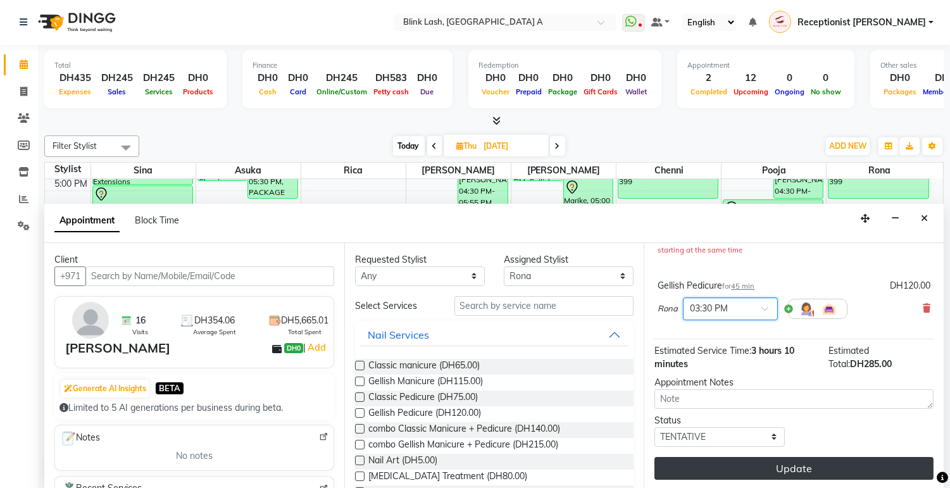
click at [781, 480] on button "Update" at bounding box center [794, 468] width 279 height 23
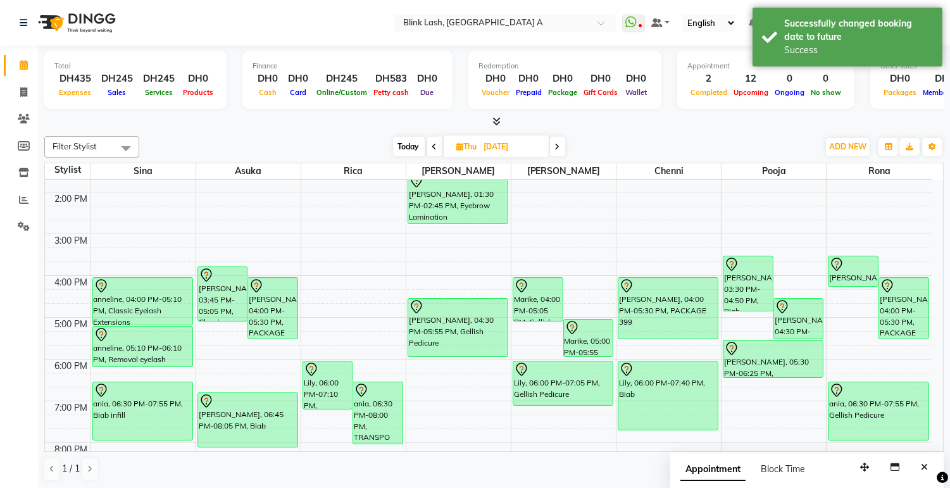
scroll to position [195, 0]
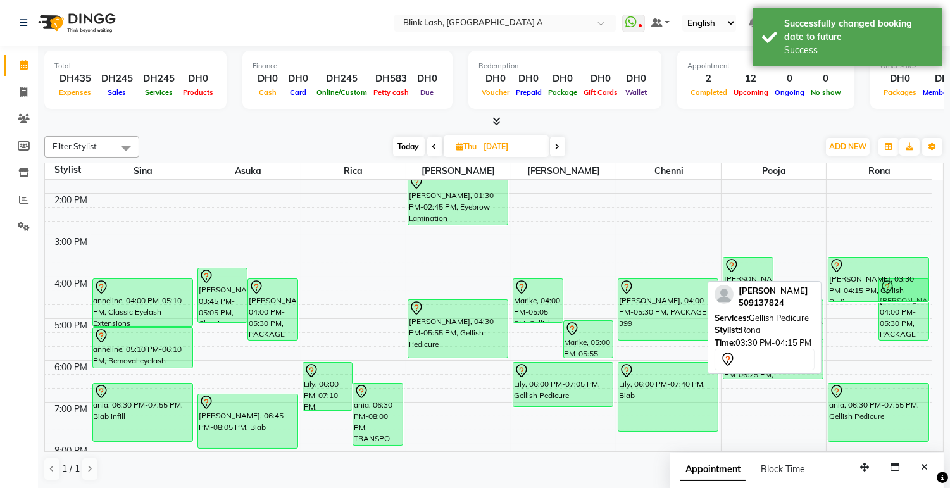
drag, startPoint x: 861, startPoint y: 283, endPoint x: 859, endPoint y: 302, distance: 19.1
click at [859, 302] on div "Hazel Martin, 03:30 PM-04:15 PM, Gellish Pedicure Teghan Smith, 04:00 PM-05:30 …" at bounding box center [879, 298] width 105 height 626
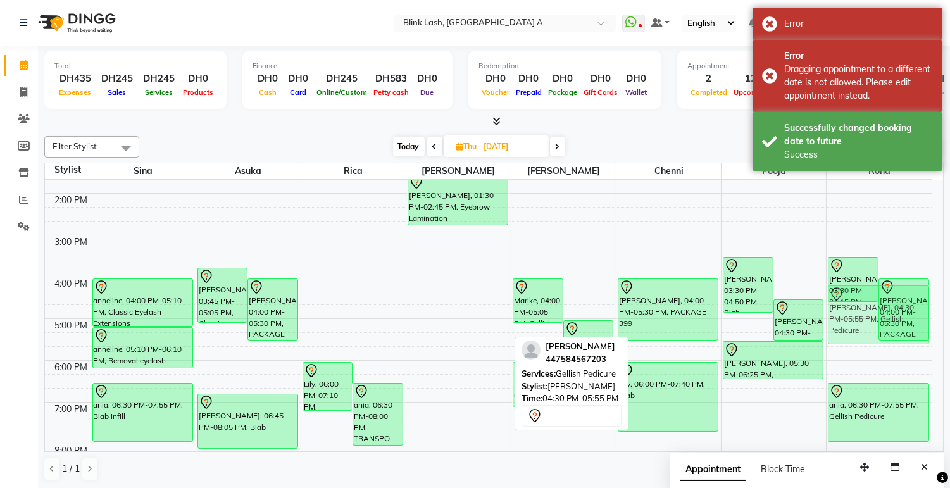
drag, startPoint x: 472, startPoint y: 319, endPoint x: 866, endPoint y: 307, distance: 393.4
click at [866, 307] on tr "Roda, 11:00 AM-12:30 PM, Classic Eyelash Extensions anneline, 04:00 PM-05:10 PM…" at bounding box center [488, 298] width 887 height 626
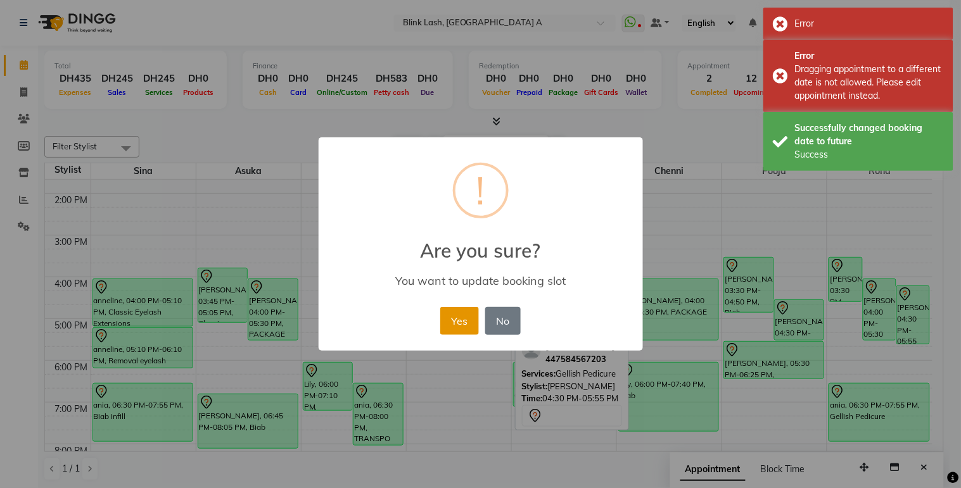
click at [466, 329] on button "Yes" at bounding box center [459, 321] width 39 height 28
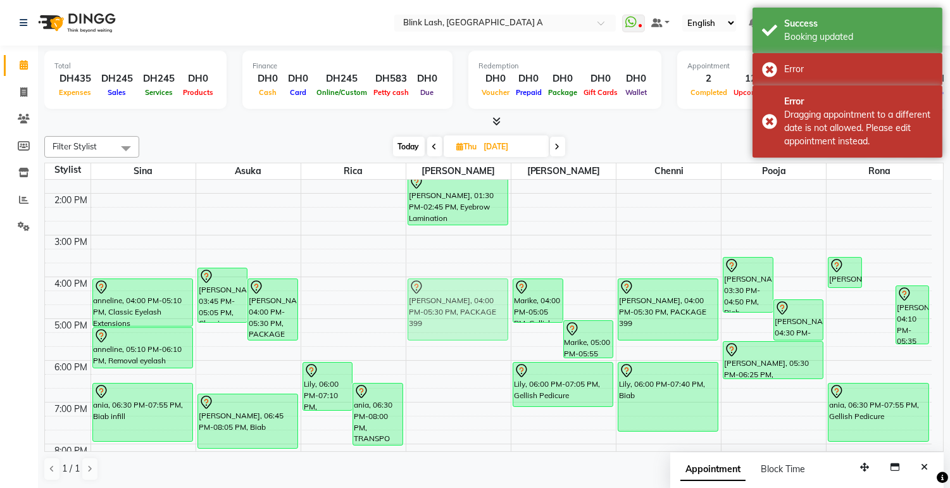
drag, startPoint x: 881, startPoint y: 317, endPoint x: 478, endPoint y: 319, distance: 403.4
click at [478, 319] on tr "Roda, 11:00 AM-12:30 PM, Classic Eyelash Extensions anneline, 04:00 PM-05:10 PM…" at bounding box center [488, 298] width 887 height 626
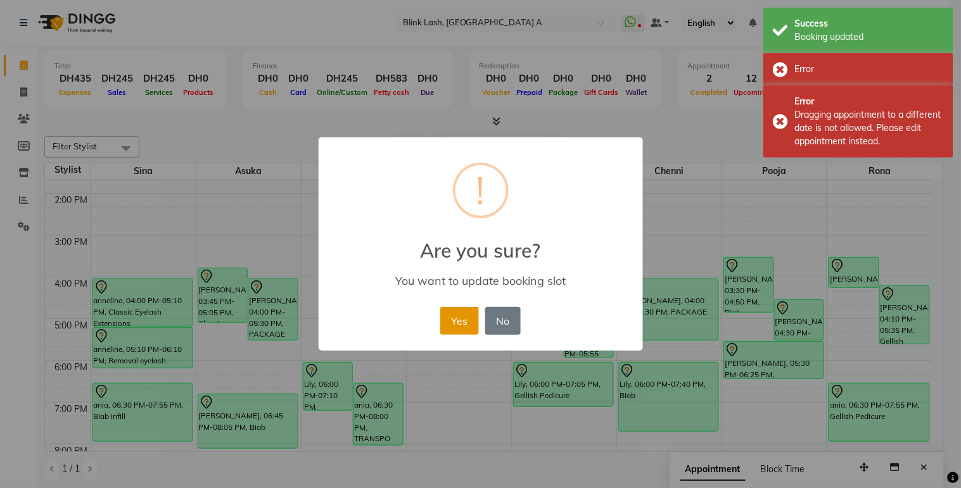
click at [464, 321] on button "Yes" at bounding box center [459, 321] width 39 height 28
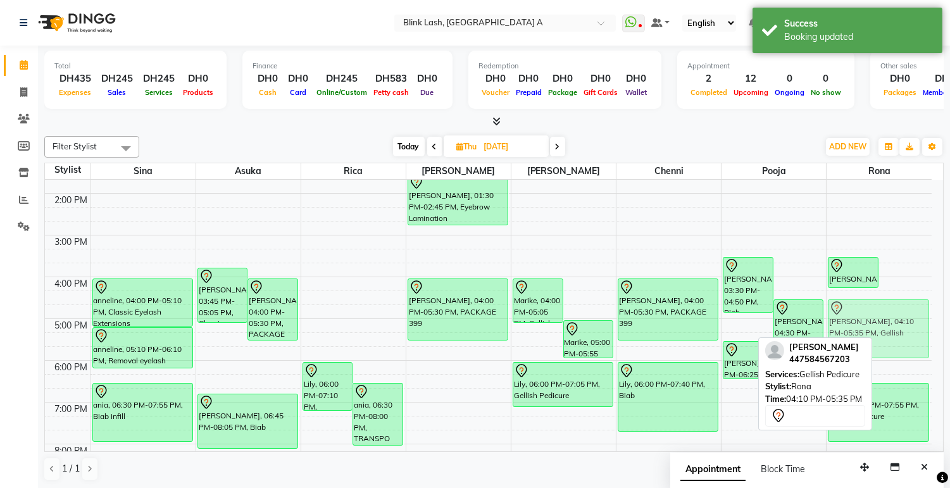
drag, startPoint x: 897, startPoint y: 312, endPoint x: 894, endPoint y: 326, distance: 14.2
click at [894, 326] on div "Hazel Martin, 03:30 PM-04:15 PM, Gellish Pedicure Ellie Wright, 04:10 PM-05:35 …" at bounding box center [879, 298] width 105 height 626
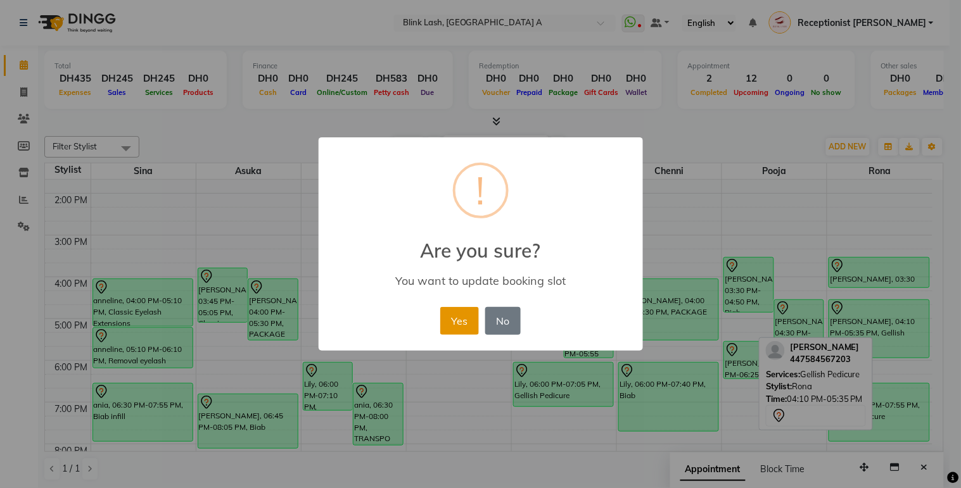
click at [464, 328] on button "Yes" at bounding box center [459, 321] width 39 height 28
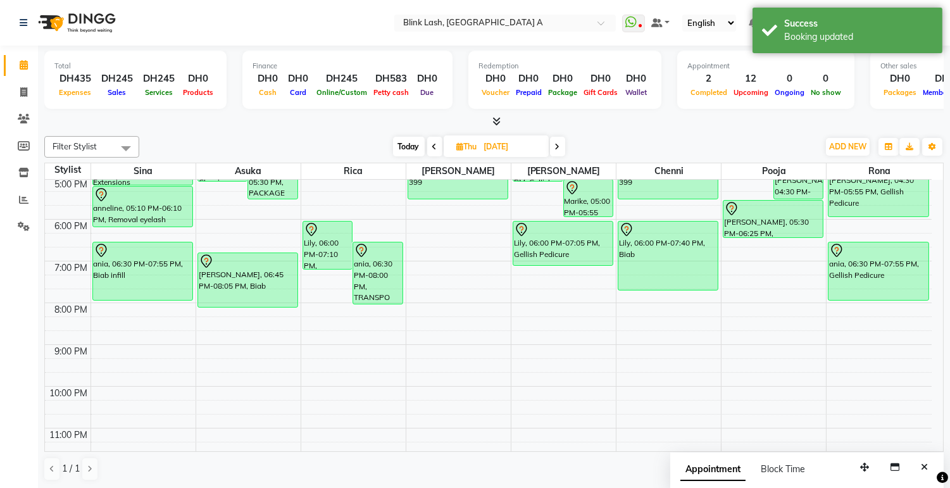
scroll to position [266, 0]
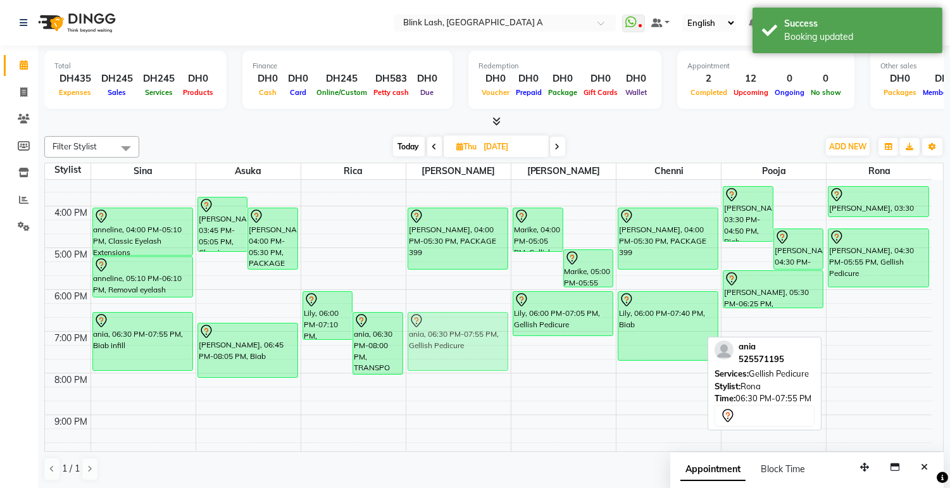
drag, startPoint x: 890, startPoint y: 350, endPoint x: 504, endPoint y: 350, distance: 385.6
click at [504, 350] on tr "Roda, 11:00 AM-12:30 PM, Classic Eyelash Extensions anneline, 04:00 PM-05:10 PM…" at bounding box center [488, 227] width 887 height 626
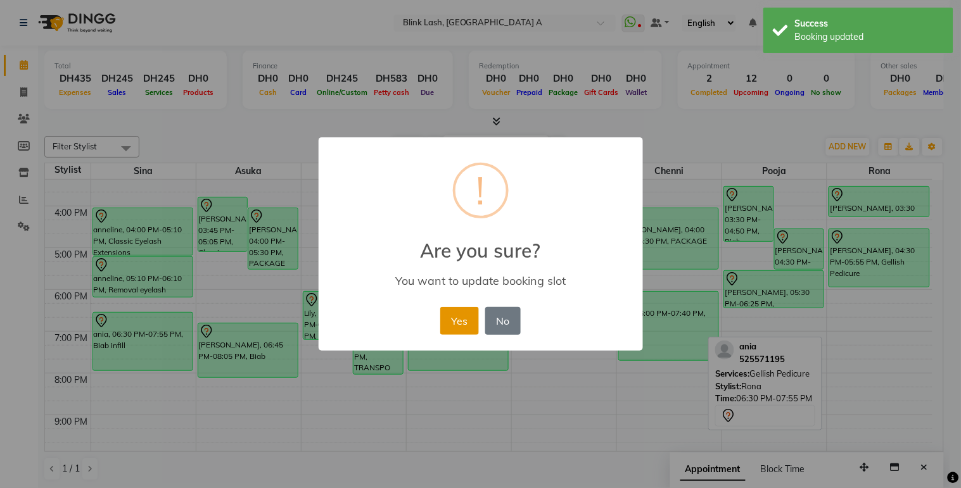
click at [458, 315] on button "Yes" at bounding box center [459, 321] width 39 height 28
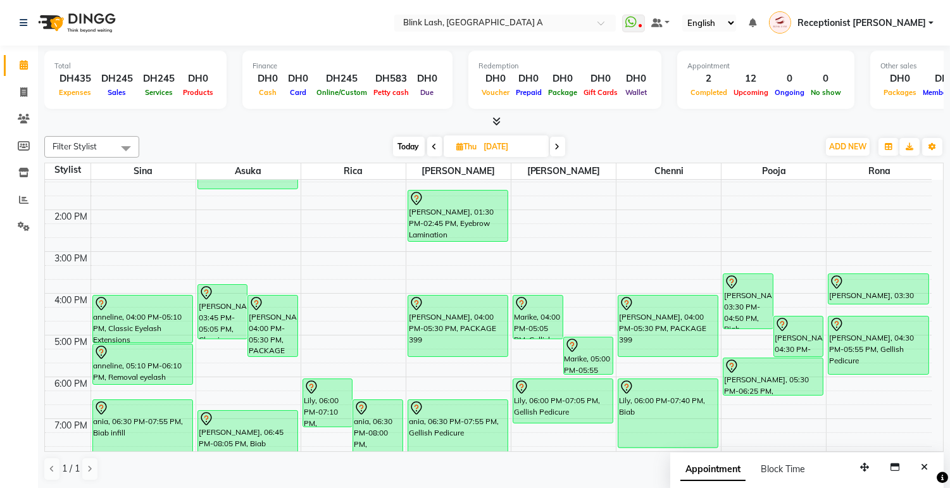
scroll to position [211, 0]
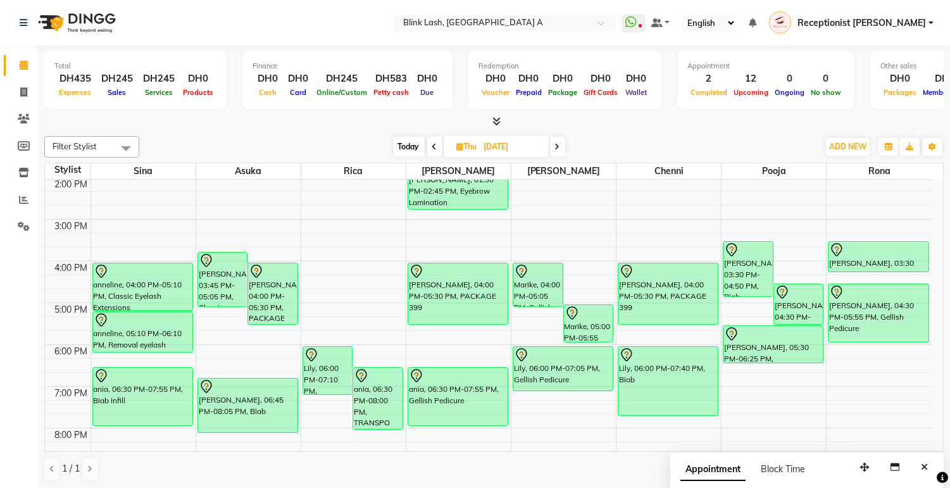
click at [400, 144] on span "Today" at bounding box center [409, 147] width 32 height 20
type input "[DATE]"
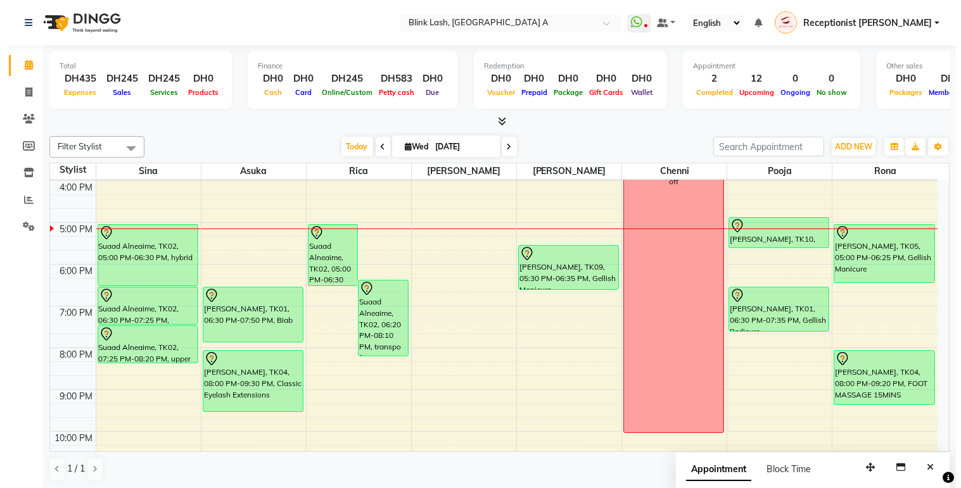
scroll to position [266, 0]
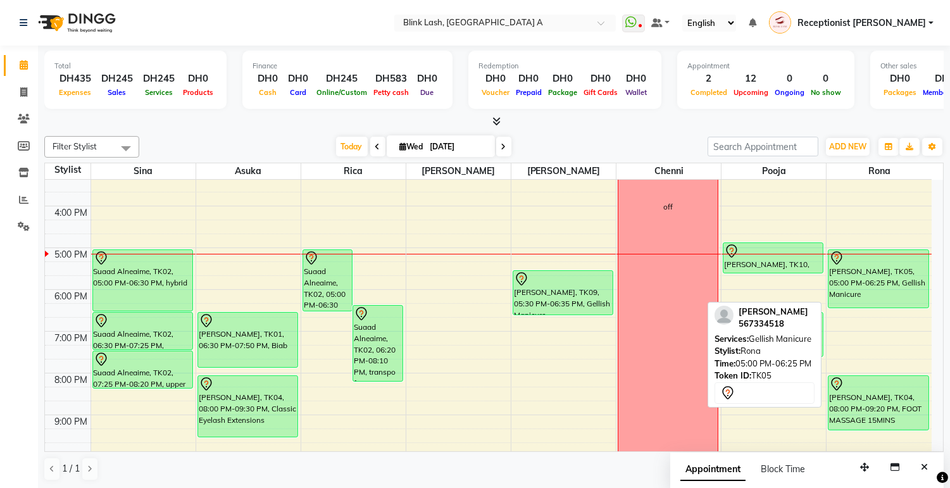
click at [895, 289] on div "tamara darling, TK05, 05:00 PM-06:25 PM, Gellish Manicure" at bounding box center [878, 279] width 99 height 58
click at [900, 293] on div "tamara darling, TK05, 05:00 PM-06:25 PM, Gellish Manicure" at bounding box center [878, 279] width 99 height 58
select select "7"
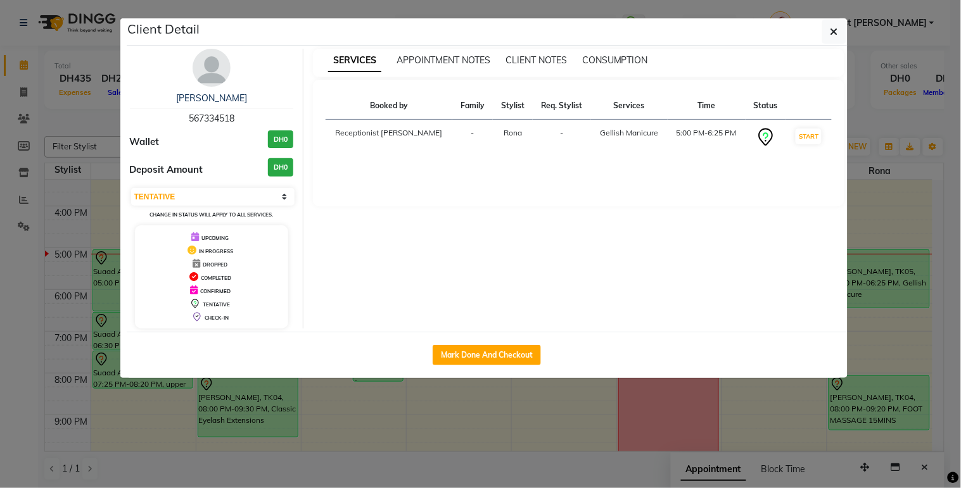
click at [190, 70] on div "tamara darling 567334518 Wallet DH0 Deposit Amount DH0 Select IN SERVICE CONFIR…" at bounding box center [212, 189] width 184 height 280
click at [216, 60] on img at bounding box center [211, 68] width 38 height 38
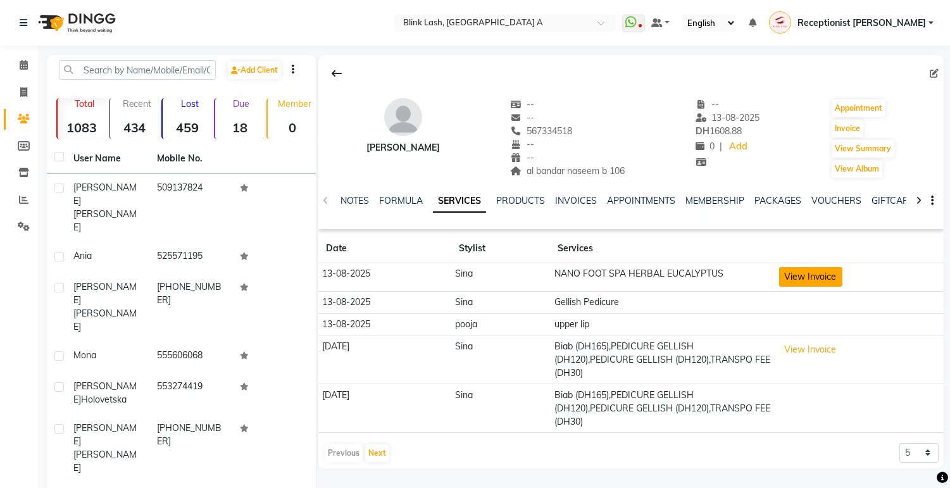
click at [801, 269] on button "View Invoice" at bounding box center [810, 277] width 63 height 20
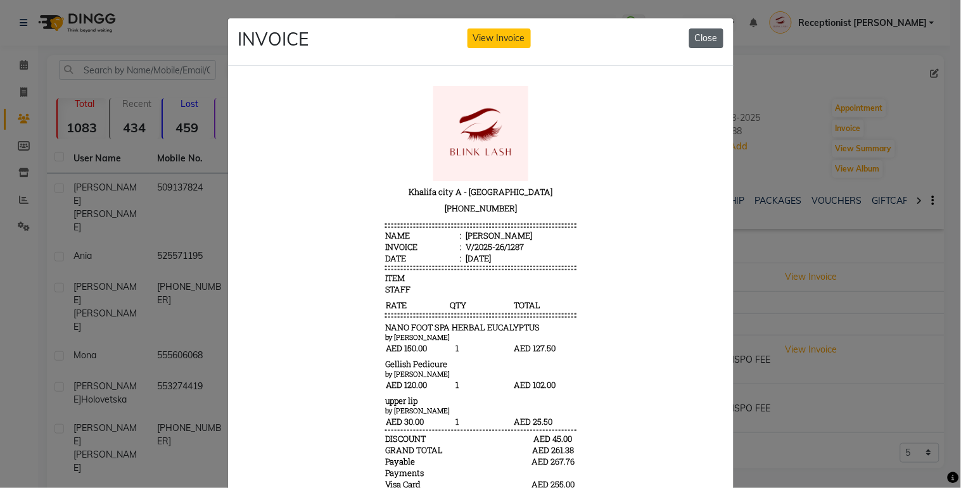
click at [705, 37] on button "Close" at bounding box center [706, 38] width 34 height 20
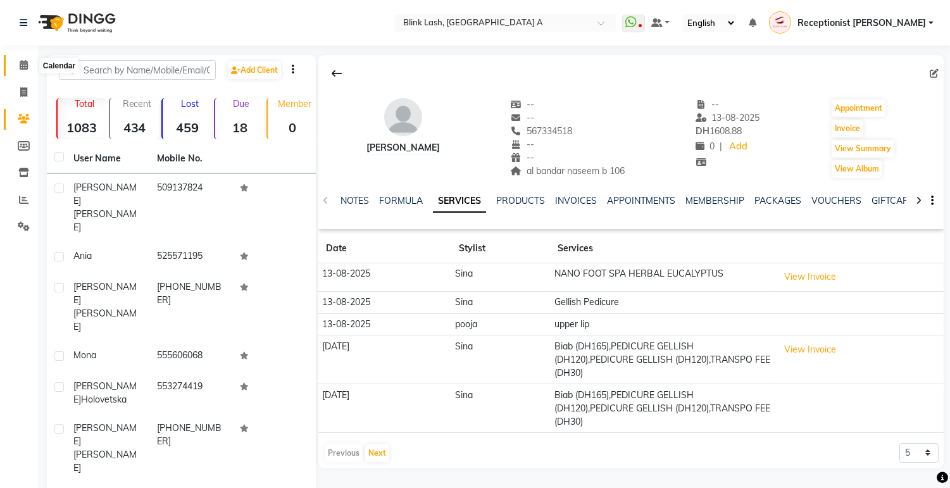
click at [25, 62] on icon at bounding box center [24, 64] width 8 height 9
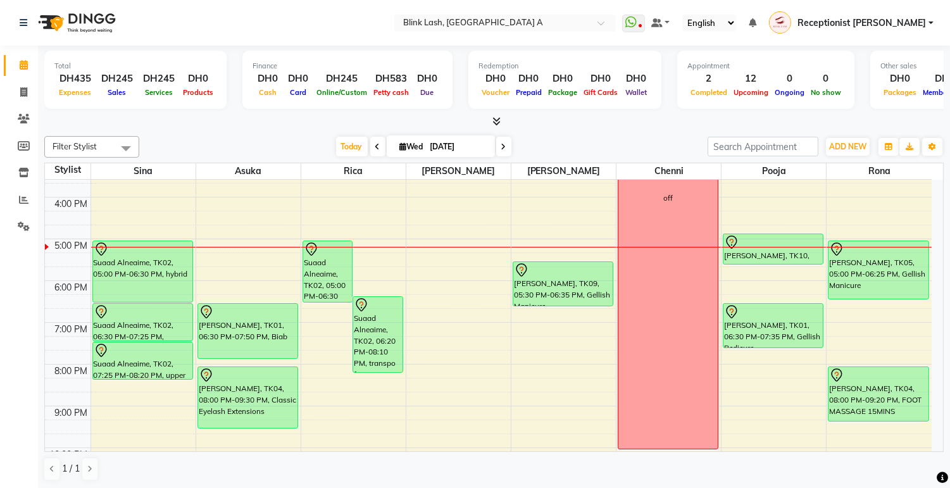
scroll to position [281, 0]
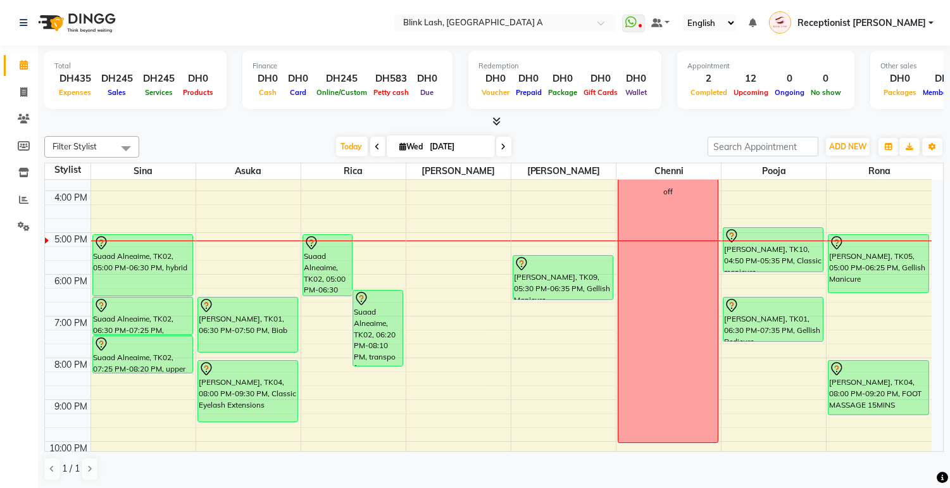
drag, startPoint x: 769, startPoint y: 256, endPoint x: 769, endPoint y: 263, distance: 7.0
click at [769, 264] on div "Mona, TK10, 04:50 PM-05:35 PM, Classic manicure Maeve Conroy, TK01, 06:30 PM-07…" at bounding box center [774, 212] width 104 height 626
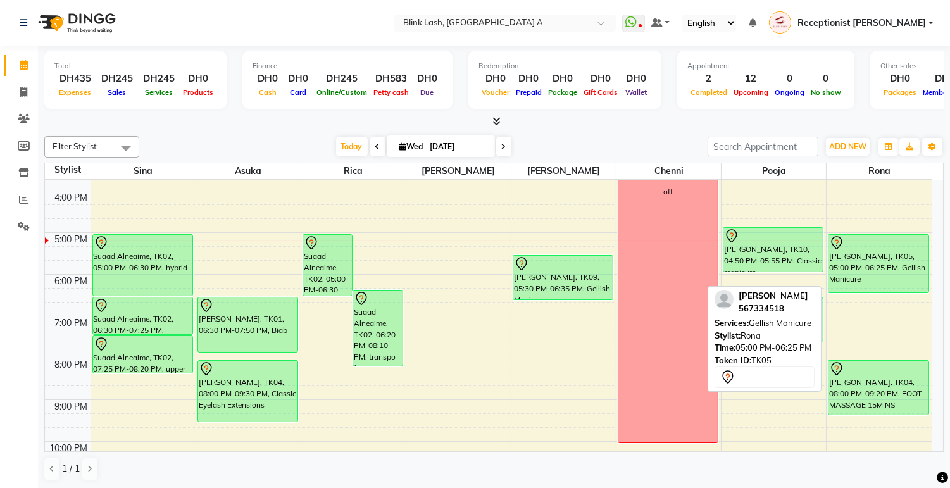
click at [887, 281] on div "tamara darling, TK05, 05:00 PM-06:25 PM, Gellish Manicure" at bounding box center [878, 264] width 99 height 58
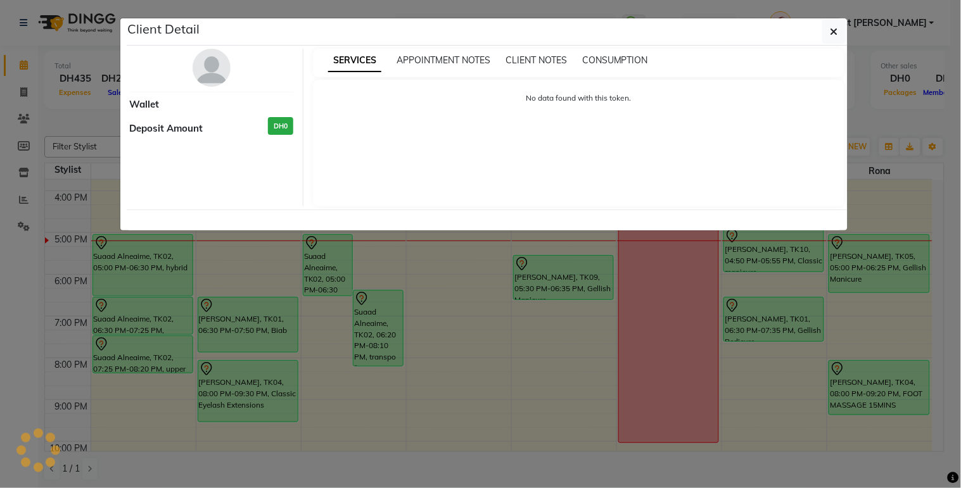
select select "7"
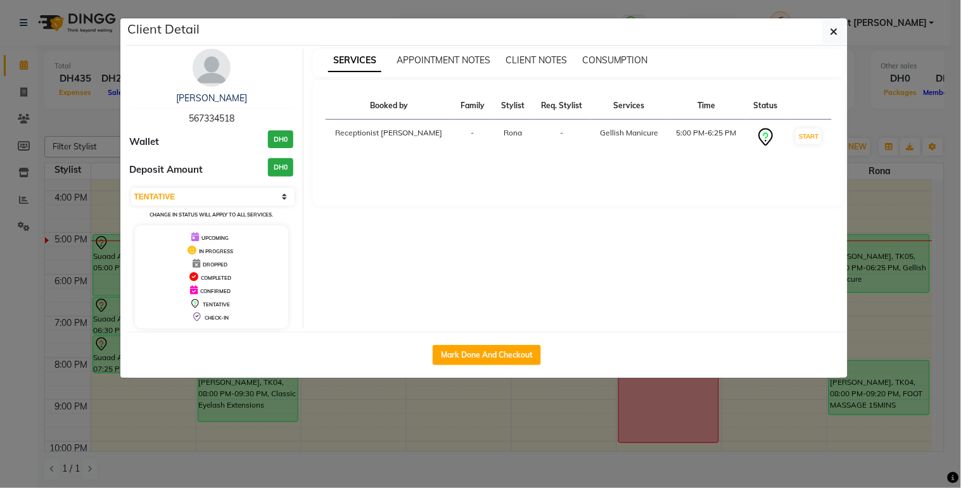
click at [209, 78] on img at bounding box center [211, 68] width 38 height 38
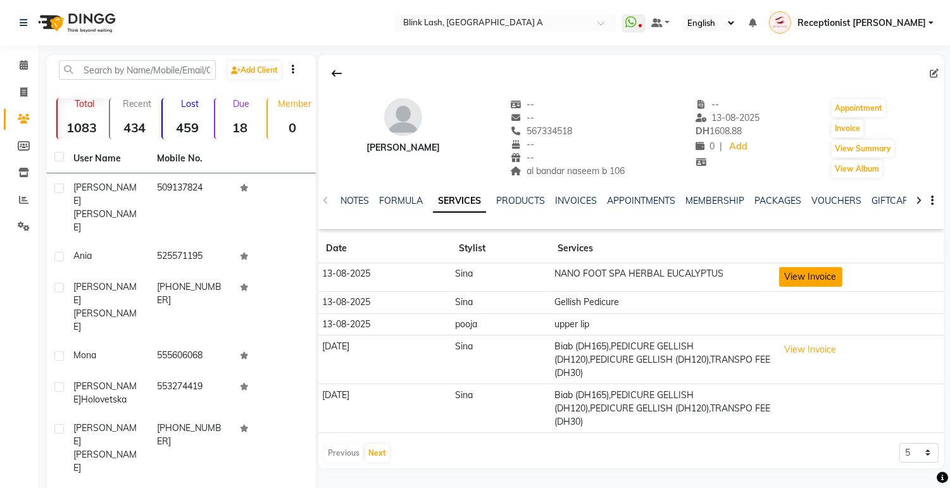
click at [807, 272] on button "View Invoice" at bounding box center [810, 277] width 63 height 20
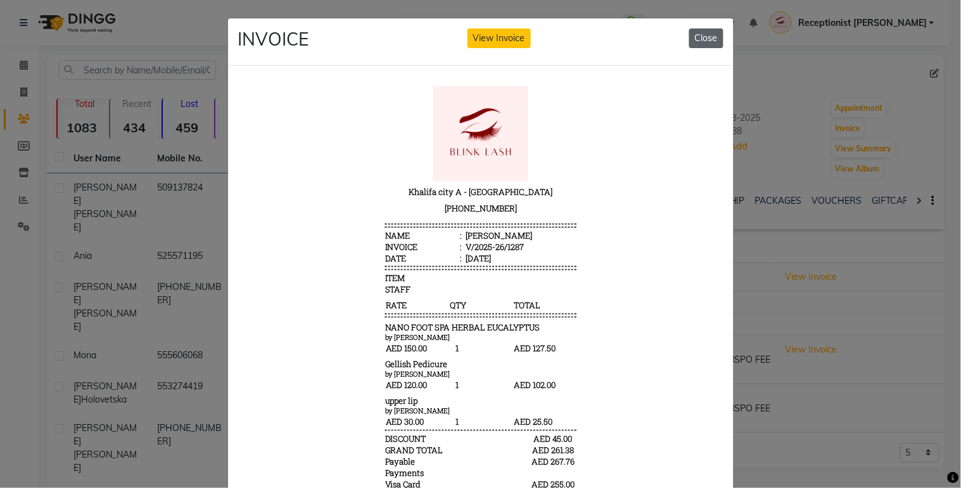
click at [702, 33] on button "Close" at bounding box center [706, 38] width 34 height 20
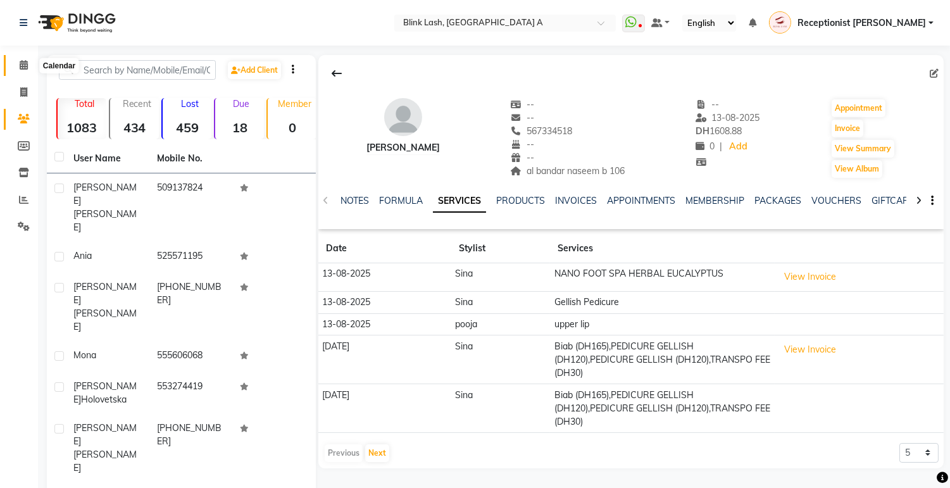
drag, startPoint x: 22, startPoint y: 60, endPoint x: 20, endPoint y: 79, distance: 19.0
click at [22, 60] on span at bounding box center [24, 65] width 22 height 15
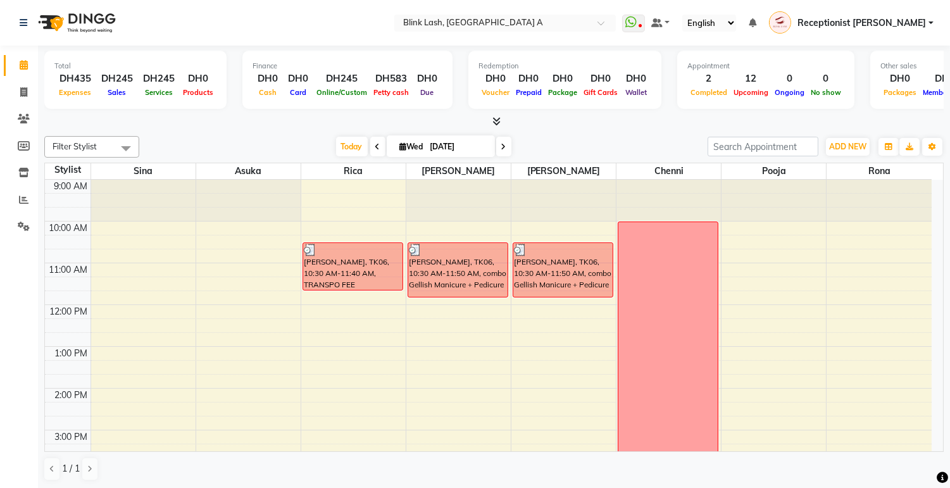
scroll to position [281, 0]
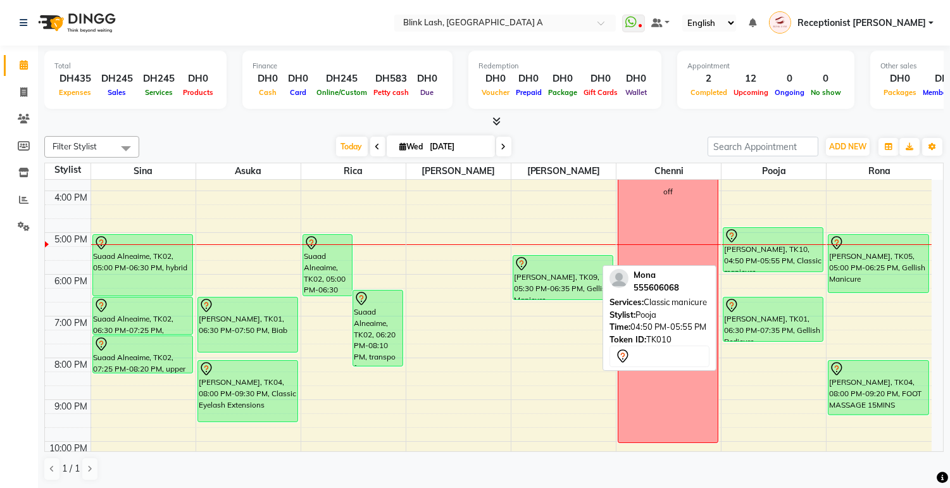
click at [775, 251] on div "Mona, TK10, 04:50 PM-05:55 PM, Classic manicure" at bounding box center [773, 250] width 99 height 44
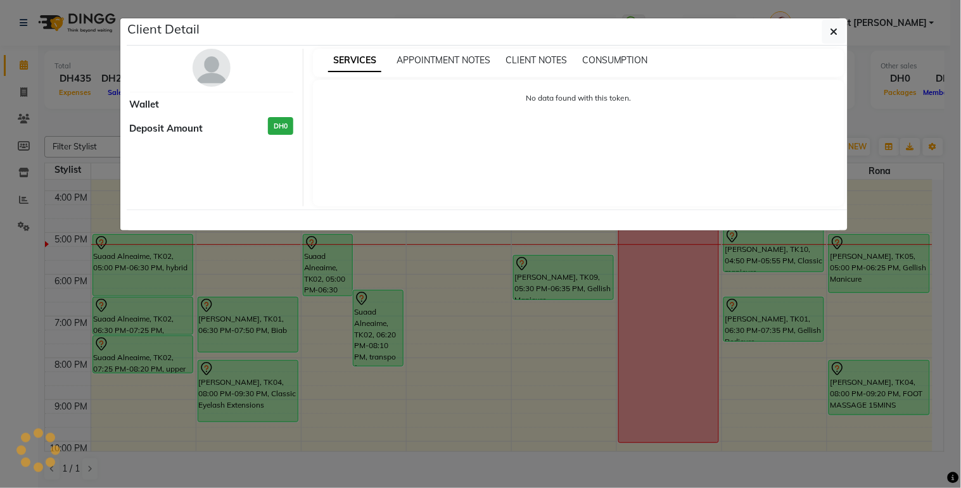
select select "7"
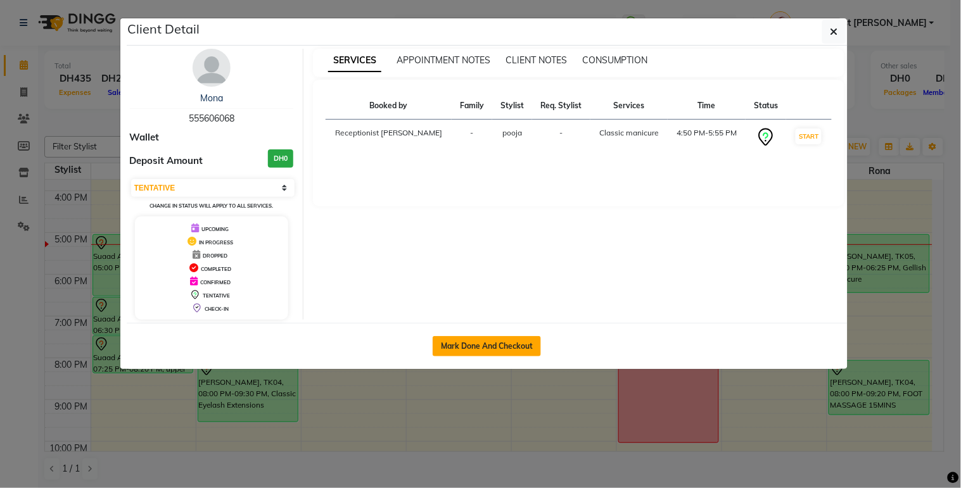
click at [508, 345] on button "Mark Done And Checkout" at bounding box center [486, 346] width 108 height 20
select select "service"
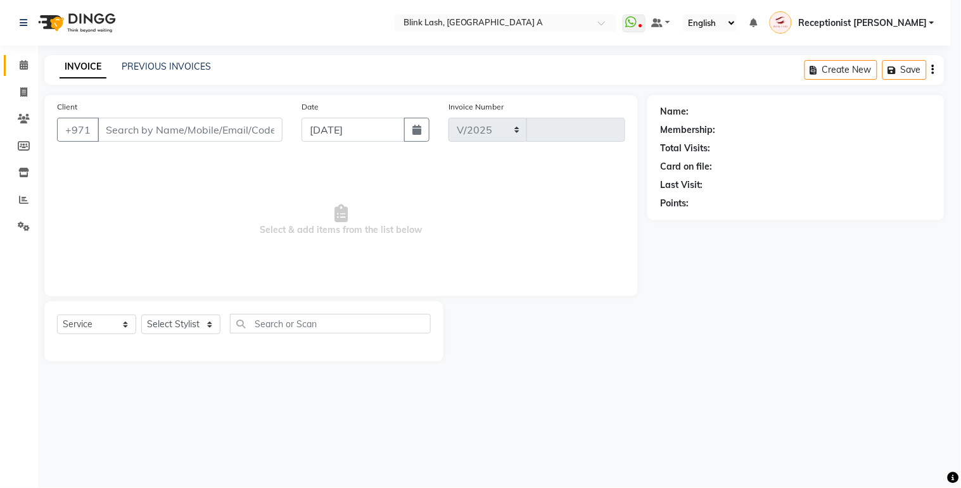
select select "5970"
type input "1533"
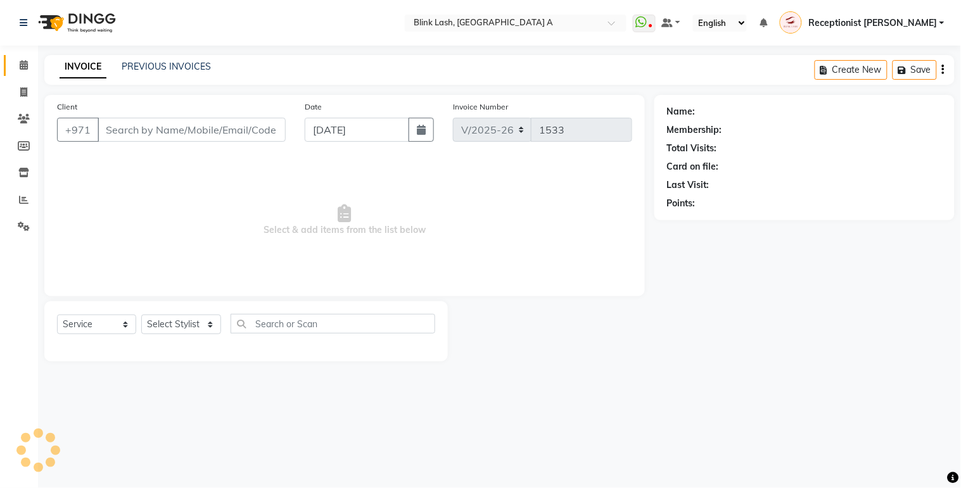
type input "555606068"
select select "63341"
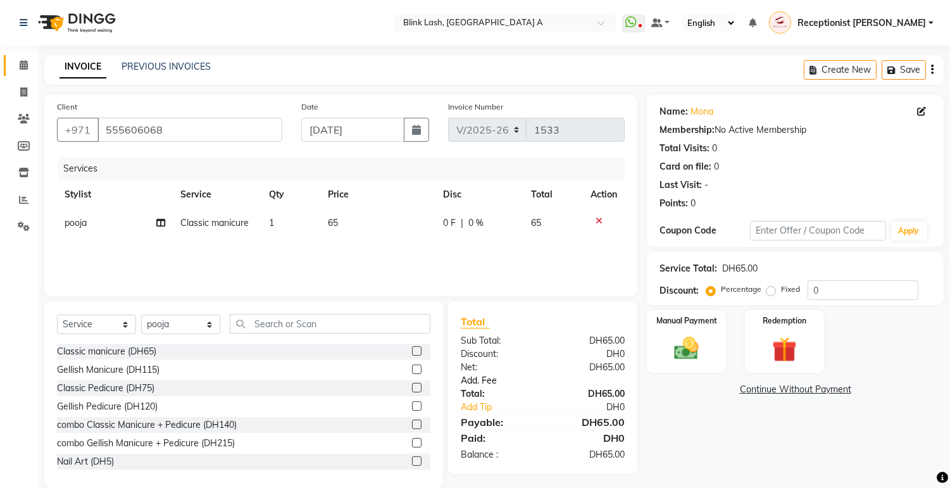
scroll to position [19, 0]
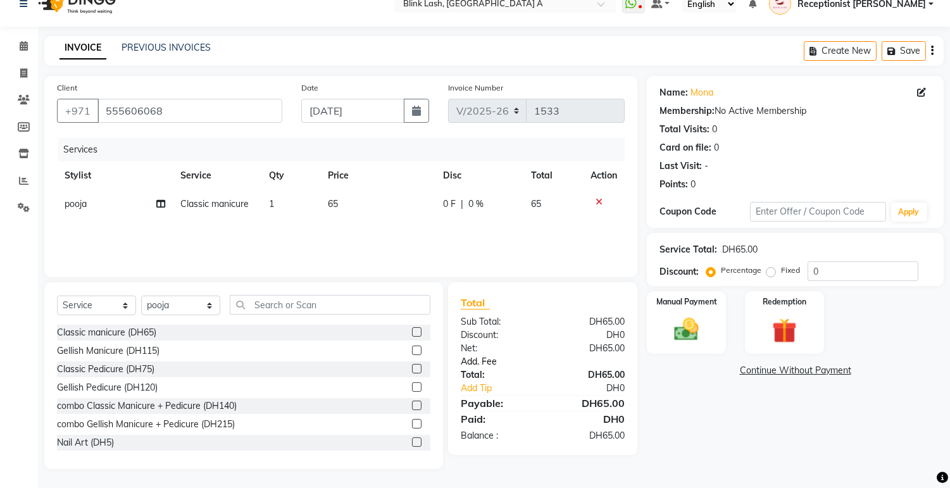
click at [484, 360] on link "Add. Fee" at bounding box center [542, 361] width 183 height 13
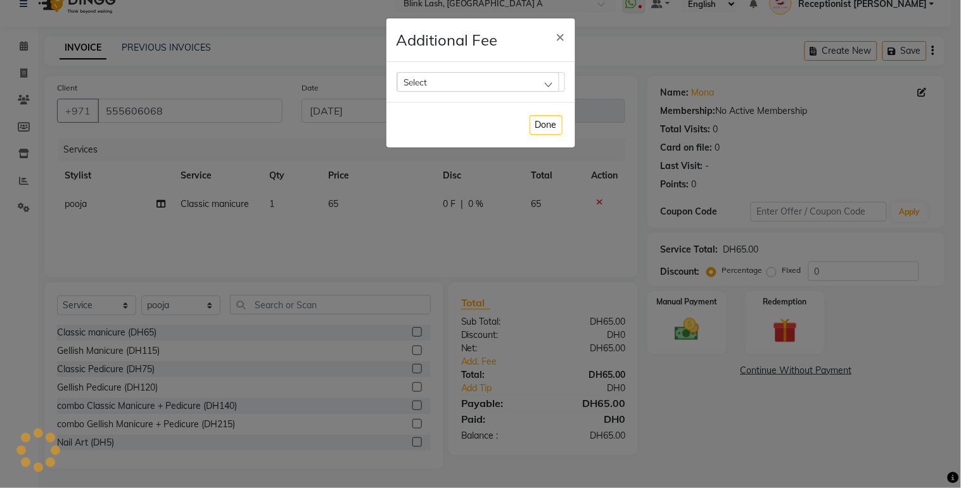
click at [546, 77] on div "Select" at bounding box center [478, 81] width 162 height 19
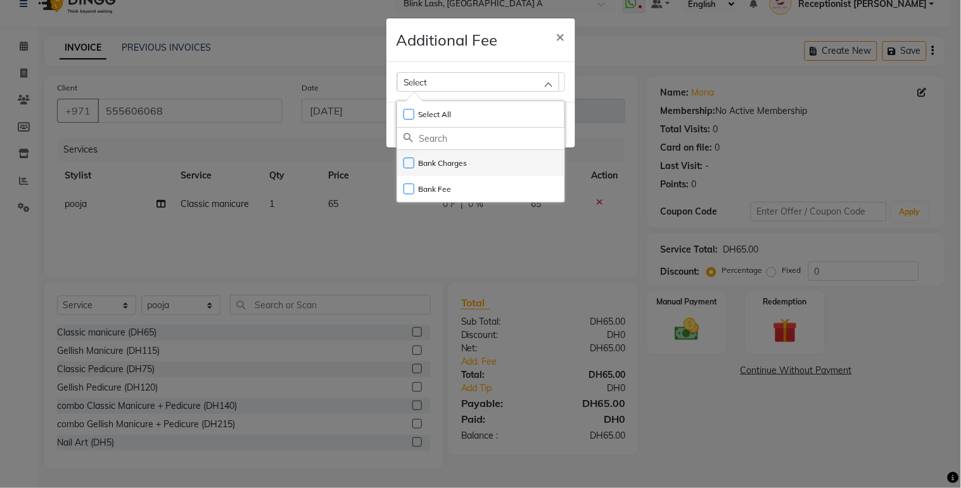
click at [431, 171] on li "Bank Charges" at bounding box center [480, 163] width 167 height 26
checkbox input "true"
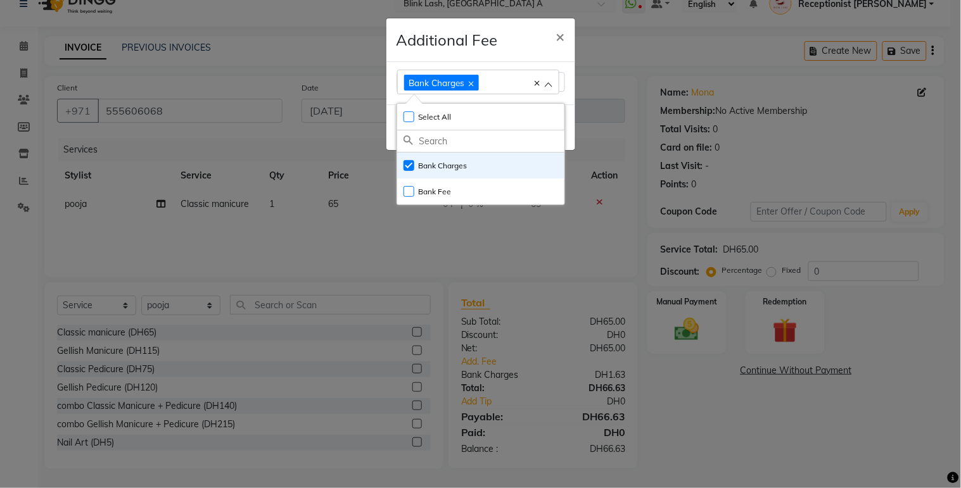
click at [698, 332] on ngb-modal-window "Additional Fee × Bank Charges Select All UnSelect All Bank Charges Bank Fee Done" at bounding box center [480, 244] width 961 height 488
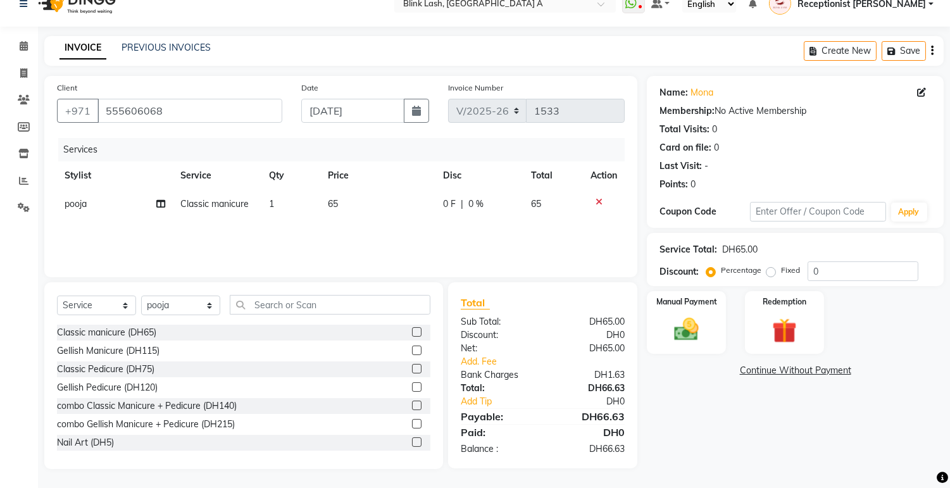
click at [698, 332] on img at bounding box center [687, 329] width 40 height 28
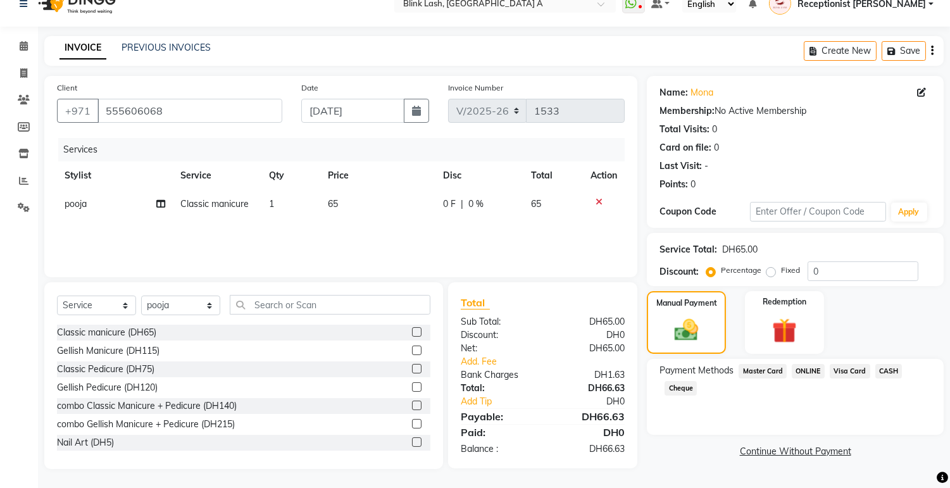
click at [853, 366] on span "Visa Card" at bounding box center [850, 371] width 41 height 15
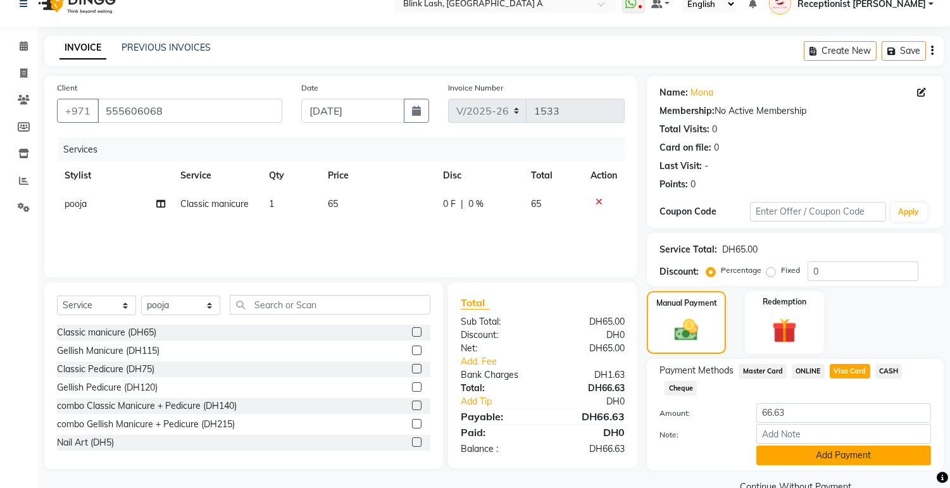
click at [859, 453] on button "Add Payment" at bounding box center [844, 456] width 175 height 20
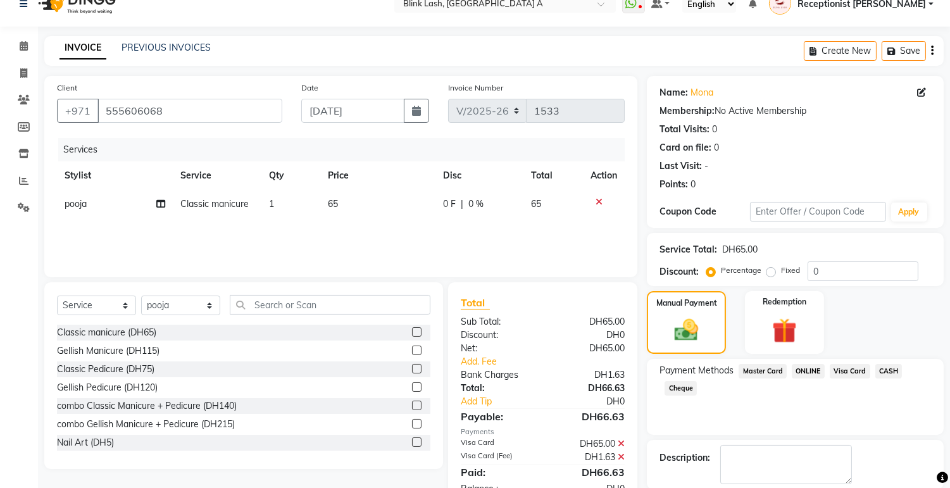
scroll to position [81, 0]
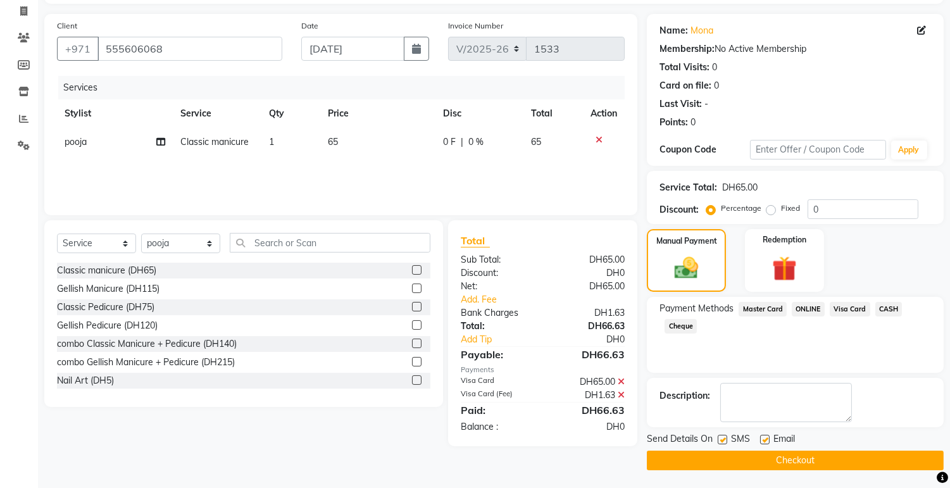
drag, startPoint x: 893, startPoint y: 445, endPoint x: 893, endPoint y: 451, distance: 7.0
click at [893, 451] on div "Send Details On SMS Email Checkout" at bounding box center [795, 451] width 297 height 38
click at [893, 451] on button "Checkout" at bounding box center [795, 461] width 297 height 20
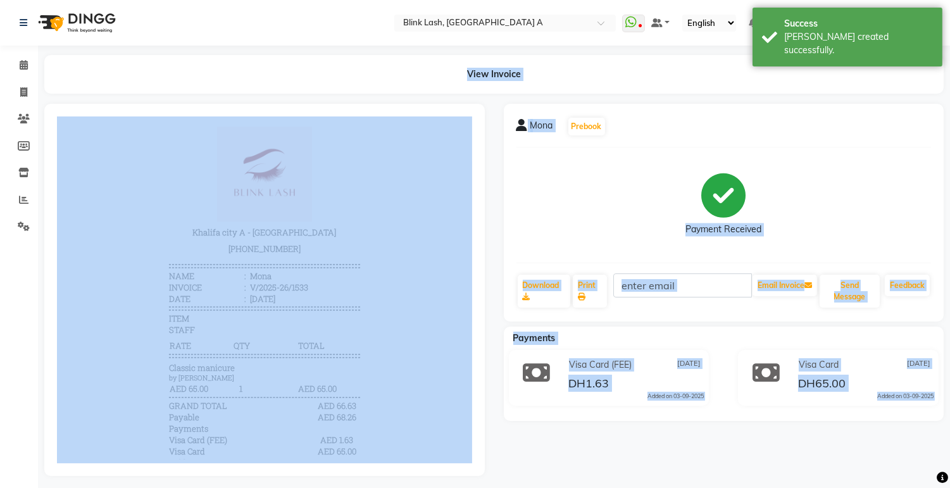
click at [251, 67] on div "View Invoice" at bounding box center [494, 74] width 900 height 39
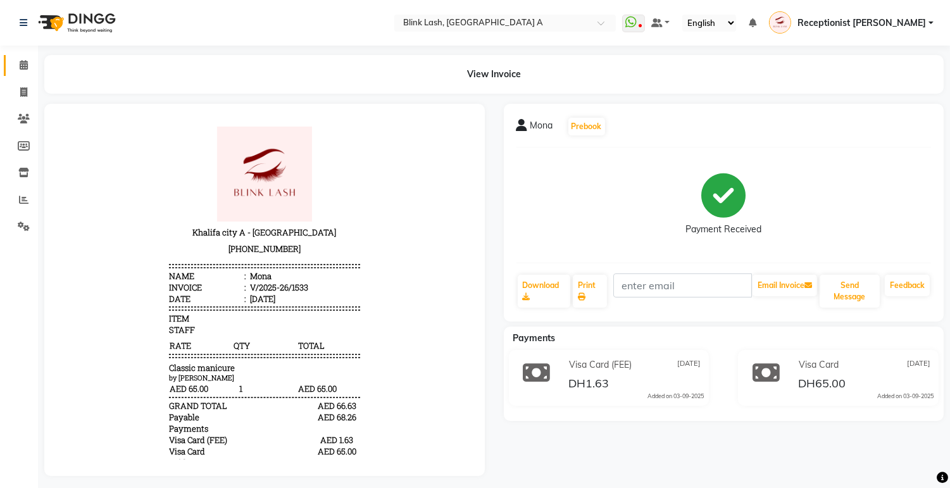
click at [23, 55] on link "Calendar" at bounding box center [19, 65] width 30 height 21
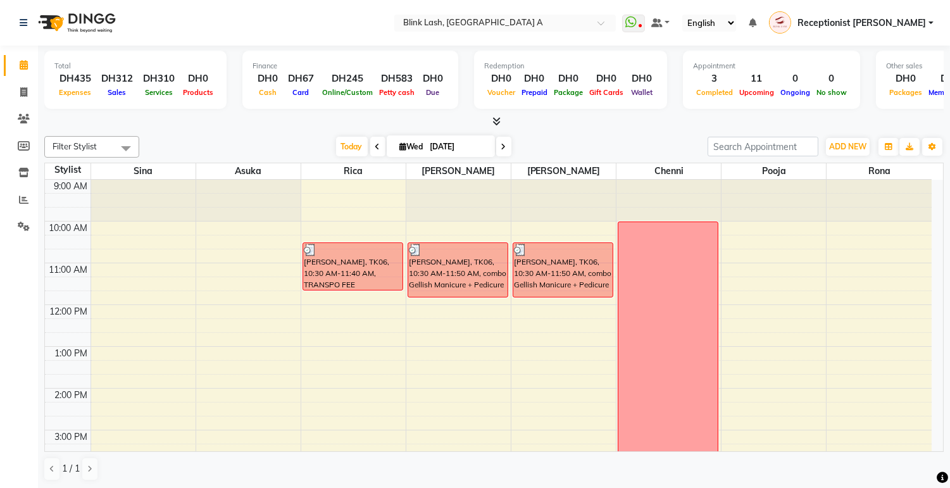
scroll to position [281, 0]
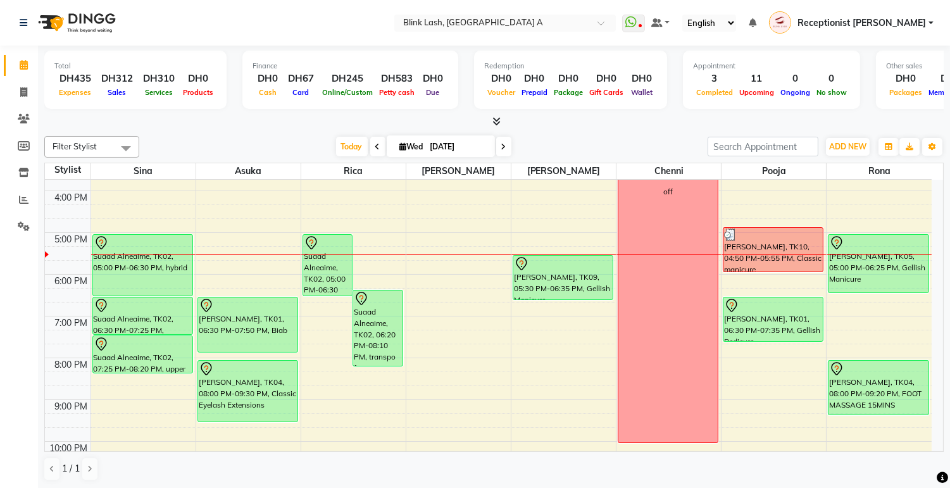
click at [505, 147] on span at bounding box center [503, 147] width 15 height 20
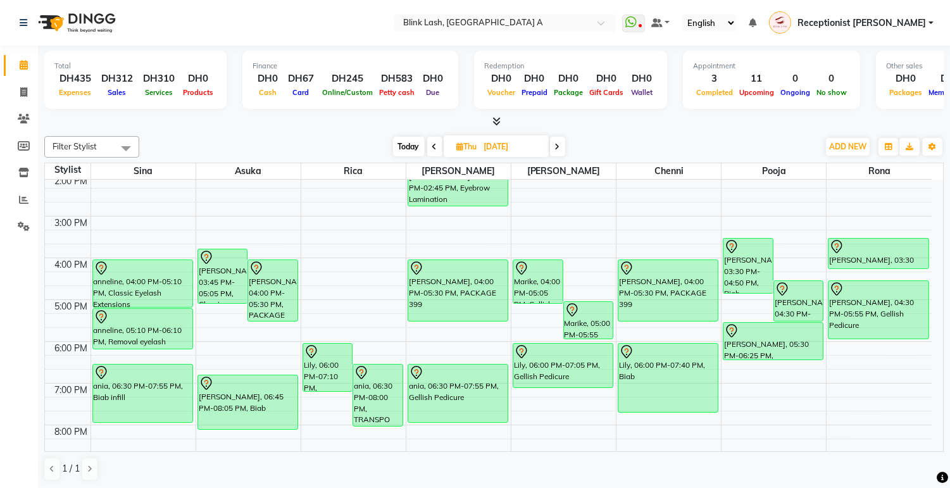
scroll to position [211, 0]
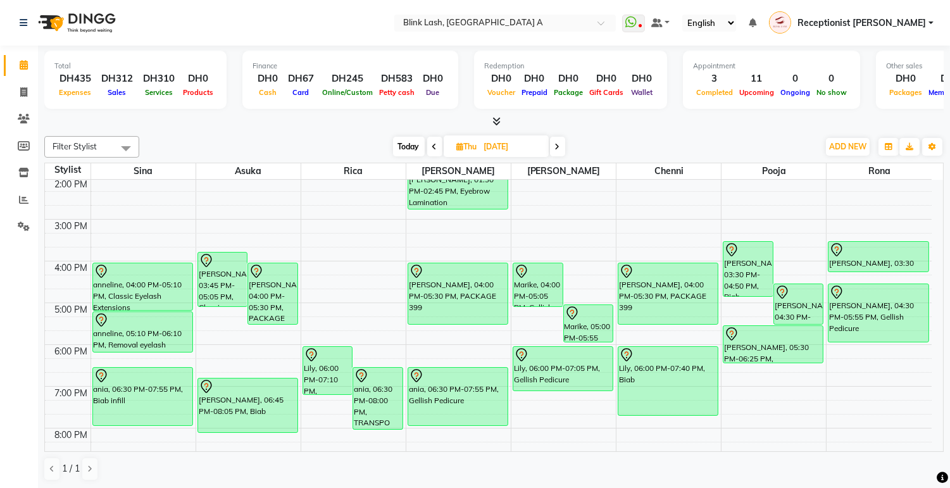
click at [434, 144] on icon at bounding box center [434, 147] width 5 height 8
type input "[DATE]"
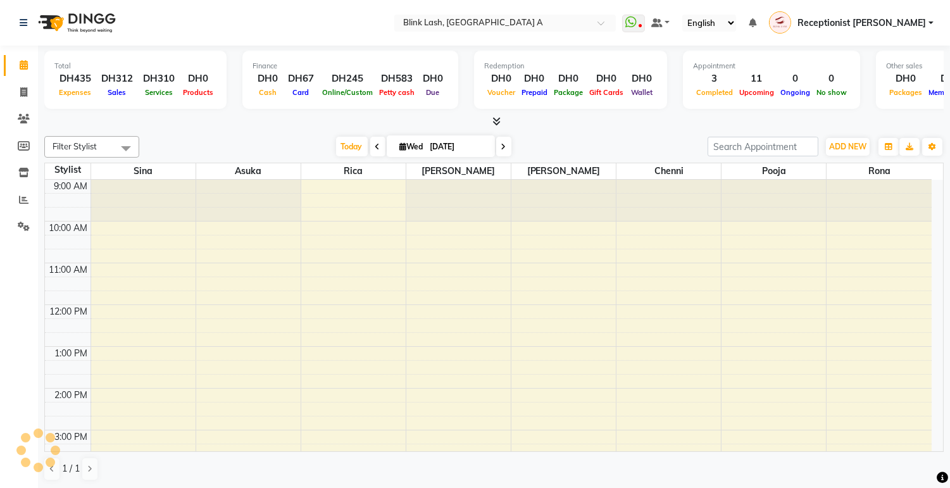
scroll to position [336, 0]
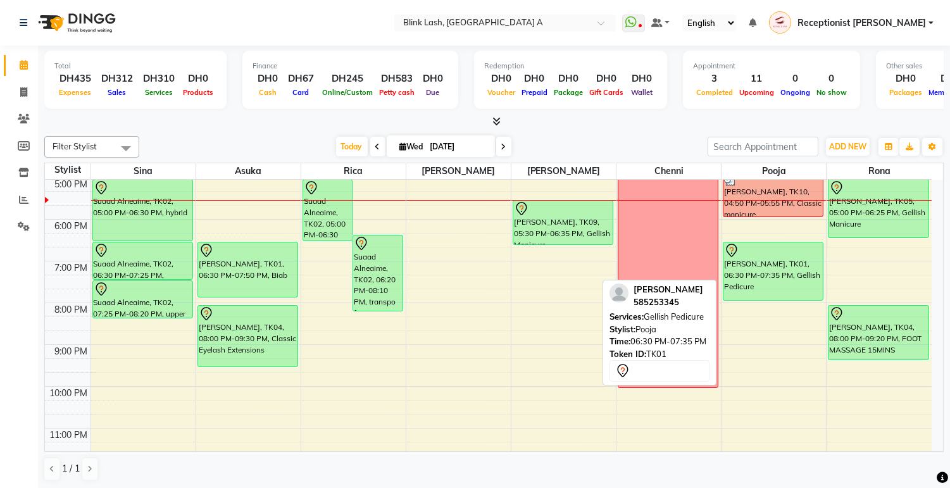
drag, startPoint x: 776, startPoint y: 283, endPoint x: 779, endPoint y: 293, distance: 10.6
click at [779, 293] on div "Mona, TK10, 04:50 PM-05:55 PM, Classic manicure Maeve Conroy, TK01, 06:30 PM-07…" at bounding box center [774, 157] width 104 height 626
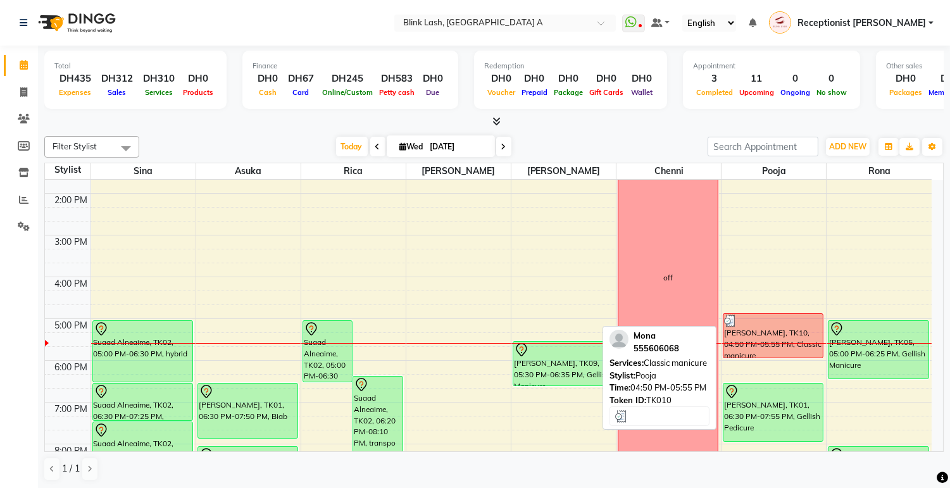
scroll to position [266, 0]
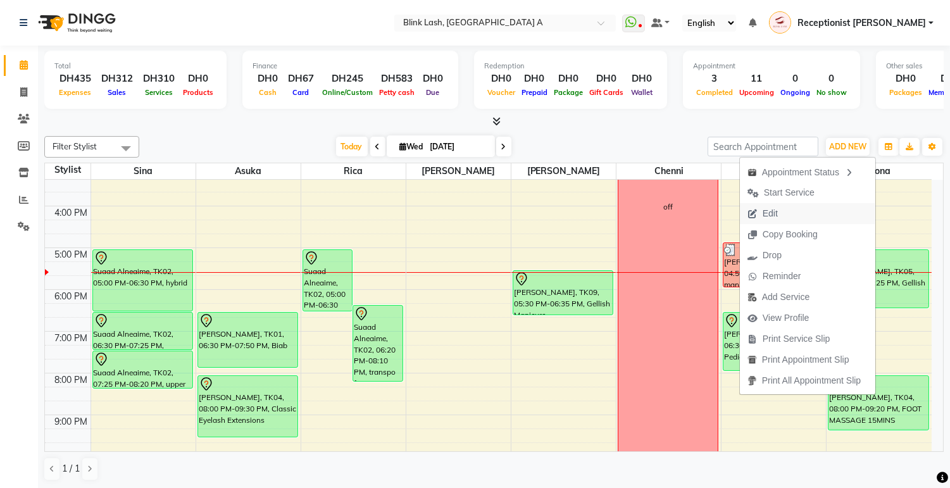
click at [777, 210] on span "Edit" at bounding box center [763, 213] width 46 height 21
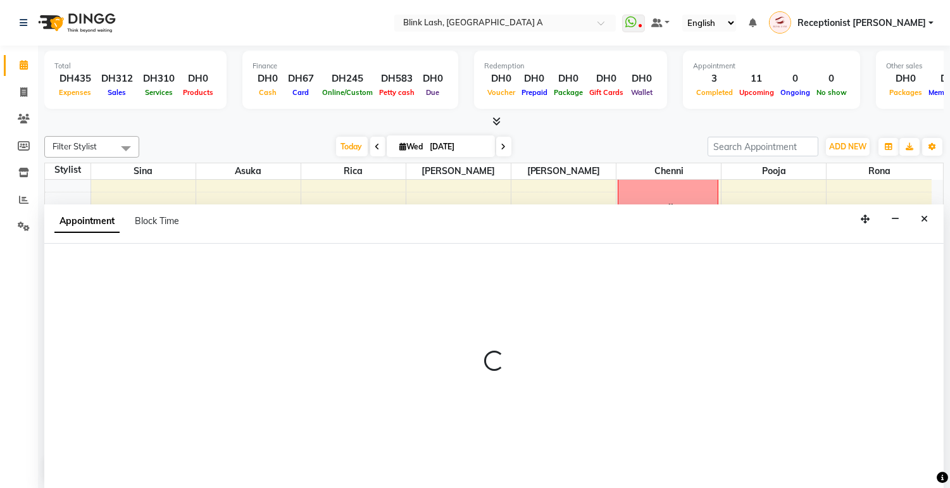
select select "tentative"
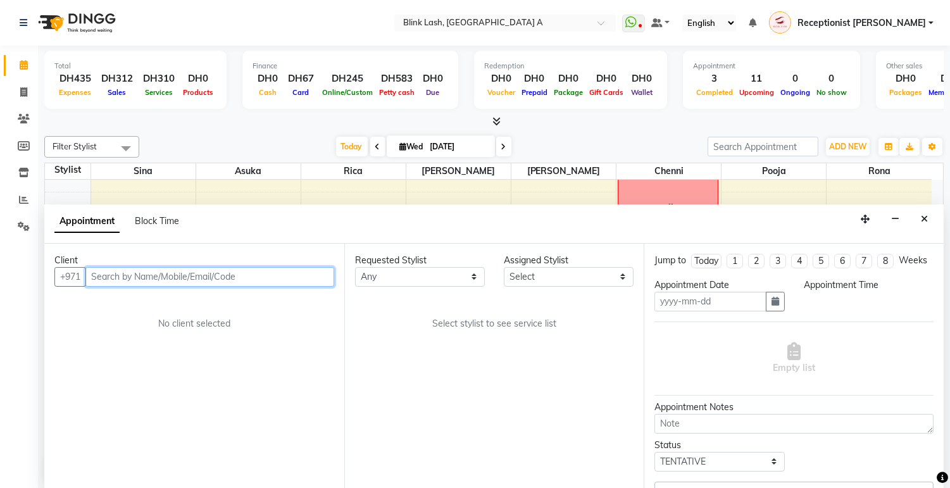
type input "[DATE]"
select select "1020"
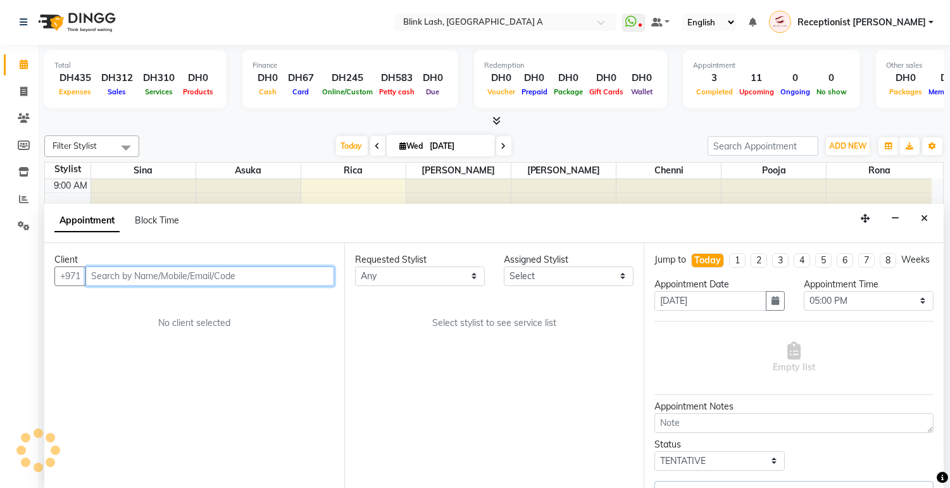
select select "89364"
select select "2892"
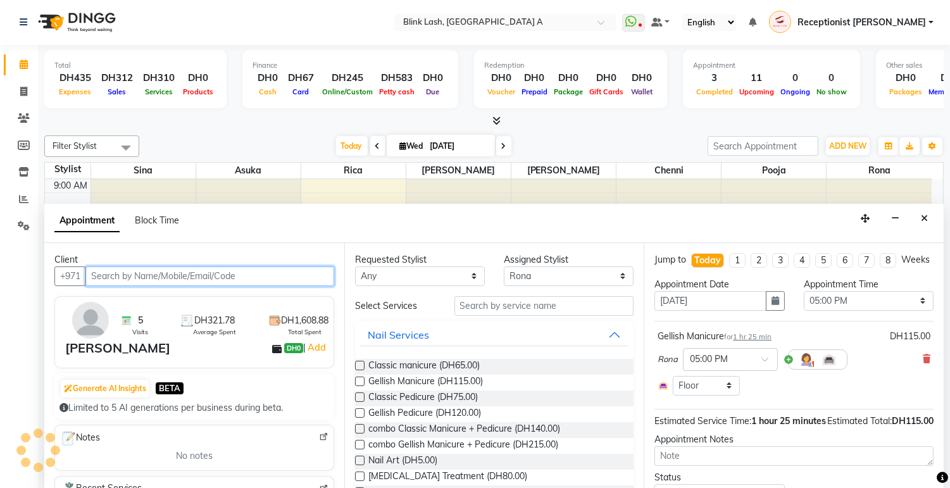
scroll to position [336, 0]
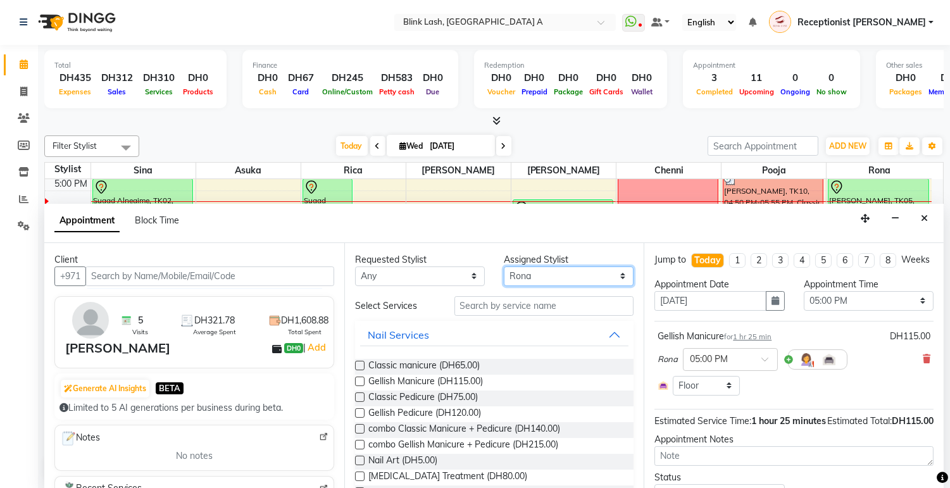
drag, startPoint x: 616, startPoint y: 271, endPoint x: 607, endPoint y: 281, distance: 13.9
click at [616, 271] on select "Select [PERSON_NAME] [PERSON_NAME] pooja Rica [PERSON_NAME]" at bounding box center [569, 277] width 130 height 20
select select "42462"
click at [504, 267] on select "Select [PERSON_NAME] [PERSON_NAME] pooja Rica [PERSON_NAME]" at bounding box center [569, 277] width 130 height 20
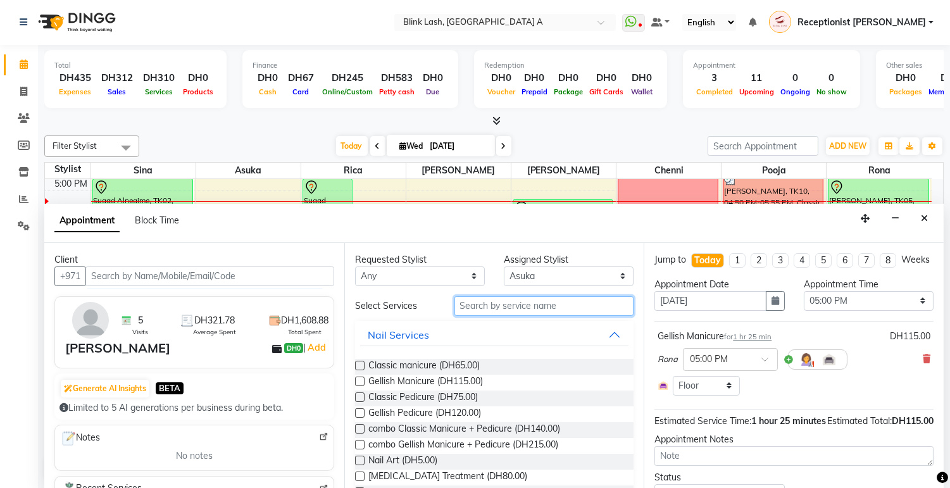
click at [565, 309] on input "text" at bounding box center [545, 306] width 180 height 20
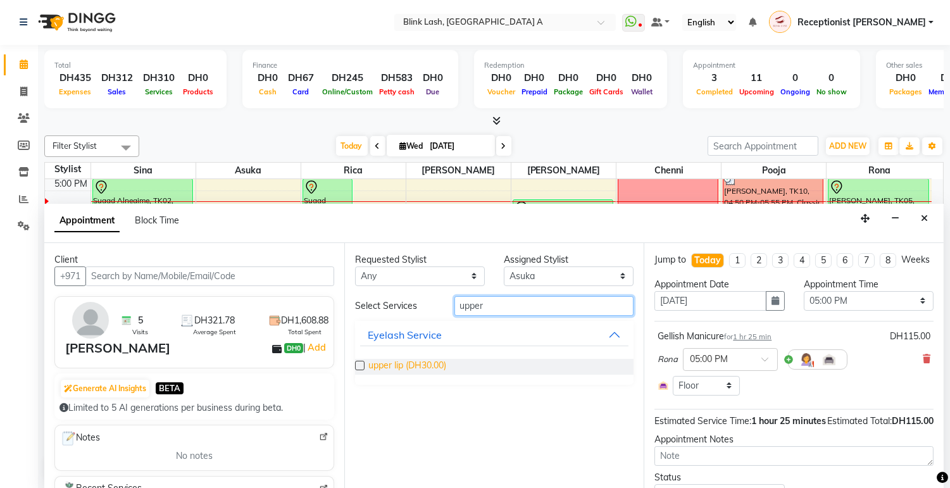
type input "upper"
click at [429, 361] on span "upper lip (DH30.00)" at bounding box center [408, 367] width 78 height 16
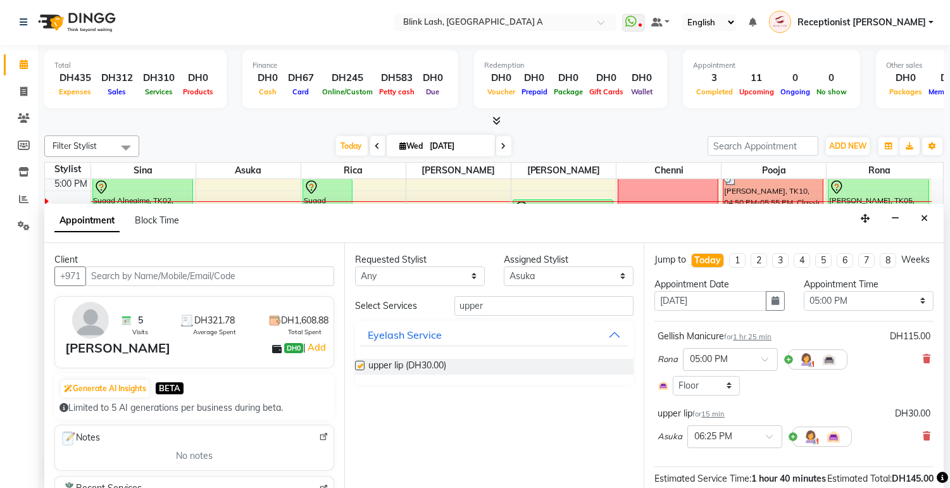
checkbox input "false"
click at [508, 306] on input "upper" at bounding box center [545, 306] width 180 height 20
type input "u"
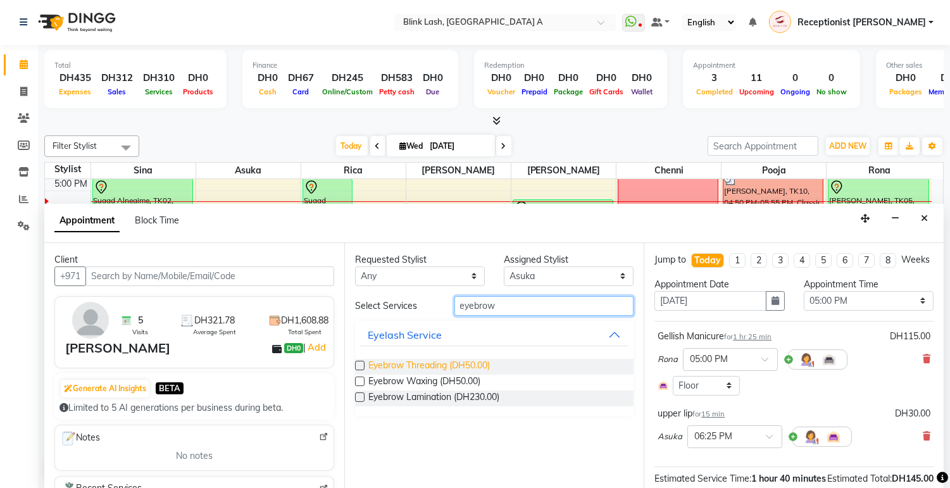
type input "eyebrow"
click at [475, 361] on span "Eyebrow Threading (DH50.00)" at bounding box center [430, 367] width 122 height 16
checkbox input "false"
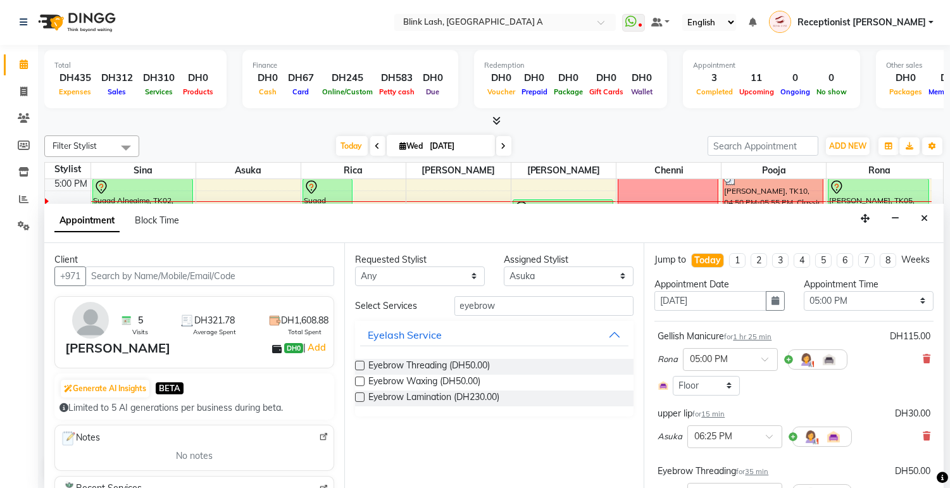
scroll to position [199, 0]
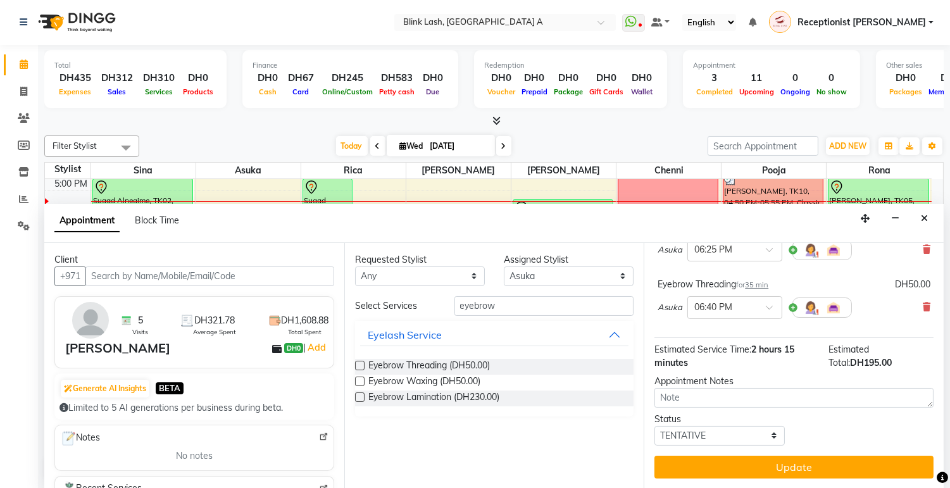
click at [882, 463] on button "Update" at bounding box center [794, 467] width 279 height 23
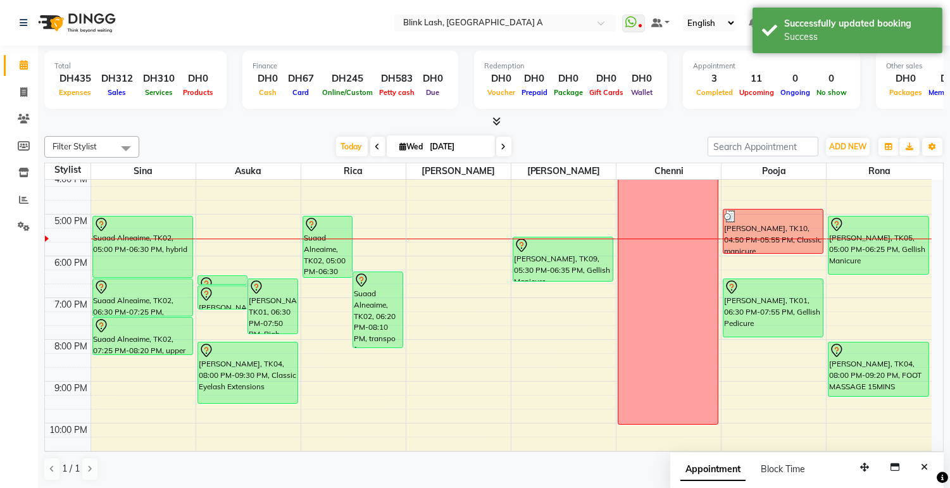
scroll to position [266, 0]
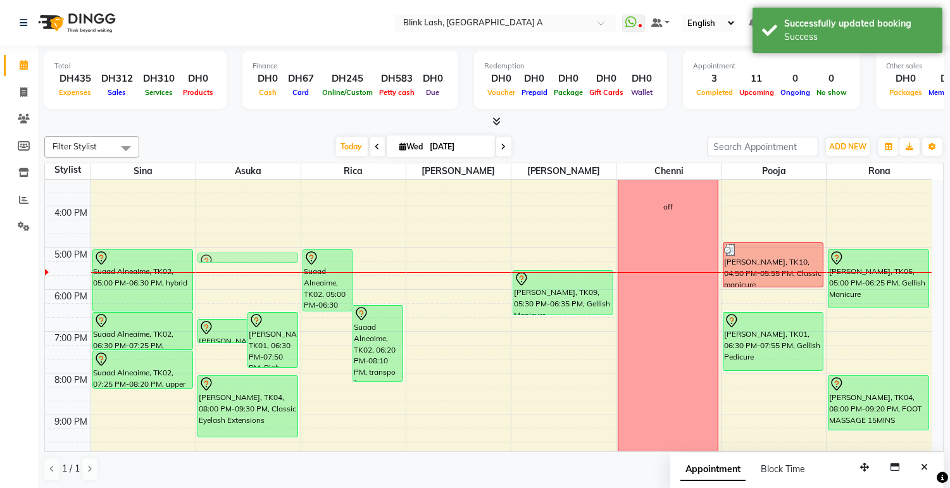
drag, startPoint x: 231, startPoint y: 309, endPoint x: 244, endPoint y: 256, distance: 54.7
click at [244, 256] on div "tamara darling, TK05, 06:25 PM-06:40 PM, upper lip Maeve Conroy, TK01, 06:30 PM…" at bounding box center [248, 227] width 104 height 626
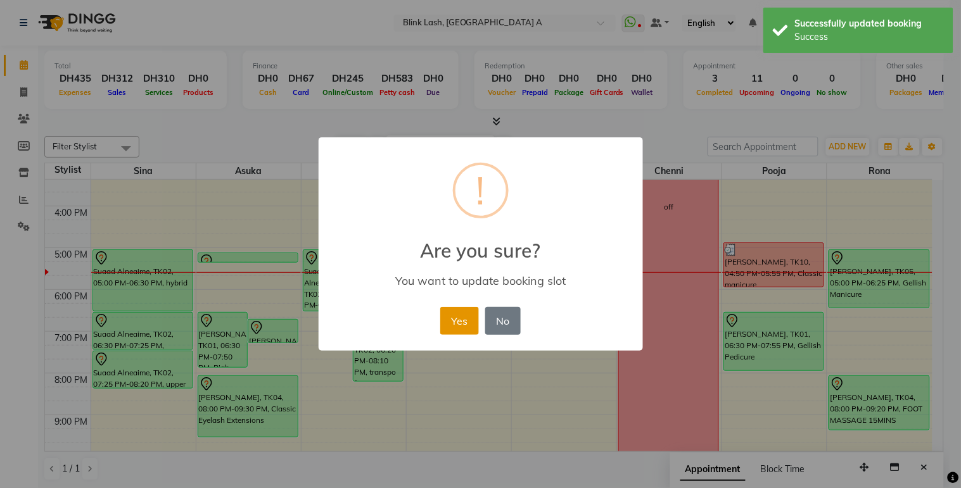
click at [465, 324] on button "Yes" at bounding box center [459, 321] width 39 height 28
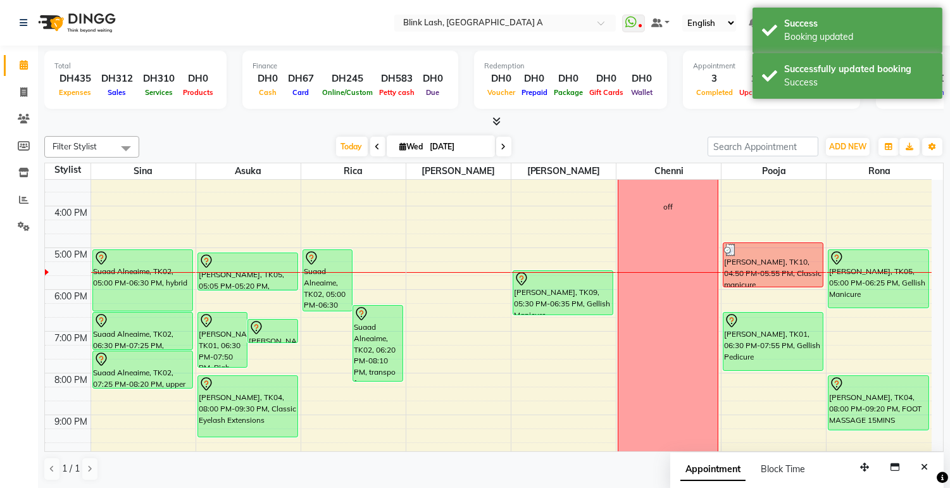
drag, startPoint x: 232, startPoint y: 263, endPoint x: 225, endPoint y: 284, distance: 22.0
click at [225, 284] on div "Maeve Conroy, TK01, 06:30 PM-07:50 PM, Biab tamara darling, TK05, 06:40 PM-07:1…" at bounding box center [248, 227] width 104 height 626
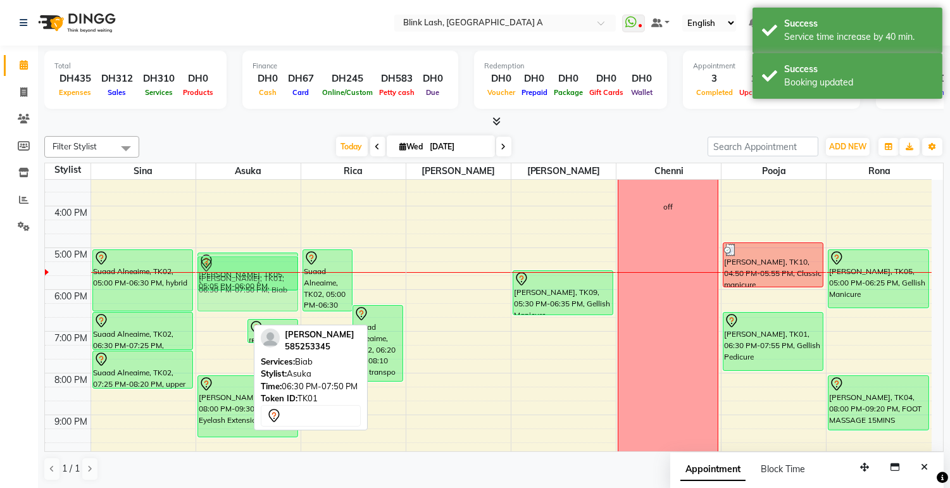
drag, startPoint x: 218, startPoint y: 350, endPoint x: 224, endPoint y: 298, distance: 52.9
click at [224, 298] on div "Maeve Conroy, TK01, 06:30 PM-07:50 PM, Biab tamara darling, TK05, 06:40 PM-07:1…" at bounding box center [248, 227] width 104 height 626
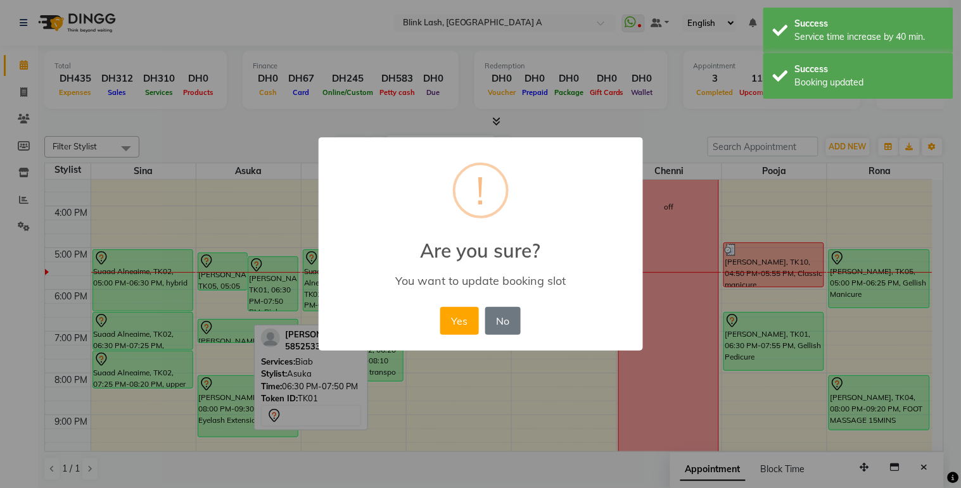
drag, startPoint x: 451, startPoint y: 315, endPoint x: 250, endPoint y: 289, distance: 202.4
click at [451, 315] on button "Yes" at bounding box center [459, 321] width 39 height 28
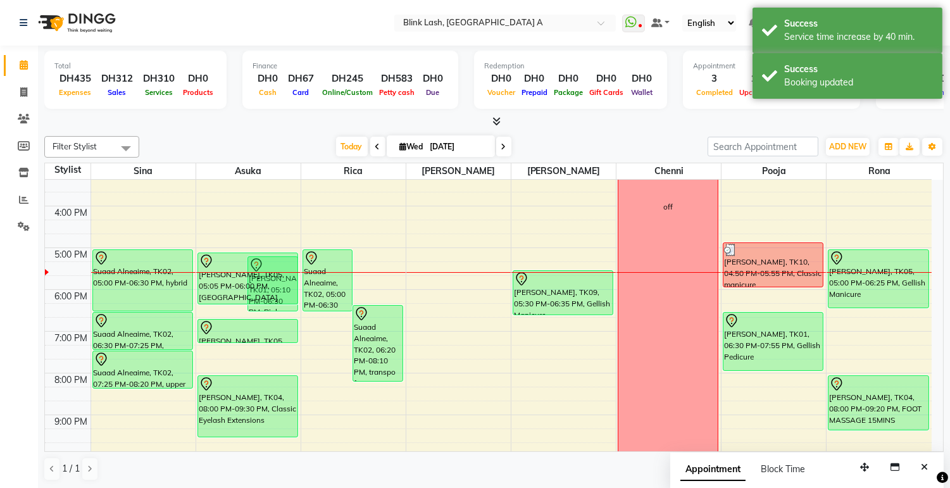
drag, startPoint x: 214, startPoint y: 288, endPoint x: 214, endPoint y: 298, distance: 9.5
click at [214, 298] on div "tamara darling, TK05, 05:05 PM-06:00 PM, upper lip Maeve Conroy, TK01, 05:10 PM…" at bounding box center [248, 227] width 104 height 626
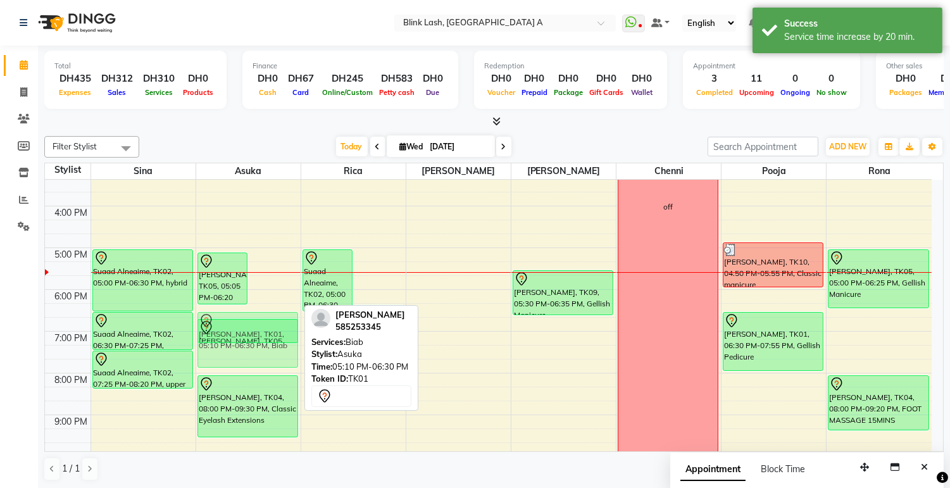
drag, startPoint x: 275, startPoint y: 275, endPoint x: 258, endPoint y: 336, distance: 63.8
click at [258, 336] on div "tamara darling, TK05, 05:05 PM-06:20 PM, upper lip Maeve Conroy, TK01, 05:10 PM…" at bounding box center [248, 227] width 104 height 626
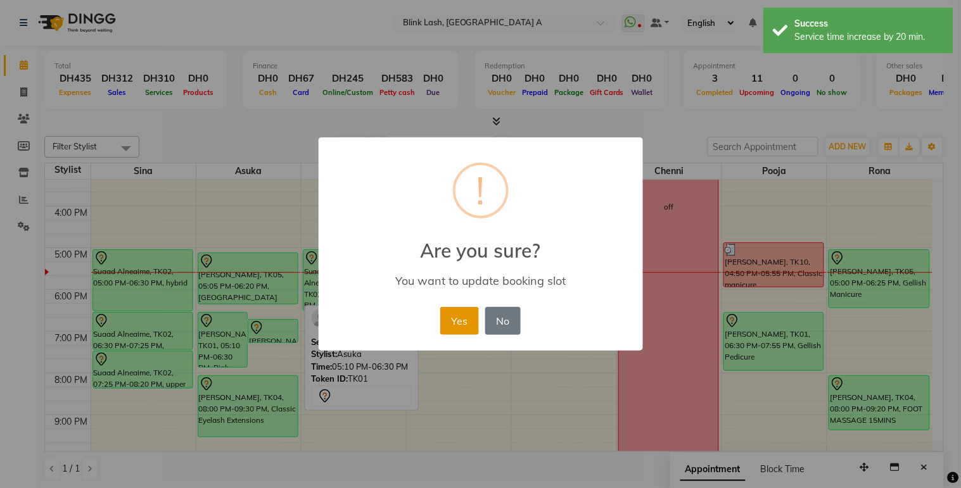
click at [448, 315] on button "Yes" at bounding box center [459, 321] width 39 height 28
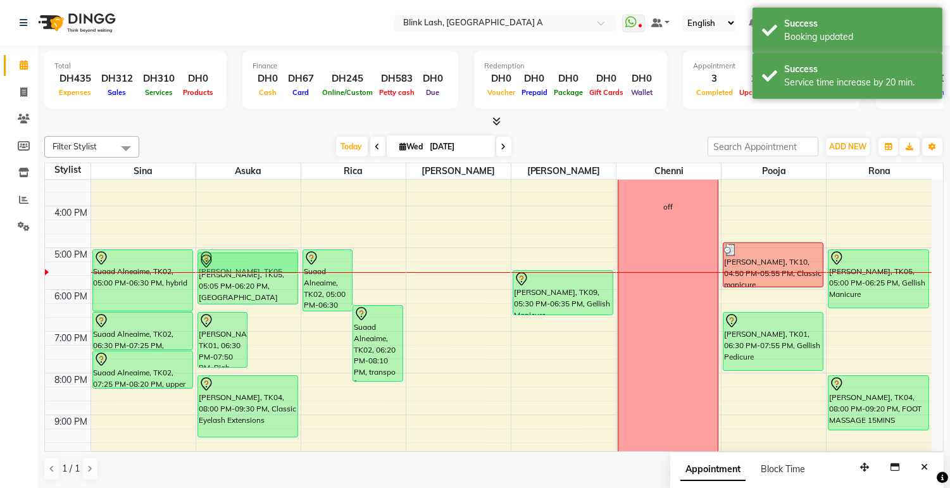
drag, startPoint x: 268, startPoint y: 331, endPoint x: 260, endPoint y: 266, distance: 65.2
click at [260, 266] on div "Maeve Conroy, TK01, 06:30 PM-07:50 PM, Biab tamara darling, TK05, 06:40 PM-07:1…" at bounding box center [248, 227] width 104 height 626
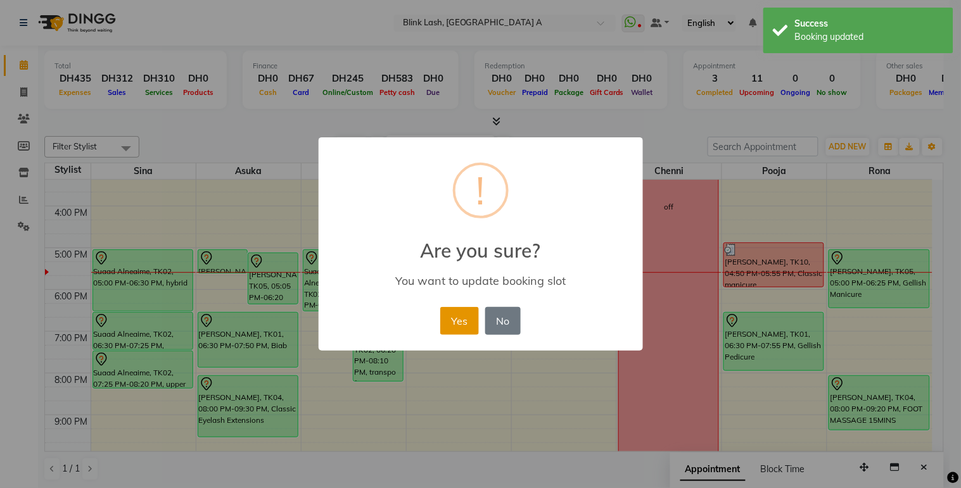
click at [457, 321] on button "Yes" at bounding box center [459, 321] width 39 height 28
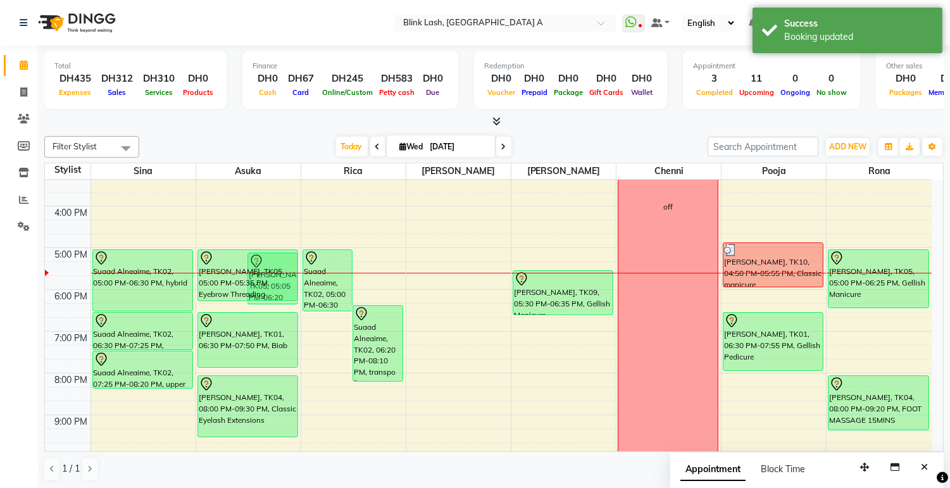
drag, startPoint x: 229, startPoint y: 269, endPoint x: 230, endPoint y: 303, distance: 33.6
click at [230, 303] on div "9:00 AM 10:00 AM 11:00 AM 12:00 PM 1:00 PM 2:00 PM 3:00 PM 4:00 PM 5:00 PM 6:00…" at bounding box center [488, 227] width 887 height 626
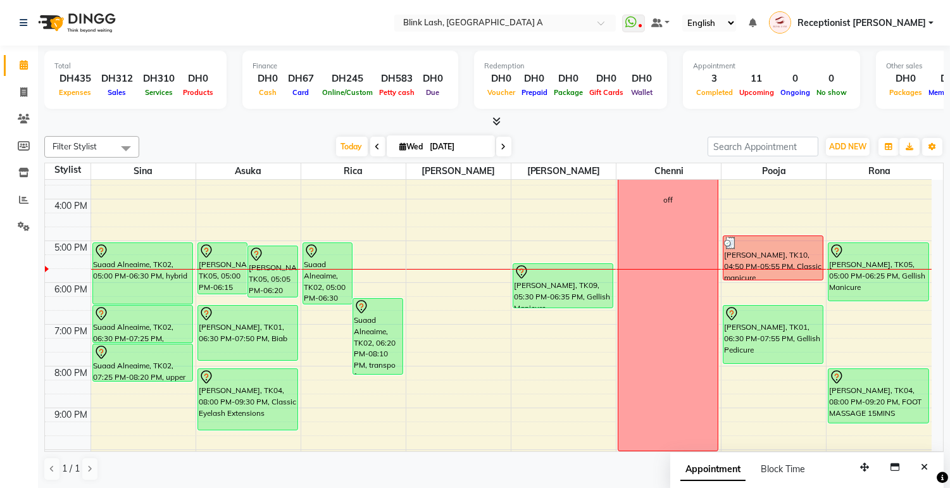
scroll to position [357, 0]
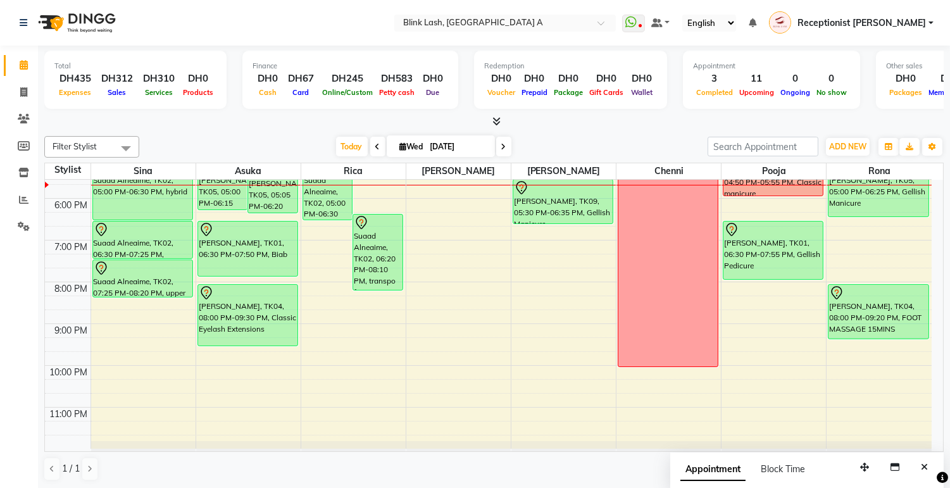
click at [502, 143] on icon at bounding box center [504, 147] width 5 height 8
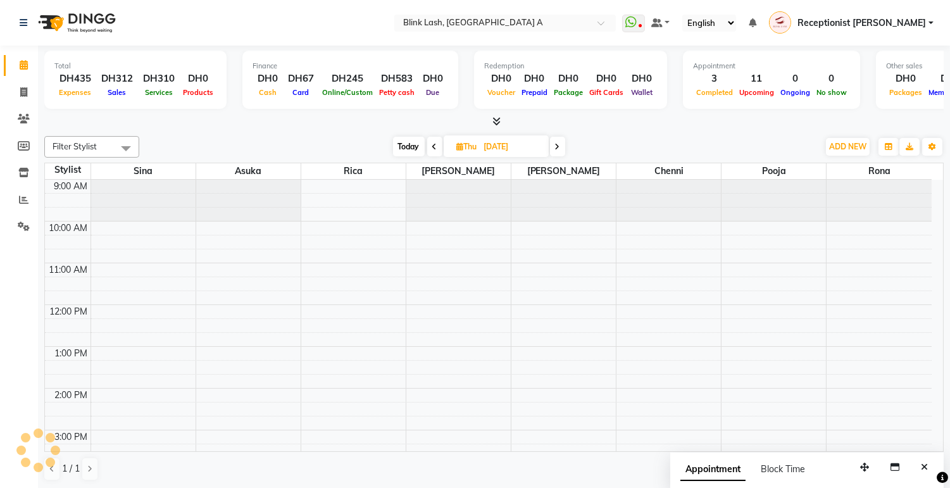
scroll to position [336, 0]
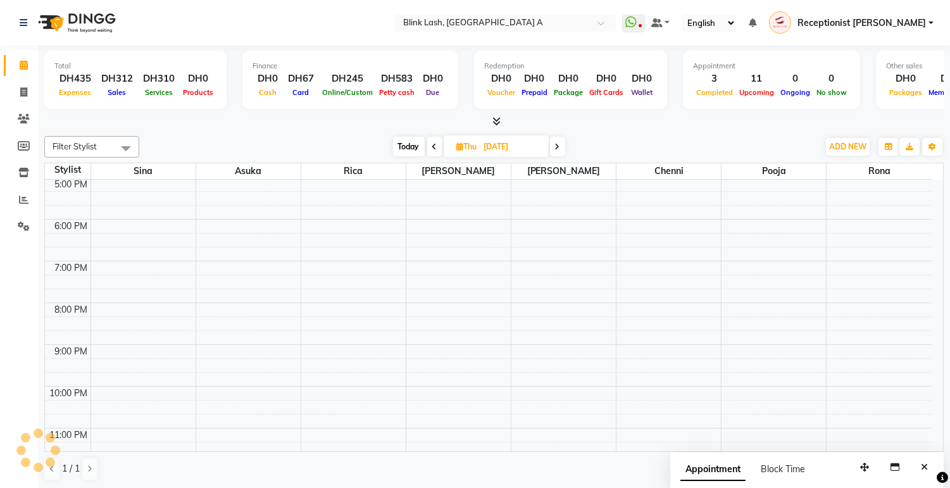
drag, startPoint x: 406, startPoint y: 144, endPoint x: 399, endPoint y: 171, distance: 28.1
click at [407, 144] on span "Today" at bounding box center [409, 147] width 32 height 20
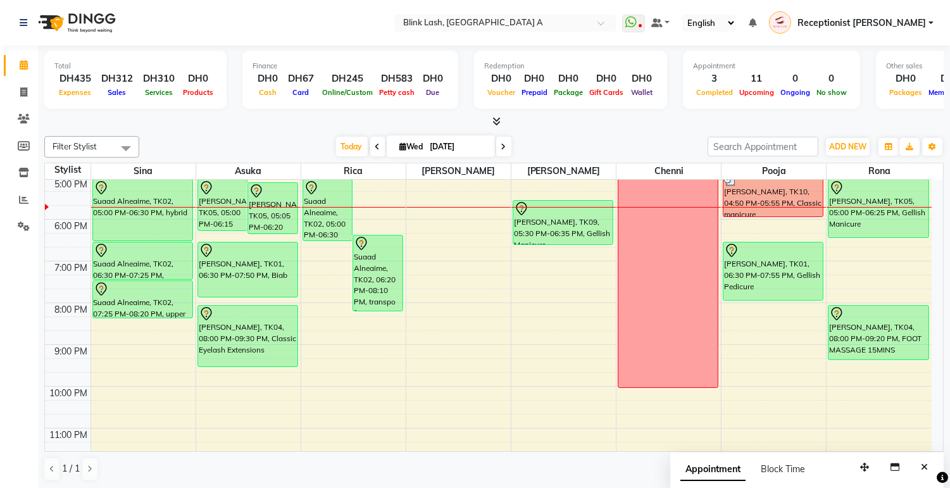
click at [502, 148] on icon at bounding box center [504, 147] width 5 height 8
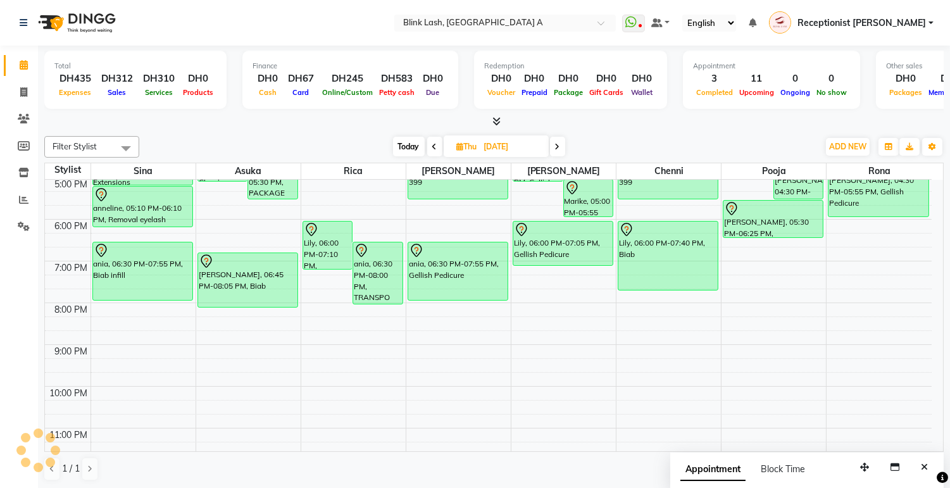
click at [564, 147] on span at bounding box center [557, 147] width 15 height 20
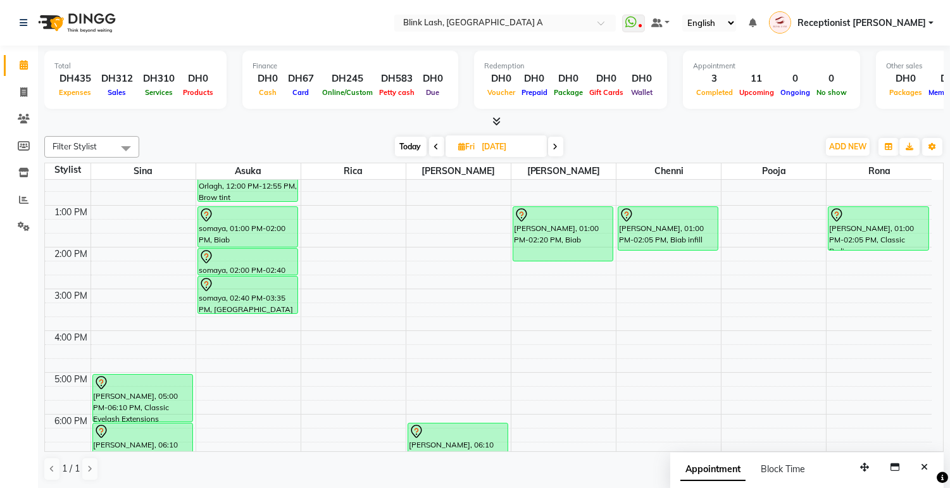
scroll to position [141, 0]
click at [409, 137] on span "Today" at bounding box center [411, 147] width 32 height 20
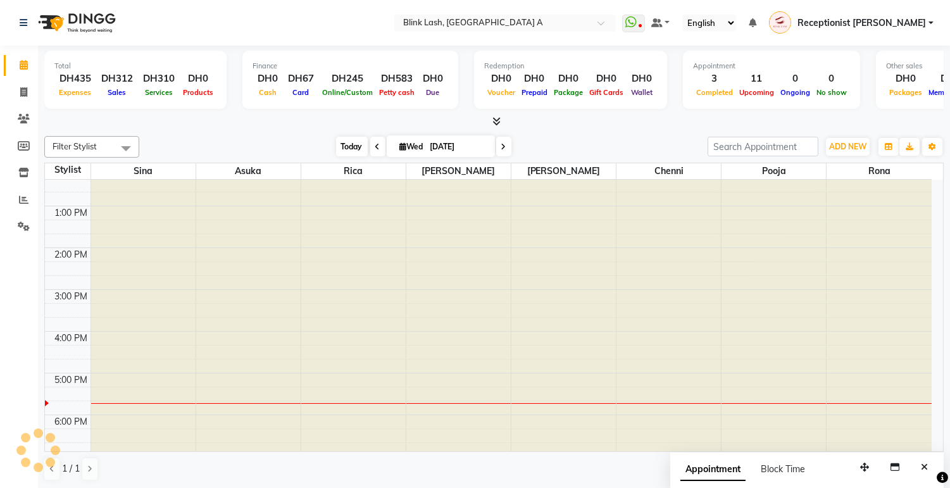
type input "[DATE]"
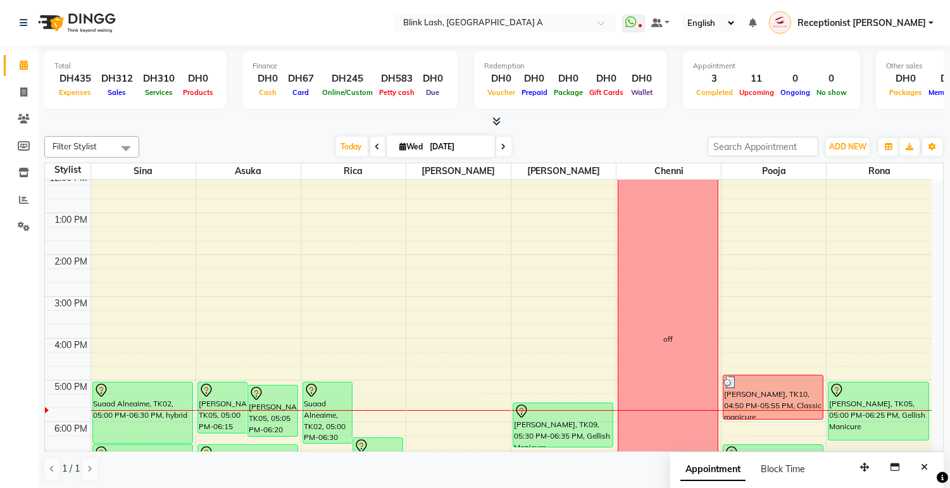
scroll to position [357, 0]
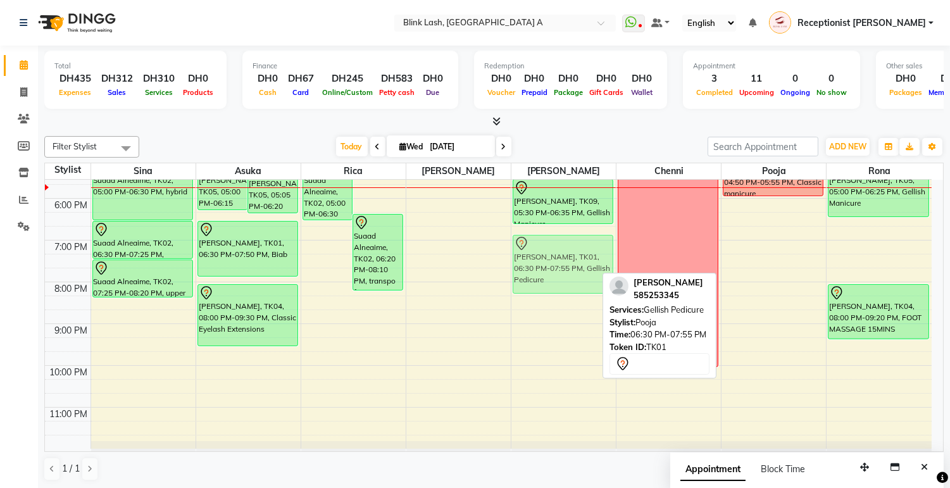
drag, startPoint x: 782, startPoint y: 249, endPoint x: 595, endPoint y: 256, distance: 186.9
click at [595, 256] on tr "Suaad Alneaime, TK02, 05:00 PM-06:30 PM, hybrid Suaad Alneaime, TK02, 06:30 PM-…" at bounding box center [488, 136] width 887 height 626
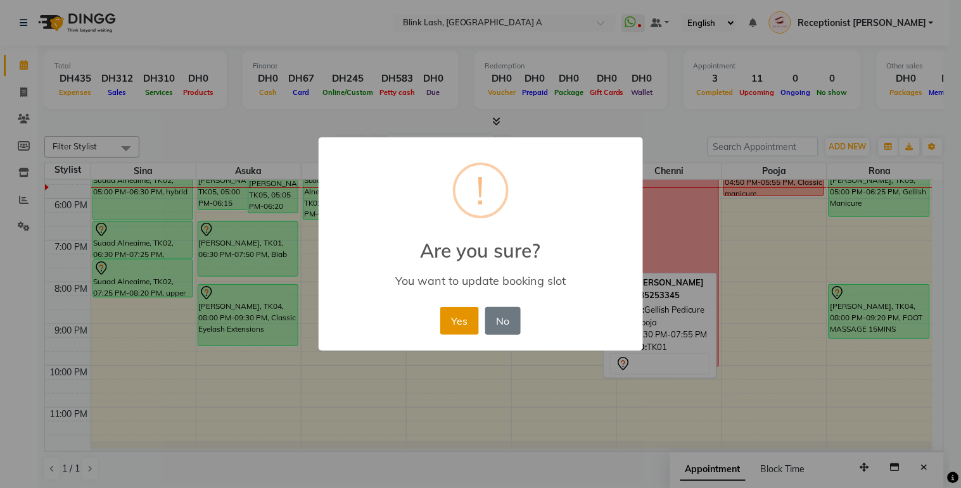
click at [451, 307] on button "Yes" at bounding box center [459, 321] width 39 height 28
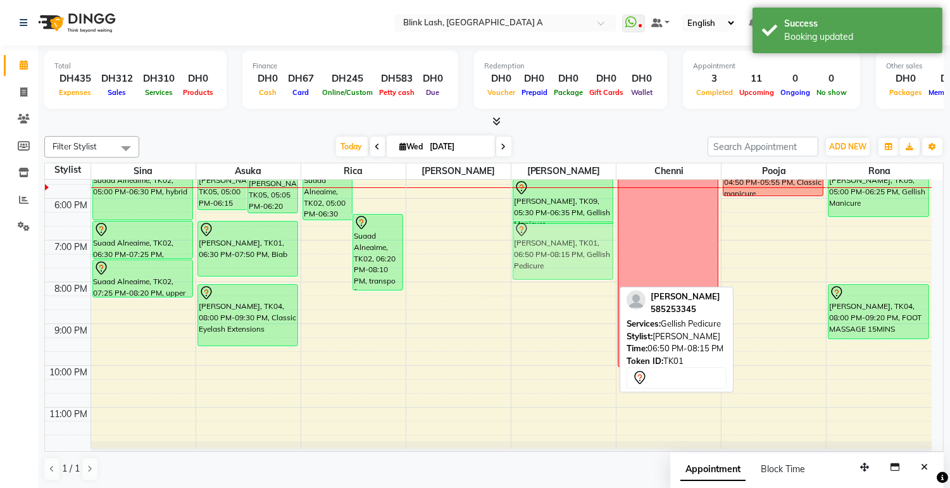
drag, startPoint x: 583, startPoint y: 265, endPoint x: 583, endPoint y: 253, distance: 11.4
click at [583, 253] on div "hilda, TK06, 10:30 AM-11:50 AM, combo Gellish Manicure + Pedicure Natalia Holov…" at bounding box center [564, 136] width 104 height 626
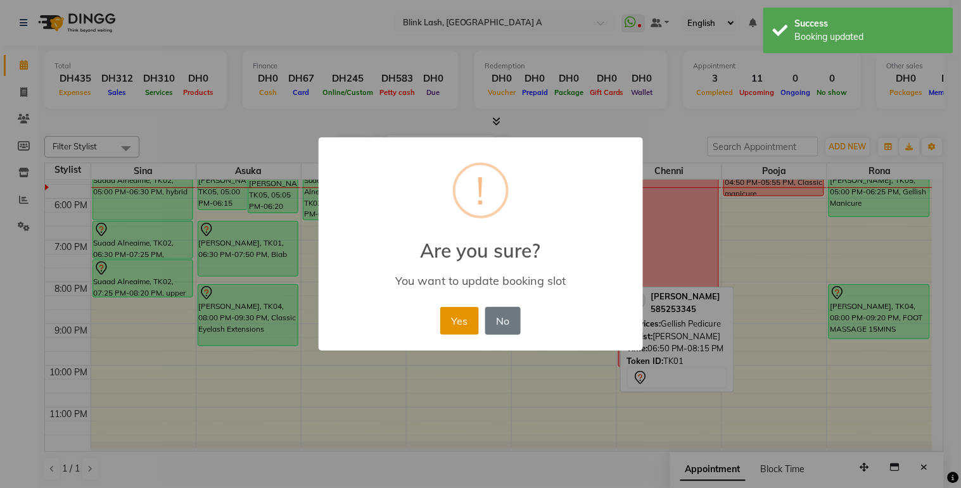
click at [459, 318] on button "Yes" at bounding box center [459, 321] width 39 height 28
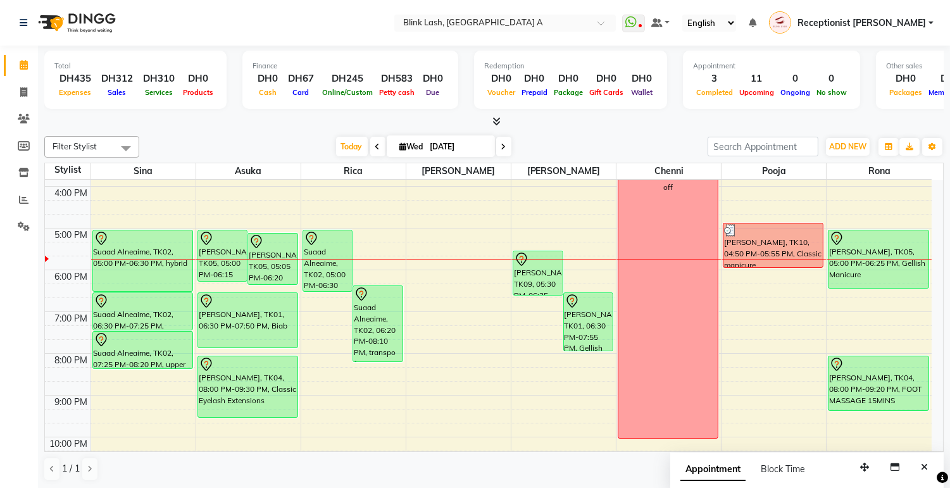
scroll to position [287, 0]
click at [849, 146] on span "ADD NEW" at bounding box center [848, 146] width 37 height 9
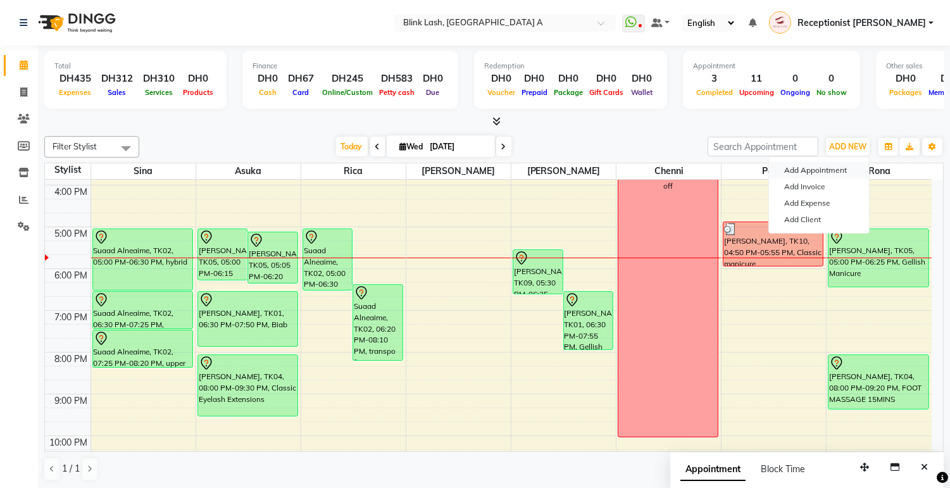
drag, startPoint x: 821, startPoint y: 165, endPoint x: 960, endPoint y: 380, distance: 255.9
click at [821, 166] on button "Add Appointment" at bounding box center [819, 170] width 100 height 16
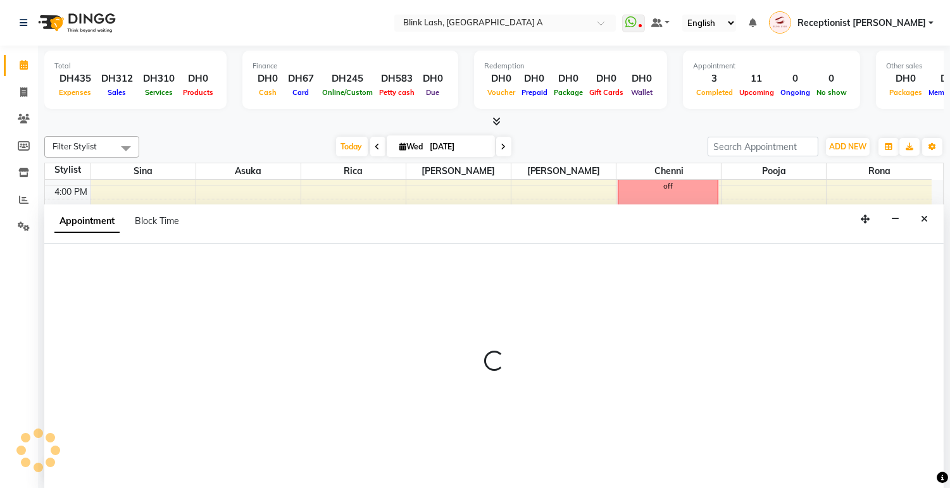
scroll to position [1, 0]
select select "600"
select select "tentative"
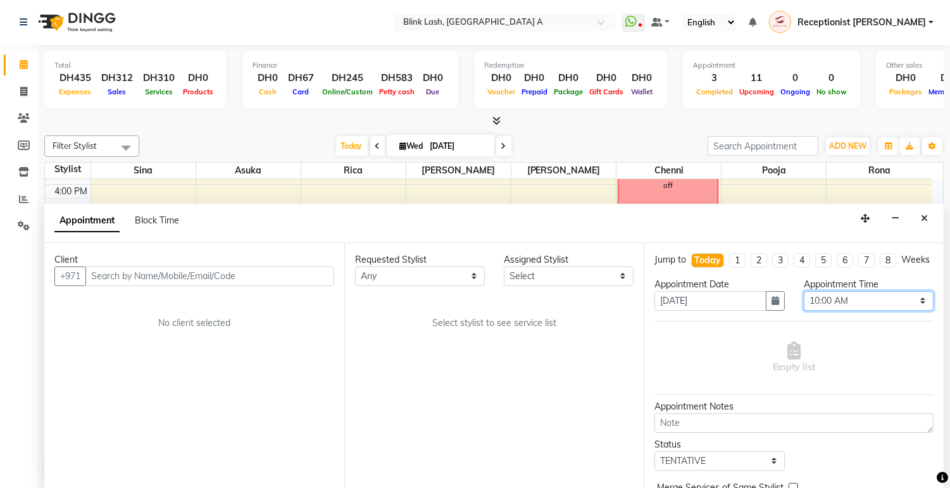
drag, startPoint x: 902, startPoint y: 315, endPoint x: 902, endPoint y: 301, distance: 14.6
click at [902, 311] on select "Select 10:00 AM 10:05 AM 10:10 AM 10:15 AM 10:20 AM 10:25 AM 10:30 AM 10:35 AM …" at bounding box center [869, 301] width 130 height 20
select select "1080"
click at [804, 302] on select "Select 10:00 AM 10:05 AM 10:10 AM 10:15 AM 10:20 AM 10:25 AM 10:30 AM 10:35 AM …" at bounding box center [869, 301] width 130 height 20
click at [596, 280] on select "Select [PERSON_NAME] [PERSON_NAME] pooja Rica [PERSON_NAME]" at bounding box center [569, 277] width 130 height 20
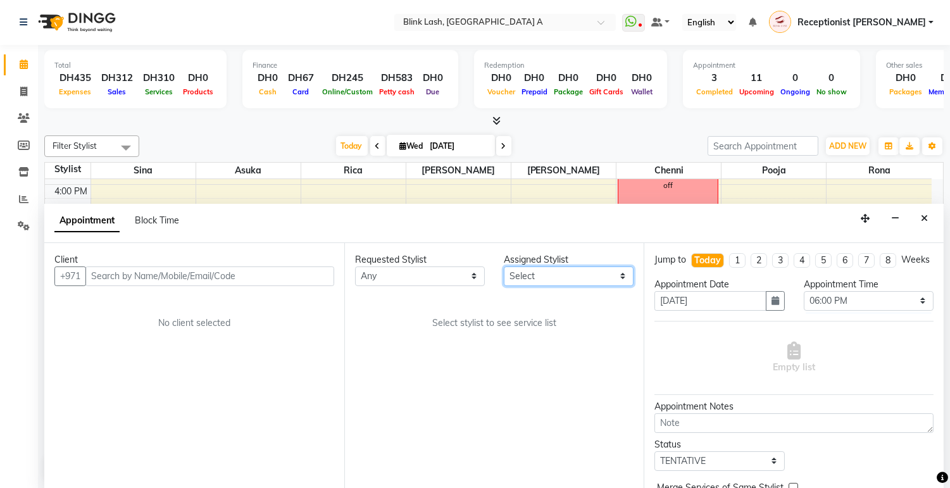
select select "46934"
click at [504, 267] on select "Select [PERSON_NAME] [PERSON_NAME] pooja Rica [PERSON_NAME]" at bounding box center [569, 277] width 130 height 20
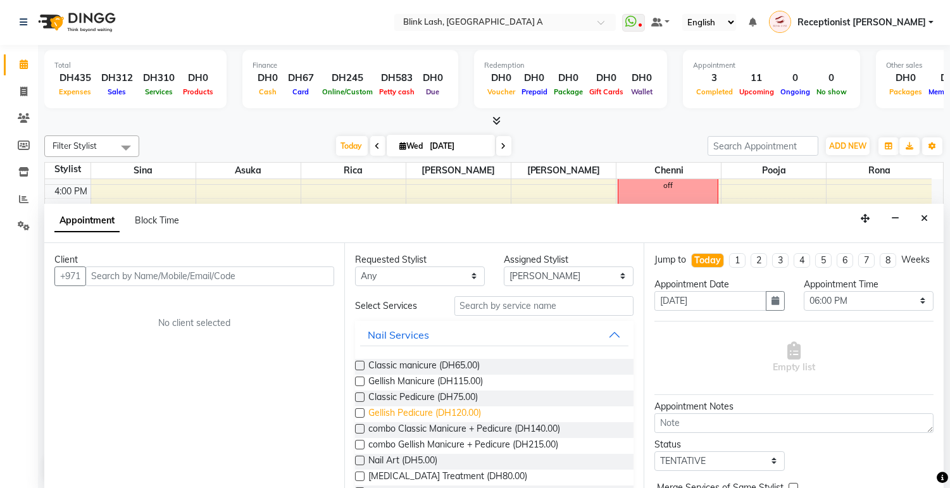
click at [467, 413] on span "Gellish Pedicure (DH120.00)" at bounding box center [425, 415] width 113 height 16
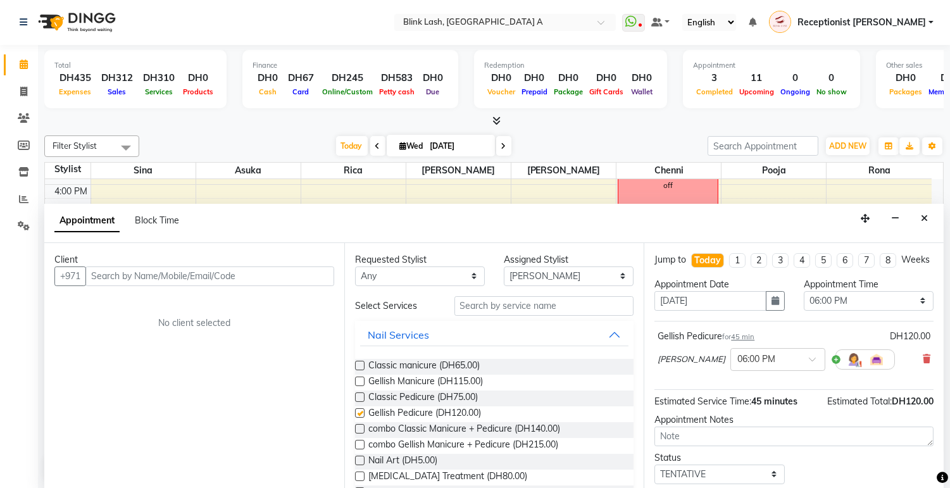
checkbox input "false"
click at [580, 279] on select "Select [PERSON_NAME] [PERSON_NAME] pooja Rica [PERSON_NAME]" at bounding box center [569, 277] width 130 height 20
select select "63341"
click at [504, 267] on select "Select [PERSON_NAME] [PERSON_NAME] pooja Rica [PERSON_NAME]" at bounding box center [569, 277] width 130 height 20
click at [549, 307] on input "text" at bounding box center [545, 306] width 180 height 20
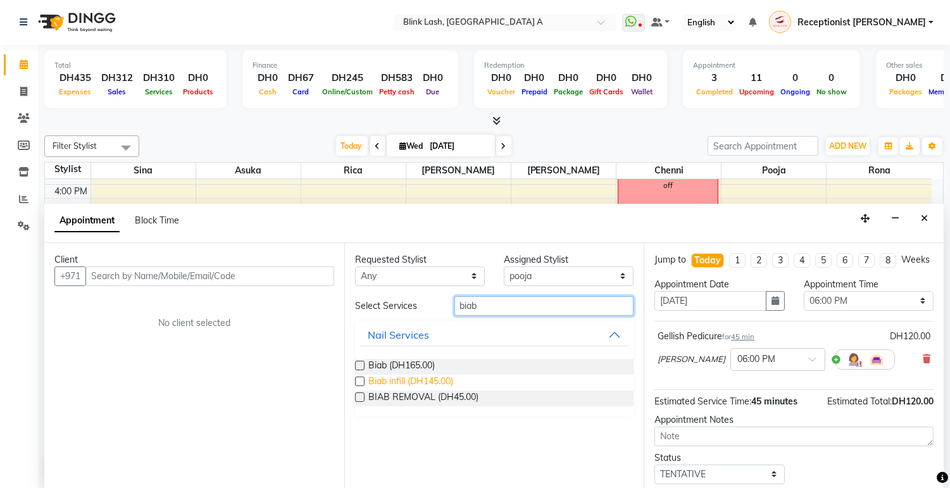
type input "biab"
click at [382, 383] on span "Biab infill (DH145.00)" at bounding box center [411, 383] width 85 height 16
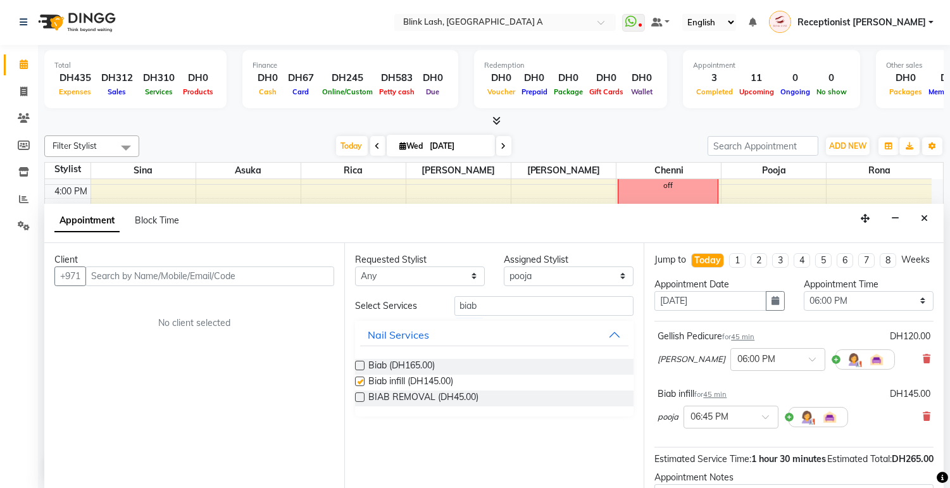
checkbox input "false"
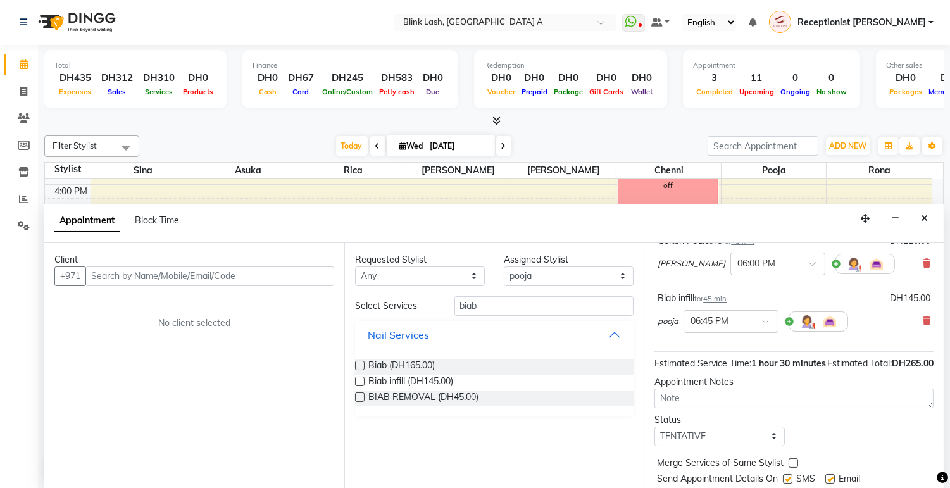
scroll to position [70, 0]
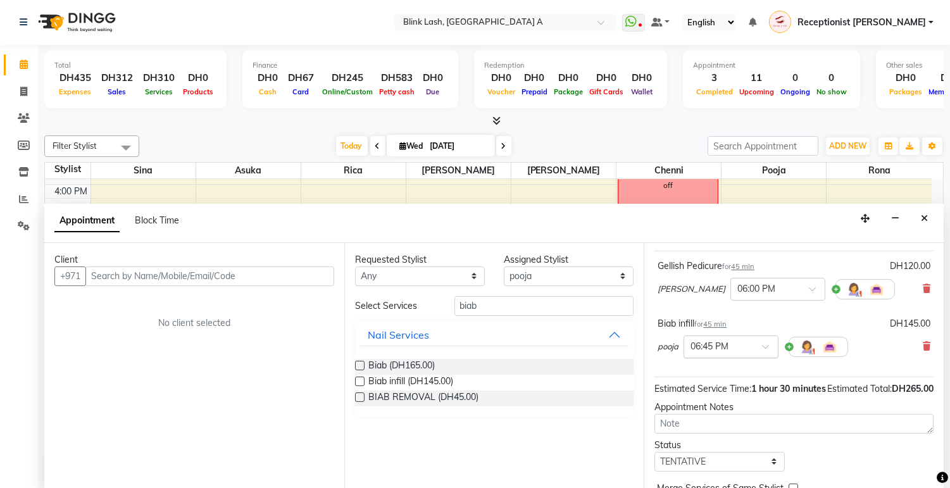
click at [761, 353] on div at bounding box center [732, 345] width 94 height 13
click at [716, 383] on div "06:00 PM" at bounding box center [732, 371] width 94 height 23
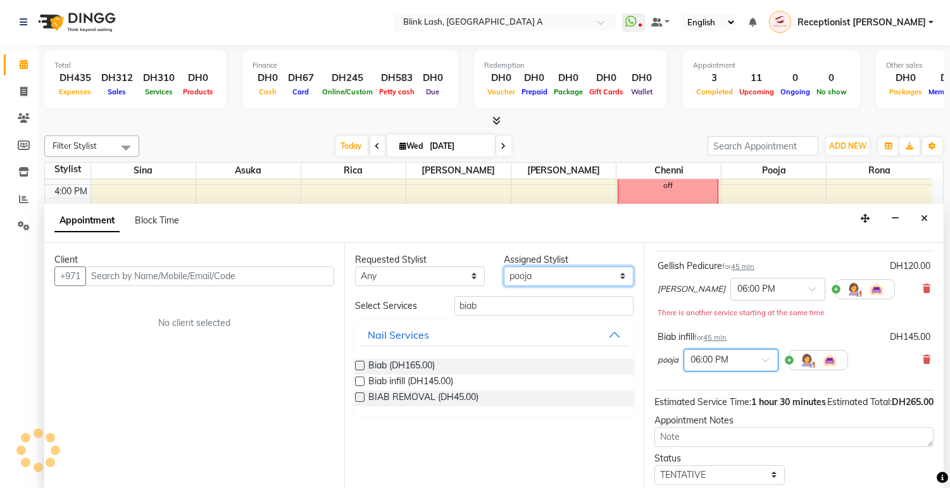
click at [621, 267] on select "Select [PERSON_NAME] [PERSON_NAME] pooja Rica [PERSON_NAME]" at bounding box center [569, 277] width 130 height 20
select select "42464"
click at [504, 267] on select "Select [PERSON_NAME] [PERSON_NAME] pooja Rica [PERSON_NAME]" at bounding box center [569, 277] width 130 height 20
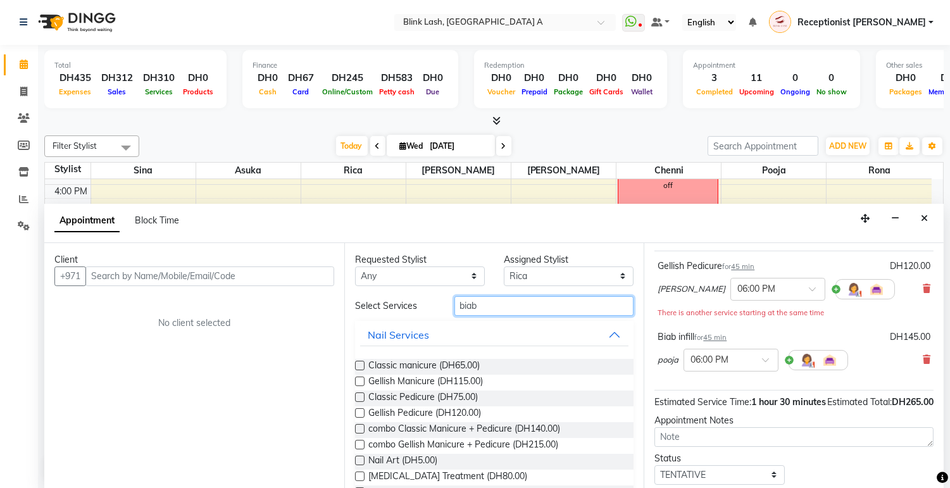
click at [533, 312] on input "biab" at bounding box center [545, 306] width 180 height 20
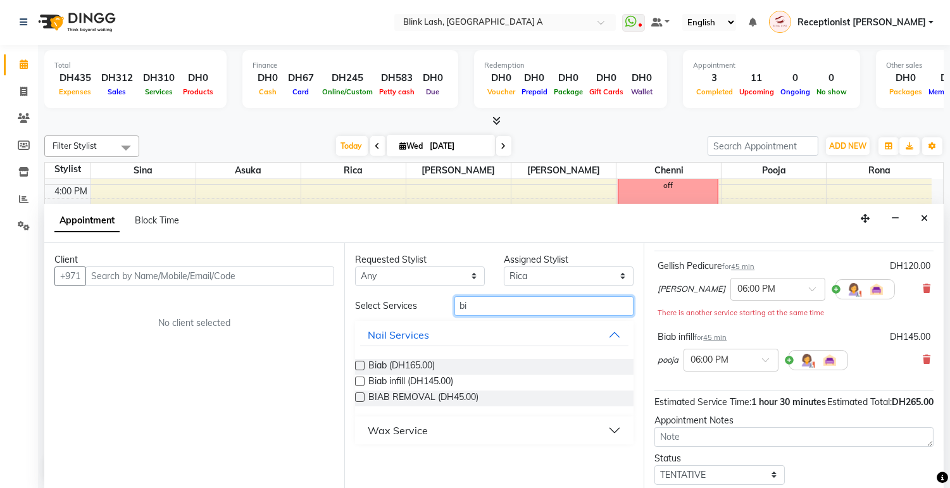
type input "b"
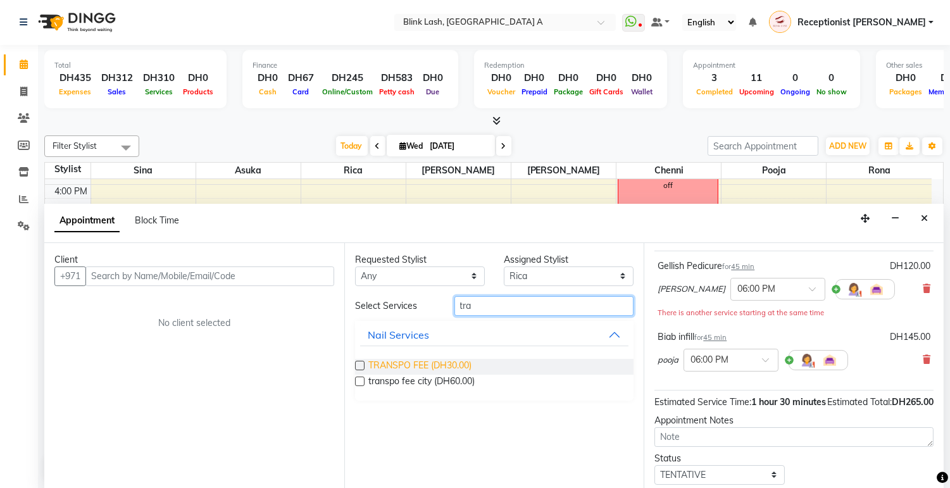
type input "tra"
click at [442, 362] on span "TRANSPO FEE (DH30.00)" at bounding box center [420, 367] width 103 height 16
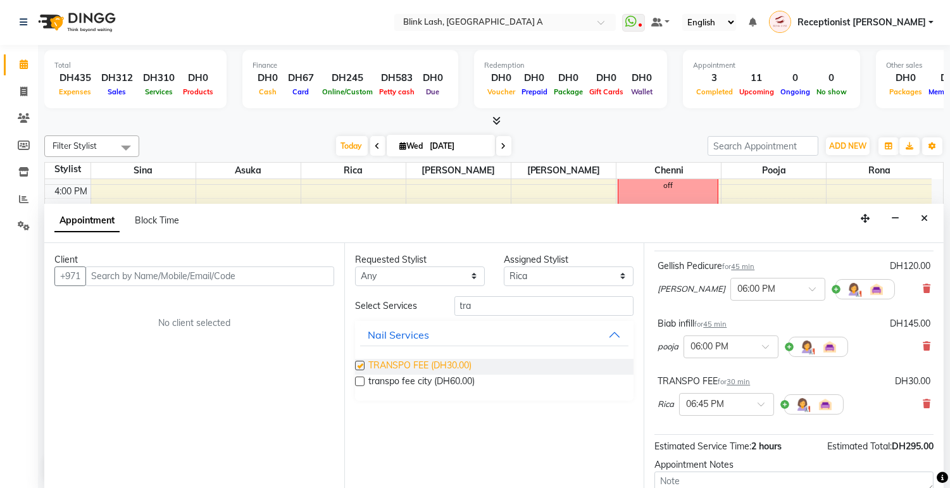
checkbox input "false"
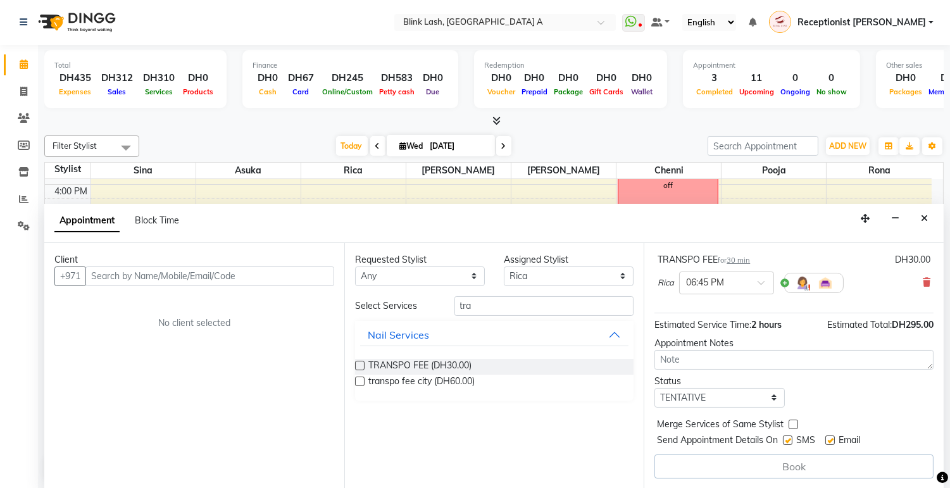
scroll to position [204, 0]
click at [758, 283] on span at bounding box center [766, 286] width 16 height 13
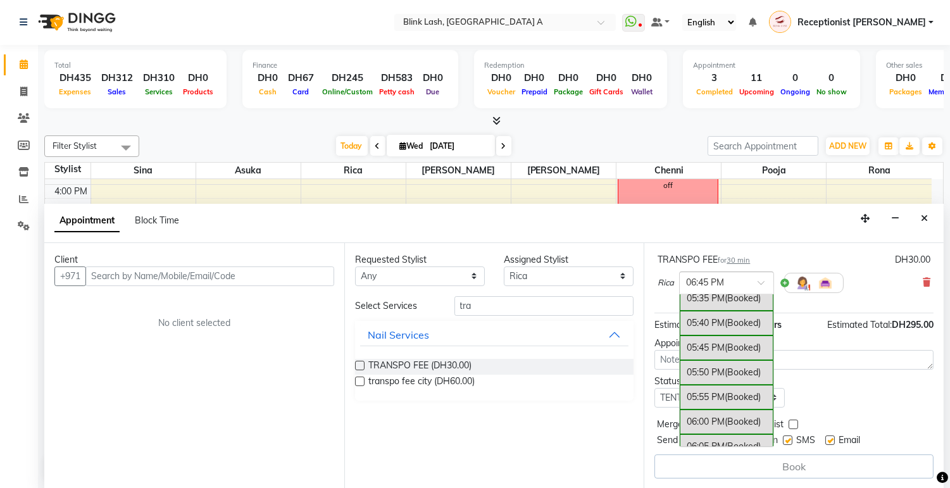
scroll to position [2155, 0]
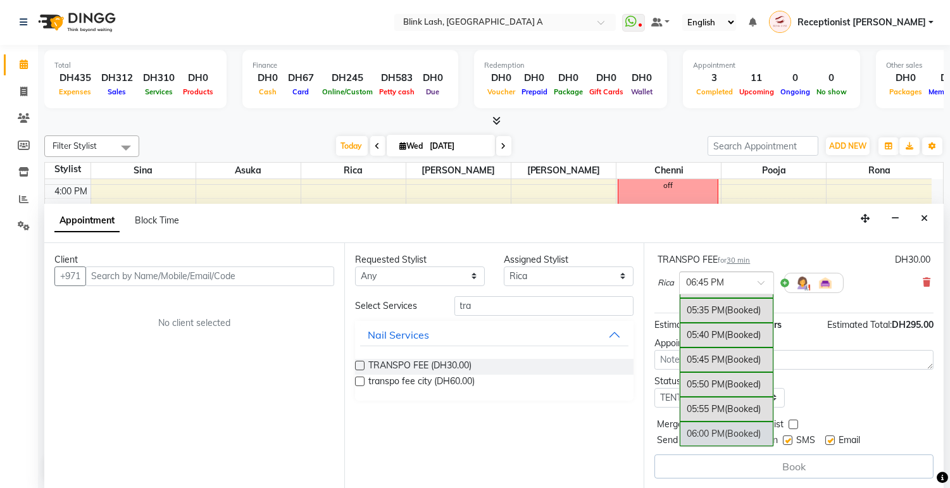
click at [714, 427] on div "06:00 PM (Booked)" at bounding box center [727, 434] width 94 height 25
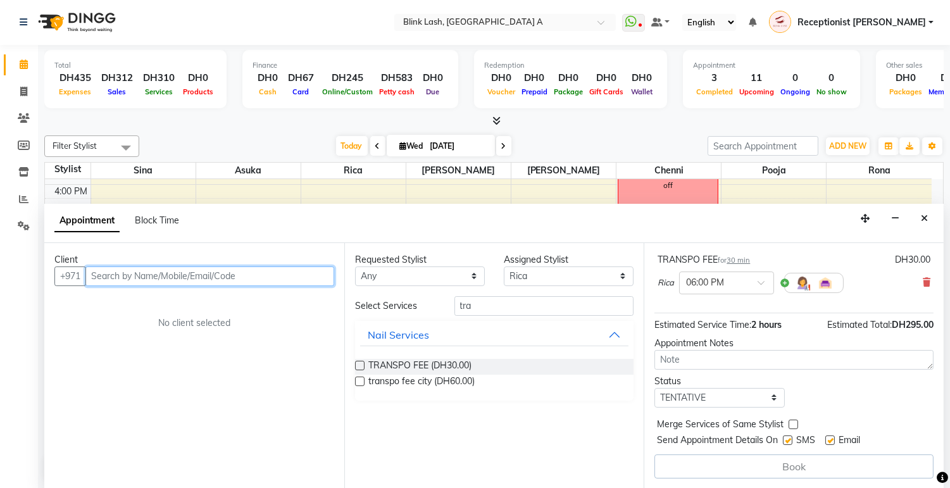
click at [285, 270] on input "text" at bounding box center [209, 277] width 249 height 20
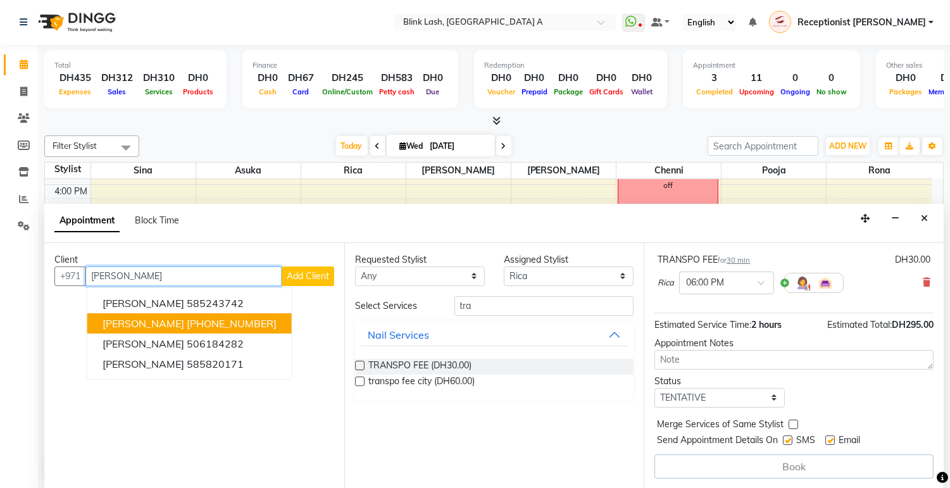
click at [203, 332] on button "Nicole +64 211975998" at bounding box center [189, 323] width 205 height 20
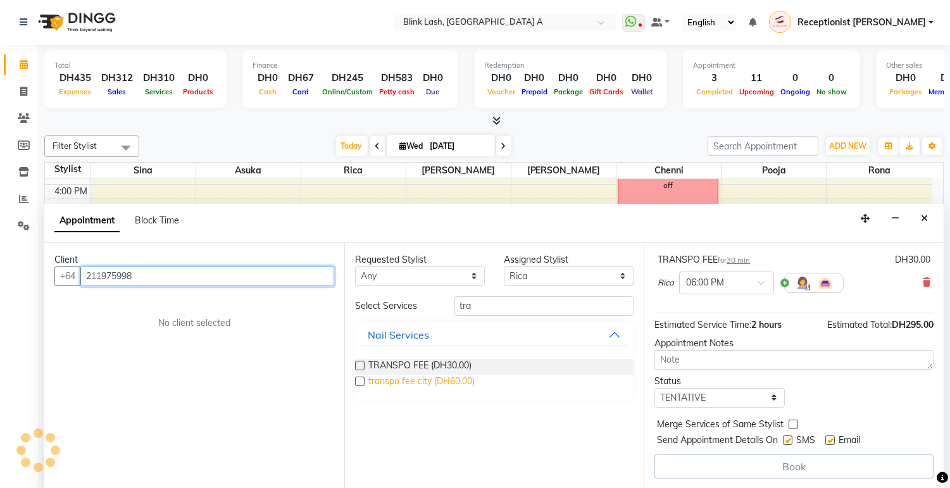
scroll to position [216, 0]
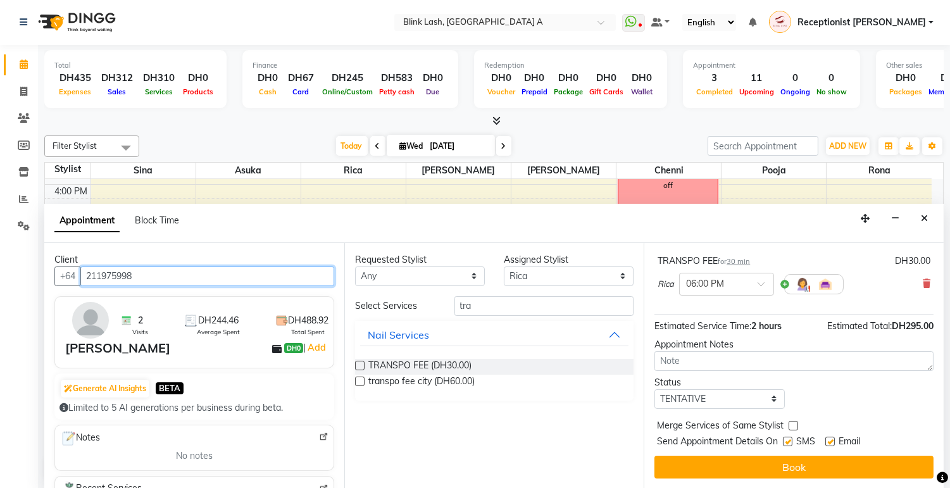
click at [244, 280] on input "211975998" at bounding box center [207, 277] width 254 height 20
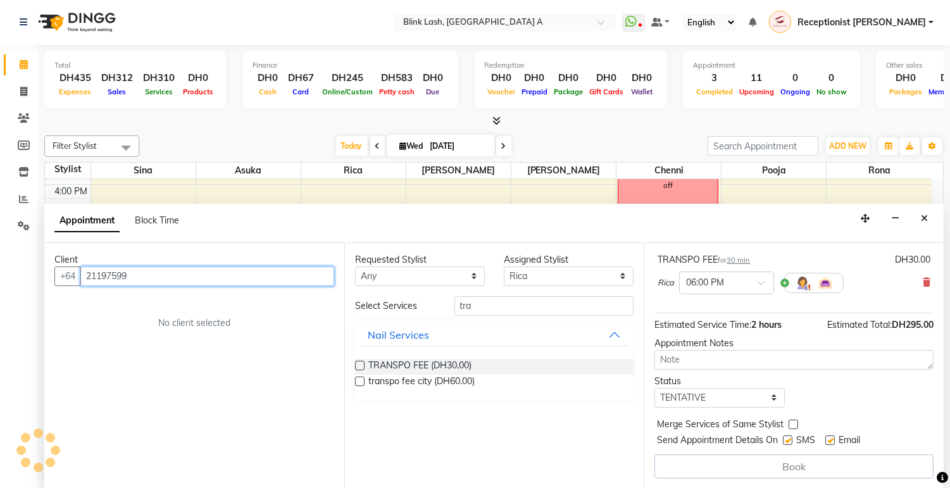
scroll to position [217, 0]
type input "2"
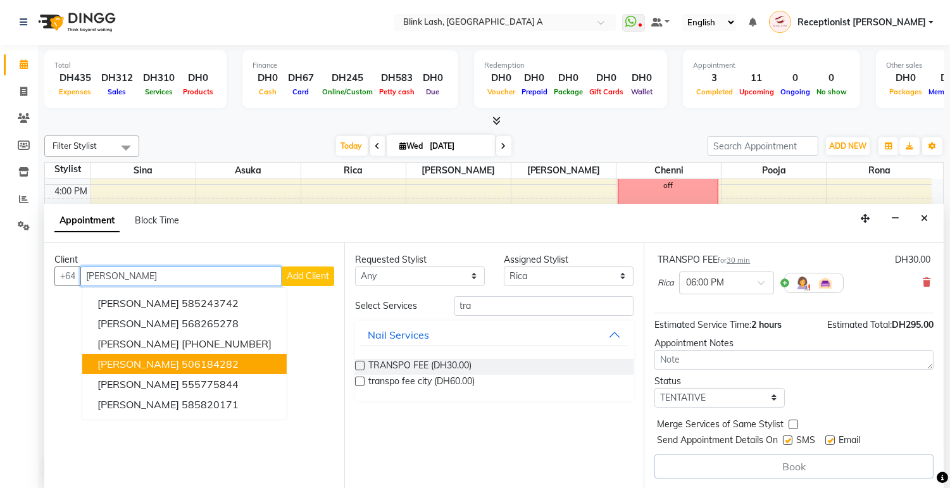
click at [139, 359] on button "Nicolette 506184282" at bounding box center [184, 364] width 205 height 20
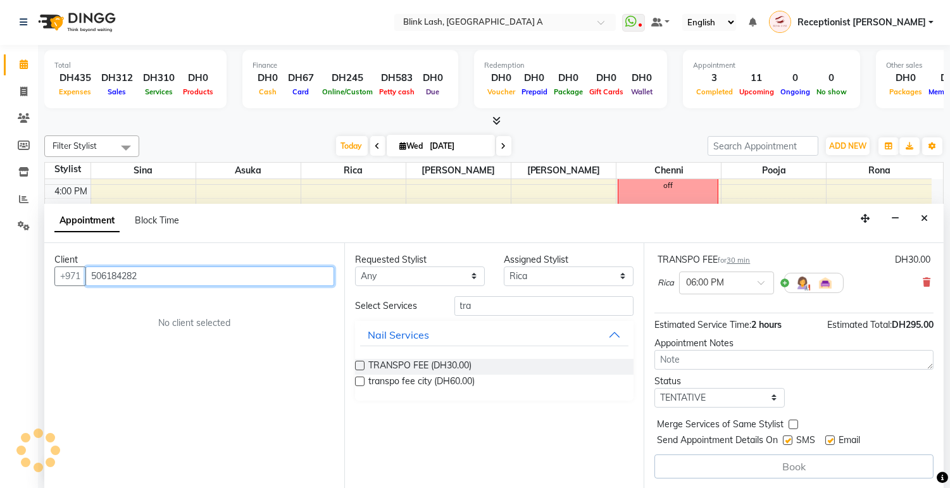
scroll to position [216, 0]
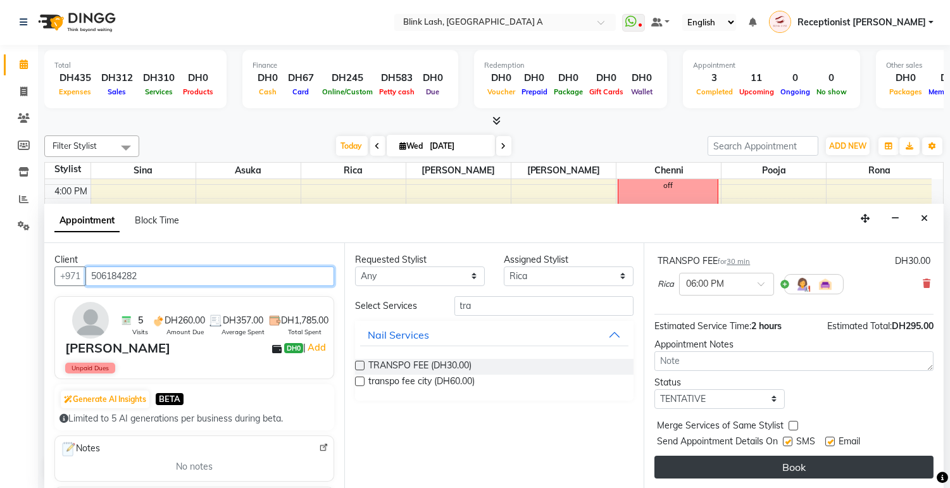
type input "506184282"
click at [812, 469] on button "Book" at bounding box center [794, 467] width 279 height 23
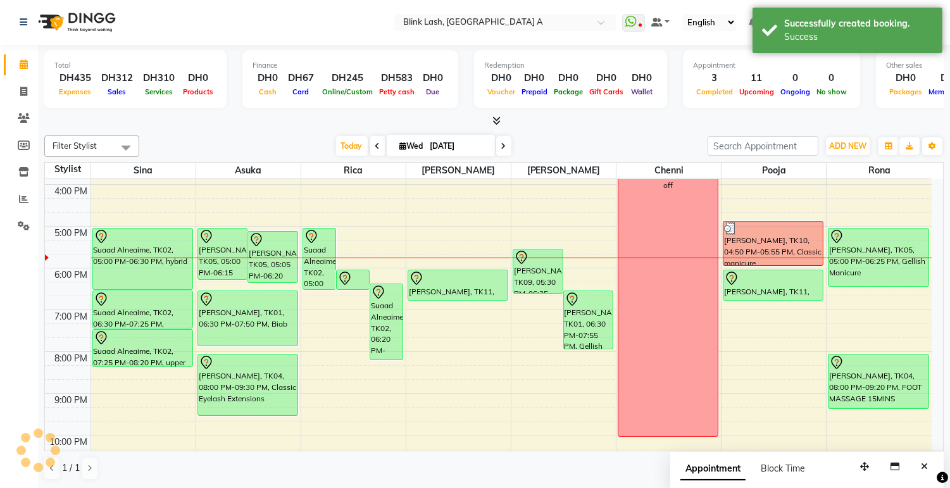
scroll to position [0, 0]
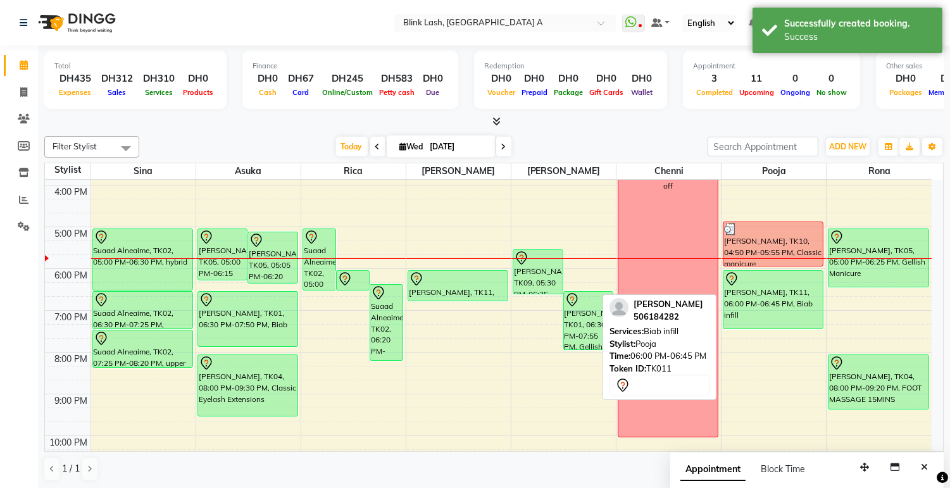
click at [776, 317] on div "Mona, TK10, 04:50 PM-05:55 PM, Classic manicure Nicolette, TK11, 06:00 PM-06:45…" at bounding box center [774, 206] width 104 height 626
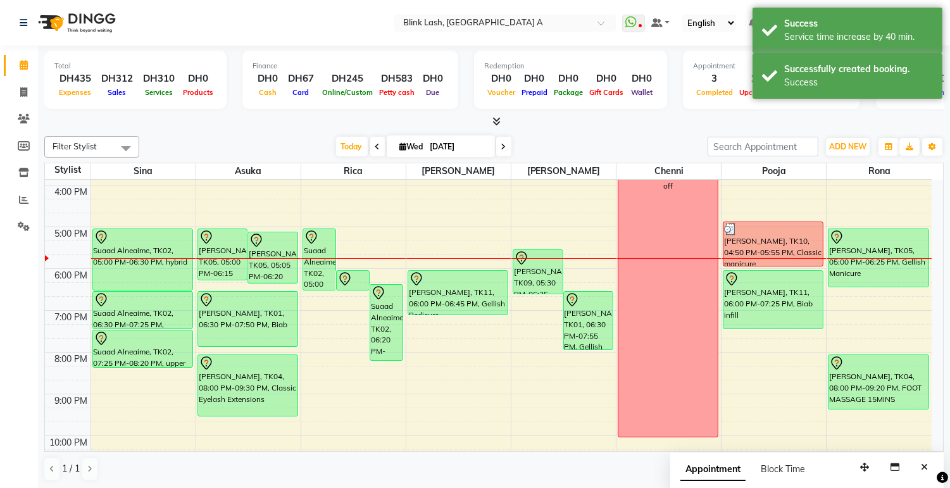
drag, startPoint x: 465, startPoint y: 302, endPoint x: 457, endPoint y: 325, distance: 24.2
click at [457, 325] on div "9:00 AM 10:00 AM 11:00 AM 12:00 PM 1:00 PM 2:00 PM 3:00 PM 4:00 PM 5:00 PM 6:00…" at bounding box center [488, 206] width 887 height 626
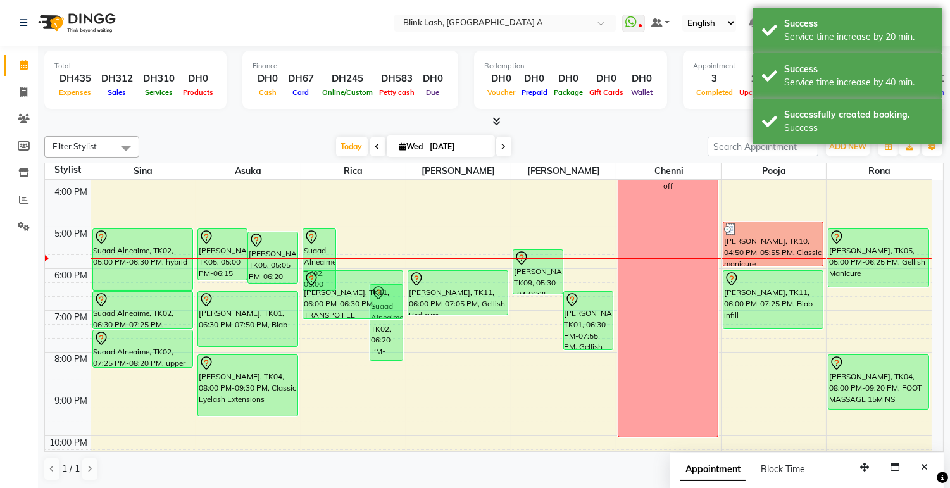
drag, startPoint x: 346, startPoint y: 291, endPoint x: 341, endPoint y: 321, distance: 30.2
click at [341, 321] on div "9:00 AM 10:00 AM 11:00 AM 12:00 PM 1:00 PM 2:00 PM 3:00 PM 4:00 PM 5:00 PM 6:00…" at bounding box center [488, 206] width 887 height 626
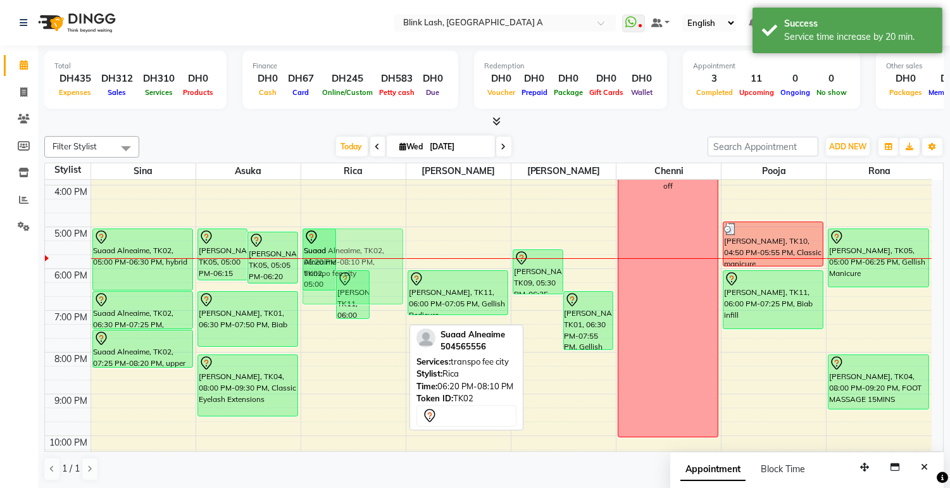
drag, startPoint x: 388, startPoint y: 342, endPoint x: 393, endPoint y: 287, distance: 54.7
click at [393, 287] on div "Suaad Alneaime, TK02, 05:00 PM-06:30 PM, hybrid Nicolette, TK11, 06:00 PM-07:10…" at bounding box center [353, 206] width 104 height 626
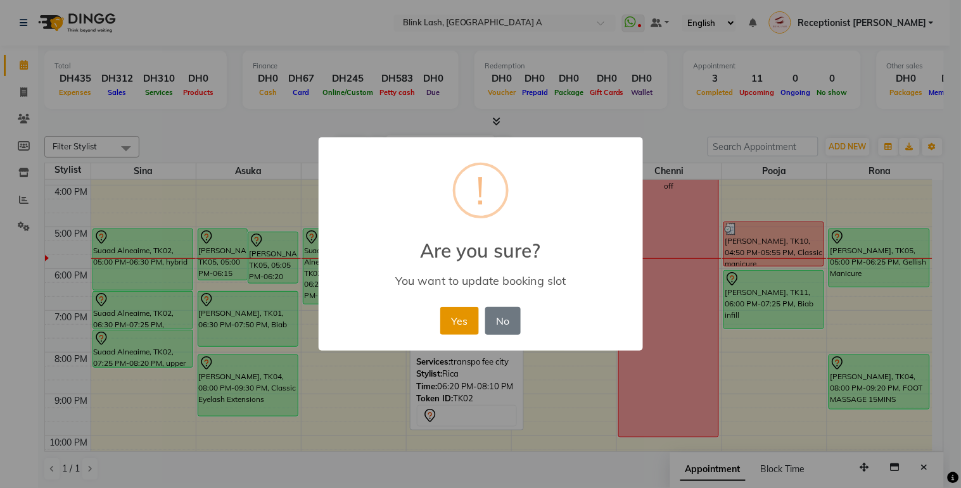
click at [458, 324] on button "Yes" at bounding box center [459, 321] width 39 height 28
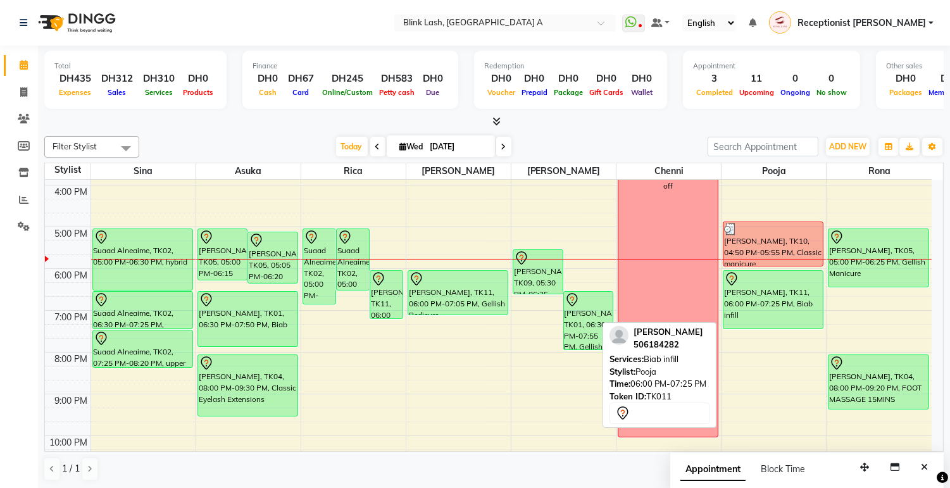
click at [806, 304] on div "Nicolette, TK11, 06:00 PM-07:25 PM, Biab infill" at bounding box center [773, 300] width 99 height 58
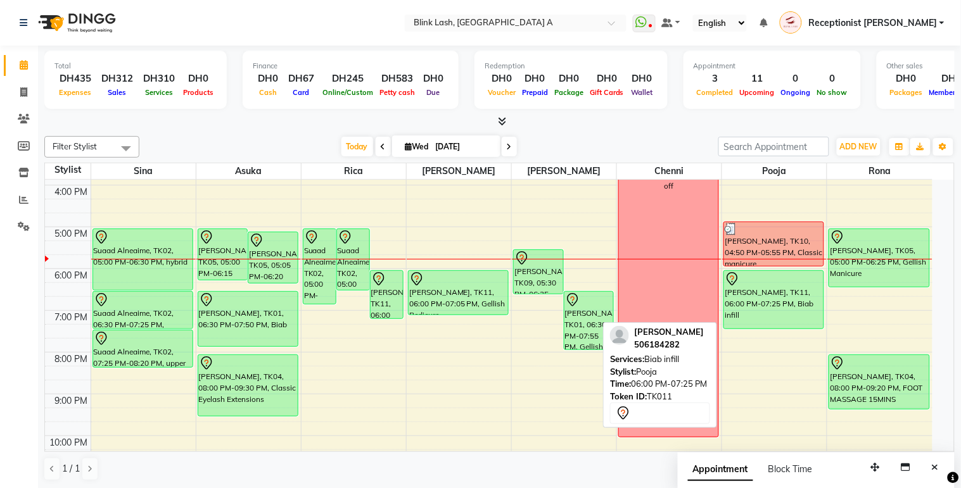
select select "7"
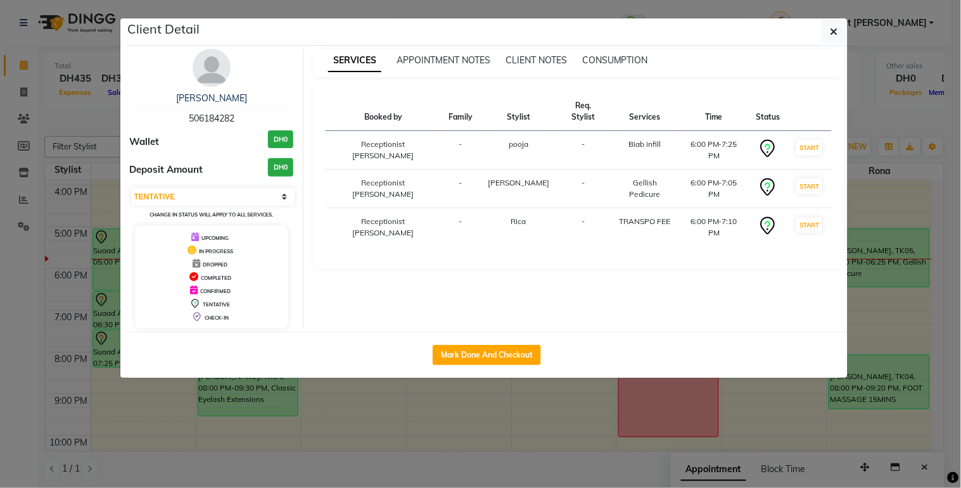
drag, startPoint x: 193, startPoint y: 61, endPoint x: 377, endPoint y: 96, distance: 187.6
click at [193, 61] on img at bounding box center [211, 68] width 38 height 38
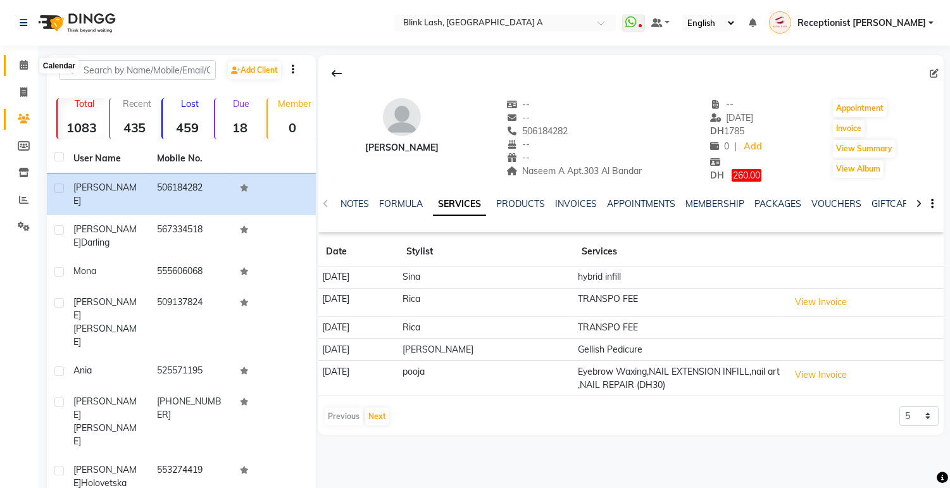
click at [23, 65] on icon at bounding box center [24, 64] width 8 height 9
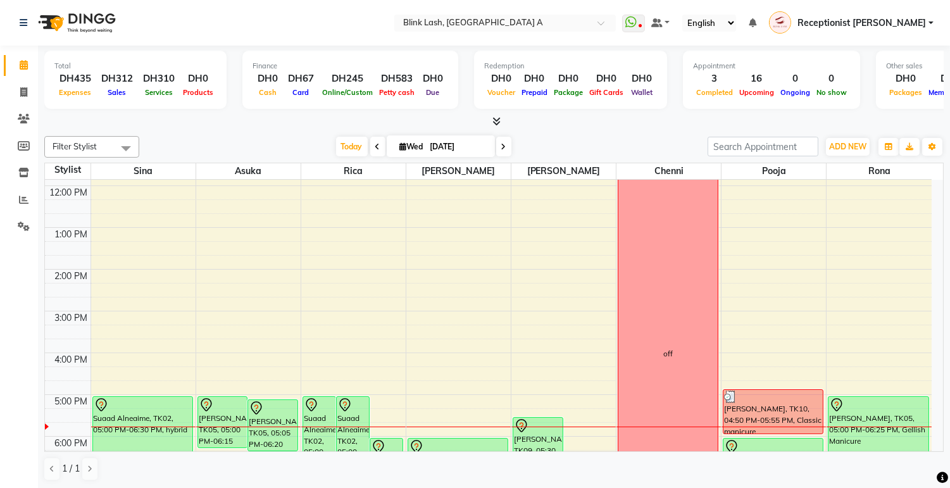
scroll to position [211, 0]
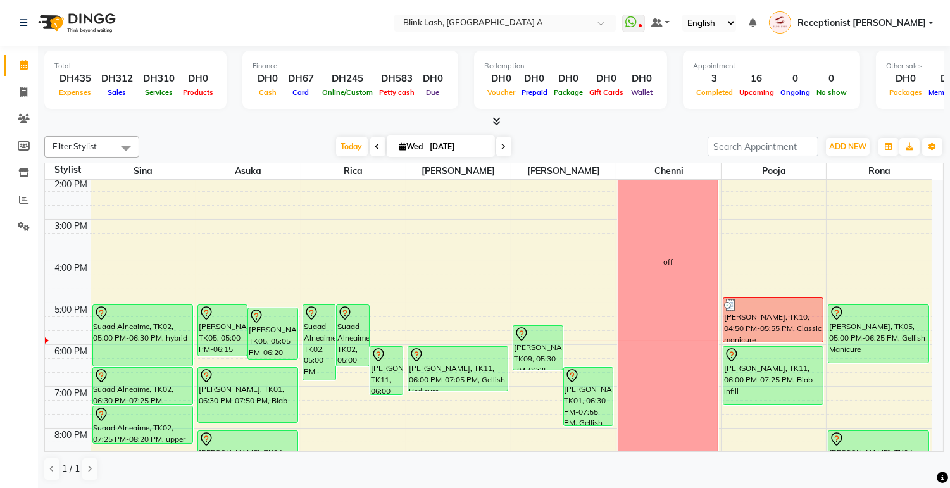
click at [502, 144] on icon at bounding box center [504, 147] width 5 height 8
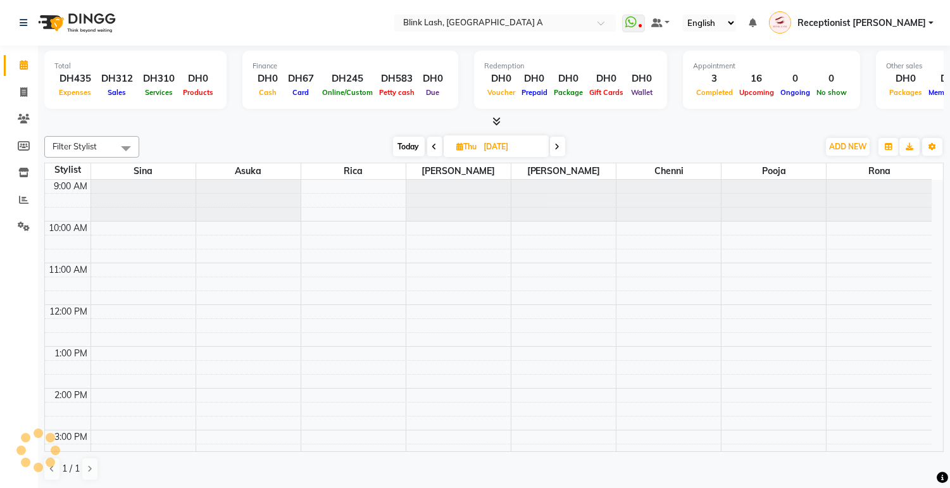
scroll to position [336, 0]
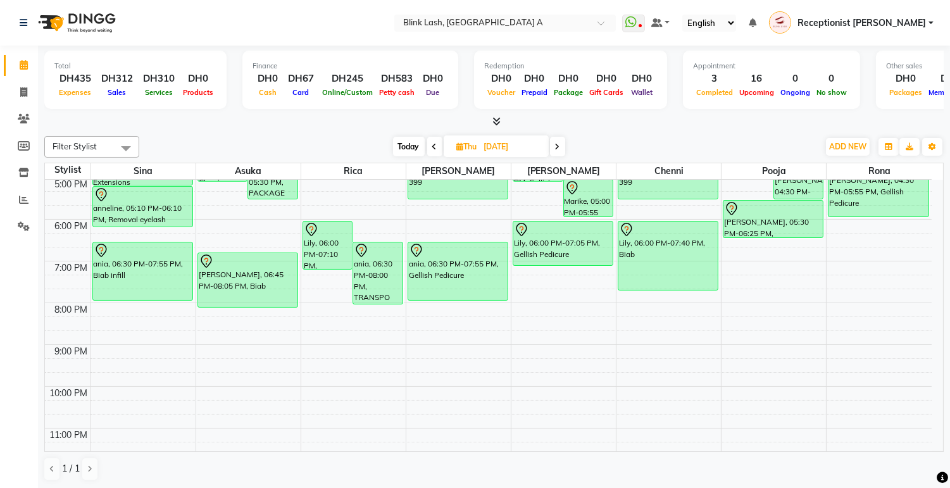
click at [559, 148] on icon at bounding box center [557, 147] width 5 height 8
type input "05-09-2025"
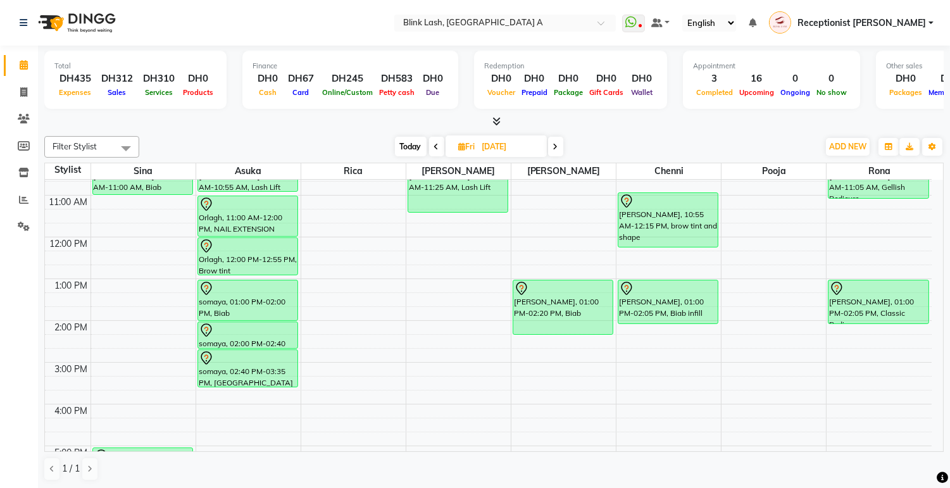
scroll to position [0, 0]
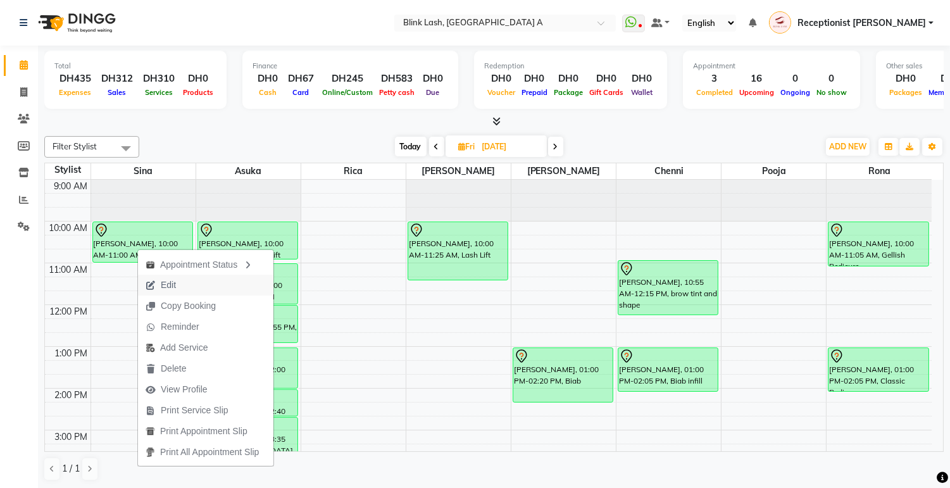
click at [168, 287] on span "Edit" at bounding box center [168, 285] width 15 height 13
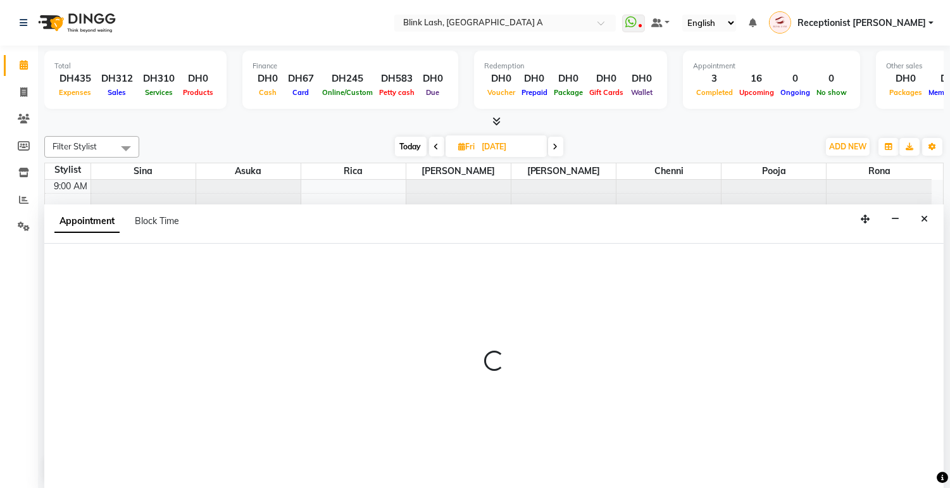
select select "tentative"
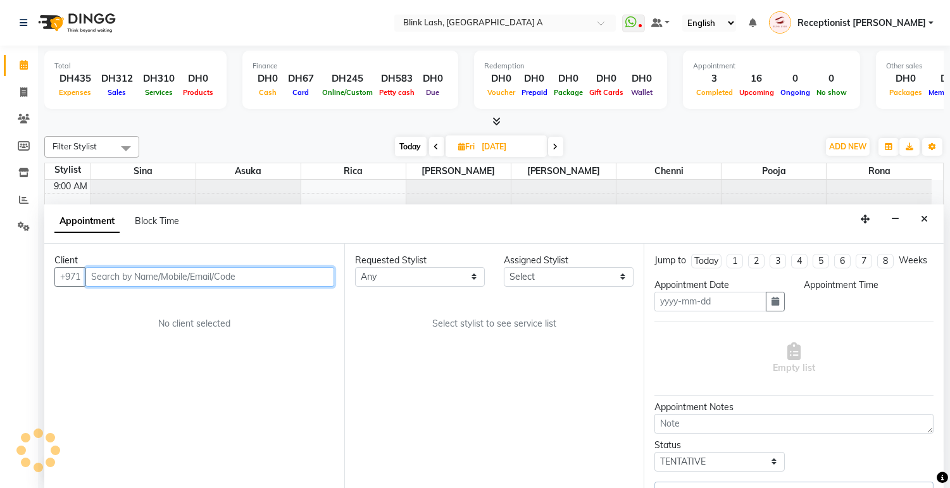
type input "05-09-2025"
select select "42461"
select select "600"
select select "2892"
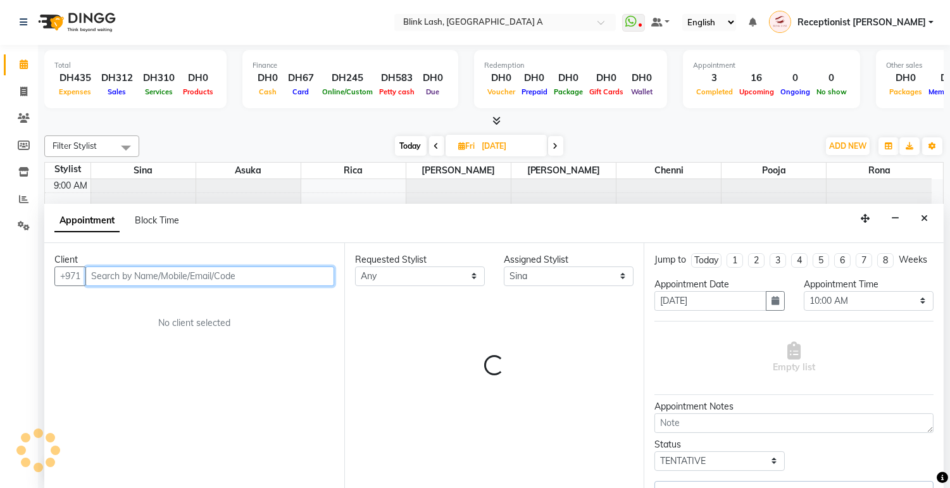
select select "2892"
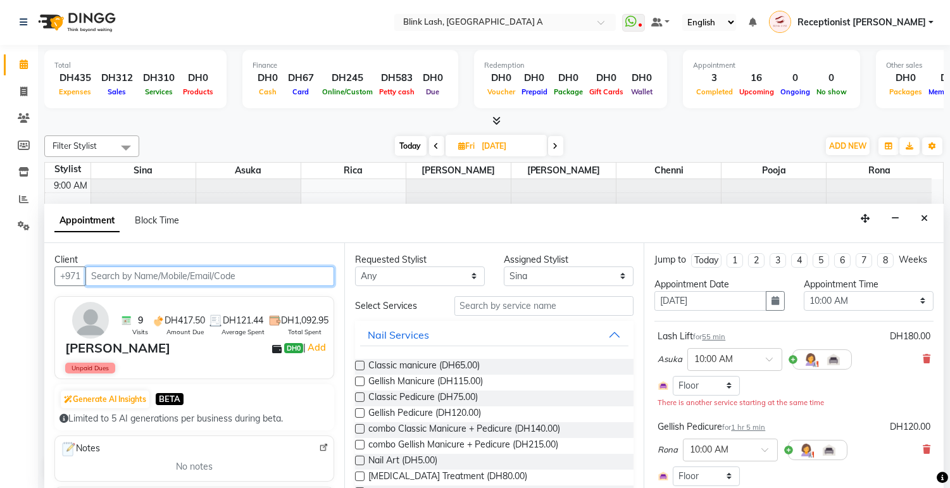
select select "2892"
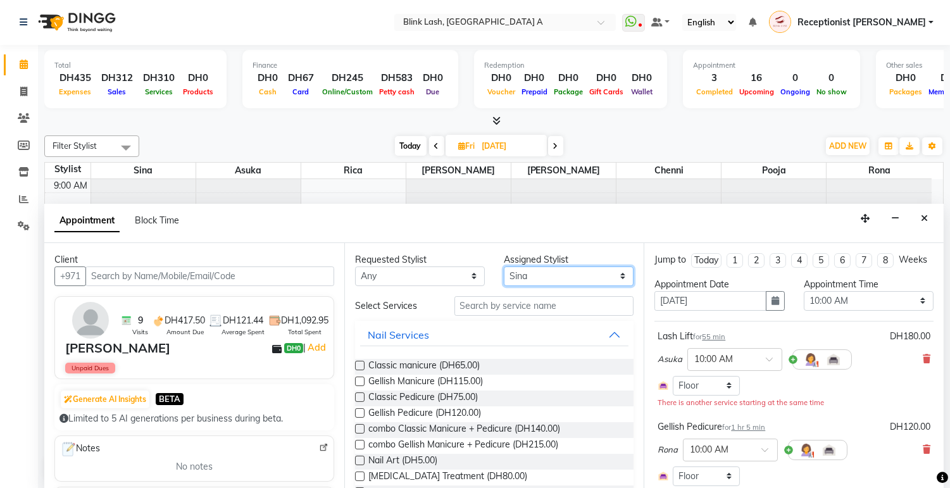
scroll to position [336, 0]
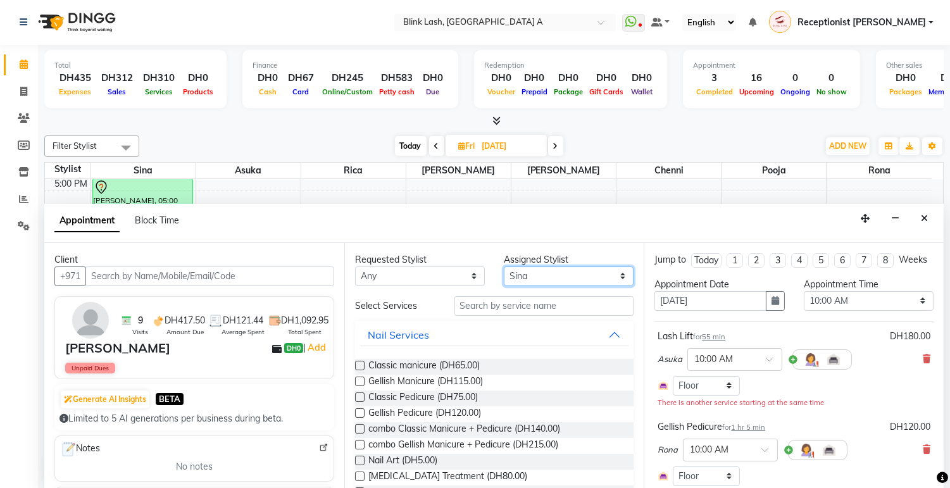
click at [553, 280] on select "Select [PERSON_NAME] [PERSON_NAME] pooja Rica [PERSON_NAME]" at bounding box center [569, 277] width 130 height 20
select select "63341"
click at [504, 267] on select "Select [PERSON_NAME] [PERSON_NAME] pooja Rica [PERSON_NAME]" at bounding box center [569, 277] width 130 height 20
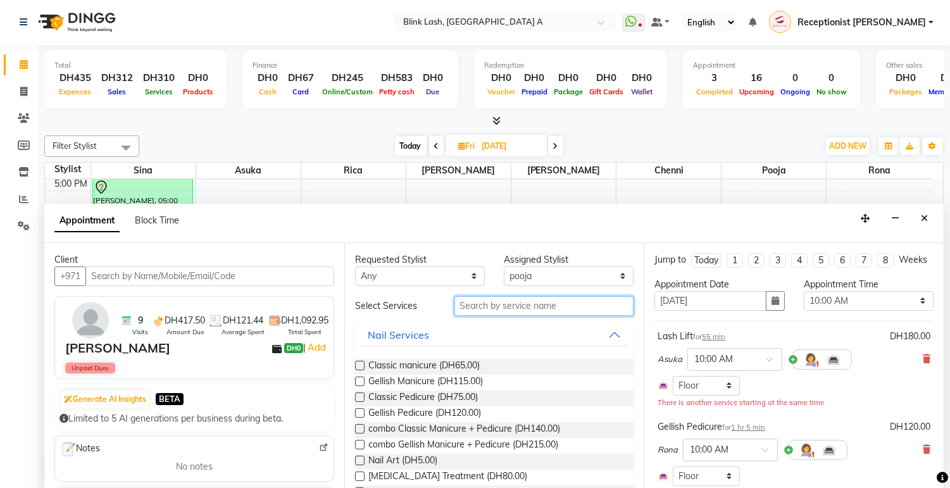
click at [540, 304] on input "text" at bounding box center [545, 306] width 180 height 20
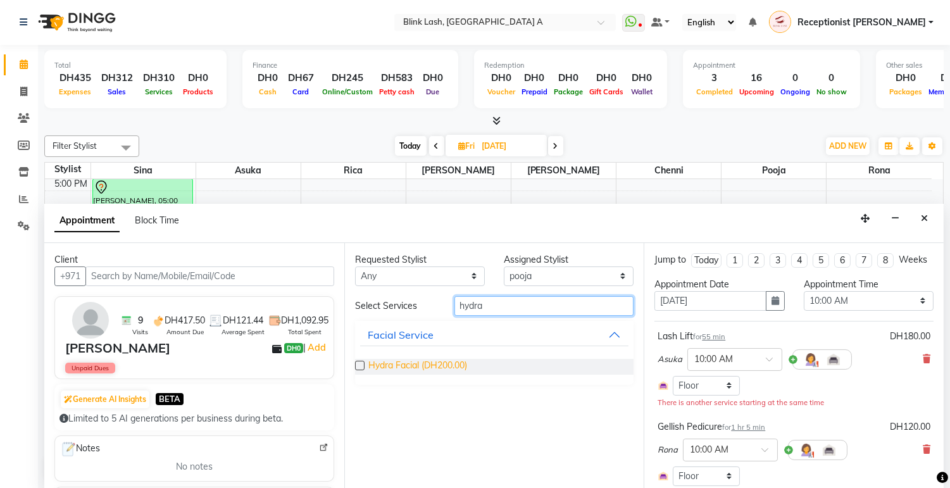
type input "hydra"
click at [446, 363] on span "Hydra Facial (DH200.00)" at bounding box center [418, 367] width 99 height 16
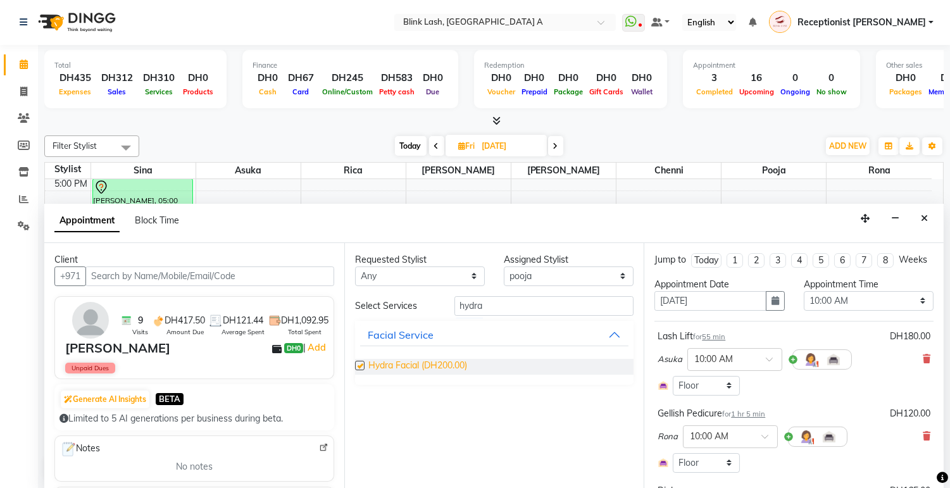
checkbox input "false"
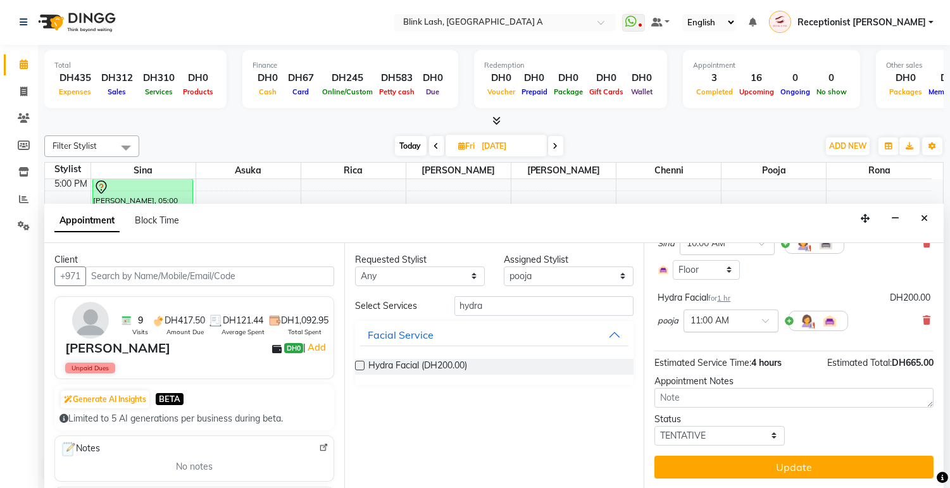
click at [754, 327] on div "× 11:00 AM" at bounding box center [722, 320] width 74 height 13
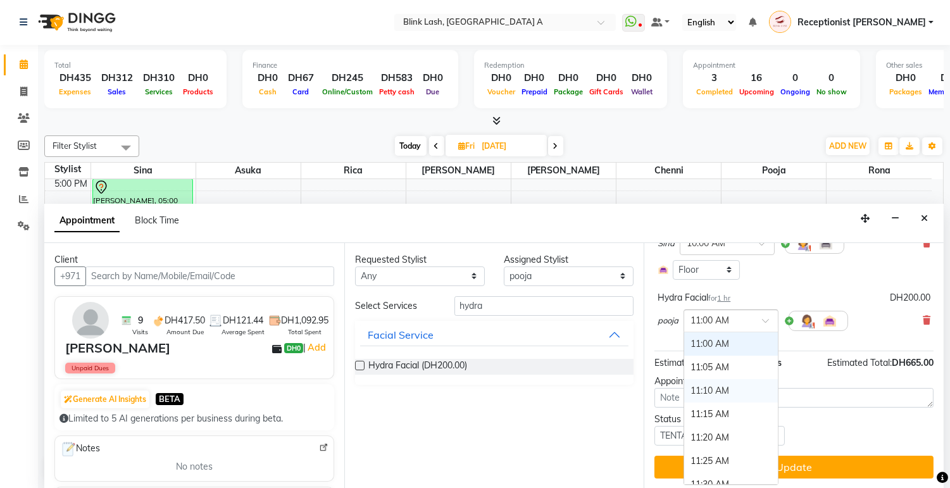
scroll to position [0, 0]
click at [714, 343] on div "10:00 AM" at bounding box center [732, 343] width 94 height 23
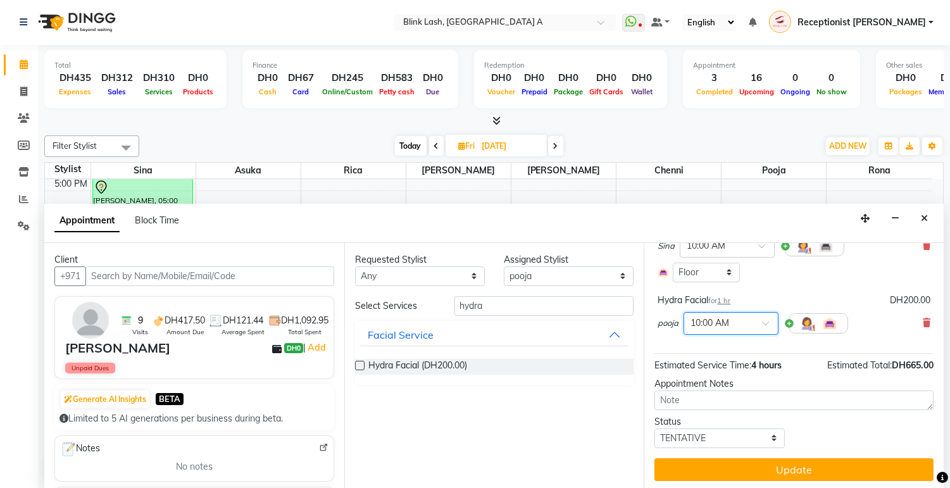
scroll to position [294, 0]
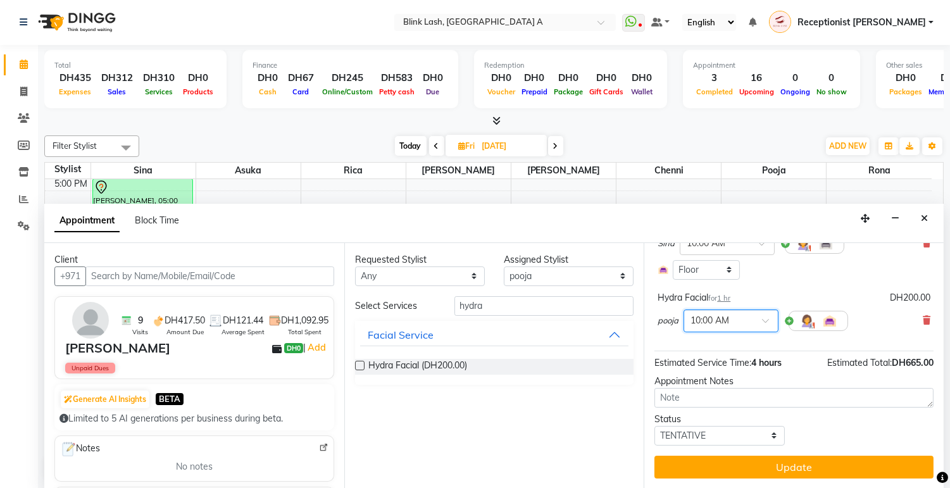
click at [808, 463] on button "Update" at bounding box center [794, 467] width 279 height 23
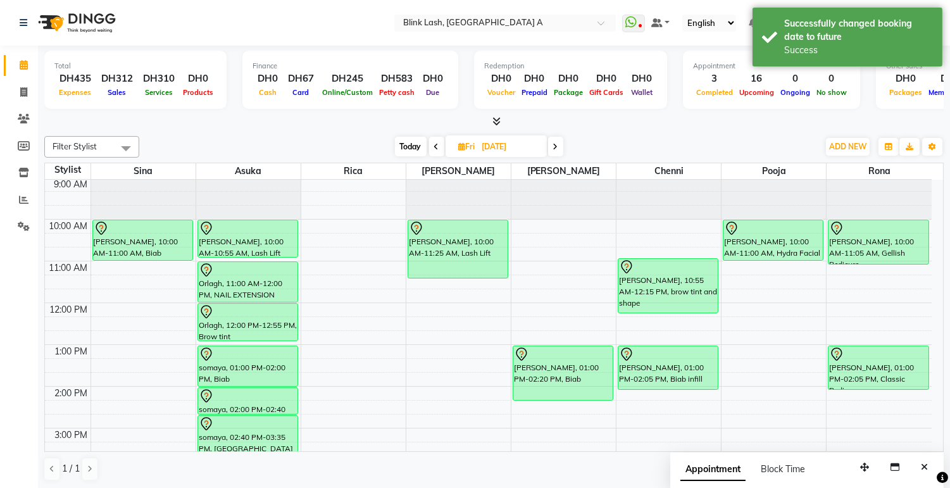
scroll to position [0, 0]
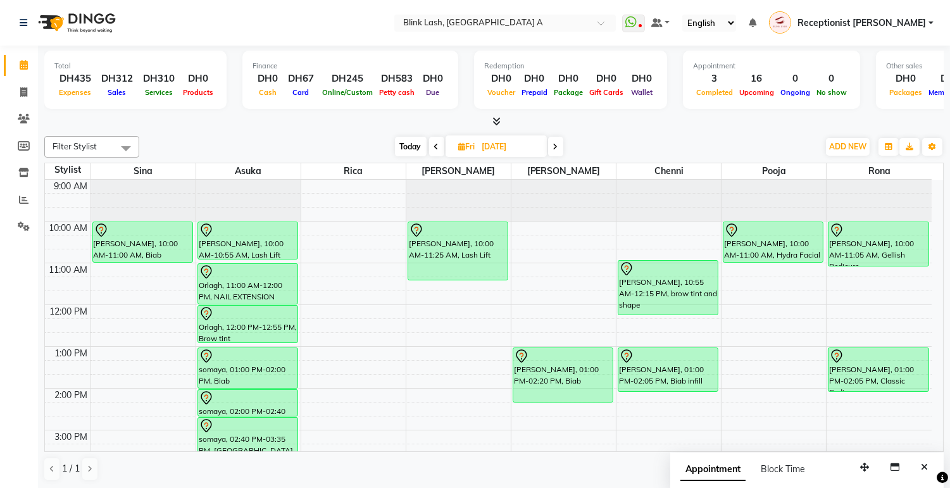
drag, startPoint x: 403, startPoint y: 141, endPoint x: 393, endPoint y: 156, distance: 17.7
click at [404, 141] on span "Today" at bounding box center [411, 147] width 32 height 20
type input "[DATE]"
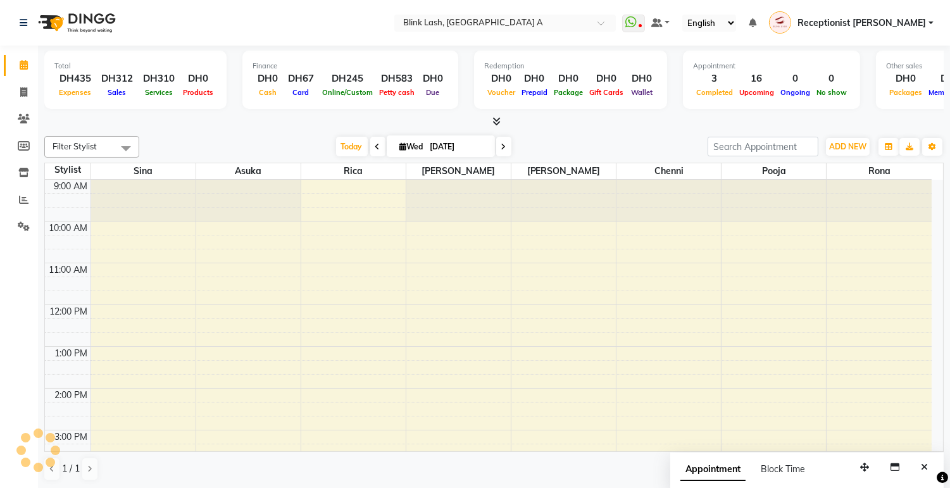
scroll to position [336, 0]
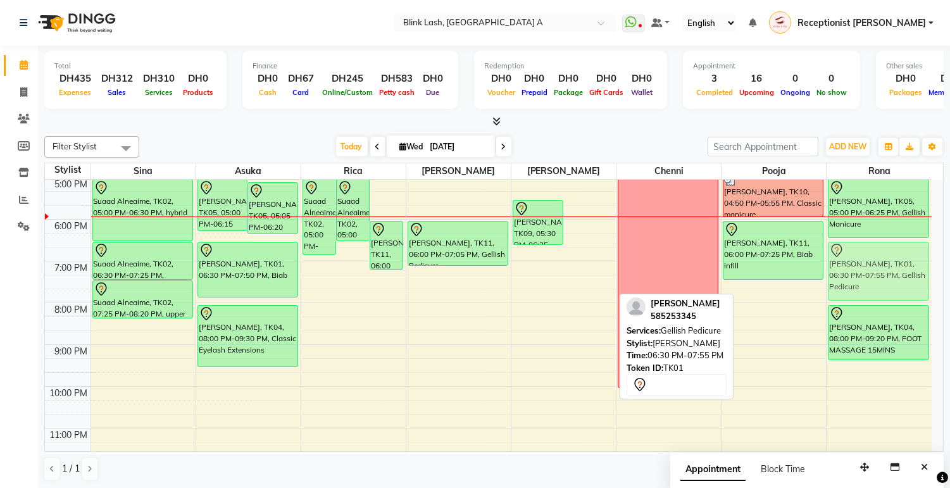
drag, startPoint x: 590, startPoint y: 274, endPoint x: 864, endPoint y: 275, distance: 273.6
click at [864, 275] on tr "Suaad Alneaime, TK02, 05:00 PM-06:30 PM, hybrid Suaad Alneaime, TK02, 06:30 PM-…" at bounding box center [488, 157] width 887 height 626
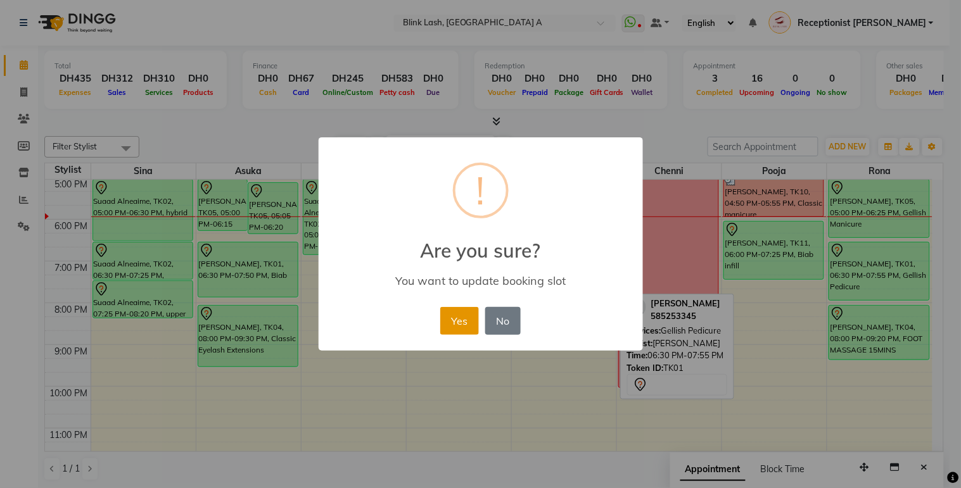
click at [464, 317] on button "Yes" at bounding box center [459, 321] width 39 height 28
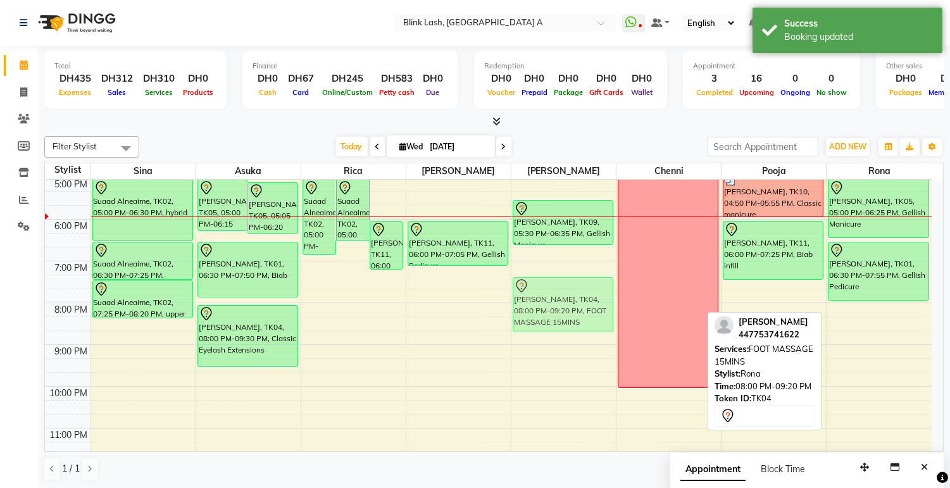
drag, startPoint x: 902, startPoint y: 331, endPoint x: 590, endPoint y: 308, distance: 313.6
click at [590, 308] on tr "Suaad Alneaime, TK02, 05:00 PM-06:30 PM, hybrid Suaad Alneaime, TK02, 06:30 PM-…" at bounding box center [488, 157] width 887 height 626
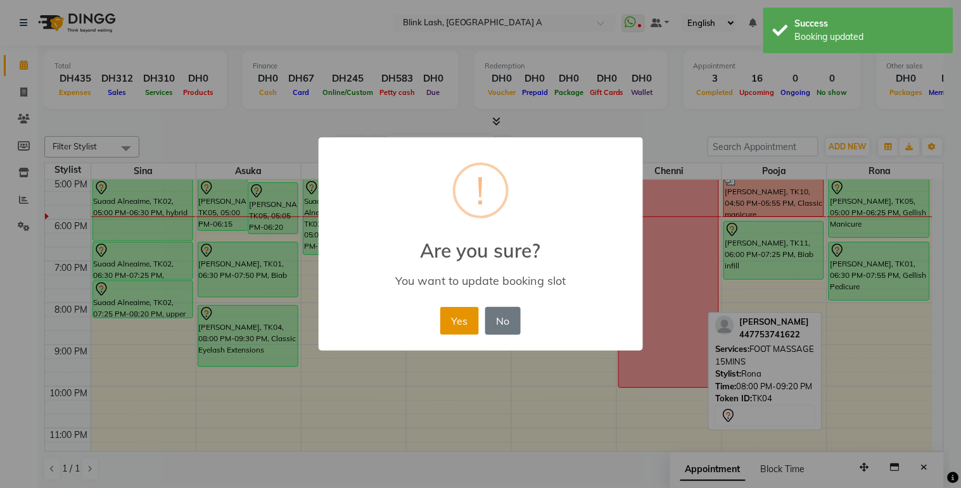
click at [458, 309] on button "Yes" at bounding box center [459, 321] width 39 height 28
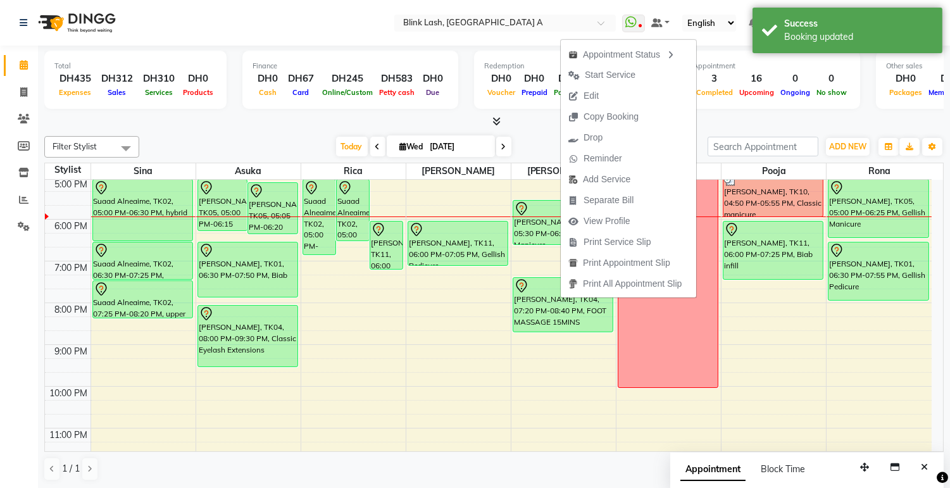
click at [266, 134] on div "Filter Stylist Select All Asuka chenni INGRID jumana pooja Rica Rona Sina Today…" at bounding box center [494, 308] width 900 height 355
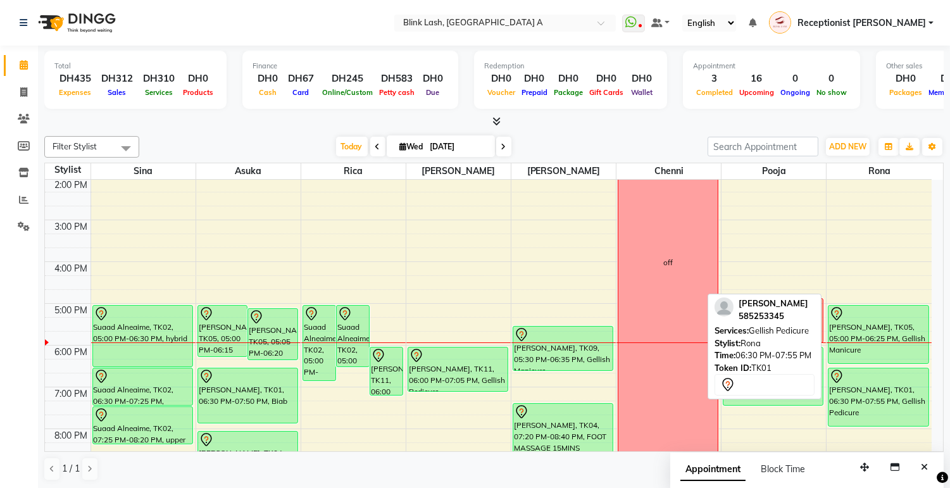
scroll to position [195, 0]
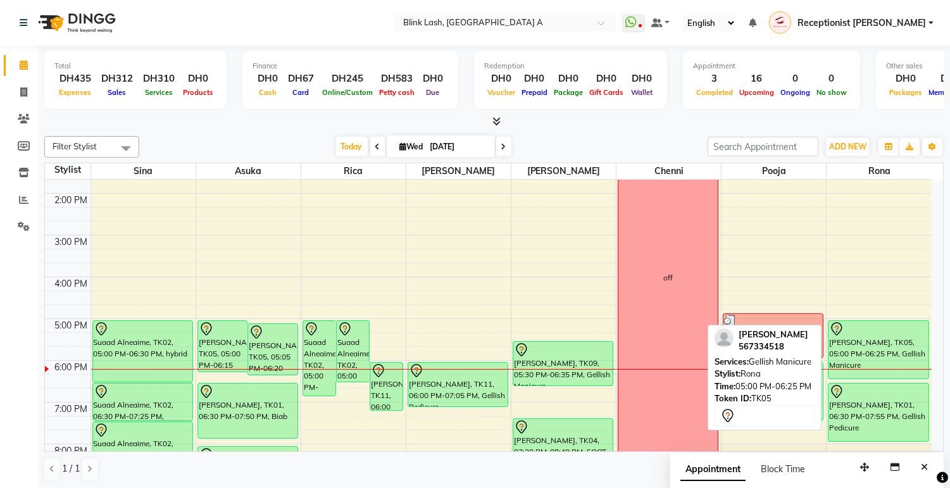
click at [895, 344] on div "tamara darling, TK05, 05:00 PM-06:25 PM, Gellish Manicure" at bounding box center [878, 350] width 99 height 58
select select "7"
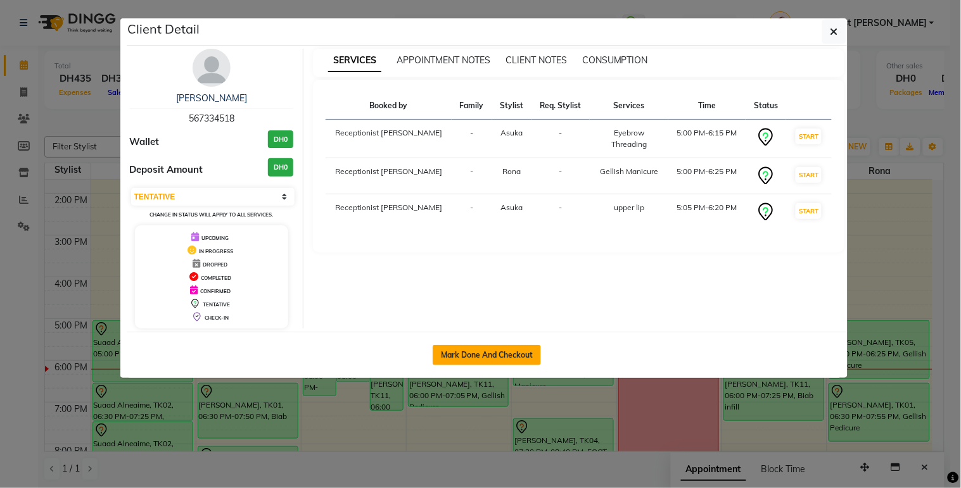
click at [520, 353] on button "Mark Done And Checkout" at bounding box center [486, 355] width 108 height 20
select select "service"
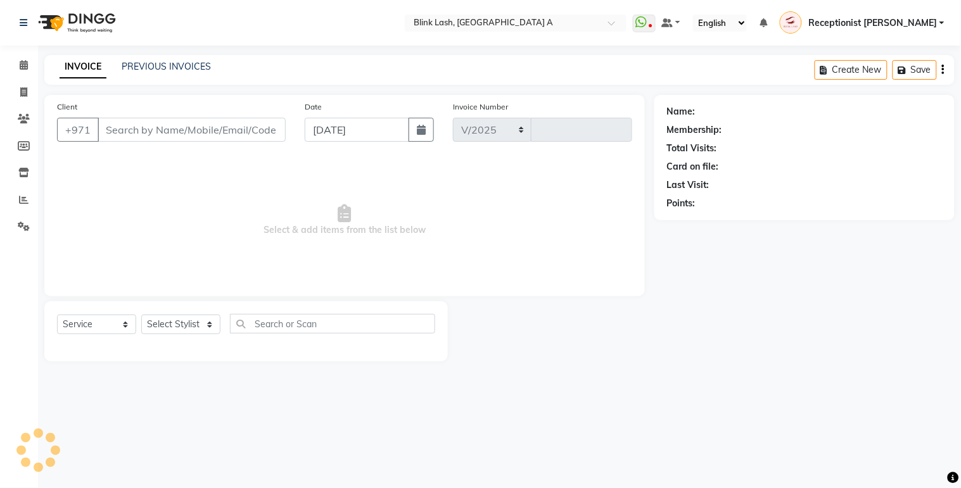
select select "5970"
type input "1534"
type input "567334518"
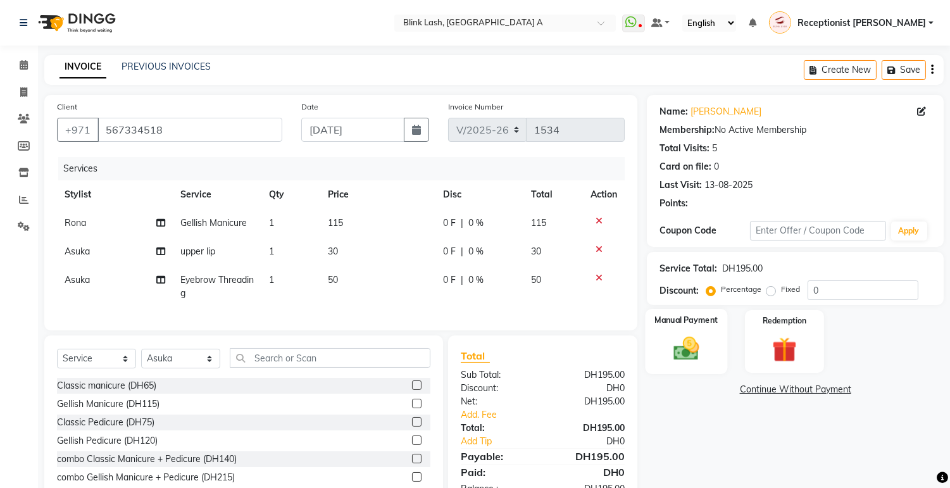
scroll to position [64, 0]
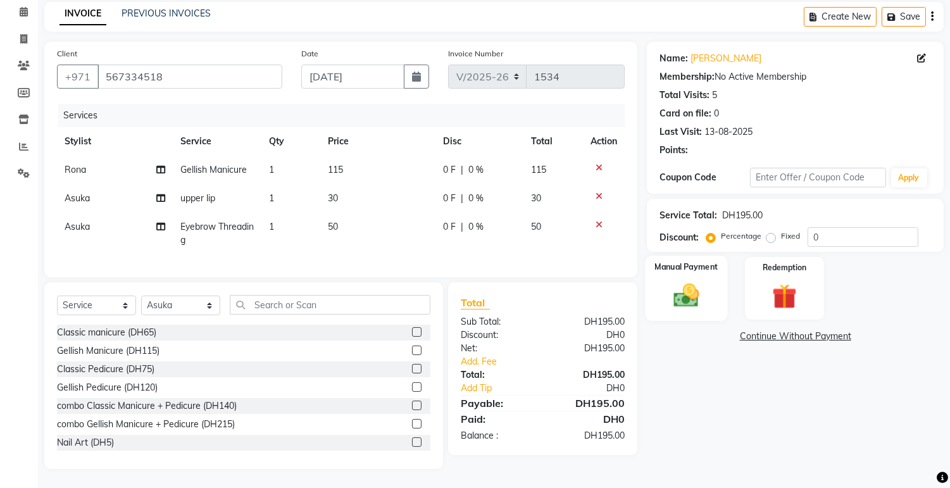
click at [686, 289] on img at bounding box center [687, 296] width 42 height 30
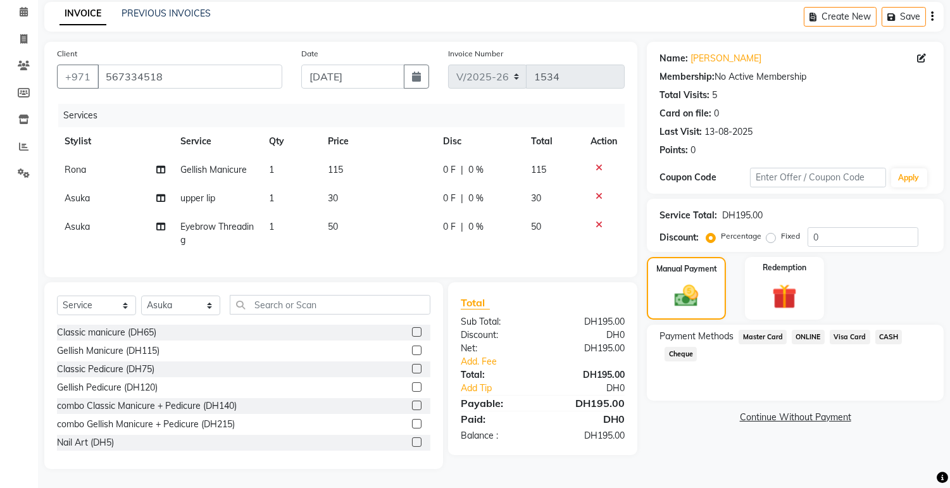
click at [884, 330] on span "CASH" at bounding box center [889, 337] width 27 height 15
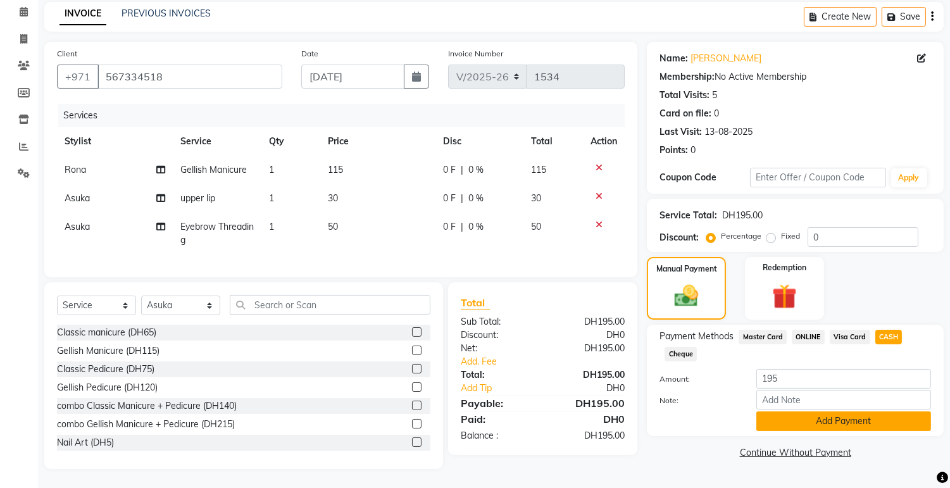
click at [823, 412] on button "Add Payment" at bounding box center [844, 422] width 175 height 20
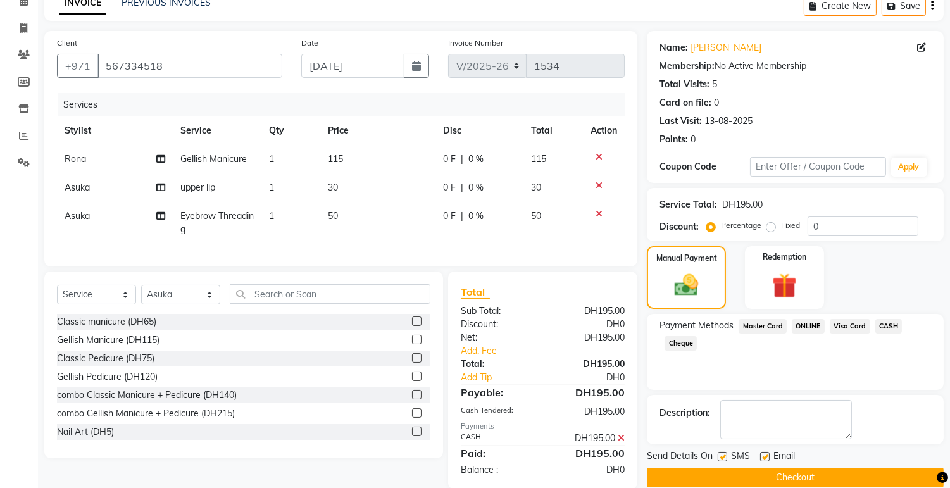
click at [847, 468] on button "Checkout" at bounding box center [795, 478] width 297 height 20
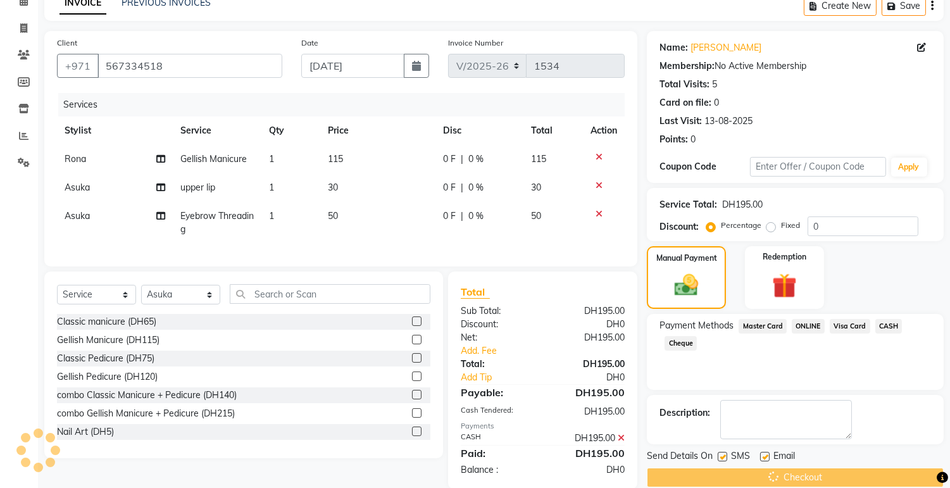
scroll to position [95, 0]
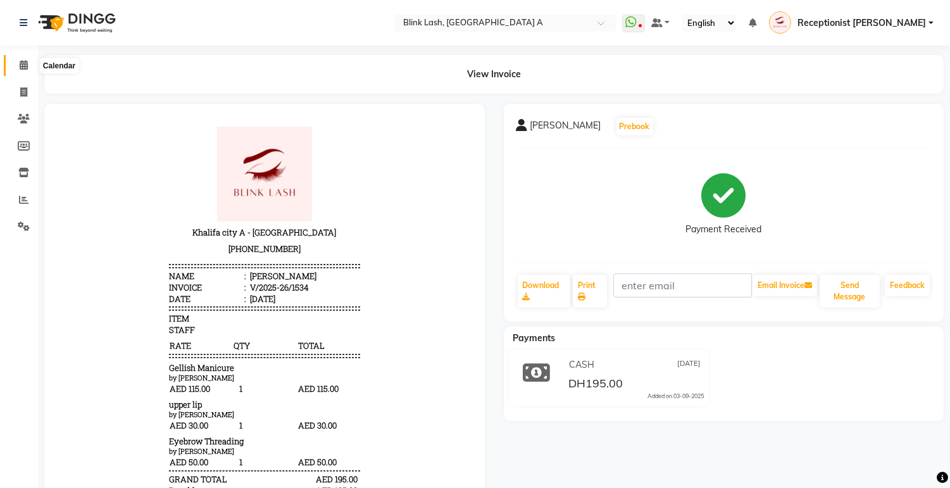
click at [15, 62] on span at bounding box center [24, 65] width 22 height 15
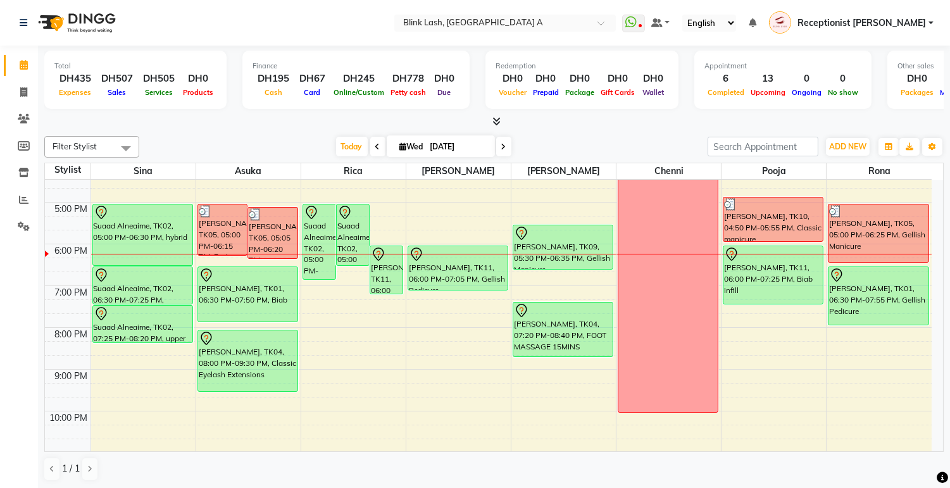
scroll to position [287, 0]
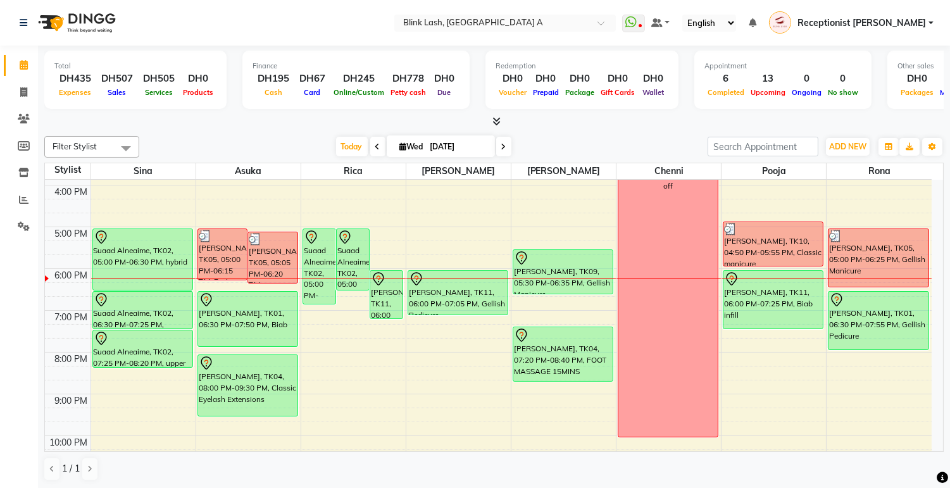
click at [495, 118] on icon at bounding box center [497, 121] width 8 height 9
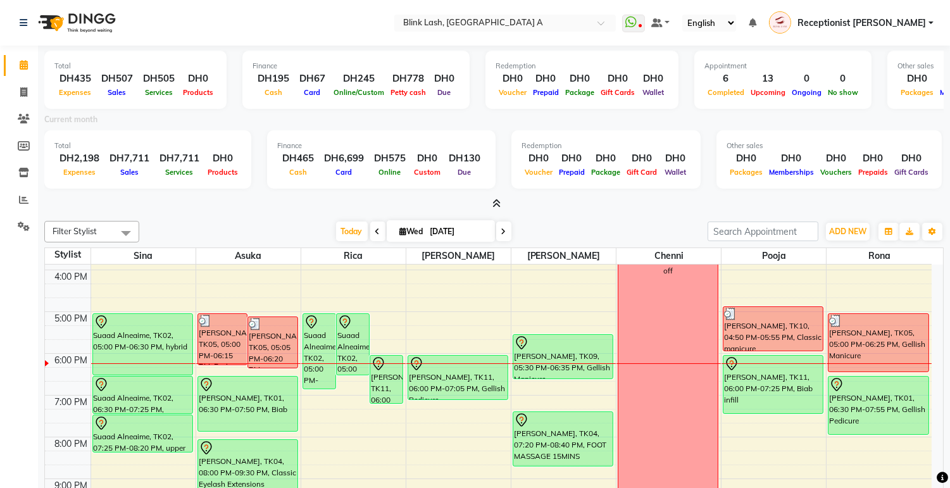
click at [502, 201] on div at bounding box center [494, 204] width 900 height 13
click at [494, 199] on icon at bounding box center [497, 203] width 8 height 9
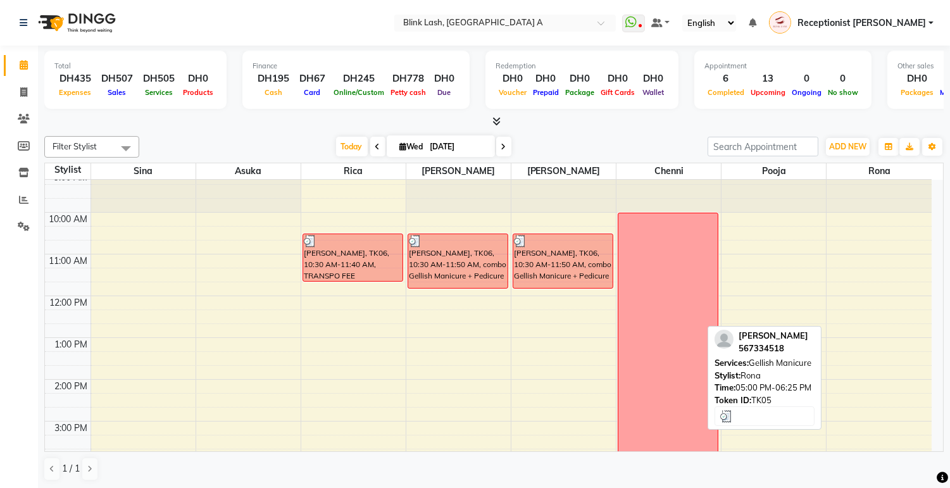
scroll to position [0, 0]
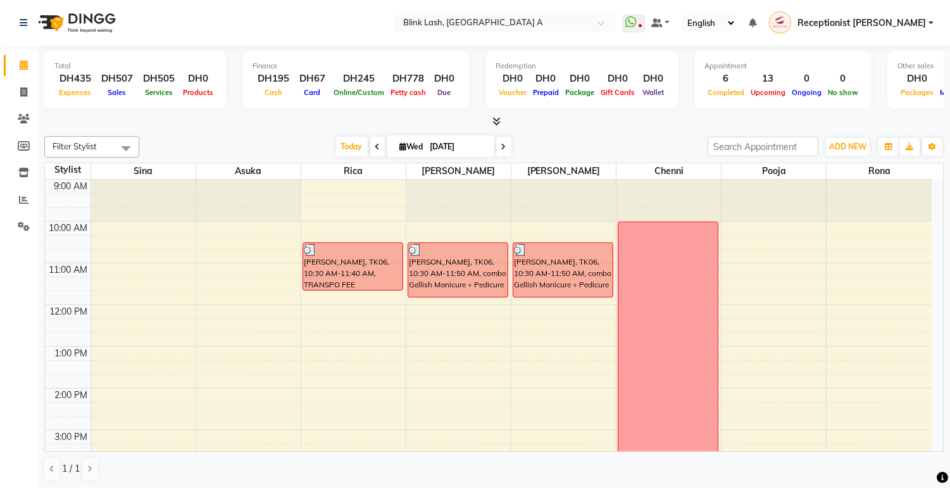
drag, startPoint x: 499, startPoint y: 144, endPoint x: 500, endPoint y: 167, distance: 23.5
click at [502, 144] on icon at bounding box center [504, 147] width 5 height 8
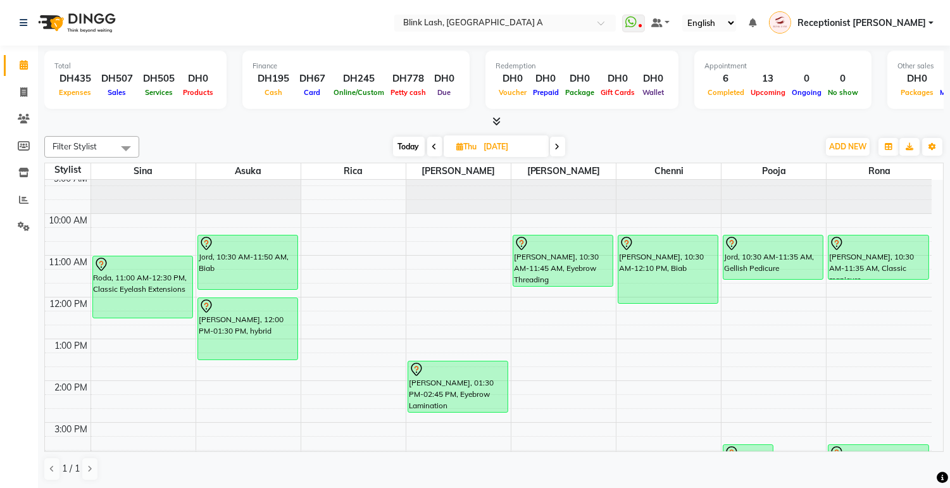
scroll to position [6, 0]
click at [559, 146] on icon at bounding box center [557, 147] width 5 height 8
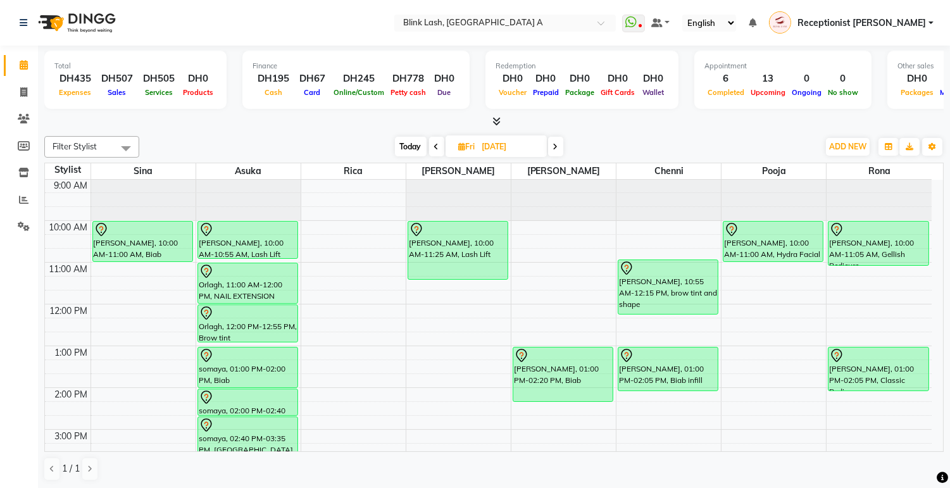
scroll to position [0, 0]
click at [416, 143] on span "Today" at bounding box center [411, 147] width 32 height 20
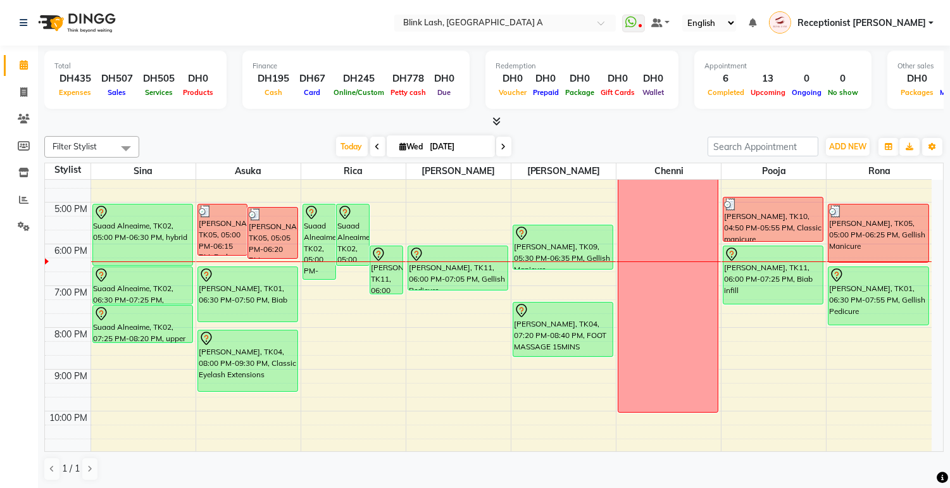
scroll to position [287, 0]
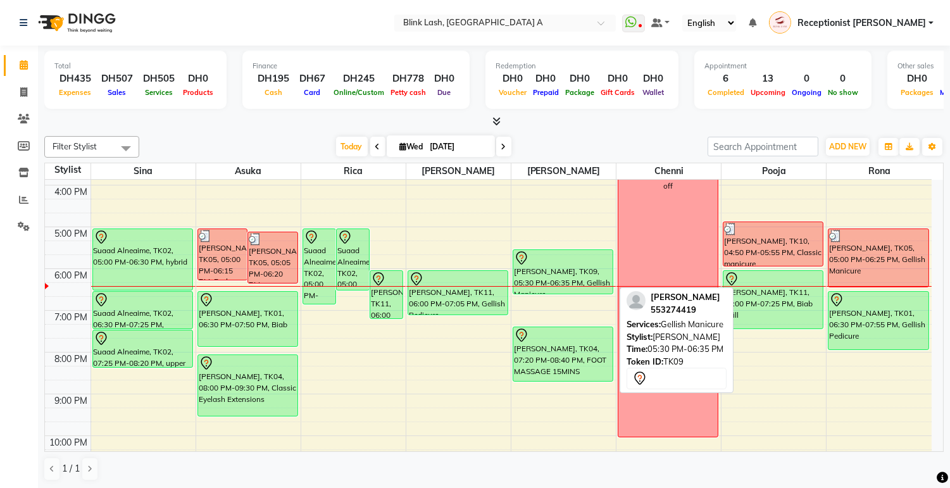
click at [596, 281] on div "Natalia Holovetska, TK09, 05:30 PM-06:35 PM, Gellish Manicure" at bounding box center [563, 272] width 99 height 44
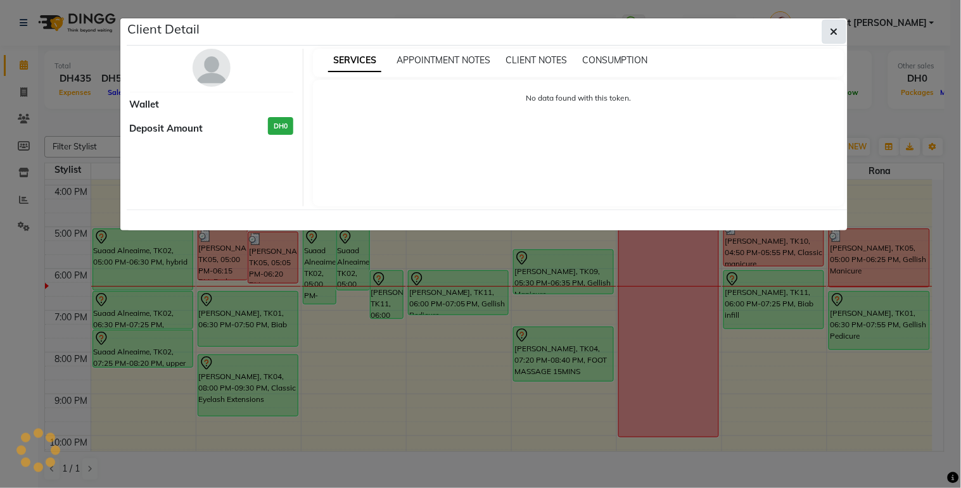
click at [828, 33] on button "button" at bounding box center [834, 32] width 24 height 24
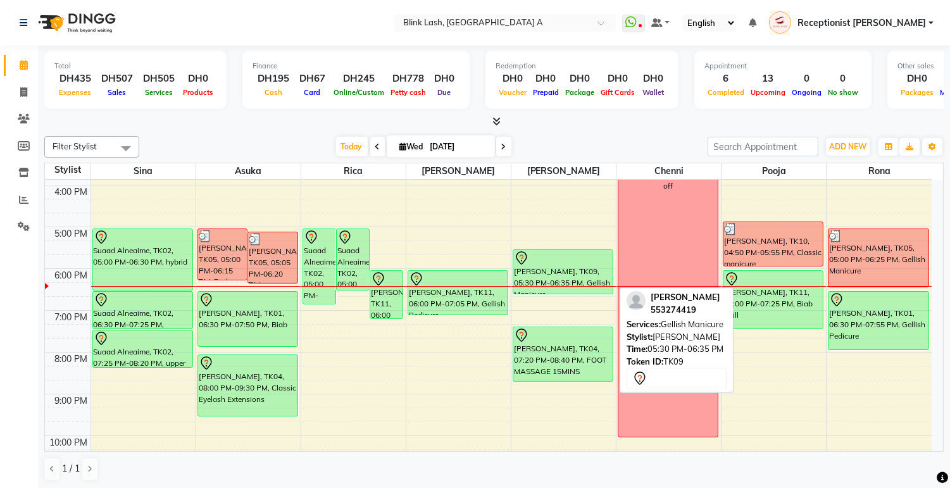
click at [565, 271] on div "Natalia Holovetska, TK09, 05:30 PM-06:35 PM, Gellish Manicure" at bounding box center [563, 272] width 99 height 44
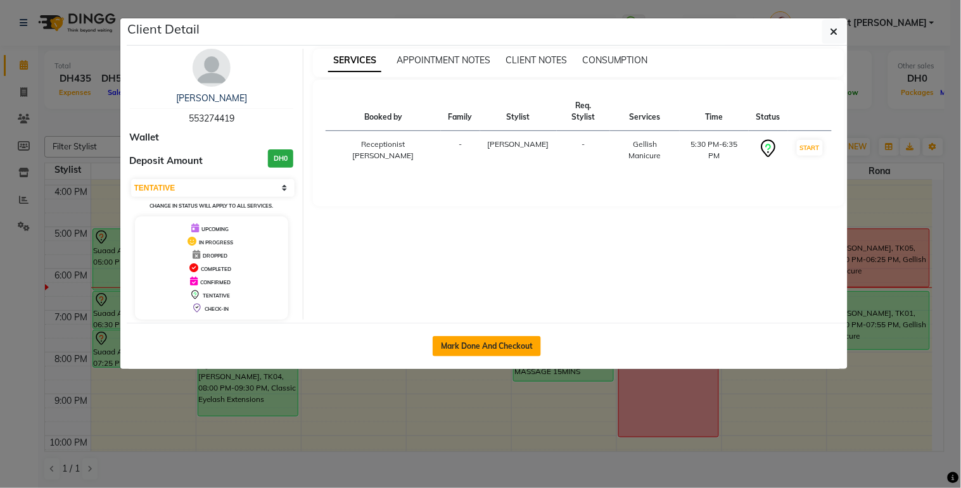
click at [527, 342] on button "Mark Done And Checkout" at bounding box center [486, 346] width 108 height 20
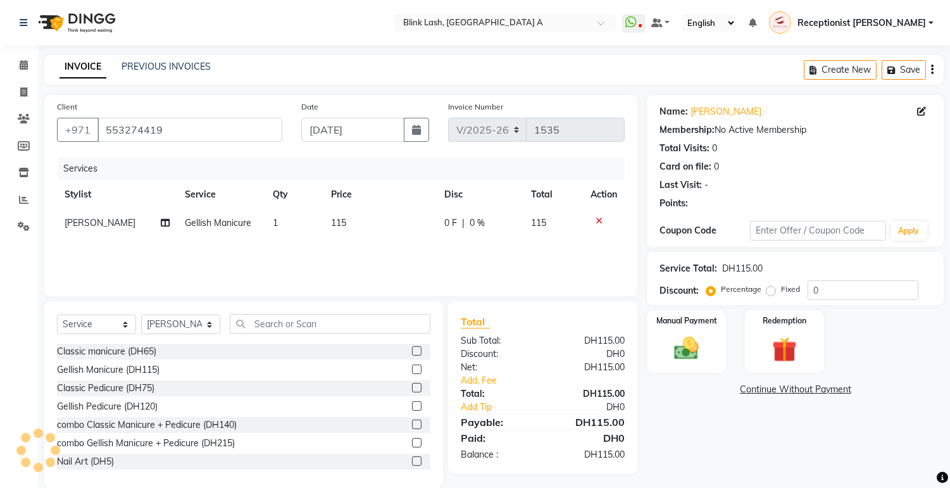
scroll to position [19, 0]
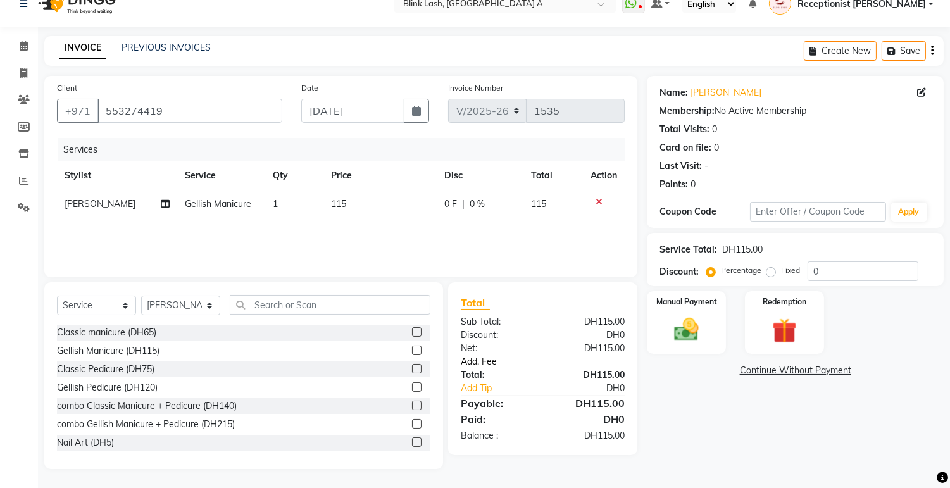
click at [488, 363] on link "Add. Fee" at bounding box center [542, 361] width 183 height 13
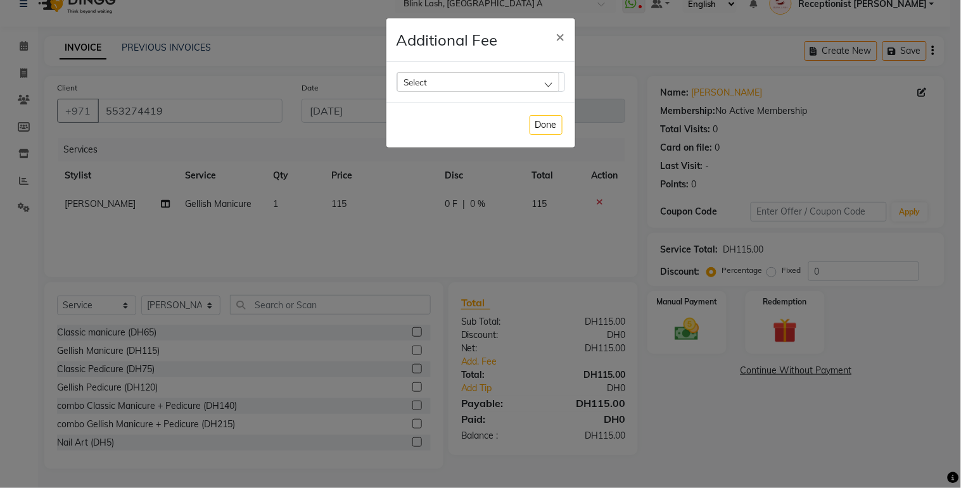
click at [517, 80] on div "Select" at bounding box center [478, 81] width 162 height 19
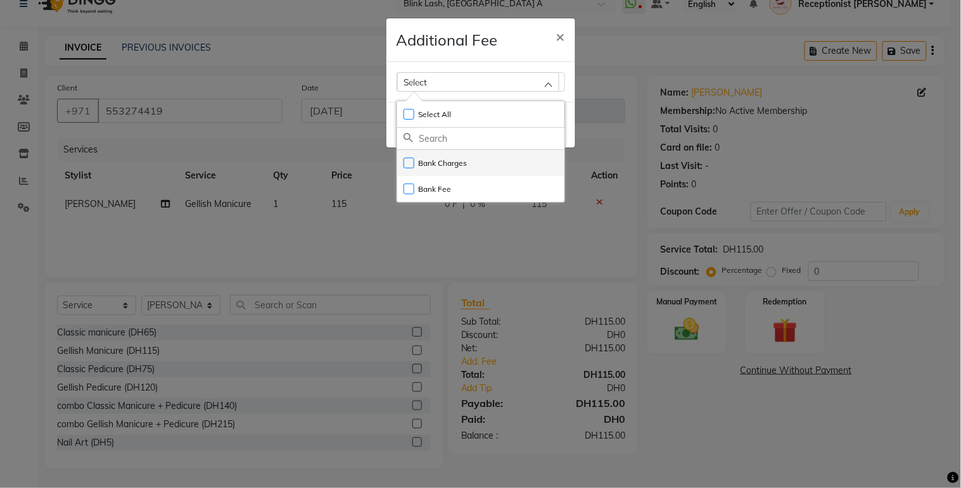
click at [448, 168] on label "Bank Charges" at bounding box center [435, 163] width 64 height 11
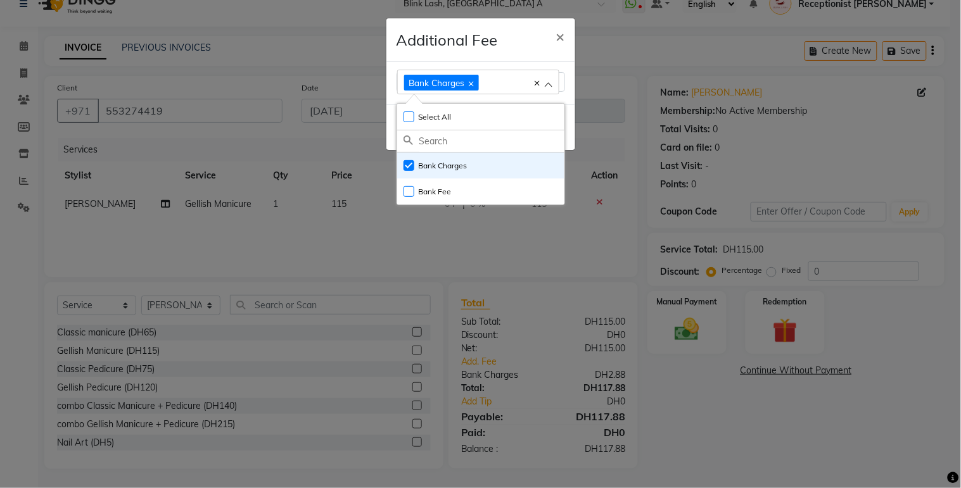
click at [762, 431] on ngb-modal-window "Additional Fee × Bank Charges Select All UnSelect All Bank Charges Bank Fee Done" at bounding box center [480, 244] width 961 height 488
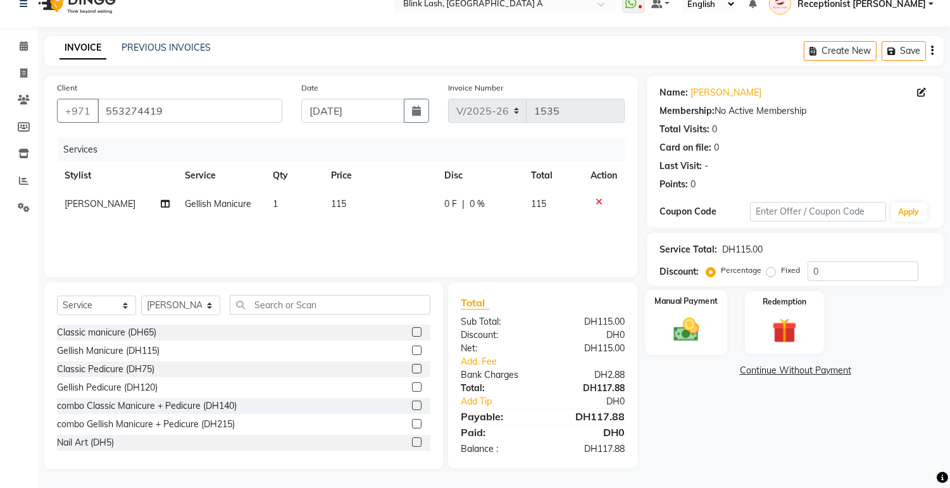
click at [691, 329] on img at bounding box center [687, 330] width 42 height 30
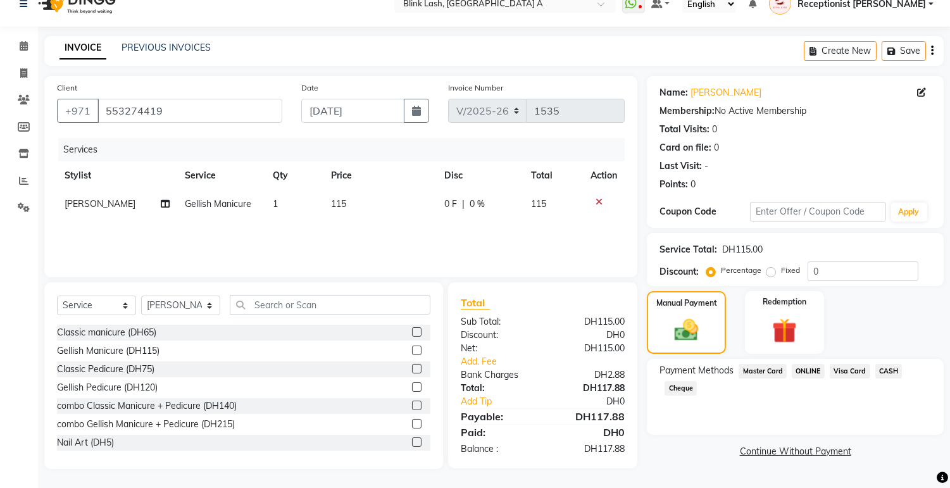
click at [851, 370] on span "Visa Card" at bounding box center [850, 371] width 41 height 15
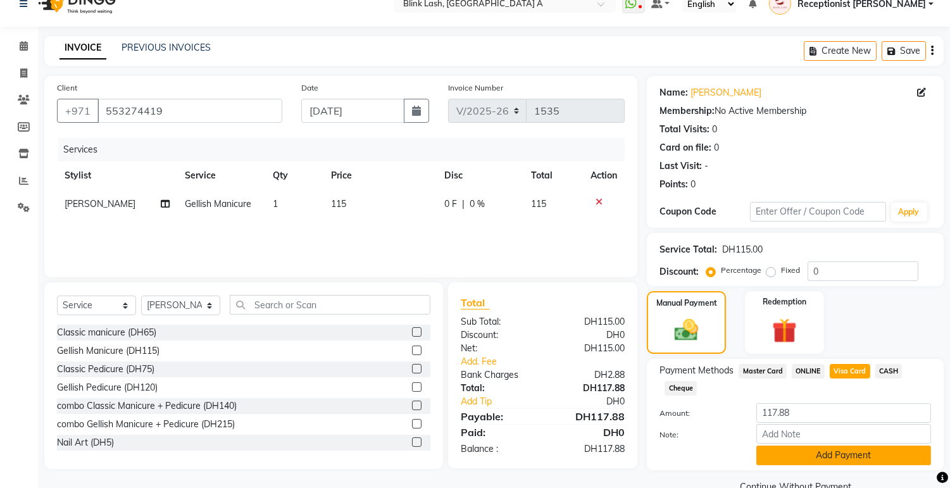
click at [863, 446] on button "Add Payment" at bounding box center [844, 456] width 175 height 20
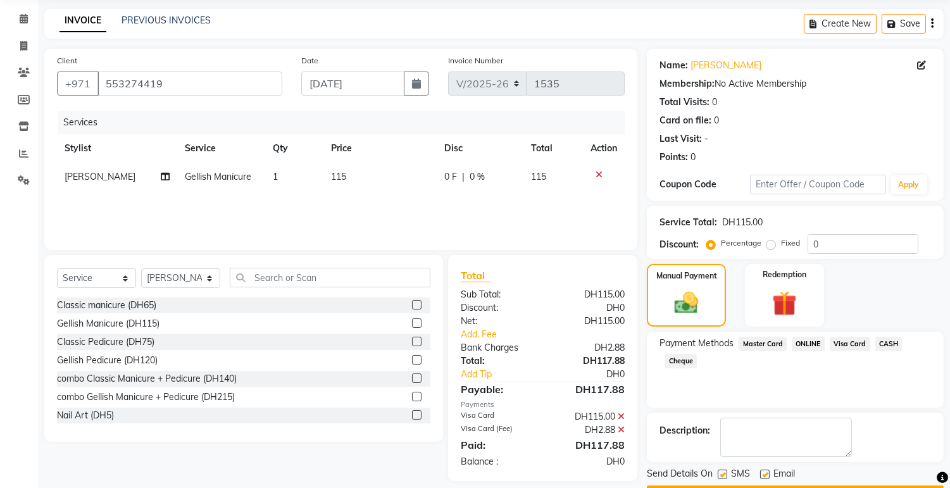
scroll to position [81, 0]
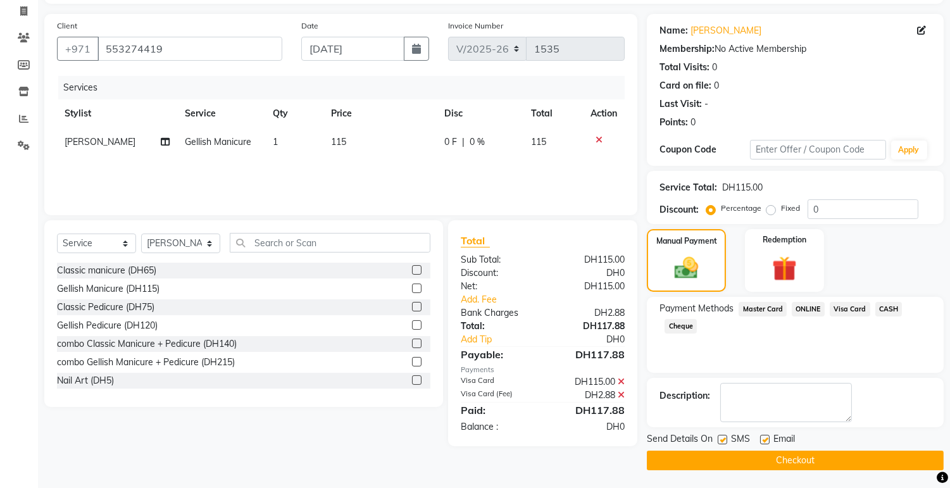
click at [833, 462] on button "Checkout" at bounding box center [795, 461] width 297 height 20
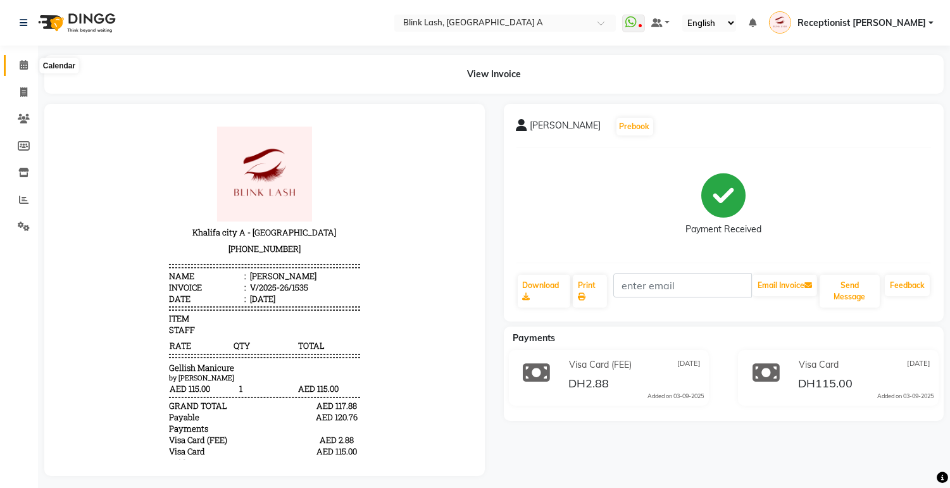
click at [20, 60] on icon at bounding box center [24, 64] width 8 height 9
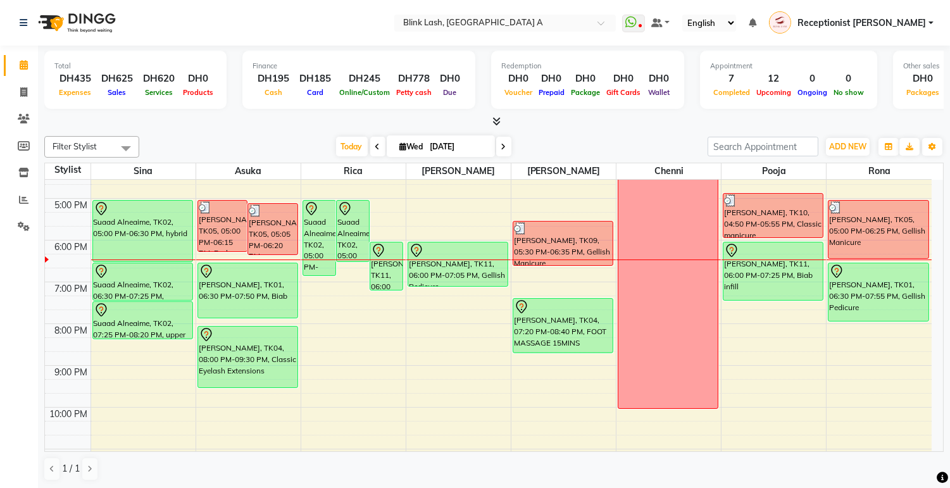
scroll to position [281, 0]
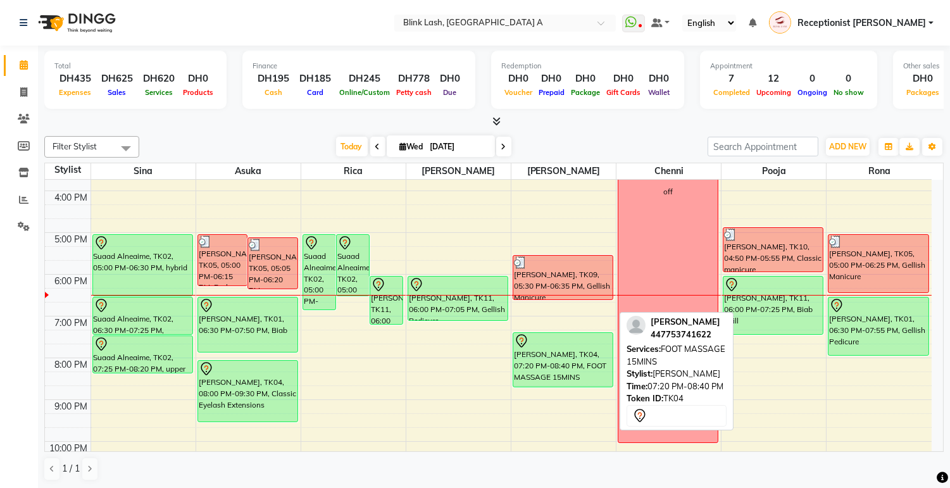
click at [575, 364] on div "kerry morgan, TK04, 07:20 PM-08:40 PM, FOOT MASSAGE 15MINS" at bounding box center [563, 360] width 99 height 54
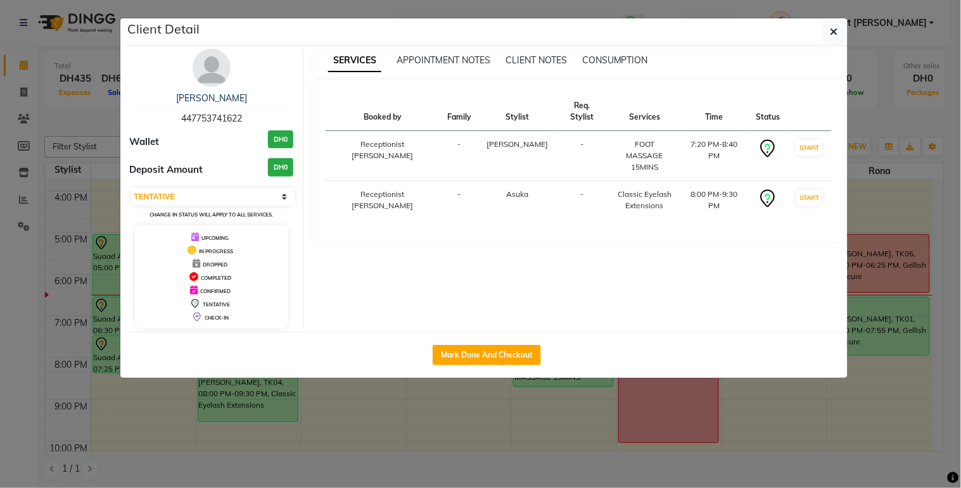
click at [213, 59] on img at bounding box center [211, 68] width 38 height 38
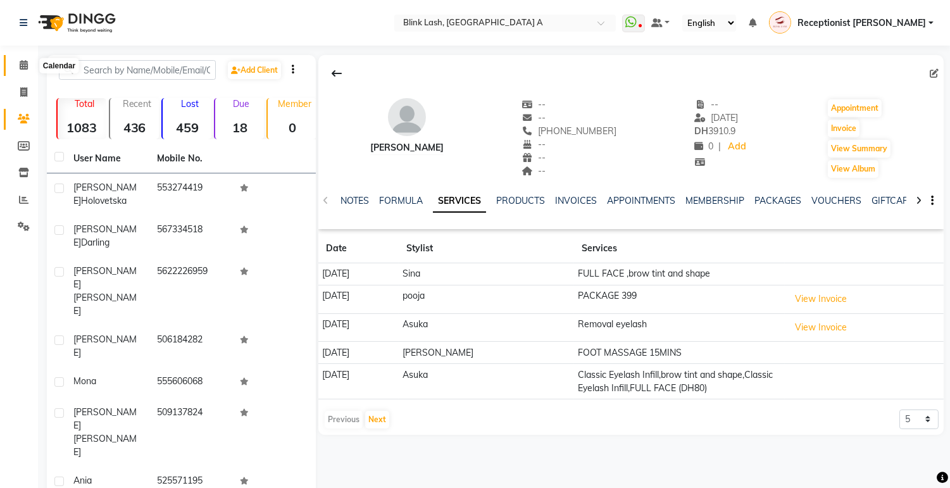
click at [22, 62] on icon at bounding box center [24, 64] width 8 height 9
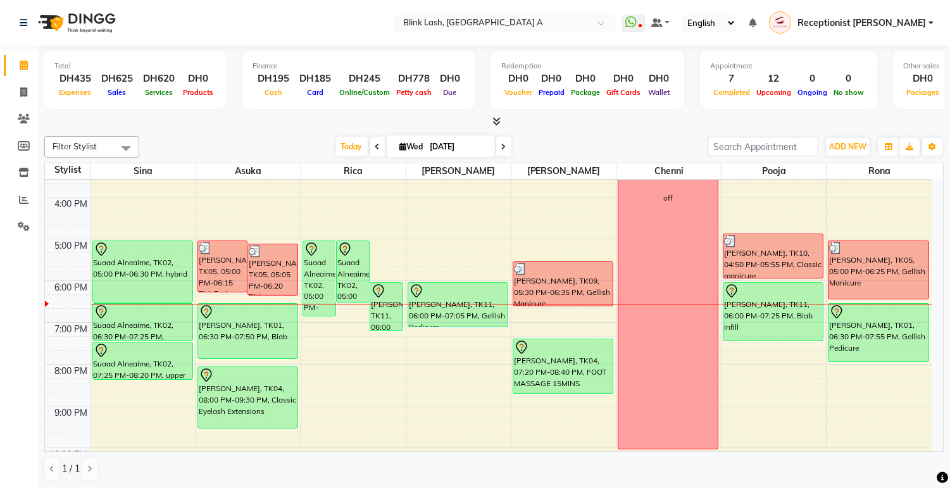
scroll to position [281, 0]
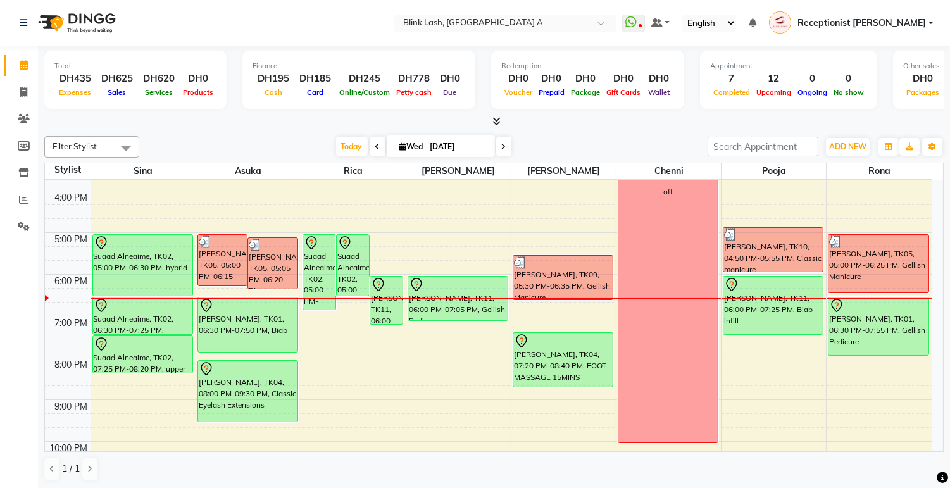
click at [397, 149] on span "Wed" at bounding box center [412, 146] width 30 height 9
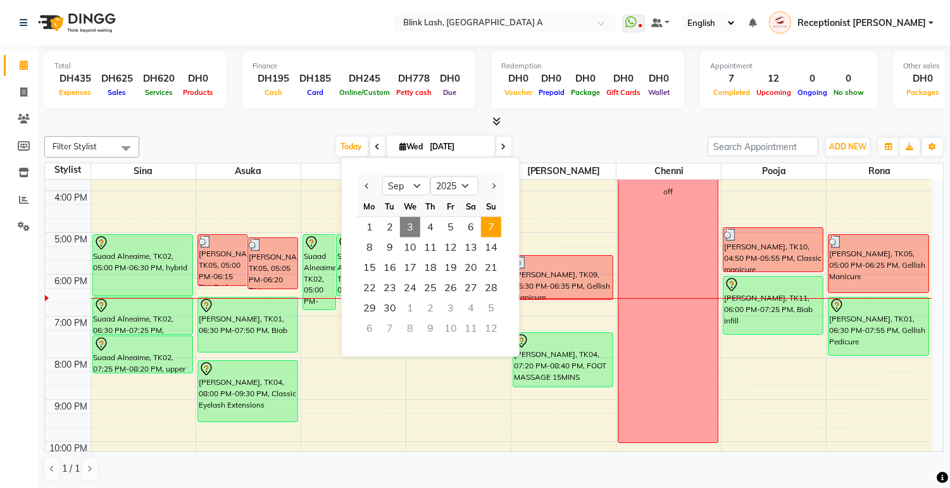
click at [489, 225] on span "7" at bounding box center [491, 227] width 20 height 20
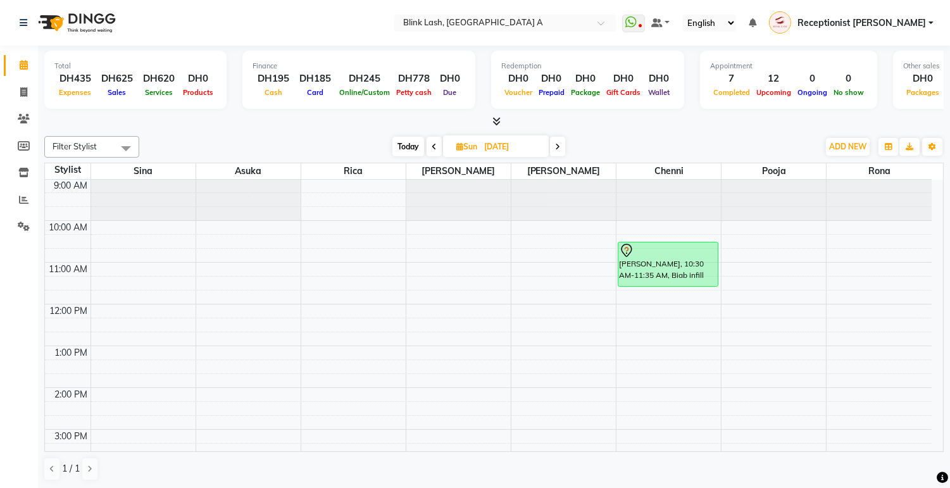
scroll to position [0, 0]
click at [412, 148] on span "Today" at bounding box center [409, 147] width 32 height 20
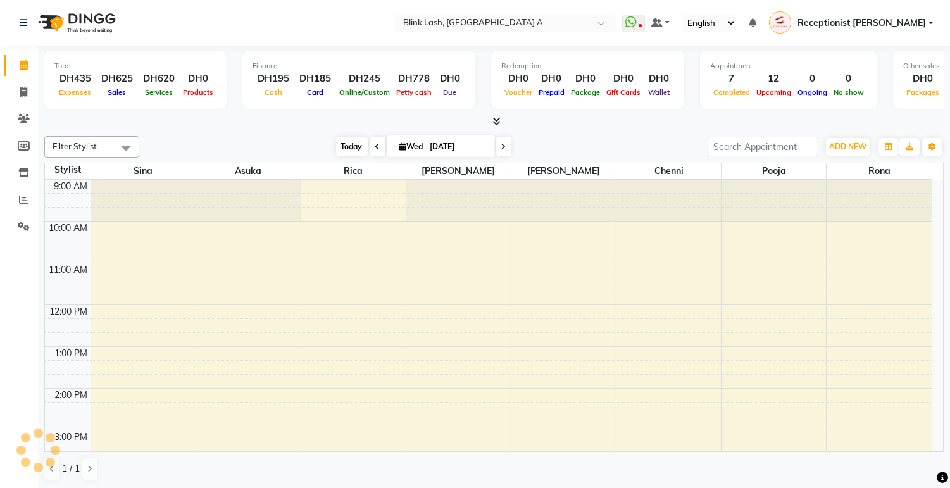
scroll to position [358, 0]
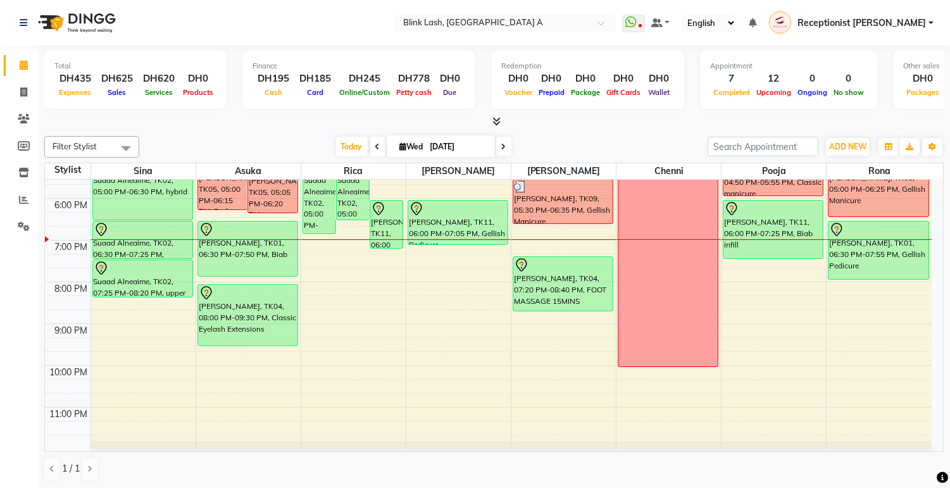
click at [502, 143] on icon at bounding box center [504, 147] width 5 height 8
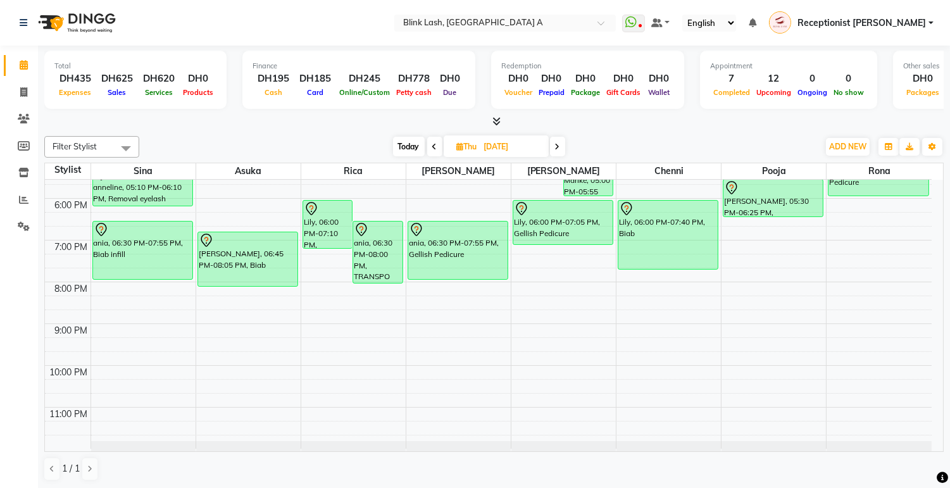
click at [562, 144] on span at bounding box center [557, 147] width 15 height 20
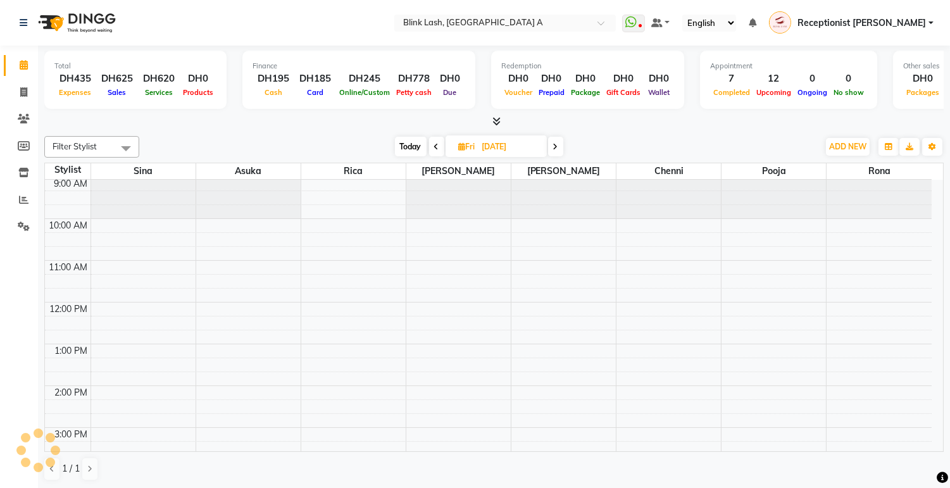
scroll to position [0, 0]
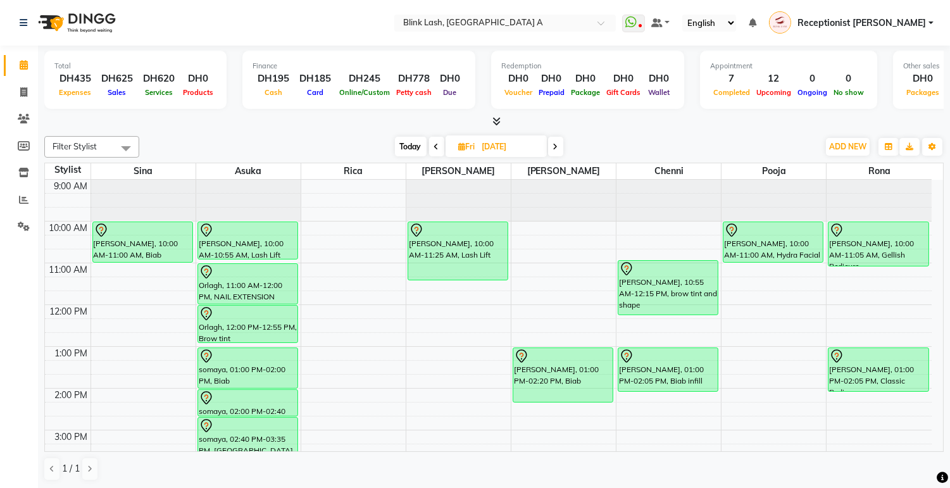
click at [415, 140] on span "Today" at bounding box center [411, 147] width 32 height 20
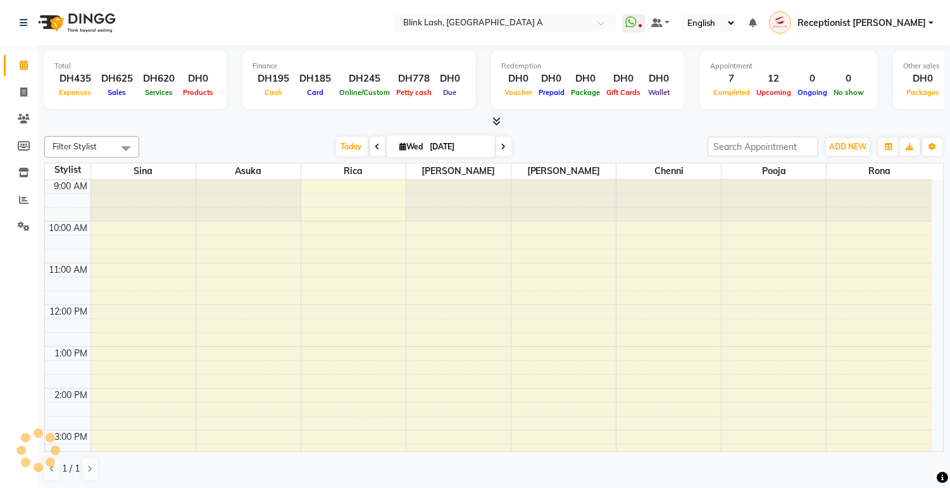
scroll to position [358, 0]
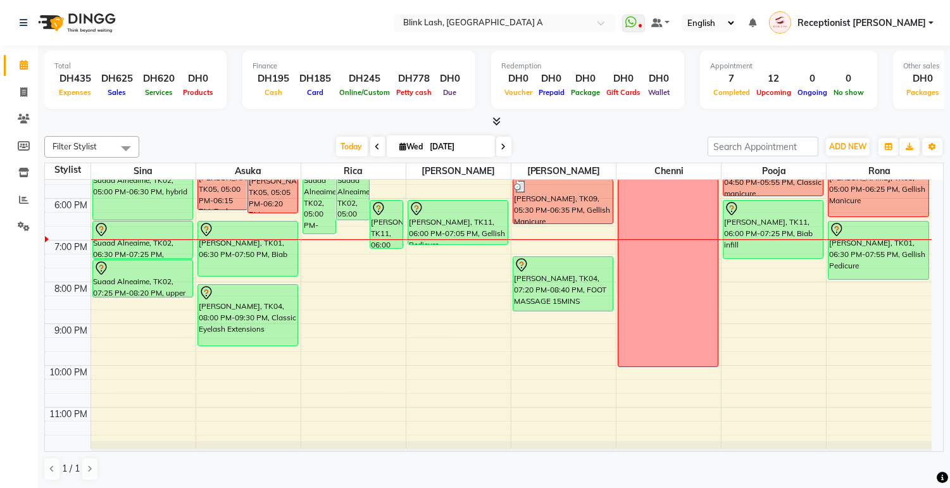
click at [502, 146] on icon at bounding box center [504, 147] width 5 height 8
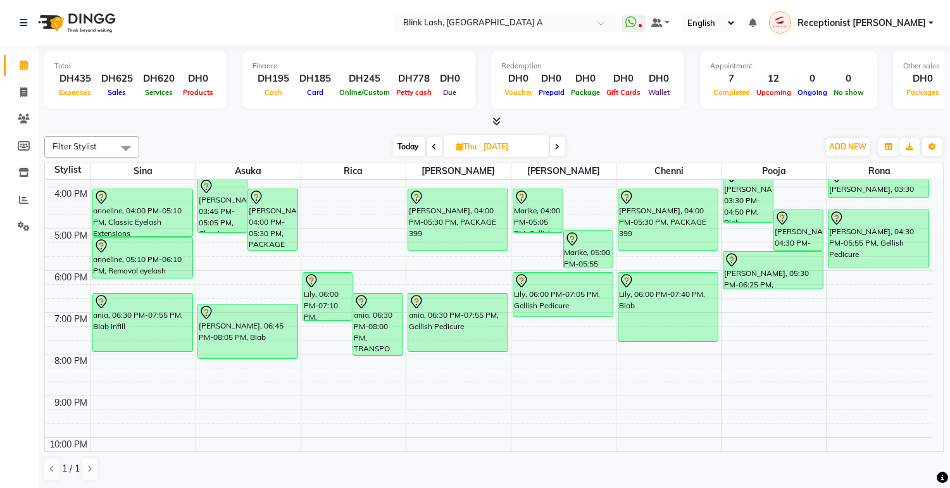
scroll to position [287, 0]
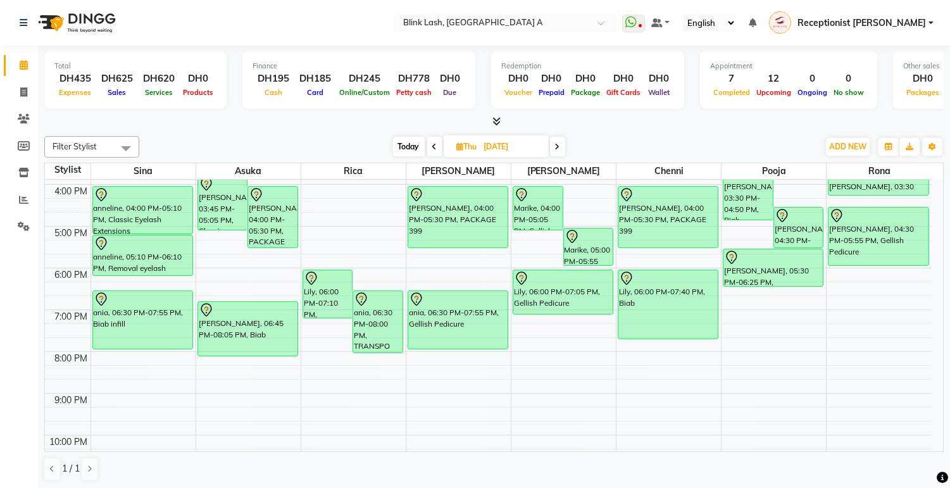
drag, startPoint x: 556, startPoint y: 146, endPoint x: 559, endPoint y: 165, distance: 18.6
click at [557, 146] on icon at bounding box center [557, 147] width 5 height 8
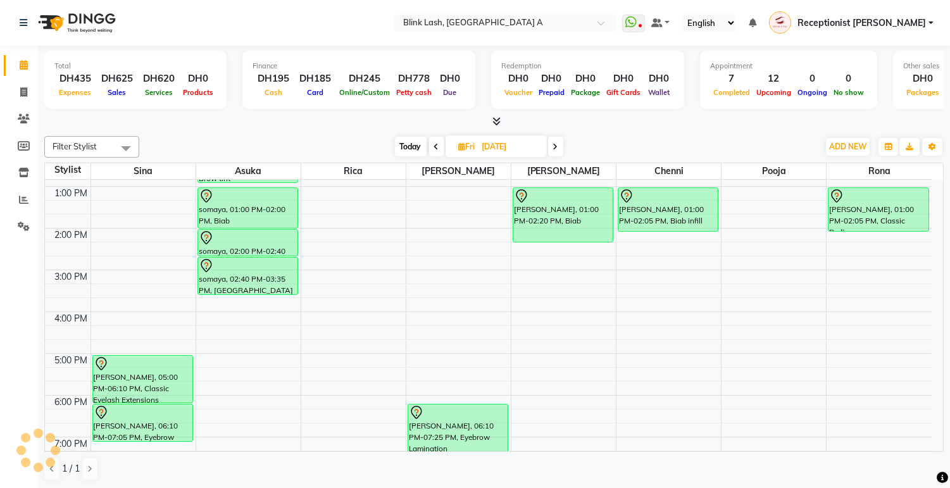
scroll to position [147, 0]
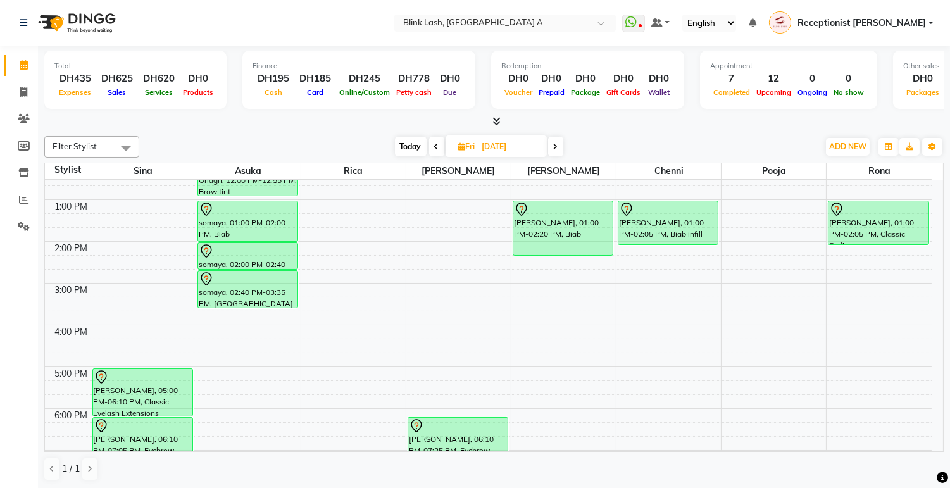
click at [553, 144] on span at bounding box center [555, 147] width 15 height 20
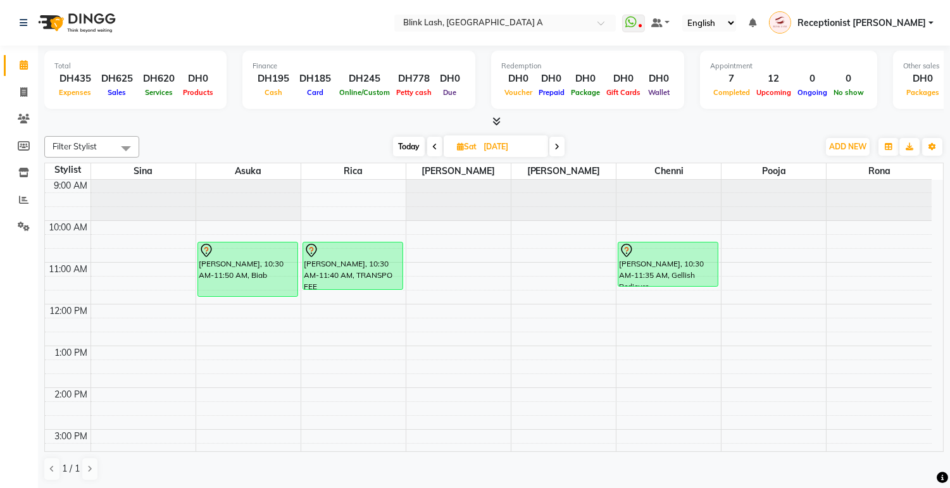
scroll to position [0, 0]
drag, startPoint x: 557, startPoint y: 148, endPoint x: 562, endPoint y: 175, distance: 27.0
click at [559, 149] on icon at bounding box center [557, 147] width 5 height 8
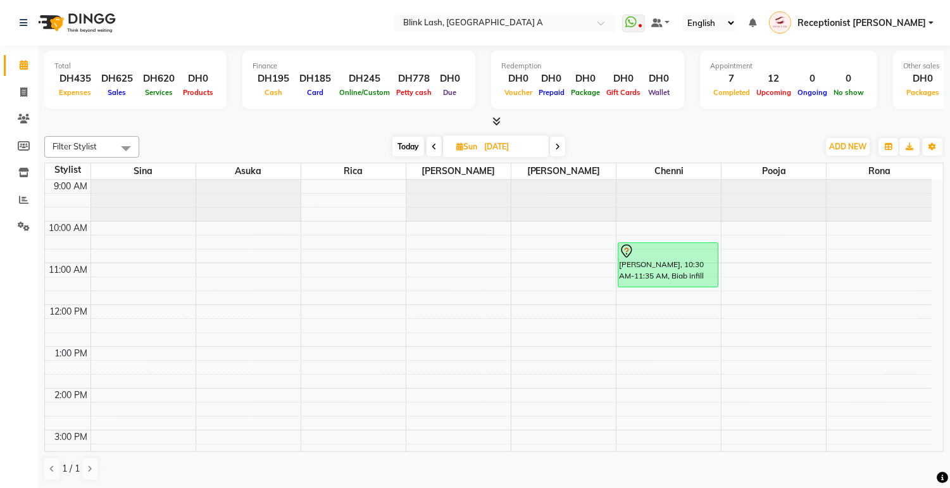
click at [556, 147] on icon at bounding box center [557, 147] width 5 height 8
click at [565, 152] on span at bounding box center [558, 147] width 15 height 20
click at [554, 148] on span at bounding box center [557, 147] width 15 height 20
click at [391, 148] on span "Today" at bounding box center [407, 147] width 32 height 20
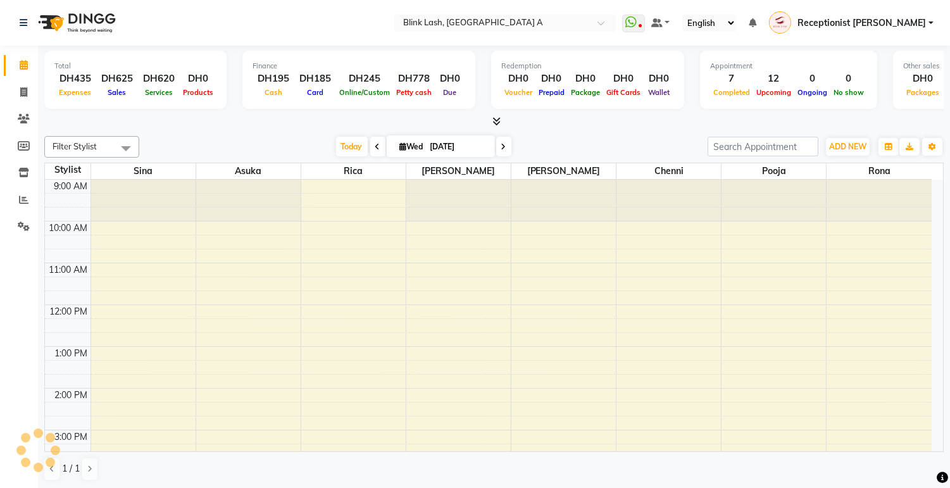
scroll to position [358, 0]
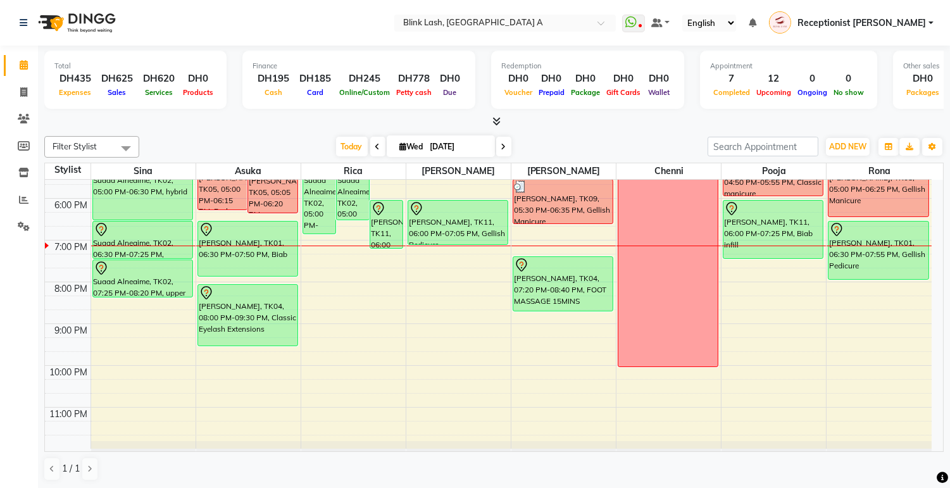
click at [496, 141] on span at bounding box center [503, 147] width 15 height 20
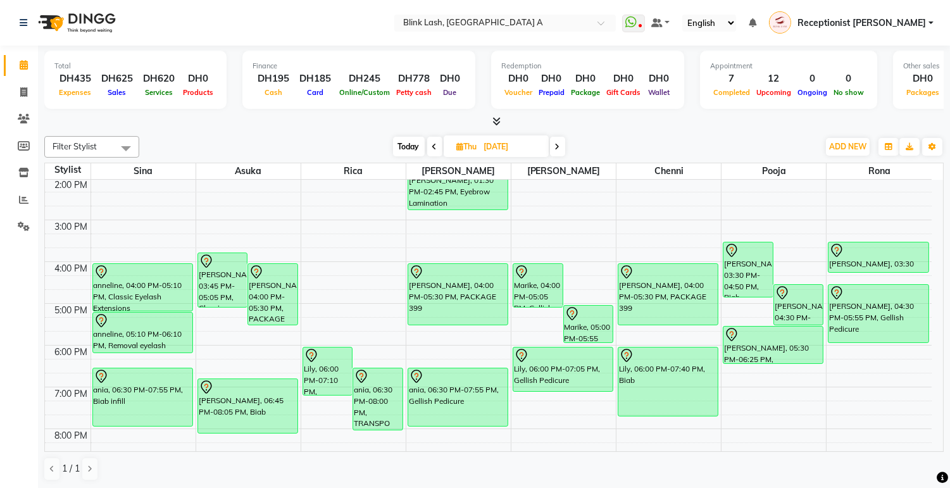
scroll to position [211, 0]
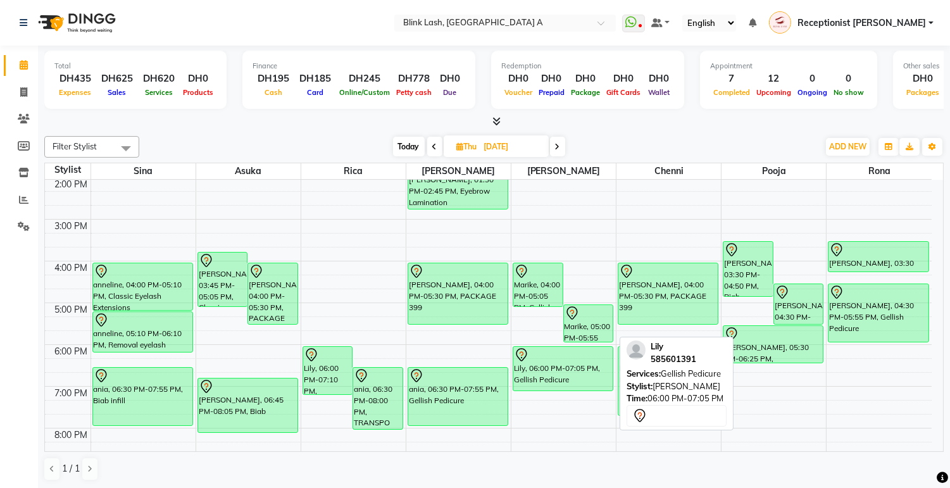
click at [584, 369] on div "Lily, 06:00 PM-07:05 PM, Gellish Pedicure" at bounding box center [563, 369] width 99 height 44
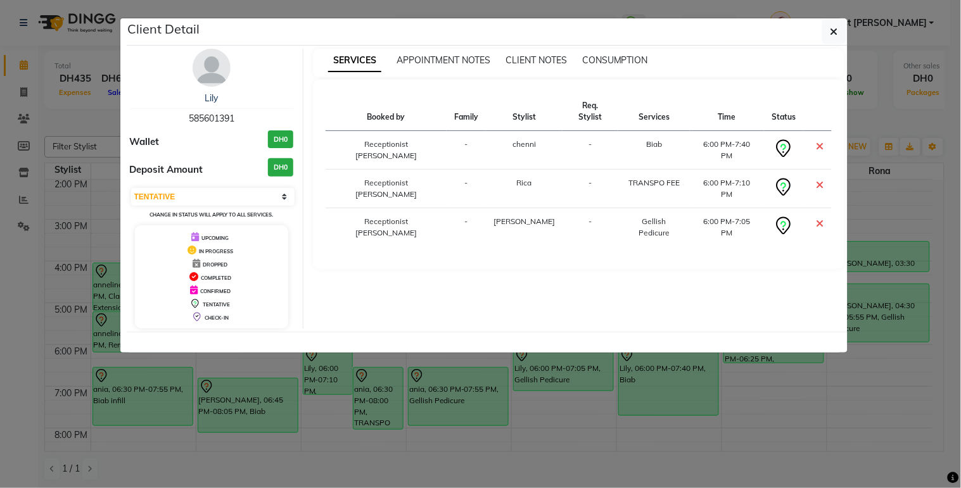
click at [209, 67] on img at bounding box center [211, 68] width 38 height 38
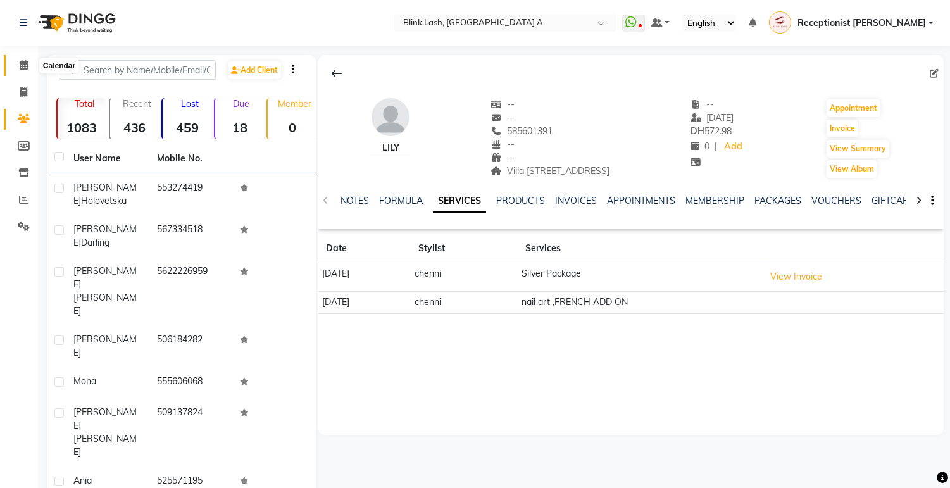
click at [18, 66] on span at bounding box center [24, 65] width 22 height 15
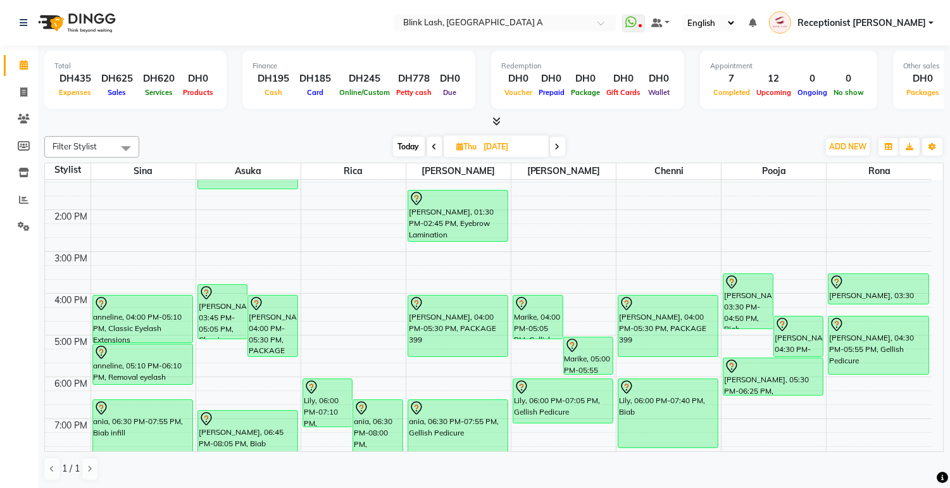
scroll to position [211, 0]
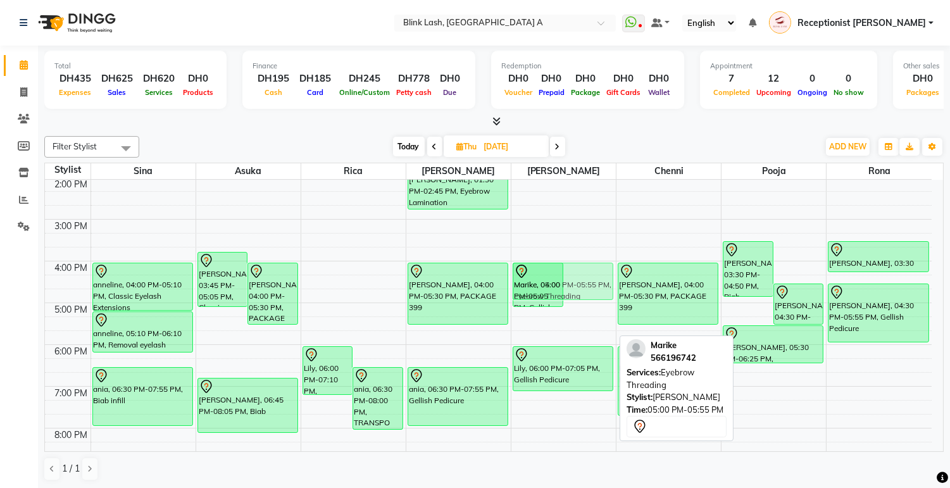
drag, startPoint x: 586, startPoint y: 327, endPoint x: 584, endPoint y: 289, distance: 38.0
click at [584, 289] on div "Marike, 04:00 PM-05:05 PM, Gellish Manicure Marike, 05:00 PM-05:55 PM, Eyebrow …" at bounding box center [564, 282] width 104 height 626
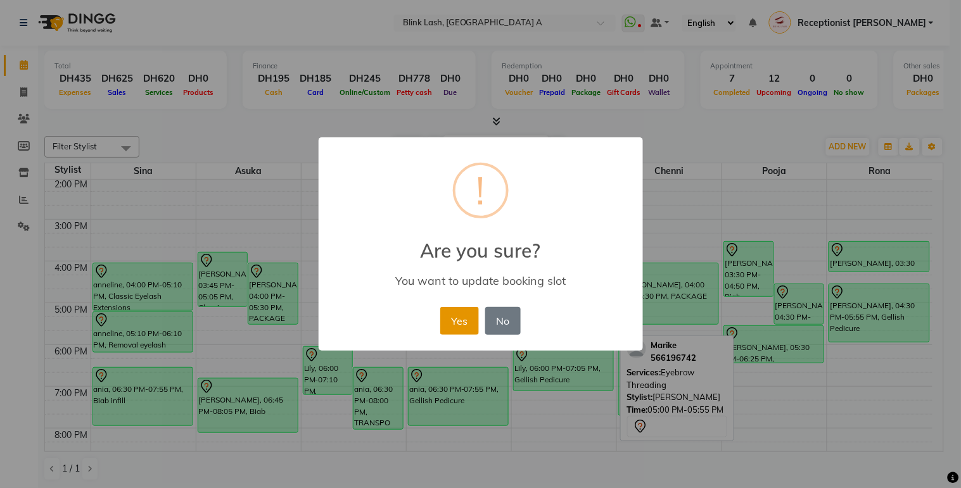
click at [466, 320] on button "Yes" at bounding box center [459, 321] width 39 height 28
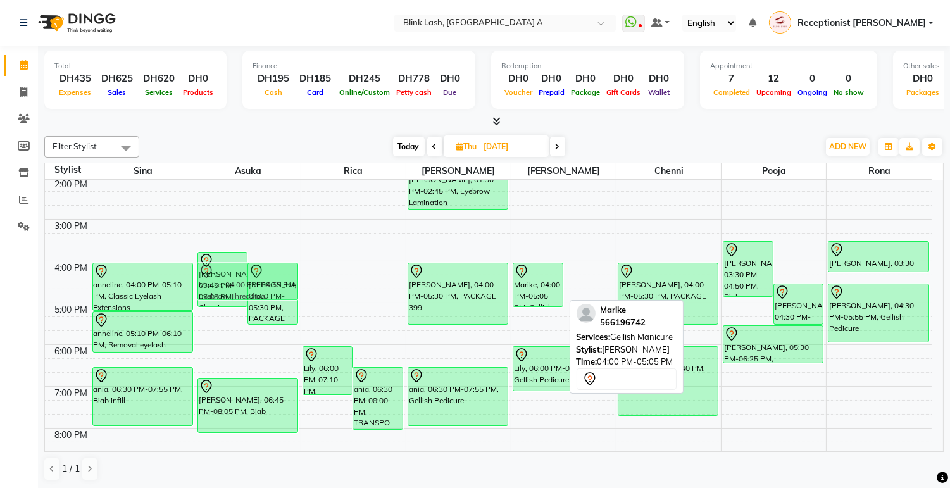
drag, startPoint x: 577, startPoint y: 281, endPoint x: 289, endPoint y: 280, distance: 288.8
click at [256, 275] on tr "Roda, 11:00 AM-12:30 PM, Classic Eyelash Extensions anneline, 04:00 PM-05:10 PM…" at bounding box center [488, 282] width 887 height 626
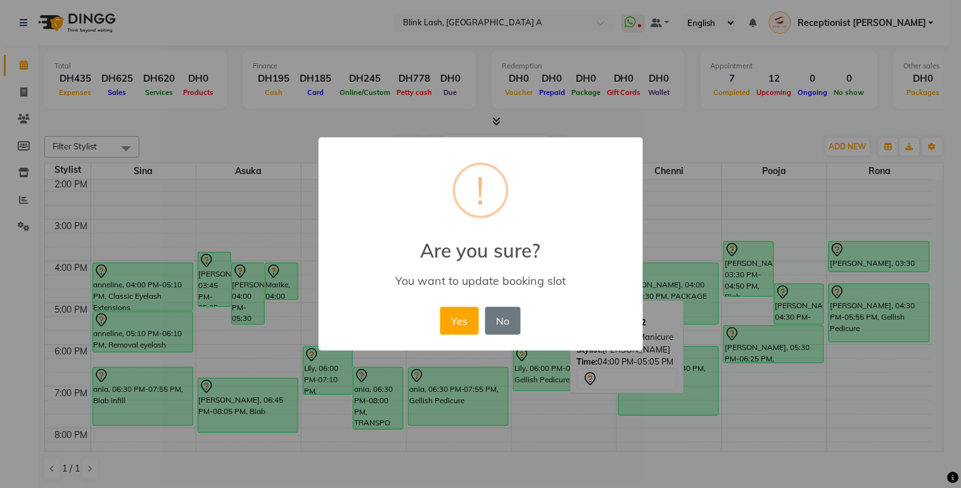
drag, startPoint x: 460, startPoint y: 310, endPoint x: 428, endPoint y: 315, distance: 32.0
click at [457, 313] on button "Yes" at bounding box center [459, 321] width 39 height 28
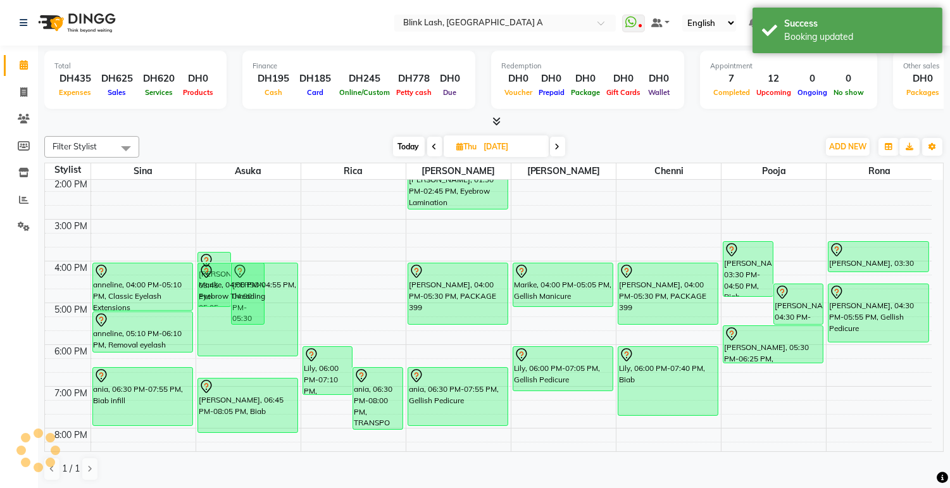
drag, startPoint x: 282, startPoint y: 300, endPoint x: 281, endPoint y: 350, distance: 50.0
click at [281, 350] on div "BARBARA MCDONALD, 03:45 PM-05:05 PM, Classic Eyelash Infill Teghan Smith, 04:00…" at bounding box center [248, 282] width 104 height 626
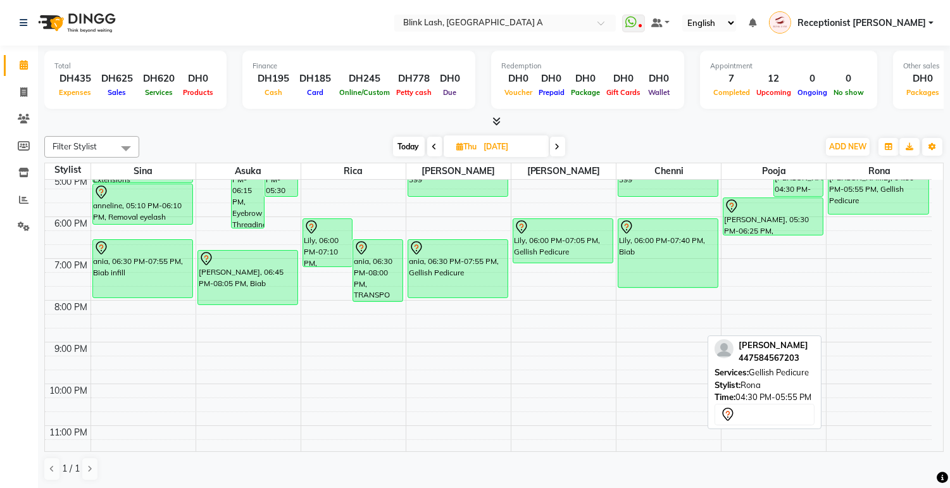
scroll to position [351, 0]
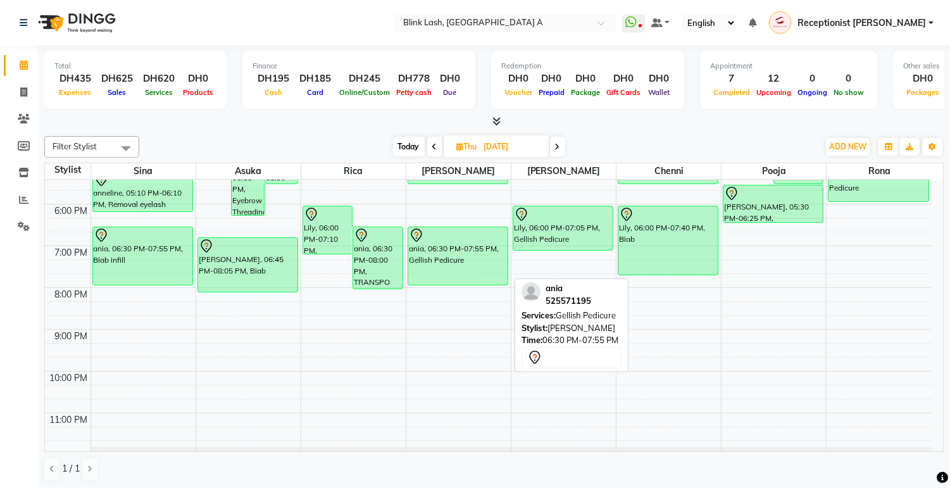
click at [498, 239] on div at bounding box center [458, 235] width 98 height 15
click at [448, 250] on div "ania, 06:30 PM-07:55 PM, Gellish Pedicure" at bounding box center [457, 256] width 99 height 58
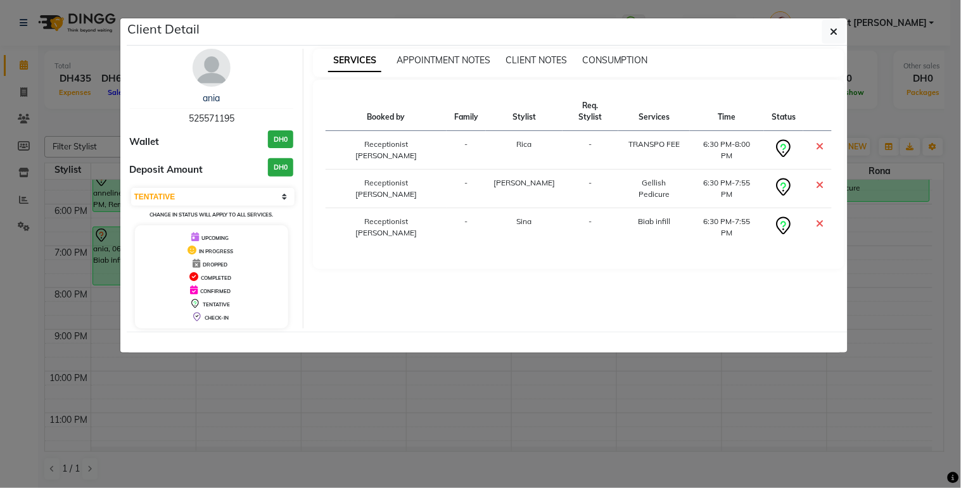
click at [206, 66] on img at bounding box center [211, 68] width 38 height 38
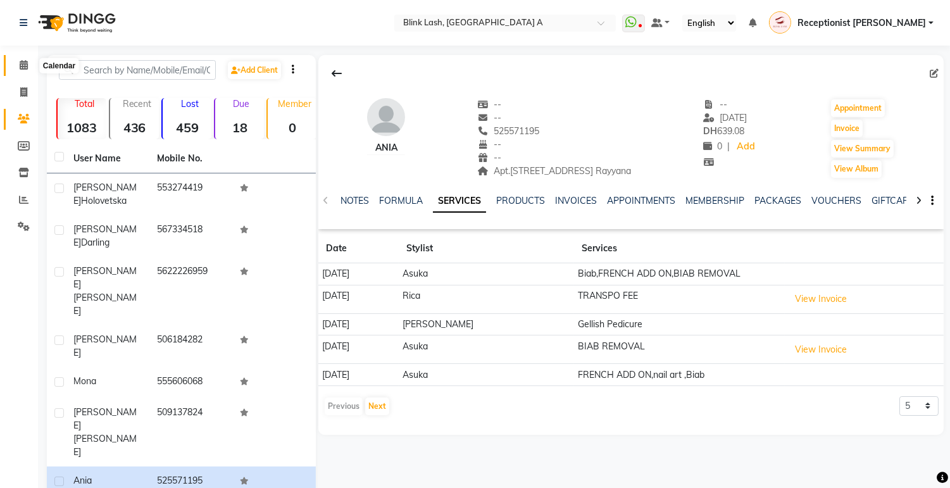
click at [27, 62] on icon at bounding box center [24, 64] width 8 height 9
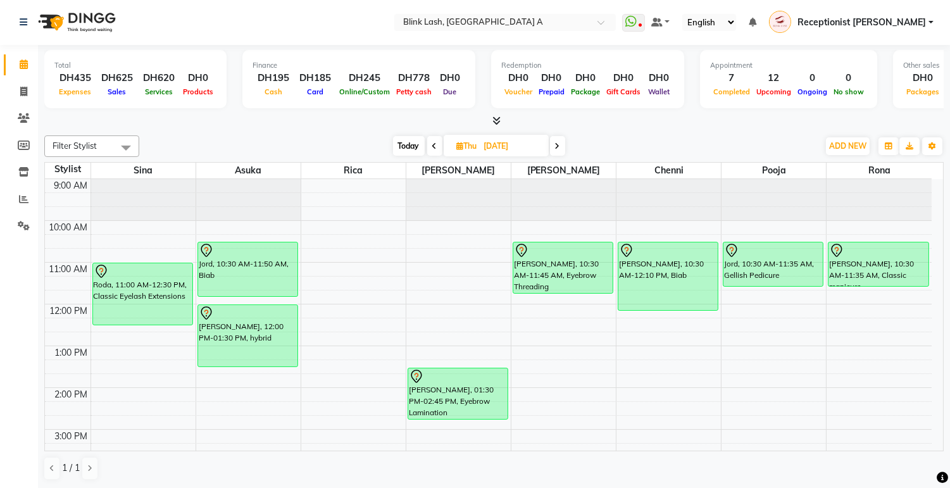
click at [408, 148] on span "Today" at bounding box center [409, 146] width 32 height 20
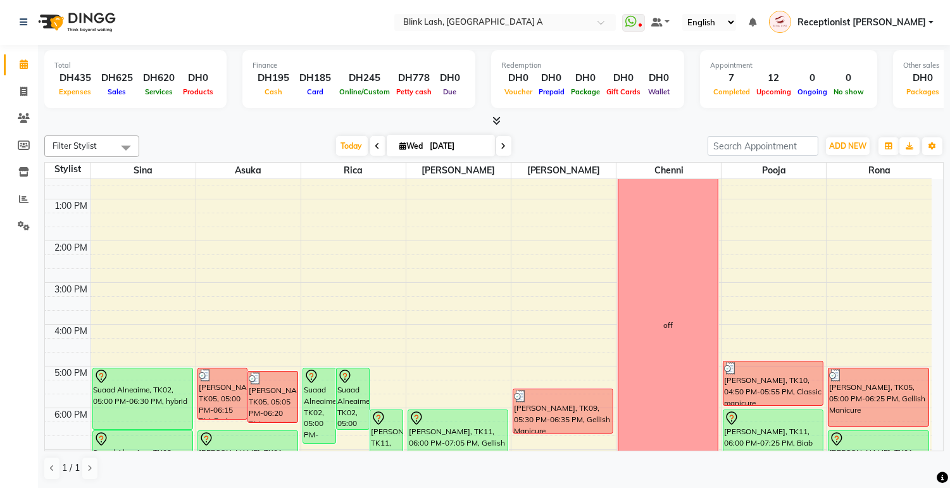
scroll to position [287, 0]
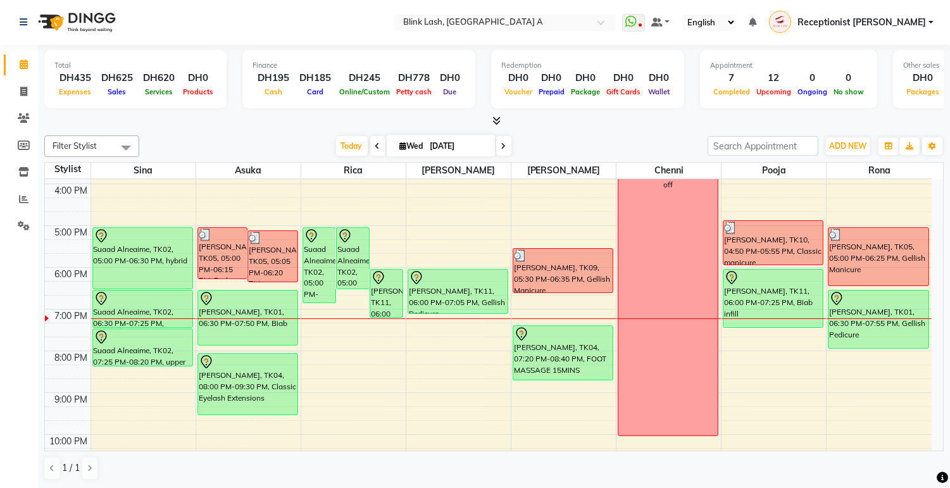
click at [502, 148] on icon at bounding box center [504, 146] width 5 height 8
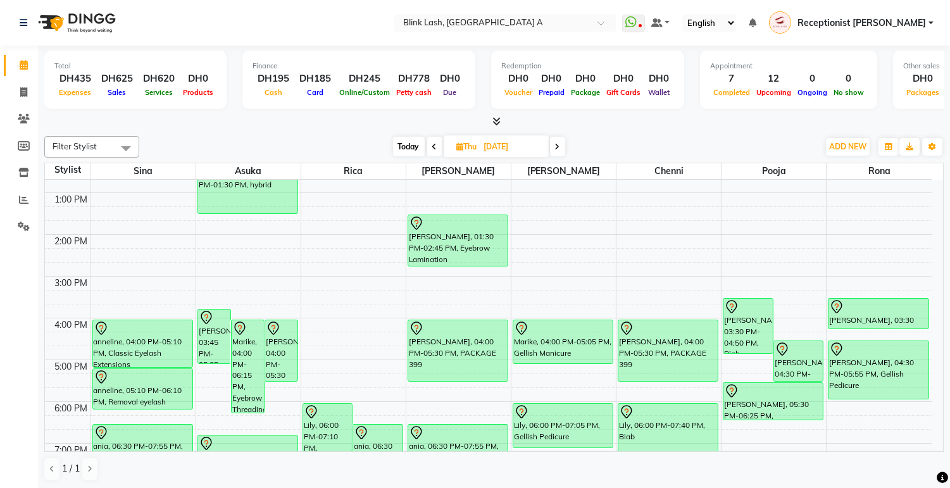
scroll to position [147, 0]
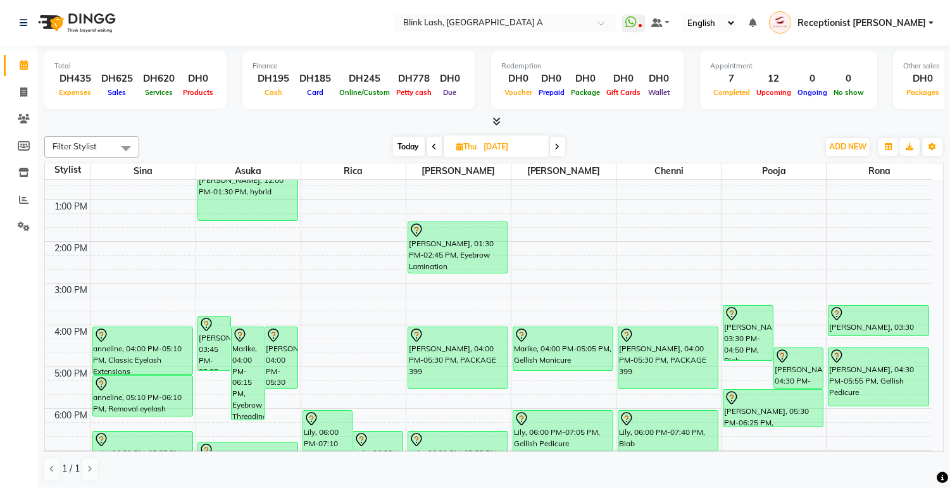
click at [398, 148] on span "Today" at bounding box center [409, 147] width 32 height 20
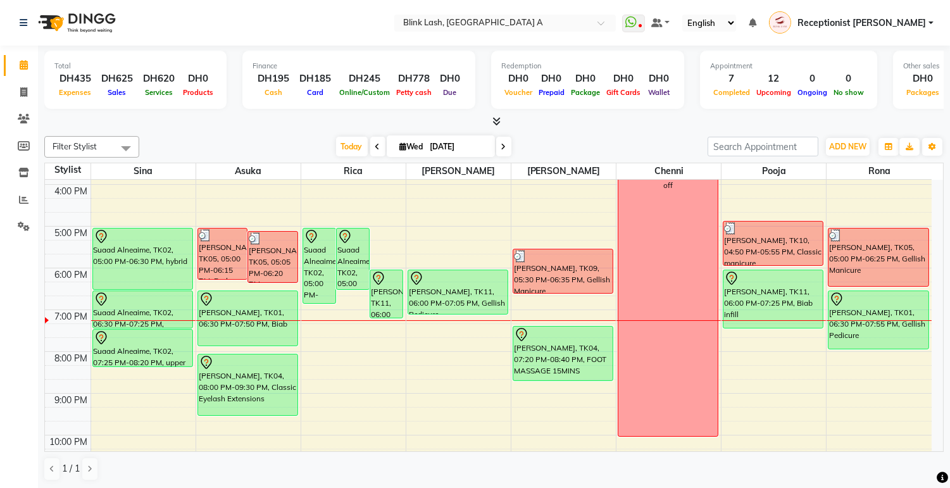
scroll to position [357, 0]
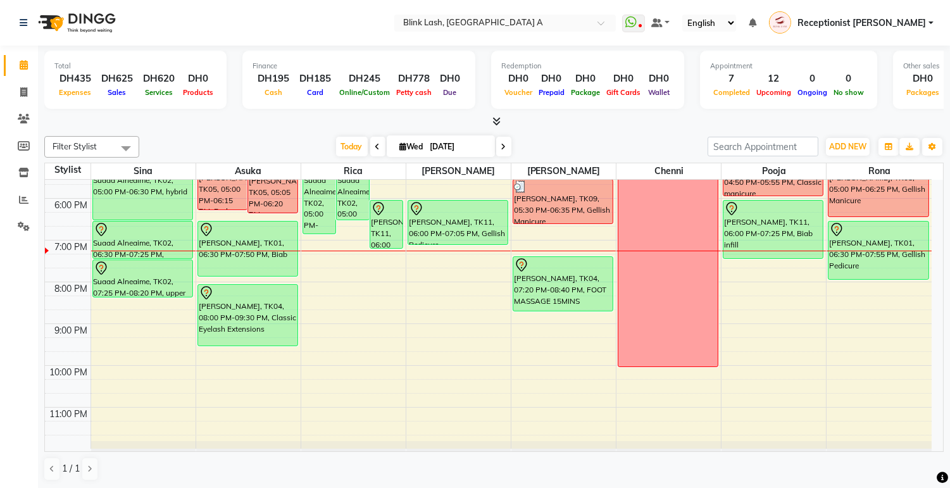
click at [503, 146] on span at bounding box center [503, 147] width 15 height 20
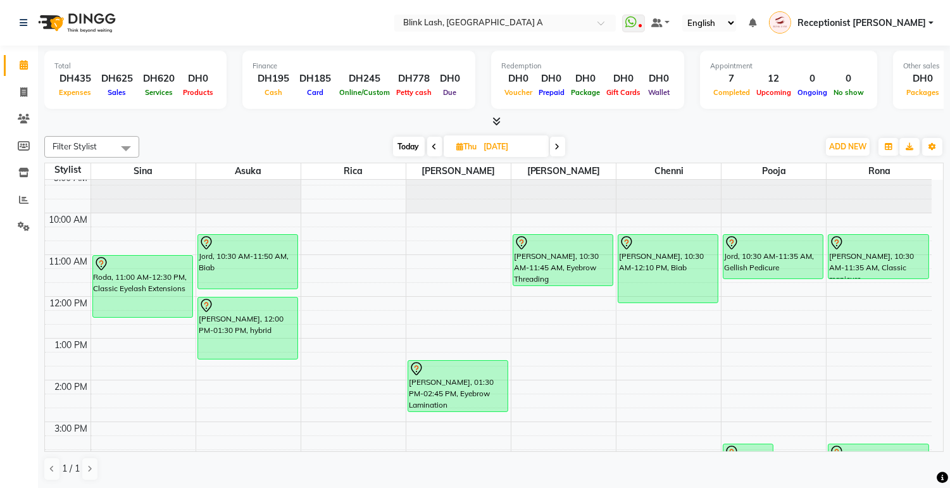
scroll to position [0, 0]
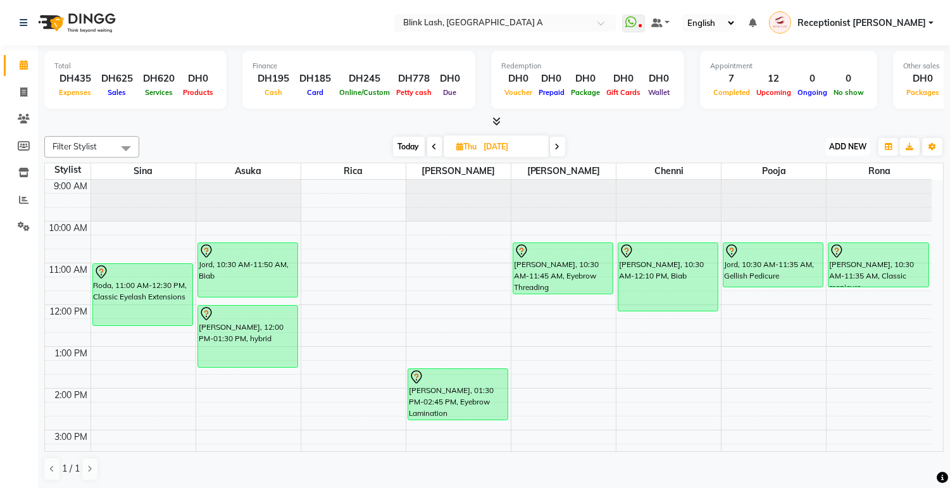
click at [833, 150] on span "ADD NEW" at bounding box center [848, 146] width 37 height 9
click at [817, 171] on button "Add Appointment" at bounding box center [819, 170] width 100 height 16
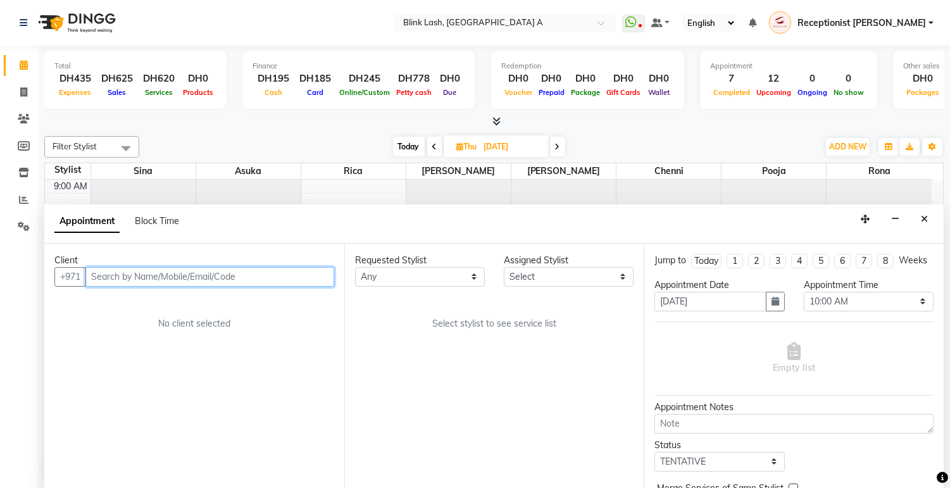
scroll to position [1, 0]
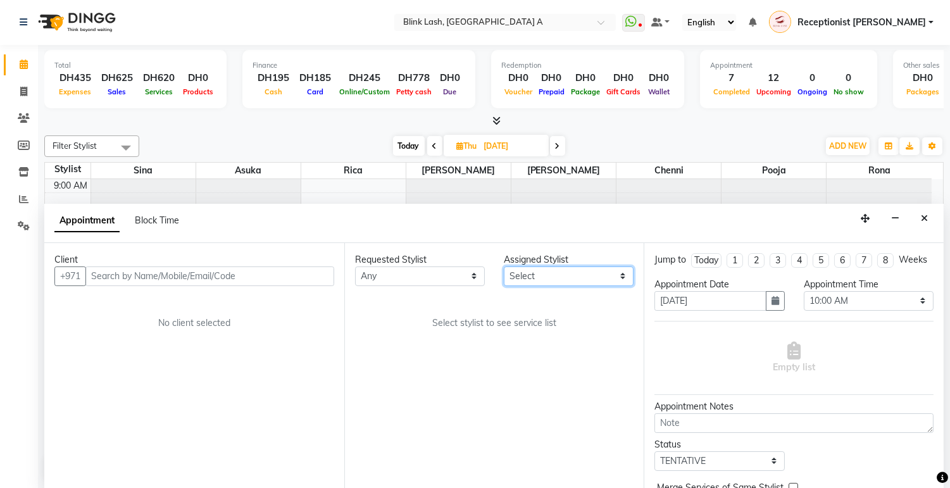
click at [616, 271] on select "Select [PERSON_NAME] [PERSON_NAME] pooja Rica [PERSON_NAME]" at bounding box center [569, 277] width 130 height 20
click at [504, 267] on select "Select [PERSON_NAME] [PERSON_NAME] pooja Rica [PERSON_NAME]" at bounding box center [569, 277] width 130 height 20
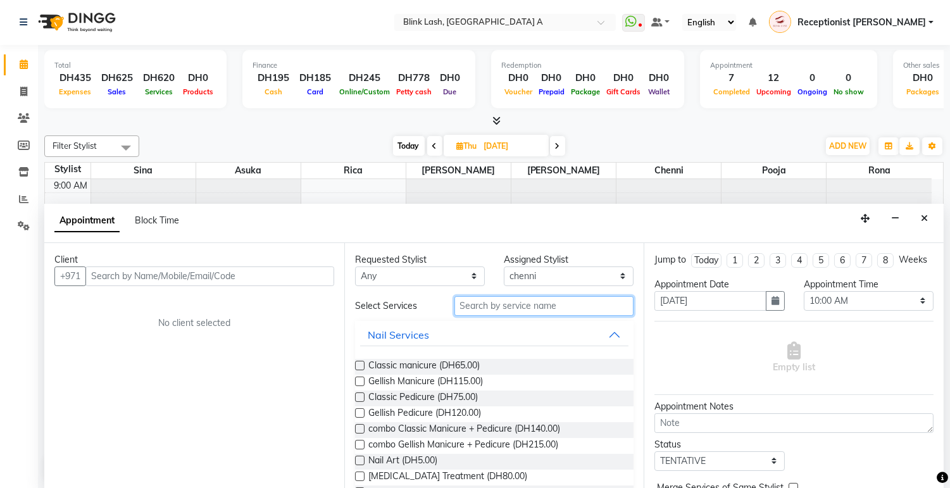
click at [575, 306] on input "text" at bounding box center [545, 306] width 180 height 20
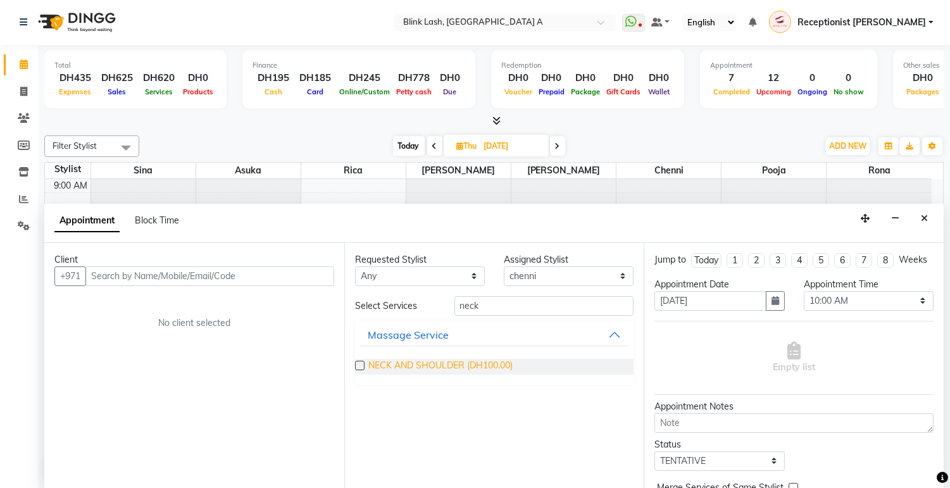
click at [491, 364] on span "NECK AND SHOULDER (DH100.00)" at bounding box center [441, 367] width 144 height 16
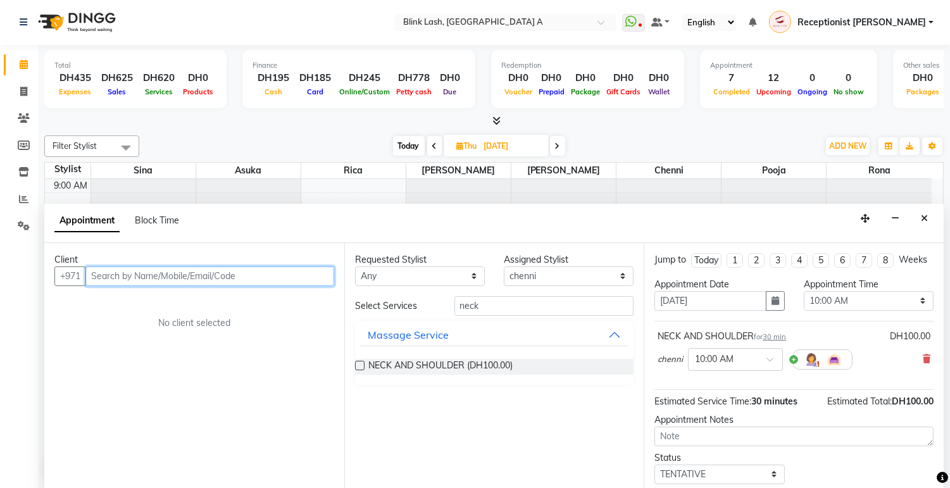
click at [283, 277] on input "text" at bounding box center [209, 277] width 249 height 20
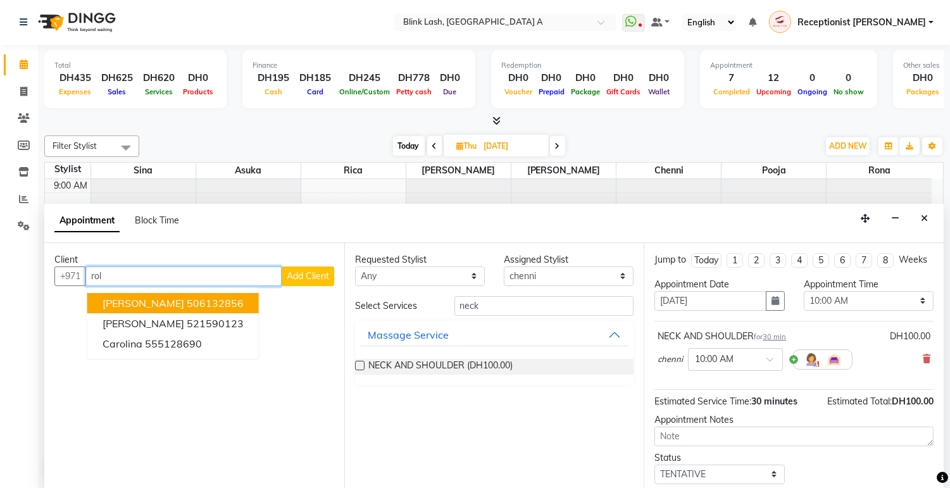
click at [229, 304] on button "rolv jonasen 506132856" at bounding box center [173, 303] width 172 height 20
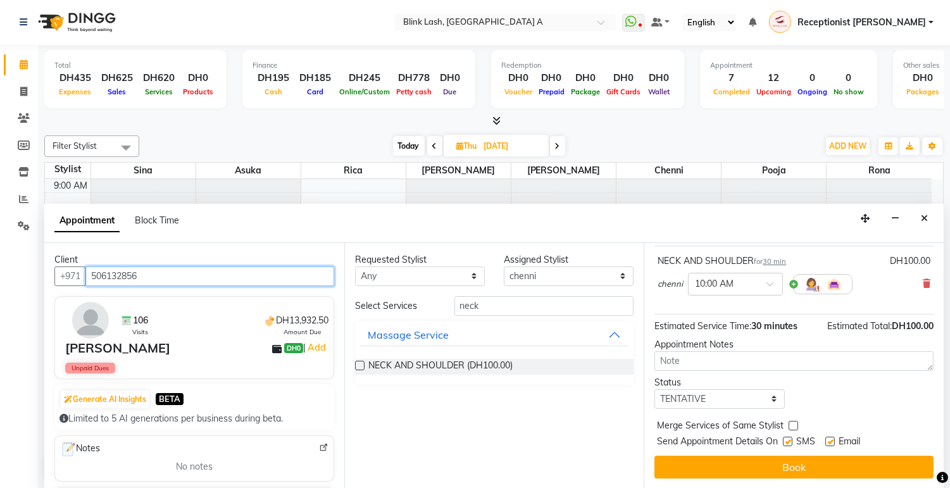
scroll to position [87, 0]
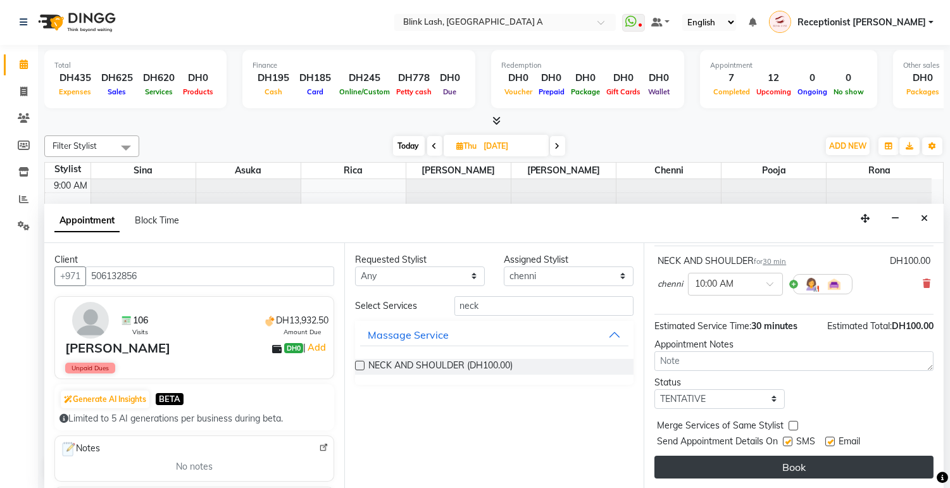
click at [899, 466] on button "Book" at bounding box center [794, 467] width 279 height 23
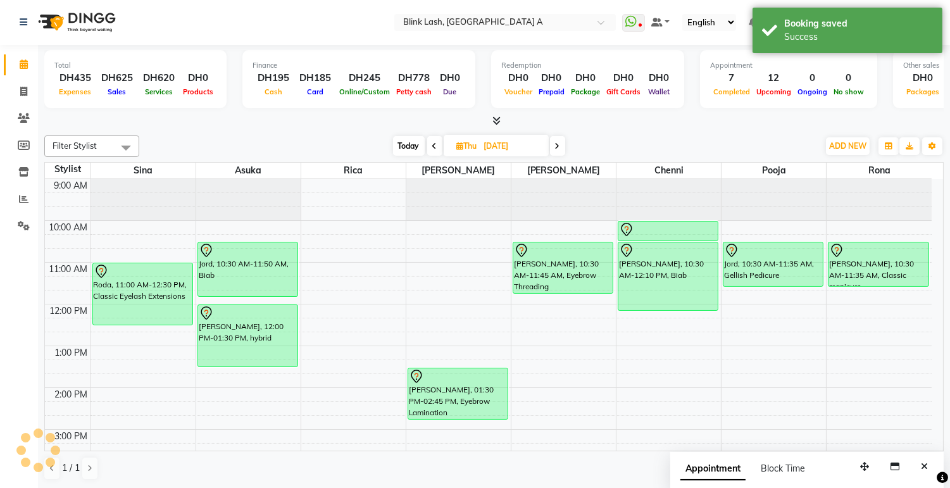
scroll to position [0, 0]
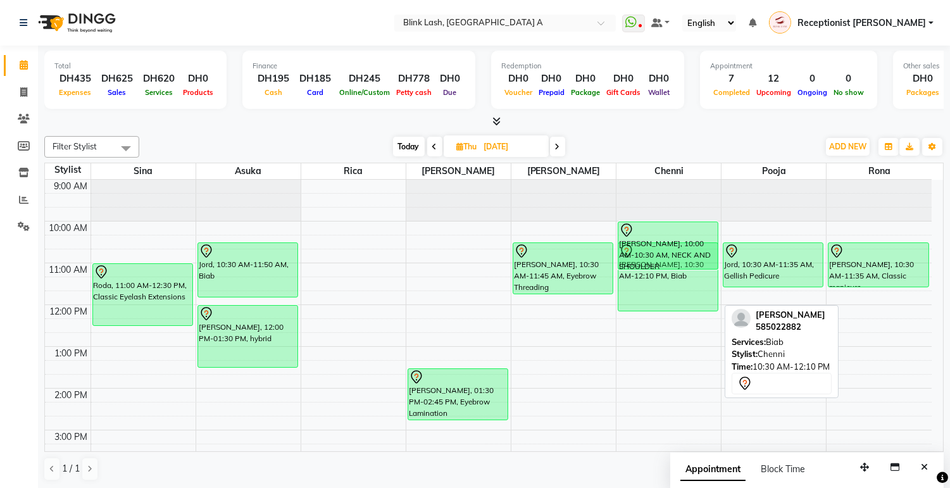
drag, startPoint x: 683, startPoint y: 239, endPoint x: 669, endPoint y: 268, distance: 31.4
click at [669, 268] on div "rolv jonasen, 10:00 AM-10:30 AM, NECK AND SHOULDER EKATARINA CARRINGTON, 10:30 …" at bounding box center [669, 493] width 104 height 626
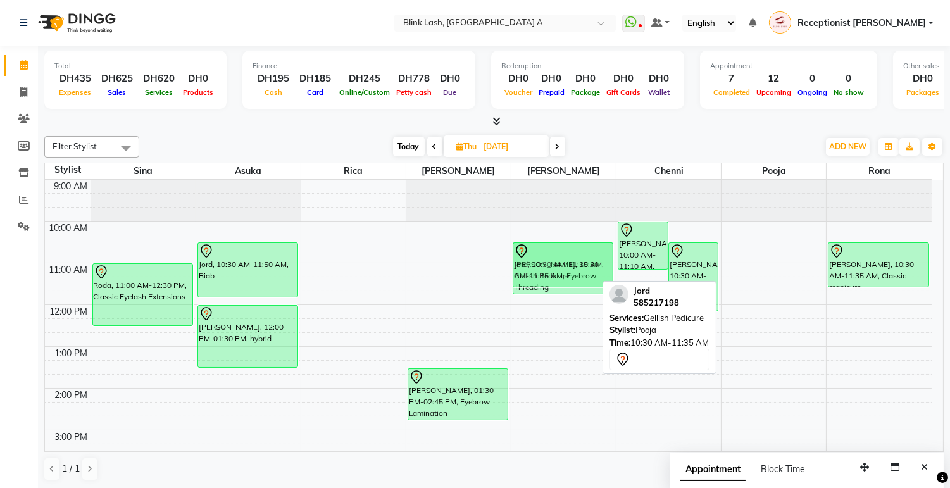
drag, startPoint x: 787, startPoint y: 263, endPoint x: 583, endPoint y: 257, distance: 204.0
click at [583, 257] on tr "Roda, 11:00 AM-12:30 PM, Classic Eyelash Extensions anneline, 04:00 PM-05:10 PM…" at bounding box center [488, 493] width 887 height 626
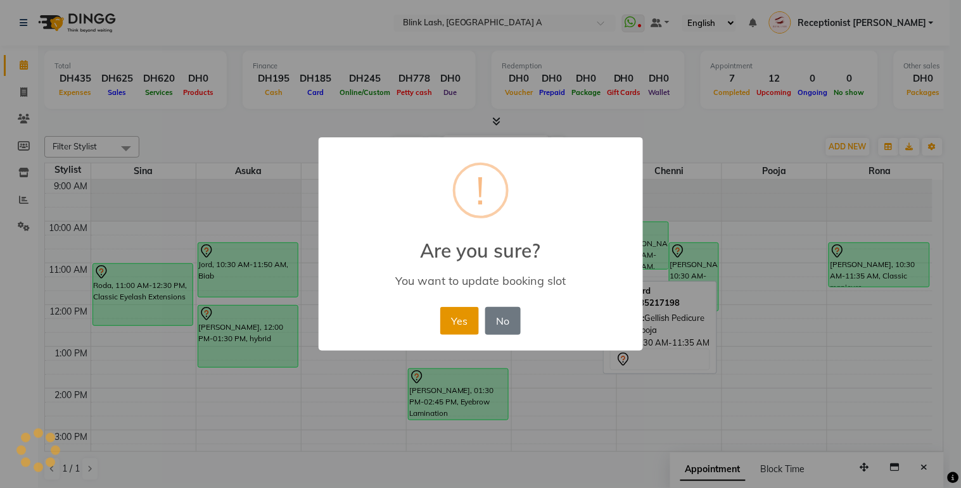
click at [458, 326] on button "Yes" at bounding box center [459, 321] width 39 height 28
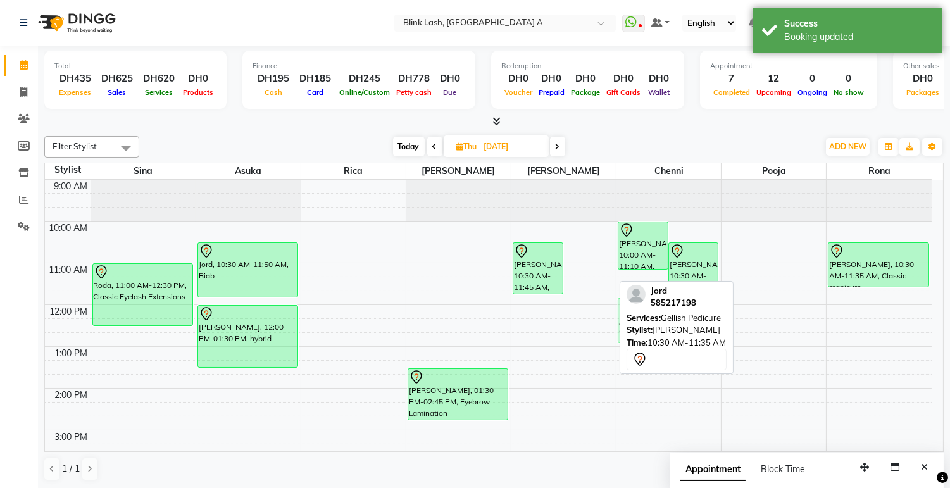
drag, startPoint x: 596, startPoint y: 263, endPoint x: 706, endPoint y: 319, distance: 122.9
click at [706, 319] on div "Filter Stylist Select All Asuka chenni INGRID jumana pooja Rica Rona Sina Today…" at bounding box center [494, 308] width 900 height 355
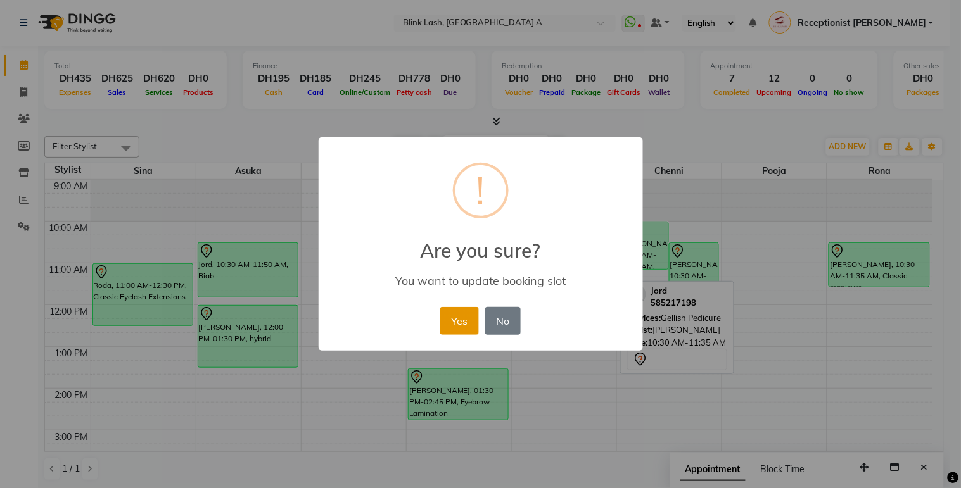
click at [465, 313] on button "Yes" at bounding box center [459, 321] width 39 height 28
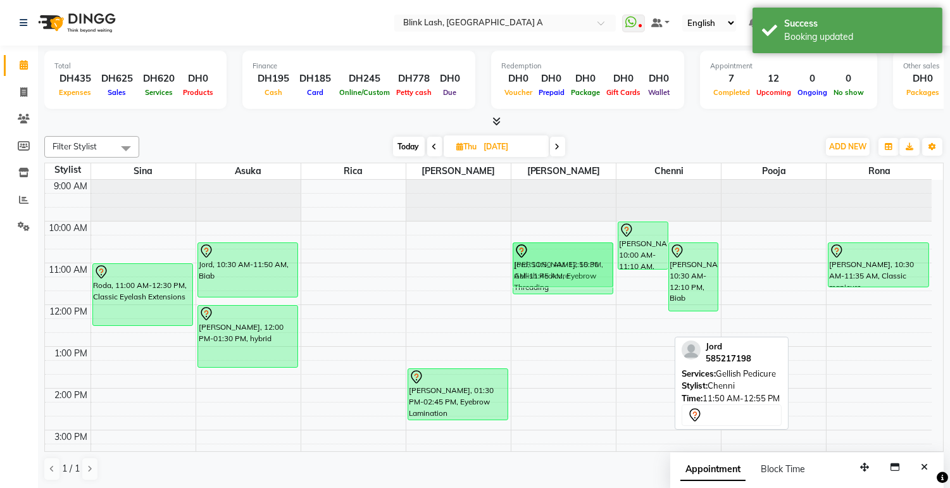
drag, startPoint x: 643, startPoint y: 325, endPoint x: 591, endPoint y: 268, distance: 77.5
click at [591, 268] on tr "Roda, 11:00 AM-12:30 PM, Classic Eyelash Extensions anneline, 04:00 PM-05:10 PM…" at bounding box center [488, 493] width 887 height 626
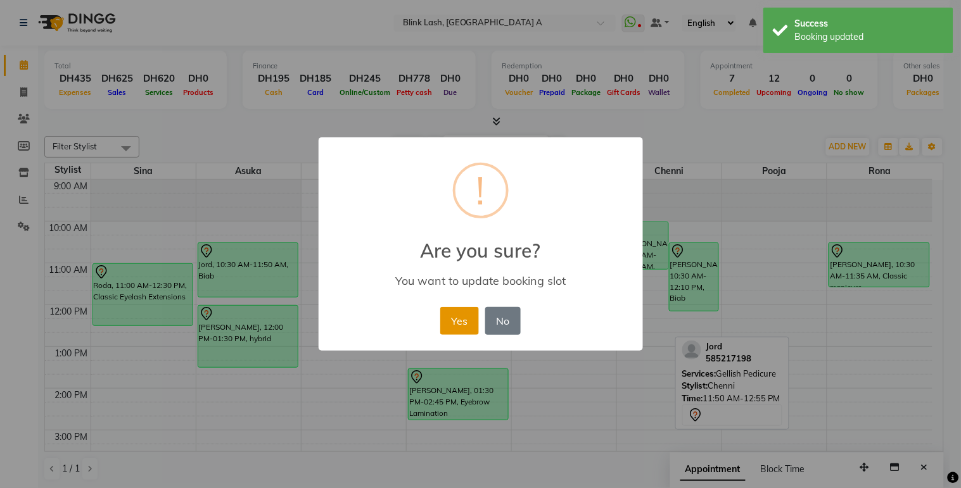
click at [465, 320] on button "Yes" at bounding box center [459, 321] width 39 height 28
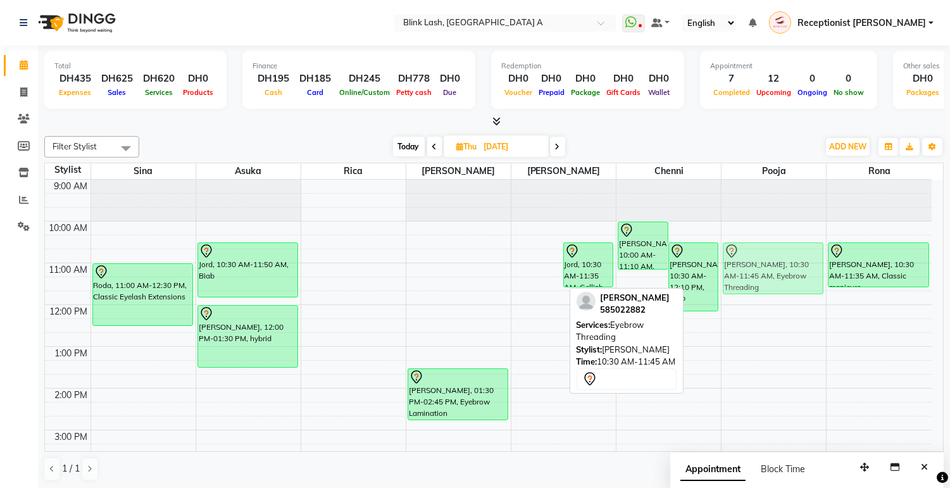
drag, startPoint x: 527, startPoint y: 270, endPoint x: 771, endPoint y: 274, distance: 244.5
click at [771, 274] on tr "Roda, 11:00 AM-12:30 PM, Classic Eyelash Extensions anneline, 04:00 PM-05:10 PM…" at bounding box center [488, 493] width 887 height 626
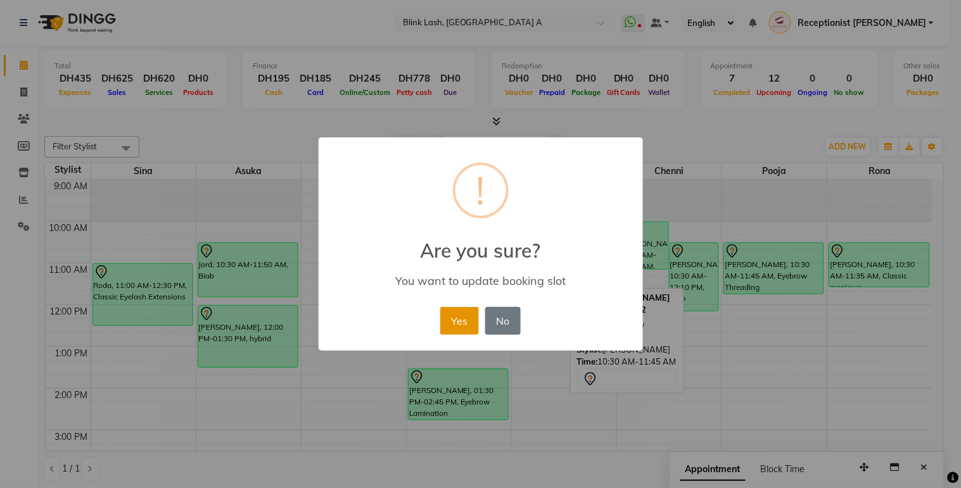
click at [453, 319] on button "Yes" at bounding box center [459, 321] width 39 height 28
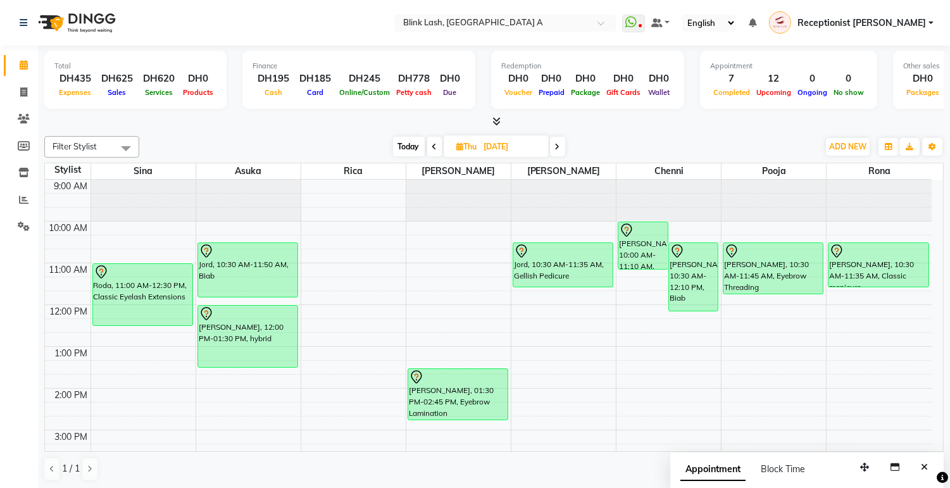
click at [559, 144] on icon at bounding box center [557, 147] width 5 height 8
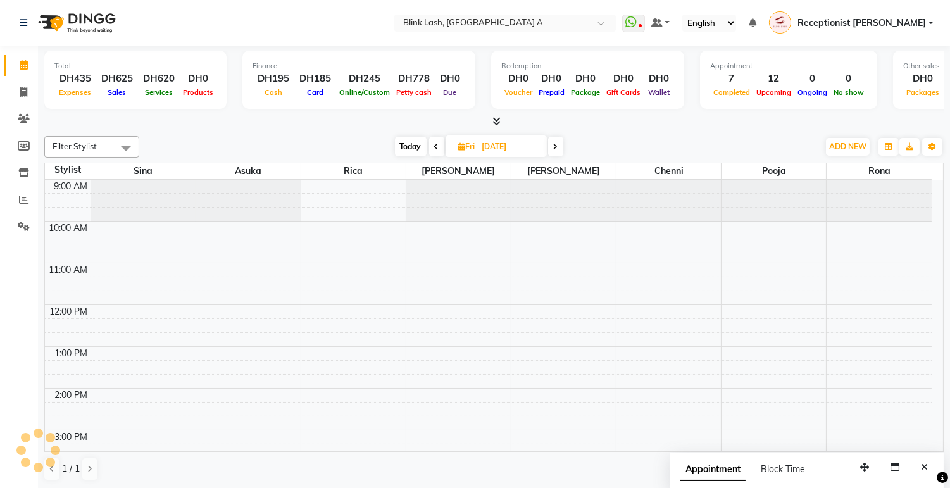
scroll to position [358, 0]
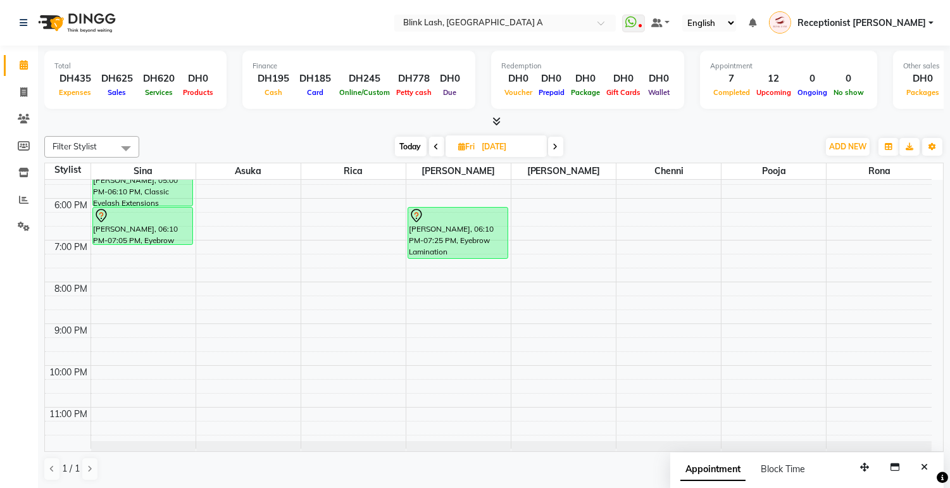
click at [562, 144] on span at bounding box center [555, 147] width 15 height 20
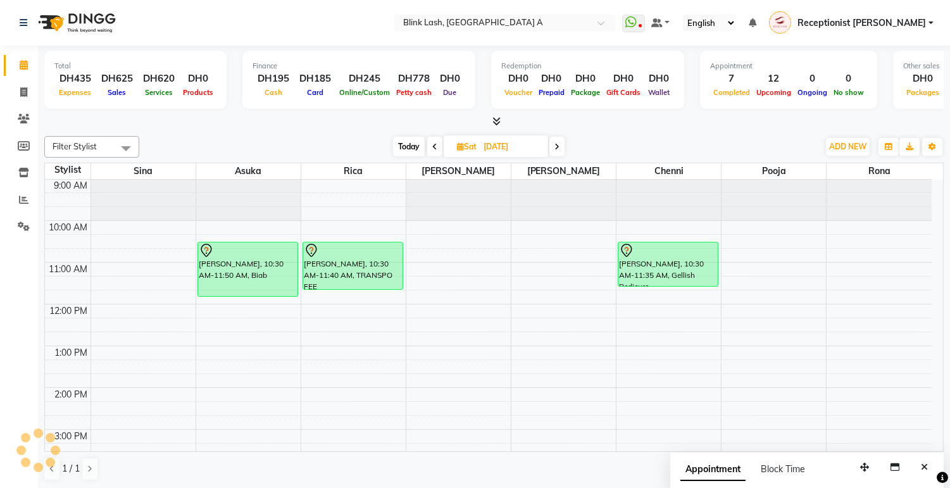
scroll to position [0, 0]
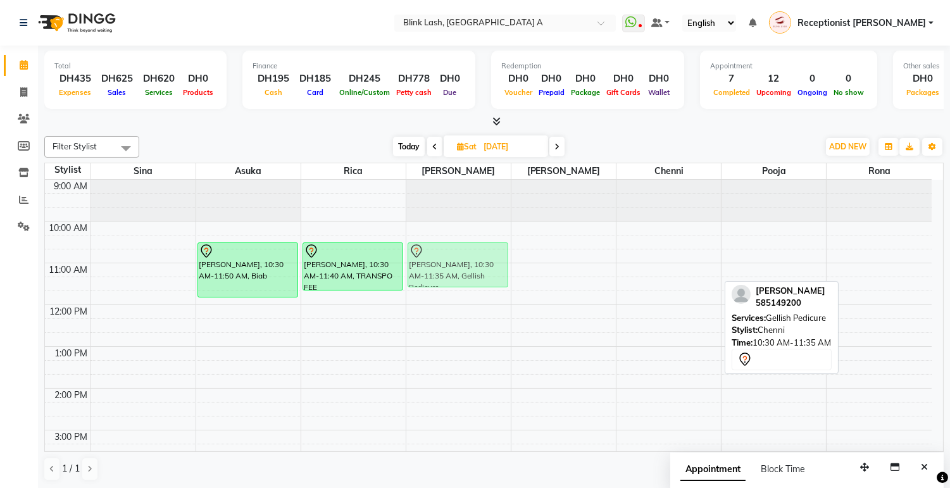
drag, startPoint x: 659, startPoint y: 263, endPoint x: 476, endPoint y: 260, distance: 182.4
click at [476, 260] on tr "RACHEL LEBANESE, 10:30 AM-11:50 AM, Biab RACHEL LEBANESE, 10:30 AM-11:40 AM, TR…" at bounding box center [488, 493] width 887 height 626
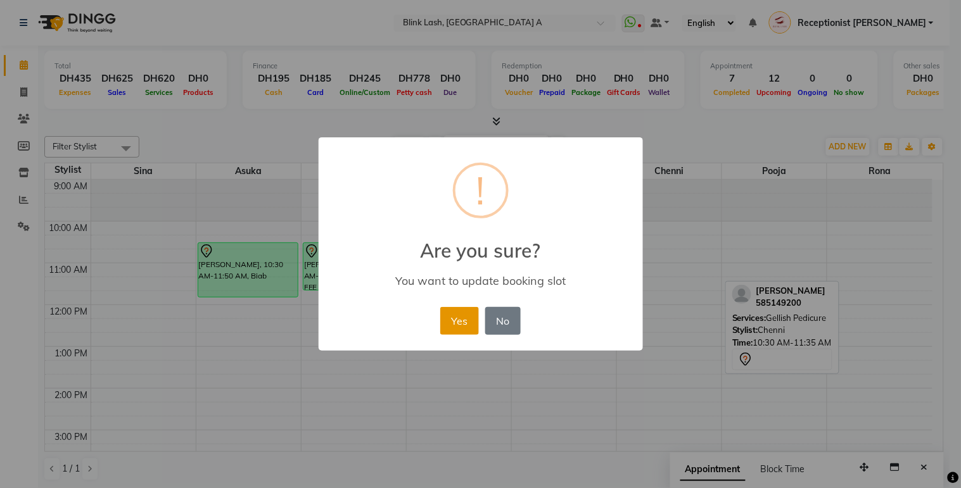
click at [454, 320] on button "Yes" at bounding box center [459, 321] width 39 height 28
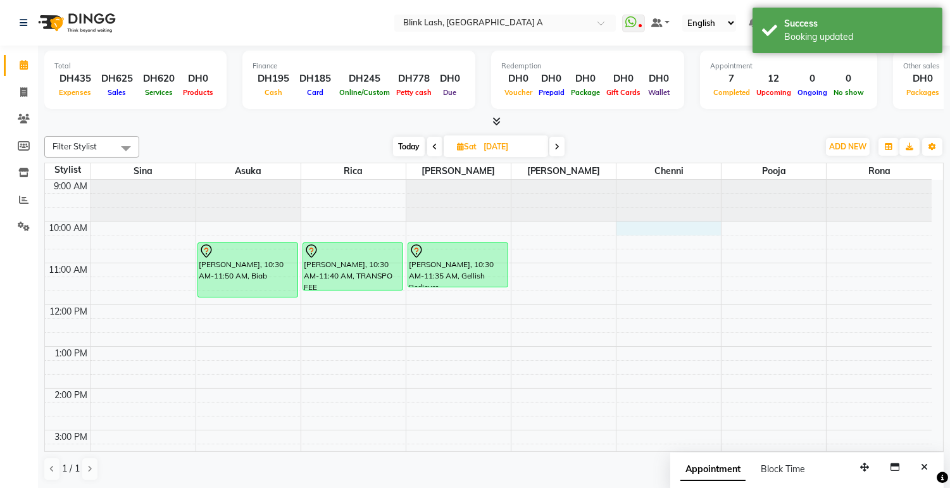
click at [679, 226] on div "9:00 AM 10:00 AM 11:00 AM 12:00 PM 1:00 PM 2:00 PM 3:00 PM 4:00 PM 5:00 PM 6:00…" at bounding box center [488, 493] width 887 height 626
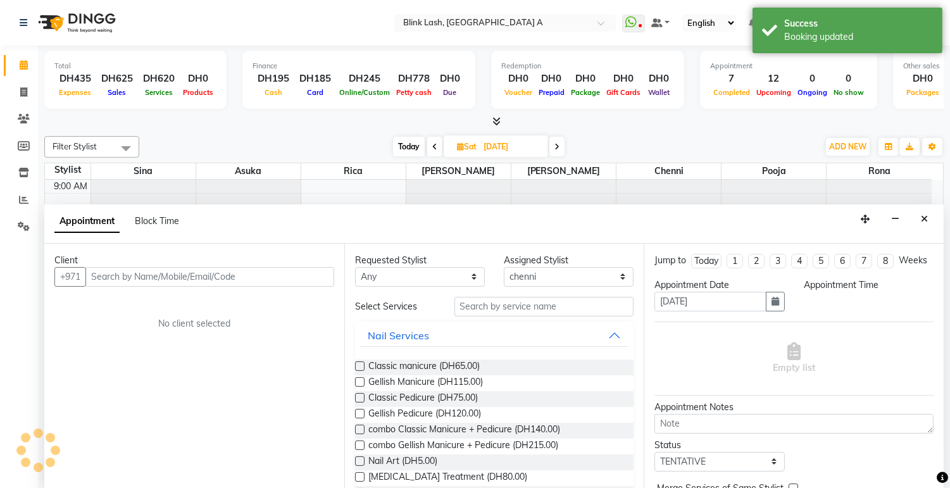
scroll to position [1, 0]
click at [165, 218] on span "Block Time" at bounding box center [157, 220] width 44 height 11
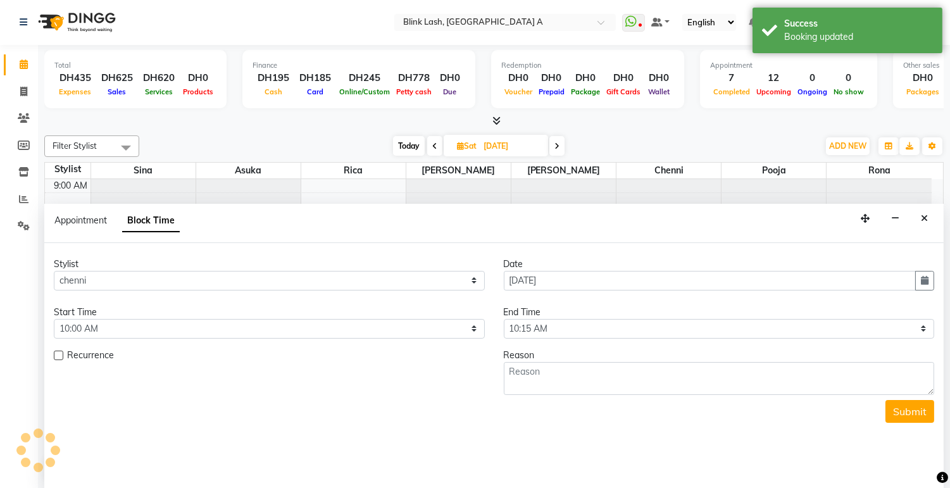
scroll to position [358, 0]
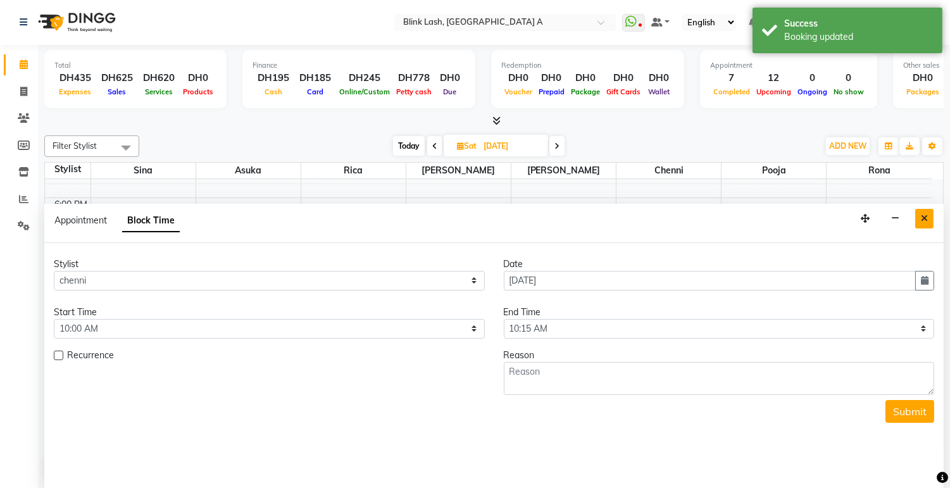
click at [926, 216] on icon "Close" at bounding box center [924, 218] width 7 height 9
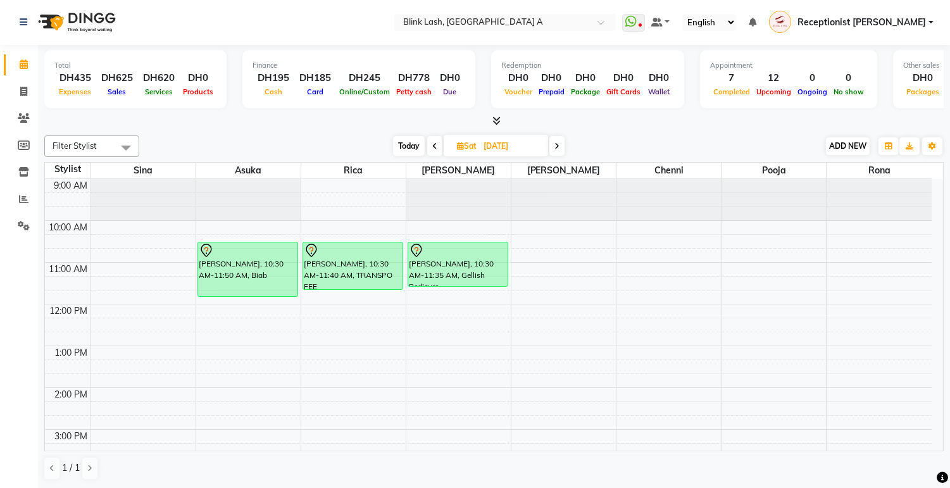
scroll to position [0, 0]
click at [831, 144] on span "ADD NEW" at bounding box center [848, 146] width 37 height 9
click at [792, 168] on button "Add Appointment" at bounding box center [819, 170] width 100 height 16
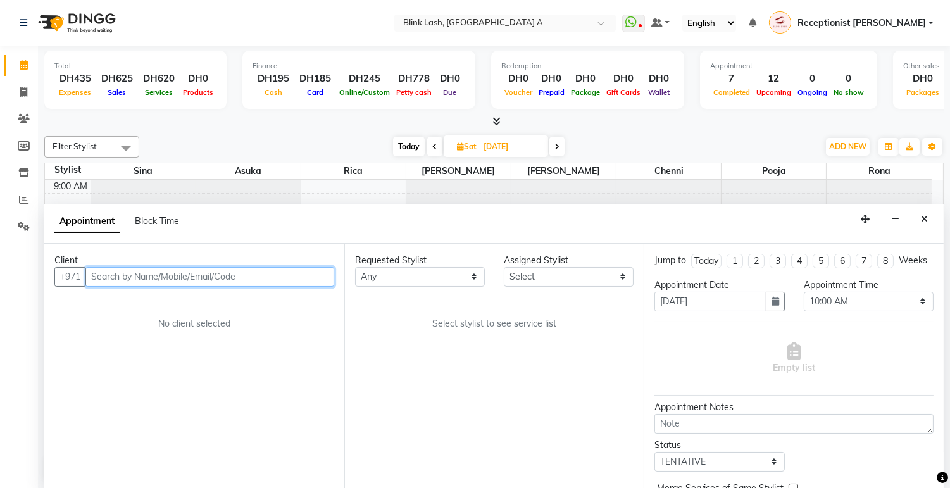
scroll to position [1, 0]
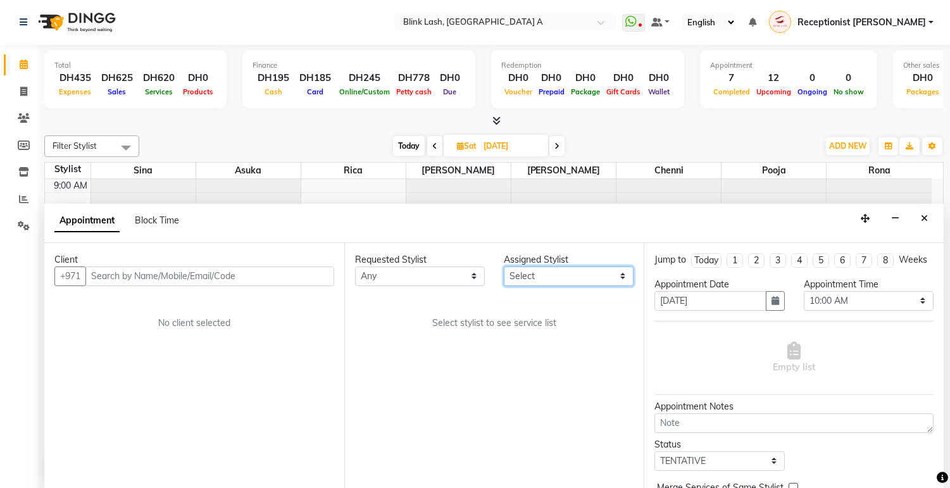
click at [592, 277] on select "Select [PERSON_NAME] [PERSON_NAME] pooja Rica [PERSON_NAME]" at bounding box center [569, 277] width 130 height 20
click at [504, 267] on select "Select [PERSON_NAME] [PERSON_NAME] pooja Rica [PERSON_NAME]" at bounding box center [569, 277] width 130 height 20
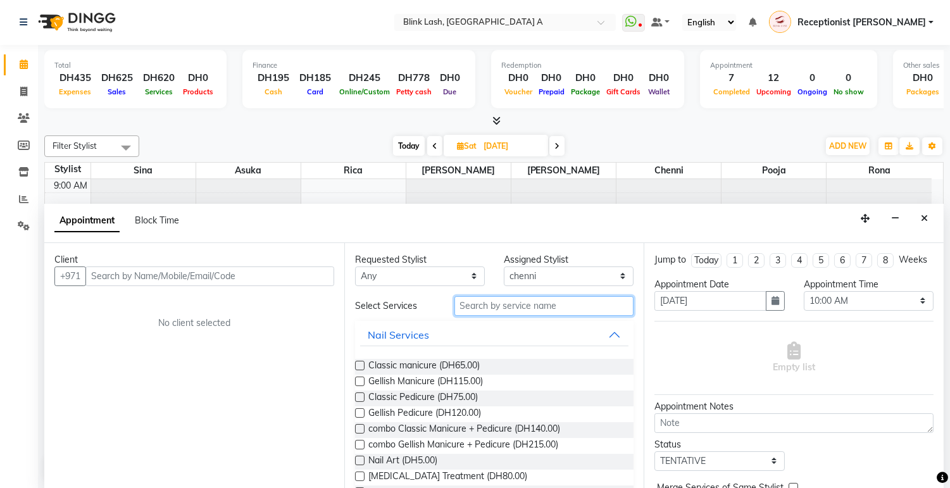
click at [572, 300] on input "text" at bounding box center [545, 306] width 180 height 20
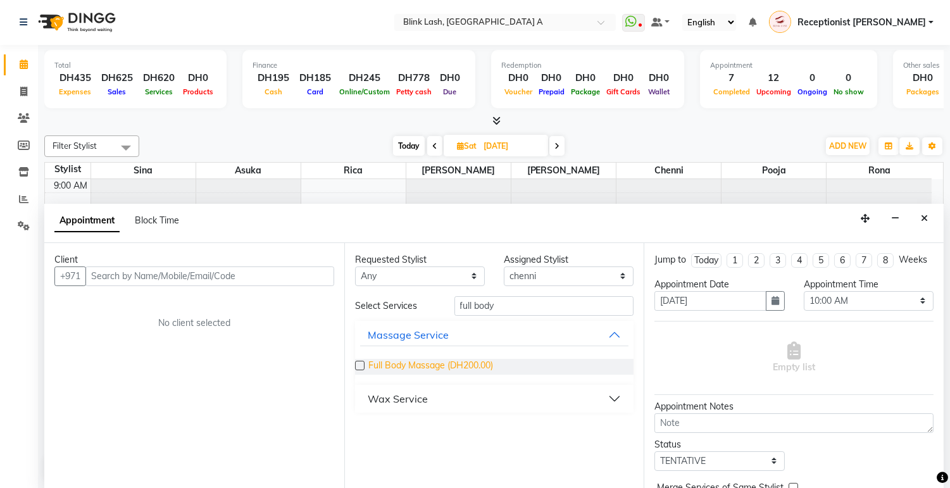
click at [461, 360] on span "Full Body Massage (DH200.00)" at bounding box center [431, 367] width 125 height 16
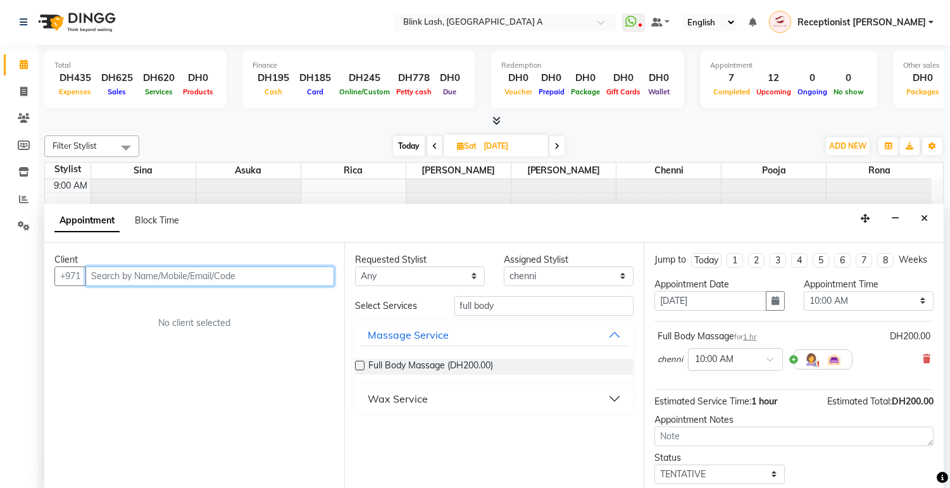
click at [175, 275] on input "text" at bounding box center [209, 277] width 249 height 20
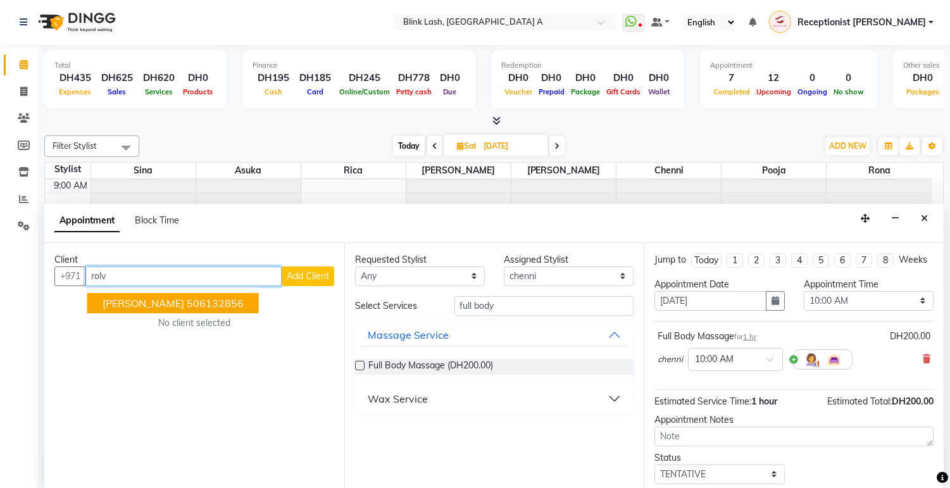
click at [187, 300] on ngb-highlight "506132856" at bounding box center [215, 303] width 57 height 13
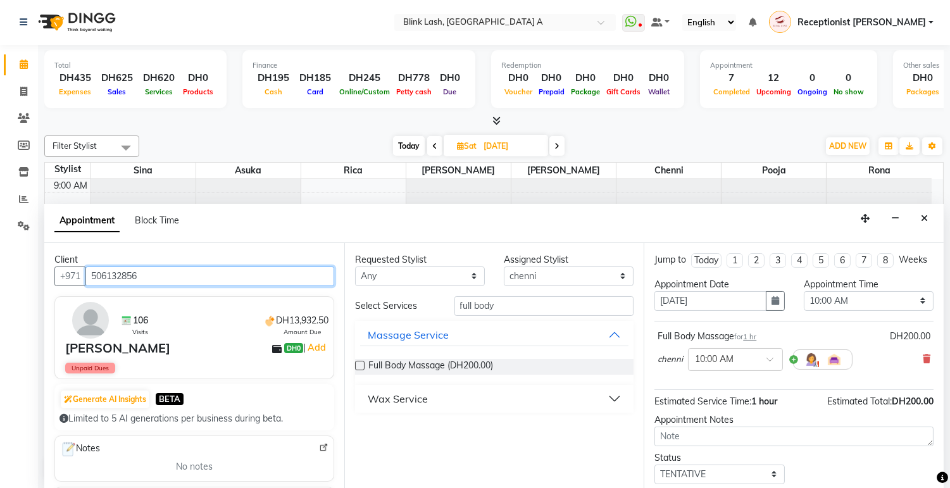
scroll to position [87, 0]
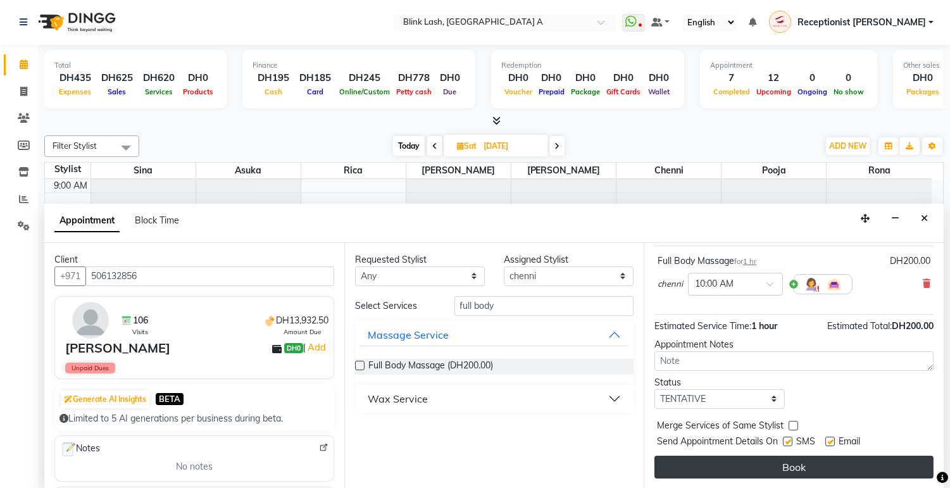
click at [908, 465] on button "Book" at bounding box center [794, 467] width 279 height 23
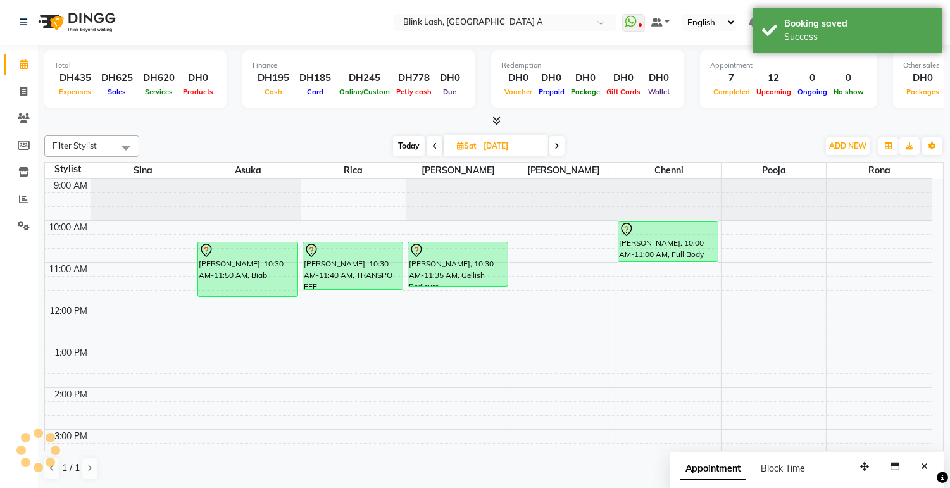
scroll to position [0, 0]
click at [561, 146] on span at bounding box center [557, 147] width 15 height 20
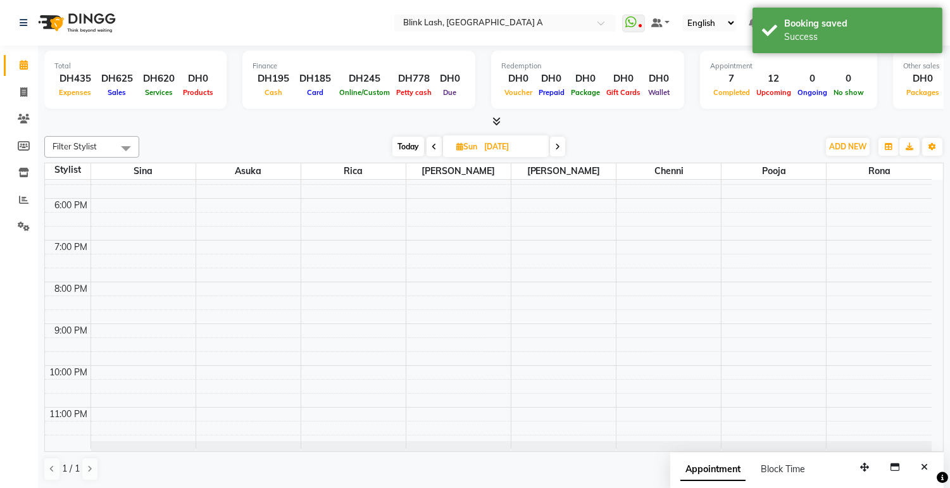
click at [559, 146] on icon at bounding box center [557, 147] width 5 height 8
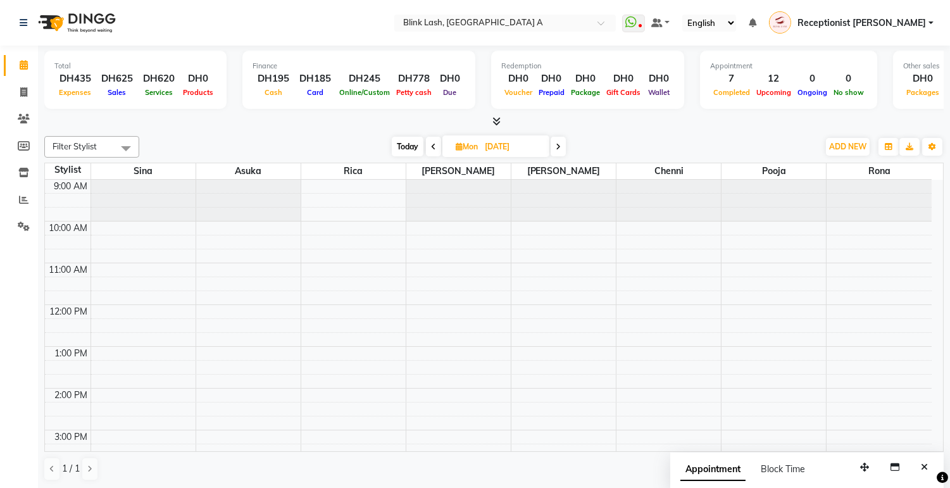
click at [562, 148] on span at bounding box center [558, 147] width 15 height 20
click at [851, 146] on span "ADD NEW" at bounding box center [848, 146] width 37 height 9
click at [798, 176] on button "Add Appointment" at bounding box center [819, 170] width 100 height 16
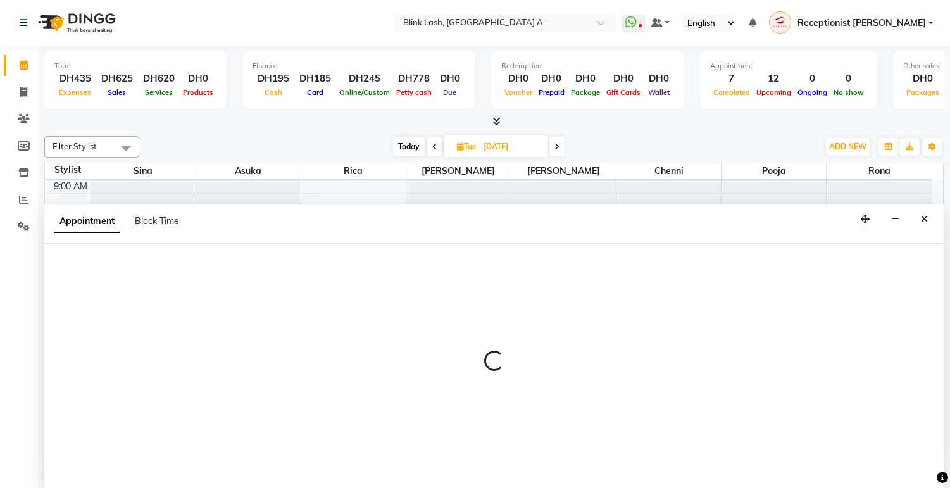
scroll to position [1, 0]
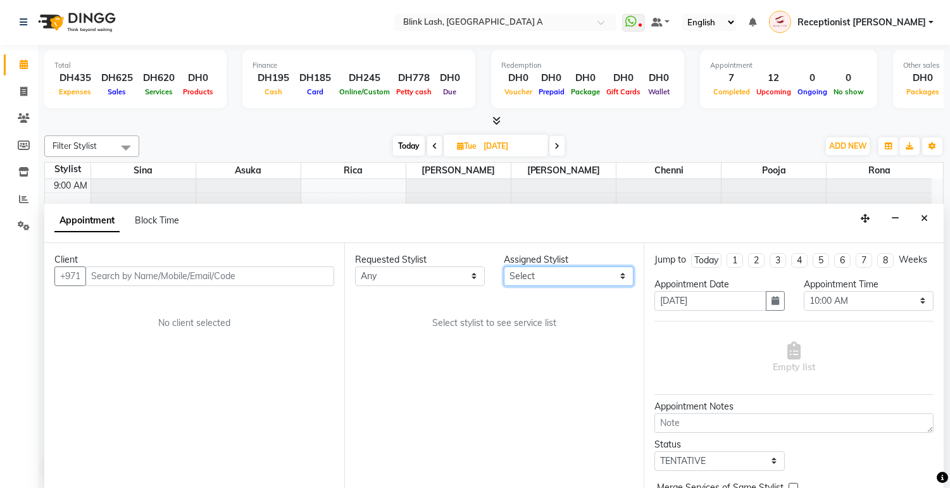
drag, startPoint x: 619, startPoint y: 267, endPoint x: 613, endPoint y: 269, distance: 6.8
click at [619, 267] on select "Select [PERSON_NAME] [PERSON_NAME] pooja Rica [PERSON_NAME]" at bounding box center [569, 277] width 130 height 20
click at [504, 267] on select "Select [PERSON_NAME] [PERSON_NAME] pooja Rica [PERSON_NAME]" at bounding box center [569, 277] width 130 height 20
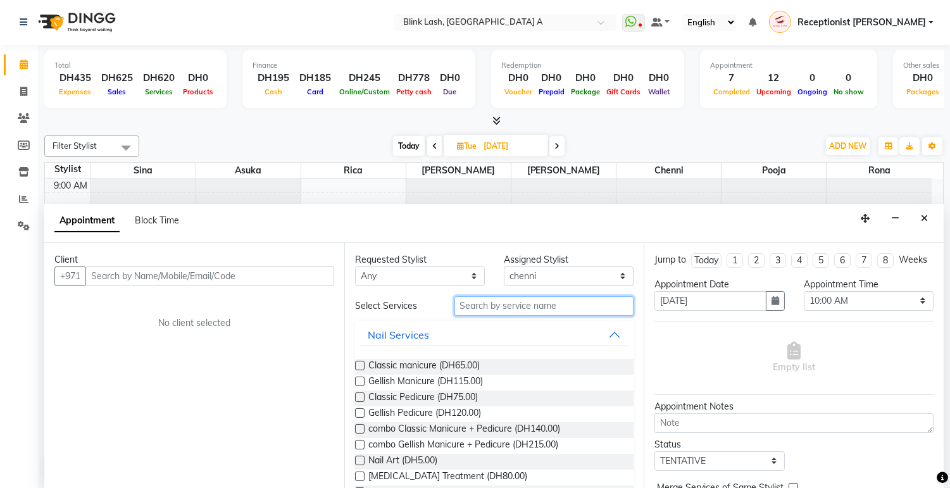
click at [566, 305] on input "text" at bounding box center [545, 306] width 180 height 20
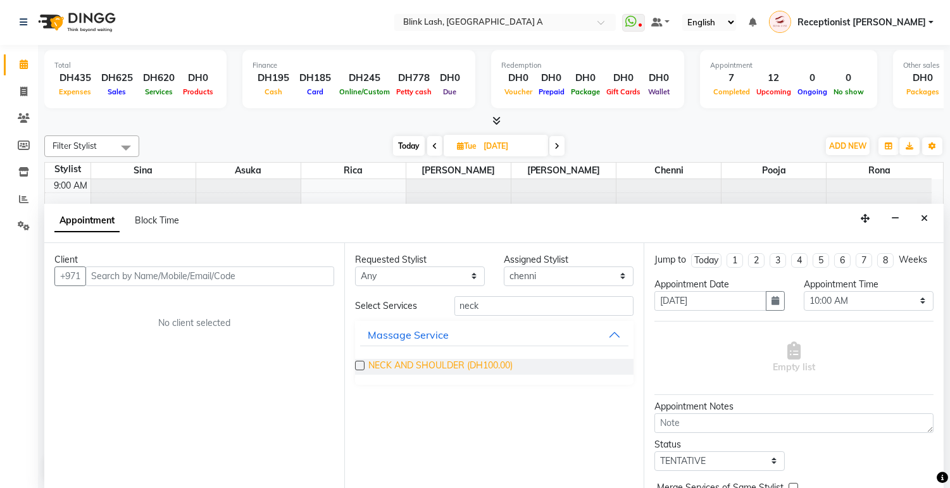
click at [467, 365] on span "NECK AND SHOULDER (DH100.00)" at bounding box center [441, 367] width 144 height 16
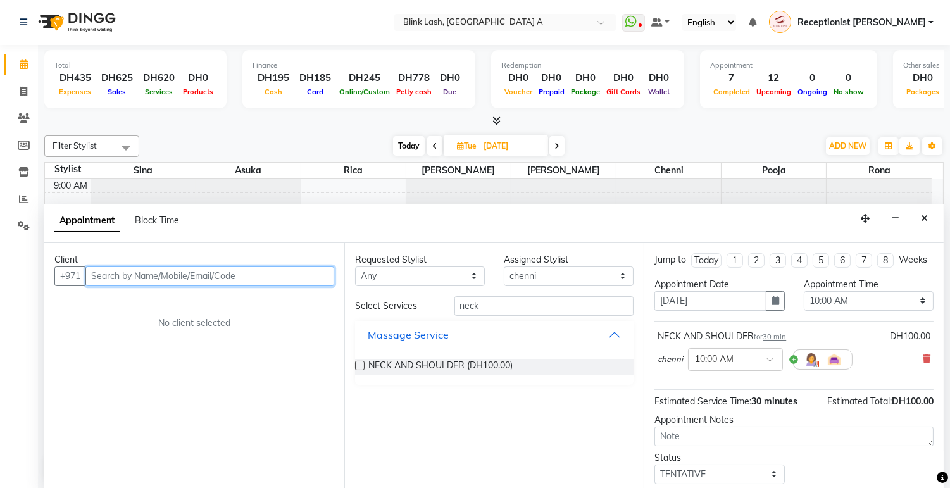
click at [251, 280] on input "text" at bounding box center [209, 277] width 249 height 20
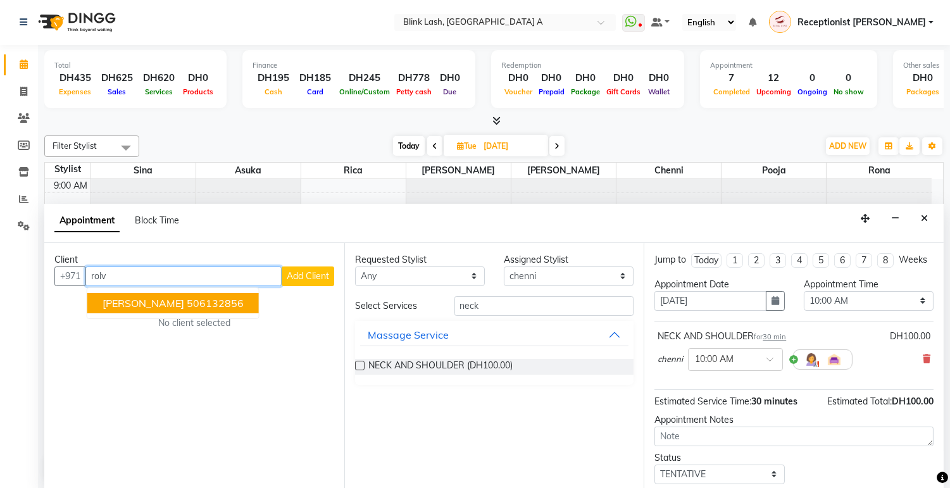
click at [211, 301] on ngb-highlight "506132856" at bounding box center [215, 303] width 57 height 13
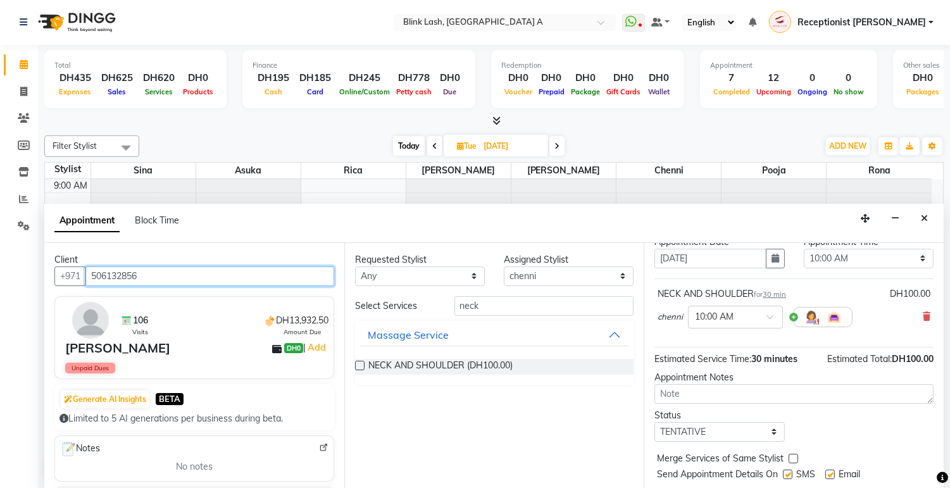
scroll to position [87, 0]
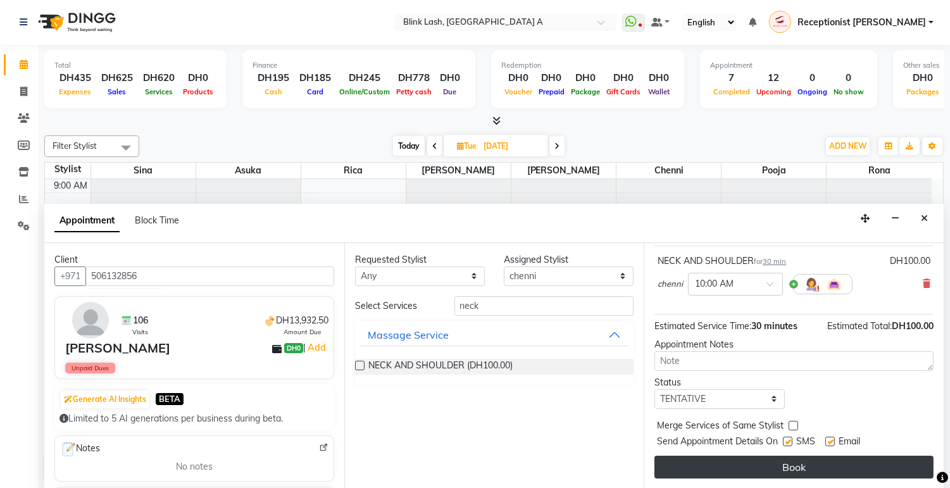
click at [755, 459] on button "Book" at bounding box center [794, 467] width 279 height 23
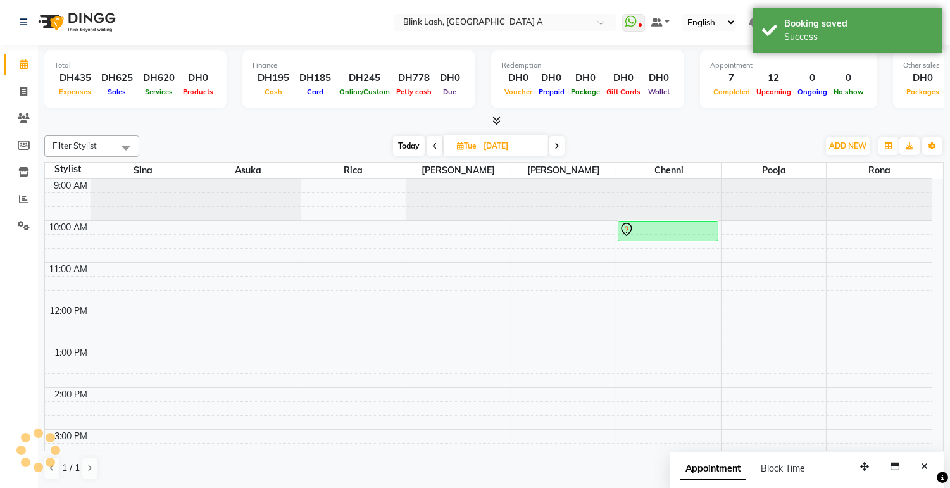
scroll to position [0, 0]
drag, startPoint x: 691, startPoint y: 237, endPoint x: 686, endPoint y: 260, distance: 23.4
click at [686, 260] on div "9:00 AM 10:00 AM 11:00 AM 12:00 PM 1:00 PM 2:00 PM 3:00 PM 4:00 PM 5:00 PM 6:00…" at bounding box center [488, 493] width 887 height 626
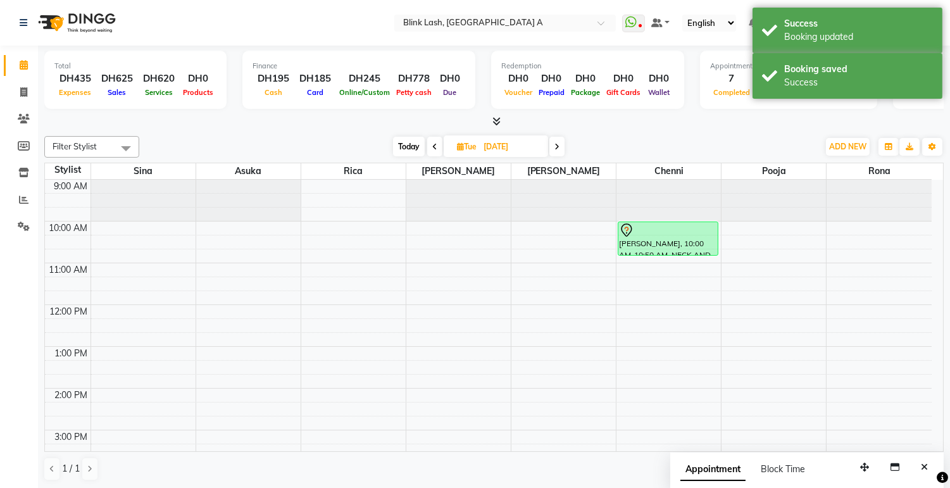
click at [558, 148] on icon at bounding box center [557, 147] width 5 height 8
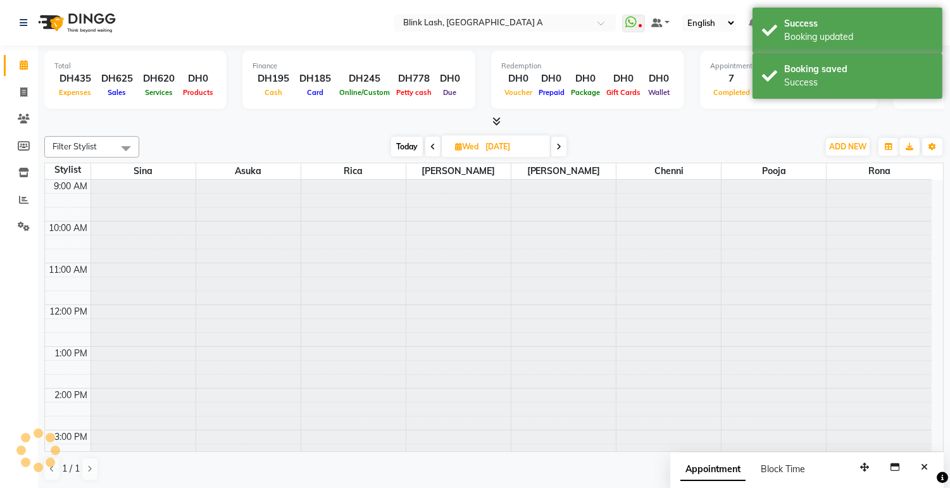
scroll to position [358, 0]
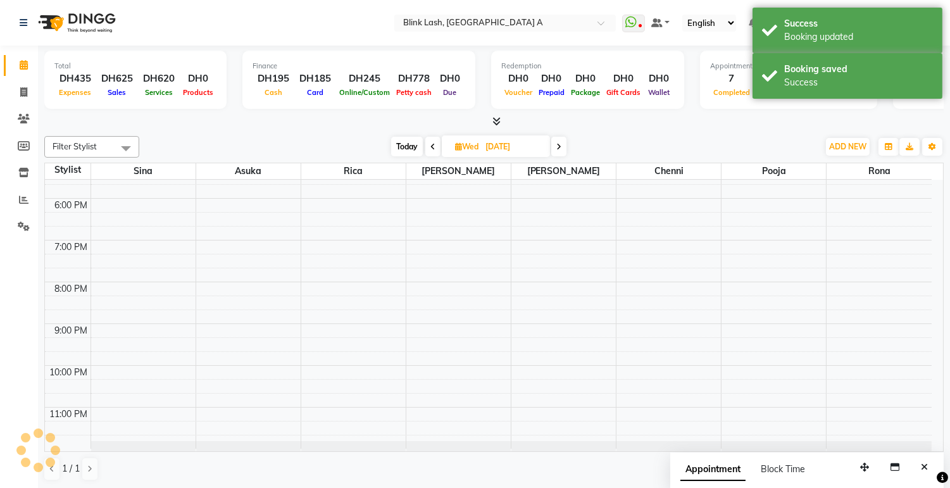
click at [564, 141] on span at bounding box center [559, 147] width 15 height 20
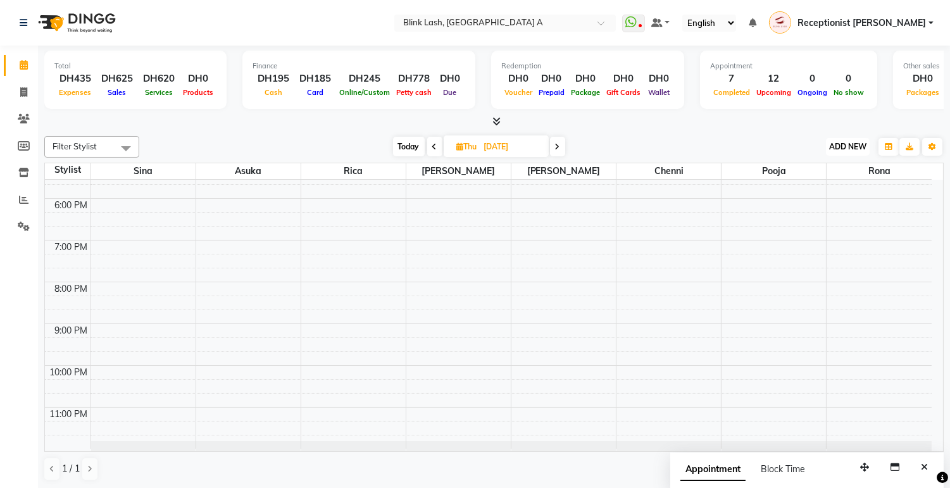
click at [846, 142] on span "ADD NEW" at bounding box center [848, 146] width 37 height 9
click at [821, 174] on button "Add Appointment" at bounding box center [819, 170] width 100 height 16
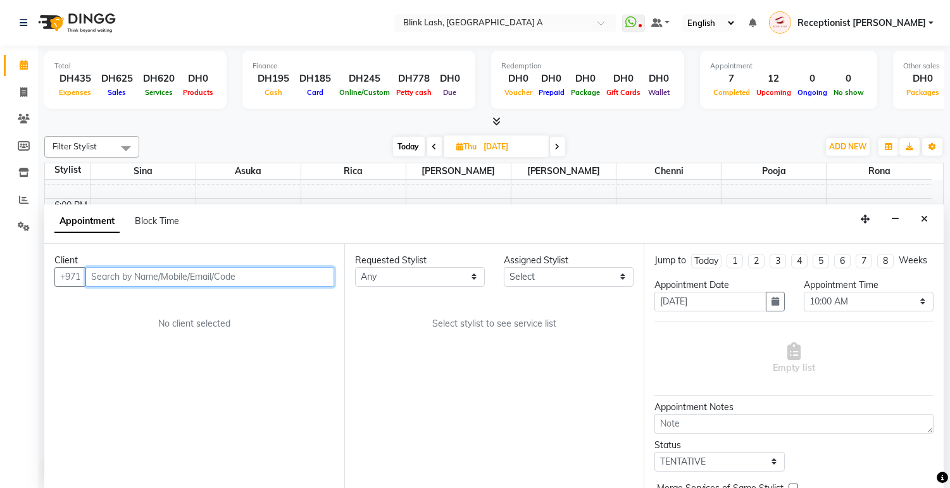
scroll to position [1, 0]
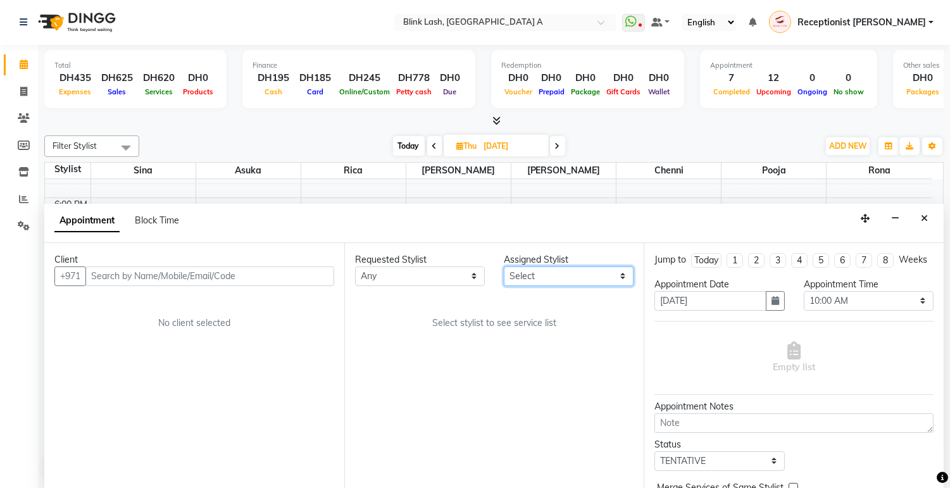
click at [610, 277] on select "Select [PERSON_NAME] [PERSON_NAME] pooja Rica [PERSON_NAME]" at bounding box center [569, 277] width 130 height 20
click at [504, 267] on select "Select [PERSON_NAME] [PERSON_NAME] pooja Rica [PERSON_NAME]" at bounding box center [569, 277] width 130 height 20
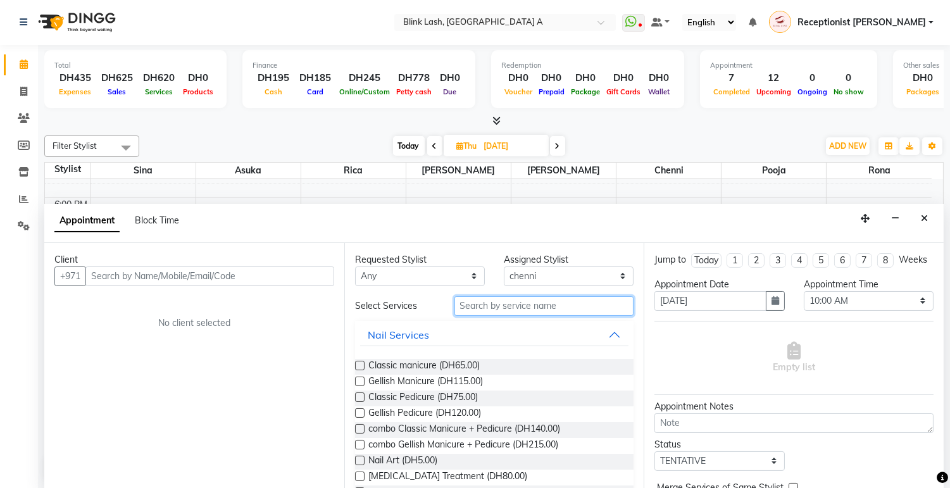
click at [548, 305] on input "text" at bounding box center [545, 306] width 180 height 20
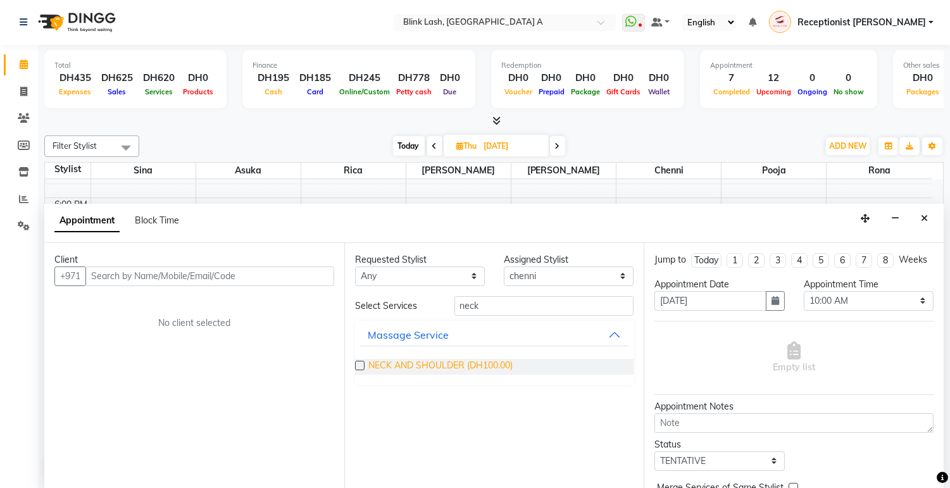
click at [488, 369] on span "NECK AND SHOULDER (DH100.00)" at bounding box center [441, 367] width 144 height 16
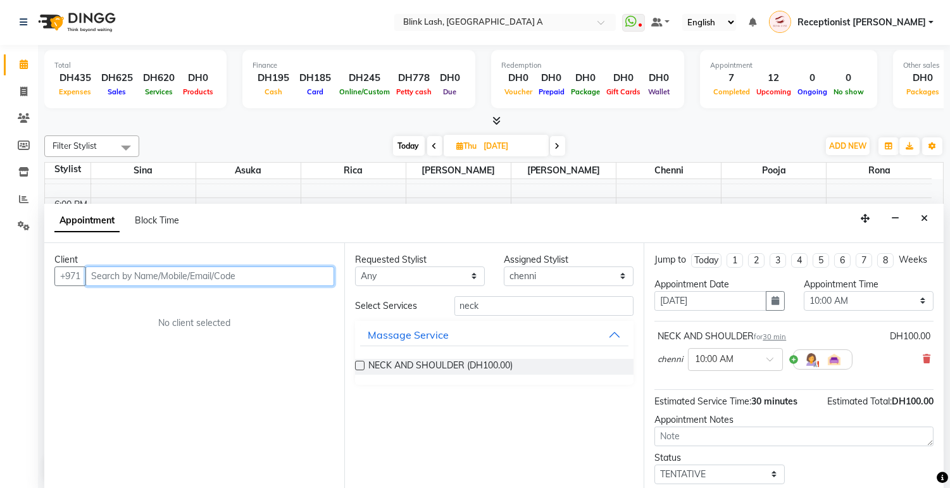
click at [282, 281] on input "text" at bounding box center [209, 277] width 249 height 20
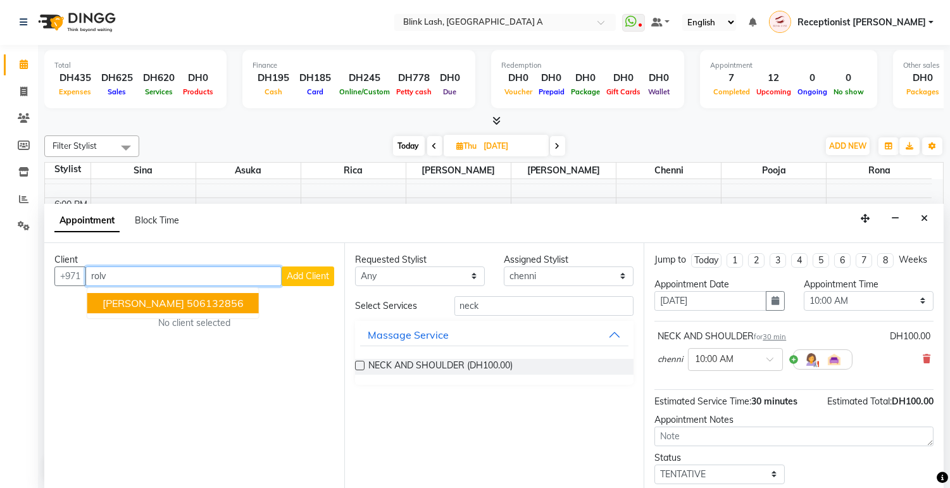
click at [211, 300] on ngb-highlight "506132856" at bounding box center [215, 303] width 57 height 13
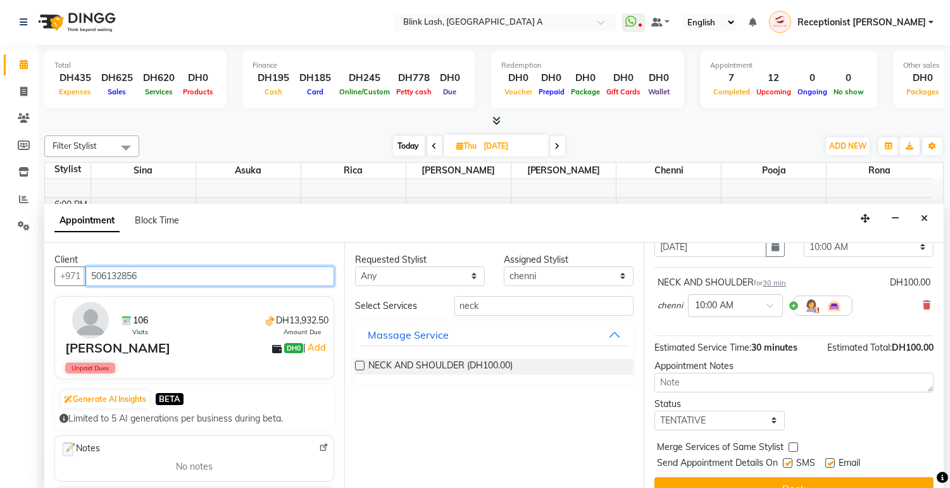
scroll to position [87, 0]
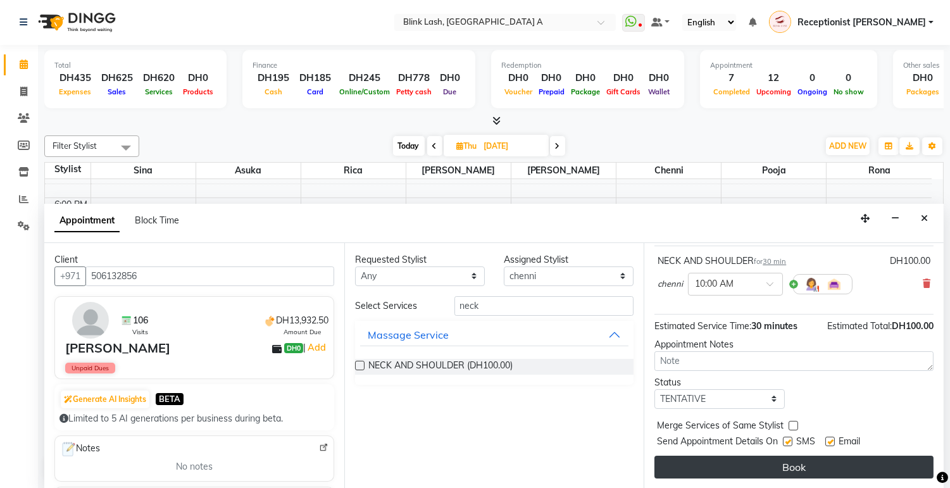
click at [878, 463] on button "Book" at bounding box center [794, 467] width 279 height 23
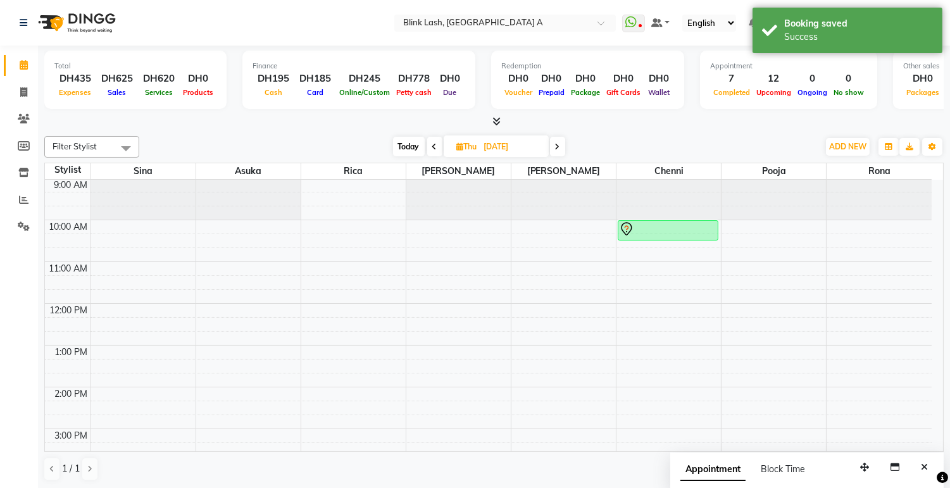
scroll to position [0, 0]
drag, startPoint x: 681, startPoint y: 242, endPoint x: 681, endPoint y: 251, distance: 8.9
click at [681, 251] on div "rolv jonasen, 10:00 AM-10:30 AM, NECK AND SHOULDER LEANNE, 03:45 PM-05:15 PM, G…" at bounding box center [669, 493] width 104 height 626
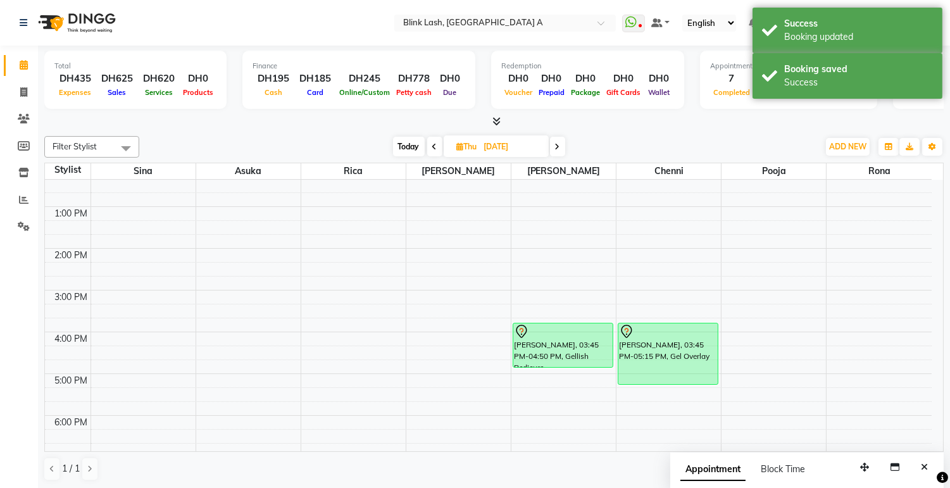
scroll to position [141, 0]
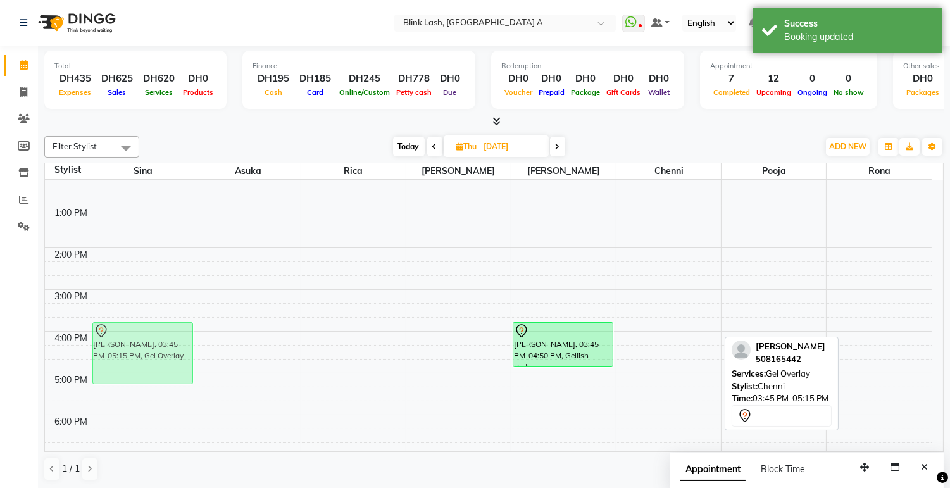
drag, startPoint x: 680, startPoint y: 357, endPoint x: 195, endPoint y: 357, distance: 485.0
click at [187, 357] on tr "LEANNE, 03:45 PM-05:15 PM, Gel Overlay LEANNE, 03:45 PM-04:50 PM, Gellish Pedic…" at bounding box center [488, 352] width 887 height 626
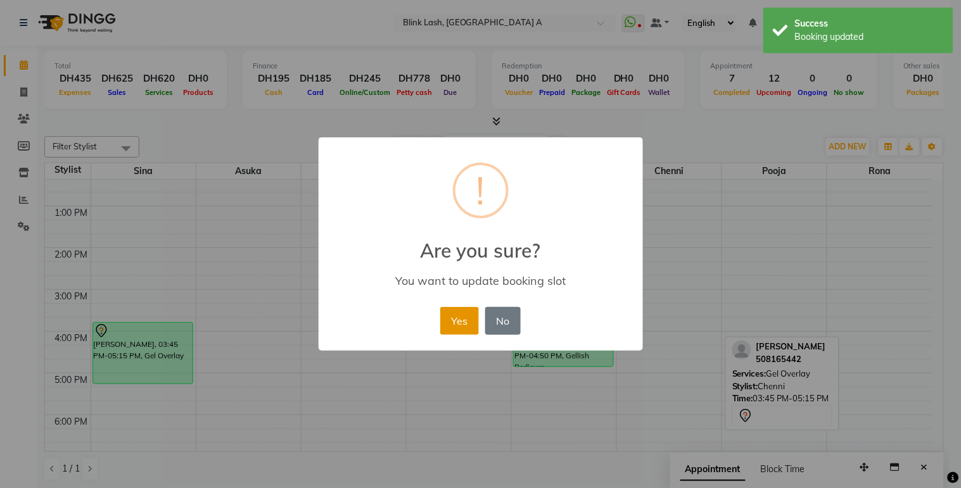
click at [459, 317] on button "Yes" at bounding box center [459, 321] width 39 height 28
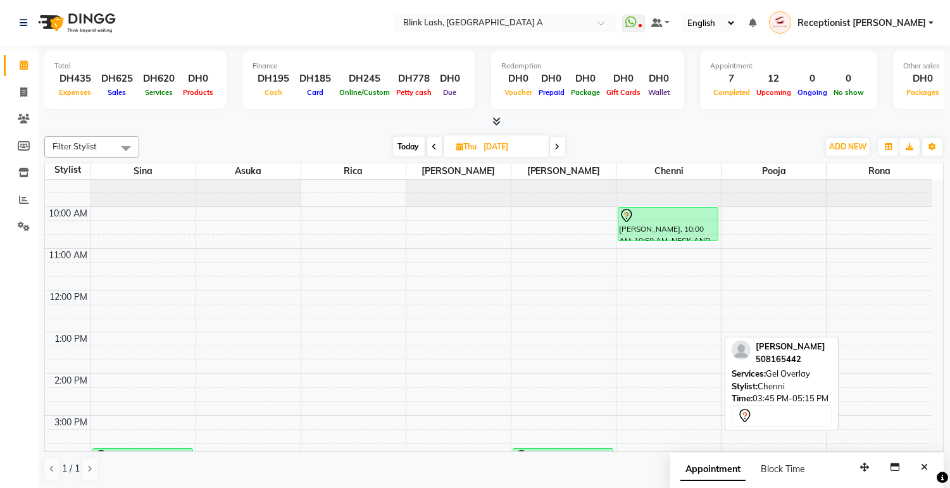
scroll to position [0, 0]
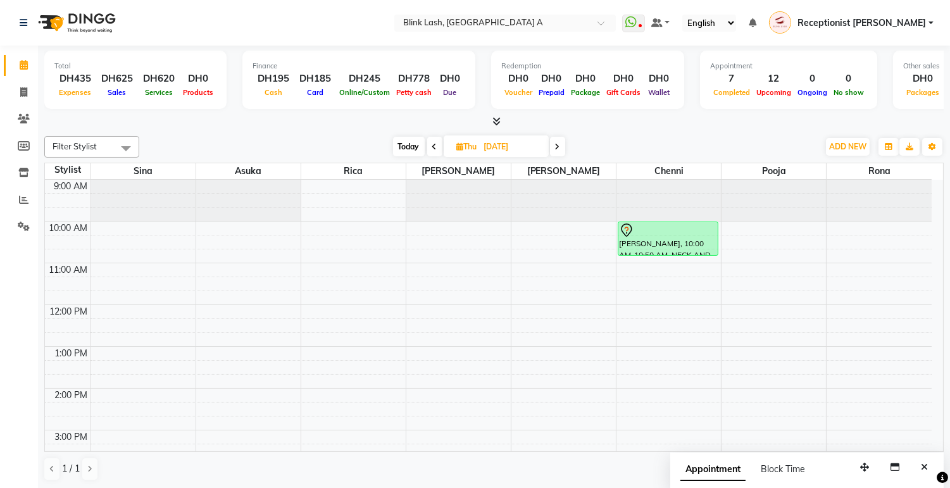
click at [553, 148] on span at bounding box center [557, 147] width 15 height 20
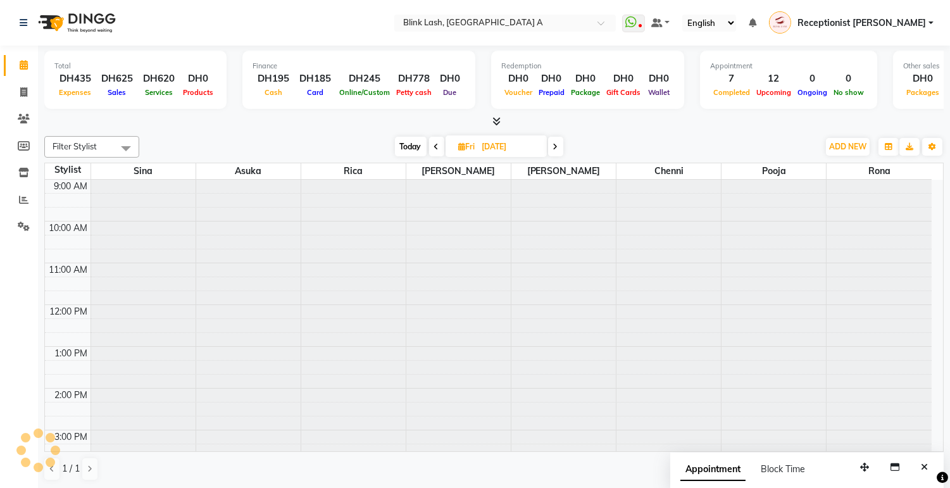
scroll to position [358, 0]
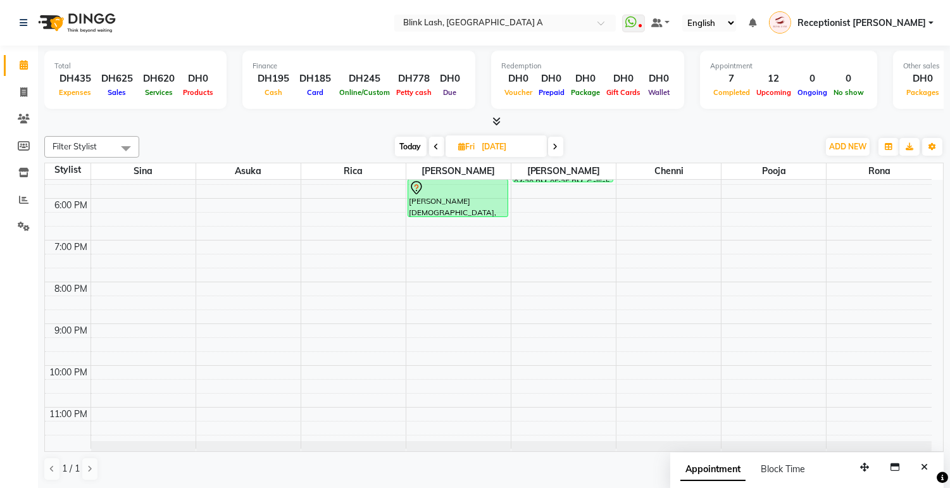
click at [555, 148] on icon at bounding box center [555, 147] width 5 height 8
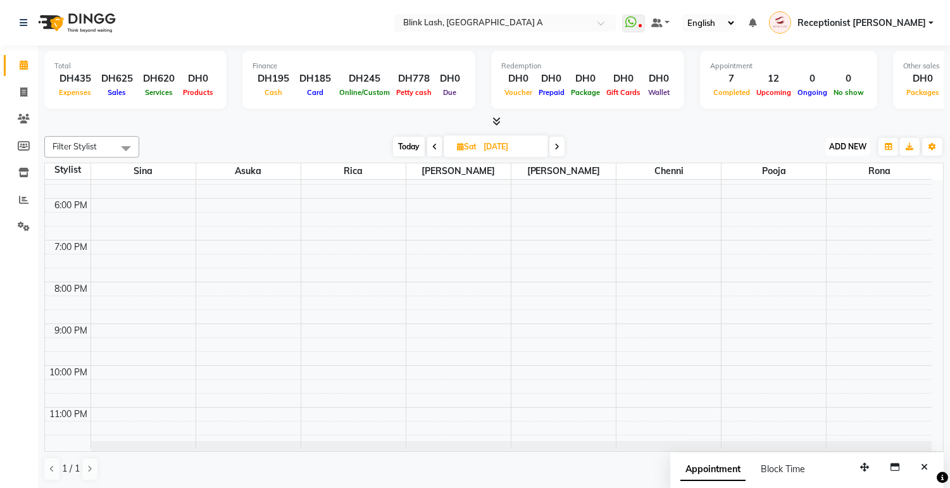
click at [837, 147] on span "ADD NEW" at bounding box center [848, 146] width 37 height 9
click at [833, 168] on button "Add Appointment" at bounding box center [819, 170] width 100 height 16
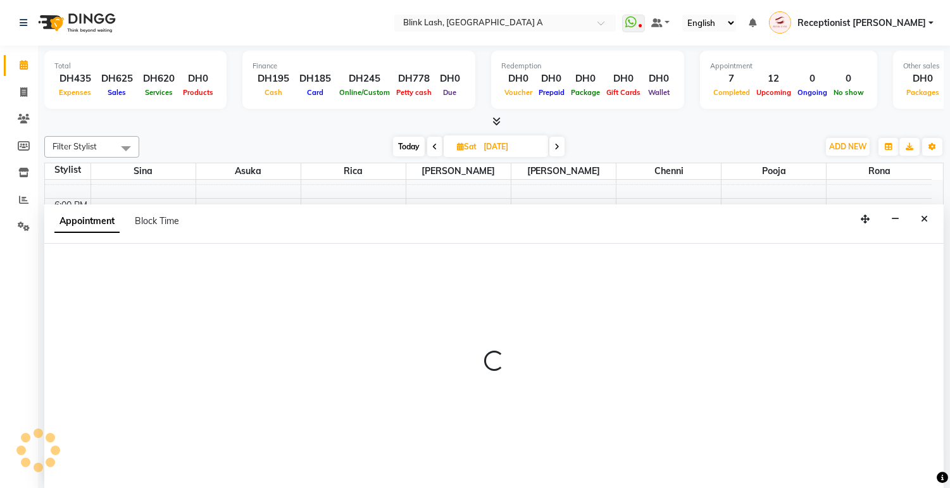
scroll to position [1, 0]
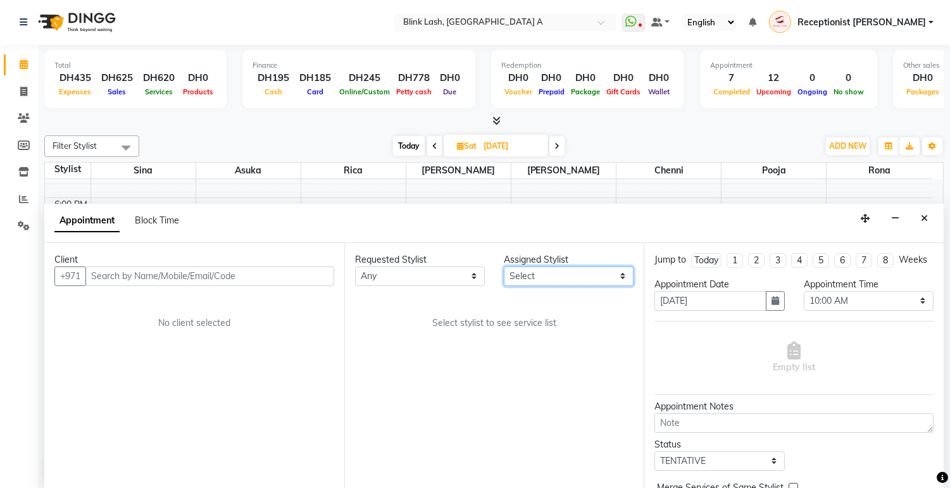
click at [598, 274] on select "Select [PERSON_NAME] [PERSON_NAME] pooja Rica [PERSON_NAME]" at bounding box center [569, 277] width 130 height 20
click at [504, 267] on select "Select [PERSON_NAME] [PERSON_NAME] pooja Rica [PERSON_NAME]" at bounding box center [569, 277] width 130 height 20
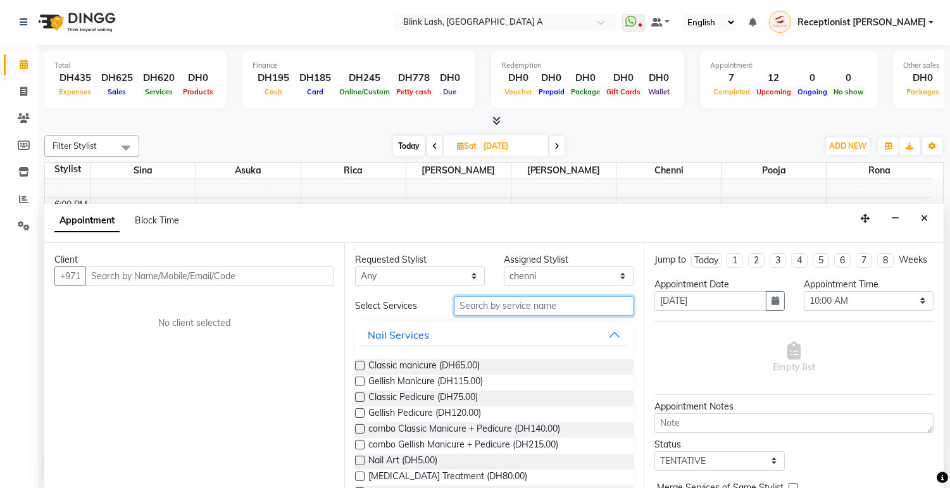
click at [555, 308] on input "text" at bounding box center [545, 306] width 180 height 20
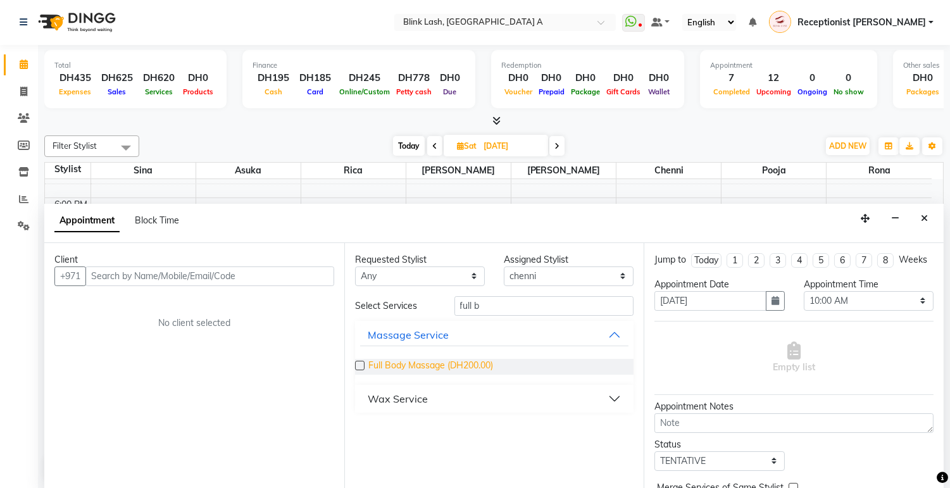
click at [473, 360] on span "Full Body Massage (DH200.00)" at bounding box center [431, 367] width 125 height 16
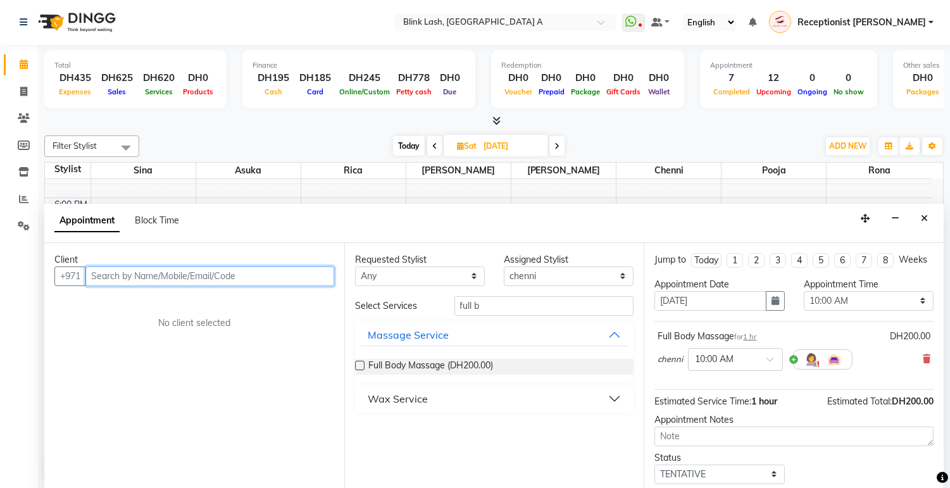
click at [317, 281] on input "text" at bounding box center [209, 277] width 249 height 20
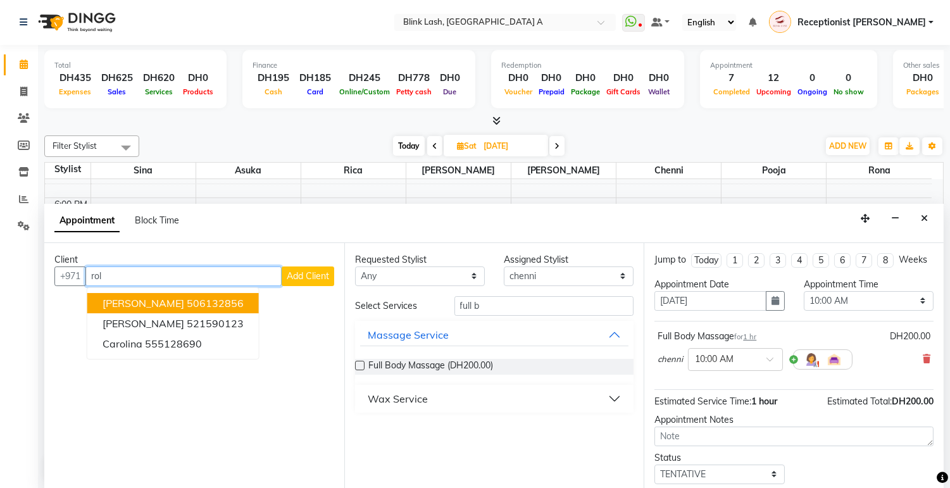
click at [229, 298] on button "rolv jonasen 506132856" at bounding box center [173, 303] width 172 height 20
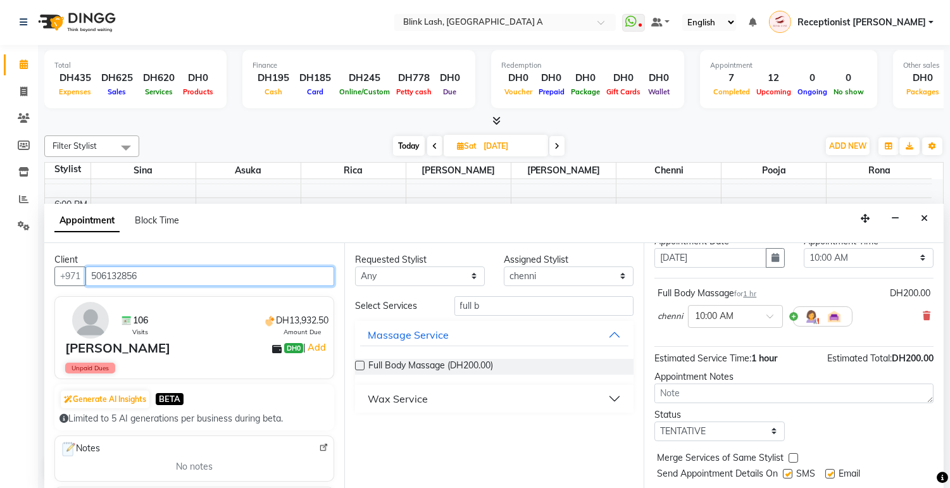
scroll to position [87, 0]
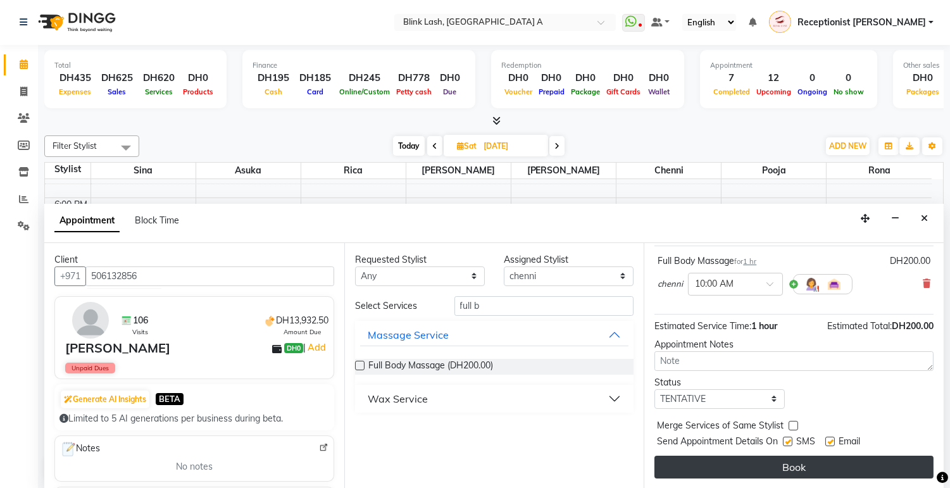
click at [885, 460] on button "Book" at bounding box center [794, 467] width 279 height 23
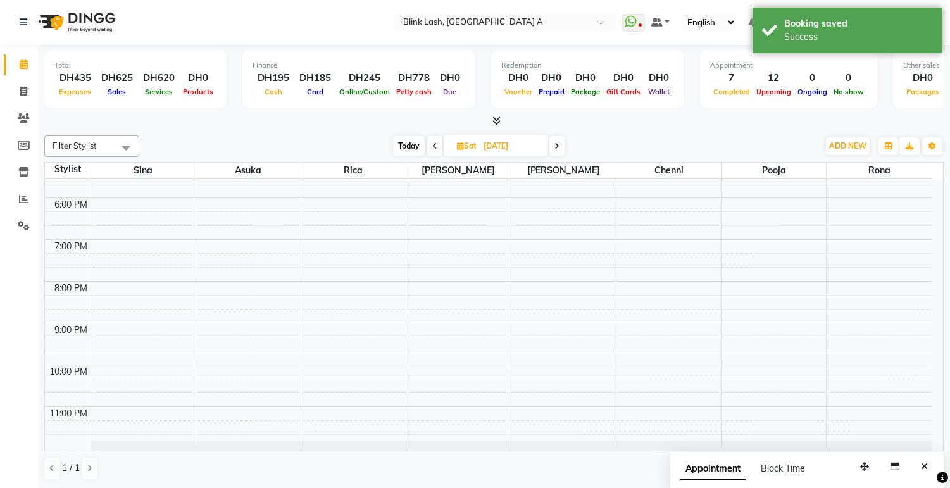
scroll to position [0, 0]
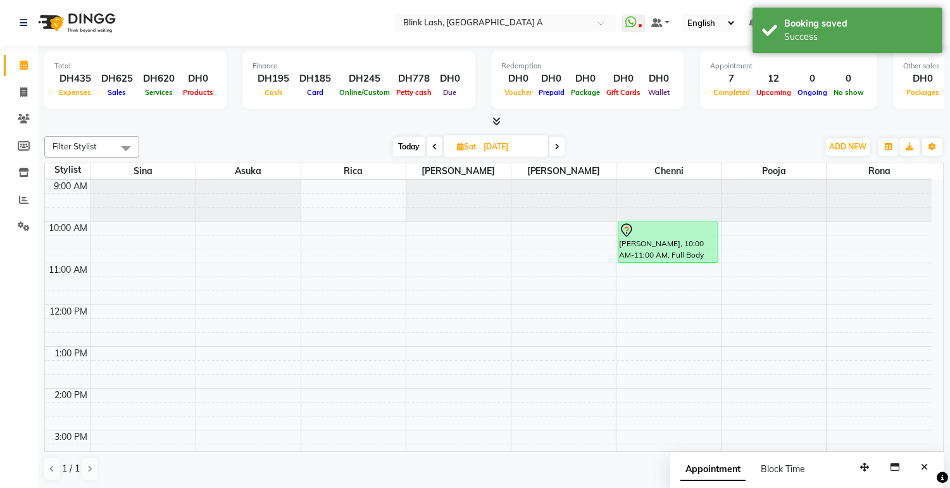
click at [408, 148] on span "Today" at bounding box center [409, 147] width 32 height 20
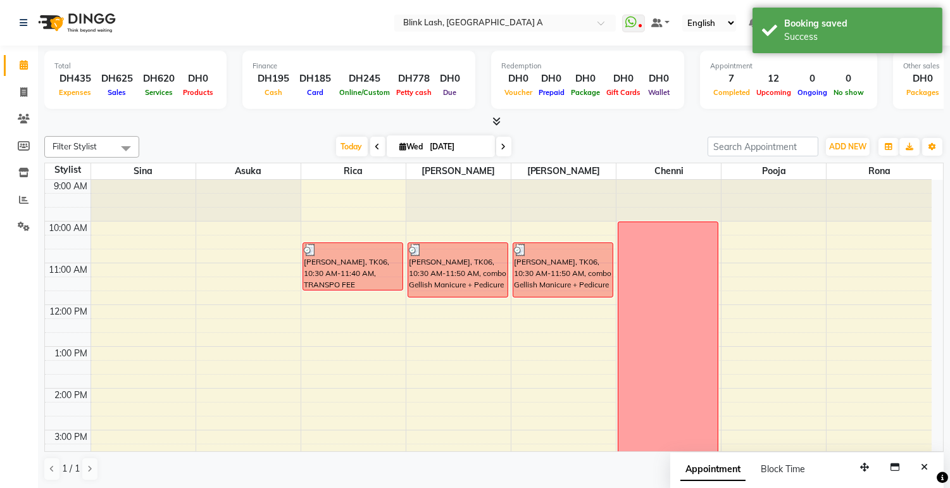
click at [502, 137] on span at bounding box center [503, 147] width 15 height 20
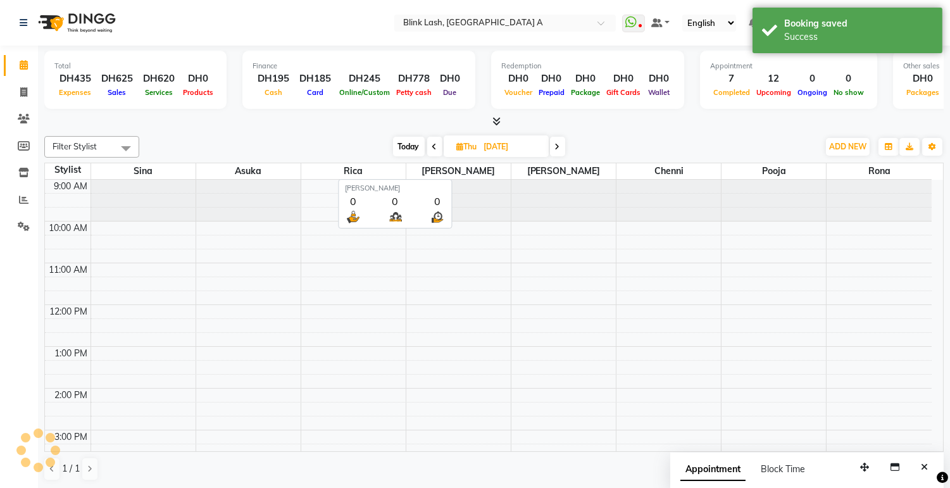
scroll to position [358, 0]
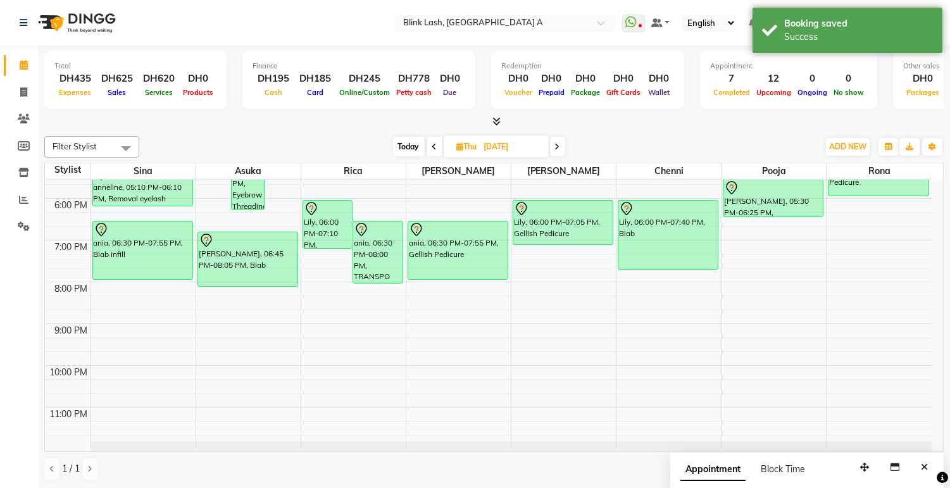
click at [463, 143] on span "Thu" at bounding box center [467, 146] width 27 height 9
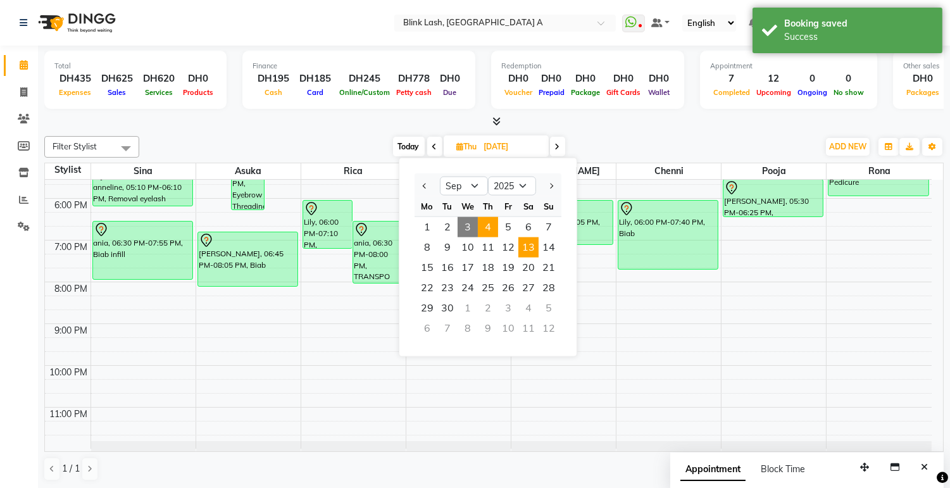
click at [534, 241] on span "13" at bounding box center [529, 247] width 20 height 20
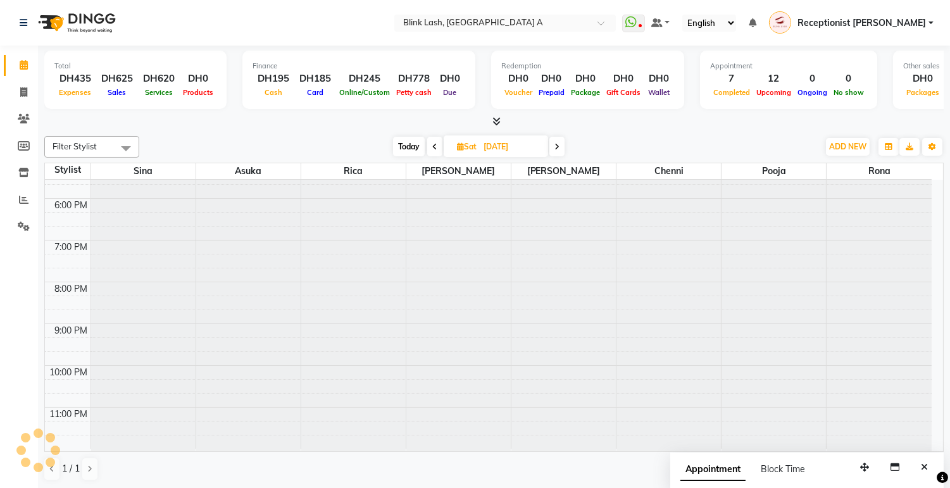
scroll to position [0, 0]
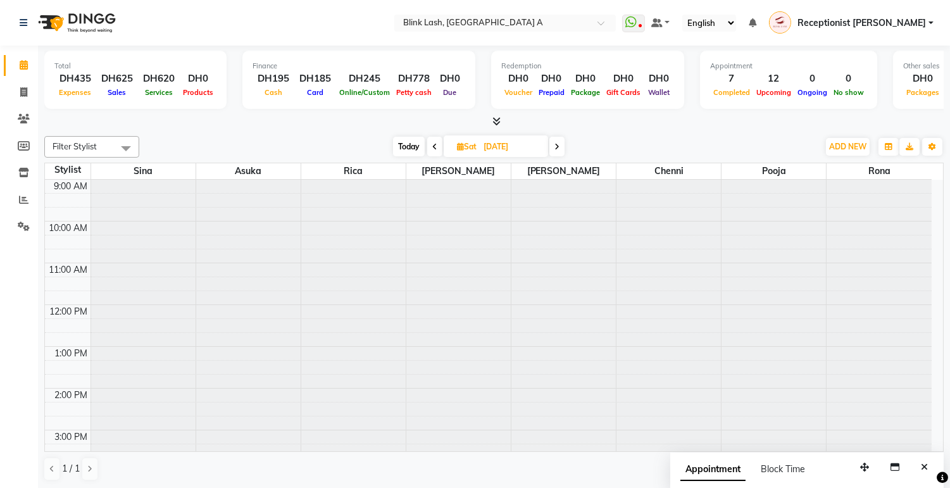
click at [464, 146] on span "Sat" at bounding box center [467, 146] width 26 height 9
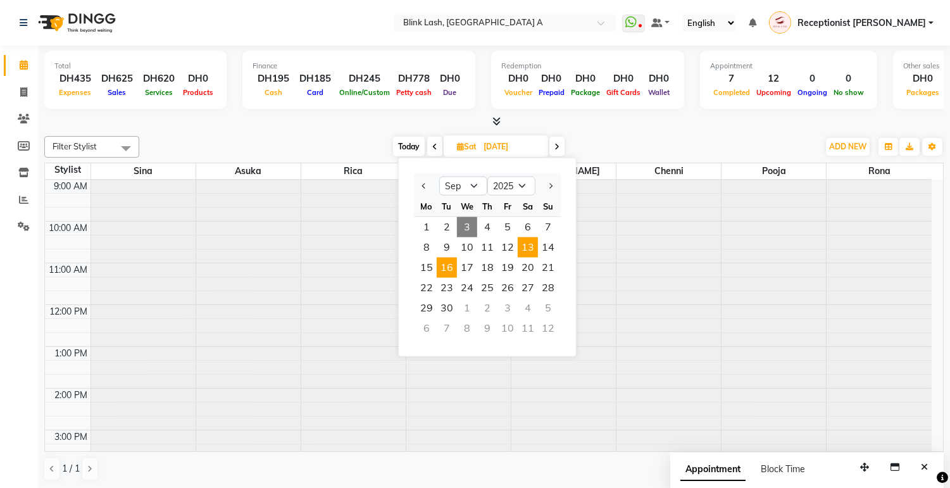
click at [445, 263] on span "16" at bounding box center [447, 268] width 20 height 20
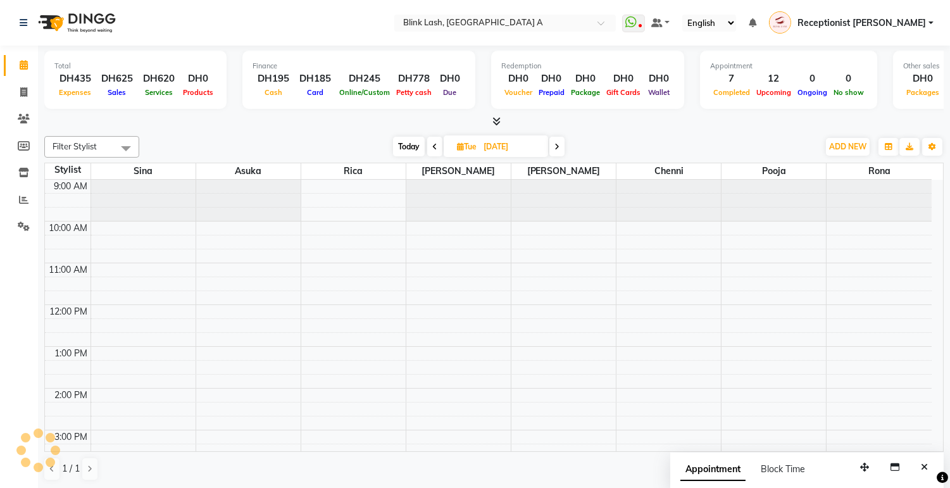
scroll to position [358, 0]
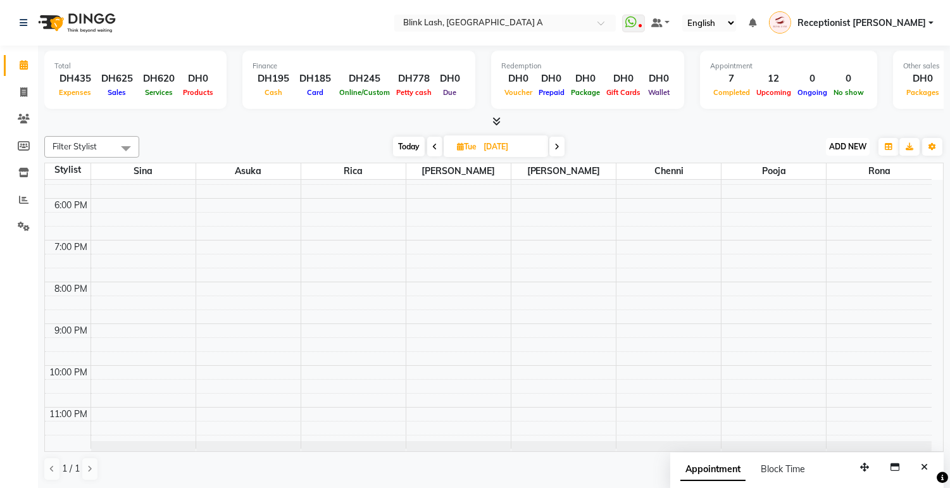
click at [841, 148] on span "ADD NEW" at bounding box center [848, 146] width 37 height 9
click at [824, 169] on button "Add Appointment" at bounding box center [819, 170] width 100 height 16
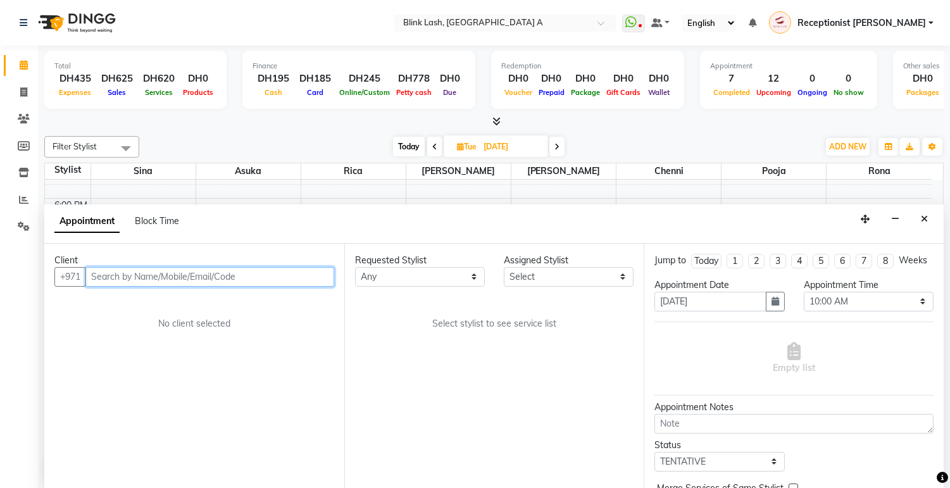
scroll to position [1, 0]
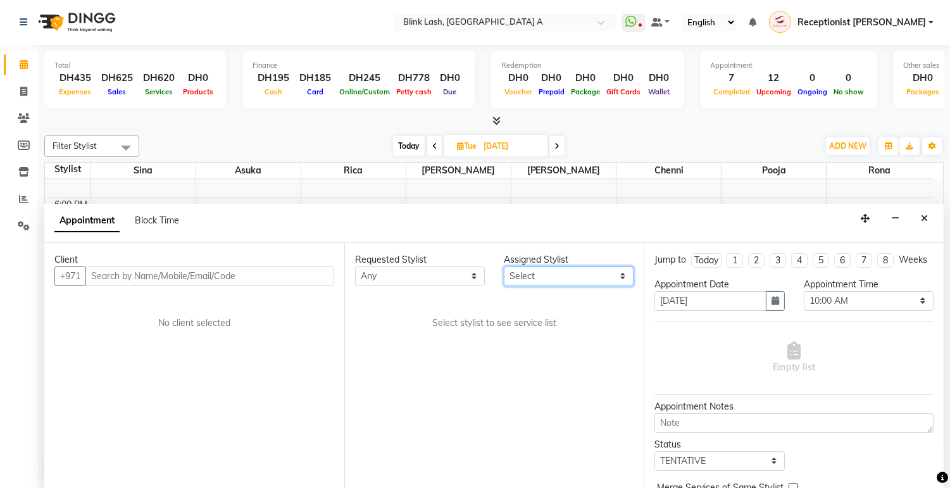
click at [603, 285] on select "Select [PERSON_NAME] [PERSON_NAME] pooja Rica [PERSON_NAME]" at bounding box center [569, 277] width 130 height 20
click at [504, 267] on select "Select [PERSON_NAME] [PERSON_NAME] pooja Rica [PERSON_NAME]" at bounding box center [569, 277] width 130 height 20
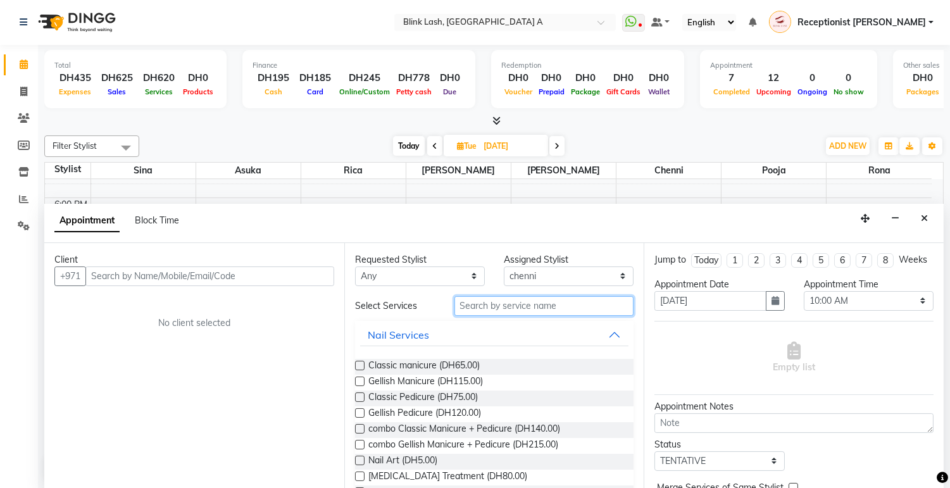
click at [602, 300] on input "text" at bounding box center [545, 306] width 180 height 20
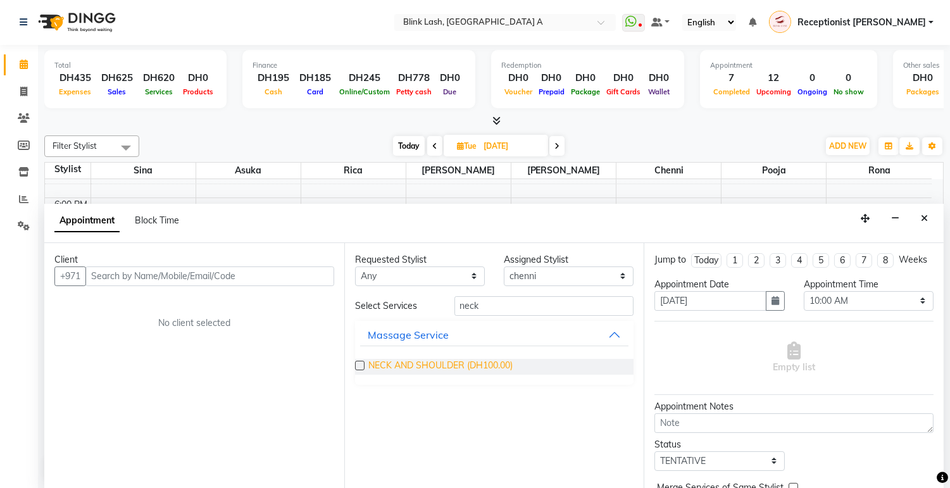
click at [441, 367] on span "NECK AND SHOULDER (DH100.00)" at bounding box center [441, 367] width 144 height 16
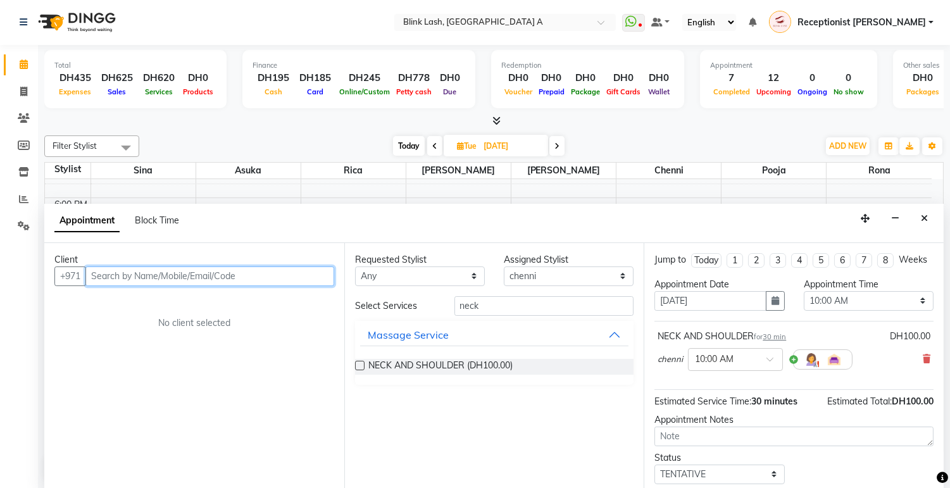
click at [187, 279] on input "text" at bounding box center [209, 277] width 249 height 20
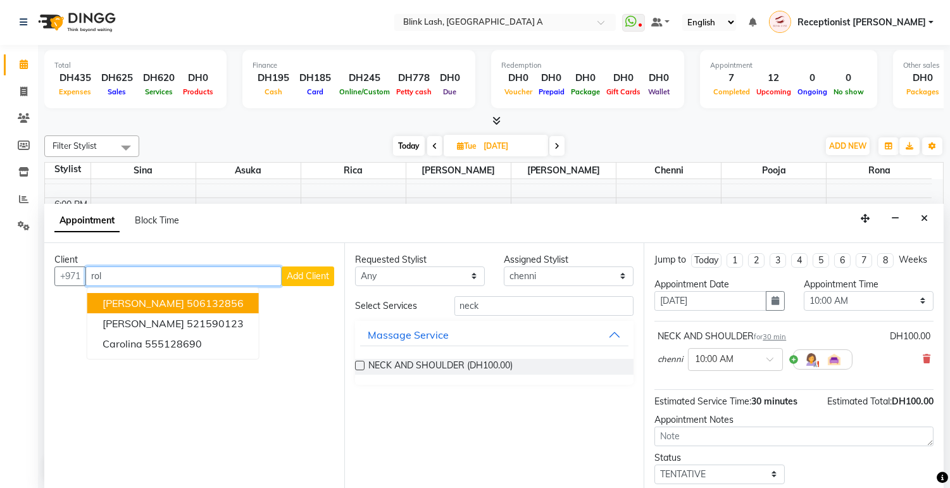
click at [187, 300] on ngb-highlight "506132856" at bounding box center [215, 303] width 57 height 13
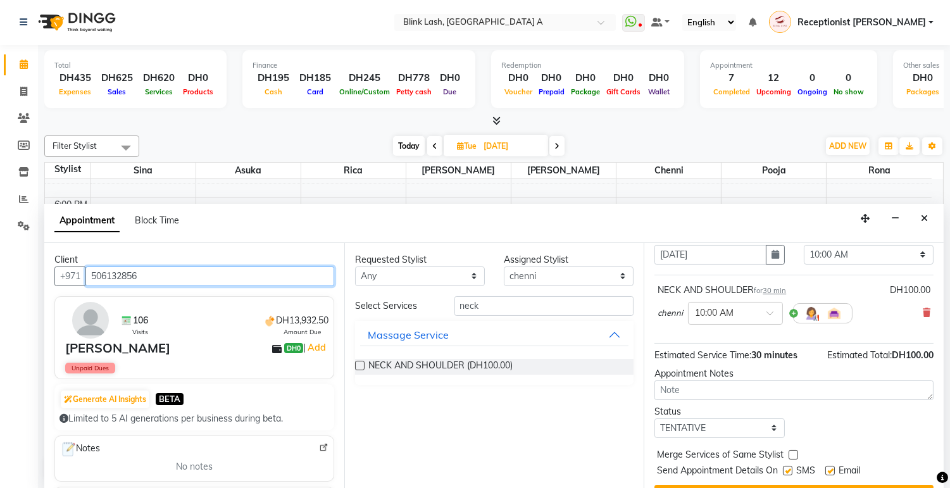
scroll to position [87, 0]
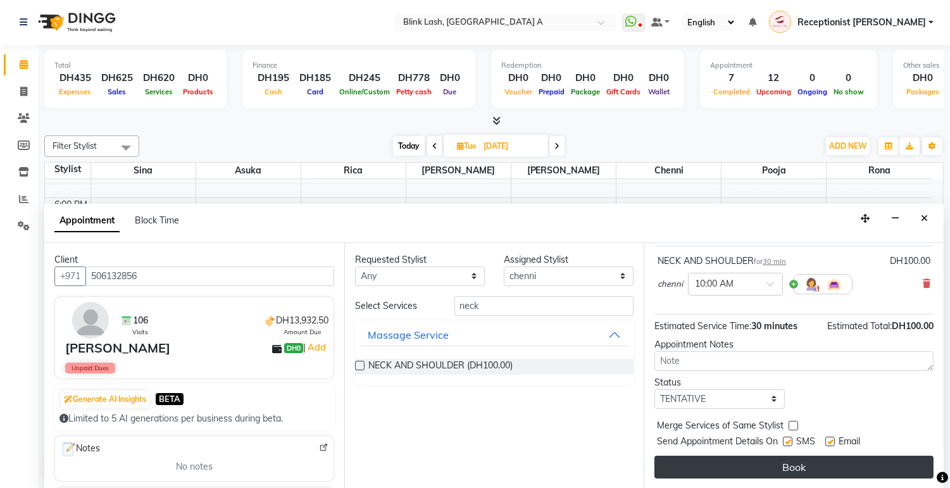
click at [827, 472] on button "Book" at bounding box center [794, 467] width 279 height 23
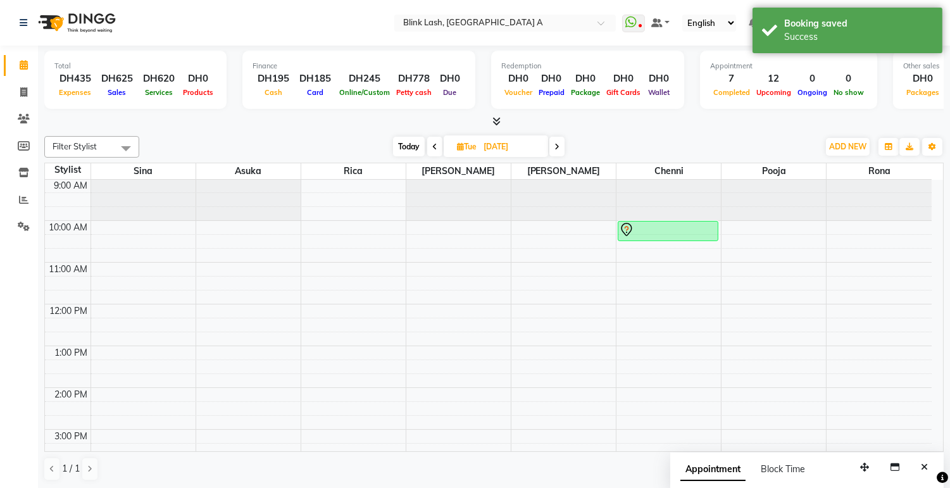
scroll to position [0, 0]
drag, startPoint x: 676, startPoint y: 242, endPoint x: 674, endPoint y: 264, distance: 22.3
click at [674, 262] on div "9:00 AM 10:00 AM 11:00 AM 12:00 PM 1:00 PM 2:00 PM 3:00 PM 4:00 PM 5:00 PM 6:00…" at bounding box center [488, 493] width 887 height 626
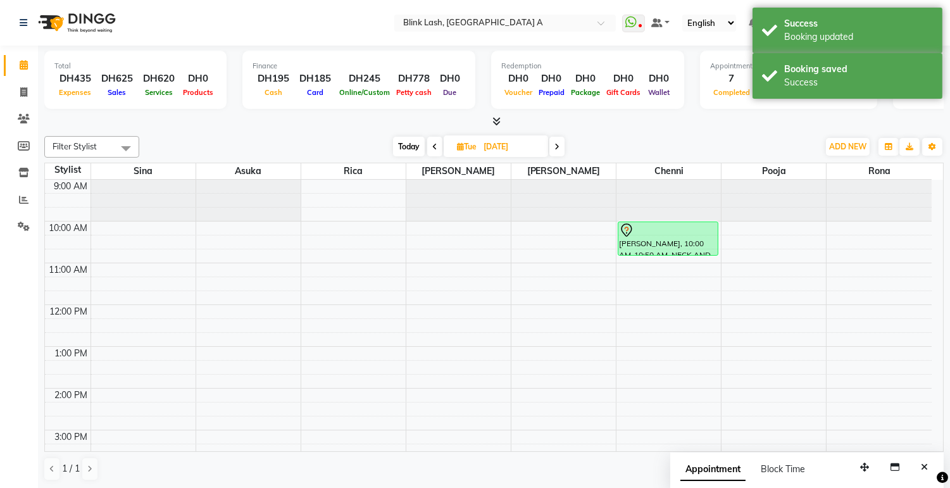
click at [553, 148] on span at bounding box center [557, 147] width 15 height 20
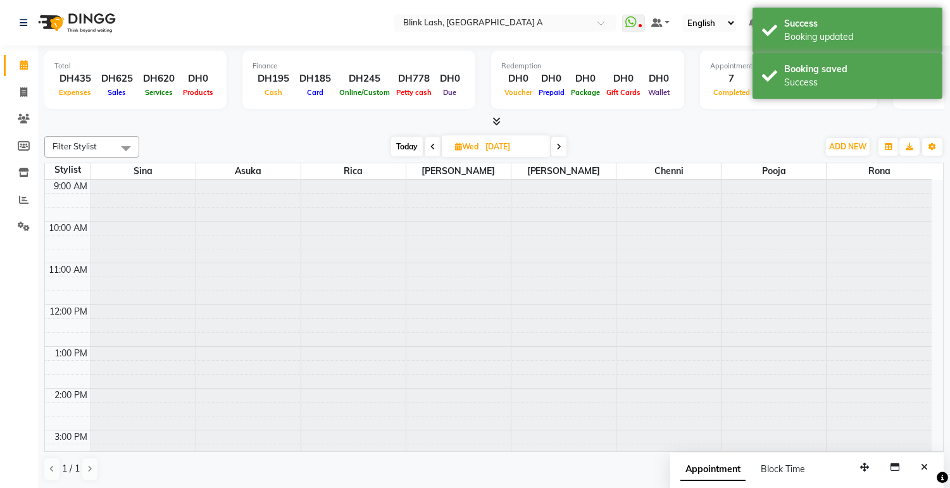
scroll to position [358, 0]
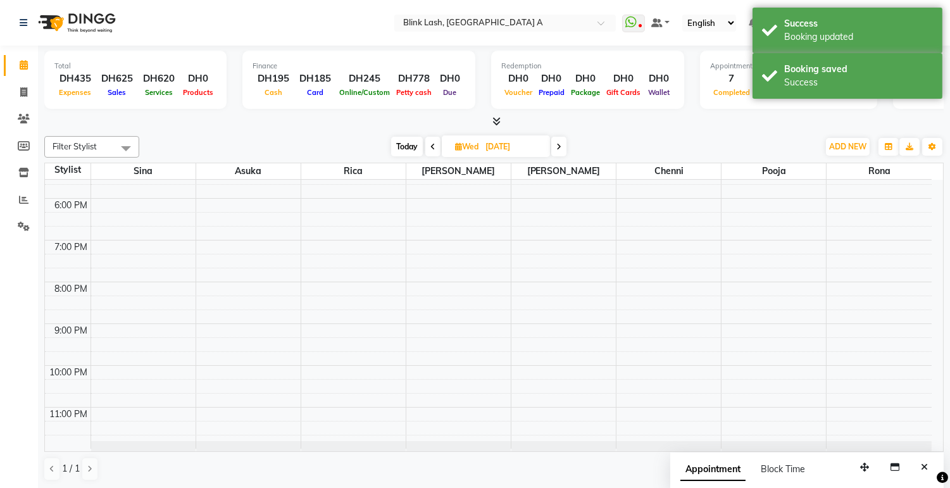
click at [559, 146] on icon at bounding box center [559, 147] width 5 height 8
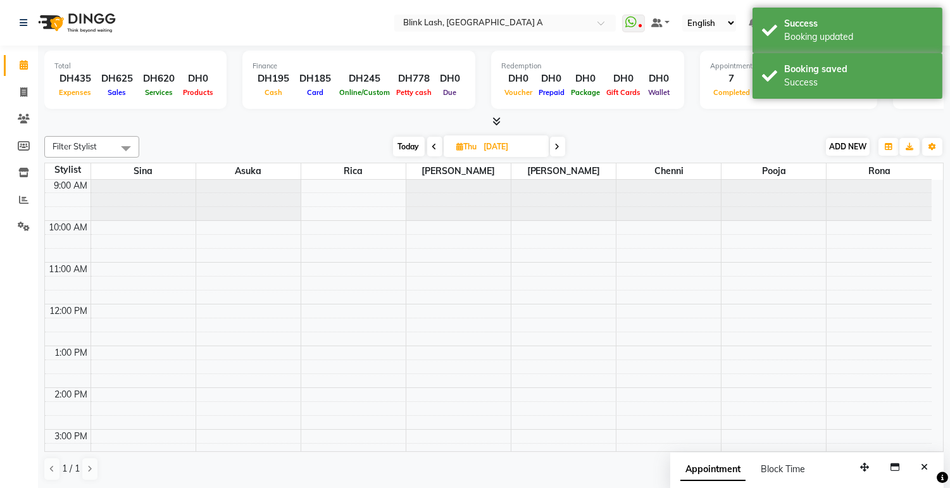
scroll to position [0, 0]
click at [852, 141] on button "ADD NEW Toggle Dropdown" at bounding box center [848, 147] width 44 height 18
click at [836, 172] on button "Add Appointment" at bounding box center [819, 170] width 100 height 16
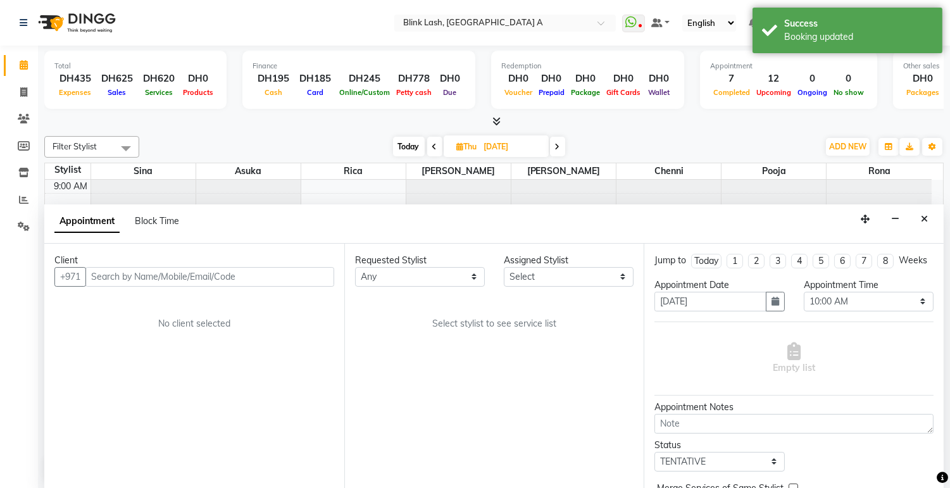
scroll to position [1, 0]
click at [609, 276] on select "Select [PERSON_NAME] [PERSON_NAME] pooja Rica [PERSON_NAME]" at bounding box center [569, 277] width 130 height 20
click at [504, 267] on select "Select [PERSON_NAME] [PERSON_NAME] pooja Rica [PERSON_NAME]" at bounding box center [569, 277] width 130 height 20
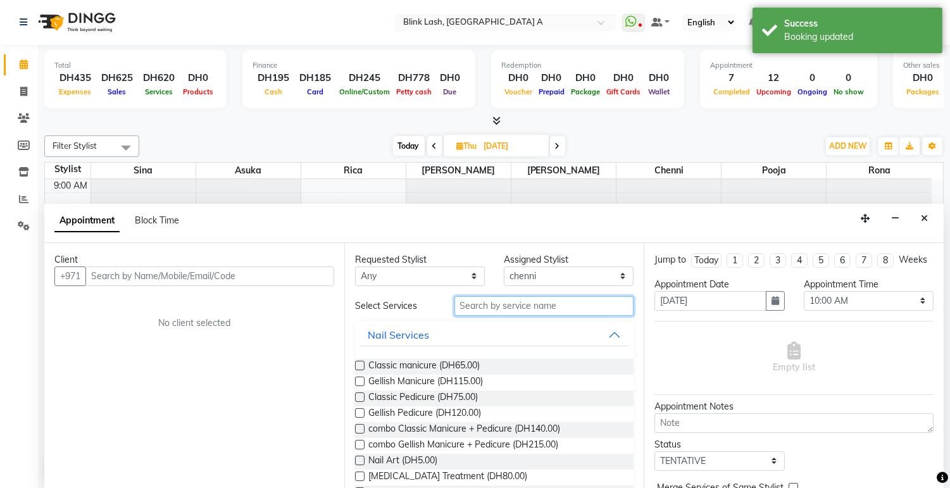
click at [567, 308] on input "text" at bounding box center [545, 306] width 180 height 20
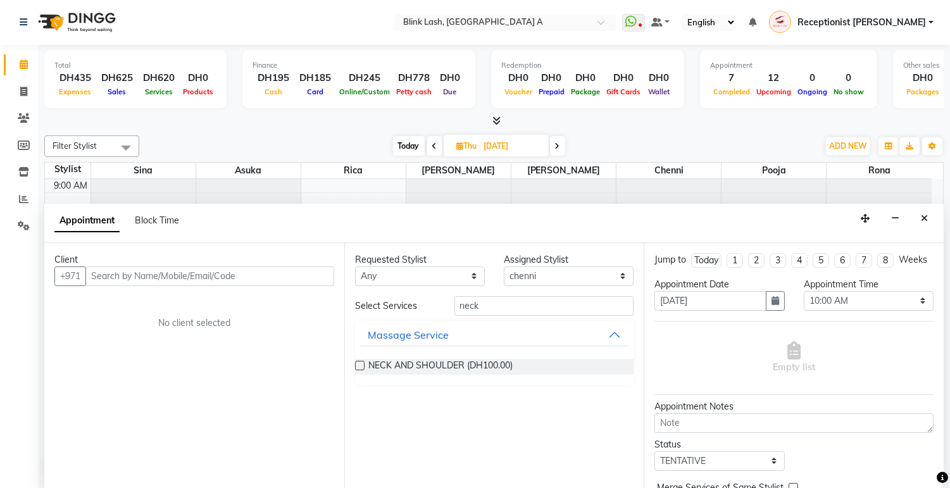
click at [491, 355] on div "NECK AND SHOULDER (DH100.00)" at bounding box center [494, 367] width 279 height 36
click at [499, 371] on span "NECK AND SHOULDER (DH100.00)" at bounding box center [441, 367] width 144 height 16
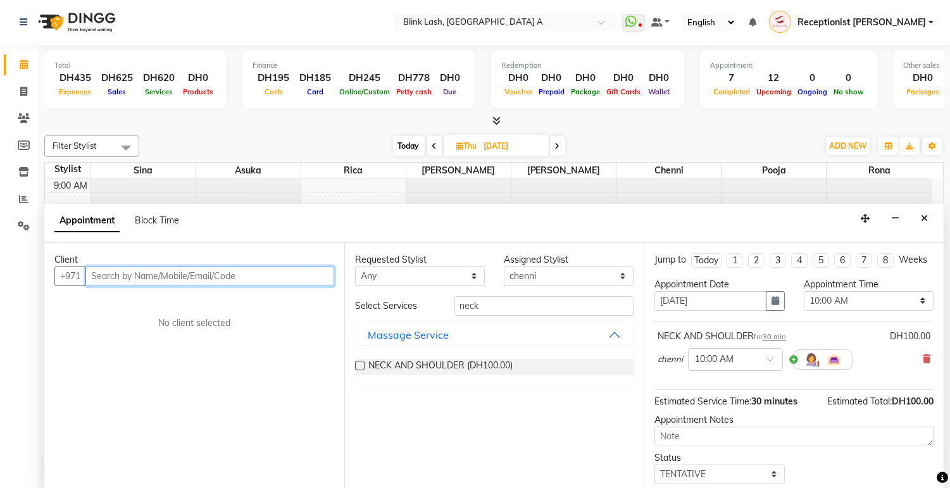
click at [153, 280] on input "text" at bounding box center [209, 277] width 249 height 20
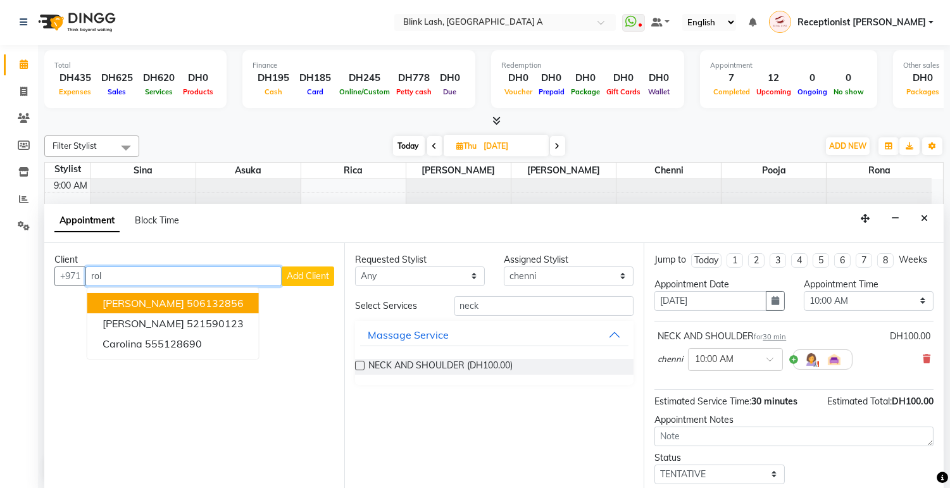
drag, startPoint x: 105, startPoint y: 305, endPoint x: 115, endPoint y: 301, distance: 10.8
click at [115, 301] on span "rolv jonasen" at bounding box center [144, 303] width 82 height 13
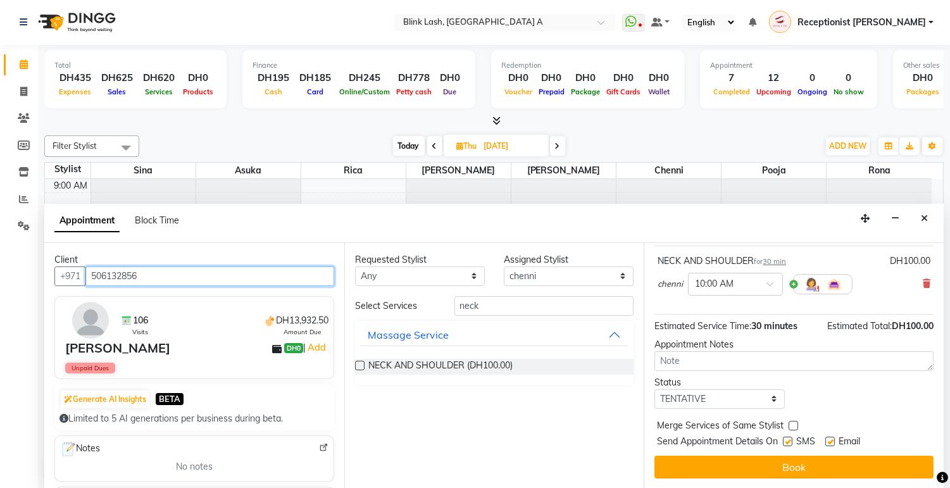
scroll to position [87, 0]
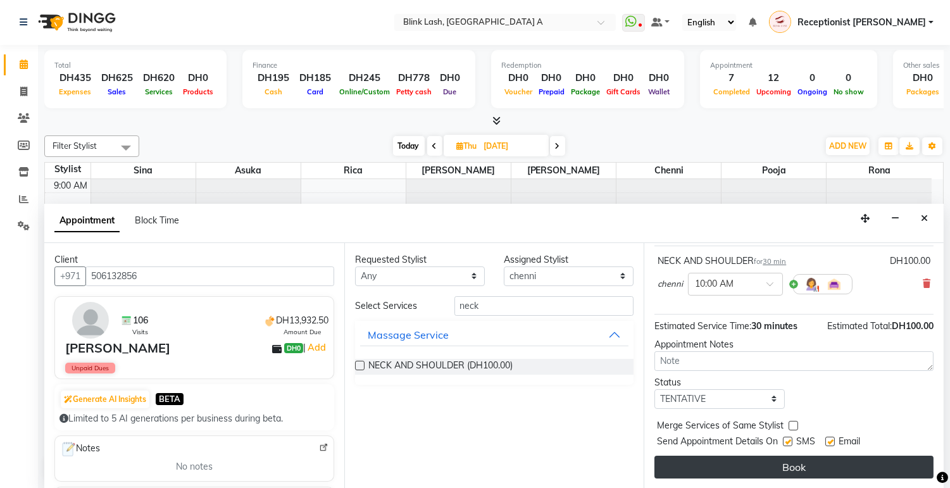
click at [880, 458] on button "Book" at bounding box center [794, 467] width 279 height 23
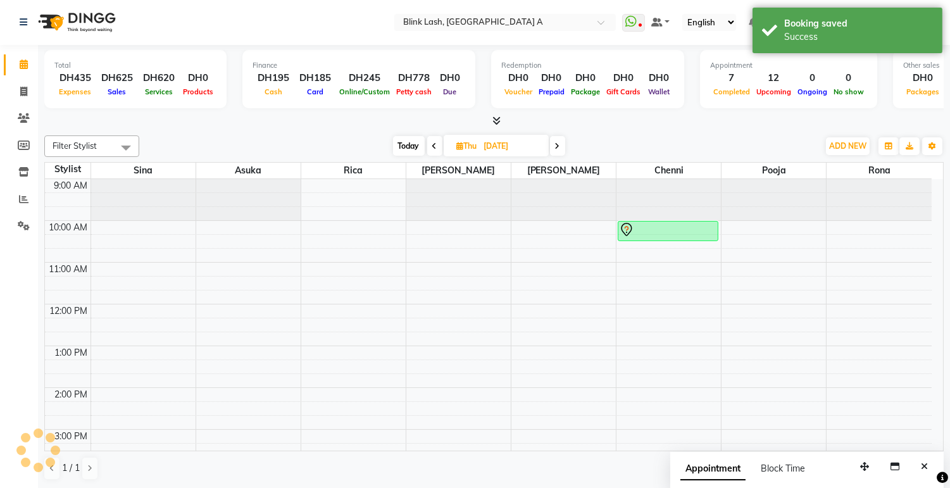
scroll to position [0, 0]
drag, startPoint x: 666, startPoint y: 239, endPoint x: 661, endPoint y: 262, distance: 22.6
click at [661, 262] on div "9:00 AM 10:00 AM 11:00 AM 12:00 PM 1:00 PM 2:00 PM 3:00 PM 4:00 PM 5:00 PM 6:00…" at bounding box center [488, 493] width 887 height 626
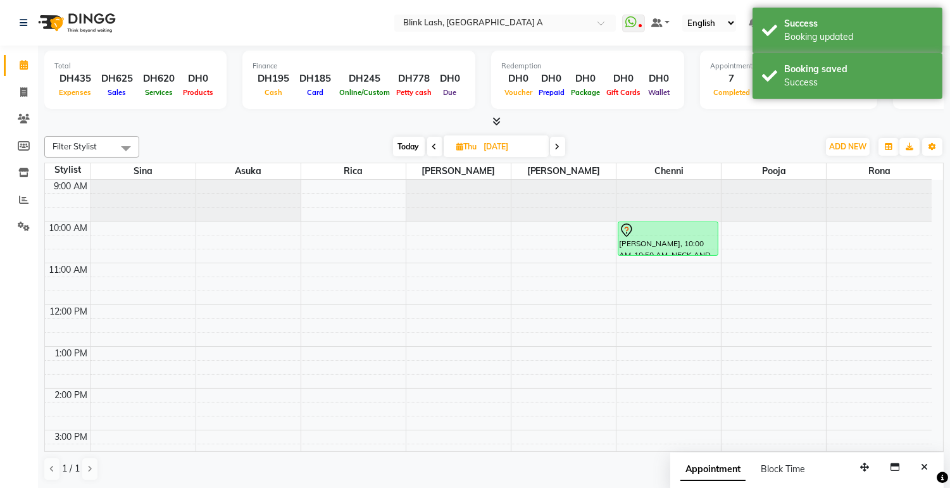
click at [556, 146] on icon at bounding box center [557, 147] width 5 height 8
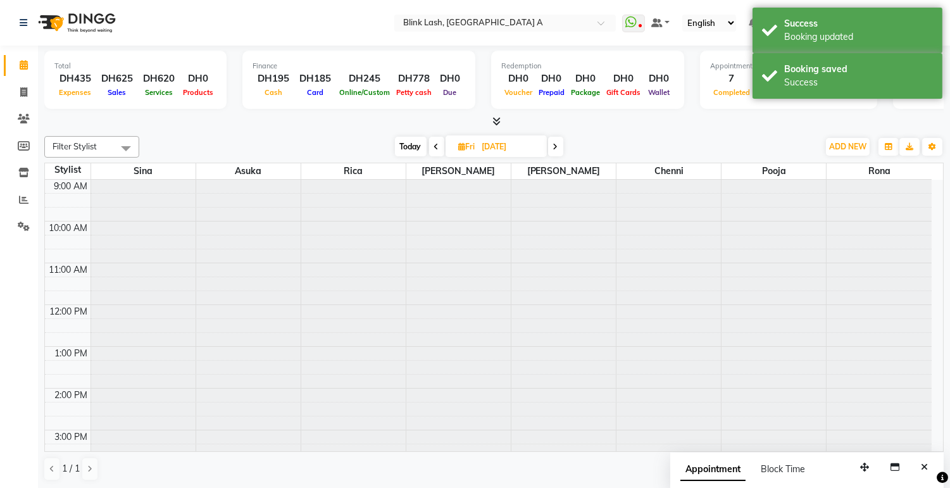
scroll to position [358, 0]
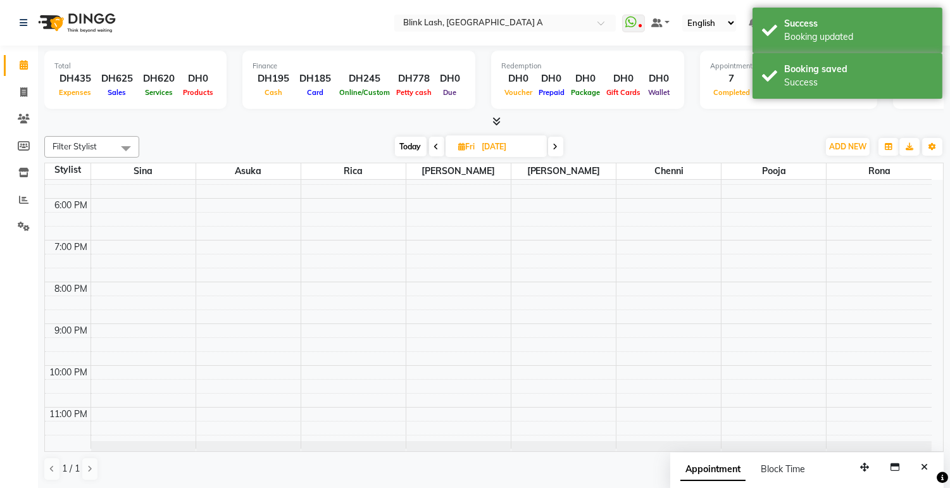
click at [560, 149] on span at bounding box center [555, 147] width 15 height 20
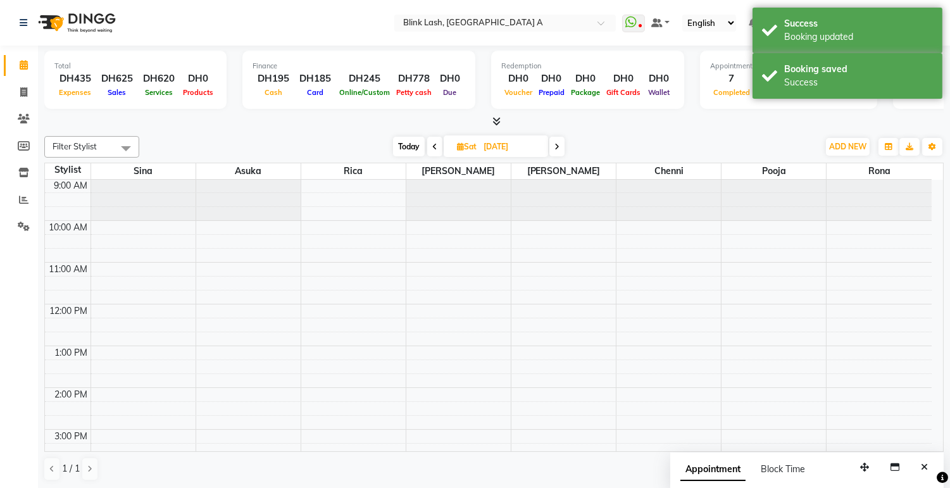
scroll to position [0, 0]
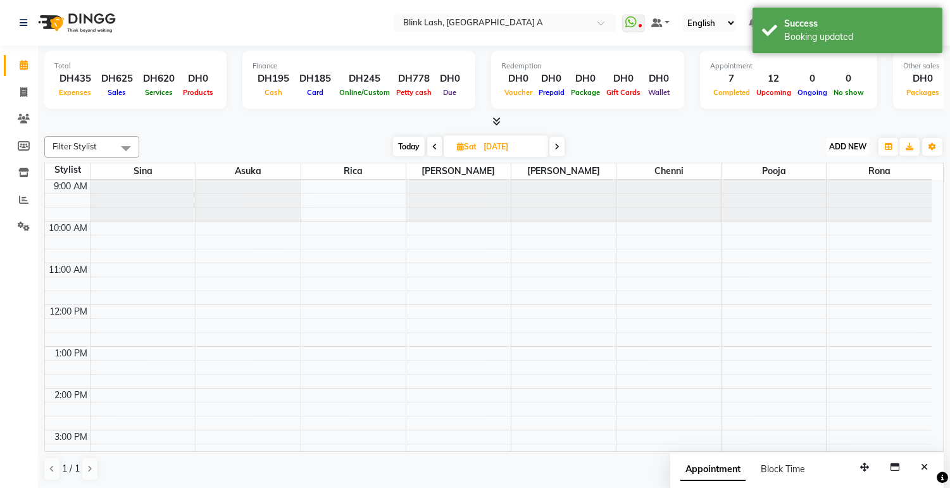
click at [830, 142] on span "ADD NEW" at bounding box center [848, 146] width 37 height 9
click at [813, 167] on button "Add Appointment" at bounding box center [819, 170] width 100 height 16
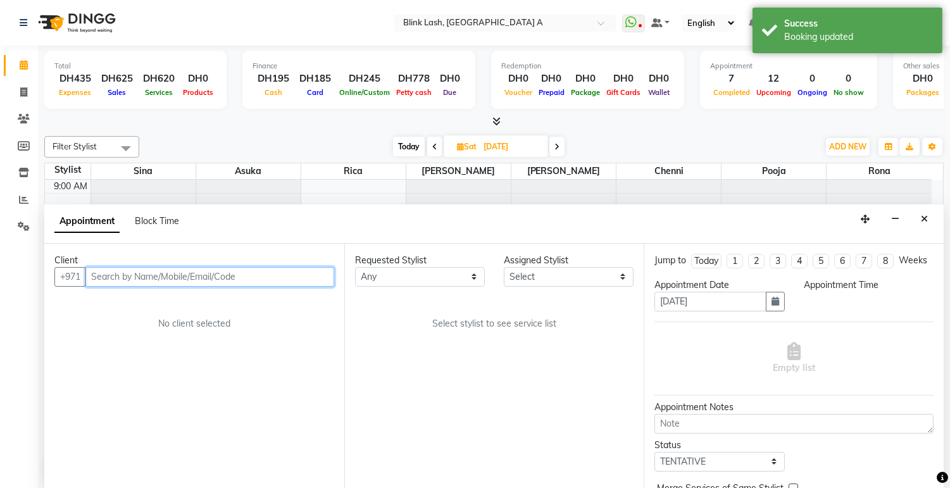
scroll to position [1, 0]
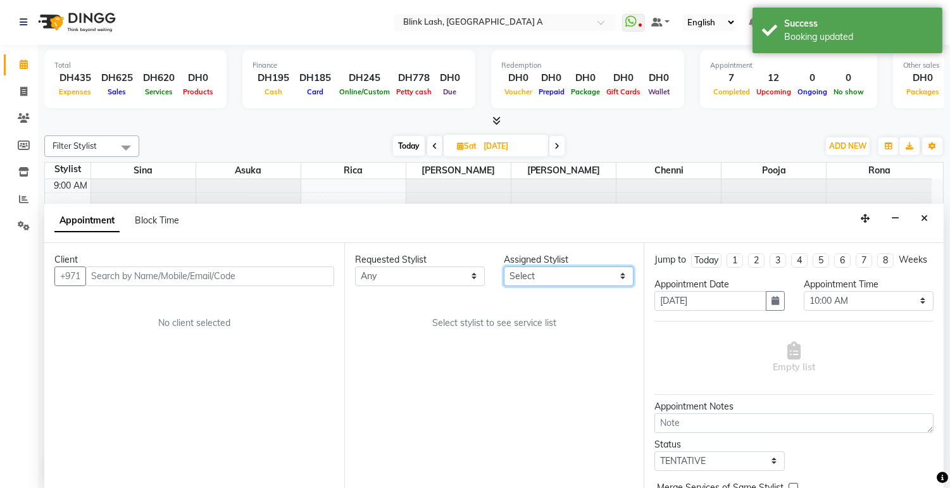
click at [541, 272] on select "Select [PERSON_NAME] [PERSON_NAME] pooja Rica [PERSON_NAME]" at bounding box center [569, 277] width 130 height 20
click at [504, 267] on select "Select [PERSON_NAME] [PERSON_NAME] pooja Rica [PERSON_NAME]" at bounding box center [569, 277] width 130 height 20
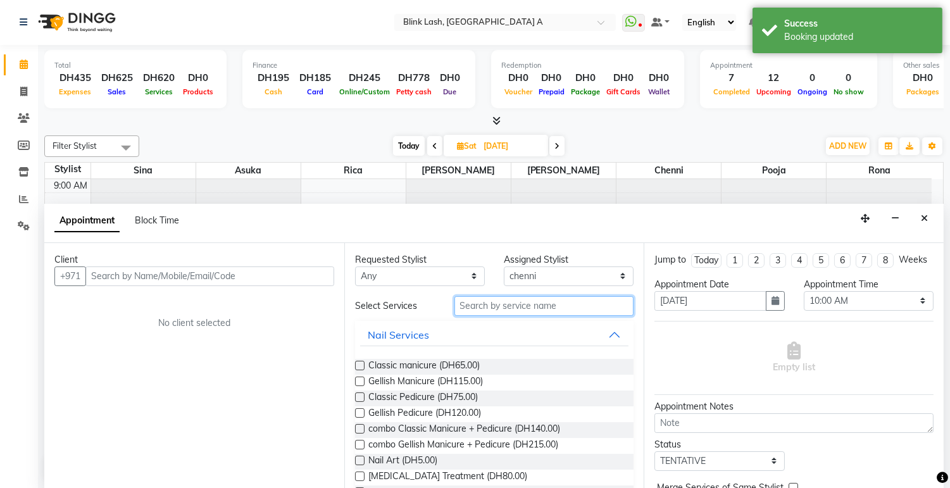
click at [536, 302] on input "text" at bounding box center [545, 306] width 180 height 20
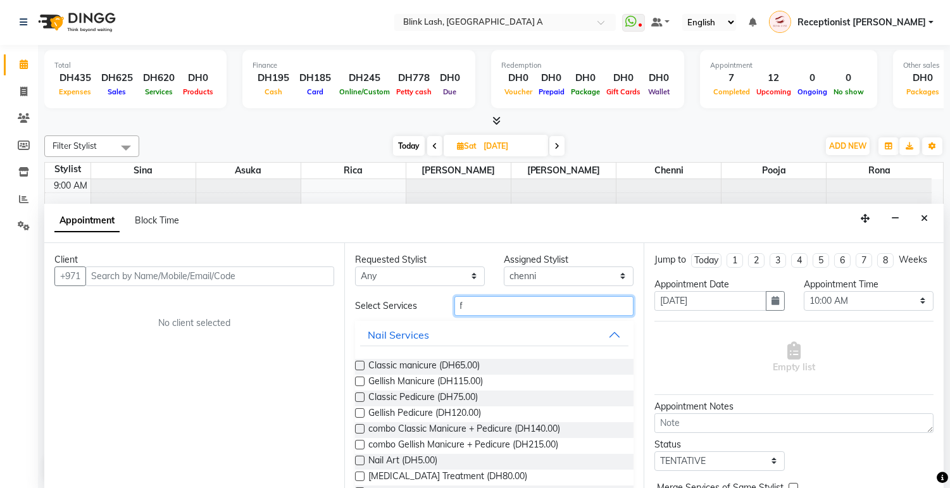
click at [538, 302] on input "f" at bounding box center [545, 306] width 180 height 20
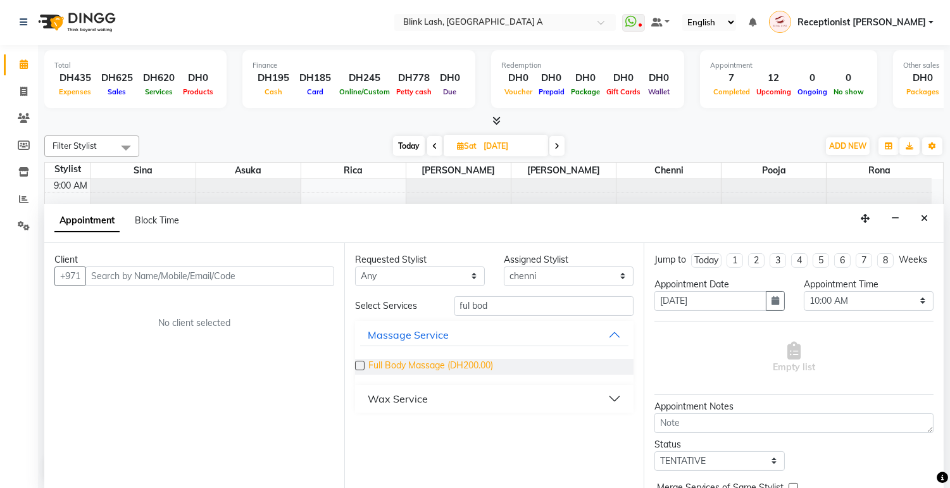
click at [480, 365] on span "Full Body Massage (DH200.00)" at bounding box center [431, 367] width 125 height 16
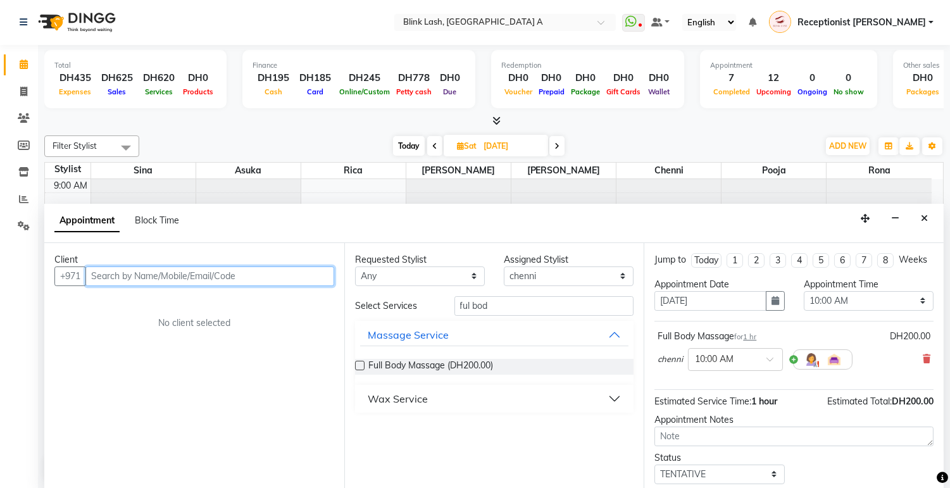
click at [314, 279] on input "text" at bounding box center [209, 277] width 249 height 20
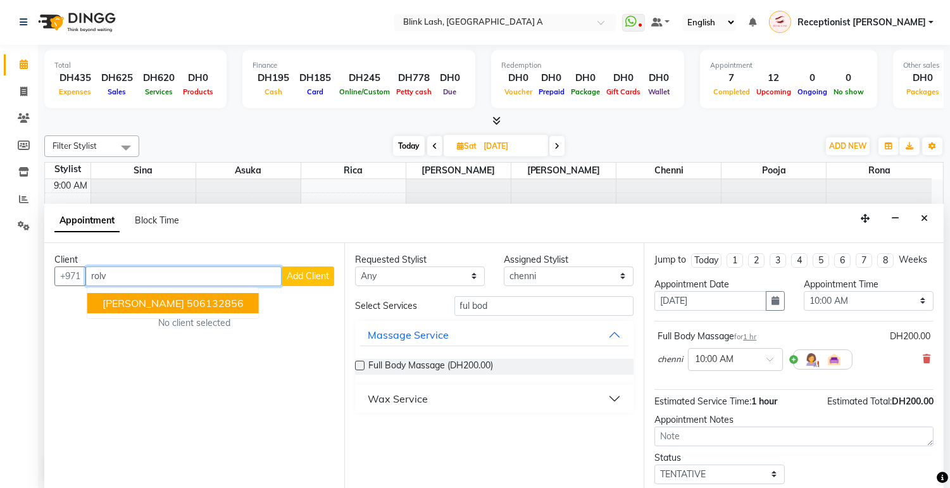
click at [191, 298] on ngb-highlight "506132856" at bounding box center [215, 303] width 57 height 13
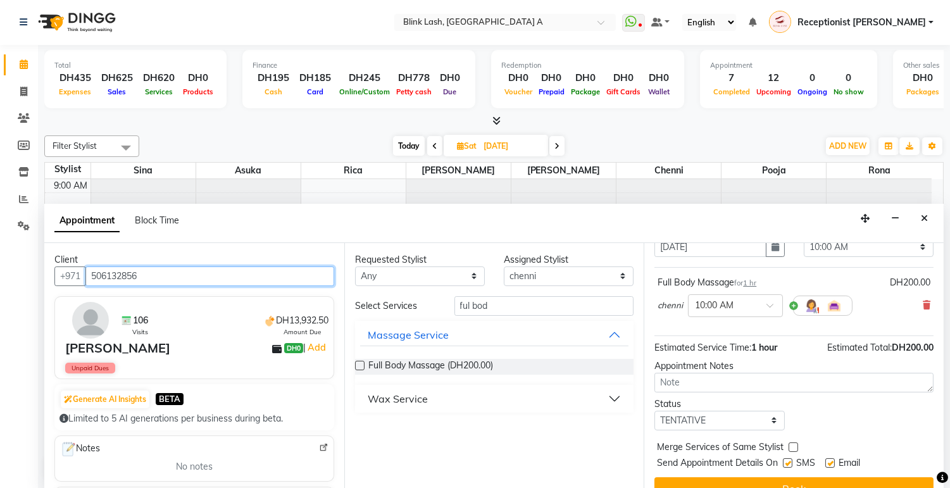
scroll to position [87, 0]
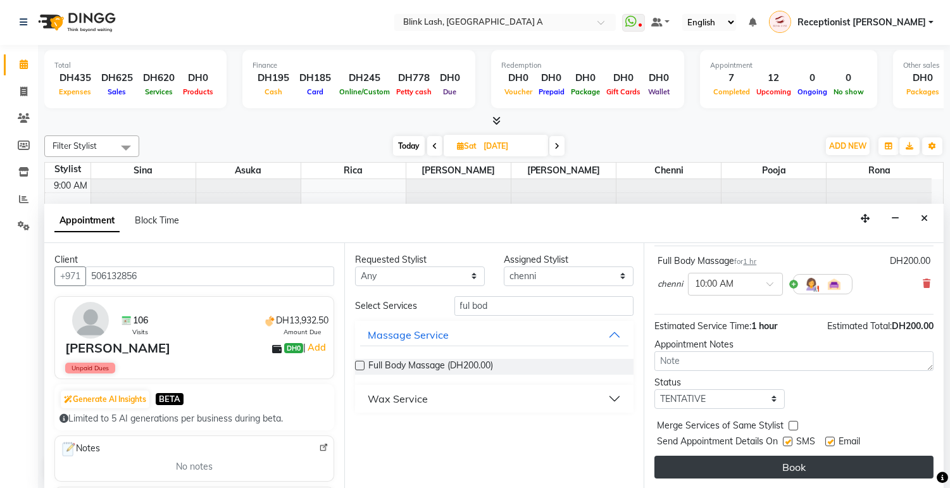
click at [901, 475] on button "Book" at bounding box center [794, 467] width 279 height 23
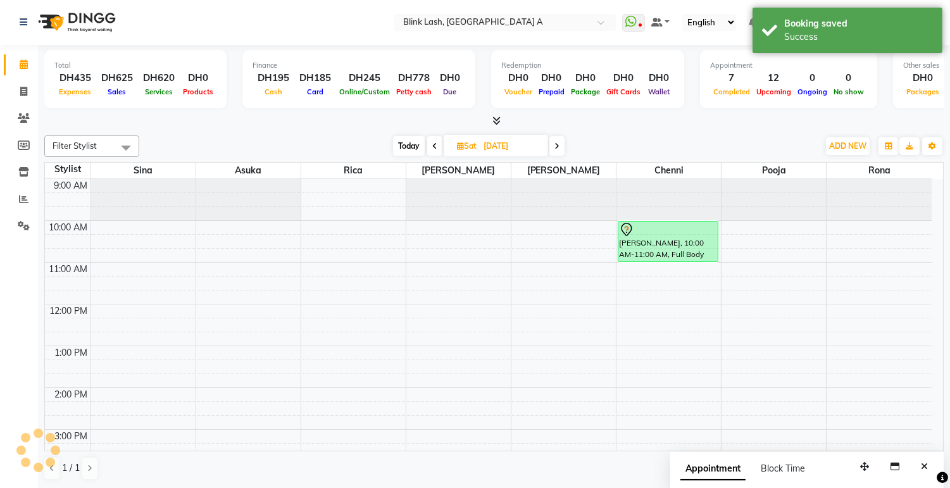
scroll to position [0, 0]
click at [558, 147] on icon at bounding box center [557, 147] width 5 height 8
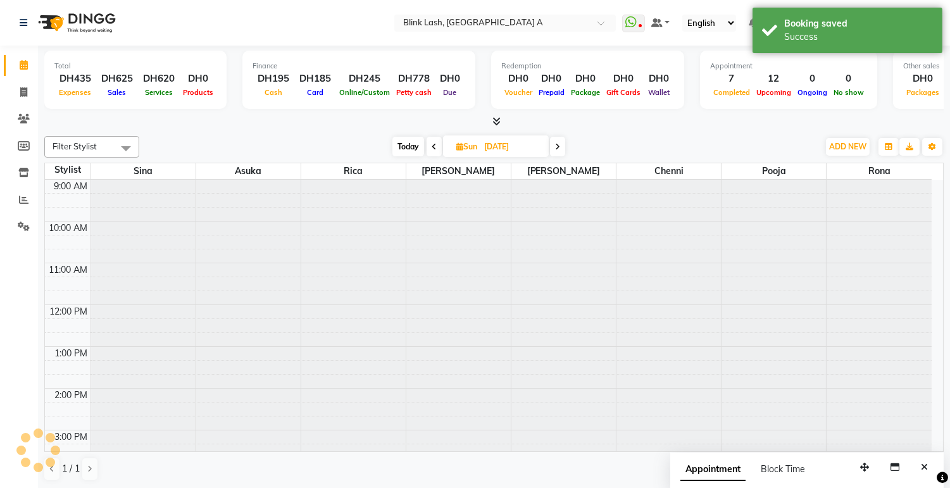
scroll to position [358, 0]
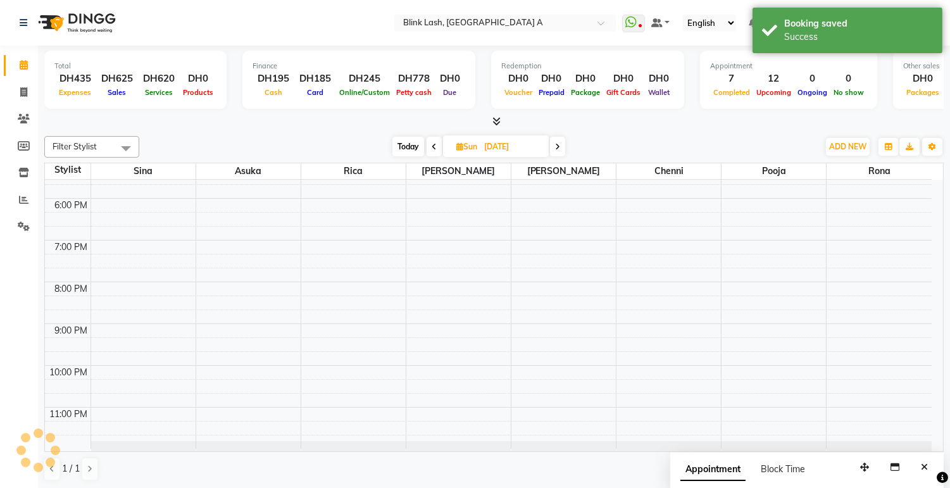
click at [560, 146] on icon at bounding box center [557, 147] width 5 height 8
click at [560, 146] on icon at bounding box center [558, 147] width 5 height 8
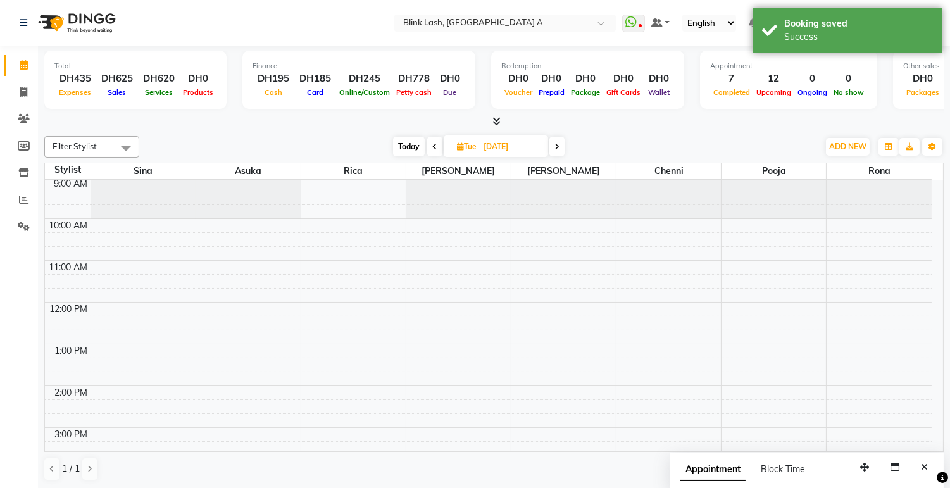
scroll to position [0, 0]
click at [857, 139] on button "ADD NEW Toggle Dropdown" at bounding box center [848, 147] width 44 height 18
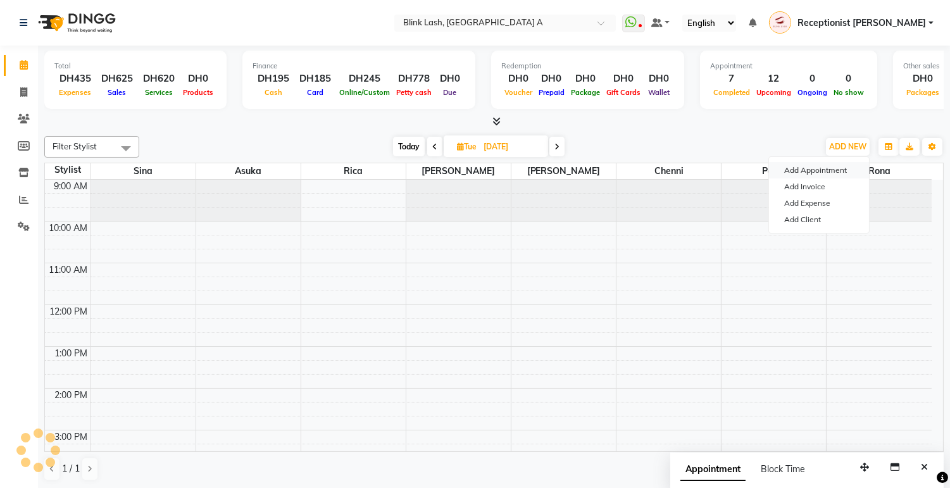
click at [831, 165] on button "Add Appointment" at bounding box center [819, 170] width 100 height 16
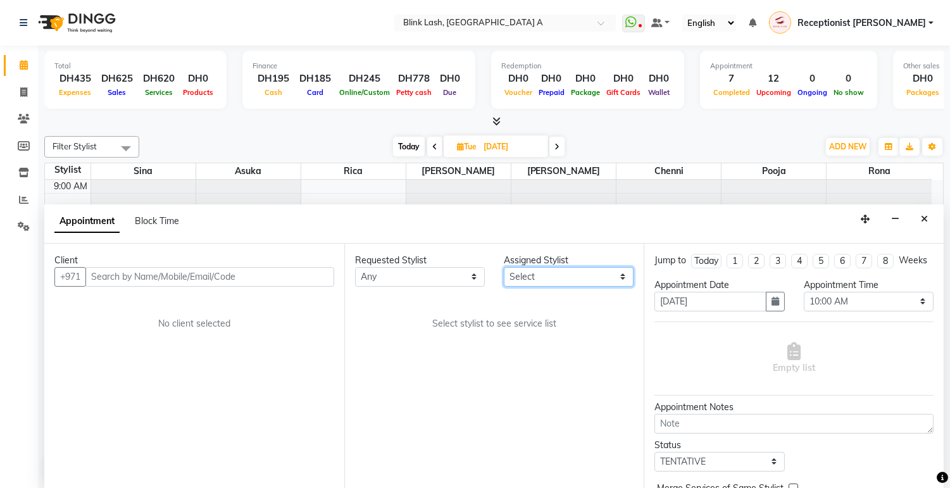
scroll to position [1, 0]
click at [615, 275] on select "Select [PERSON_NAME] [PERSON_NAME] pooja Rica [PERSON_NAME]" at bounding box center [569, 277] width 130 height 20
click at [504, 267] on select "Select [PERSON_NAME] [PERSON_NAME] pooja Rica [PERSON_NAME]" at bounding box center [569, 277] width 130 height 20
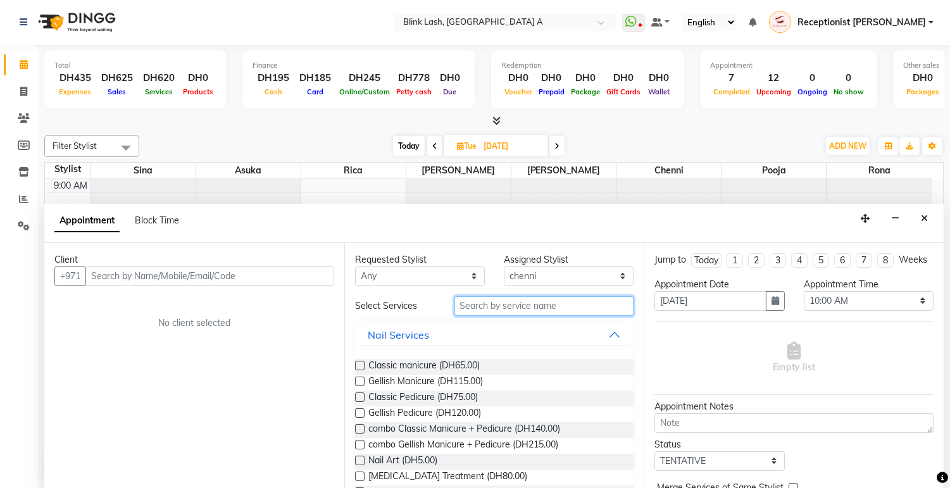
click at [541, 305] on input "text" at bounding box center [545, 306] width 180 height 20
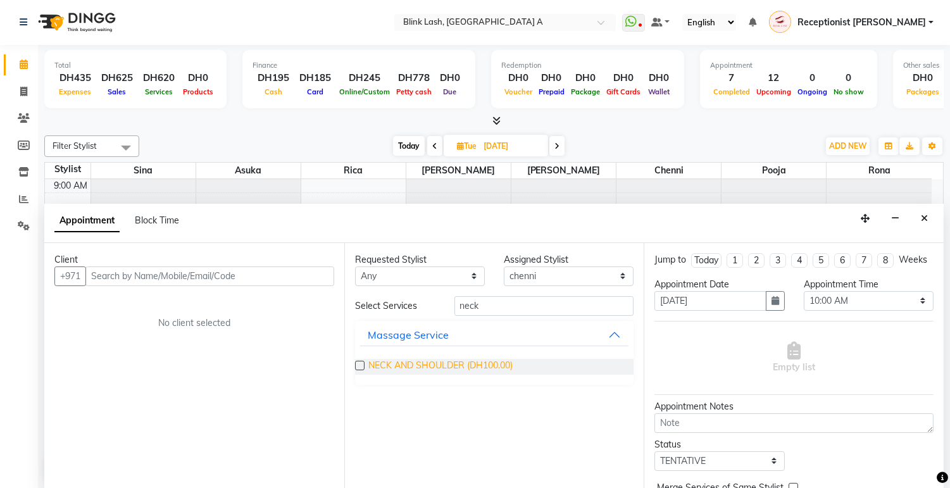
click at [455, 363] on span "NECK AND SHOULDER (DH100.00)" at bounding box center [441, 367] width 144 height 16
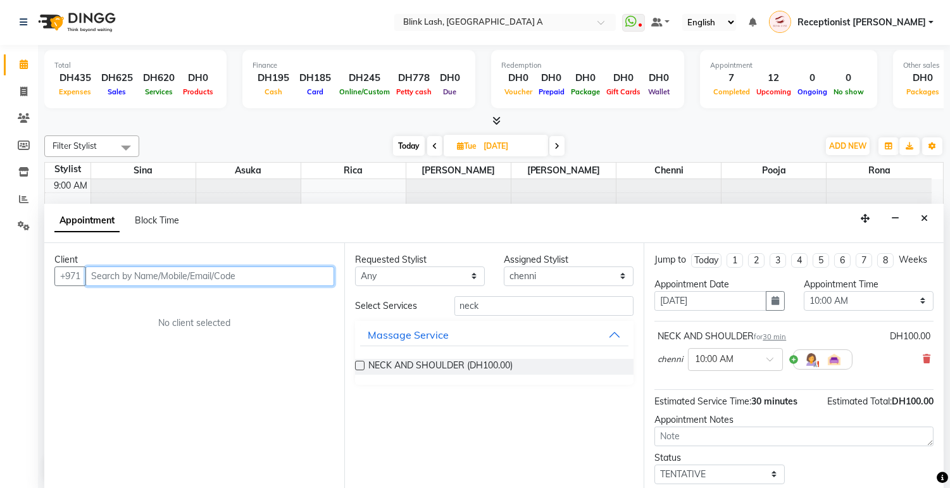
click at [305, 277] on input "text" at bounding box center [209, 277] width 249 height 20
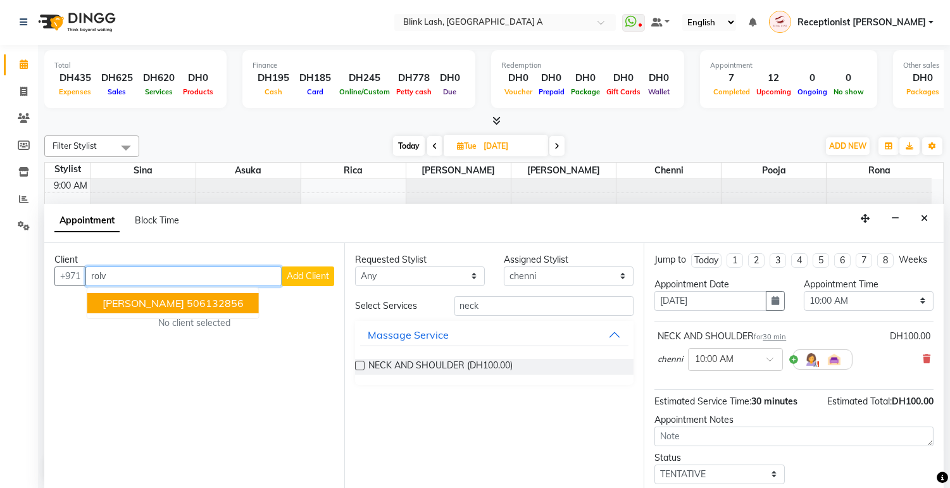
click at [224, 294] on button "rolv jonasen 506132856" at bounding box center [173, 303] width 172 height 20
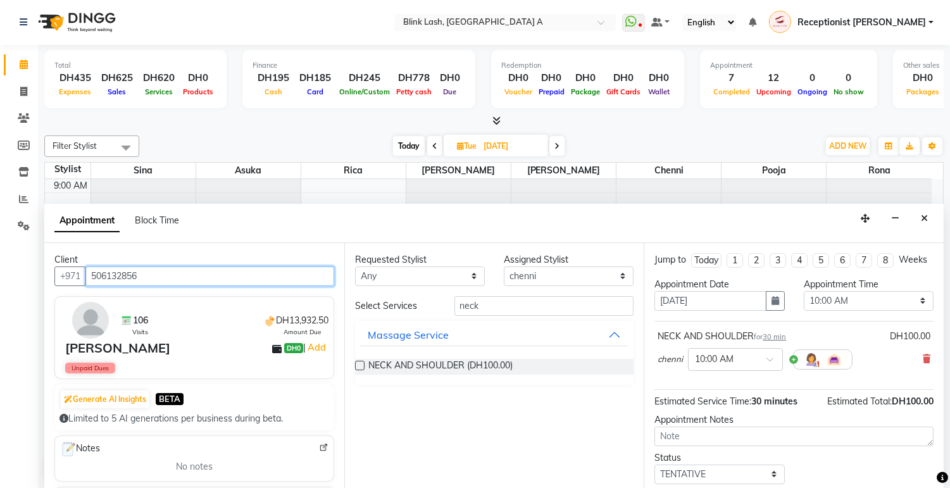
scroll to position [87, 0]
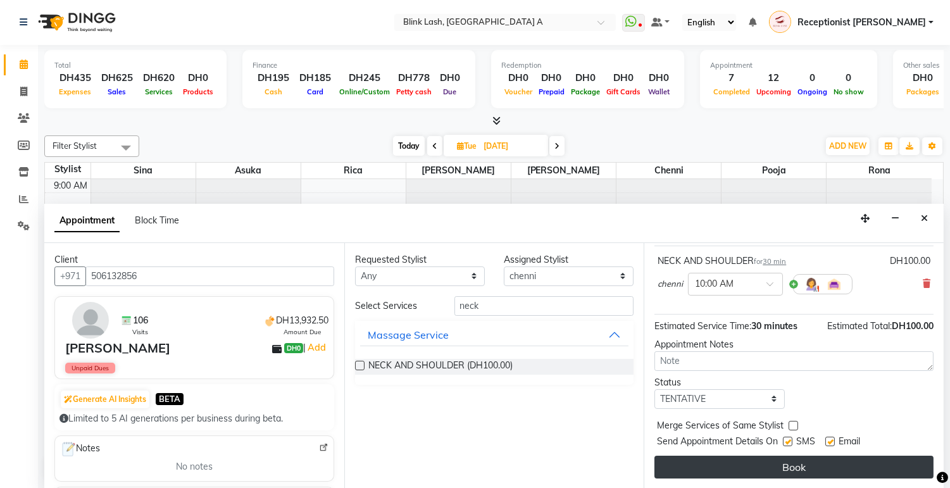
click at [909, 457] on button "Book" at bounding box center [794, 467] width 279 height 23
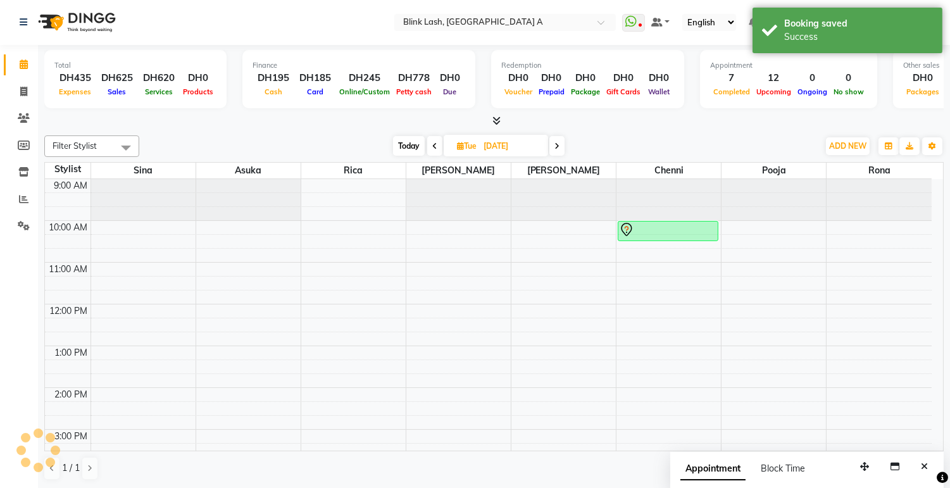
scroll to position [0, 0]
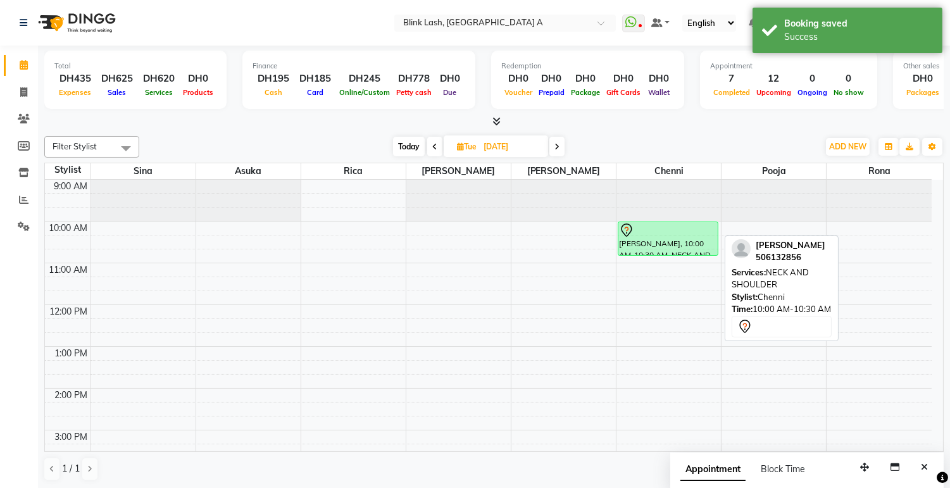
drag, startPoint x: 679, startPoint y: 239, endPoint x: 679, endPoint y: 255, distance: 15.8
click at [679, 255] on div "rolv jonasen, 10:00 AM-10:30 AM, NECK AND SHOULDER rolv jonasen, 10:00 AM-10:30…" at bounding box center [669, 493] width 104 height 626
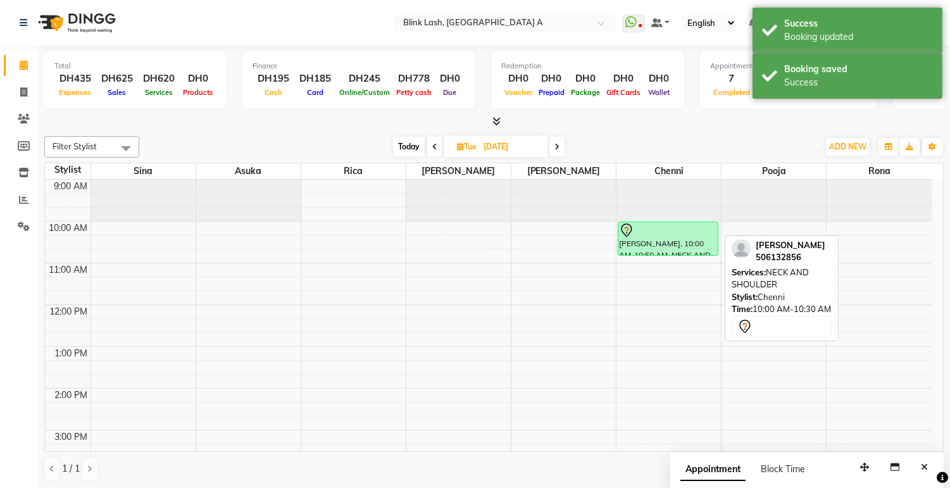
click at [560, 139] on span at bounding box center [557, 147] width 15 height 20
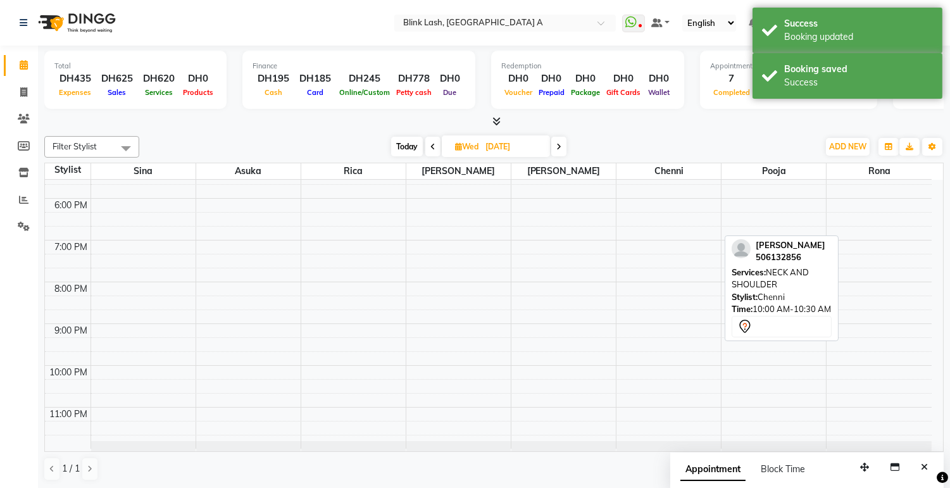
click at [562, 144] on icon at bounding box center [559, 147] width 5 height 8
click at [849, 146] on span "ADD NEW" at bounding box center [848, 146] width 37 height 9
click at [824, 169] on button "Add Appointment" at bounding box center [819, 170] width 100 height 16
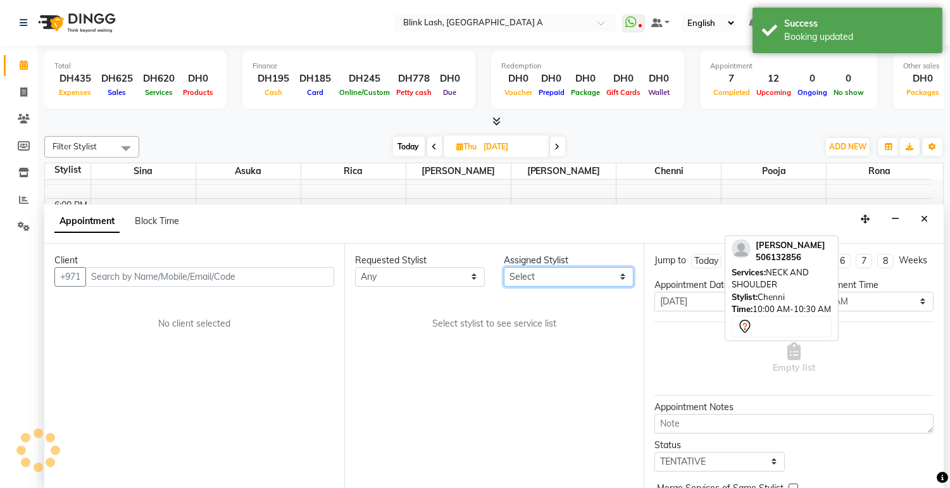
click at [593, 270] on select "Select [PERSON_NAME] [PERSON_NAME] pooja Rica [PERSON_NAME]" at bounding box center [569, 277] width 130 height 20
drag, startPoint x: 592, startPoint y: 279, endPoint x: 587, endPoint y: 264, distance: 15.4
click at [592, 279] on select "Select [PERSON_NAME] [PERSON_NAME] pooja Rica [PERSON_NAME]" at bounding box center [569, 277] width 130 height 20
click at [621, 274] on select "Select [PERSON_NAME] [PERSON_NAME] pooja Rica [PERSON_NAME]" at bounding box center [569, 277] width 130 height 20
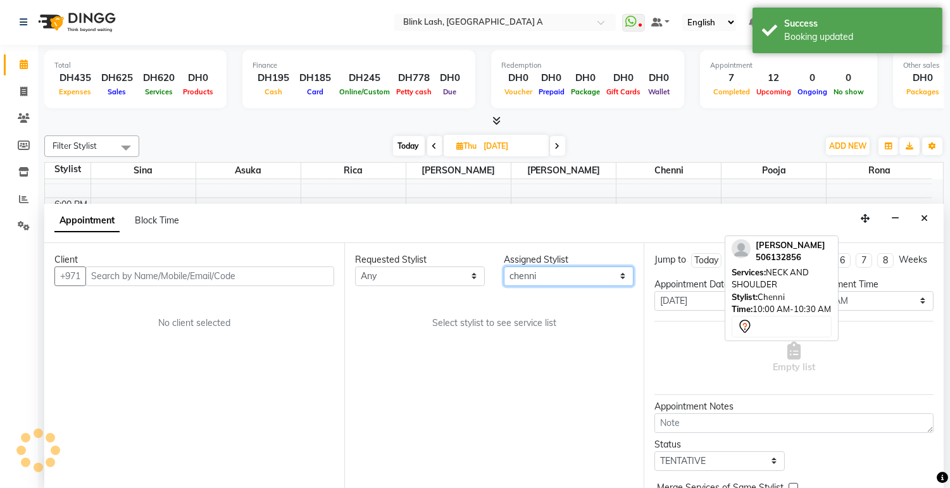
click at [504, 267] on select "Select [PERSON_NAME] [PERSON_NAME] pooja Rica [PERSON_NAME]" at bounding box center [569, 277] width 130 height 20
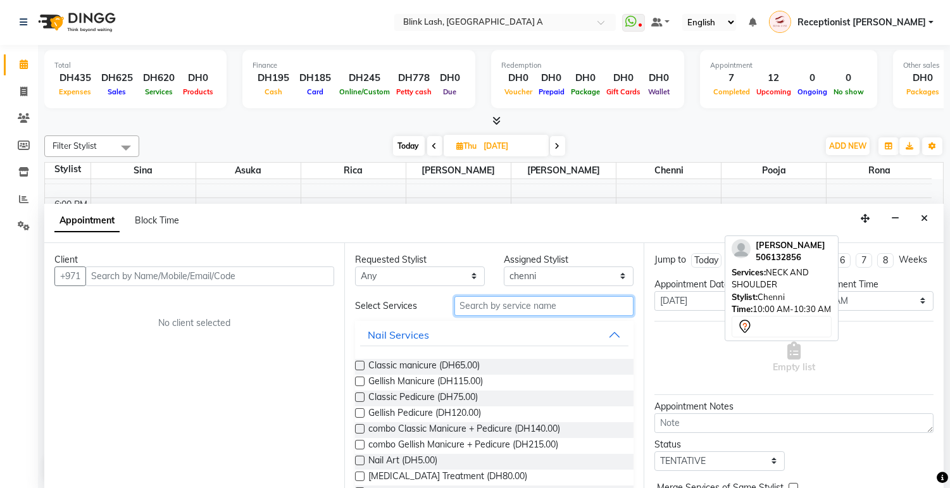
click at [568, 315] on input "text" at bounding box center [545, 306] width 180 height 20
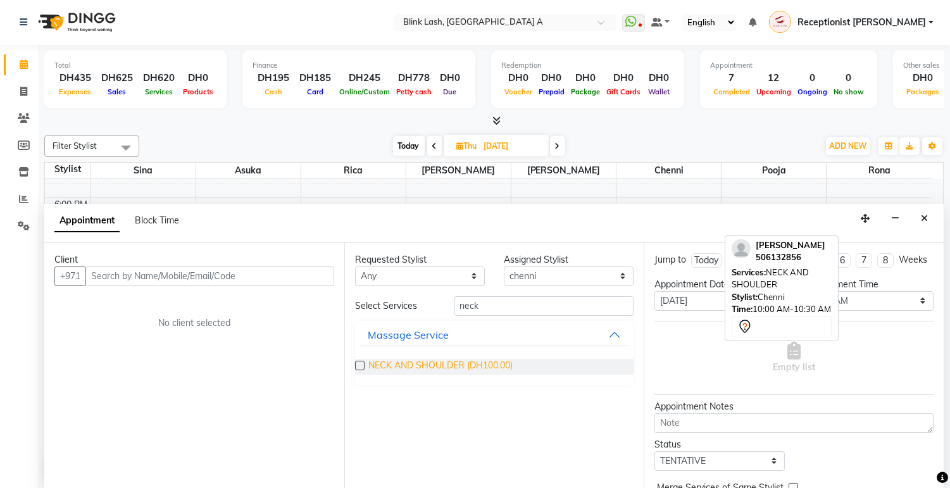
click at [500, 369] on span "NECK AND SHOULDER (DH100.00)" at bounding box center [441, 367] width 144 height 16
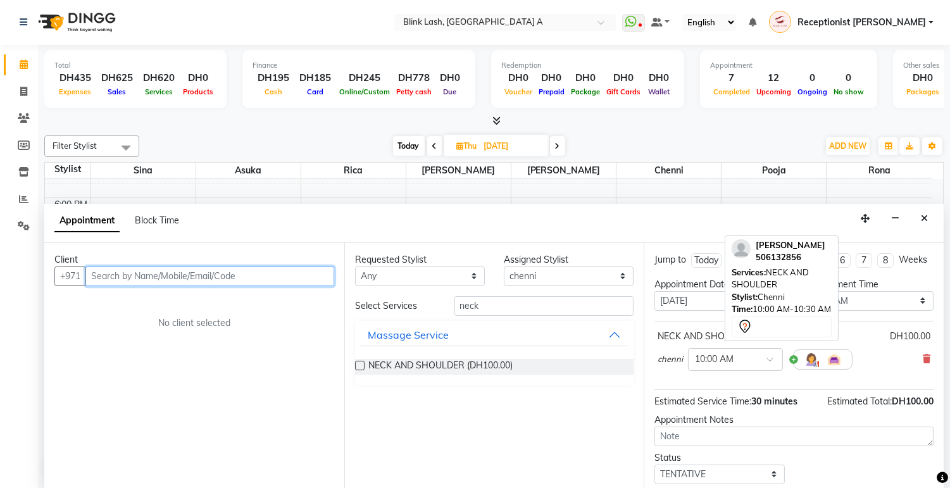
click at [229, 269] on input "text" at bounding box center [209, 277] width 249 height 20
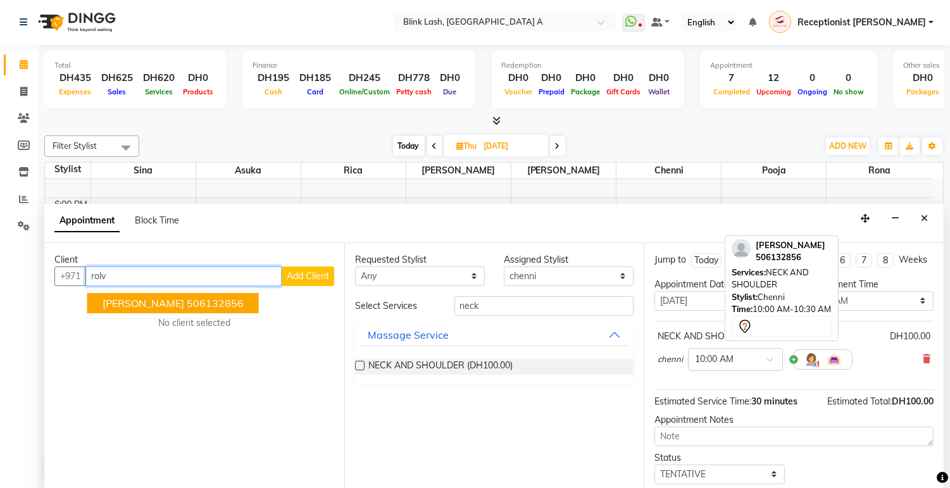
click at [135, 294] on button "rolv jonasen 506132856" at bounding box center [173, 303] width 172 height 20
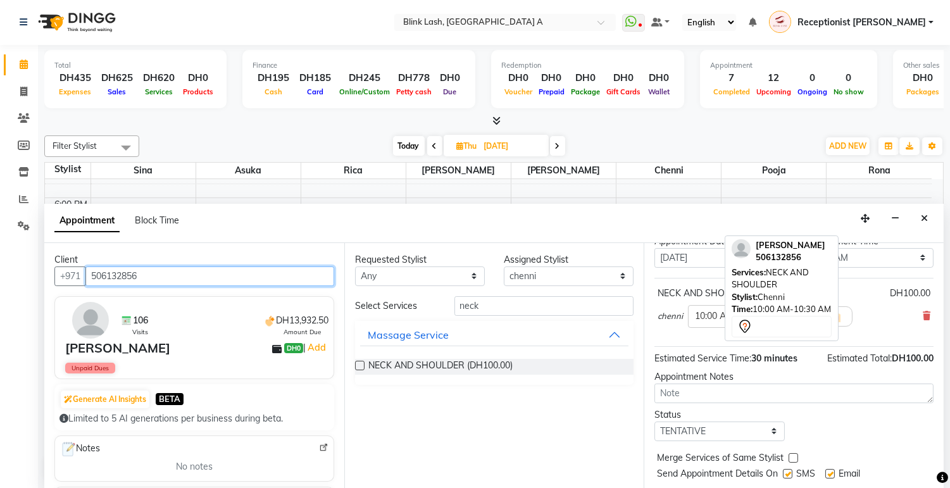
scroll to position [87, 0]
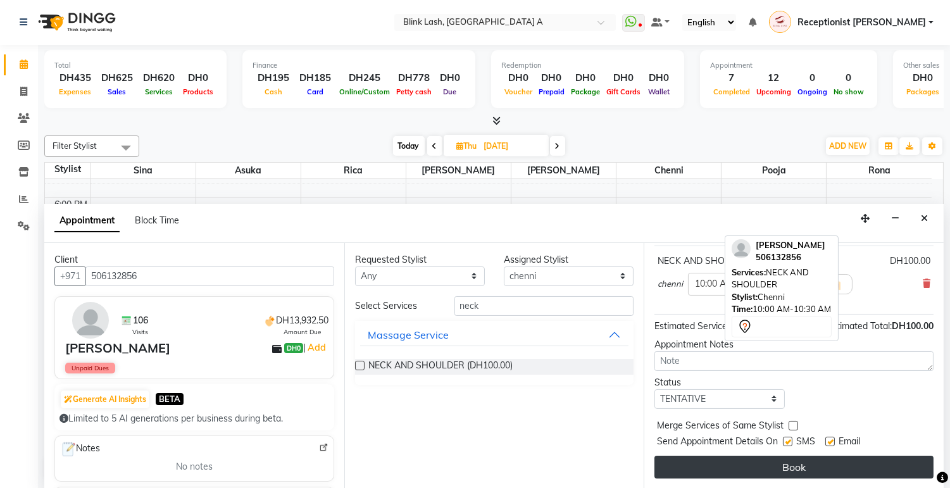
click at [870, 460] on button "Book" at bounding box center [794, 467] width 279 height 23
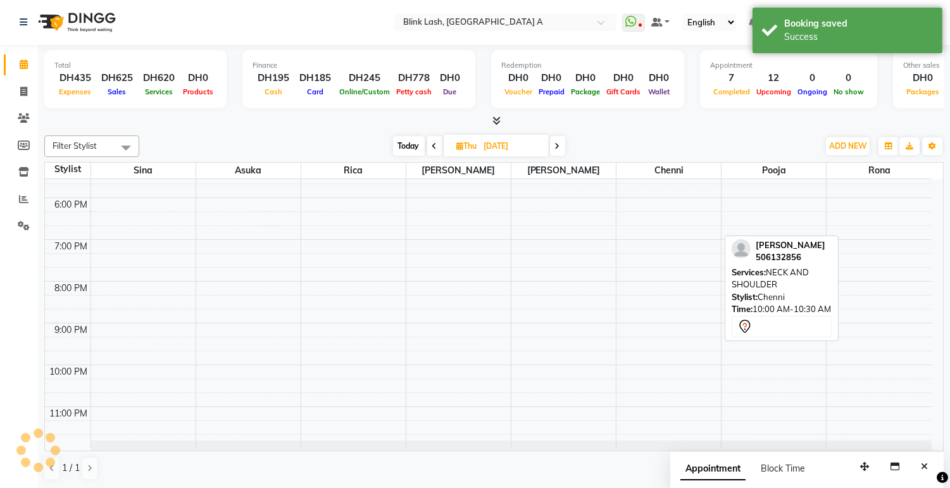
click at [409, 141] on span "Today" at bounding box center [409, 146] width 32 height 20
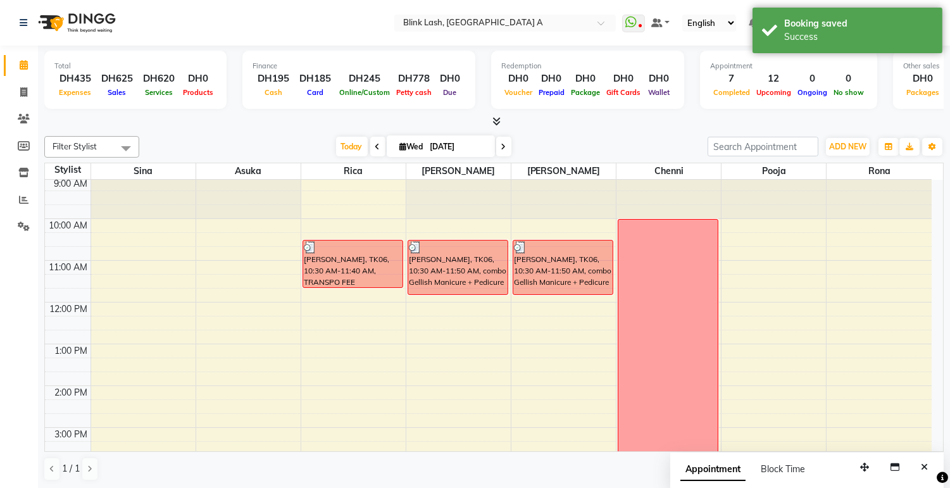
scroll to position [0, 0]
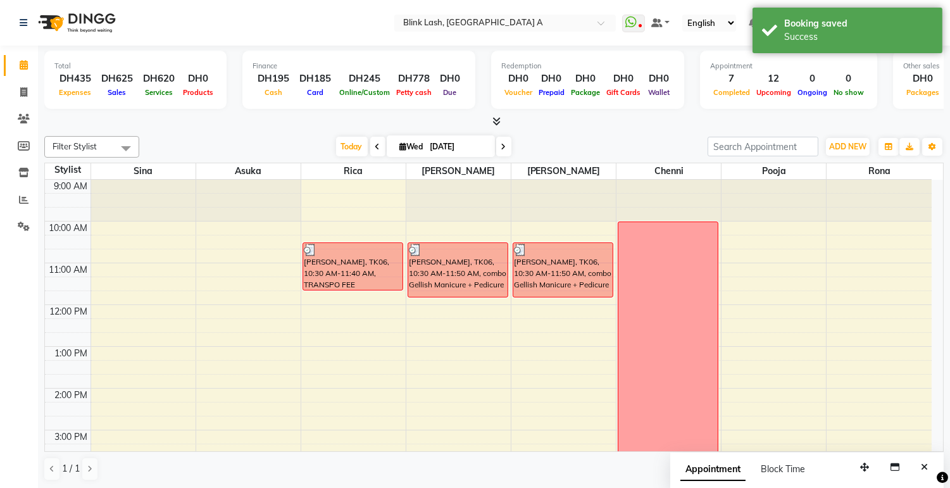
click at [507, 146] on span at bounding box center [503, 147] width 15 height 20
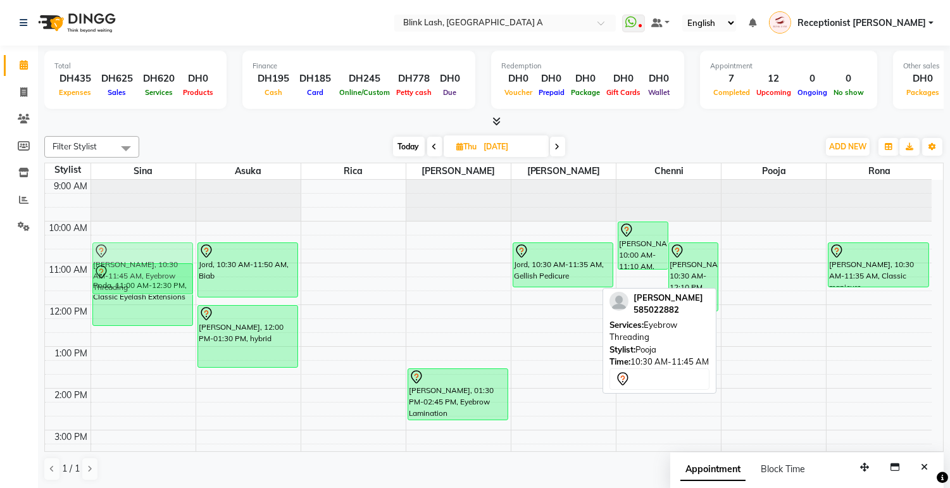
drag, startPoint x: 776, startPoint y: 274, endPoint x: 156, endPoint y: 277, distance: 619.3
click at [156, 277] on tr "Roda, 11:00 AM-12:30 PM, Classic Eyelash Extensions anneline, 04:00 PM-05:10 PM…" at bounding box center [488, 493] width 887 height 626
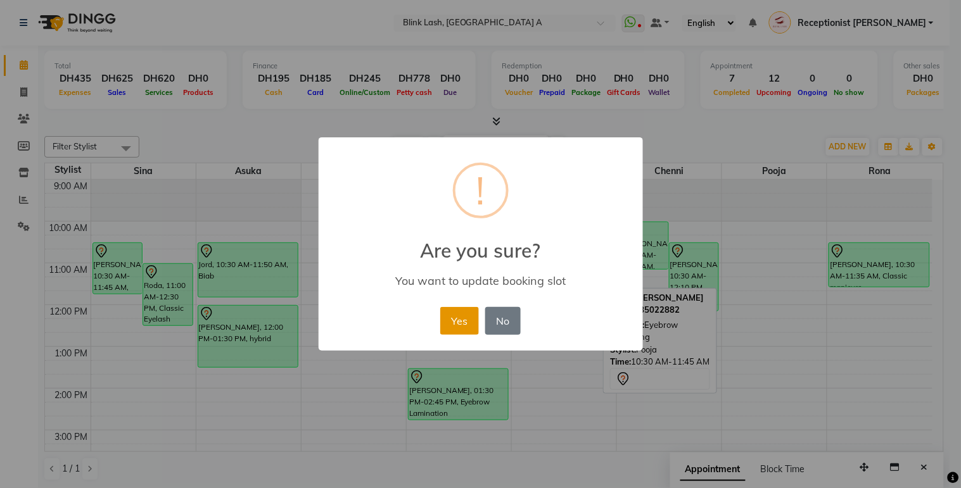
click at [461, 315] on button "Yes" at bounding box center [459, 321] width 39 height 28
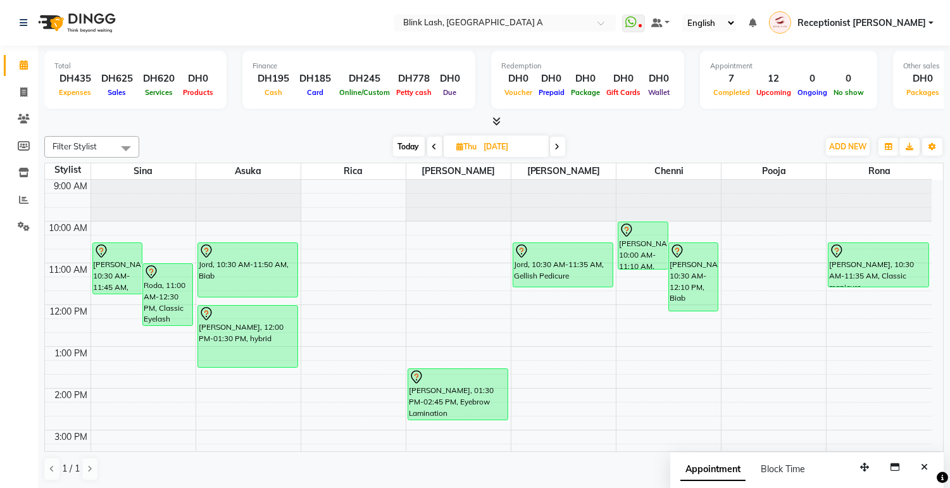
click at [393, 144] on span "Today" at bounding box center [409, 147] width 32 height 20
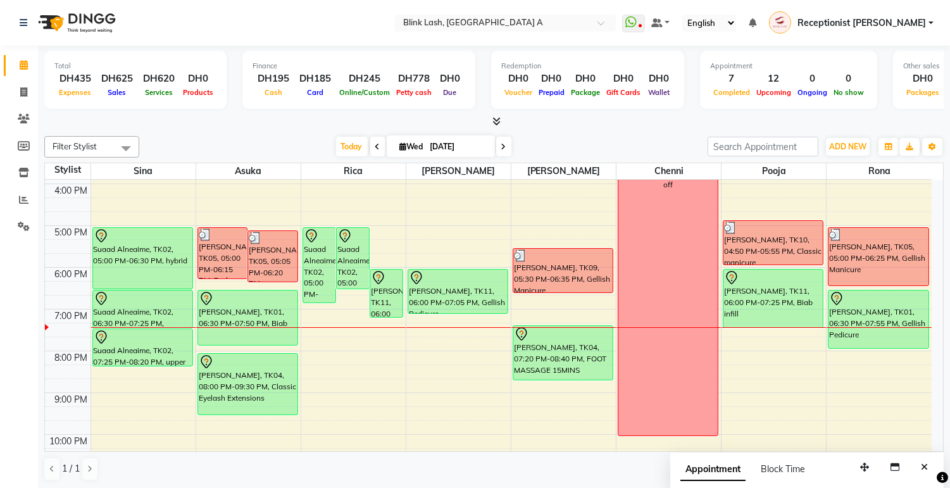
scroll to position [287, 0]
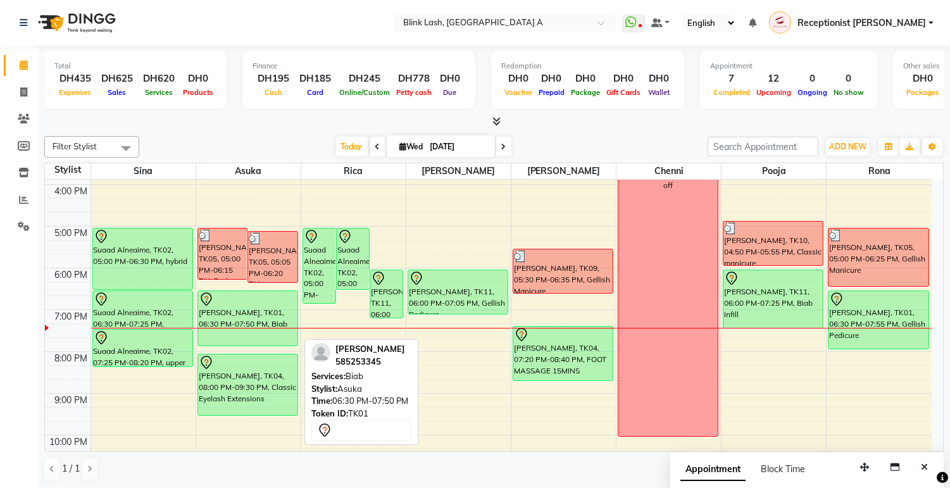
click at [276, 314] on div "[PERSON_NAME], TK01, 06:30 PM-07:50 PM, Biab" at bounding box center [247, 318] width 99 height 54
click at [277, 314] on div "[PERSON_NAME], TK01, 06:30 PM-07:50 PM, Biab" at bounding box center [247, 318] width 99 height 54
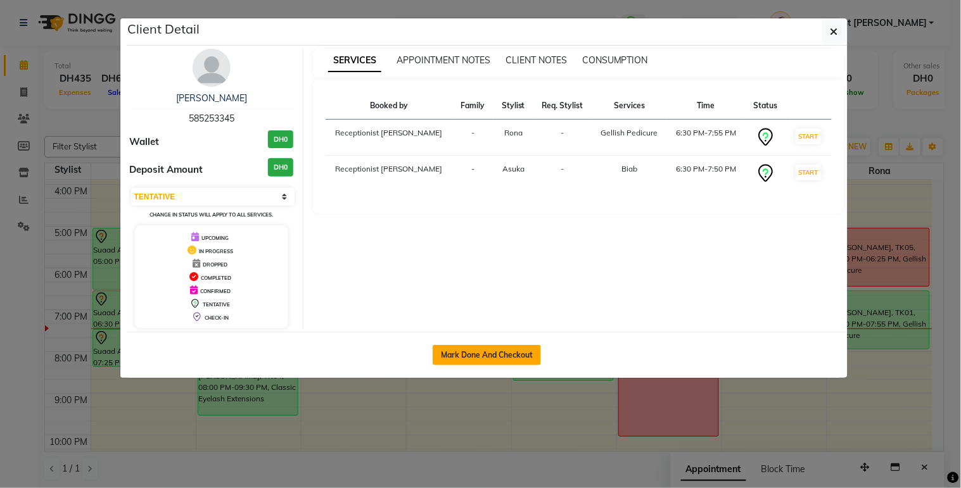
click at [478, 353] on button "Mark Done And Checkout" at bounding box center [486, 355] width 108 height 20
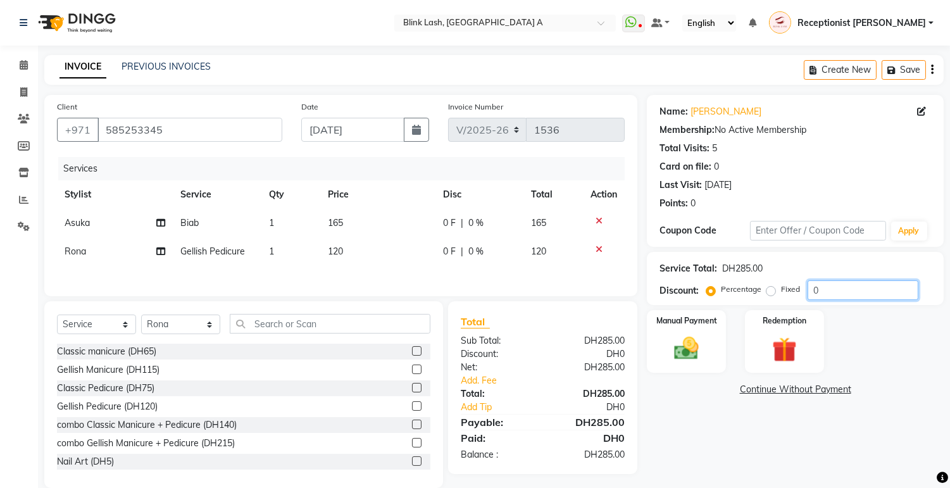
click at [864, 289] on input "0" at bounding box center [863, 291] width 111 height 20
click at [869, 313] on div "Manual Payment Redemption" at bounding box center [796, 341] width 316 height 63
click at [482, 374] on link "Add. Fee" at bounding box center [542, 380] width 183 height 13
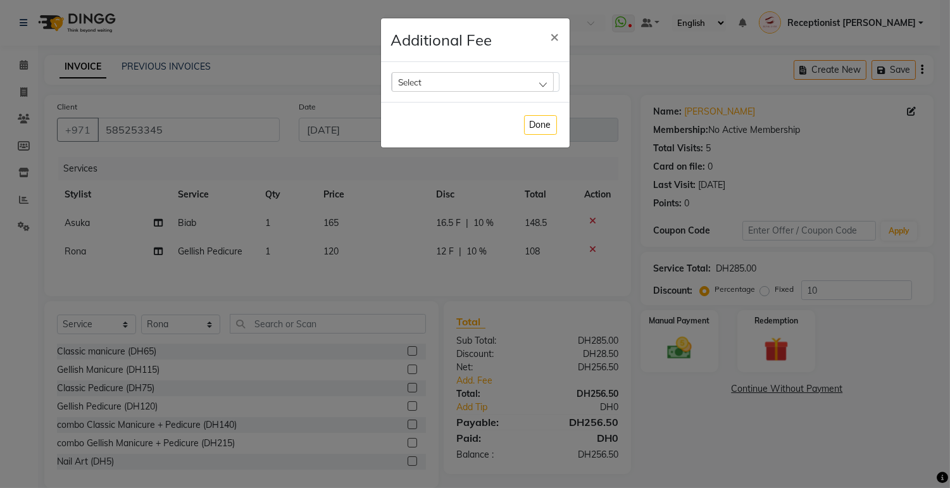
click at [537, 83] on div "Select" at bounding box center [473, 81] width 162 height 19
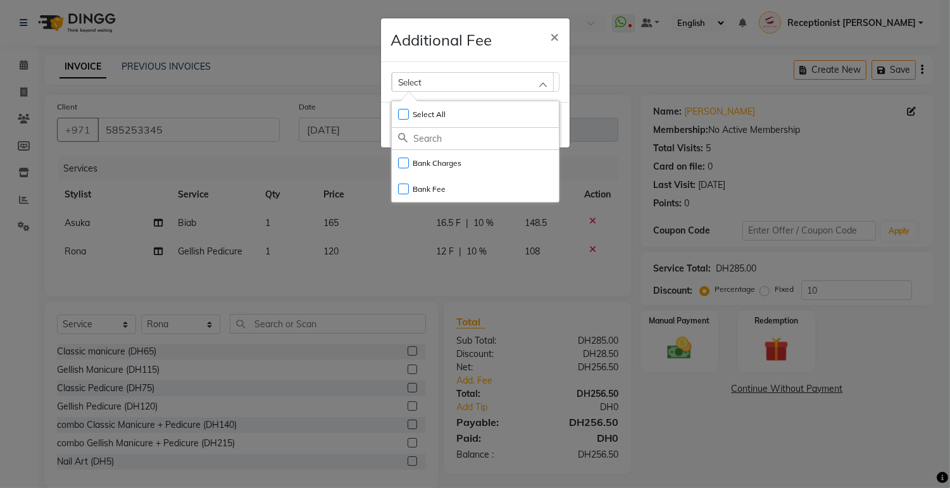
scroll to position [22, 0]
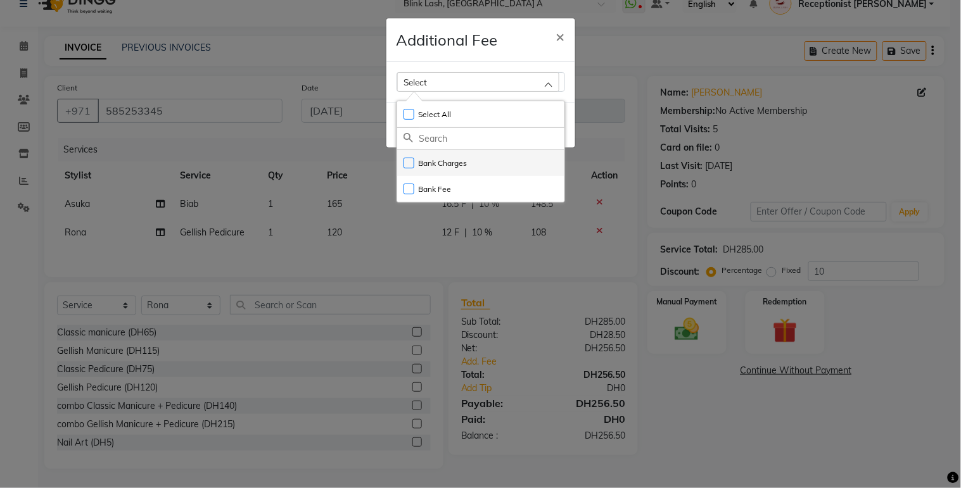
click at [457, 168] on label "Bank Charges" at bounding box center [435, 163] width 64 height 11
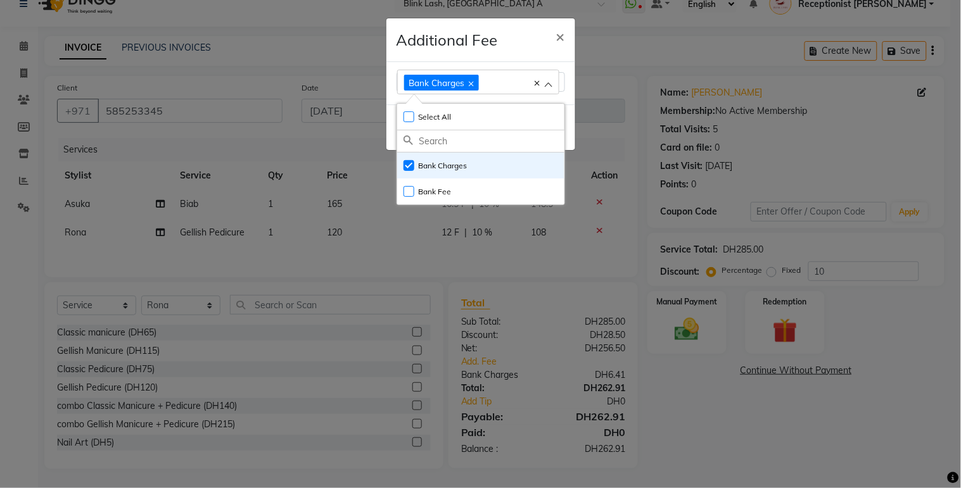
click at [681, 338] on ngb-modal-window "Additional Fee × Bank Charges Select All UnSelect All Bank Charges Bank Fee Done" at bounding box center [480, 244] width 961 height 488
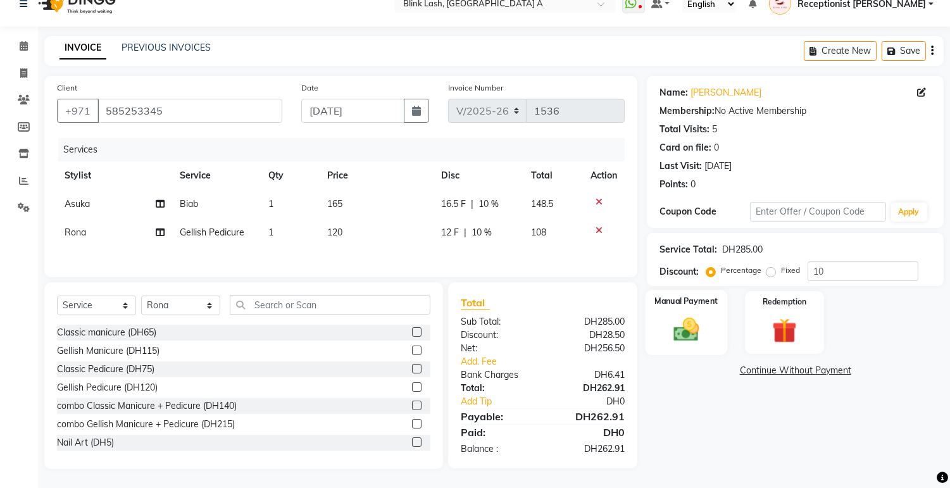
click at [686, 332] on img at bounding box center [687, 330] width 42 height 30
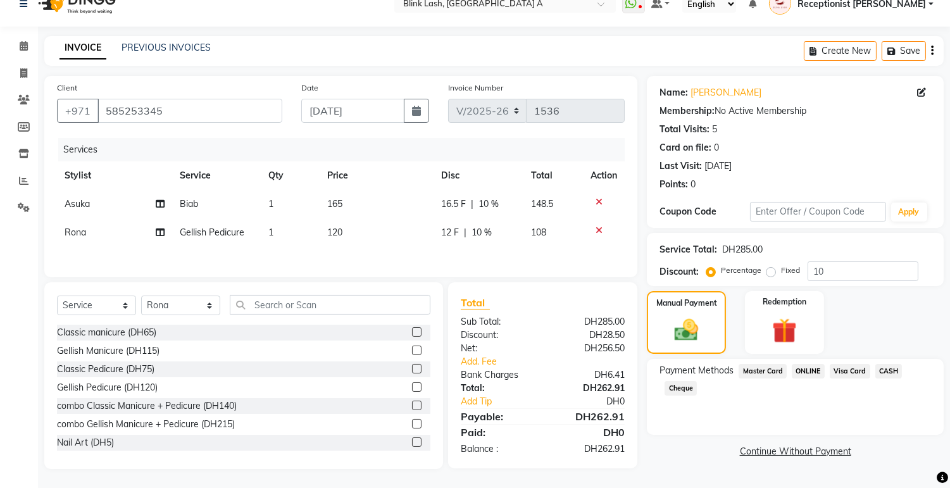
click at [850, 366] on span "Visa Card" at bounding box center [850, 371] width 41 height 15
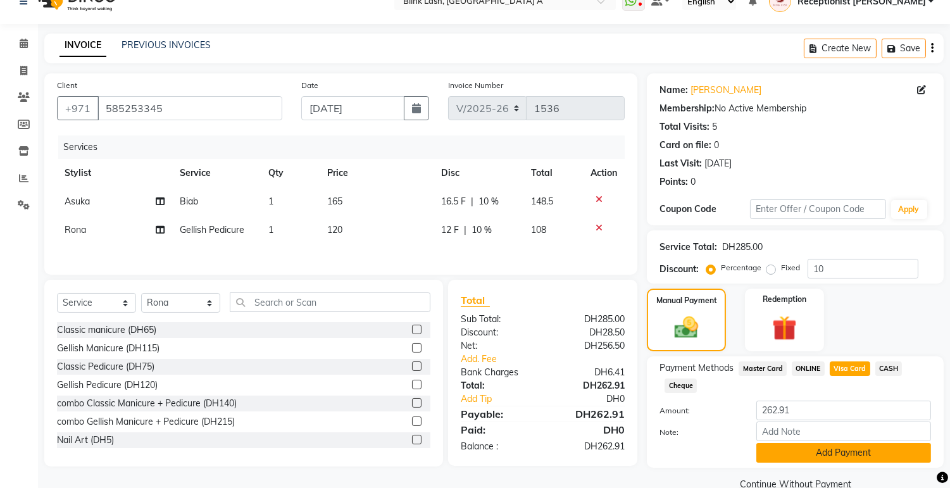
click at [915, 443] on button "Add Payment" at bounding box center [844, 453] width 175 height 20
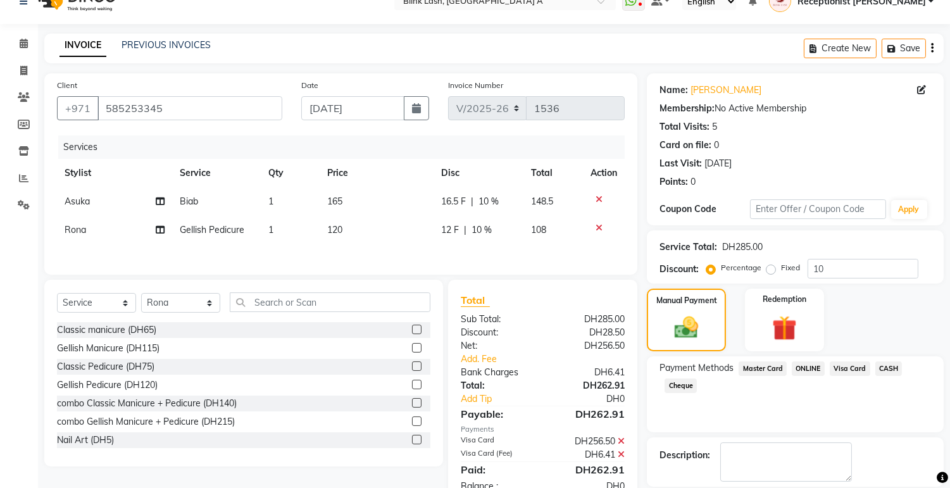
scroll to position [81, 0]
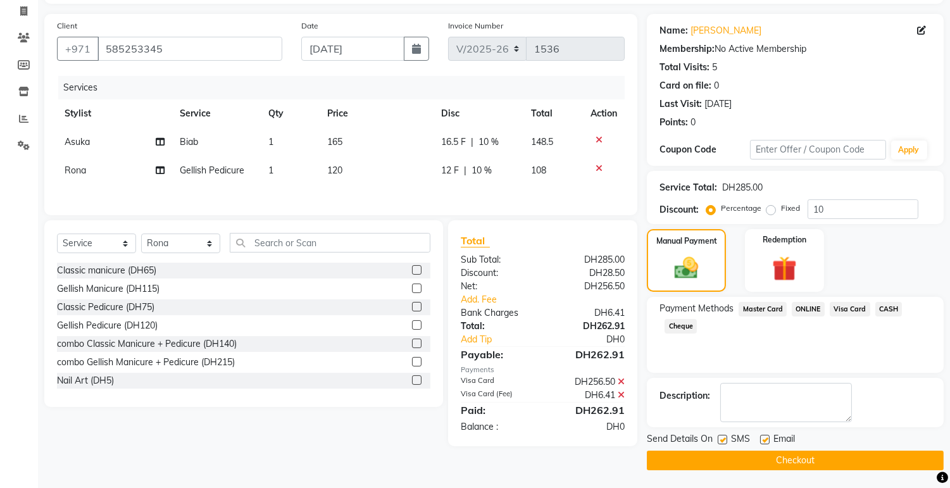
click at [904, 464] on button "Checkout" at bounding box center [795, 461] width 297 height 20
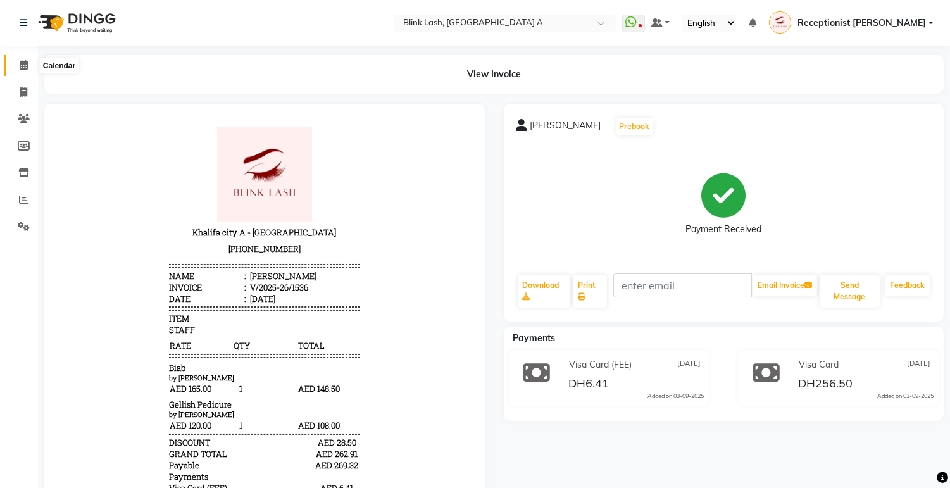
click at [27, 67] on icon at bounding box center [24, 64] width 8 height 9
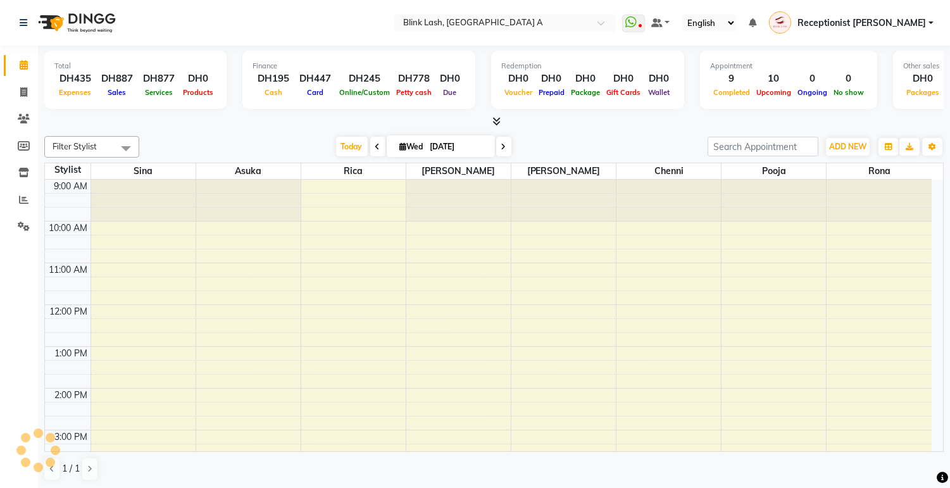
scroll to position [333, 0]
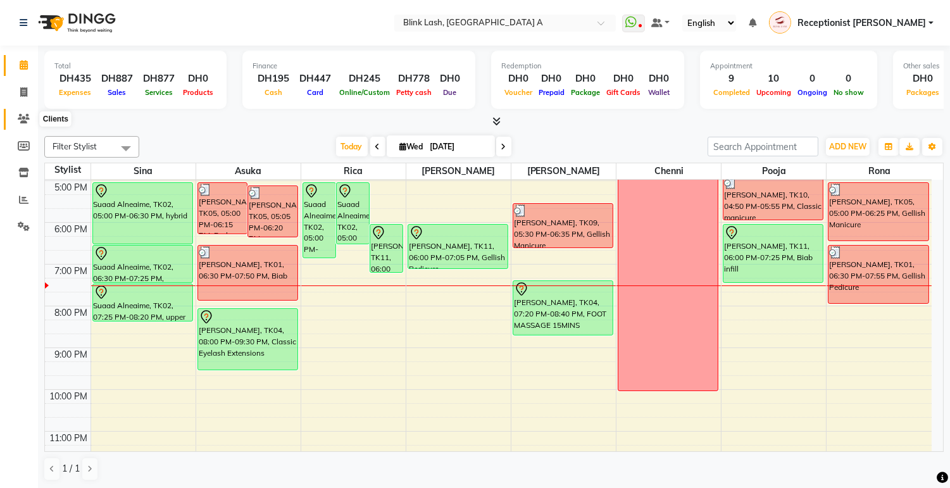
click at [21, 120] on icon at bounding box center [24, 118] width 12 height 9
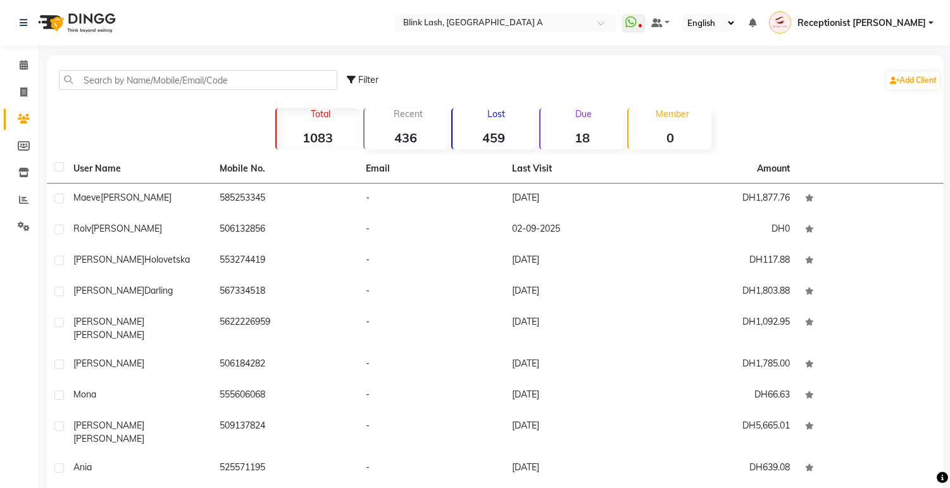
click at [581, 122] on div "Due 18" at bounding box center [582, 128] width 84 height 41
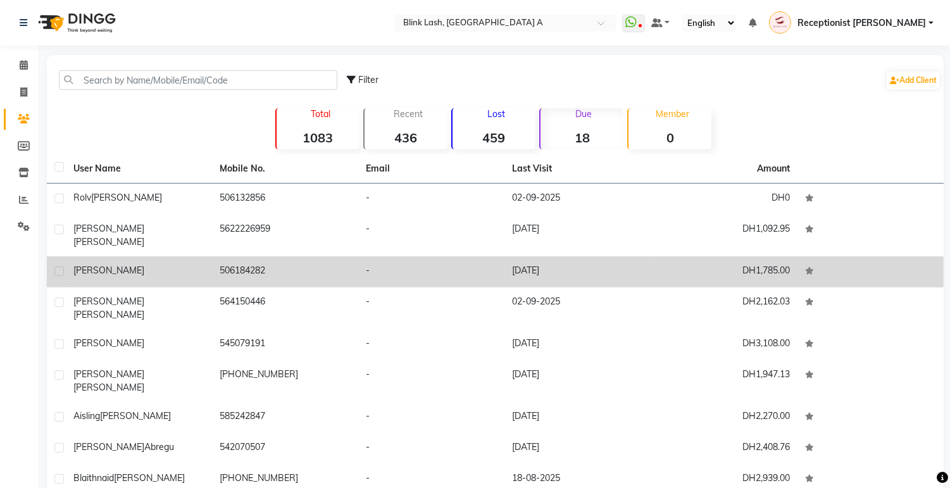
click at [149, 264] on div "[PERSON_NAME]" at bounding box center [138, 270] width 131 height 13
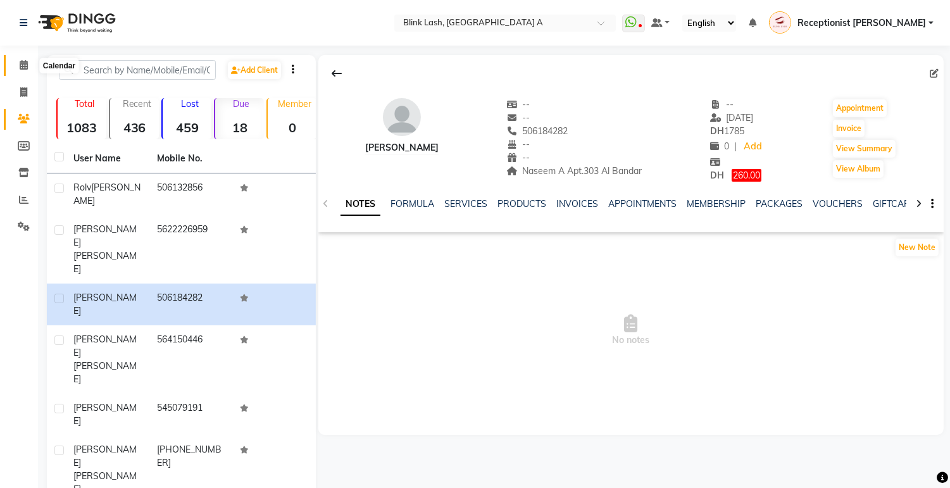
click at [24, 58] on span at bounding box center [24, 65] width 22 height 15
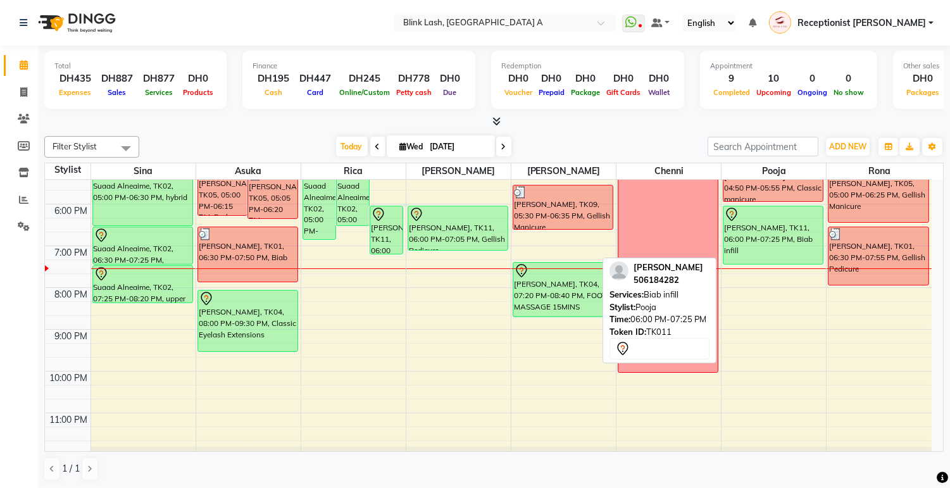
scroll to position [281, 0]
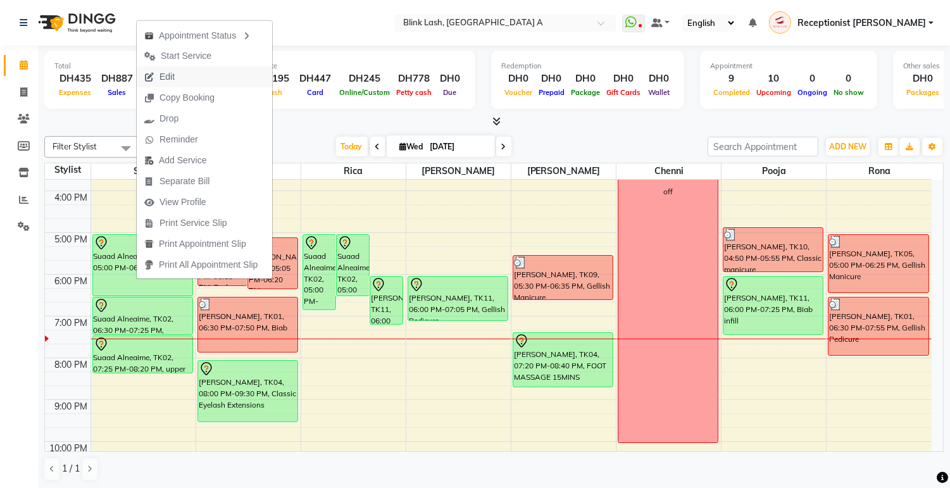
click at [168, 78] on span "Edit" at bounding box center [167, 76] width 15 height 13
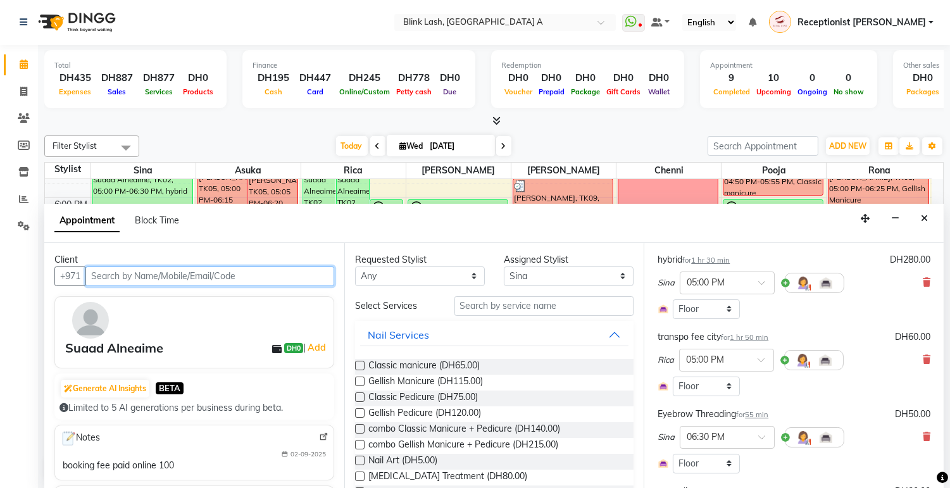
scroll to position [237, 0]
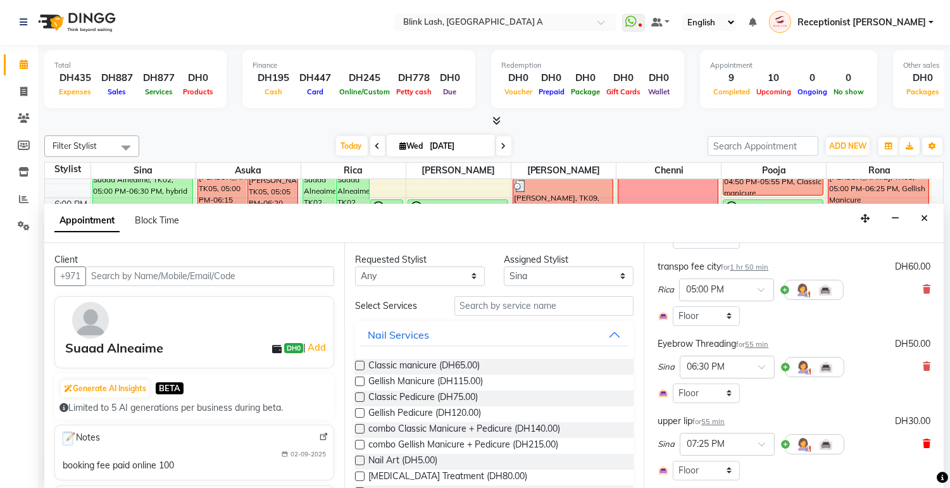
click at [923, 448] on icon at bounding box center [927, 443] width 8 height 9
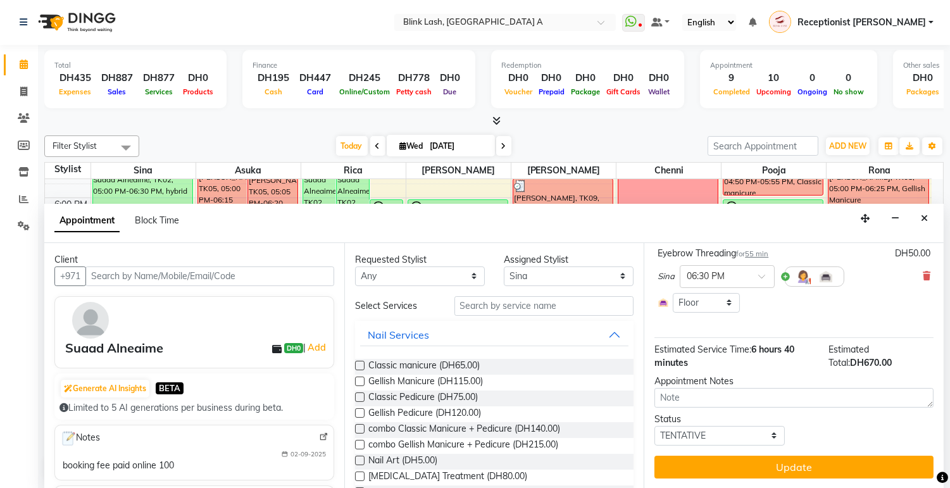
scroll to position [339, 0]
click at [907, 464] on button "Update" at bounding box center [794, 467] width 279 height 23
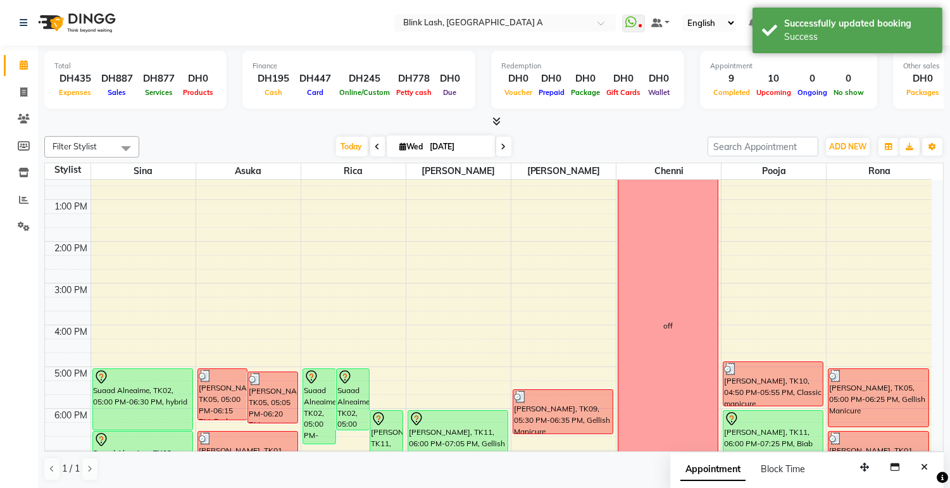
scroll to position [217, 0]
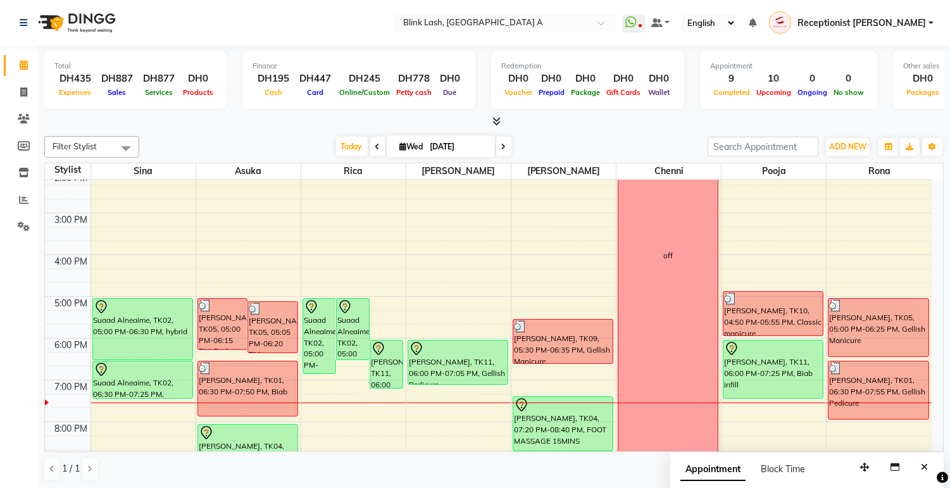
drag, startPoint x: 0, startPoint y: 488, endPoint x: 555, endPoint y: 111, distance: 671.1
click at [555, 111] on div "Total DH435 Expenses DH887 Sales DH877 Services DH0 Products Finance DH195 Cash…" at bounding box center [494, 82] width 900 height 62
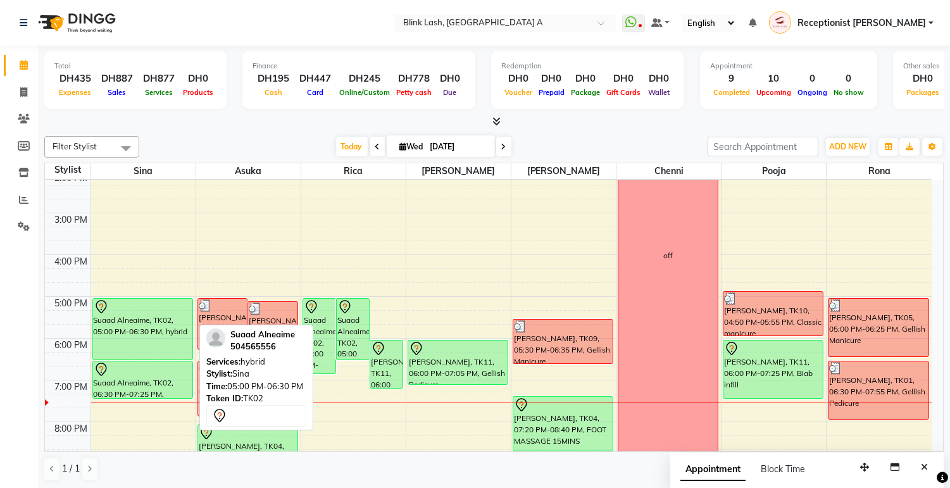
click at [154, 328] on div "Suaad Alneaime, TK02, 05:00 PM-06:30 PM, hybrid" at bounding box center [142, 329] width 99 height 61
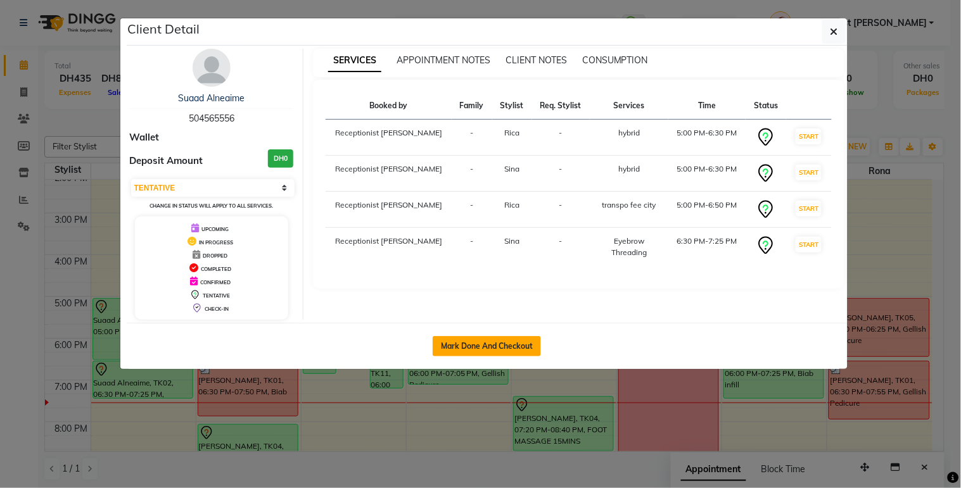
click at [529, 336] on button "Mark Done And Checkout" at bounding box center [486, 346] width 108 height 20
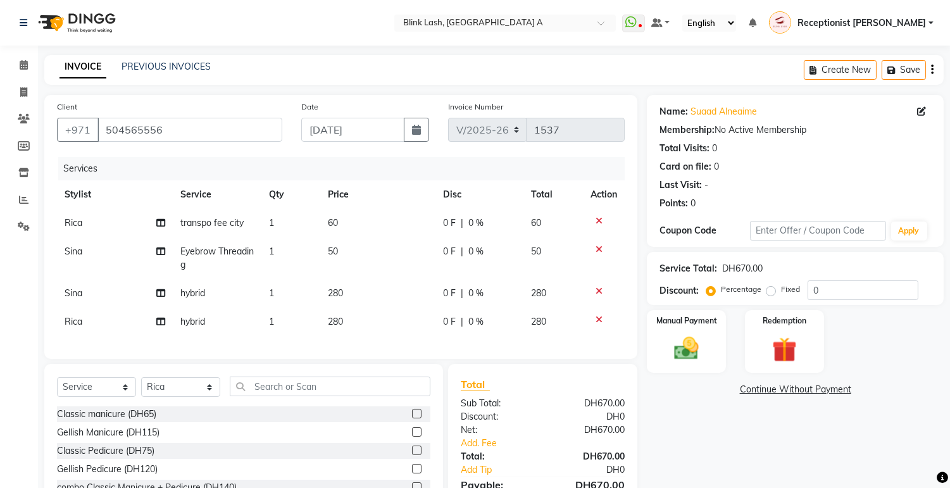
scroll to position [92, 0]
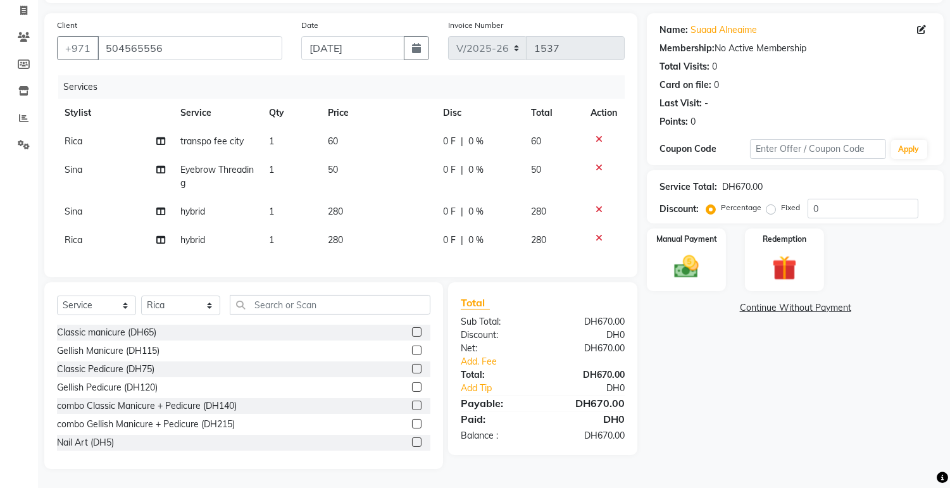
click at [325, 156] on td "50" at bounding box center [377, 177] width 115 height 42
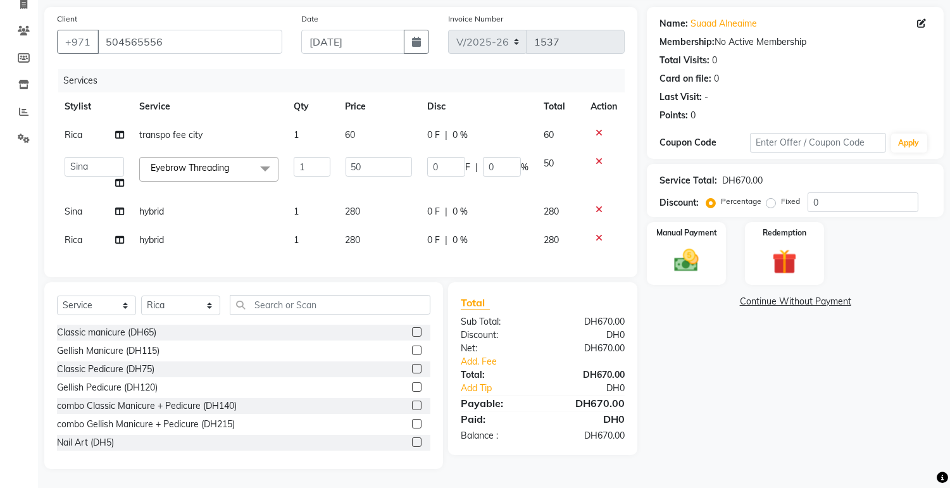
click at [357, 130] on td "60" at bounding box center [379, 135] width 82 height 28
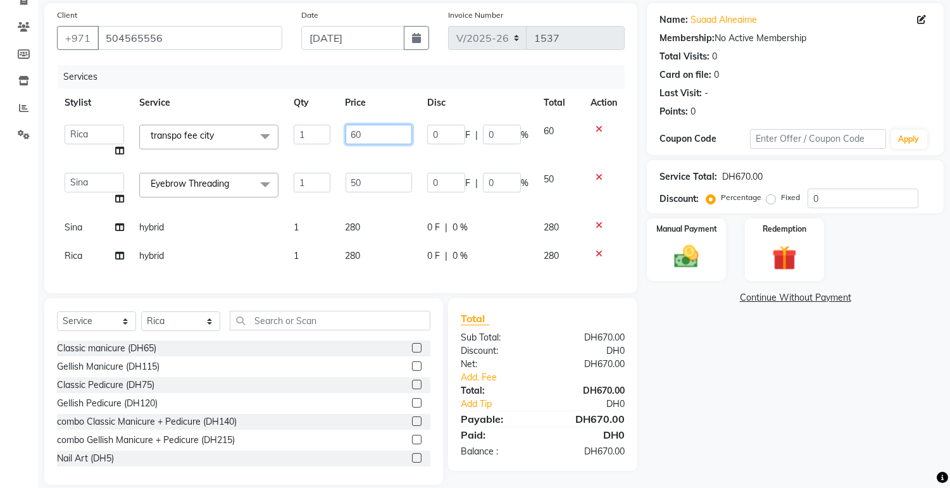
click at [374, 130] on input "60" at bounding box center [379, 135] width 66 height 20
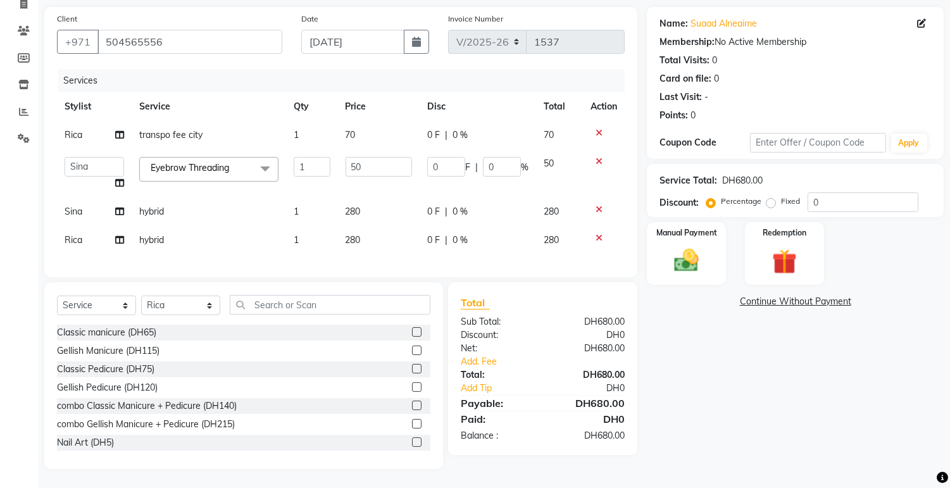
click at [688, 384] on div "Name: Suaad Alneaime Membership: No Active Membership Total Visits: 0 Card on f…" at bounding box center [800, 238] width 306 height 462
click at [773, 298] on link "Continue Without Payment" at bounding box center [796, 301] width 292 height 13
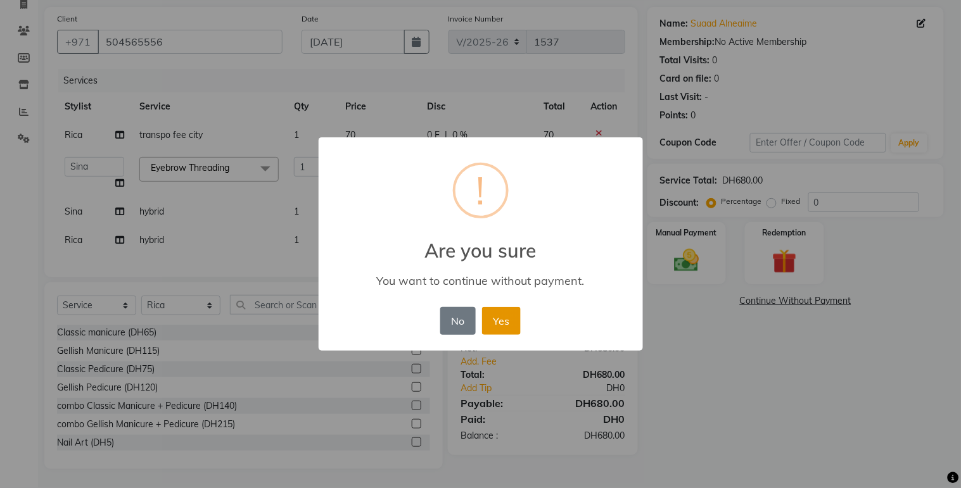
click at [504, 325] on button "Yes" at bounding box center [501, 321] width 39 height 28
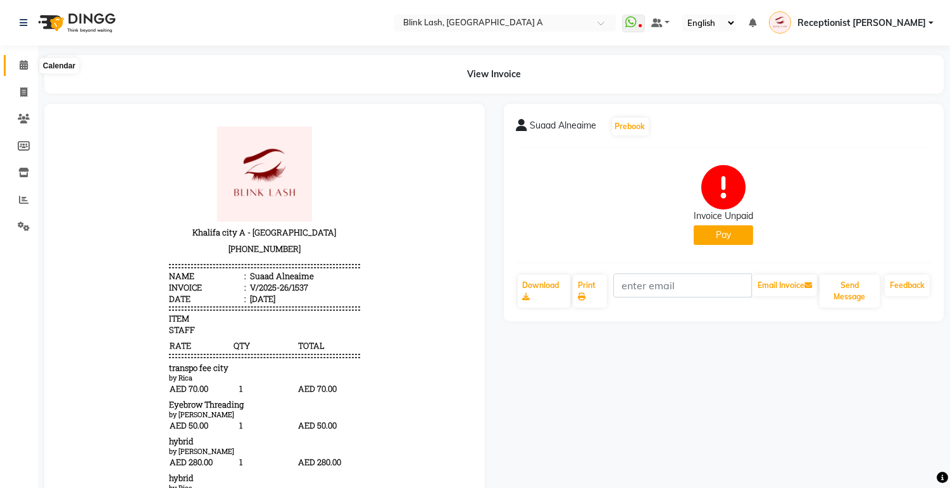
click at [27, 67] on icon at bounding box center [24, 64] width 8 height 9
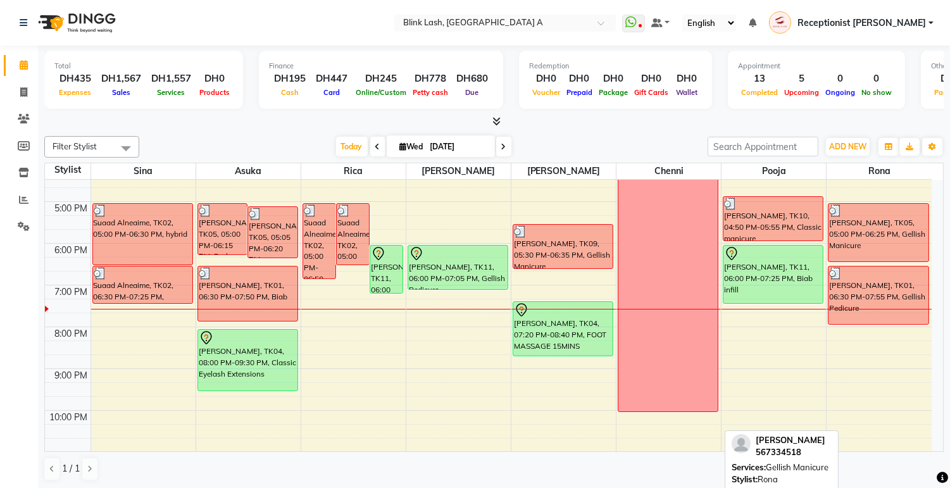
scroll to position [357, 0]
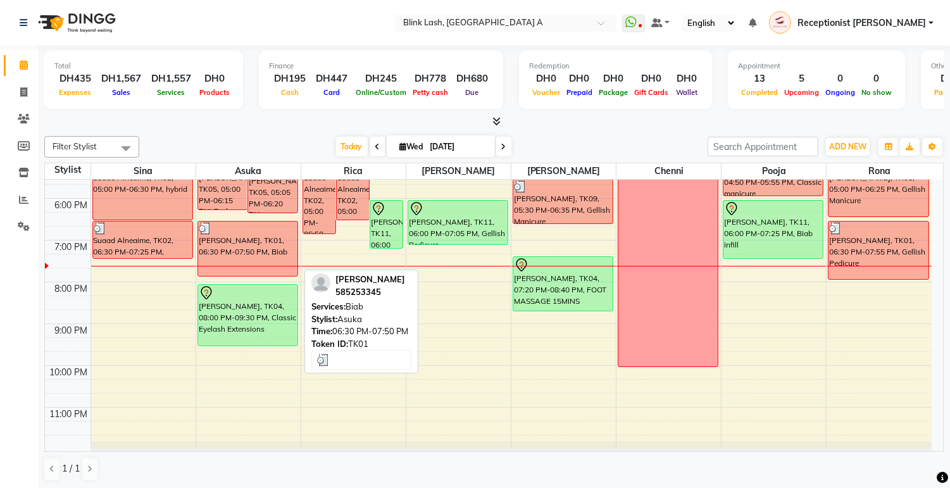
drag, startPoint x: 267, startPoint y: 239, endPoint x: 263, endPoint y: 255, distance: 16.3
click at [263, 255] on div "[PERSON_NAME], TK01, 06:30 PM-07:50 PM, Biab" at bounding box center [247, 249] width 99 height 54
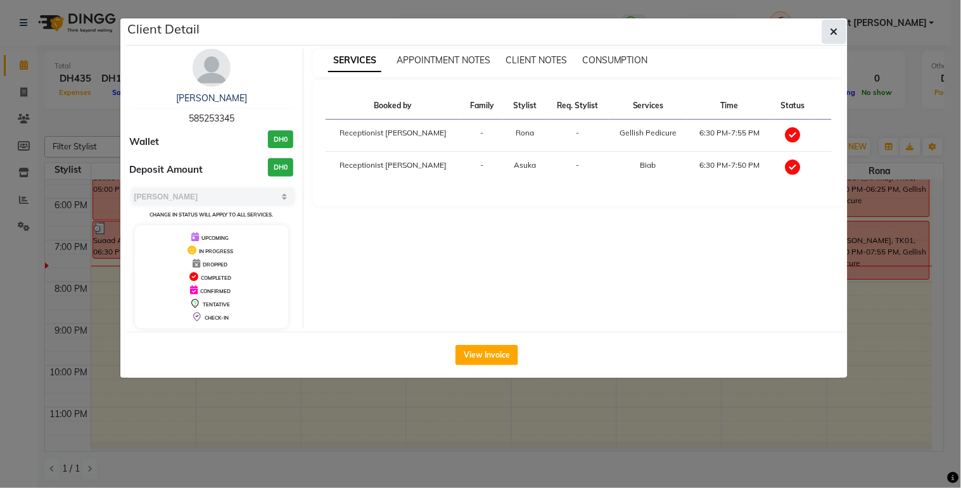
click at [836, 29] on icon "button" at bounding box center [834, 32] width 8 height 10
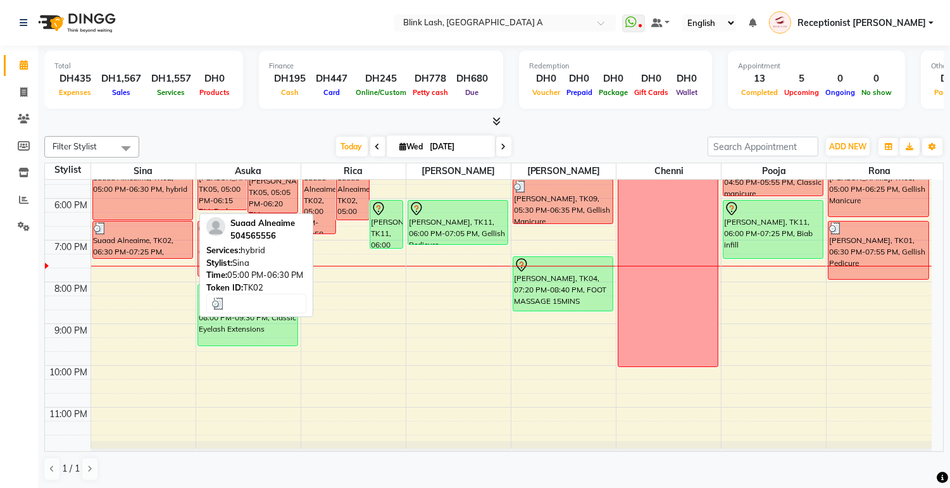
click at [155, 199] on div "Suaad Alneaime, TK02, 05:00 PM-06:30 PM, hybrid" at bounding box center [142, 189] width 99 height 61
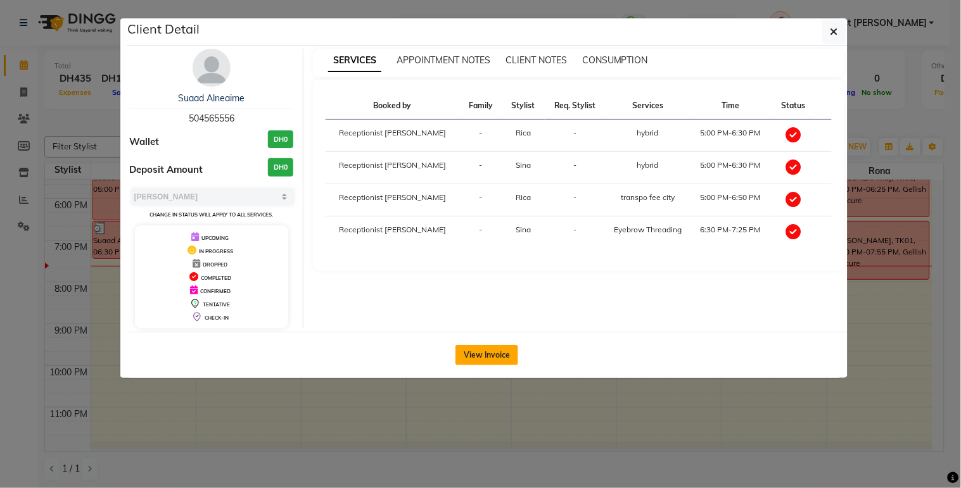
click at [505, 353] on button "View Invoice" at bounding box center [486, 355] width 63 height 20
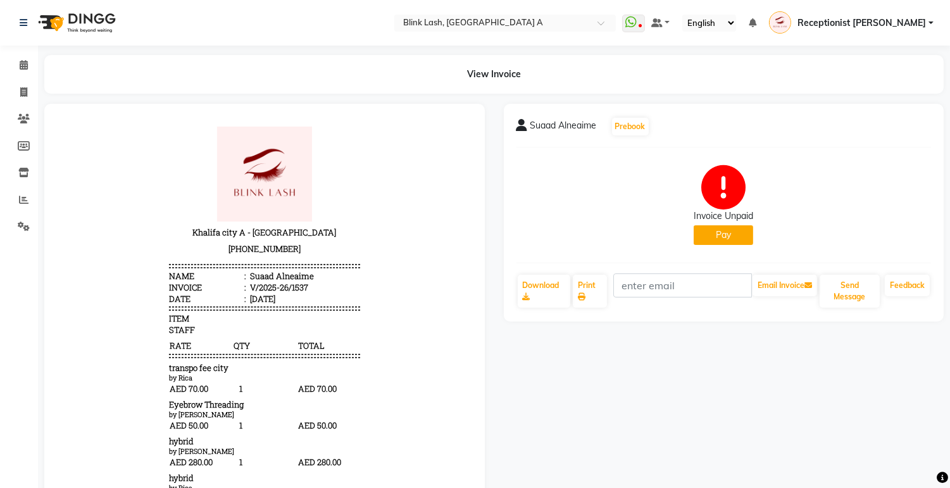
click at [729, 235] on button "Pay" at bounding box center [724, 235] width 60 height 20
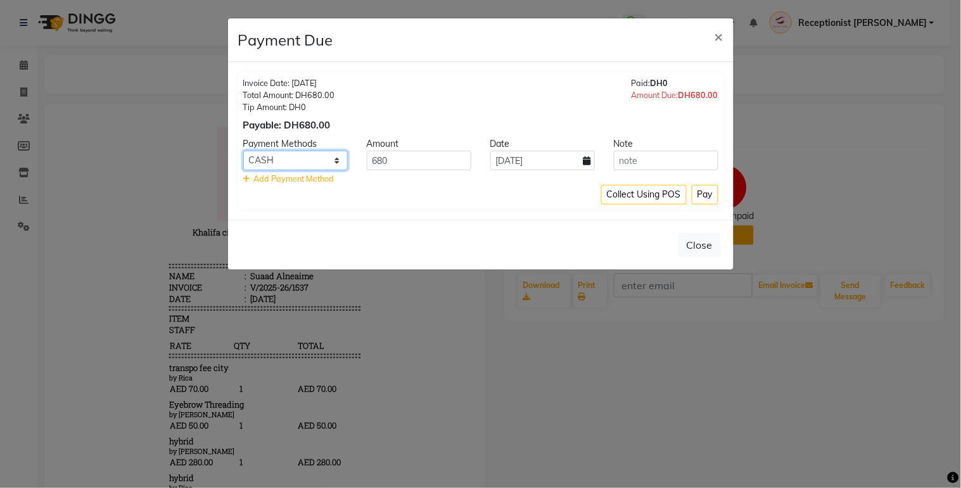
click at [339, 159] on select "Master Card ONLINE Visa Card CASH Cheque" at bounding box center [295, 161] width 104 height 20
click at [243, 151] on select "Master Card ONLINE Visa Card CASH Cheque" at bounding box center [295, 161] width 104 height 20
click at [419, 158] on input "680" at bounding box center [419, 161] width 104 height 20
click at [700, 193] on button "Pay" at bounding box center [704, 195] width 27 height 20
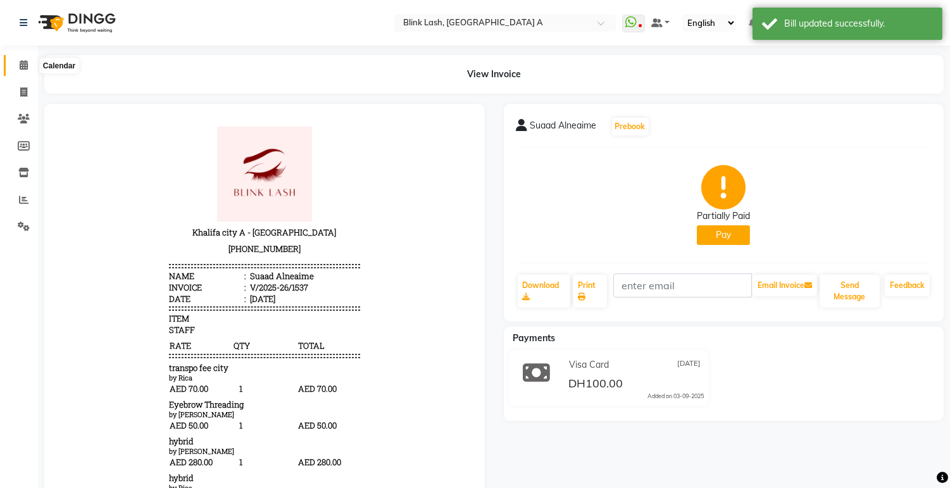
click at [25, 60] on icon at bounding box center [24, 64] width 8 height 9
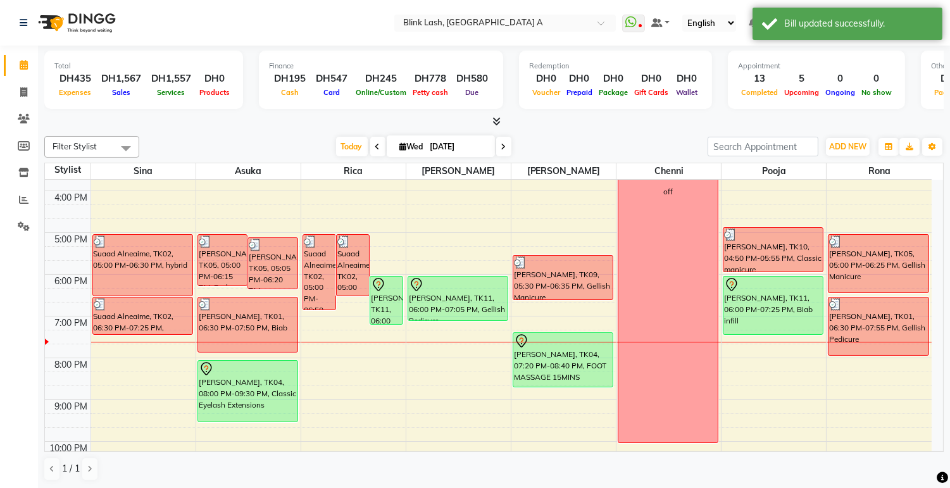
scroll to position [351, 0]
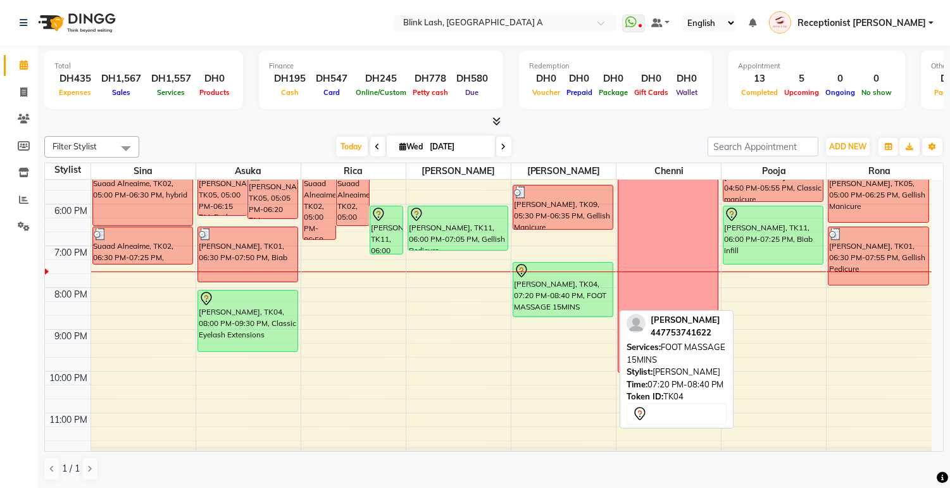
click at [559, 300] on div "kerry morgan, TK04, 07:20 PM-08:40 PM, FOOT MASSAGE 15MINS" at bounding box center [563, 290] width 99 height 54
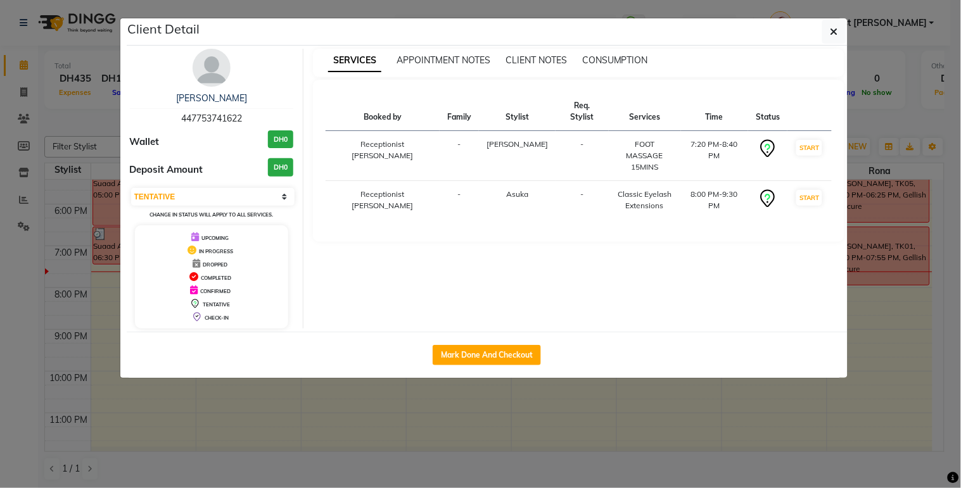
click at [192, 70] on img at bounding box center [211, 68] width 38 height 38
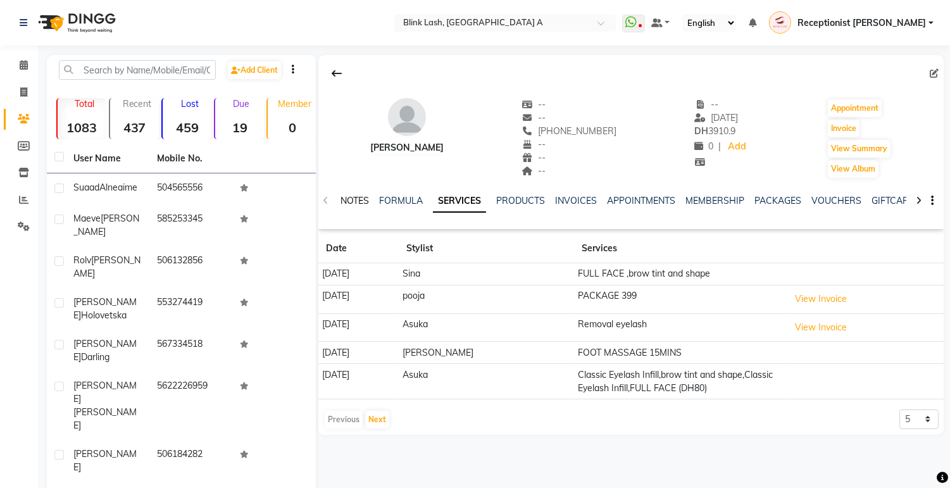
click at [360, 197] on link "NOTES" at bounding box center [355, 200] width 28 height 11
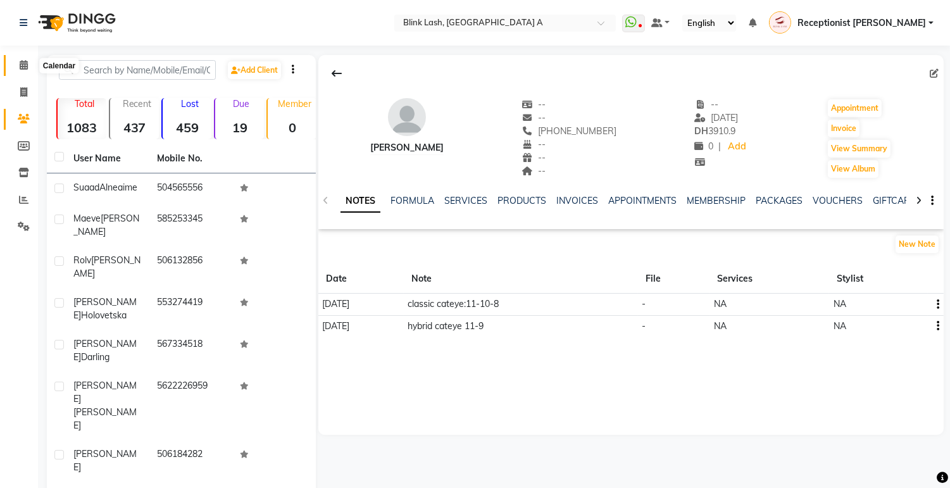
click at [28, 60] on span at bounding box center [24, 65] width 22 height 15
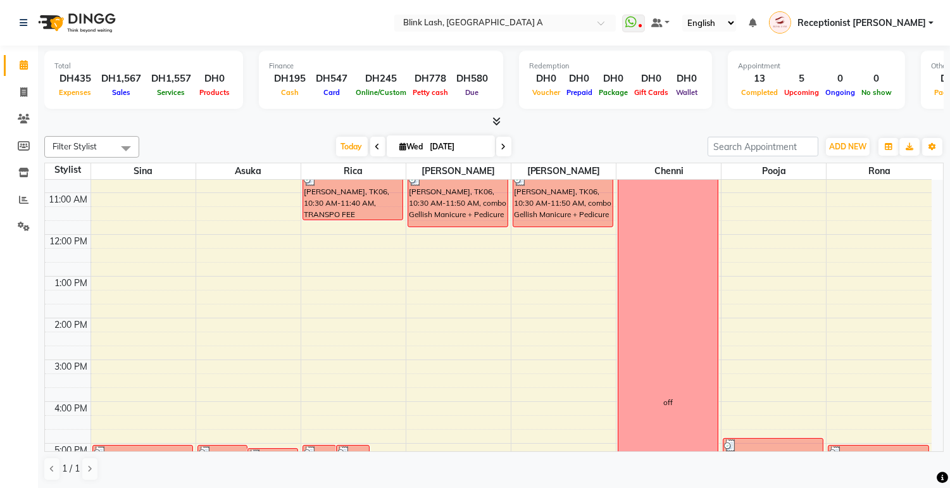
scroll to position [351, 0]
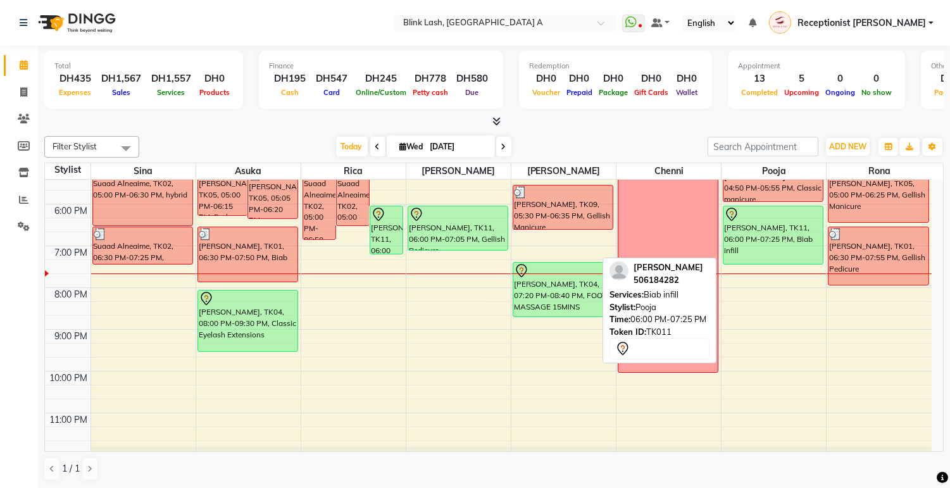
click at [795, 228] on div "Nicolette, TK11, 06:00 PM-07:25 PM, Biab infill" at bounding box center [773, 235] width 99 height 58
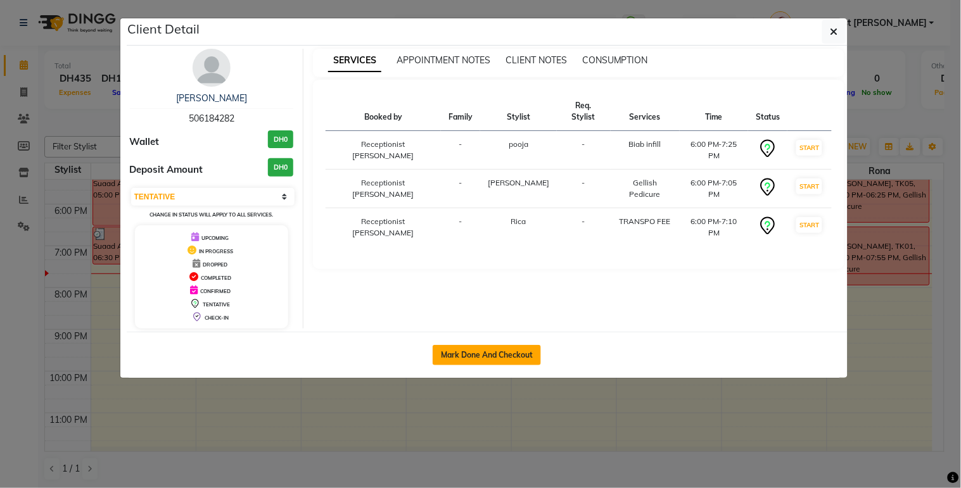
click at [515, 356] on button "Mark Done And Checkout" at bounding box center [486, 355] width 108 height 20
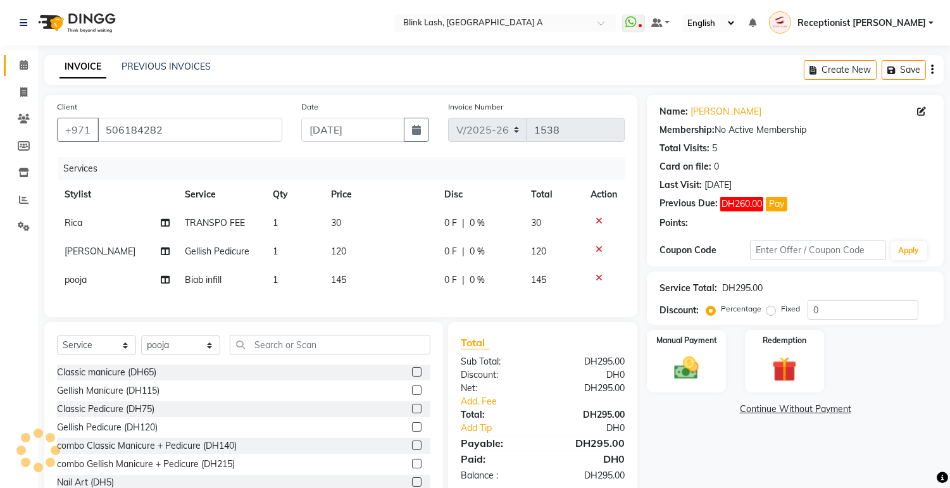
scroll to position [51, 0]
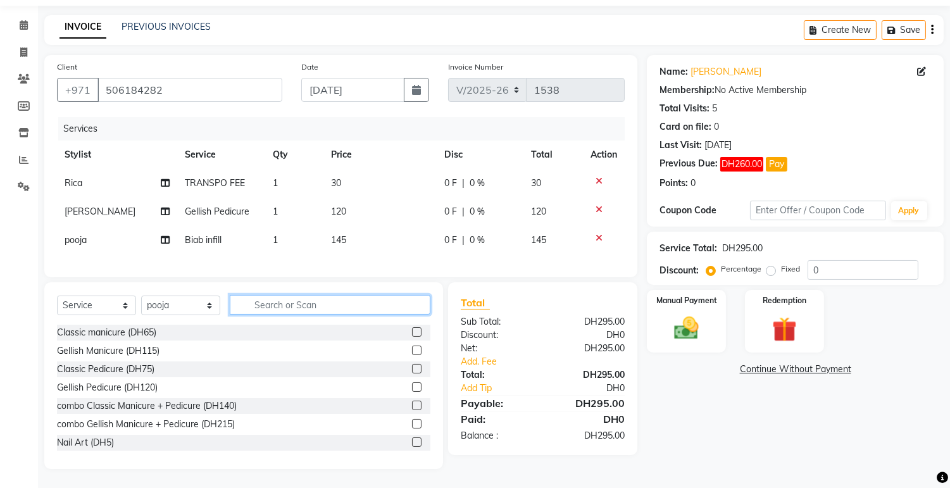
click at [305, 304] on input "text" at bounding box center [330, 305] width 201 height 20
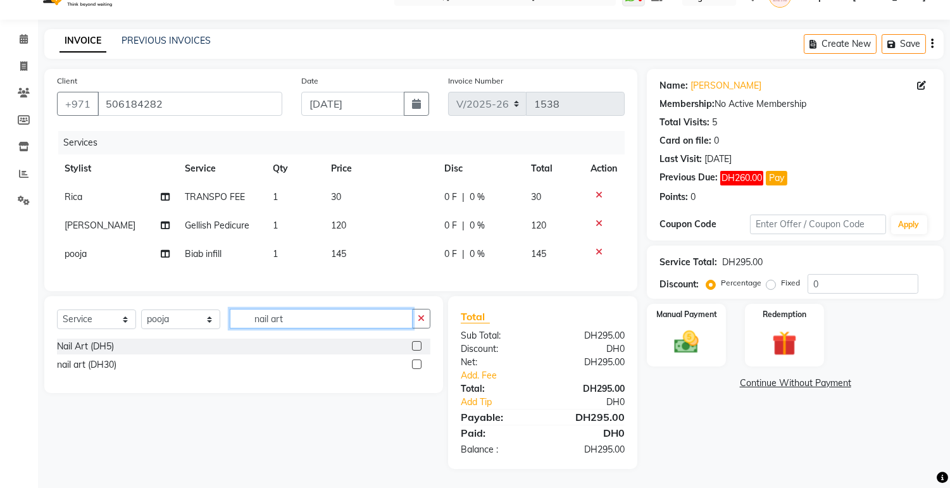
scroll to position [36, 0]
click at [413, 349] on label at bounding box center [416, 345] width 9 height 9
click at [413, 349] on input "checkbox" at bounding box center [416, 347] width 8 height 8
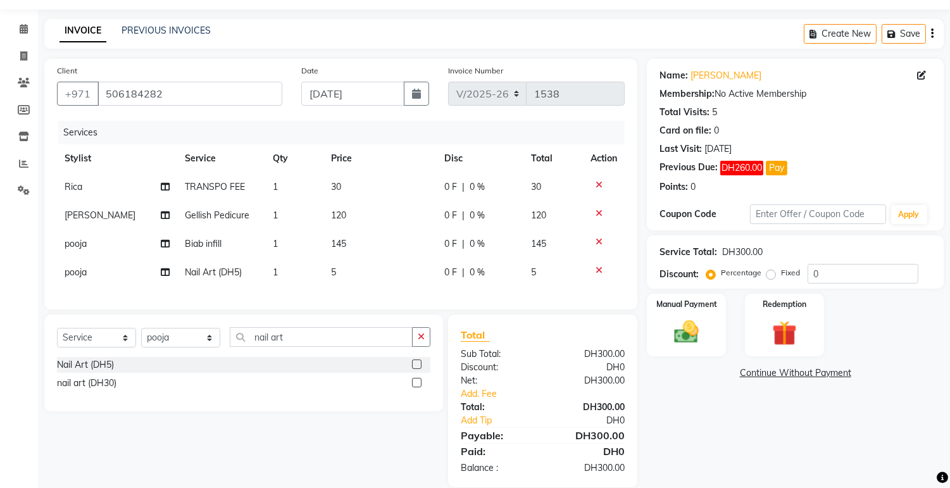
click at [281, 264] on td "1" at bounding box center [294, 272] width 58 height 28
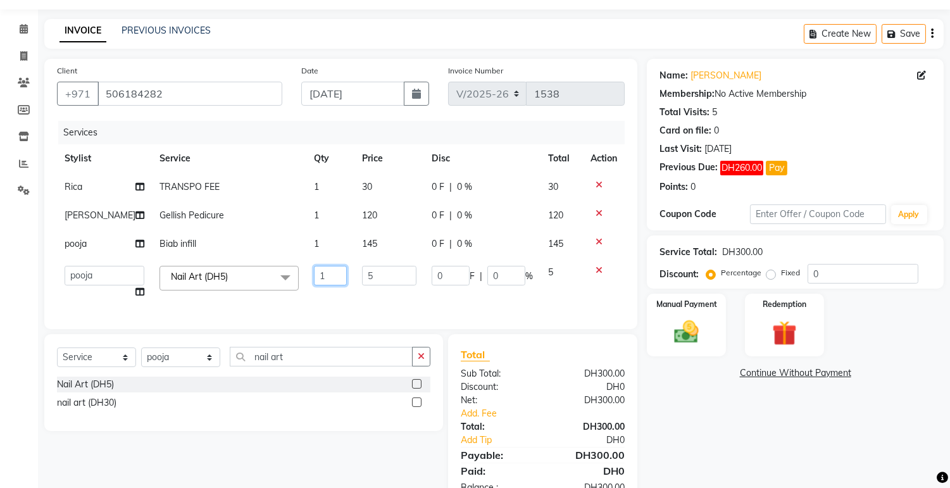
click at [315, 275] on input "1" at bounding box center [330, 276] width 33 height 20
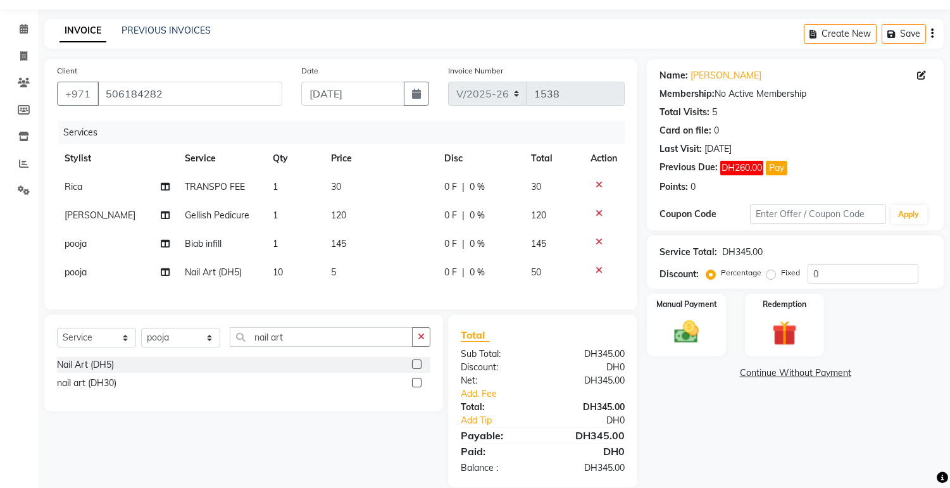
click at [381, 297] on div "Services Stylist Service Qty Price Disc Total Action Rica TRANSPO FEE 1 30 0 F …" at bounding box center [341, 209] width 568 height 176
click at [211, 346] on select "Select Stylist Accounts Asuka chenni INGRID jumana pooja Receptionist lyn Rica …" at bounding box center [180, 338] width 79 height 20
click at [141, 339] on select "Select Stylist Accounts Asuka chenni INGRID jumana pooja Receptionist lyn Rica …" at bounding box center [180, 338] width 79 height 20
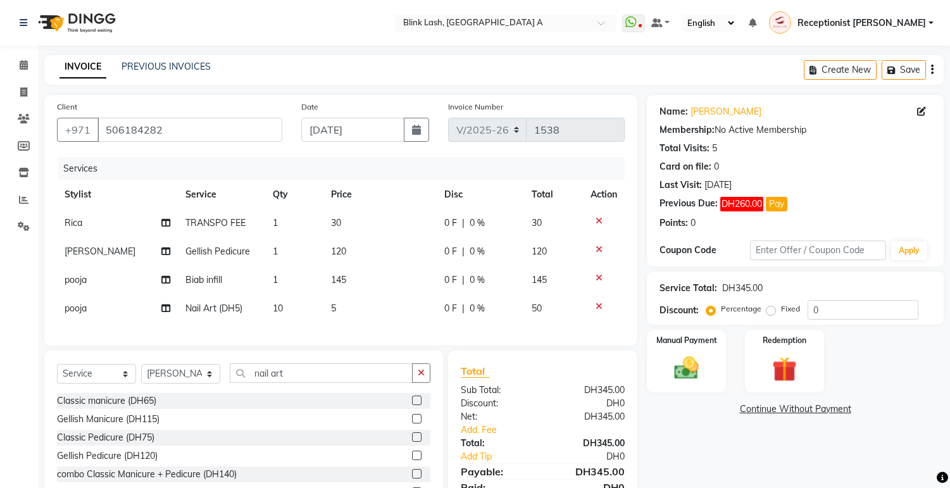
select select "5970"
select select "service"
select select "46934"
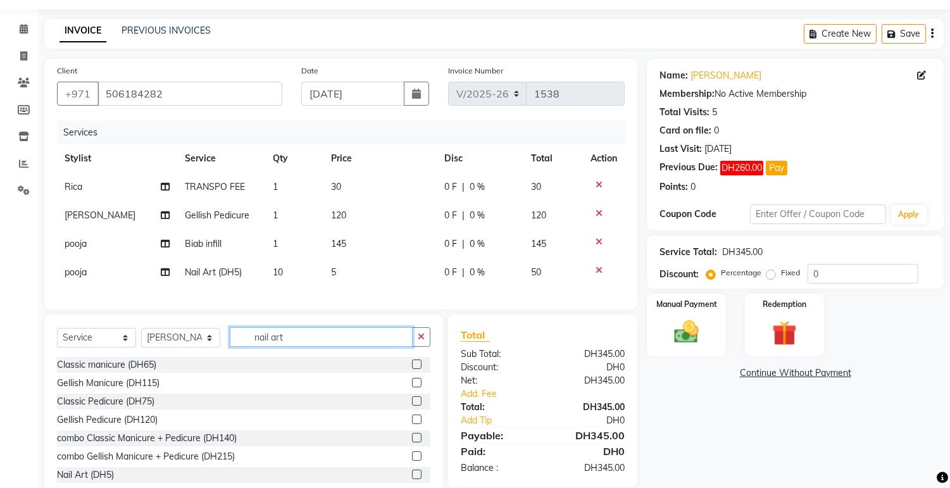
click at [331, 347] on input "nail art" at bounding box center [321, 337] width 183 height 20
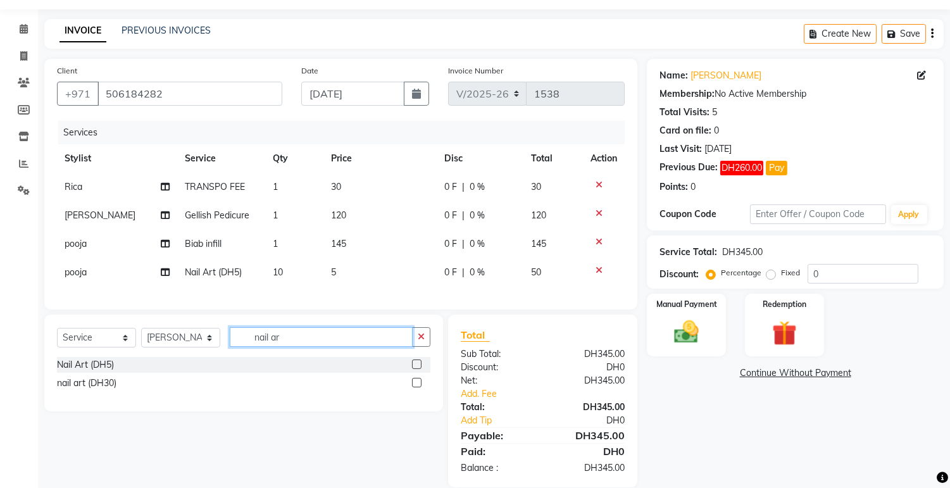
type input "nail ar"
click at [414, 369] on label at bounding box center [416, 364] width 9 height 9
click at [414, 369] on input "checkbox" at bounding box center [416, 365] width 8 height 8
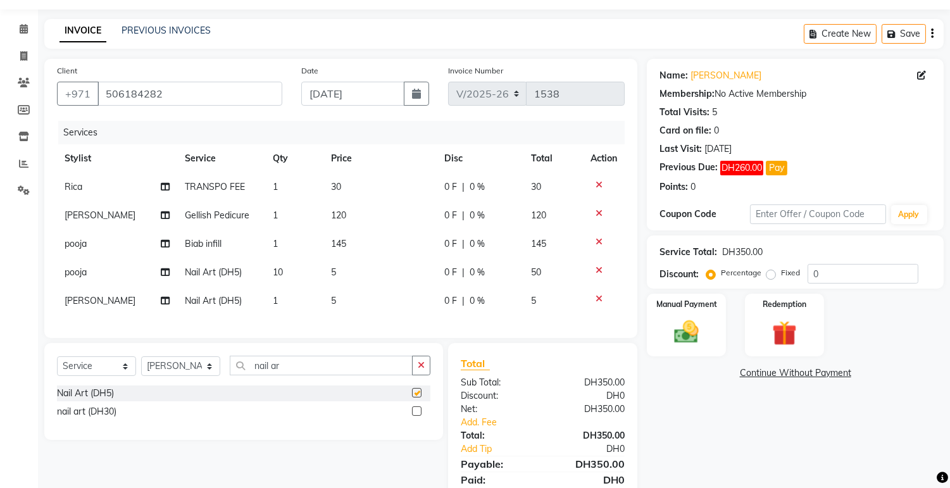
checkbox input "false"
click at [273, 295] on span "1" at bounding box center [275, 300] width 5 height 11
select select "46934"
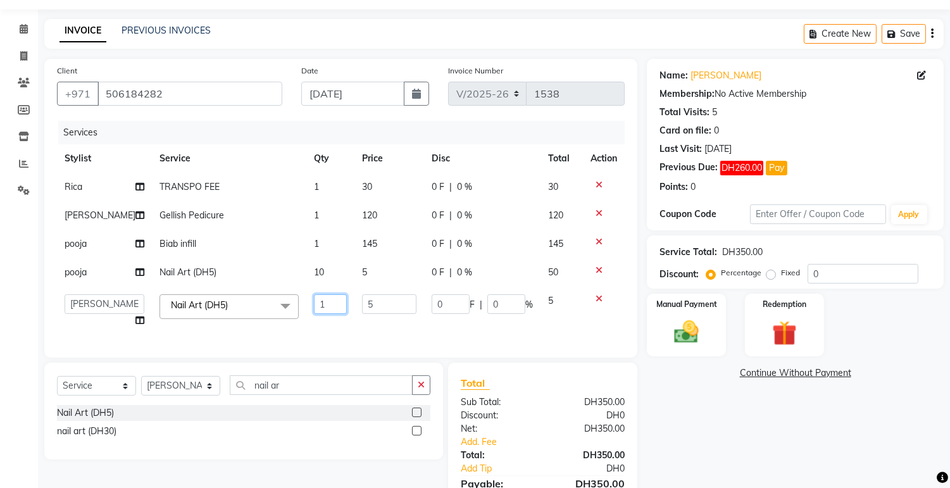
click at [317, 303] on input "1" at bounding box center [330, 304] width 33 height 20
type input "2"
click at [419, 331] on div "Services Stylist Service Qty Price Disc Total Action Rica TRANSPO FEE 1 30 0 F …" at bounding box center [341, 233] width 568 height 224
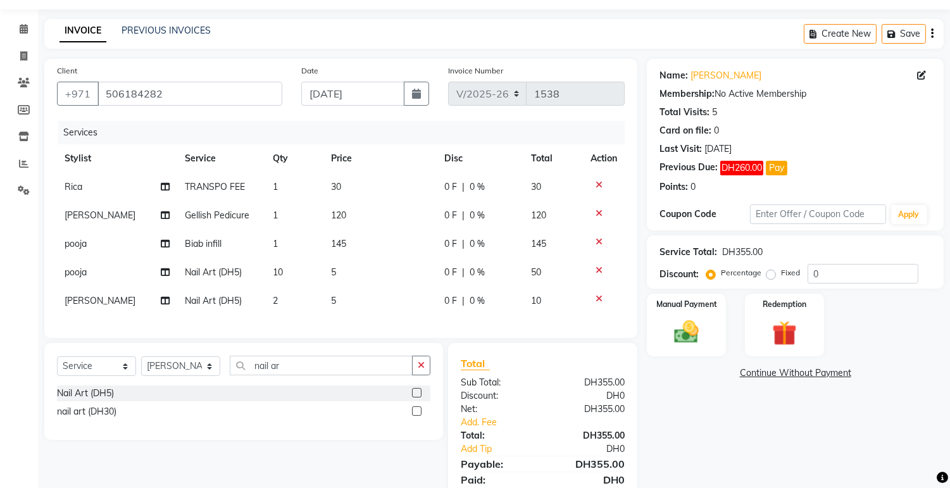
scroll to position [93, 0]
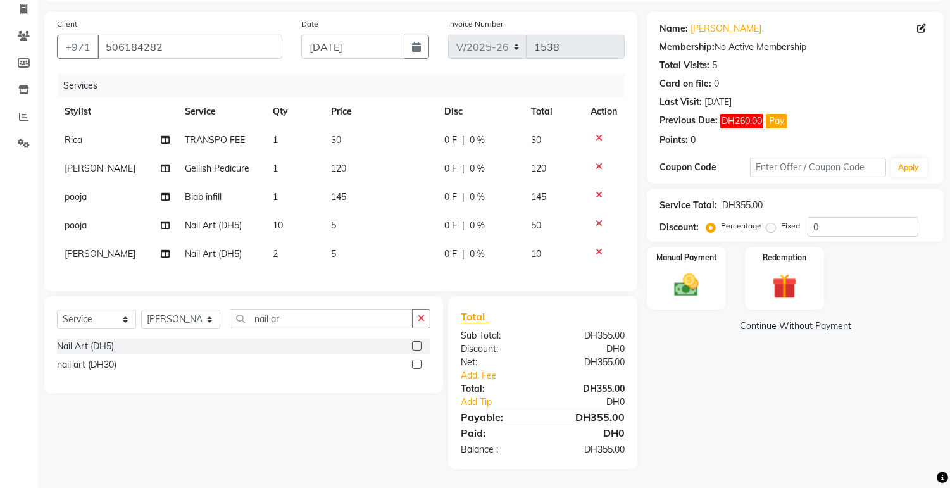
click at [279, 220] on span "10" at bounding box center [278, 225] width 10 height 11
select select "63341"
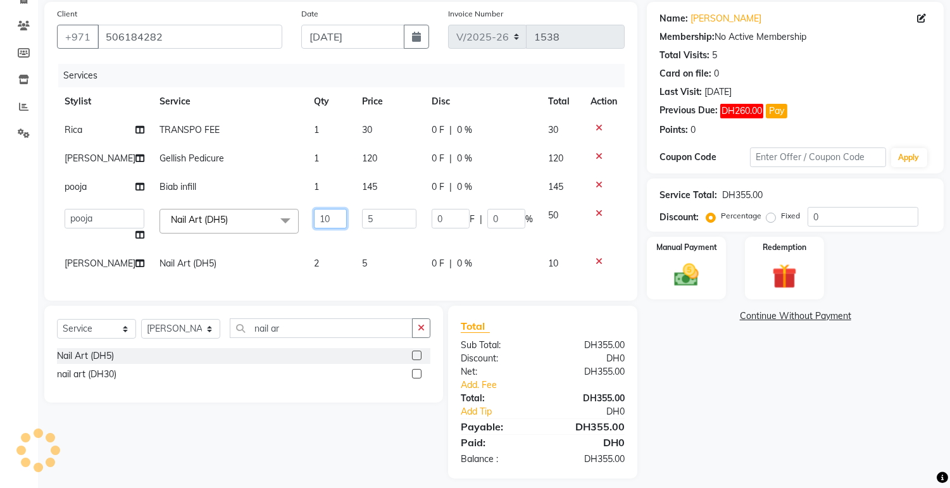
click at [331, 220] on input "10" at bounding box center [330, 219] width 33 height 20
type input "1"
type input "2"
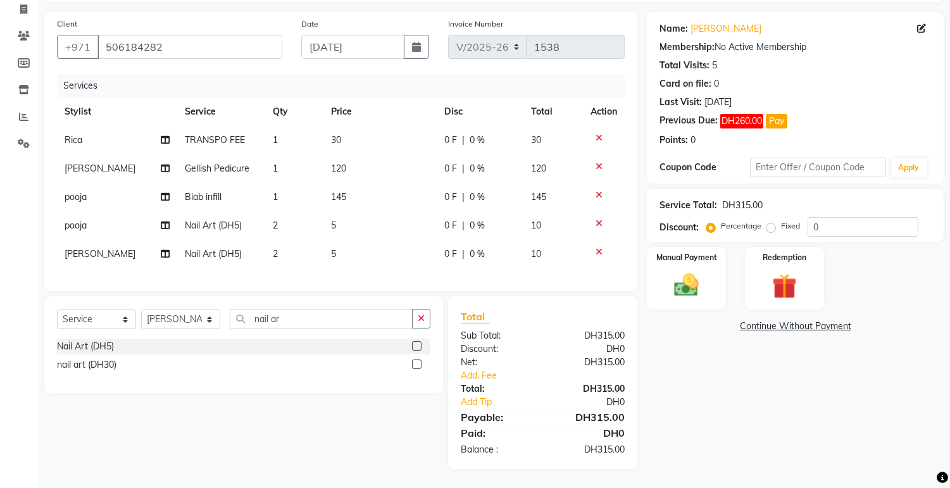
click at [360, 277] on div "Services Stylist Service Qty Price Disc Total Action Rica TRANSPO FEE 1 30 0 F …" at bounding box center [341, 176] width 568 height 205
click at [776, 320] on link "Continue Without Payment" at bounding box center [796, 326] width 292 height 13
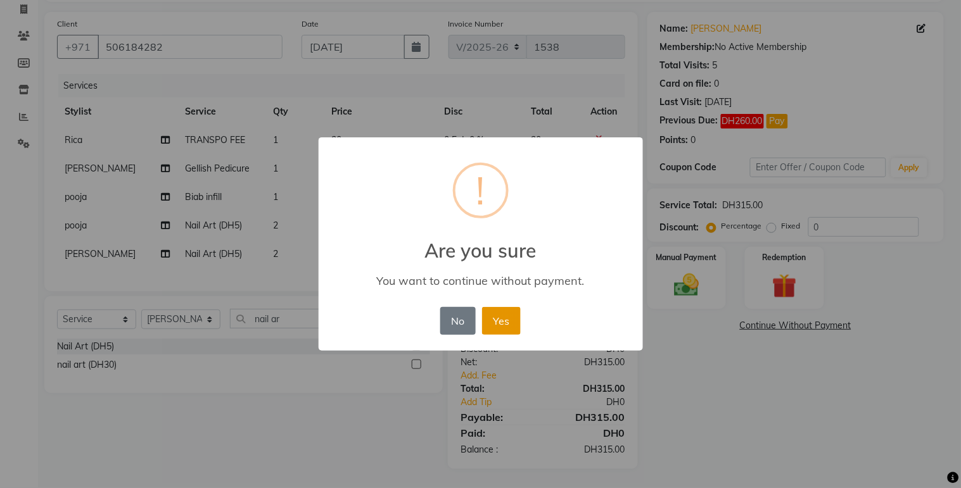
click at [501, 318] on button "Yes" at bounding box center [501, 321] width 39 height 28
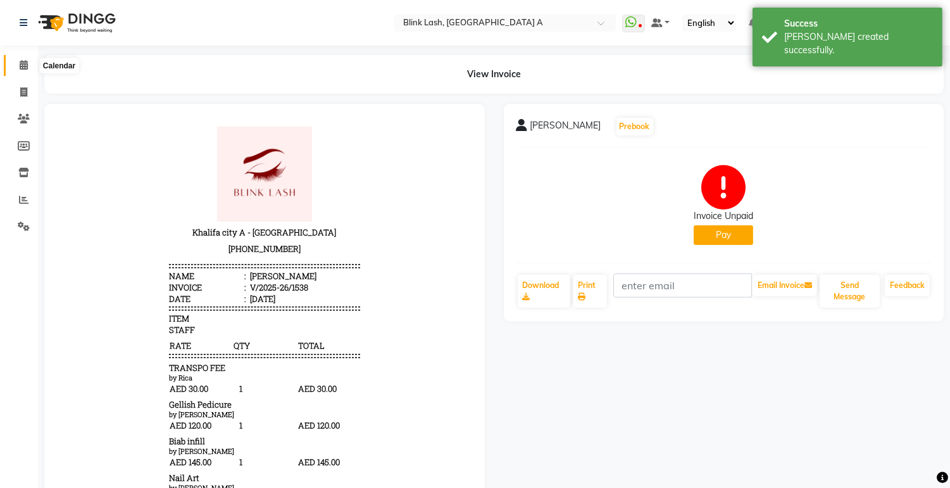
click at [28, 61] on span at bounding box center [24, 65] width 22 height 15
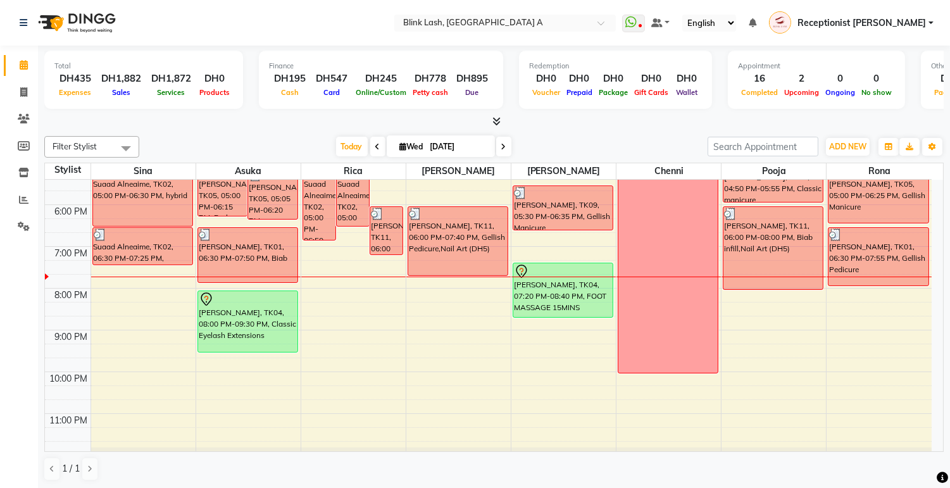
scroll to position [351, 0]
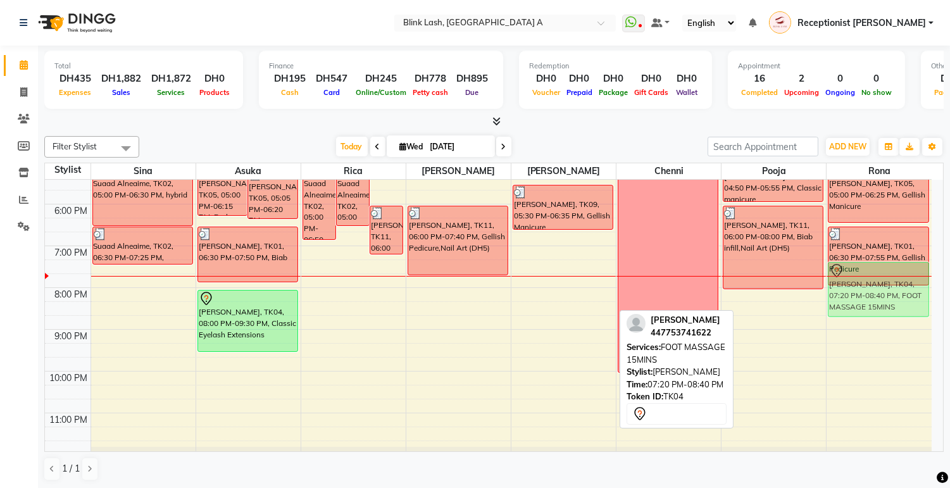
drag, startPoint x: 564, startPoint y: 294, endPoint x: 843, endPoint y: 295, distance: 279.3
click at [857, 295] on tr "Suaad Alneaime, TK02, 05:00 PM-06:30 PM, hybrid Suaad Alneaime, TK02, 06:30 PM-…" at bounding box center [488, 141] width 887 height 626
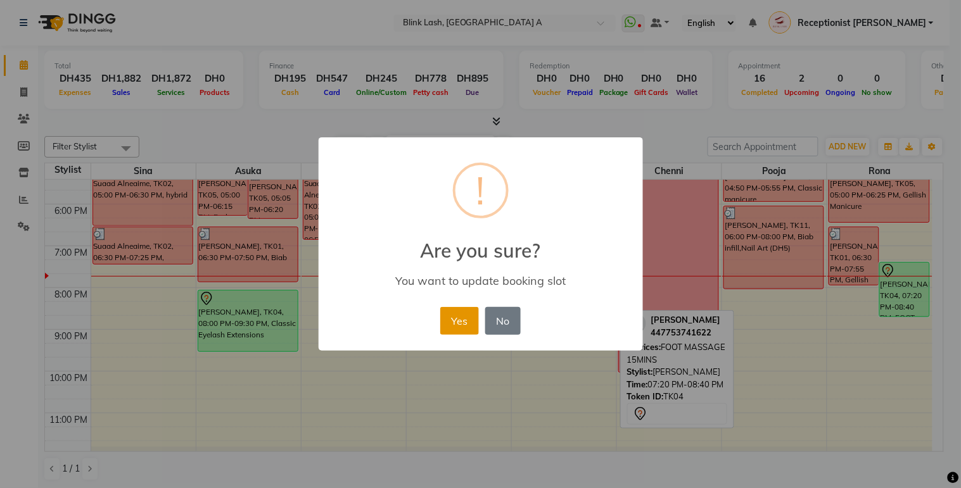
click at [466, 317] on button "Yes" at bounding box center [459, 321] width 39 height 28
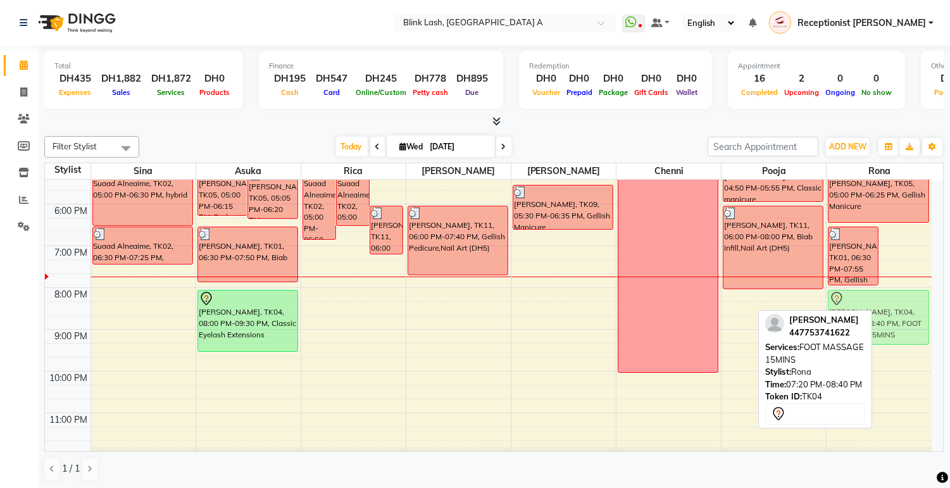
drag, startPoint x: 911, startPoint y: 290, endPoint x: 904, endPoint y: 317, distance: 27.3
click at [904, 317] on div "Maeve Conroy, TK01, 06:30 PM-07:55 PM, Gellish Pedicure kerry morgan, TK04, 07:…" at bounding box center [879, 141] width 105 height 626
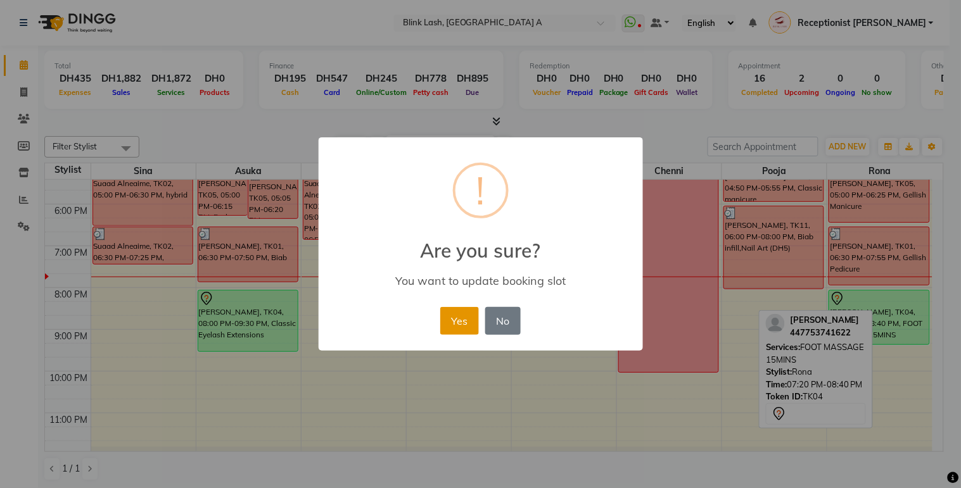
click at [460, 320] on button "Yes" at bounding box center [459, 321] width 39 height 28
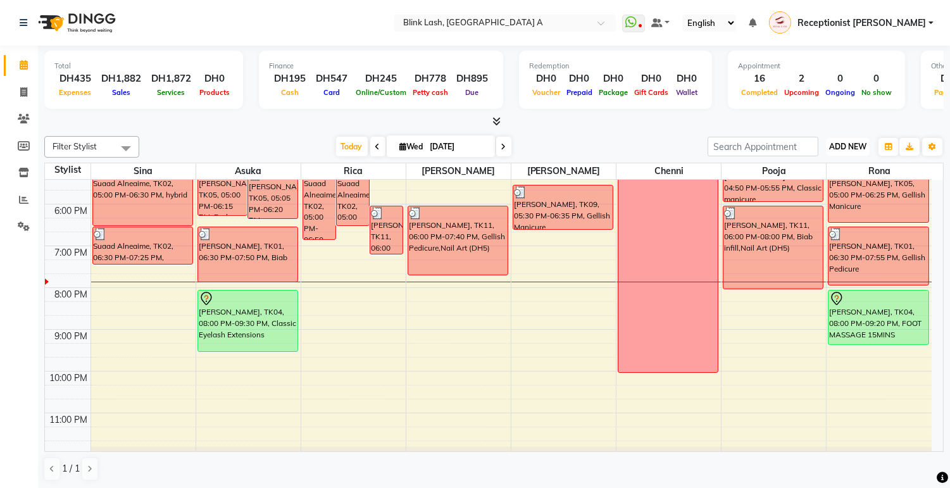
click at [847, 146] on span "ADD NEW" at bounding box center [848, 146] width 37 height 9
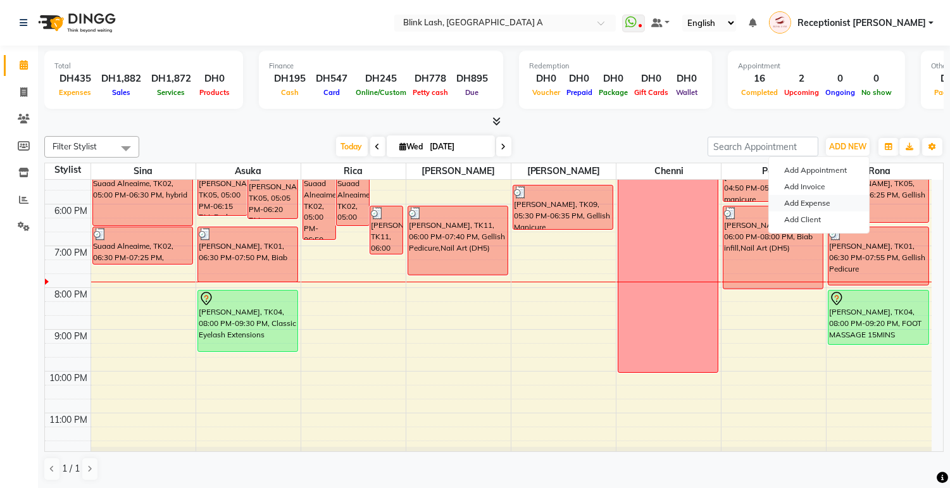
click at [824, 201] on link "Add Expense" at bounding box center [819, 203] width 100 height 16
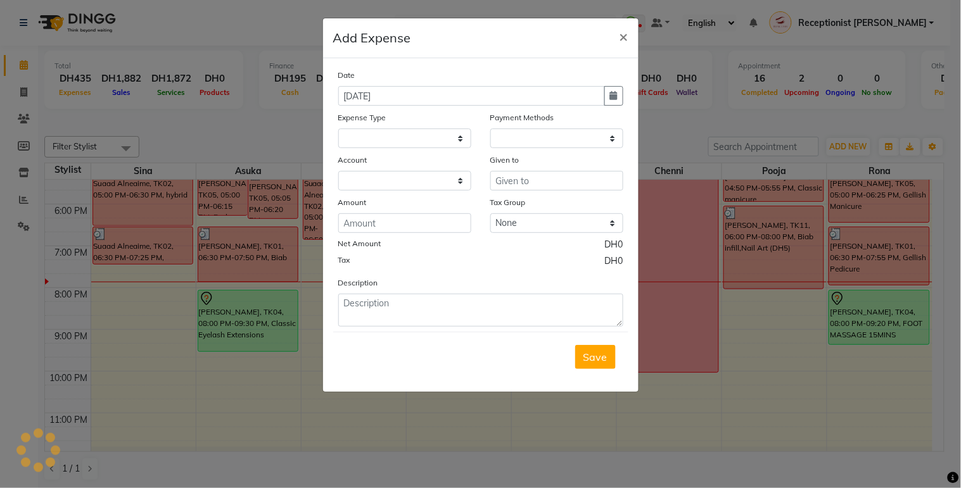
select select
select select "1"
select select "4947"
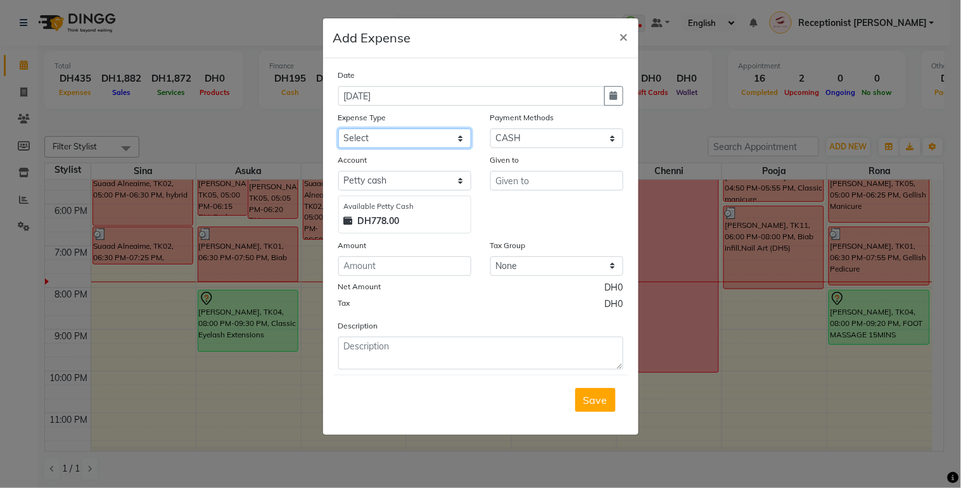
click at [463, 129] on select "Select ACCOMODATIONS RENT Advance Salary Bank charges carlift Car maintenance C…" at bounding box center [404, 139] width 133 height 20
select select "20099"
click at [338, 129] on select "Select ACCOMODATIONS RENT Advance Salary Bank charges carlift Car maintenance C…" at bounding box center [404, 139] width 133 height 20
click at [532, 184] on input "text" at bounding box center [556, 181] width 133 height 20
type input "Tawasul"
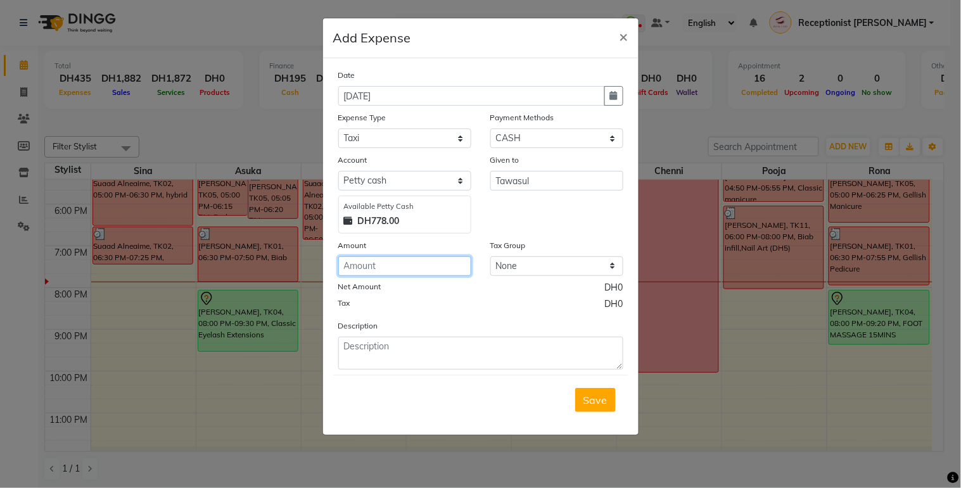
click at [400, 265] on input "number" at bounding box center [404, 266] width 133 height 20
type input "16"
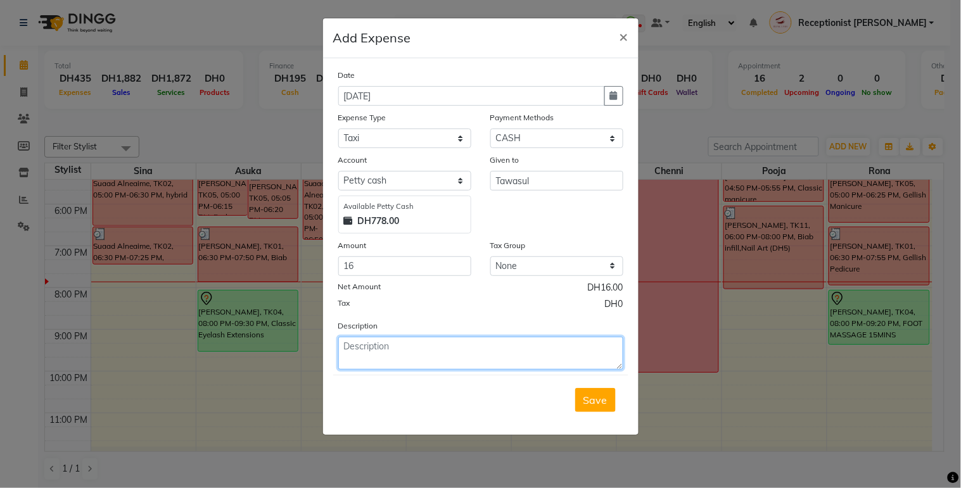
click at [417, 362] on textarea at bounding box center [480, 353] width 285 height 33
type textarea "s"
type textarea "home service fare(Al Bandar)"
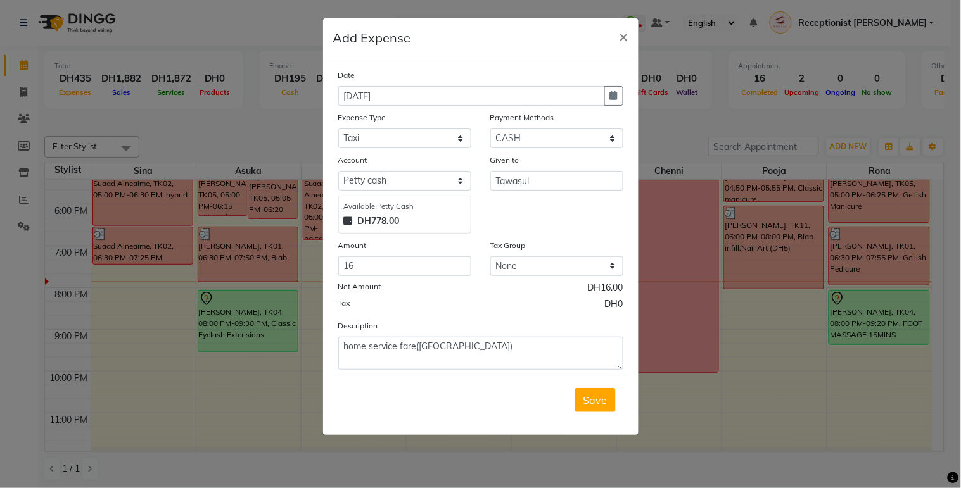
click at [598, 395] on span "Save" at bounding box center [595, 400] width 24 height 13
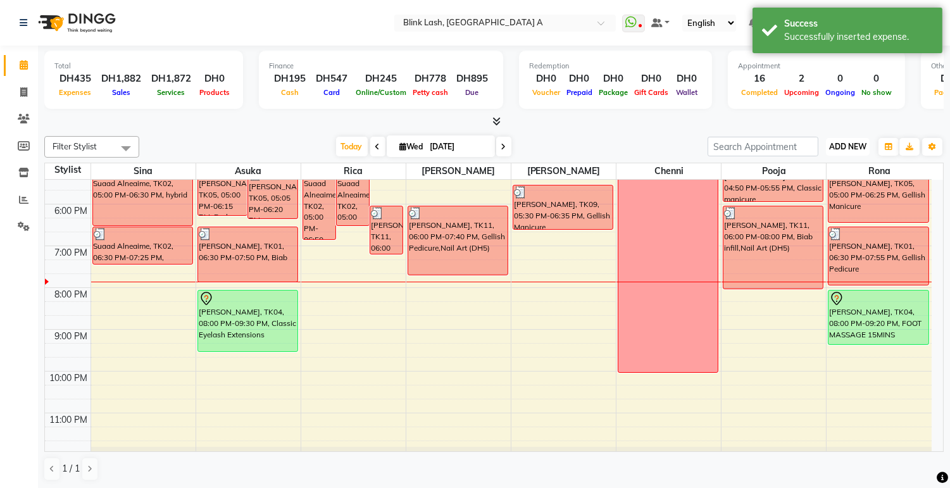
click at [854, 138] on button "ADD NEW Toggle Dropdown" at bounding box center [848, 147] width 44 height 18
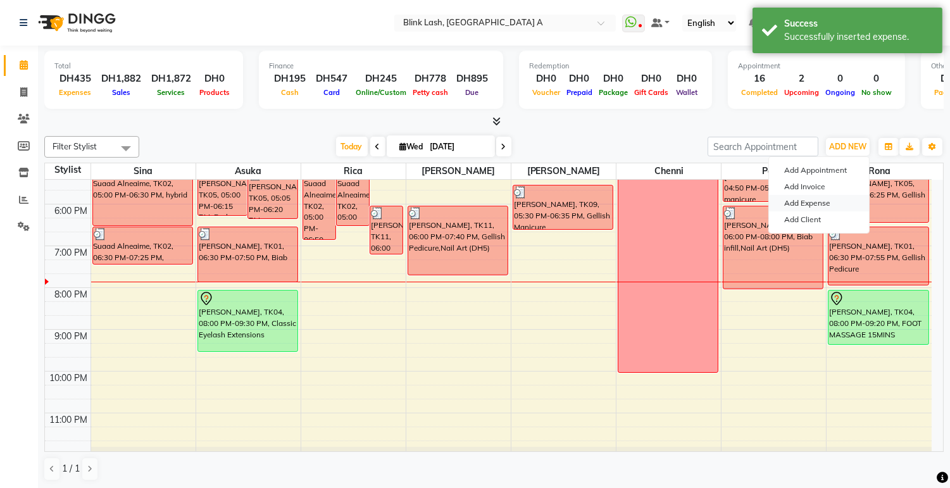
click at [814, 199] on link "Add Expense" at bounding box center [819, 203] width 100 height 16
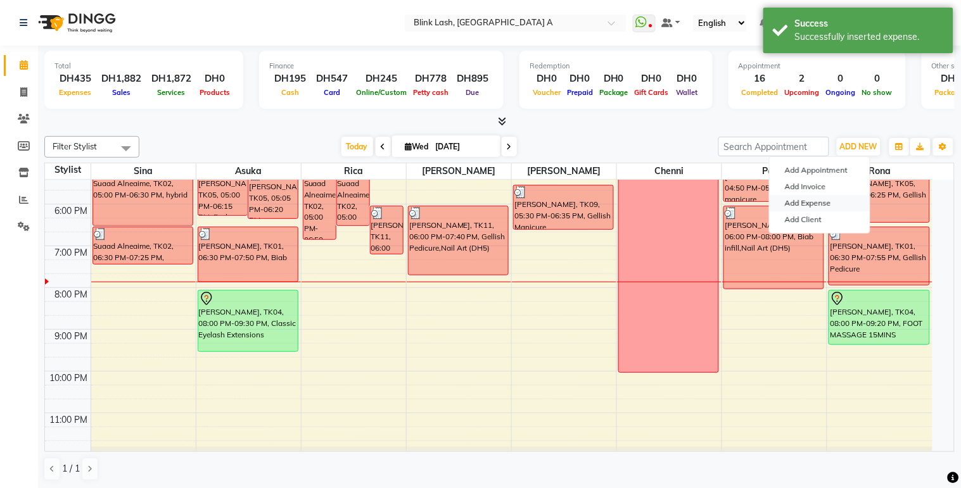
select select "4948"
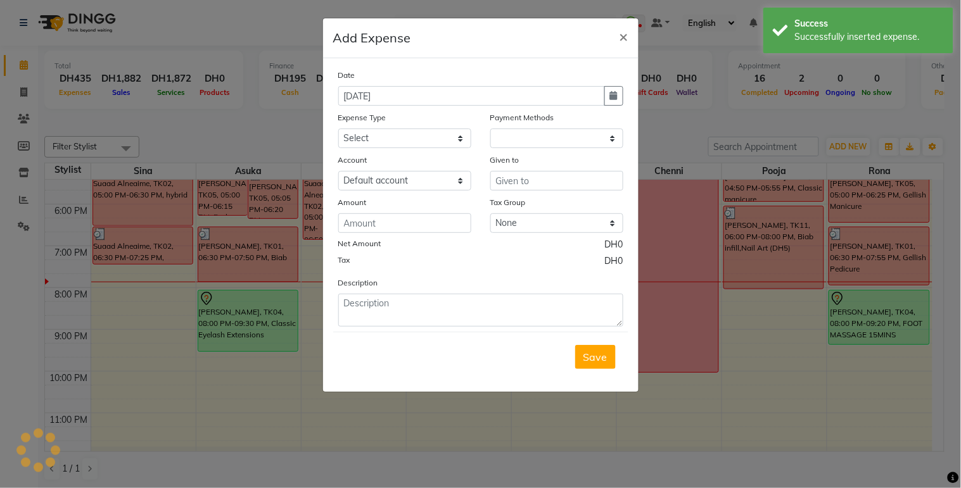
select select "1"
select select "4947"
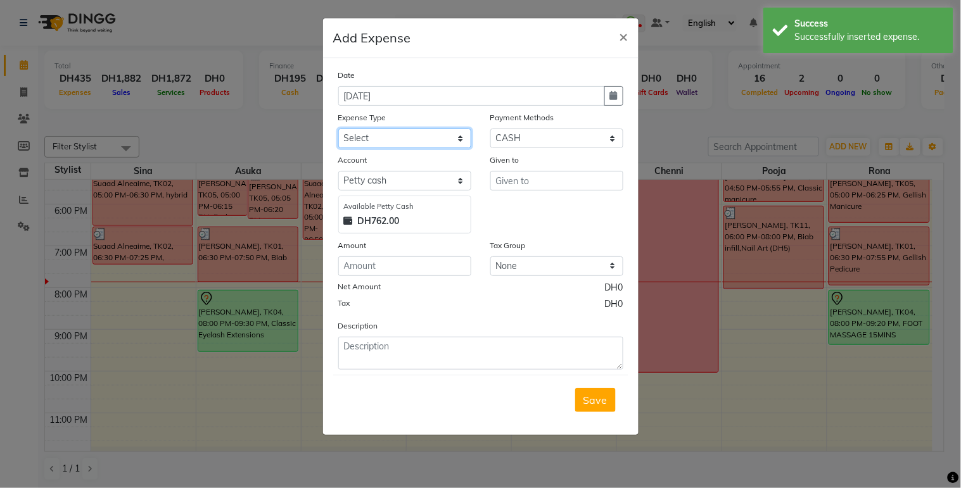
click at [445, 137] on select "Select ACCOMODATIONS RENT Advance Salary Bank charges carlift Car maintenance C…" at bounding box center [404, 139] width 133 height 20
select select "20099"
click at [338, 129] on select "Select ACCOMODATIONS RENT Advance Salary Bank charges carlift Car maintenance C…" at bounding box center [404, 139] width 133 height 20
click at [528, 179] on input "text" at bounding box center [556, 181] width 133 height 20
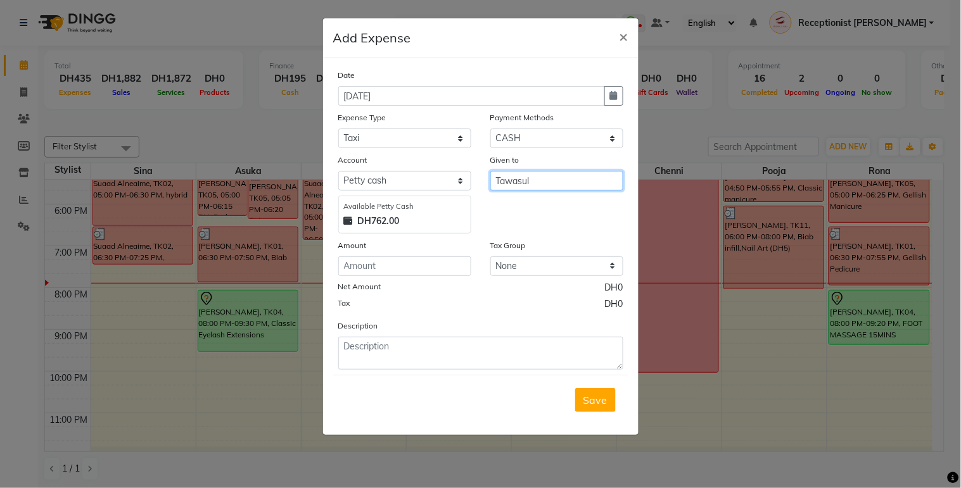
type input "Tawasul"
click at [406, 271] on input "number" at bounding box center [404, 266] width 133 height 20
type input "12"
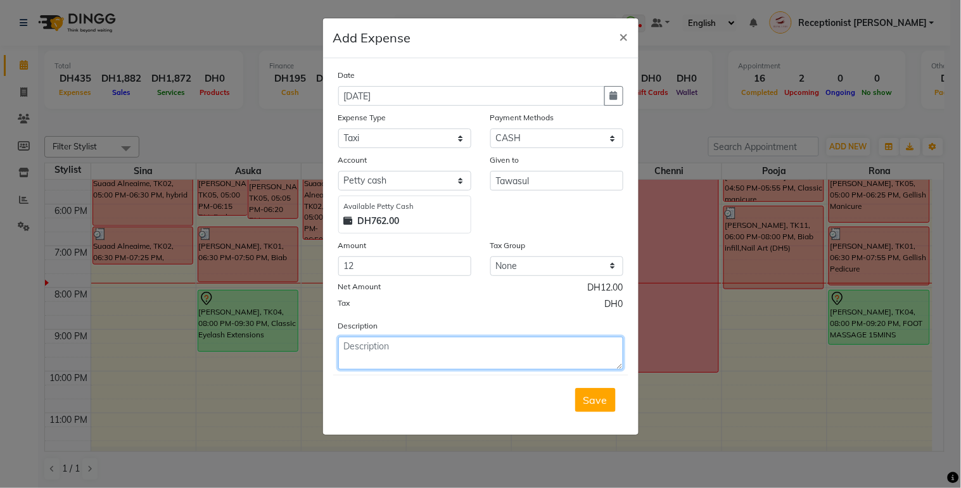
click at [409, 352] on textarea at bounding box center [480, 353] width 285 height 33
type textarea "homeservice fare(Al Bandar-Salon)"
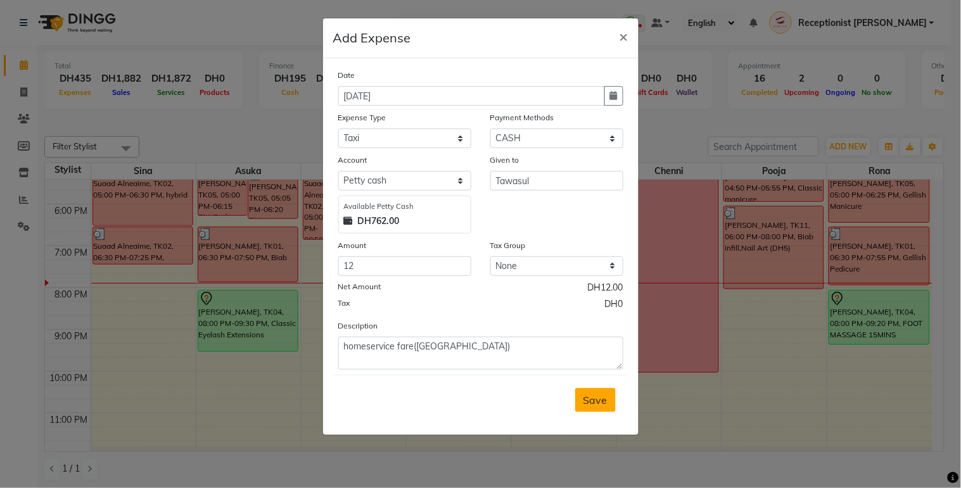
click at [590, 395] on span "Save" at bounding box center [595, 400] width 24 height 13
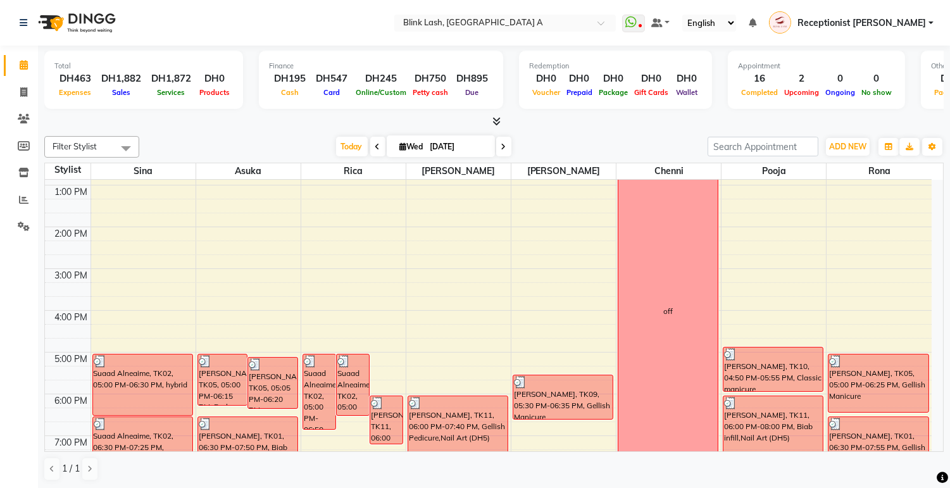
scroll to position [141, 0]
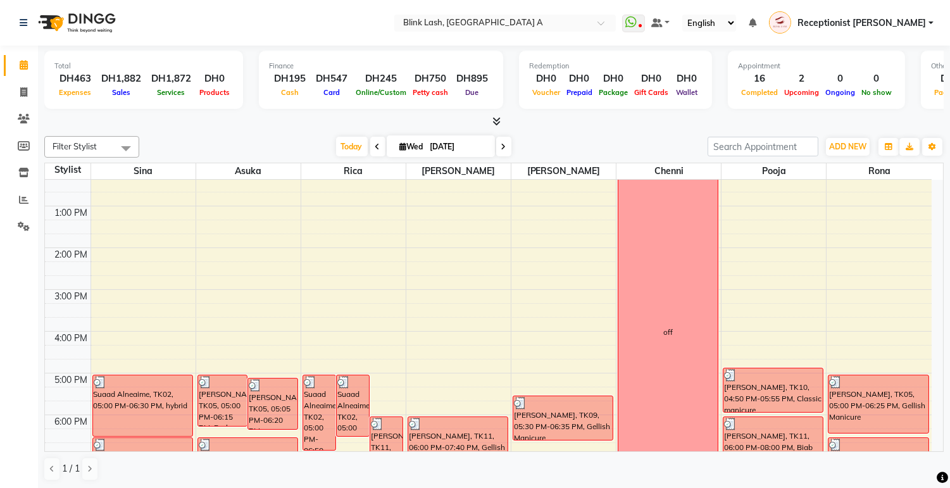
click at [496, 148] on span at bounding box center [503, 147] width 15 height 20
type input "[DATE]"
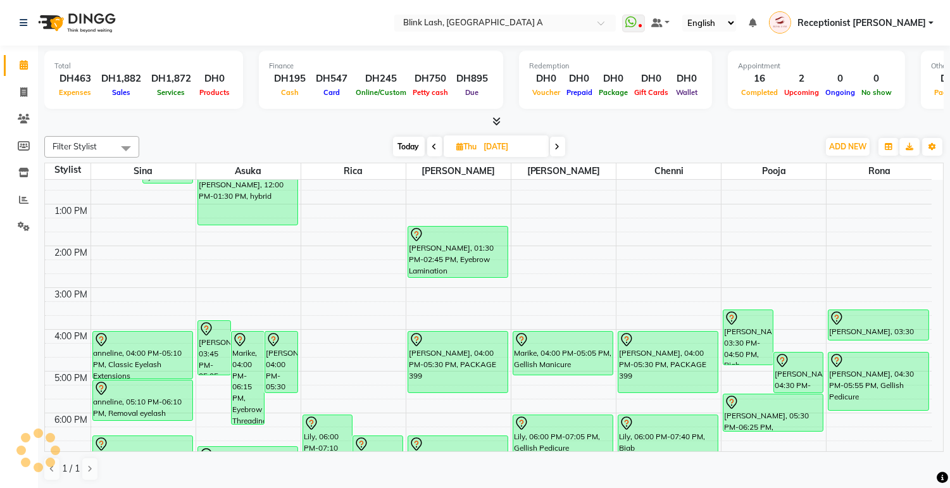
scroll to position [0, 0]
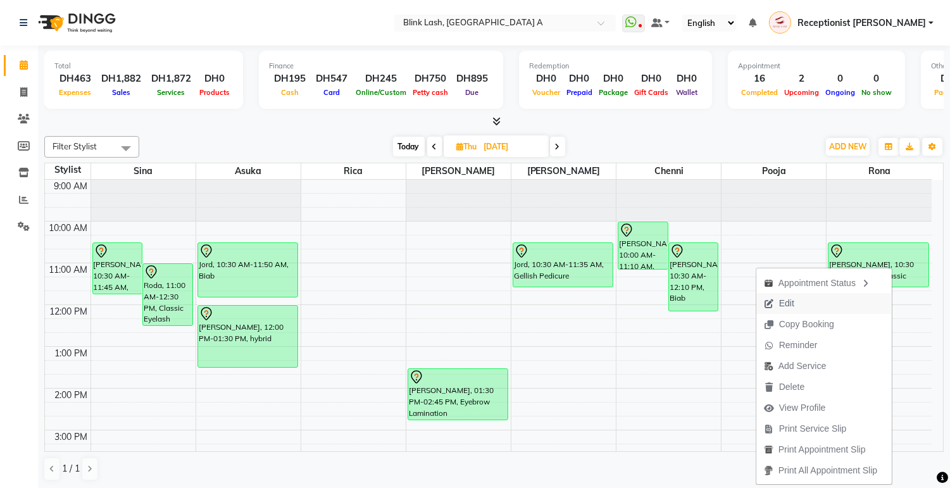
click at [785, 298] on span "Edit" at bounding box center [786, 303] width 15 height 13
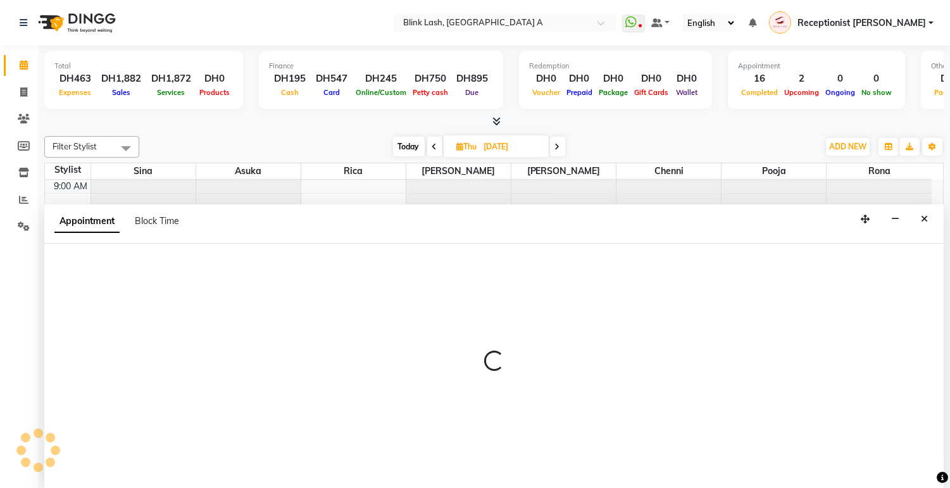
scroll to position [1, 0]
select select "tentative"
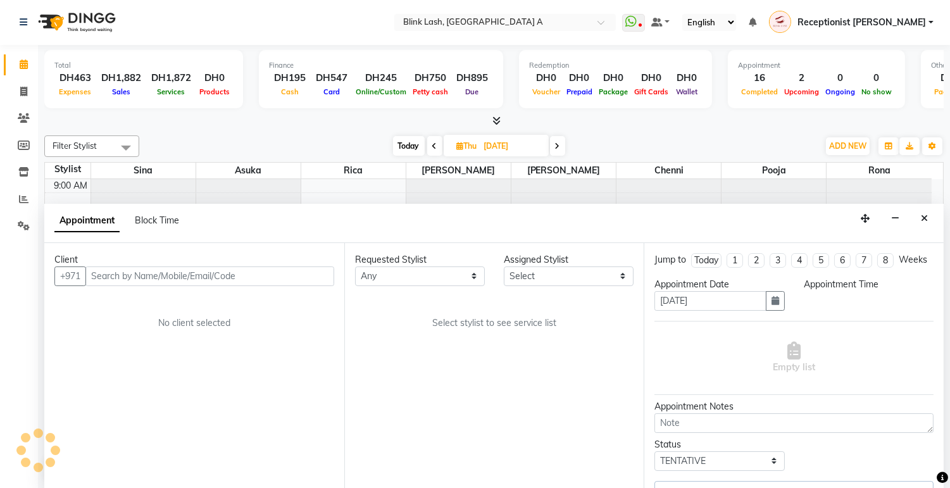
select select "630"
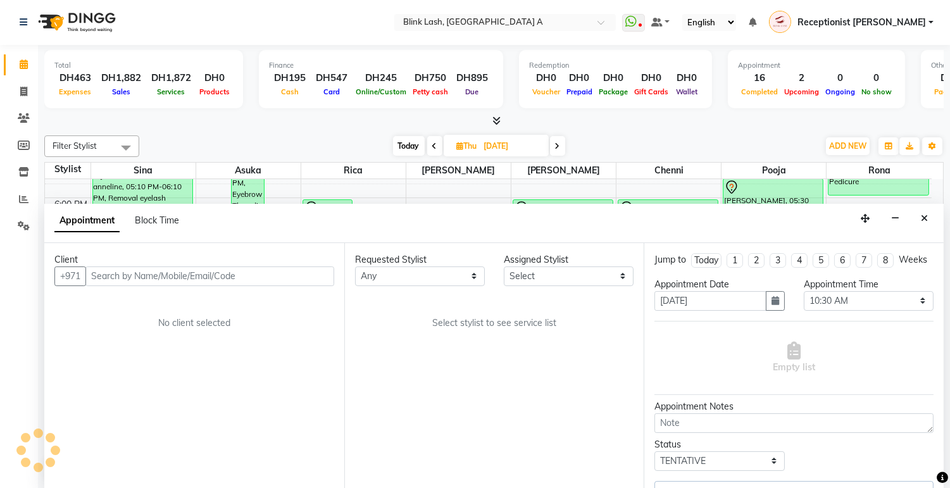
select select "89364"
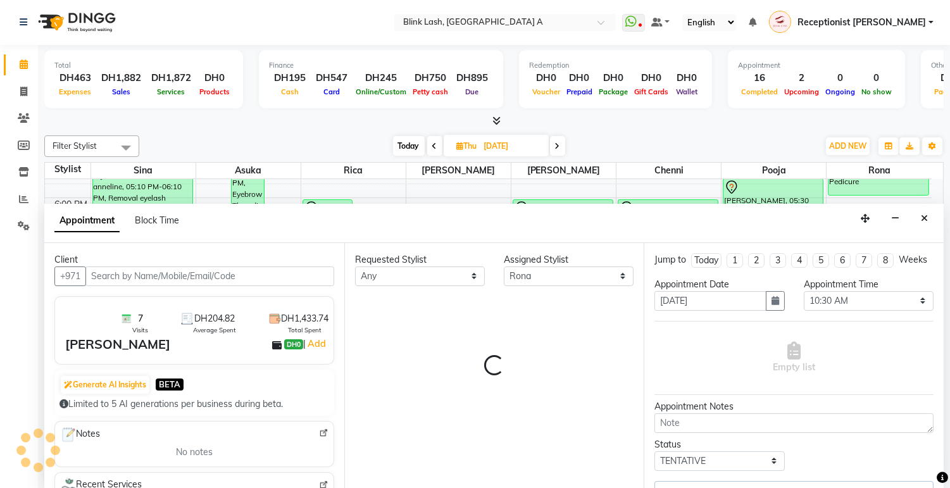
select select "2892"
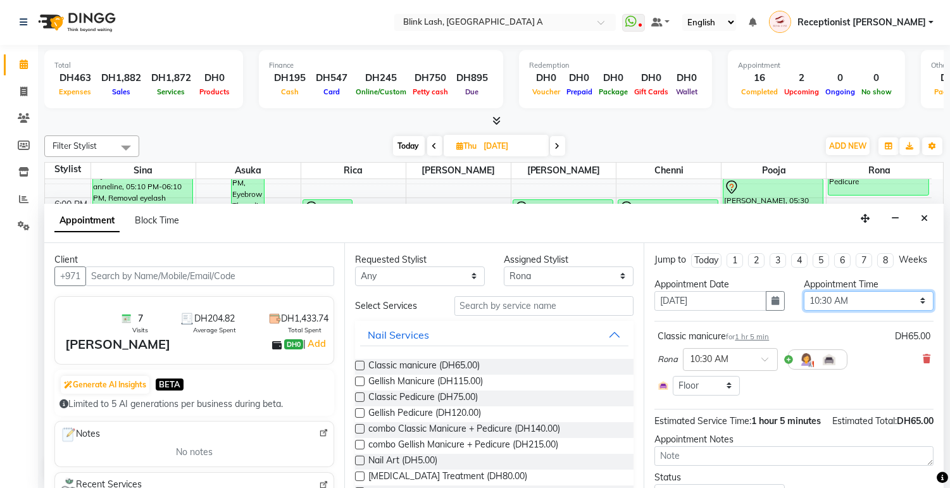
click at [906, 307] on select "Select 10:00 AM 10:05 AM 10:10 AM 10:15 AM 10:20 AM 10:25 AM 10:30 AM 10:35 AM …" at bounding box center [869, 301] width 130 height 20
select select "660"
click at [804, 302] on select "Select 10:00 AM 10:05 AM 10:10 AM 10:15 AM 10:20 AM 10:25 AM 10:30 AM 10:35 AM …" at bounding box center [869, 301] width 130 height 20
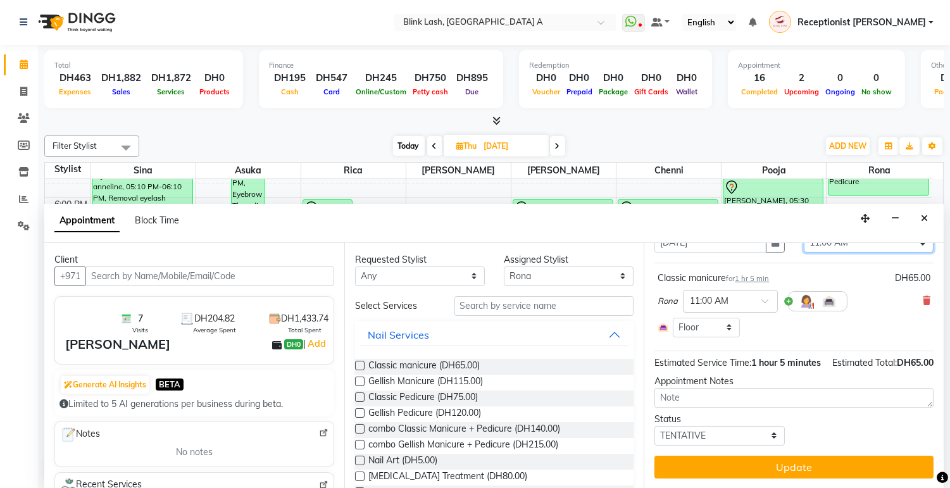
scroll to position [84, 0]
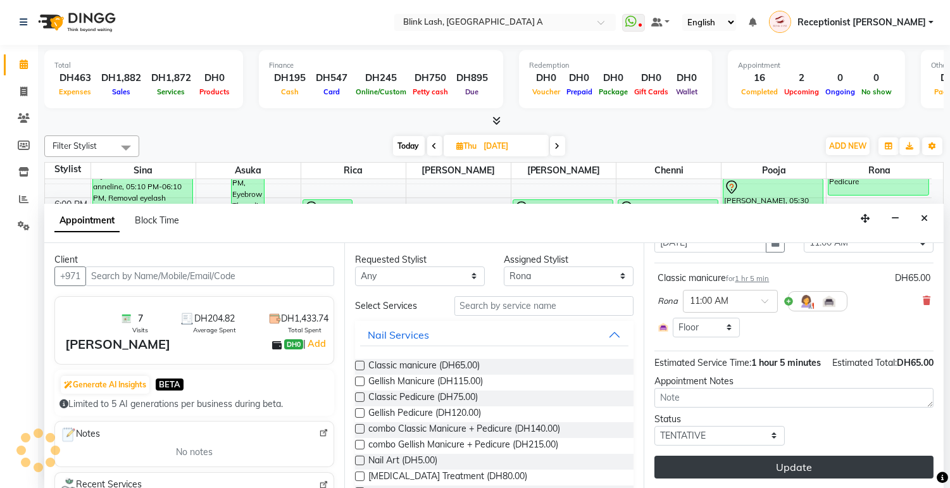
click at [892, 457] on button "Update" at bounding box center [794, 467] width 279 height 23
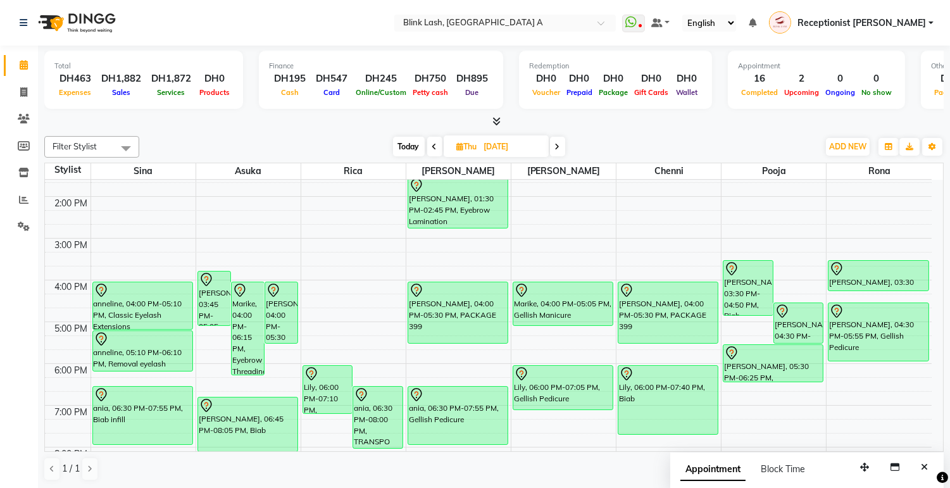
scroll to position [217, 0]
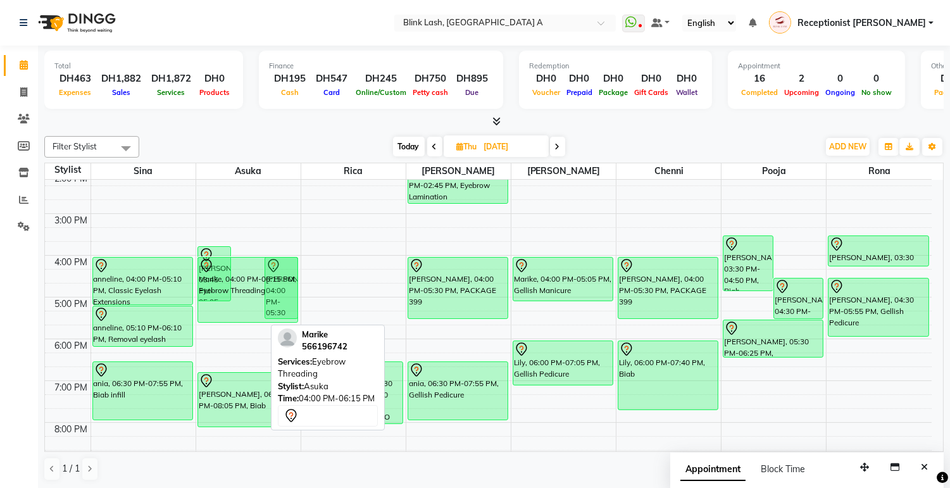
drag, startPoint x: 249, startPoint y: 346, endPoint x: 251, endPoint y: 323, distance: 23.6
click at [251, 323] on div "BARBARA MCDONALD, 03:45 PM-05:05 PM, Classic Eyelash Infill Marike, 04:00 PM-06…" at bounding box center [248, 276] width 104 height 626
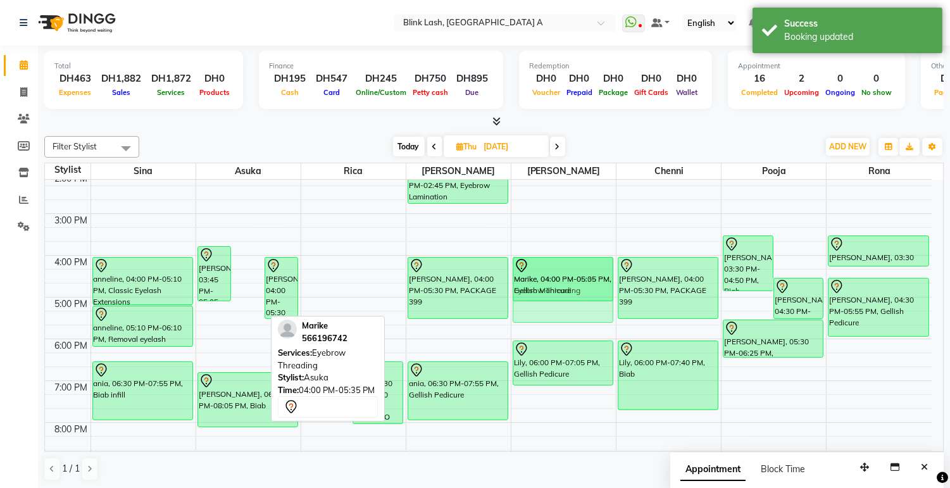
drag, startPoint x: 248, startPoint y: 287, endPoint x: 557, endPoint y: 284, distance: 309.0
click at [557, 284] on tr "EKATARINA CARRINGTON, 10:30 AM-11:45 AM, Eyebrow Threading Roda, 11:00 AM-12:30…" at bounding box center [488, 276] width 887 height 626
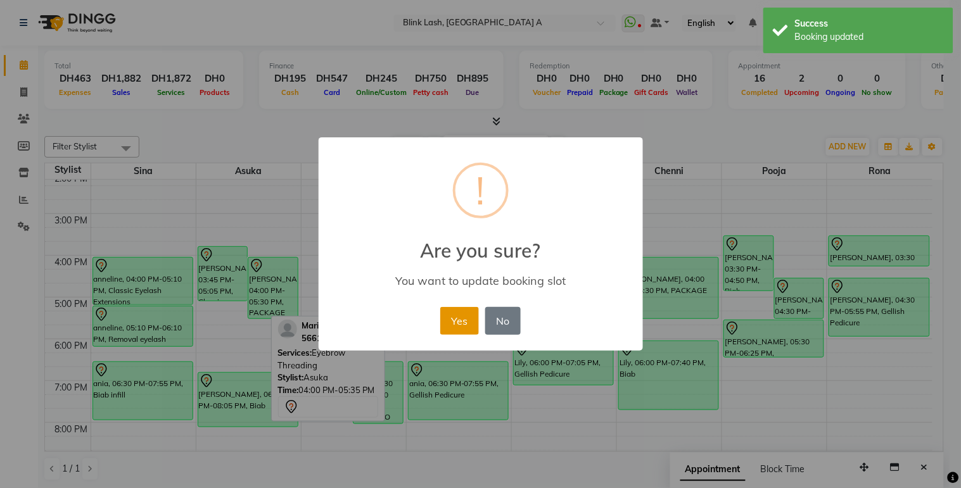
click at [460, 317] on button "Yes" at bounding box center [459, 321] width 39 height 28
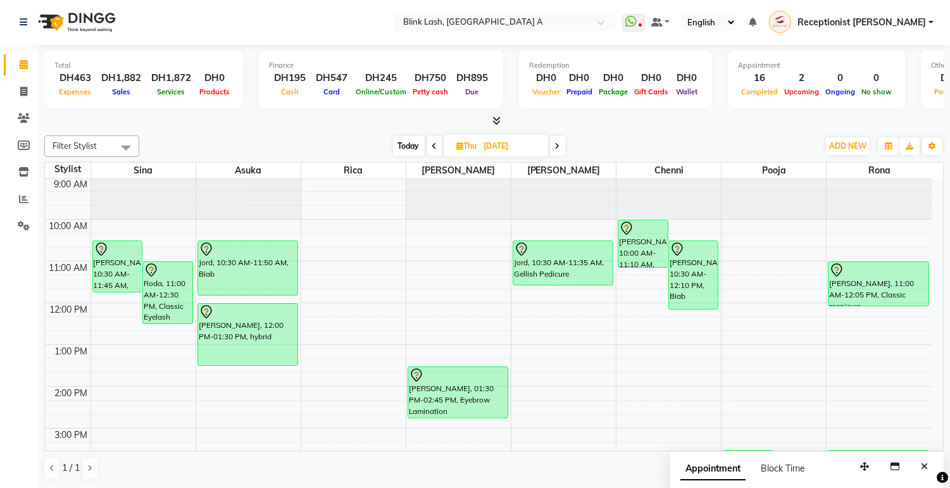
scroll to position [0, 0]
click at [407, 138] on span "Today" at bounding box center [409, 146] width 32 height 20
type input "[DATE]"
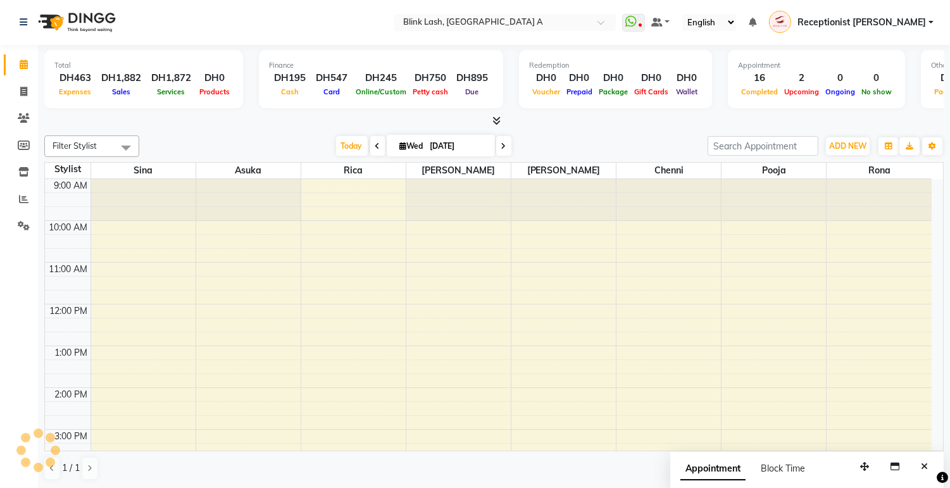
scroll to position [358, 0]
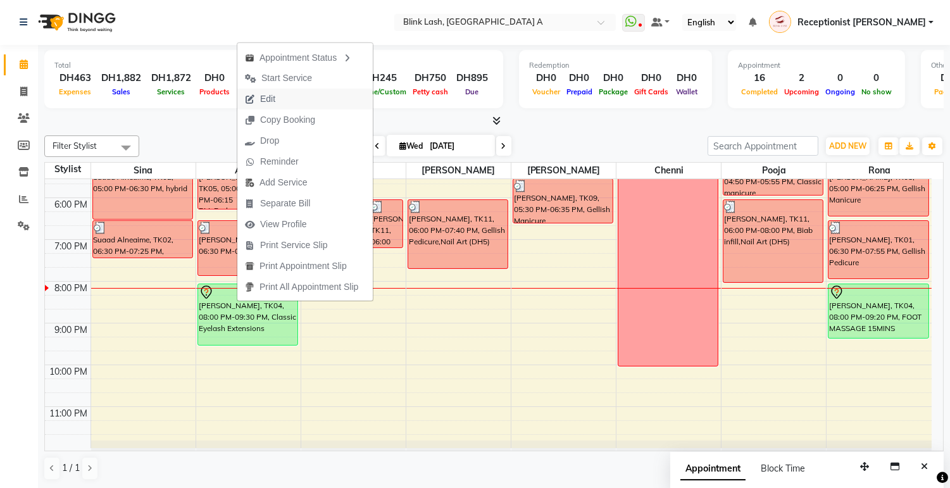
click at [277, 98] on span "Edit" at bounding box center [260, 99] width 46 height 21
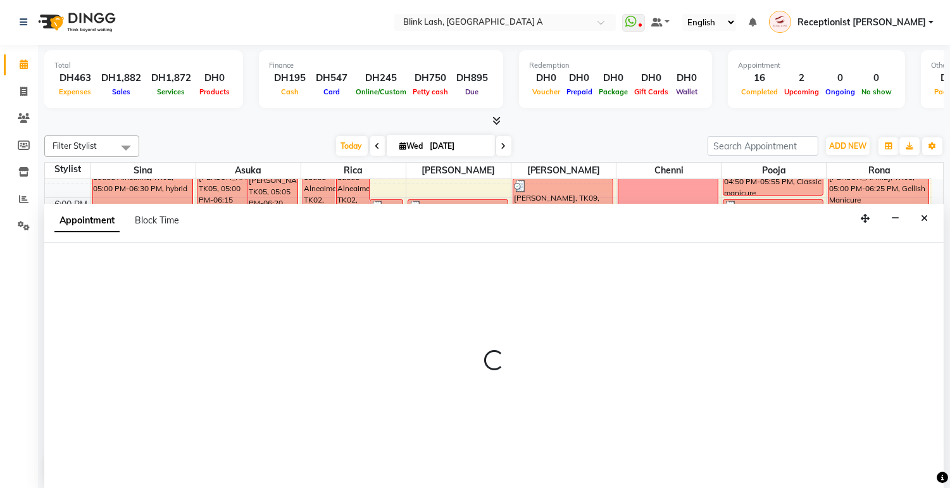
select select "tentative"
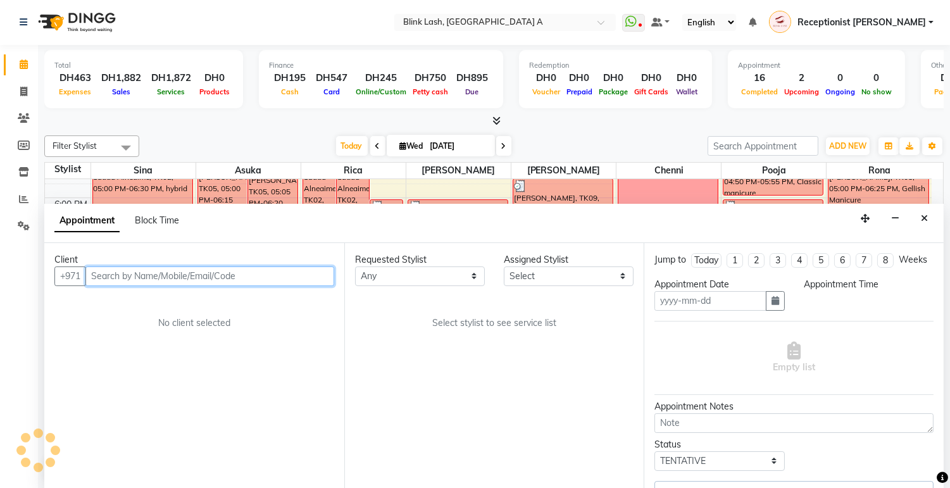
type input "[DATE]"
select select "1200"
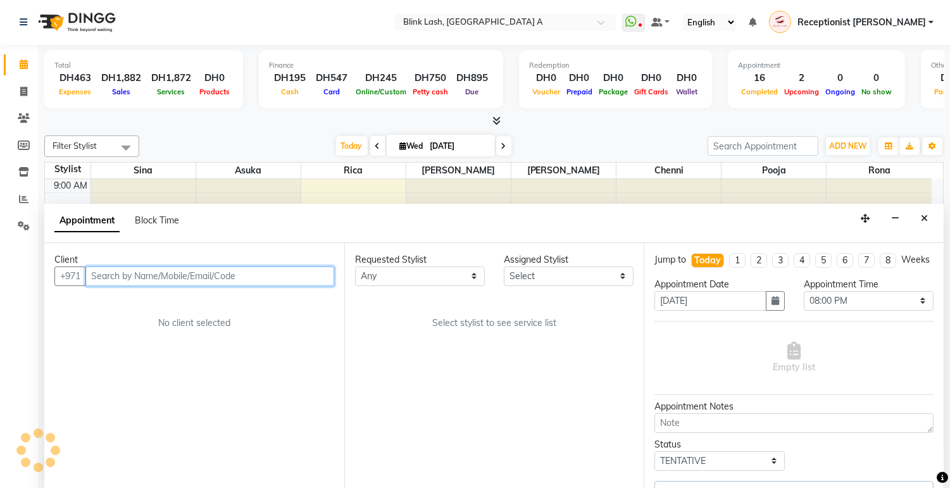
select select "42462"
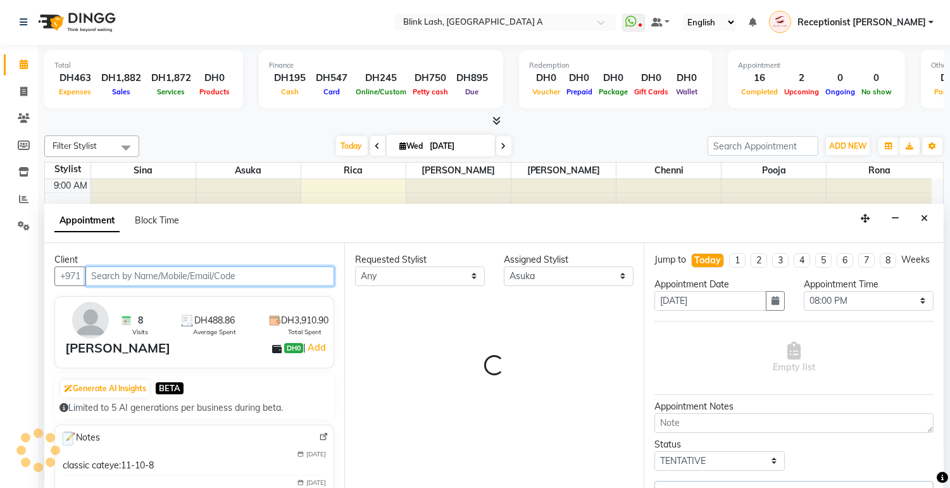
scroll to position [358, 0]
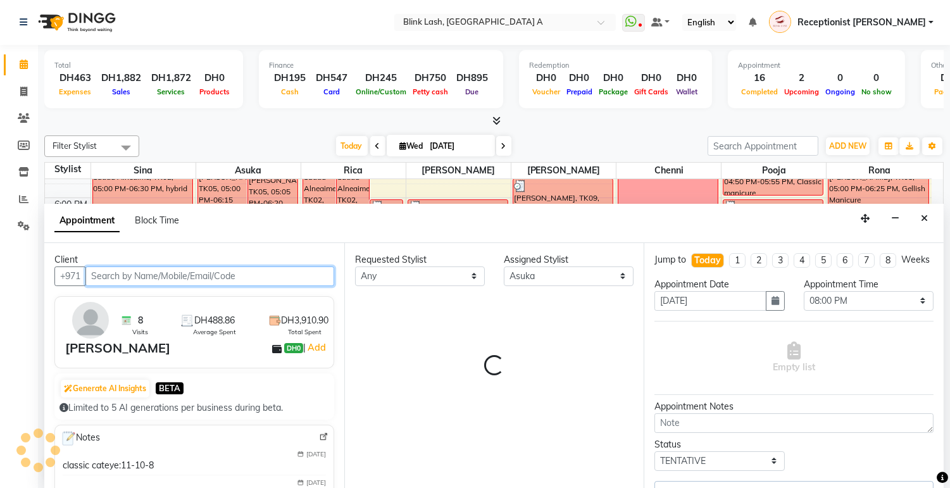
select select "2892"
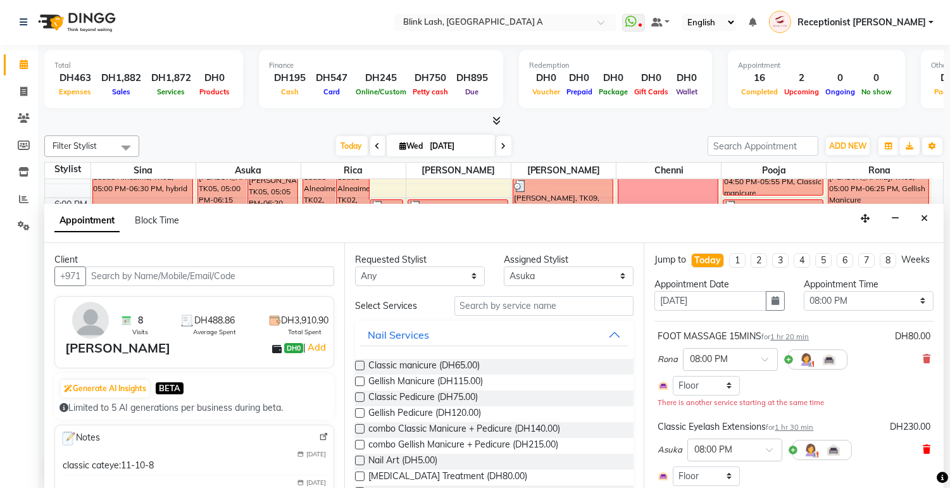
click at [923, 454] on icon at bounding box center [927, 449] width 8 height 9
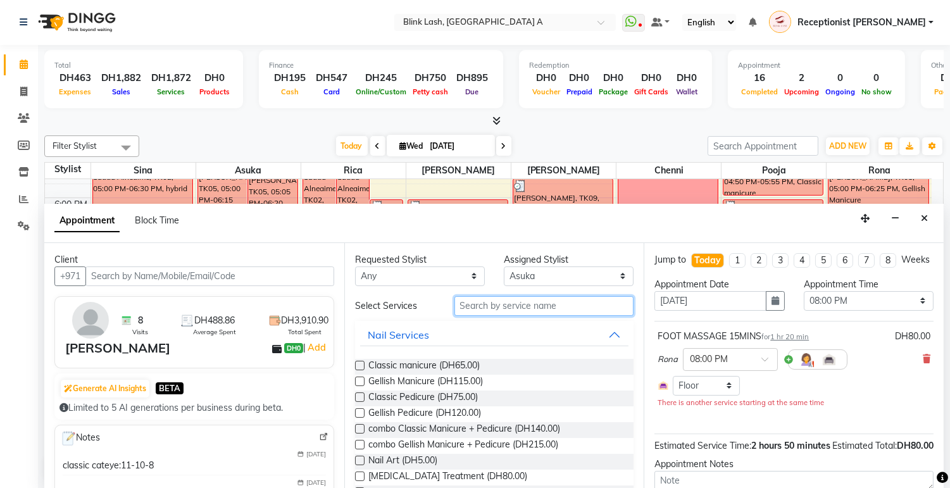
click at [559, 307] on input "text" at bounding box center [545, 306] width 180 height 20
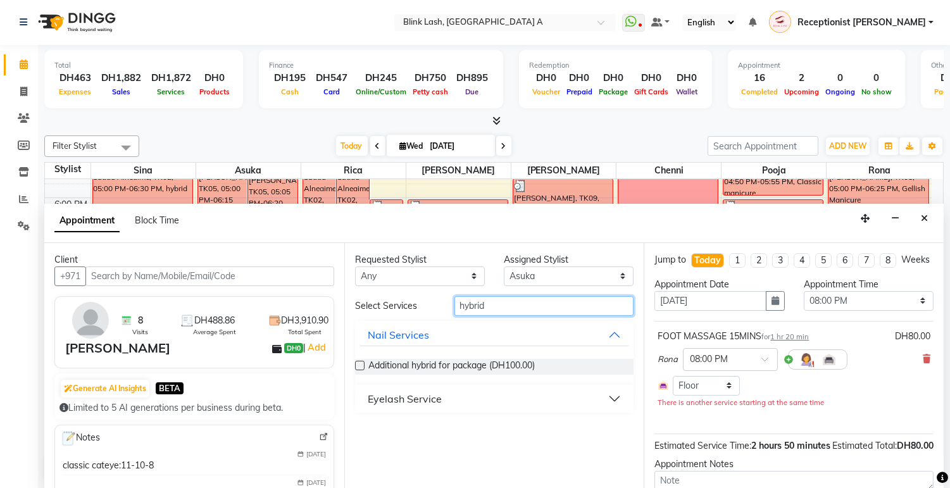
type input "hybrid"
click at [447, 391] on button "Eyelash Service" at bounding box center [494, 399] width 269 height 23
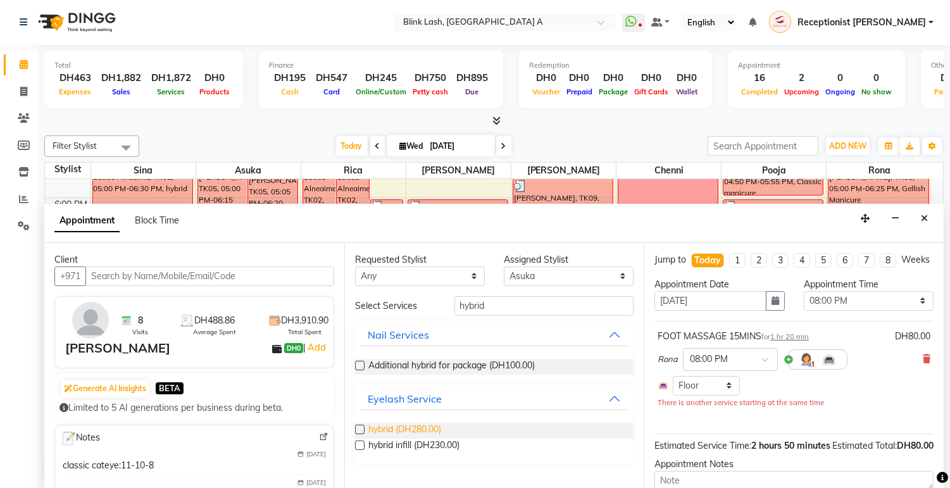
click at [427, 428] on span "hybrid (DH280.00)" at bounding box center [405, 431] width 73 height 16
checkbox input "false"
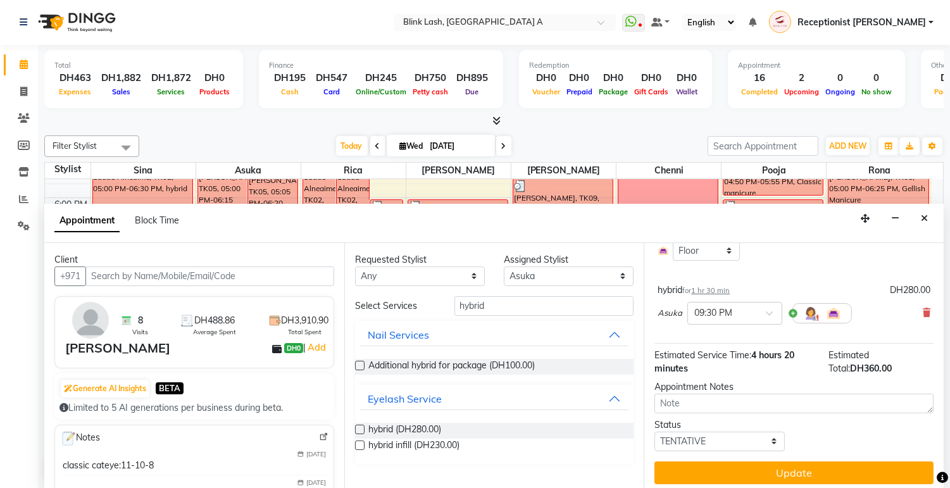
scroll to position [141, 0]
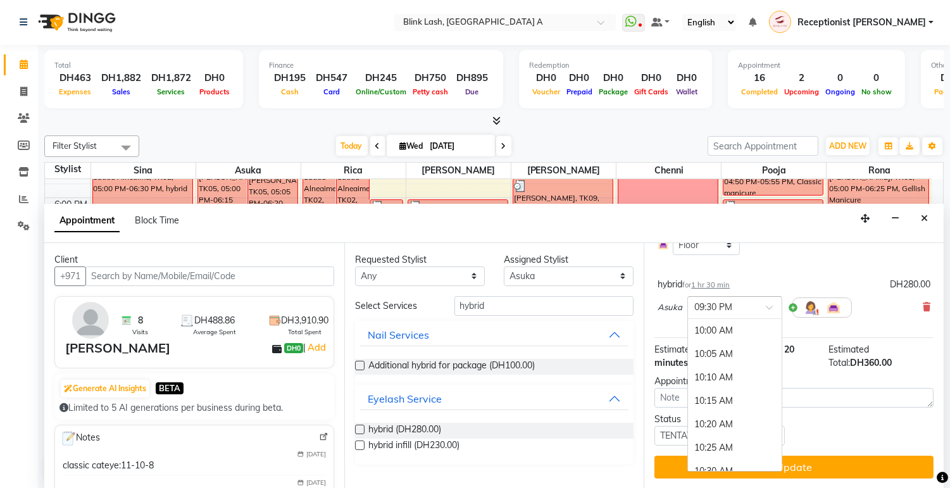
click at [761, 313] on div at bounding box center [735, 306] width 94 height 13
click at [707, 339] on div "08:00 PM" at bounding box center [735, 330] width 94 height 23
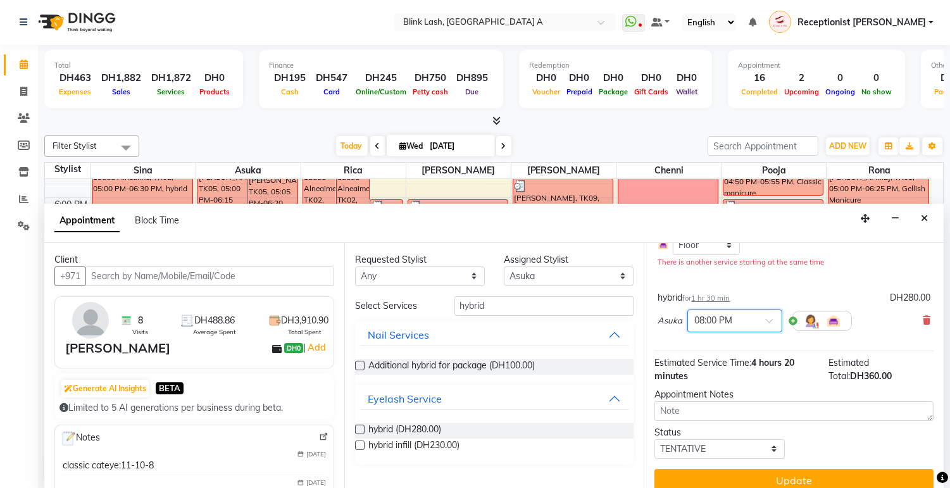
scroll to position [166, 0]
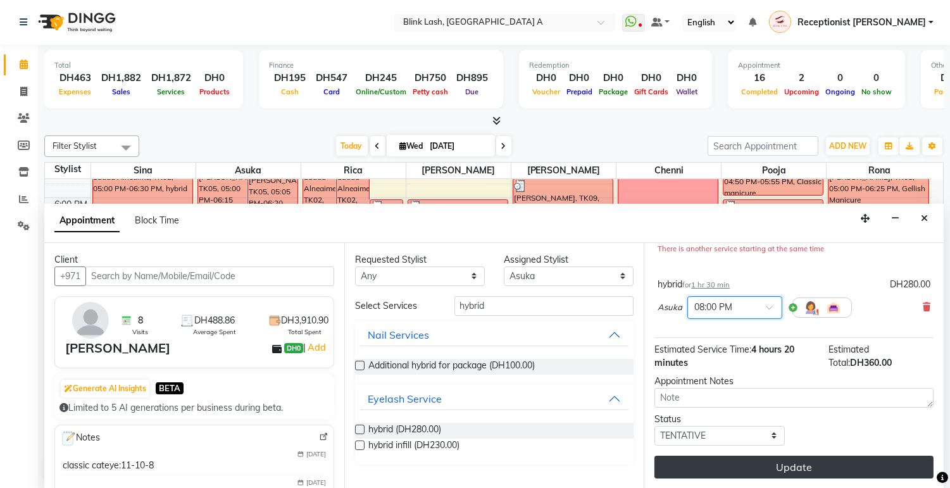
click at [887, 458] on button "Update" at bounding box center [794, 467] width 279 height 23
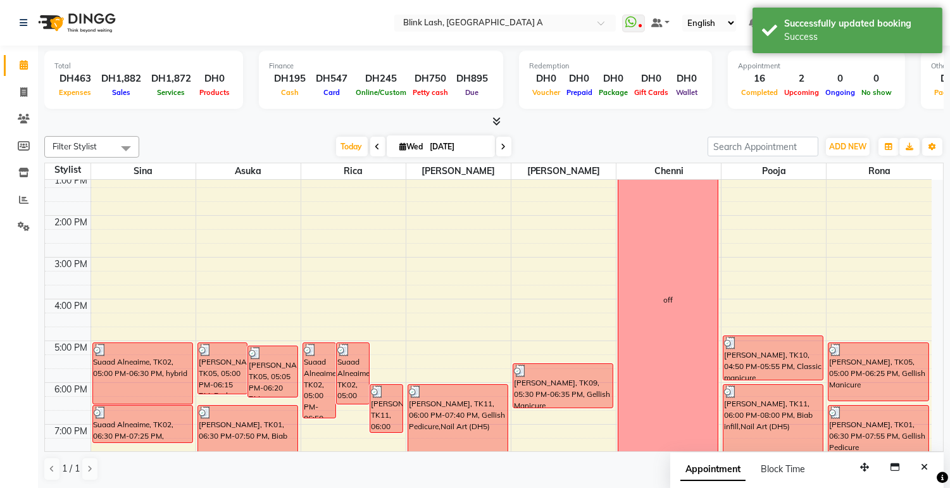
scroll to position [147, 0]
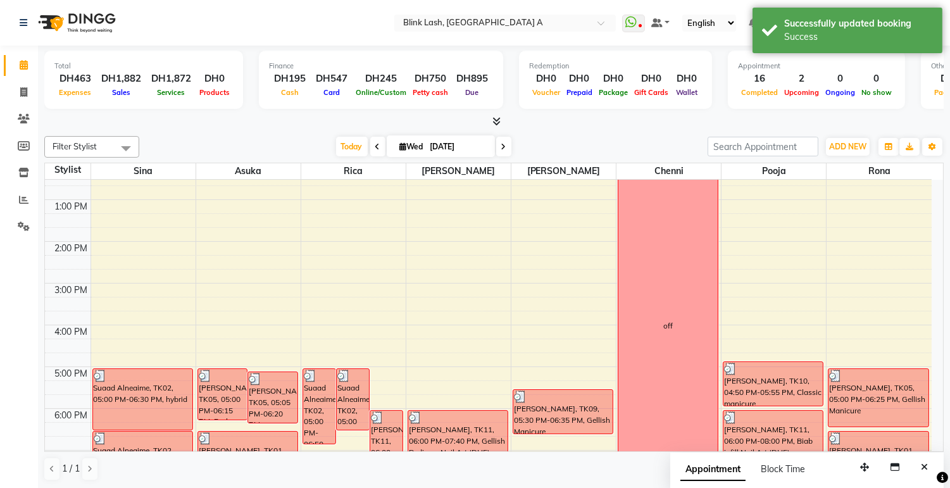
click at [502, 117] on div at bounding box center [494, 121] width 900 height 13
click at [497, 117] on icon at bounding box center [497, 121] width 8 height 9
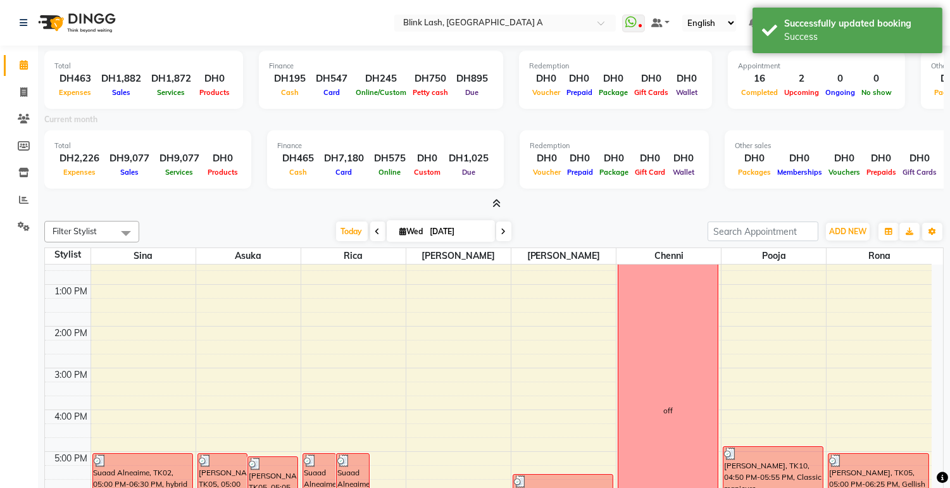
click at [490, 200] on span at bounding box center [494, 204] width 13 height 13
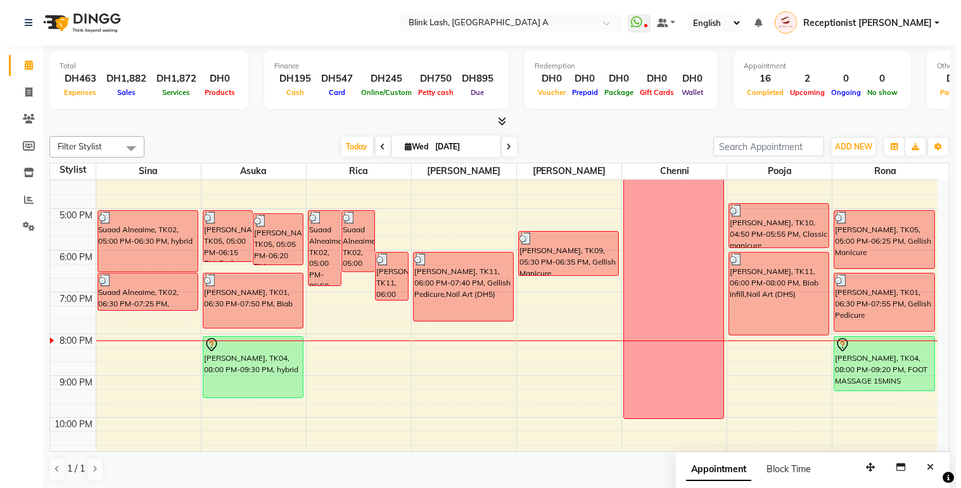
scroll to position [357, 0]
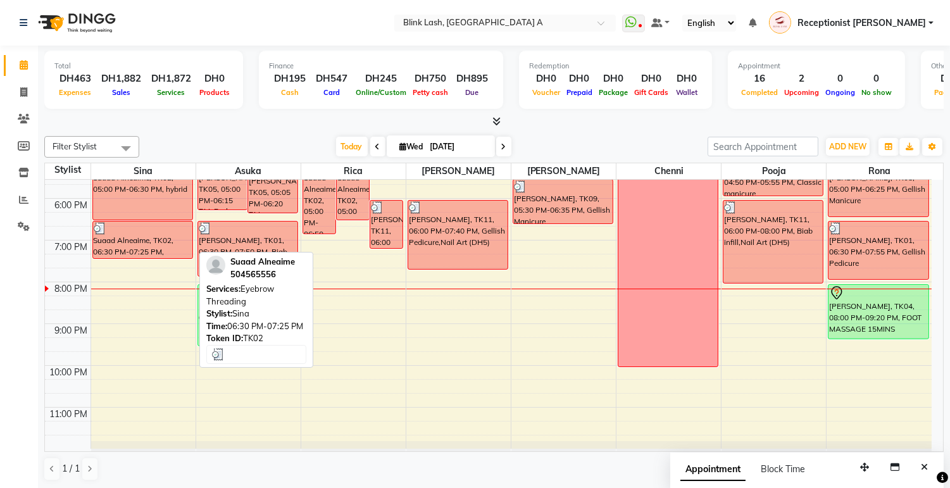
click at [175, 225] on div at bounding box center [143, 228] width 98 height 13
select select "3"
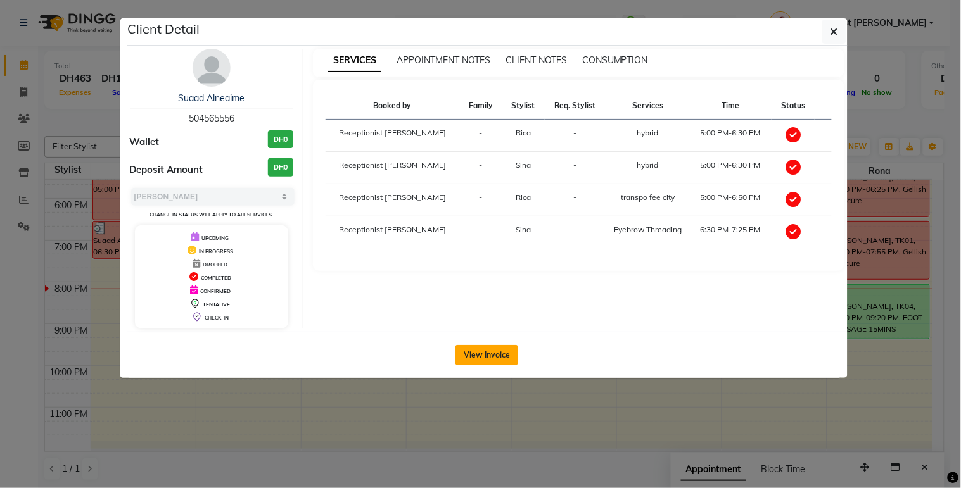
click at [483, 355] on button "View Invoice" at bounding box center [486, 355] width 63 height 20
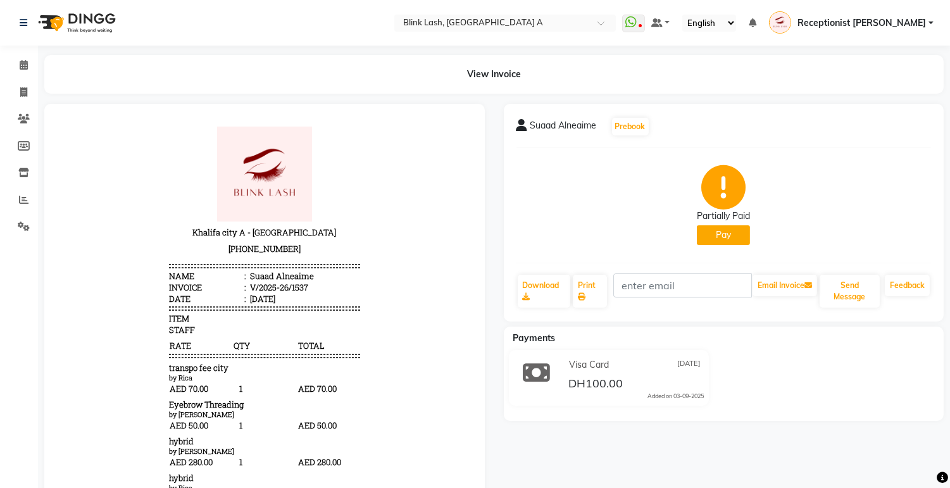
click at [733, 235] on button "Pay" at bounding box center [723, 235] width 53 height 20
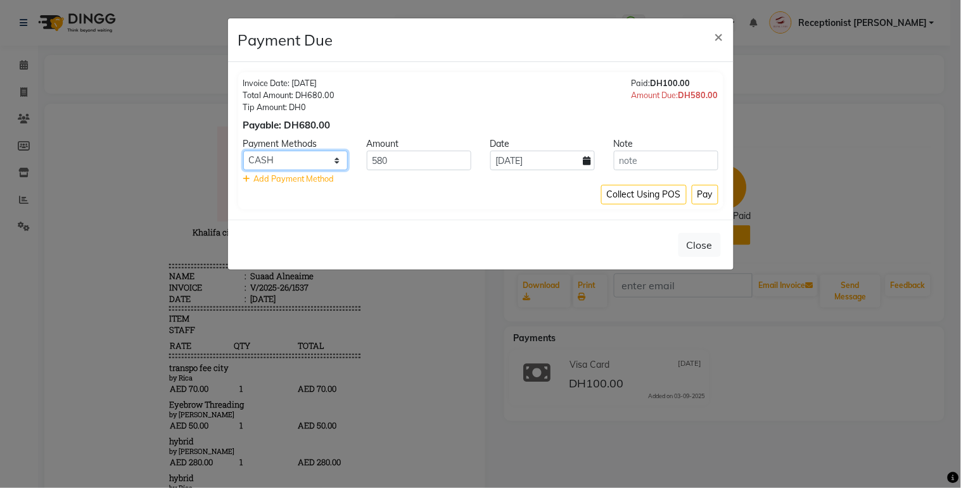
drag, startPoint x: 329, startPoint y: 161, endPoint x: 327, endPoint y: 169, distance: 7.8
click at [329, 161] on select "Master Card ONLINE Visa Card CASH Cheque" at bounding box center [295, 161] width 104 height 20
select select "19"
click at [243, 151] on select "Master Card ONLINE Visa Card CASH Cheque" at bounding box center [295, 161] width 104 height 20
click at [712, 193] on button "Pay" at bounding box center [704, 195] width 27 height 20
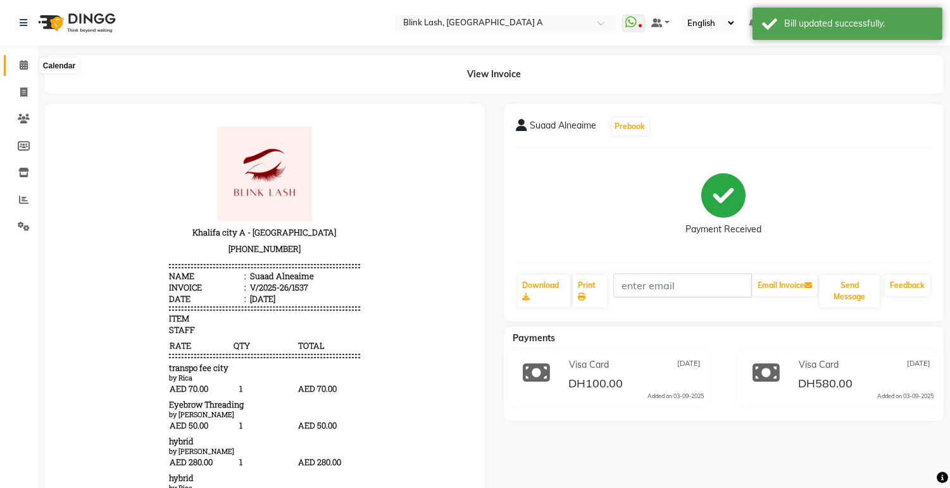
click at [22, 65] on icon at bounding box center [24, 64] width 8 height 9
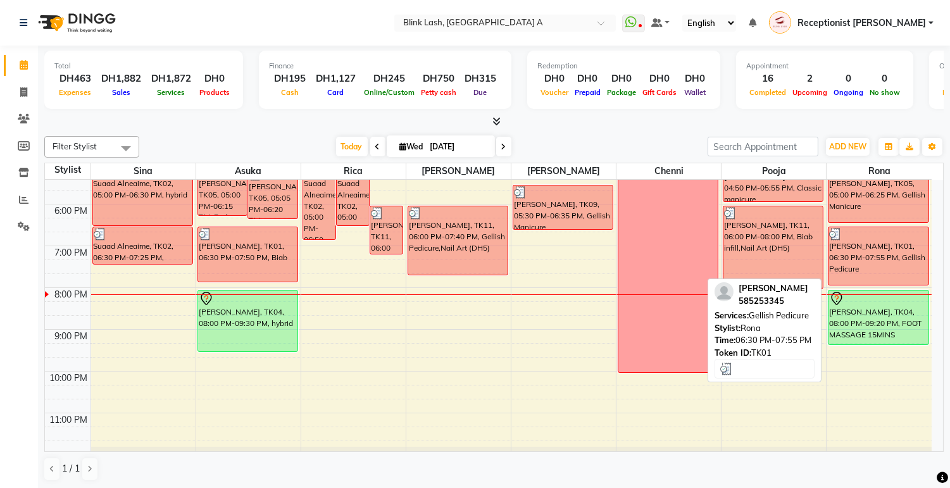
scroll to position [70, 0]
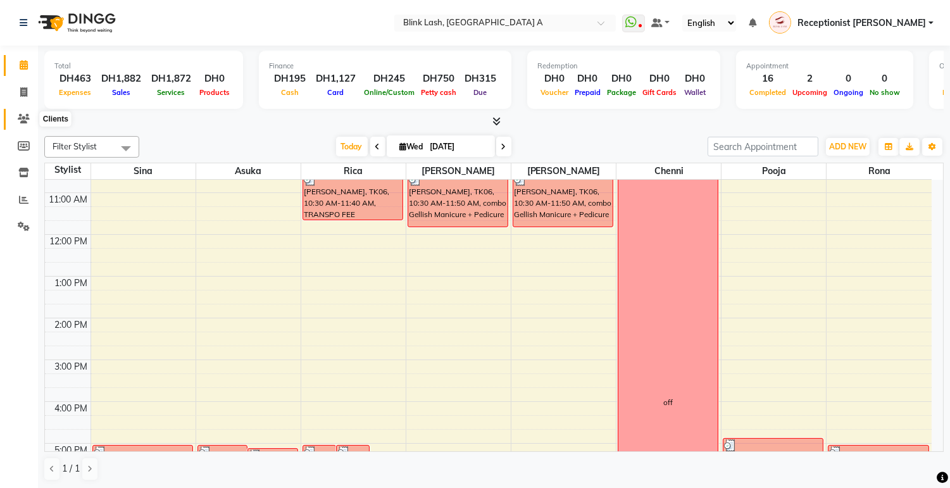
click at [32, 117] on span at bounding box center [24, 119] width 22 height 15
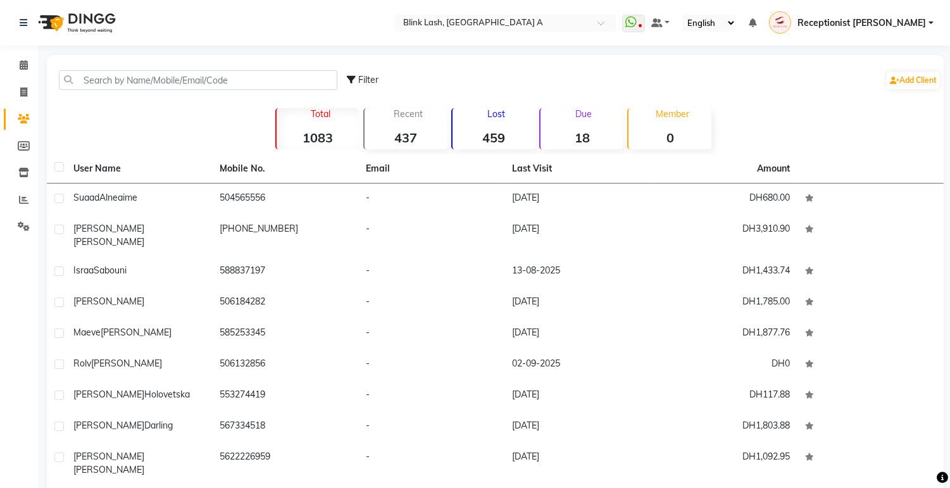
click at [586, 123] on div "Due 18" at bounding box center [582, 128] width 84 height 41
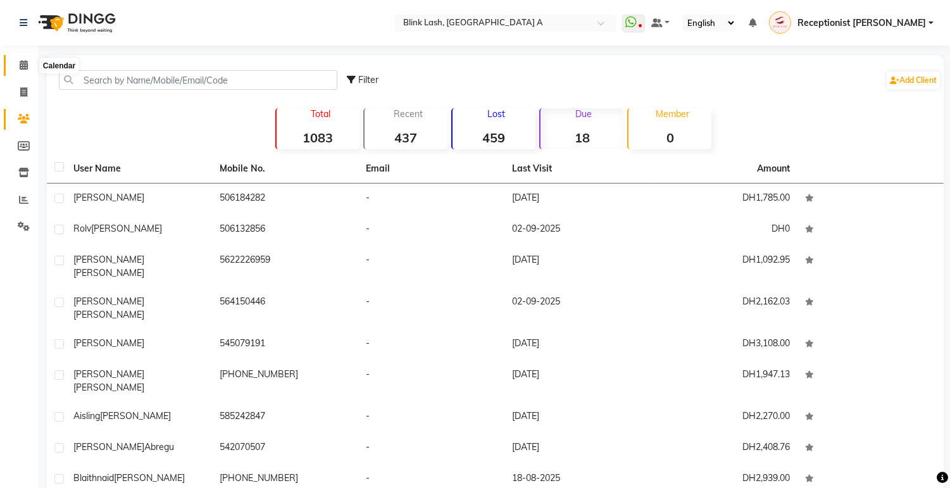
click at [27, 61] on span at bounding box center [24, 65] width 22 height 15
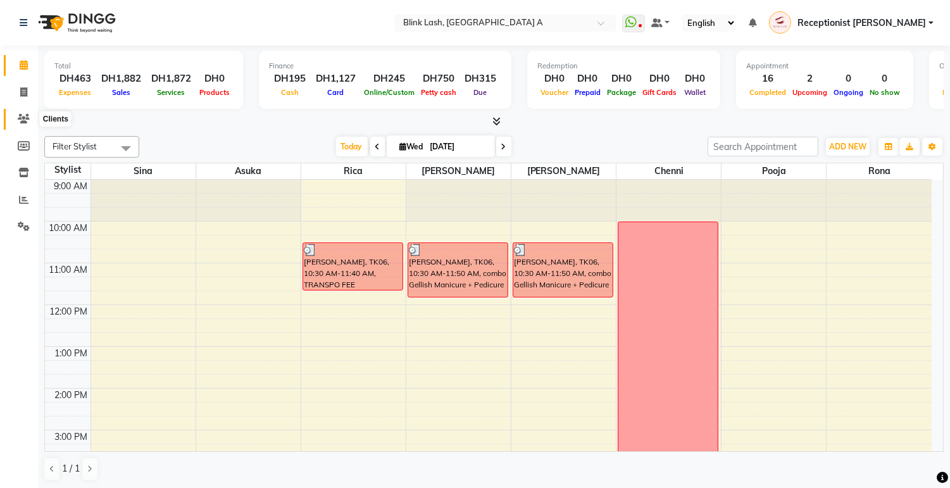
click at [29, 118] on span at bounding box center [24, 119] width 22 height 15
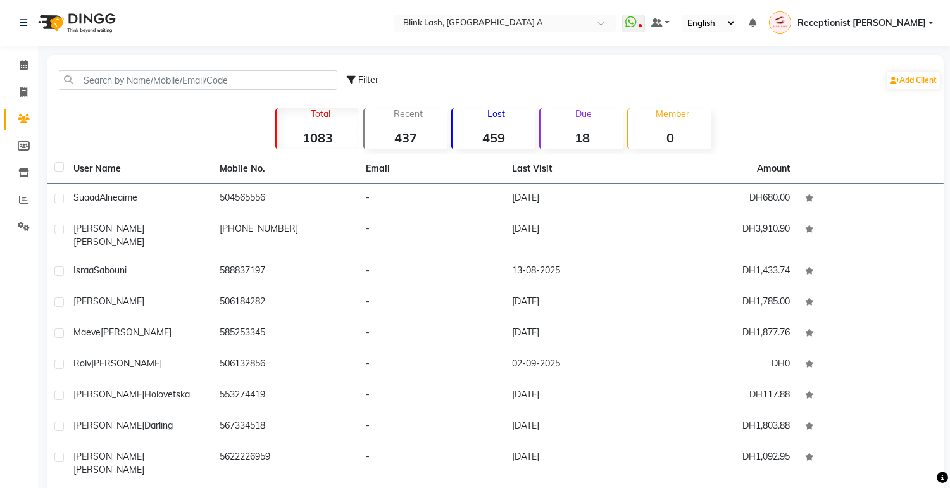
click at [583, 127] on div "Due 18" at bounding box center [582, 128] width 84 height 41
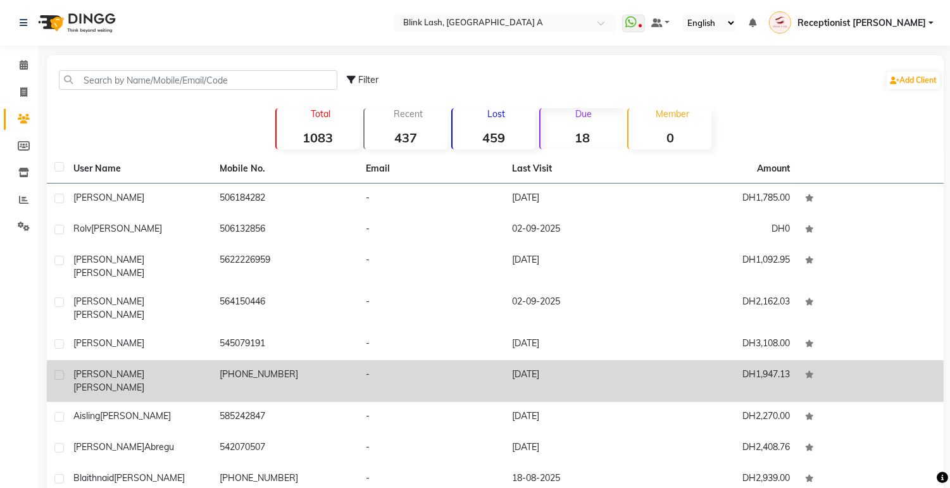
click at [176, 368] on div "sophia cocozza" at bounding box center [138, 381] width 131 height 27
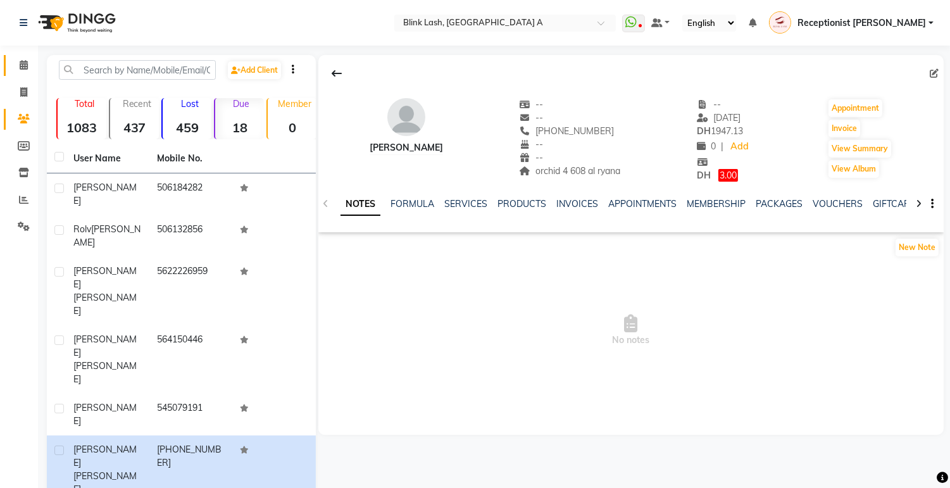
click at [5, 67] on link "Calendar" at bounding box center [19, 65] width 30 height 21
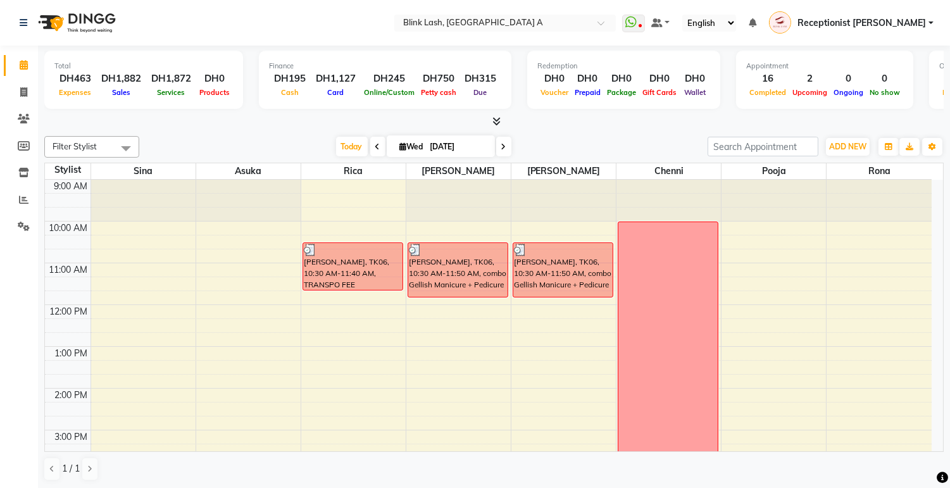
click at [397, 144] on span "Wed" at bounding box center [412, 146] width 30 height 9
select select "9"
select select "2025"
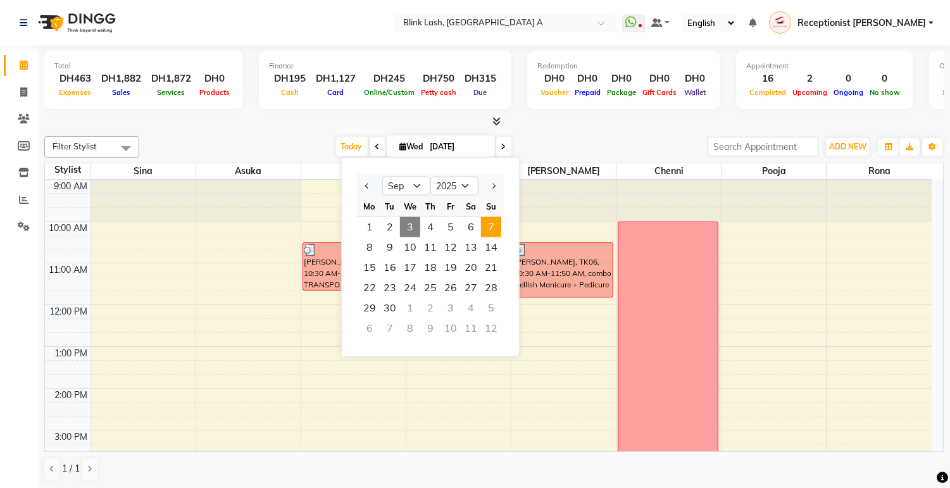
click at [494, 227] on span "7" at bounding box center [491, 227] width 20 height 20
type input "07-09-2025"
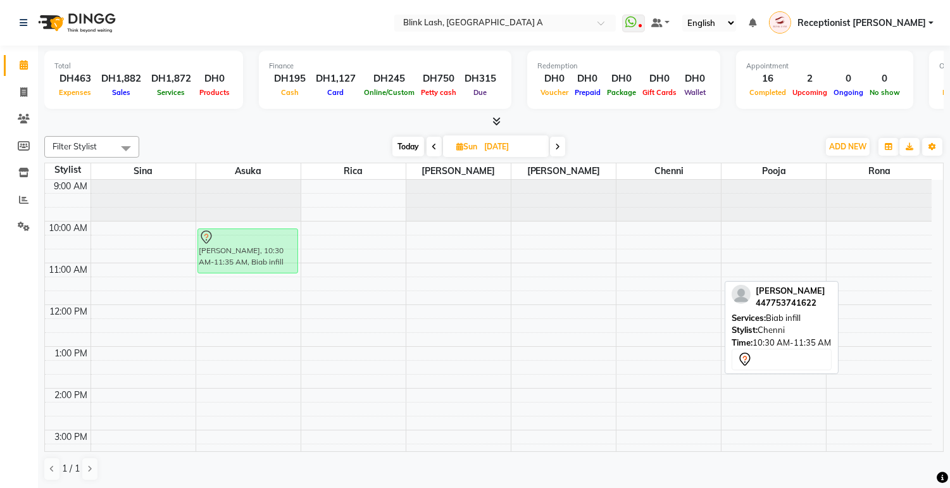
drag, startPoint x: 659, startPoint y: 265, endPoint x: 257, endPoint y: 249, distance: 402.4
click at [257, 249] on tr "kerry morgan, 10:30 AM-11:35 AM, Biab infill kerry morgan, 10:30 AM-11:35 AM, B…" at bounding box center [488, 493] width 887 height 626
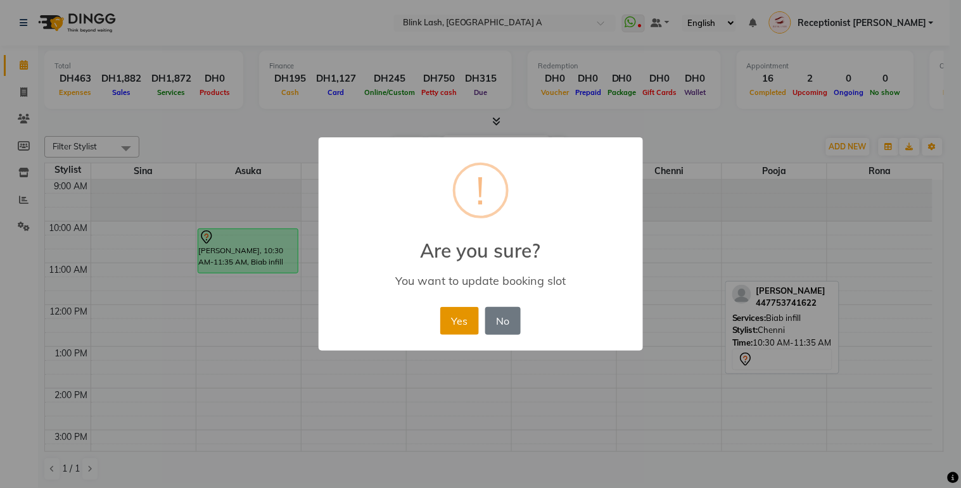
click at [458, 327] on button "Yes" at bounding box center [459, 321] width 39 height 28
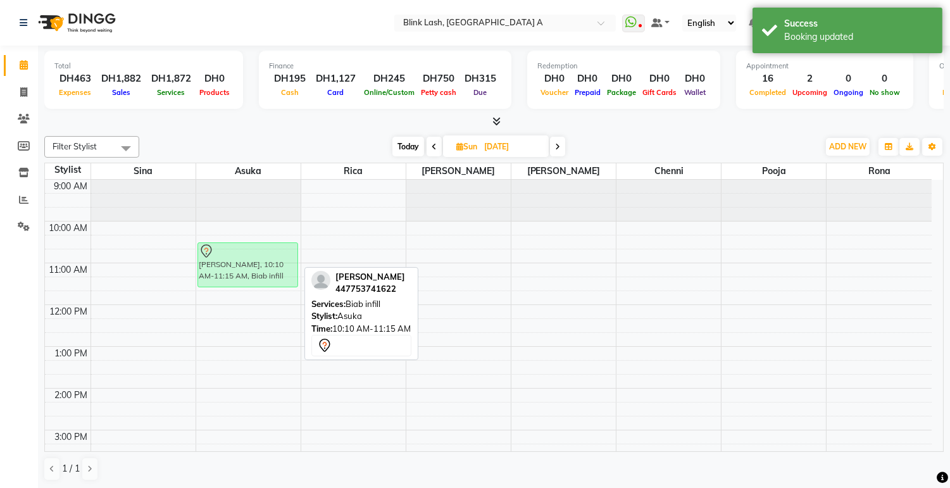
click at [266, 258] on div "kerry morgan, 10:10 AM-11:15 AM, Biab infill kerry morgan, 10:10 AM-11:15 AM, B…" at bounding box center [248, 493] width 104 height 626
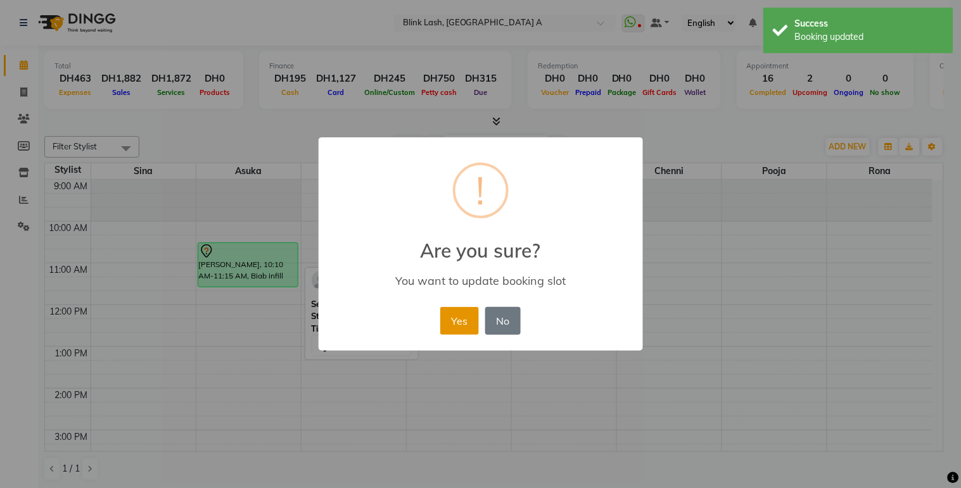
click at [452, 319] on button "Yes" at bounding box center [459, 321] width 39 height 28
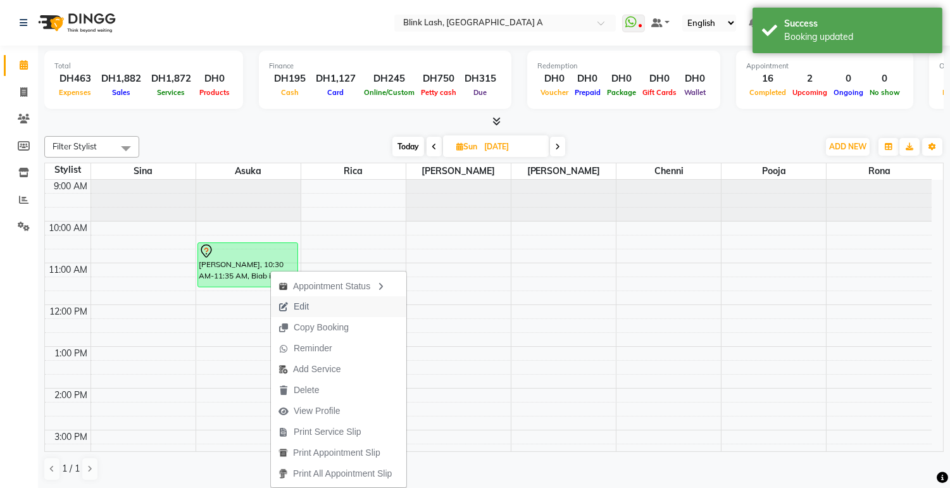
click at [321, 312] on button "Edit" at bounding box center [339, 306] width 136 height 21
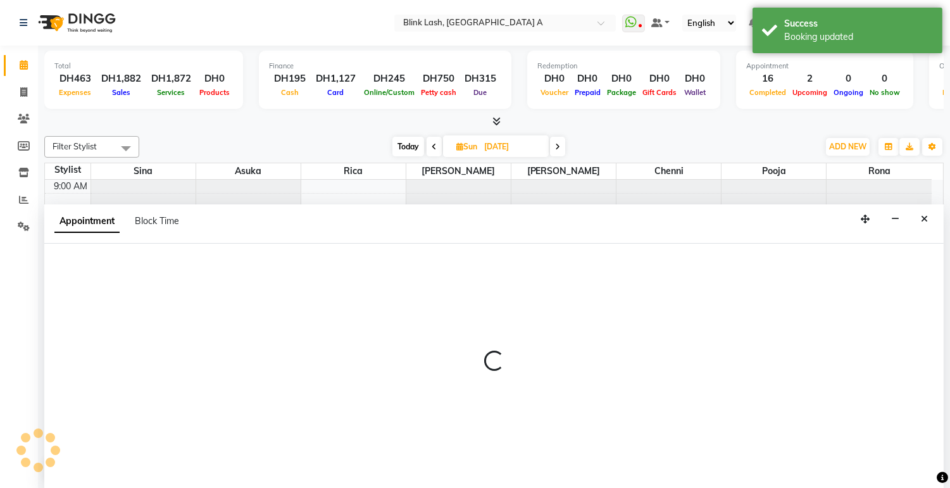
select select "tentative"
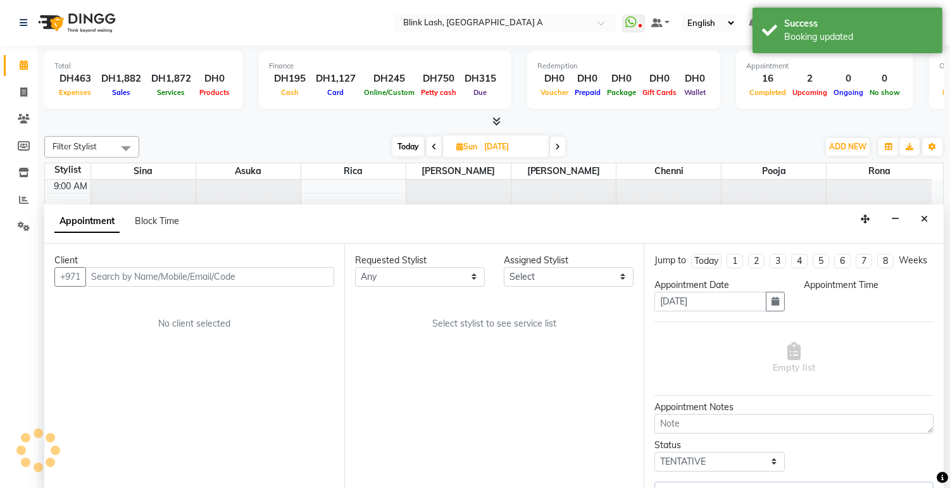
select select "42462"
select select "630"
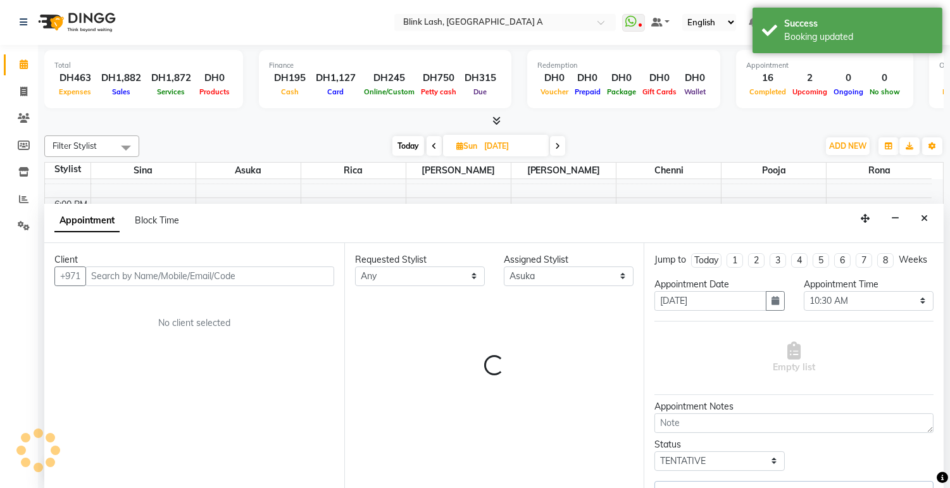
select select "2892"
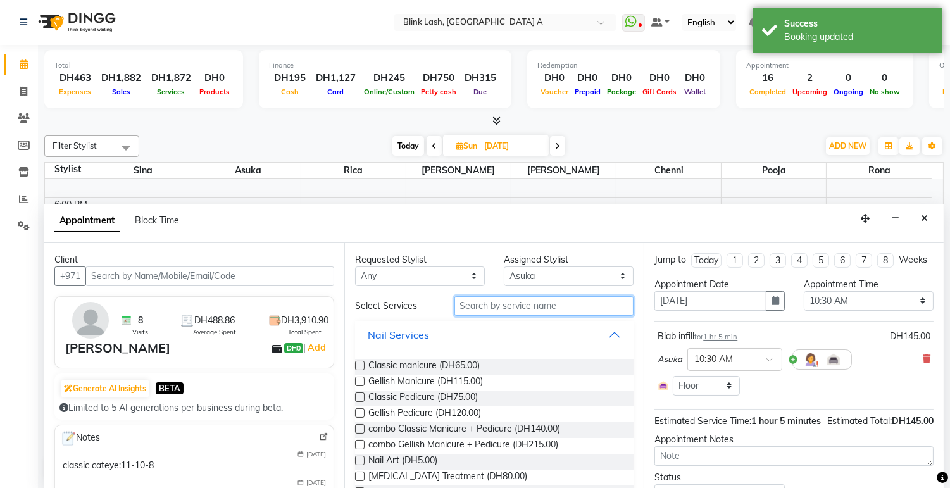
click at [517, 301] on input "text" at bounding box center [545, 306] width 180 height 20
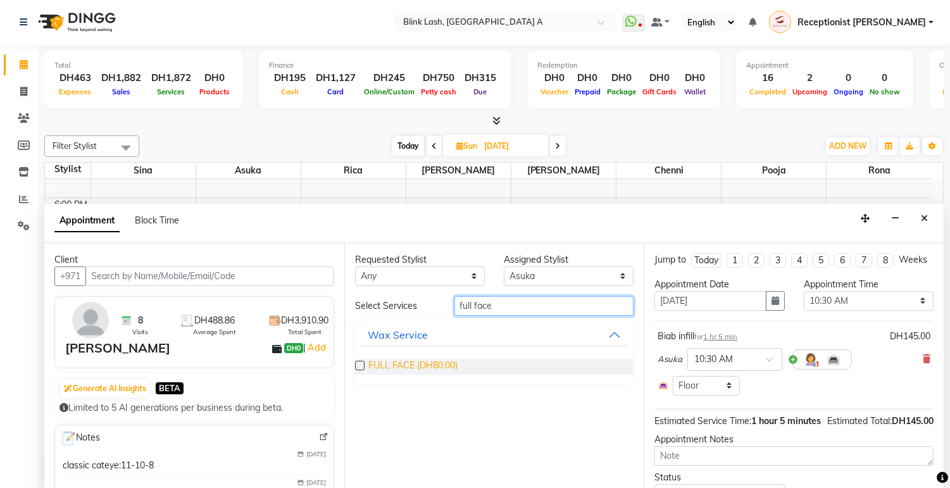
type input "full face"
click at [446, 365] on span "FULL FACE (DH80.00)" at bounding box center [413, 367] width 89 height 16
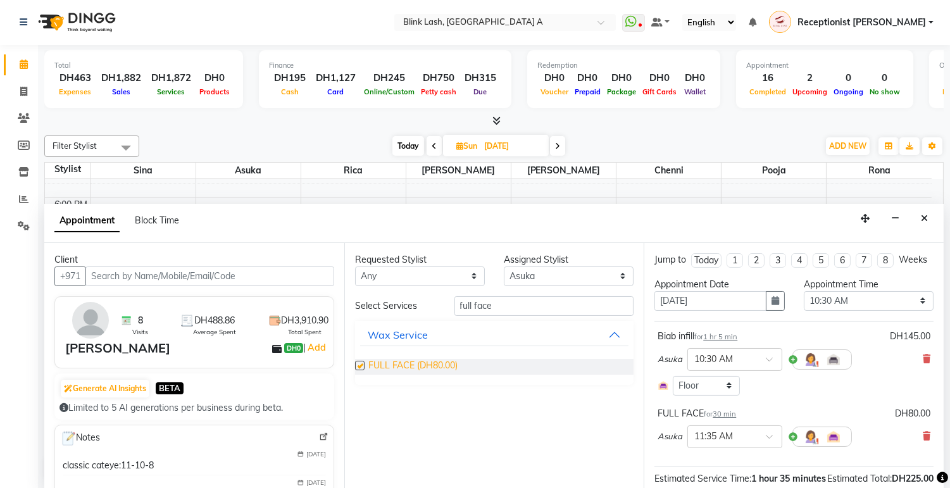
checkbox input "false"
click at [520, 308] on input "full face" at bounding box center [545, 306] width 180 height 20
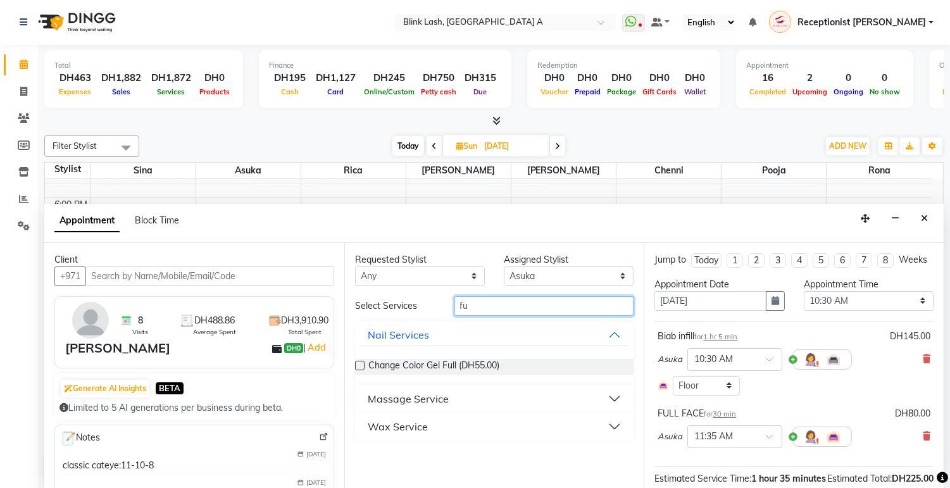
type input "f"
type input "shape"
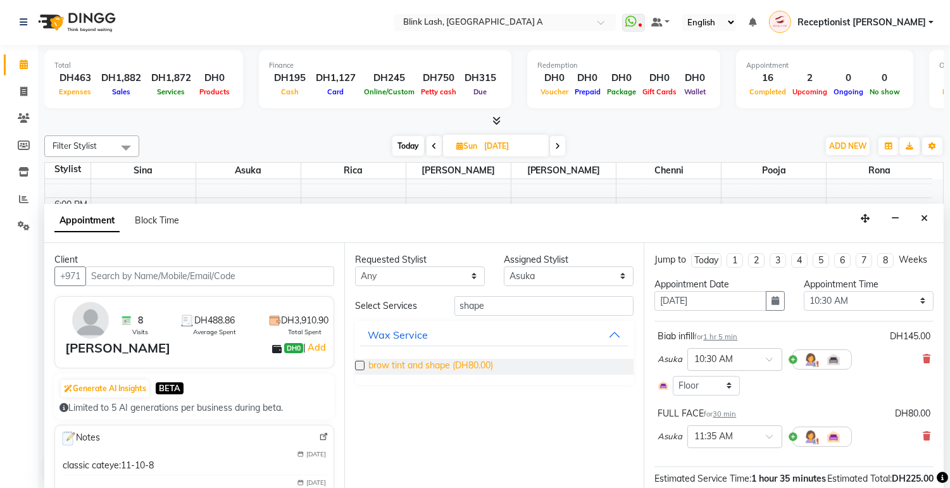
click at [419, 361] on span "brow tint and shape (DH80.00)" at bounding box center [431, 367] width 125 height 16
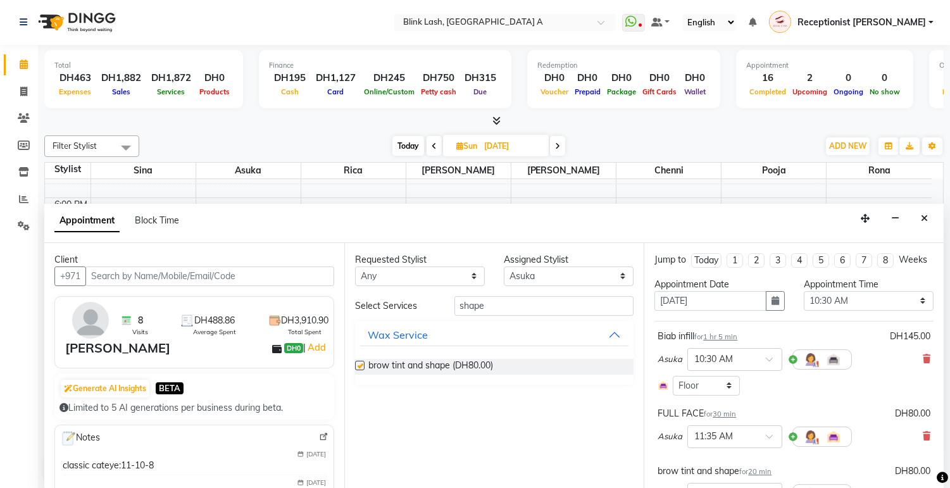
checkbox input "false"
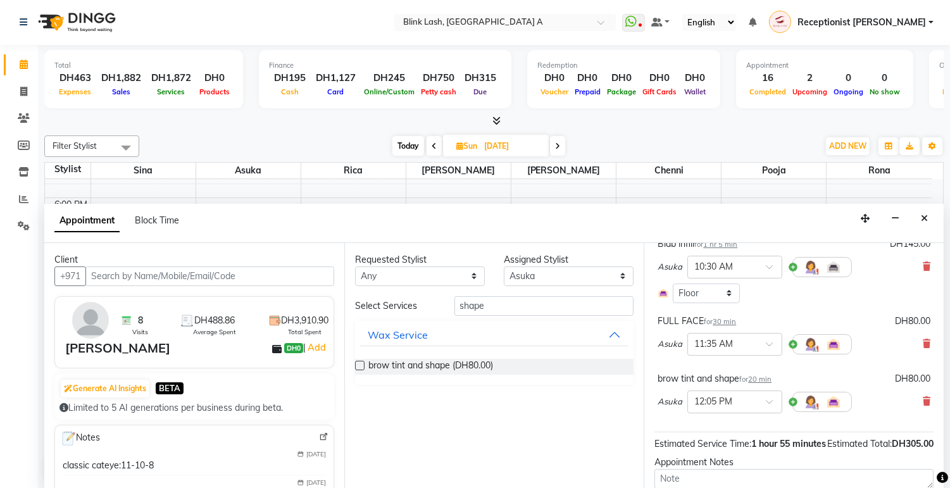
scroll to position [199, 0]
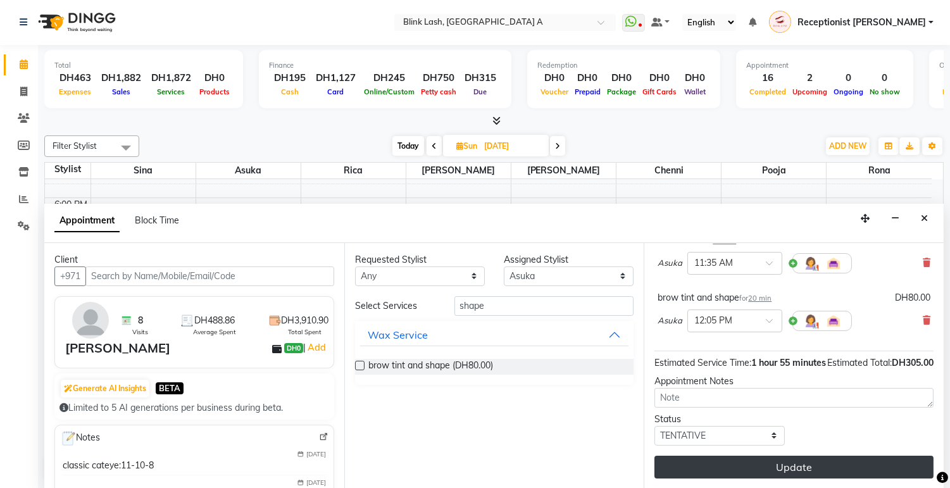
click at [859, 463] on button "Update" at bounding box center [794, 467] width 279 height 23
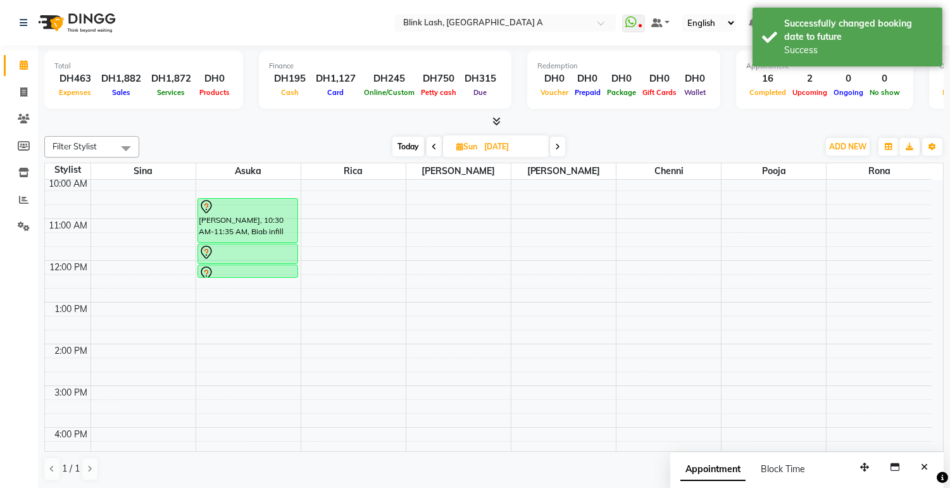
scroll to position [6, 0]
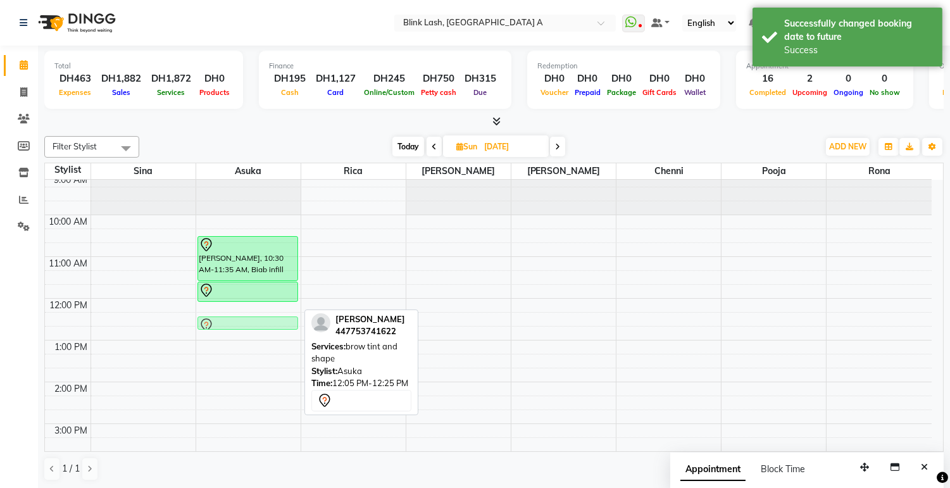
drag, startPoint x: 256, startPoint y: 305, endPoint x: 256, endPoint y: 315, distance: 10.8
click at [256, 315] on div "kerry morgan, 10:30 AM-11:35 AM, Biab infill kerry morgan, 11:35 AM-12:05 PM, F…" at bounding box center [248, 487] width 104 height 626
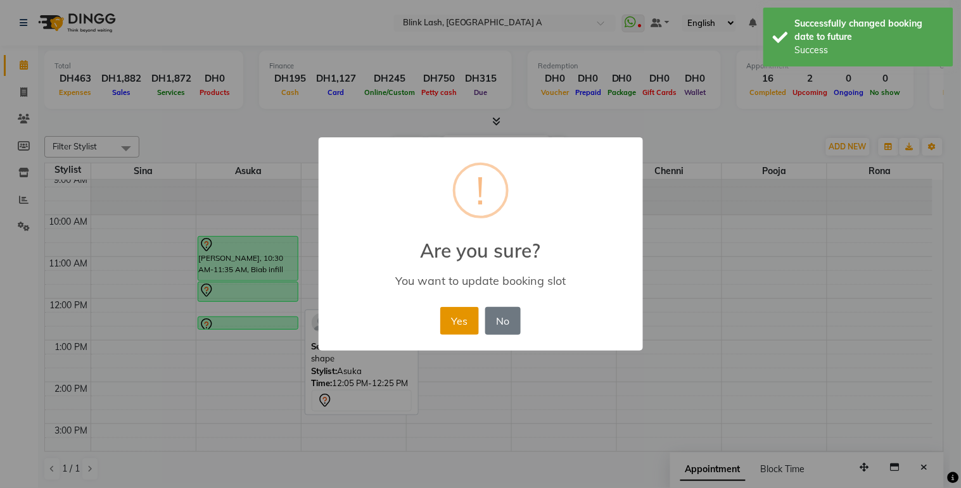
click at [459, 320] on button "Yes" at bounding box center [459, 321] width 39 height 28
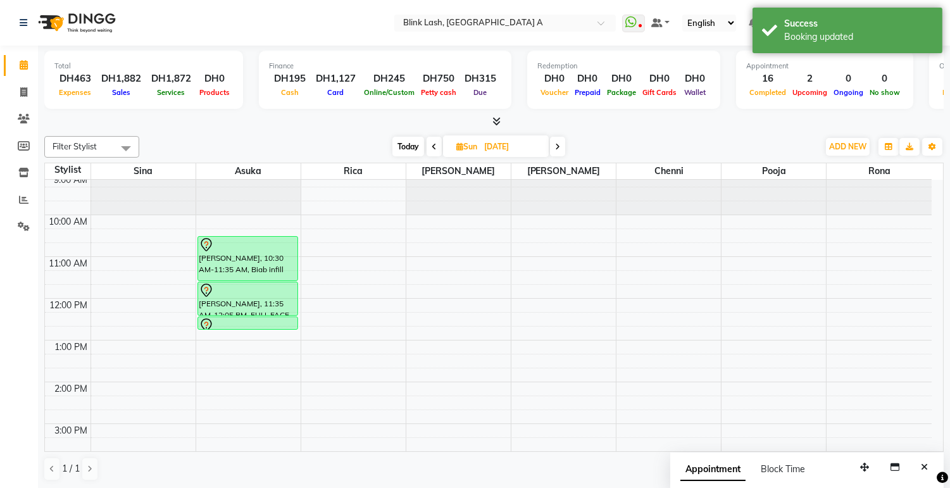
drag, startPoint x: 249, startPoint y: 300, endPoint x: 249, endPoint y: 317, distance: 17.1
click at [249, 317] on div "kerry morgan, 10:30 AM-11:35 AM, Biab infill kerry morgan, 11:35 AM-12:05 PM, F…" at bounding box center [248, 487] width 104 height 626
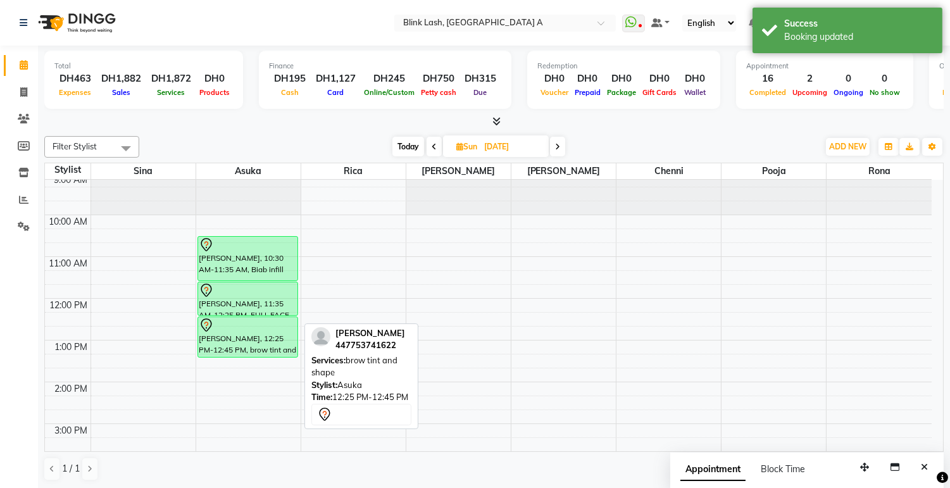
drag, startPoint x: 249, startPoint y: 327, endPoint x: 245, endPoint y: 343, distance: 16.4
click at [245, 343] on div "kerry morgan, 10:30 AM-11:35 AM, Biab infill kerry morgan, 11:35 AM-12:25 PM, F…" at bounding box center [248, 487] width 104 height 626
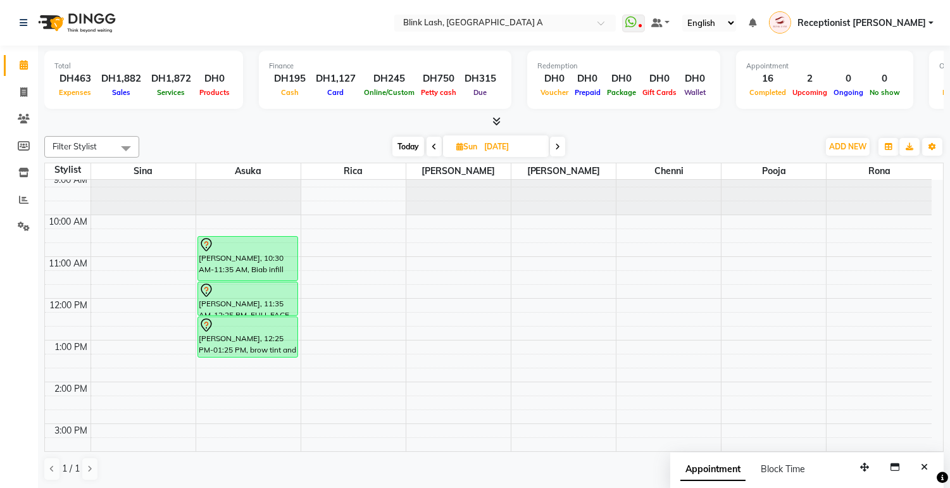
click at [403, 148] on span "Today" at bounding box center [409, 147] width 32 height 20
type input "[DATE]"
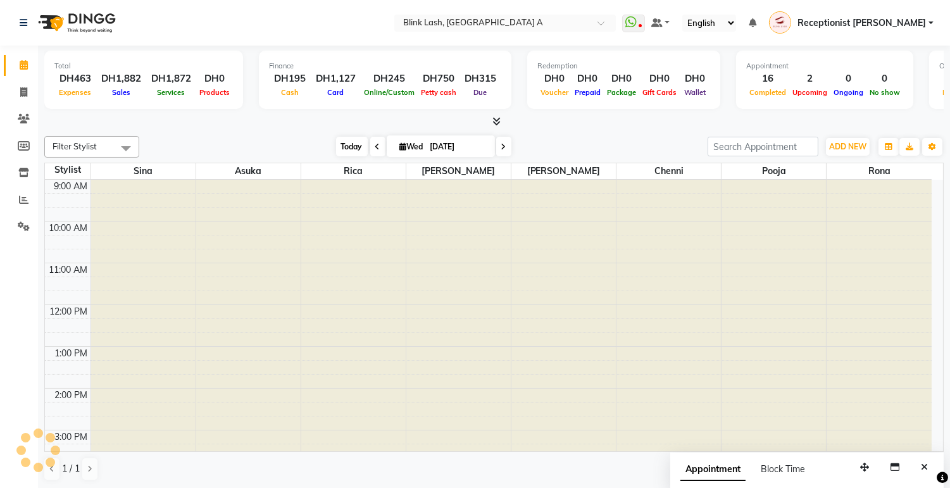
scroll to position [358, 0]
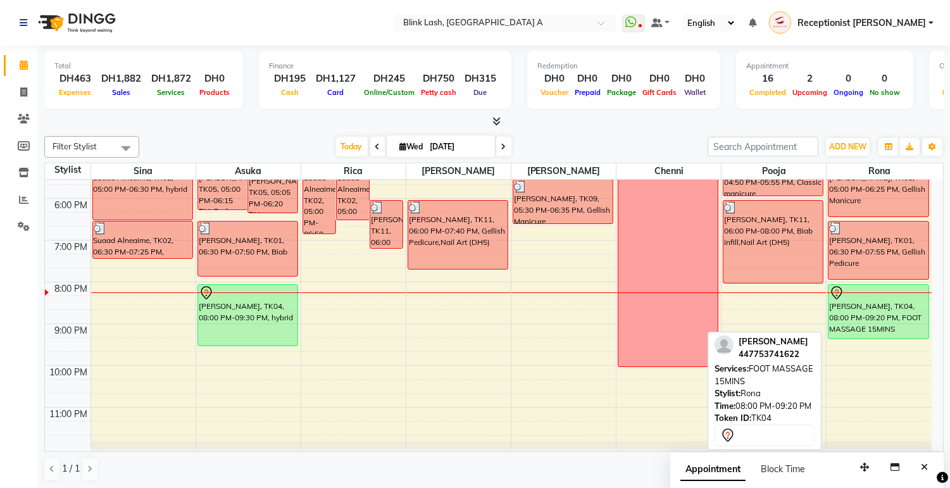
click at [889, 311] on div "[PERSON_NAME], TK04, 08:00 PM-09:20 PM, FOOT MASSAGE 15MINS" at bounding box center [878, 312] width 99 height 54
click at [890, 310] on div "[PERSON_NAME], TK04, 08:00 PM-09:20 PM, FOOT MASSAGE 15MINS" at bounding box center [878, 312] width 99 height 54
select select "7"
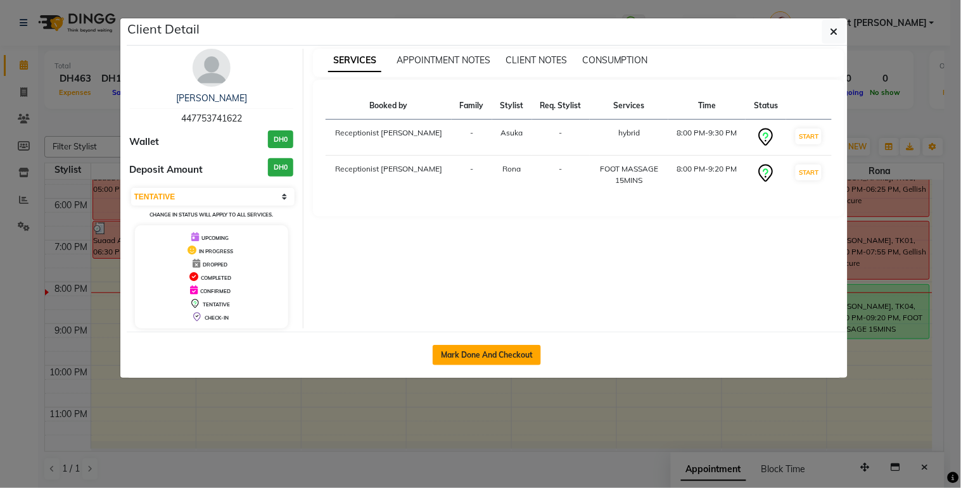
click at [534, 346] on button "Mark Done And Checkout" at bounding box center [486, 355] width 108 height 20
select select "service"
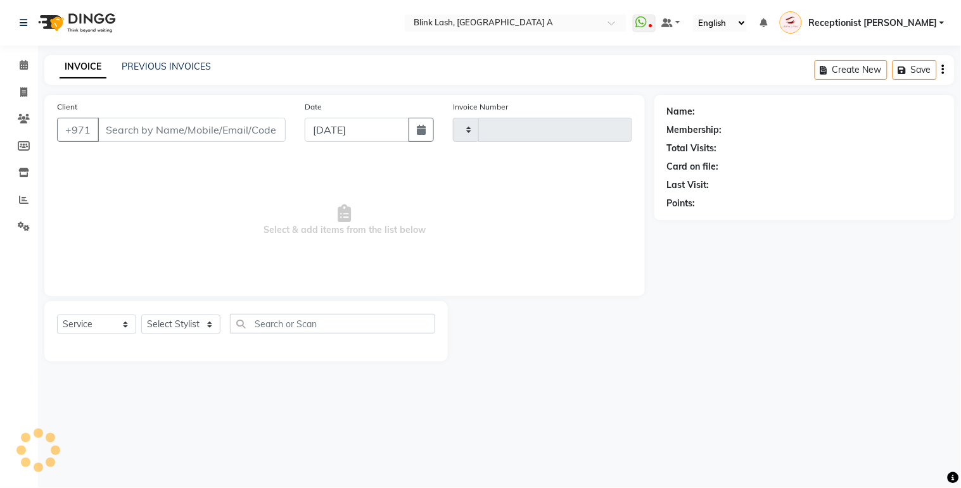
type input "1539"
select select "5970"
type input "447753741622"
select select "42462"
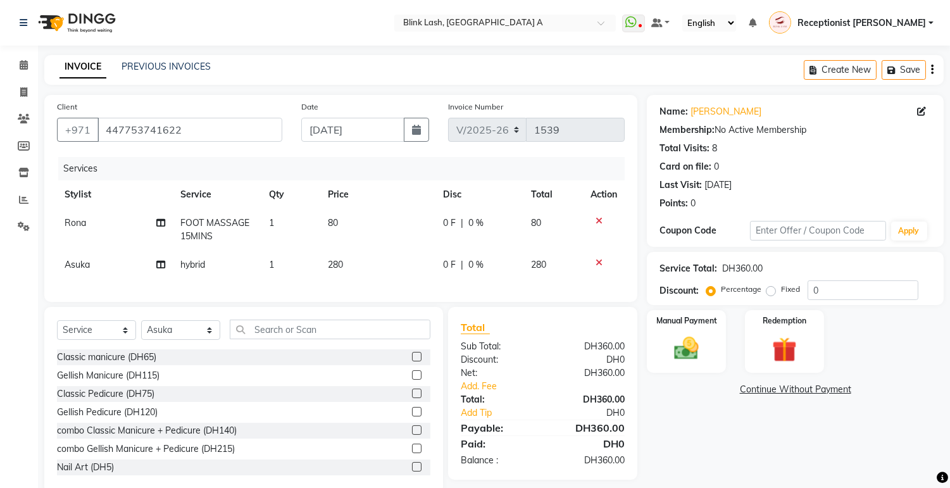
click at [331, 219] on span "80" at bounding box center [333, 222] width 10 height 11
select select "89364"
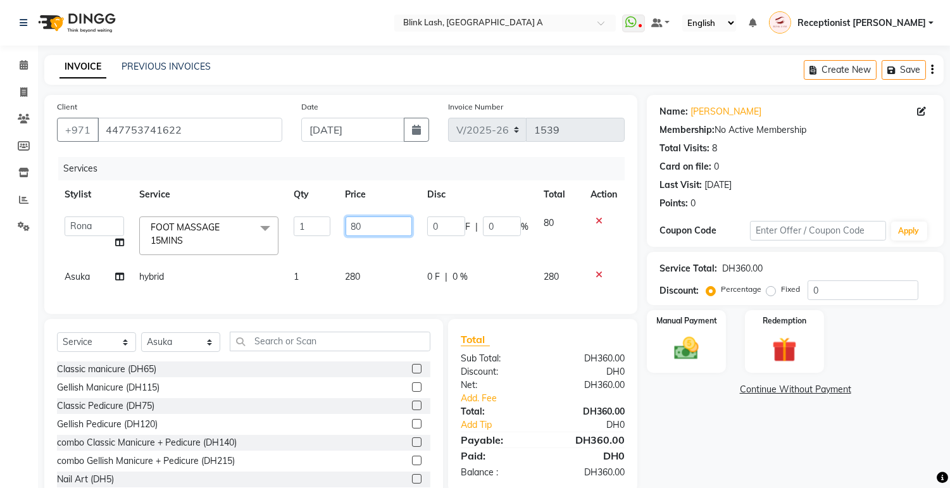
click at [376, 227] on input "80" at bounding box center [379, 227] width 66 height 20
type input "8"
type input "100"
click at [768, 436] on div "Name: Kerry Morgan Membership: No Active Membership Total Visits: 8 Card on fil…" at bounding box center [800, 300] width 306 height 411
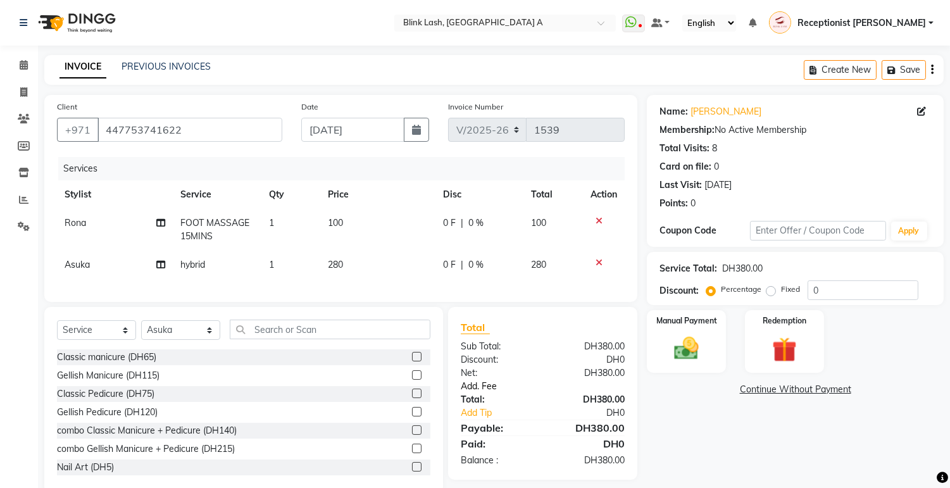
click at [488, 393] on link "Add. Fee" at bounding box center [542, 386] width 183 height 13
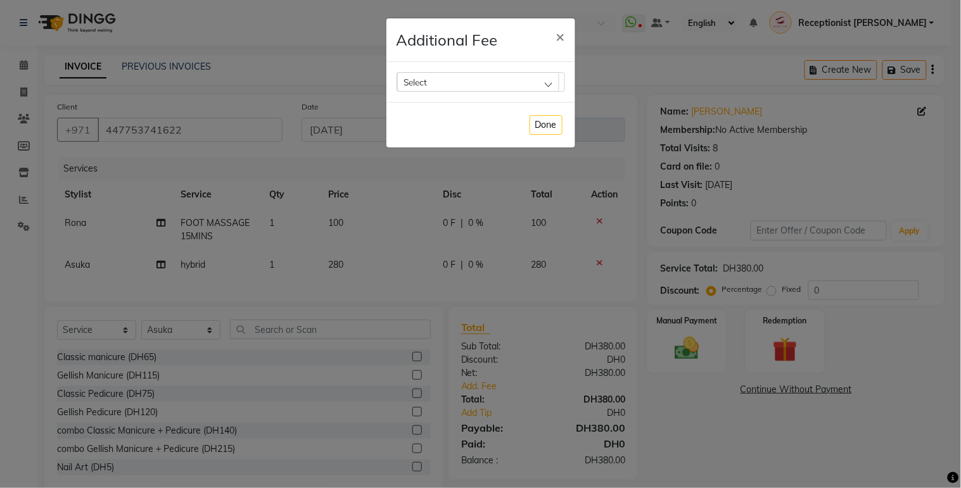
click at [519, 80] on div "Select" at bounding box center [478, 81] width 162 height 19
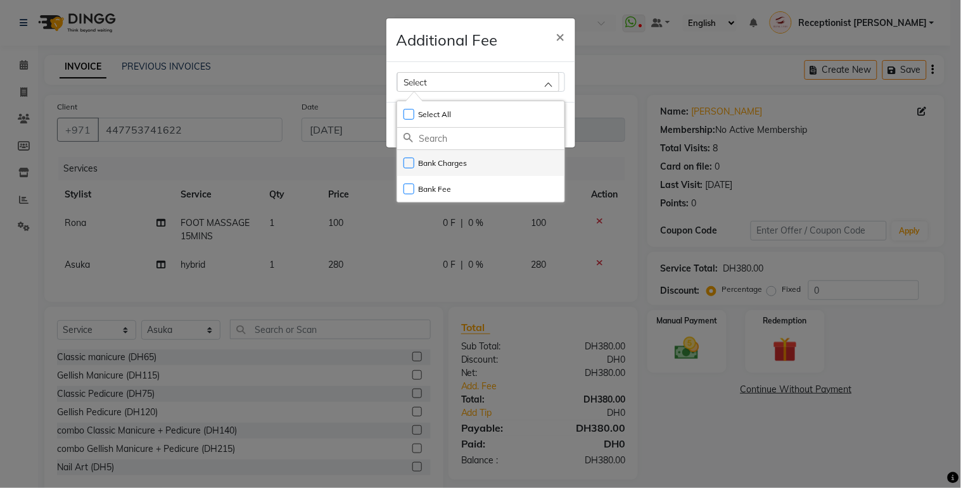
click at [457, 162] on label "Bank Charges" at bounding box center [435, 163] width 64 height 11
checkbox input "true"
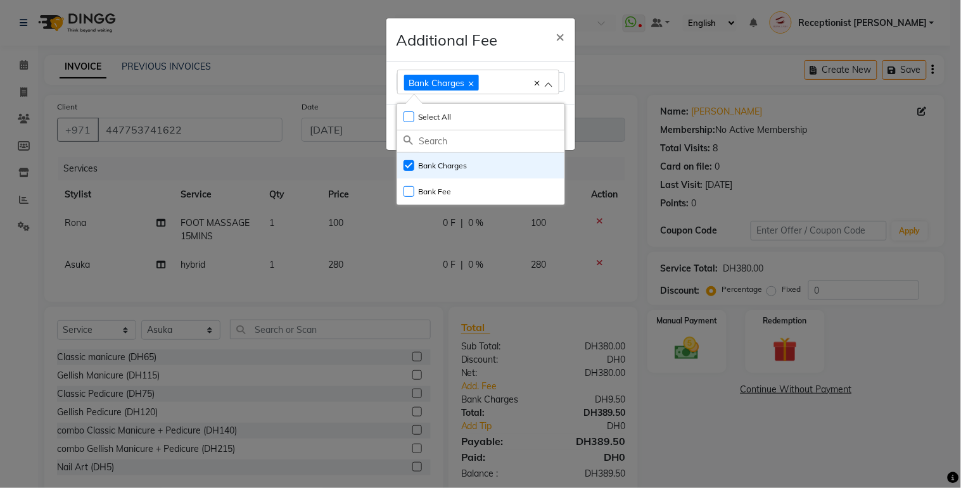
click at [697, 337] on ngb-modal-window "Additional Fee × Bank Charges Select All UnSelect All Bank Charges Bank Fee Done" at bounding box center [480, 244] width 961 height 488
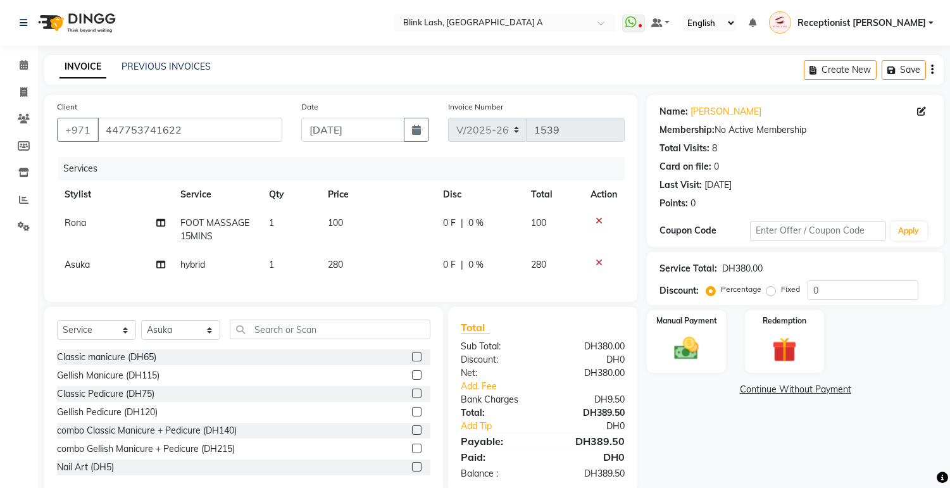
click at [693, 338] on img at bounding box center [687, 348] width 40 height 28
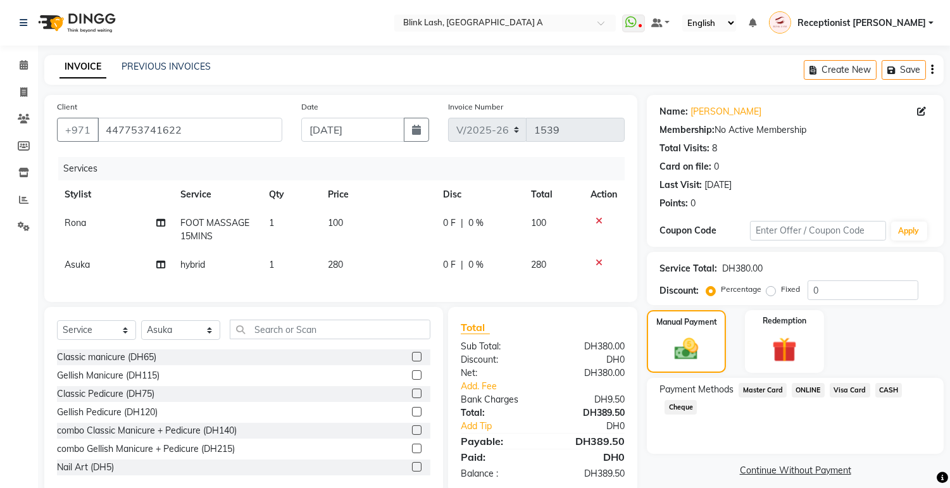
click at [852, 389] on span "Visa Card" at bounding box center [850, 390] width 41 height 15
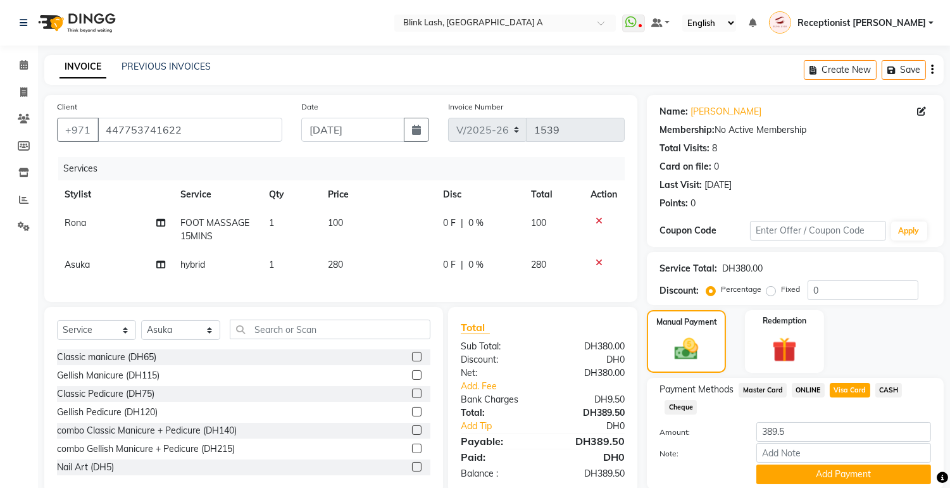
scroll to position [46, 0]
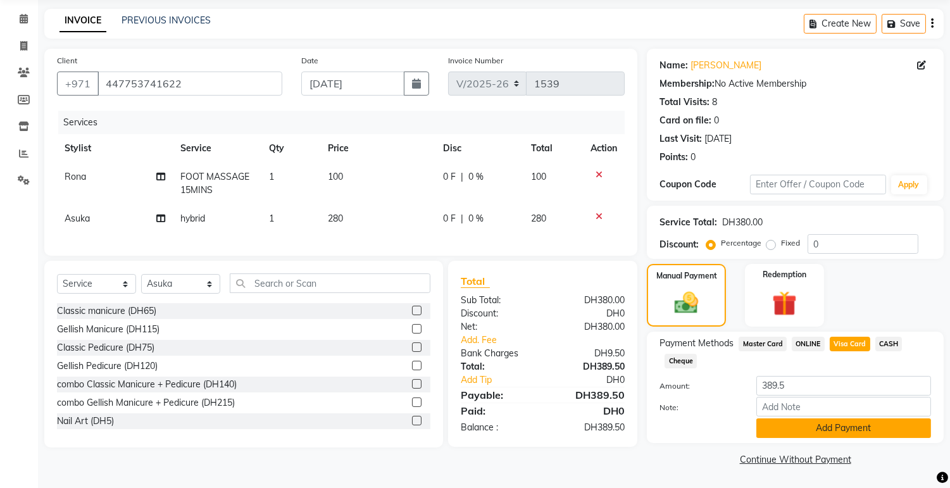
click at [895, 427] on button "Add Payment" at bounding box center [844, 429] width 175 height 20
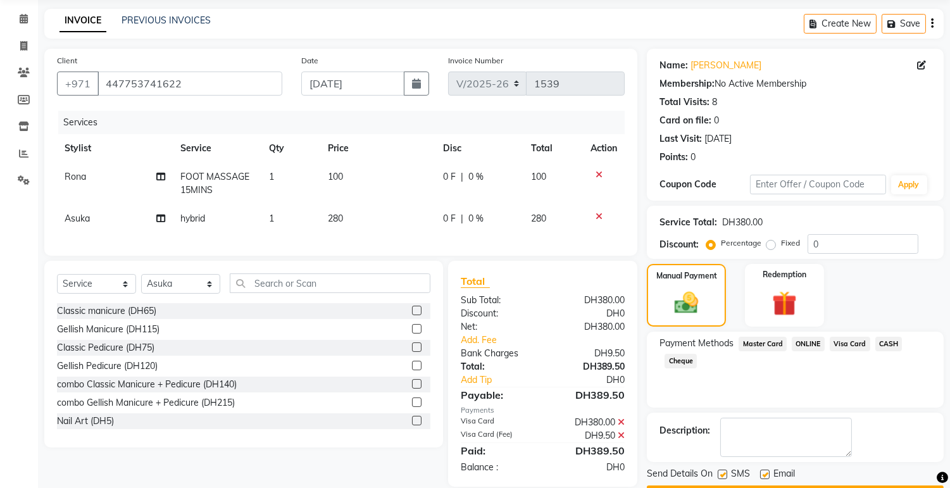
scroll to position [81, 0]
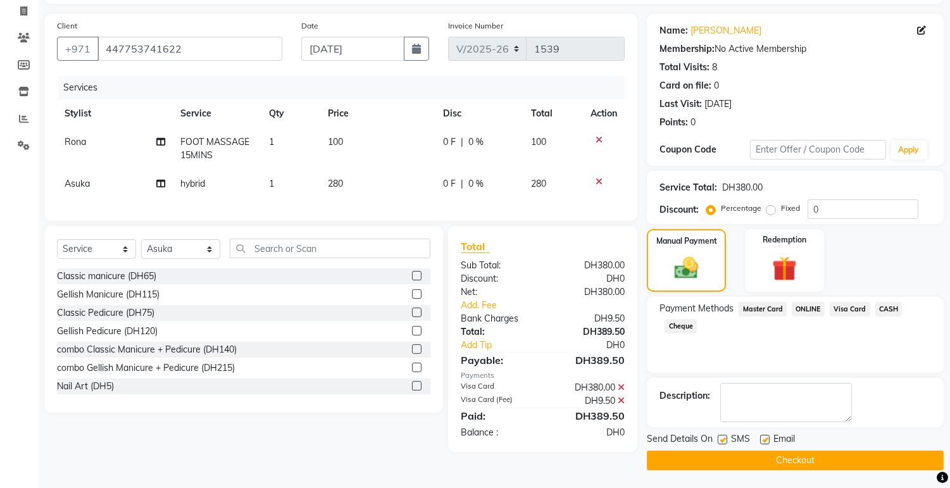
click at [876, 456] on button "Checkout" at bounding box center [795, 461] width 297 height 20
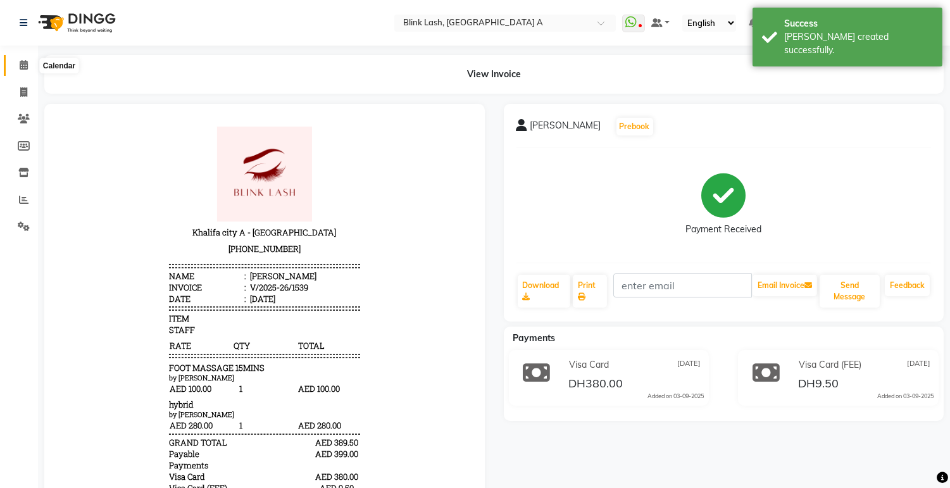
click at [22, 65] on icon at bounding box center [24, 64] width 8 height 9
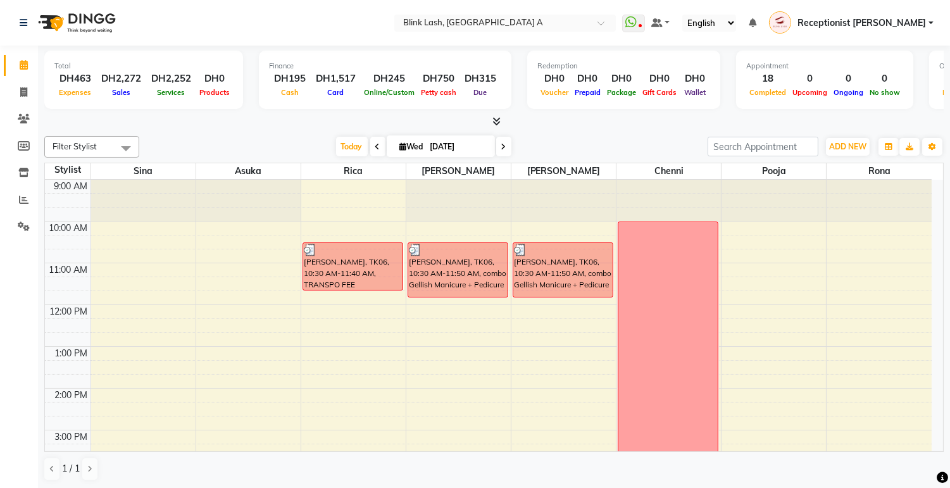
click at [507, 144] on span at bounding box center [503, 147] width 15 height 20
type input "[DATE]"
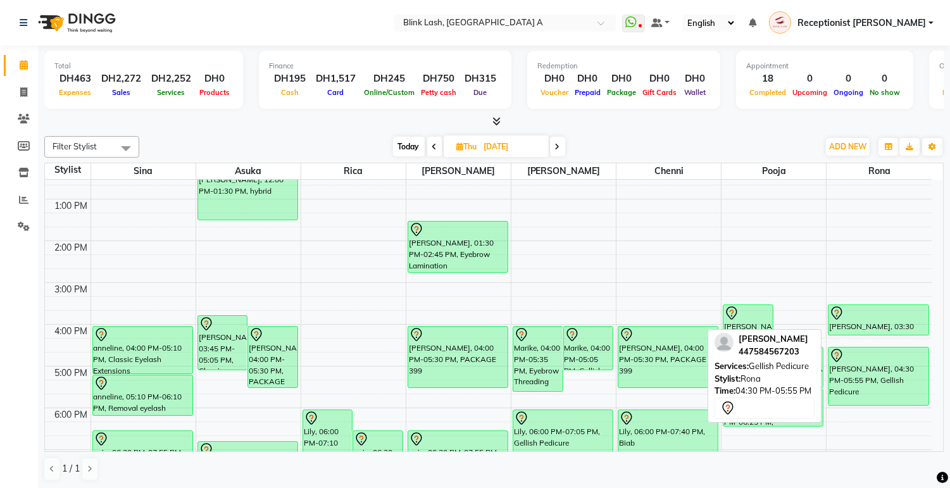
scroll to position [147, 0]
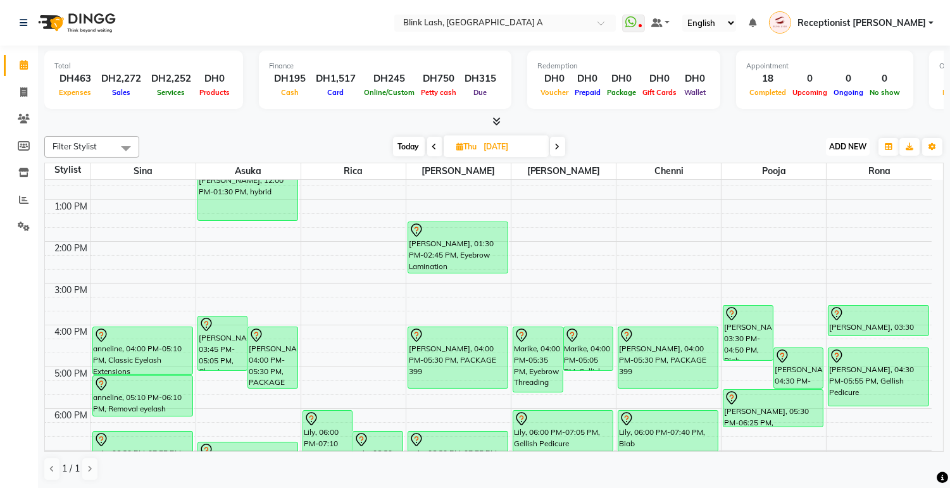
click at [844, 144] on span "ADD NEW" at bounding box center [848, 146] width 37 height 9
click at [836, 169] on button "Add Appointment" at bounding box center [819, 170] width 100 height 16
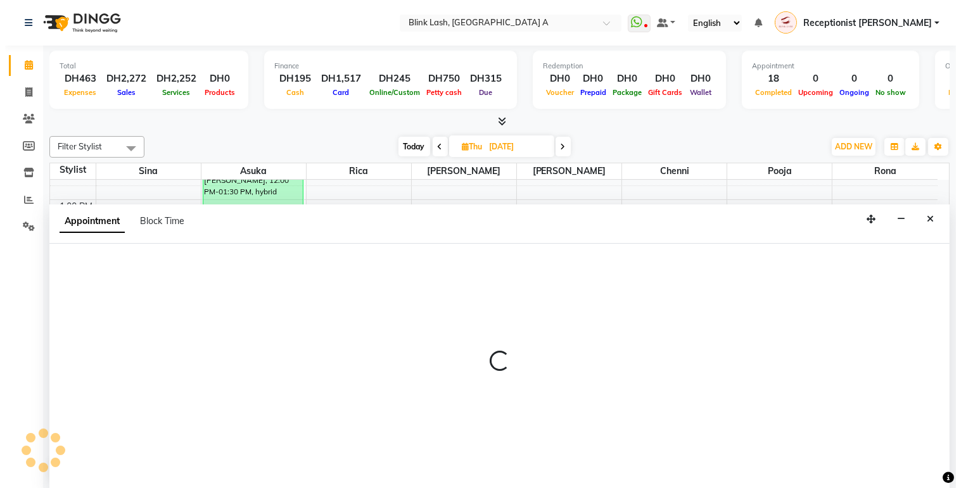
scroll to position [1, 0]
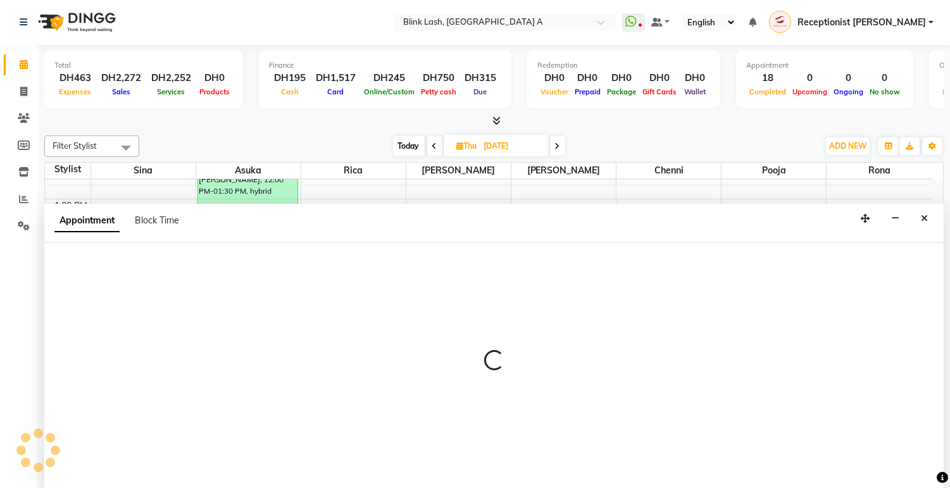
select select "600"
select select "tentative"
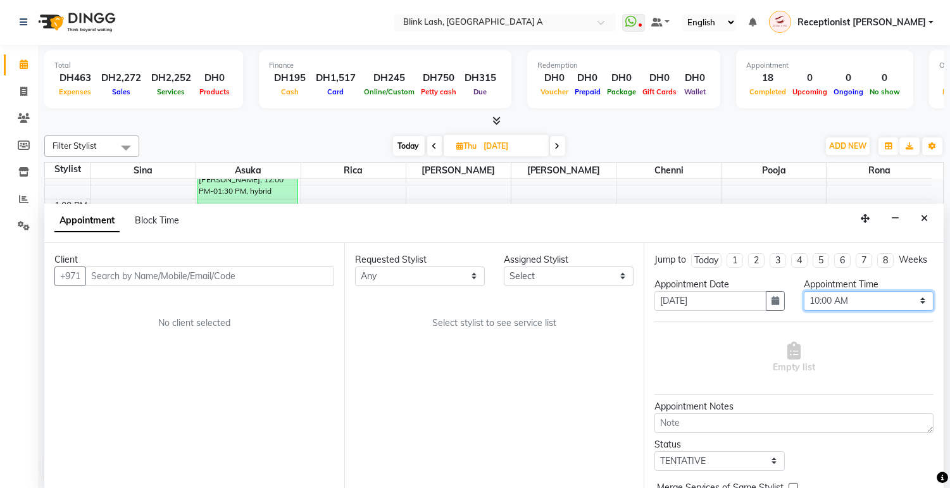
click at [884, 311] on select "Select 10:00 AM 10:05 AM 10:10 AM 10:15 AM 10:20 AM 10:25 AM 10:30 AM 10:35 AM …" at bounding box center [869, 301] width 130 height 20
select select "900"
click at [804, 302] on select "Select 10:00 AM 10:05 AM 10:10 AM 10:15 AM 10:20 AM 10:25 AM 10:30 AM 10:35 AM …" at bounding box center [869, 301] width 130 height 20
click at [603, 277] on select "Select [PERSON_NAME] [PERSON_NAME] pooja Rica [PERSON_NAME]" at bounding box center [569, 277] width 130 height 20
select select "42461"
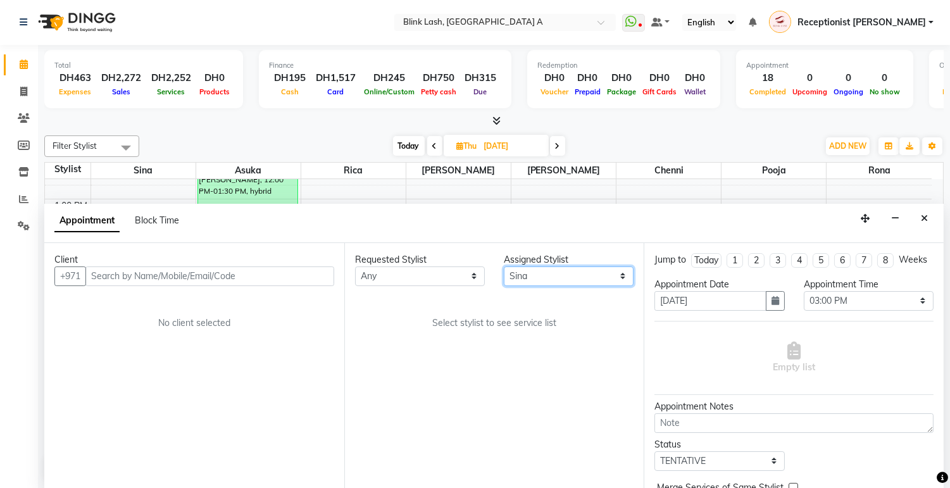
click at [504, 267] on select "Select [PERSON_NAME] [PERSON_NAME] pooja Rica [PERSON_NAME]" at bounding box center [569, 277] width 130 height 20
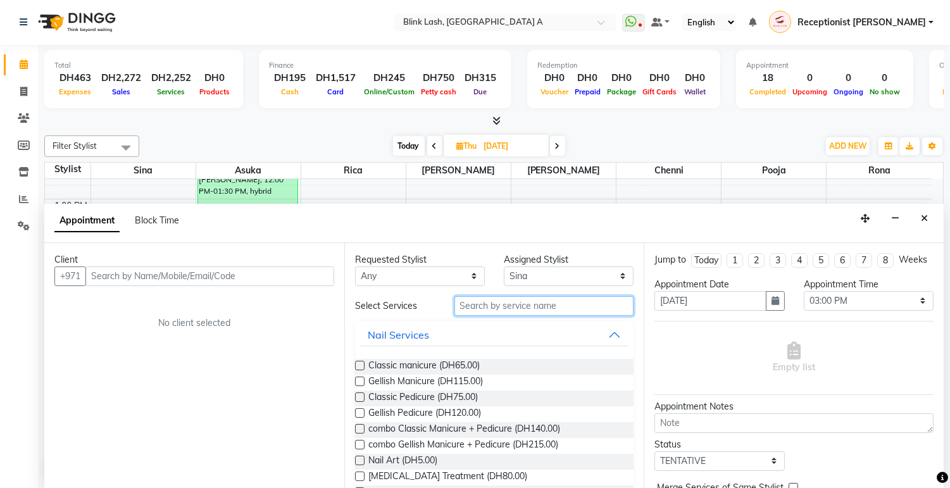
click at [527, 314] on input "text" at bounding box center [545, 306] width 180 height 20
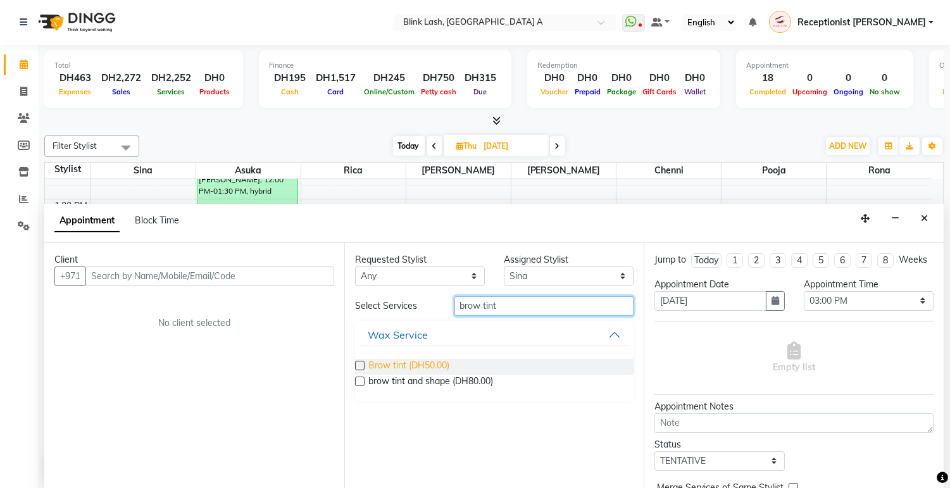
type input "brow tint"
click at [438, 363] on span "Brow tint (DH50.00)" at bounding box center [409, 367] width 81 height 16
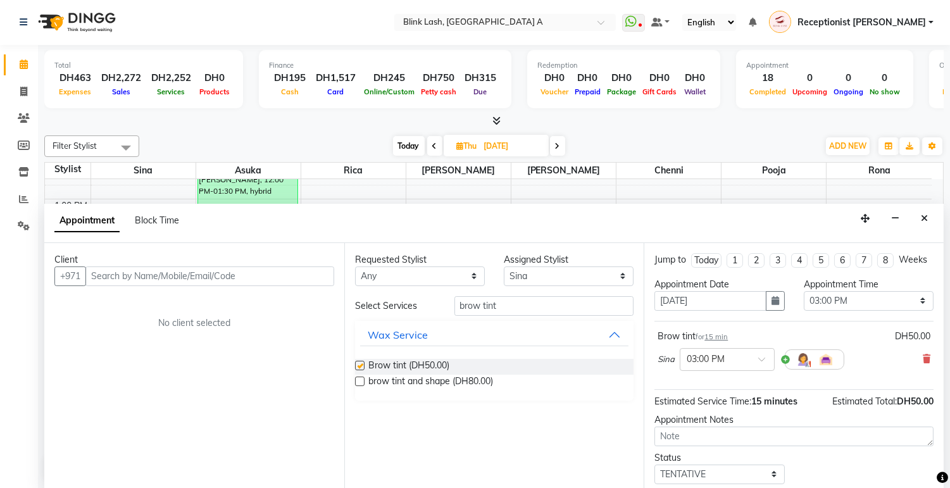
checkbox input "false"
click at [274, 273] on input "text" at bounding box center [209, 277] width 249 height 20
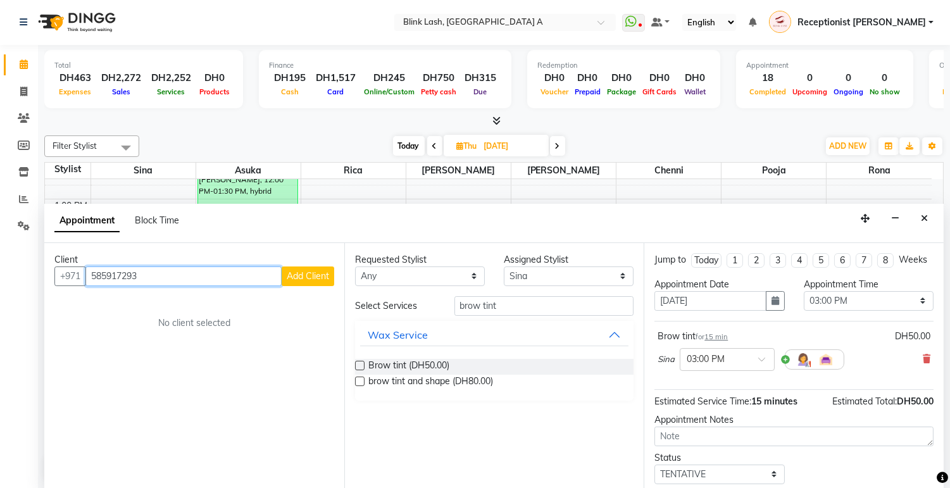
type input "585917293"
click at [329, 281] on button "Add Client" at bounding box center [308, 277] width 53 height 20
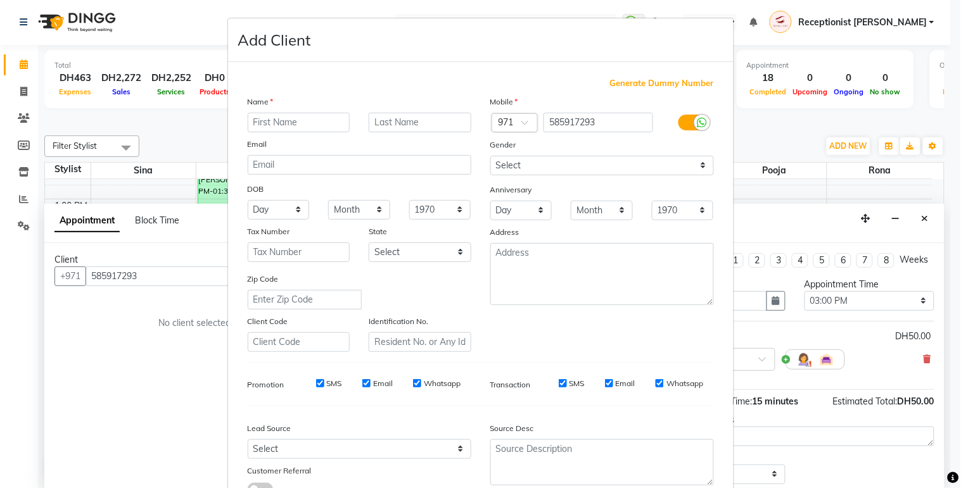
click at [331, 122] on input "text" at bounding box center [299, 123] width 103 height 20
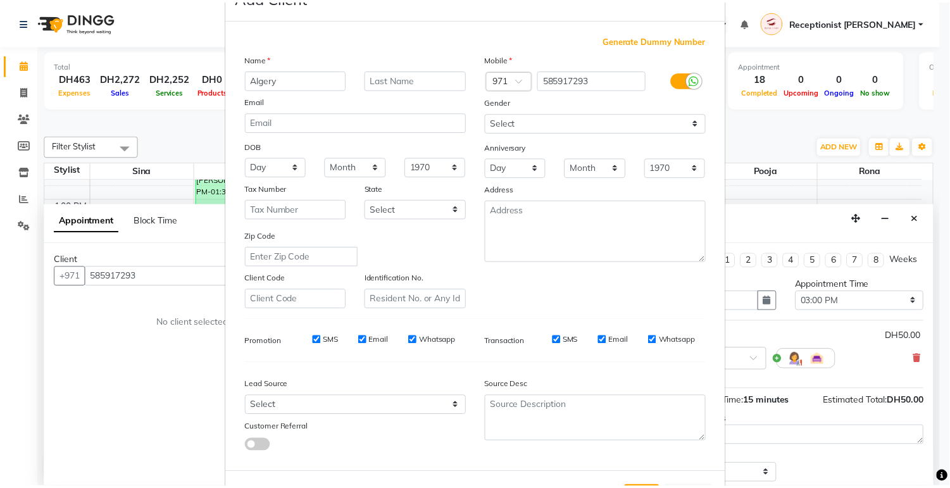
scroll to position [97, 0]
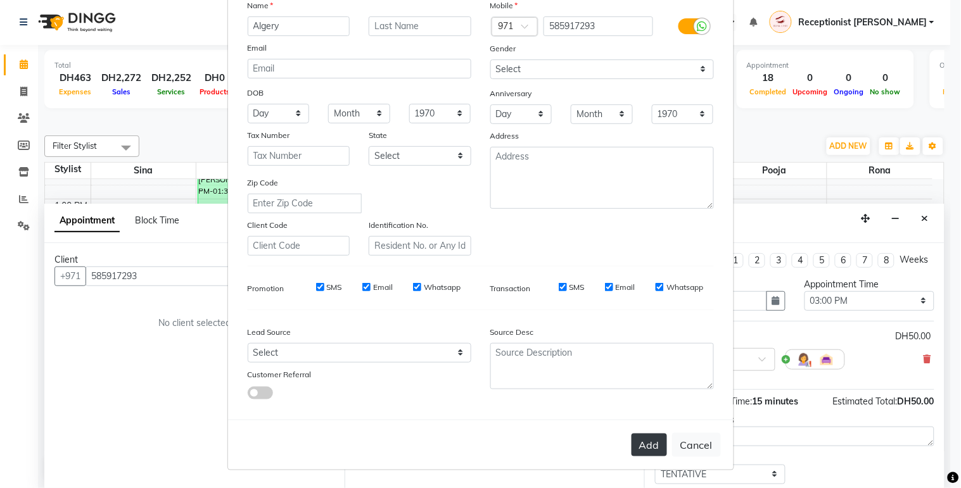
type input "Algery"
click at [641, 445] on button "Add" at bounding box center [648, 445] width 35 height 23
select select
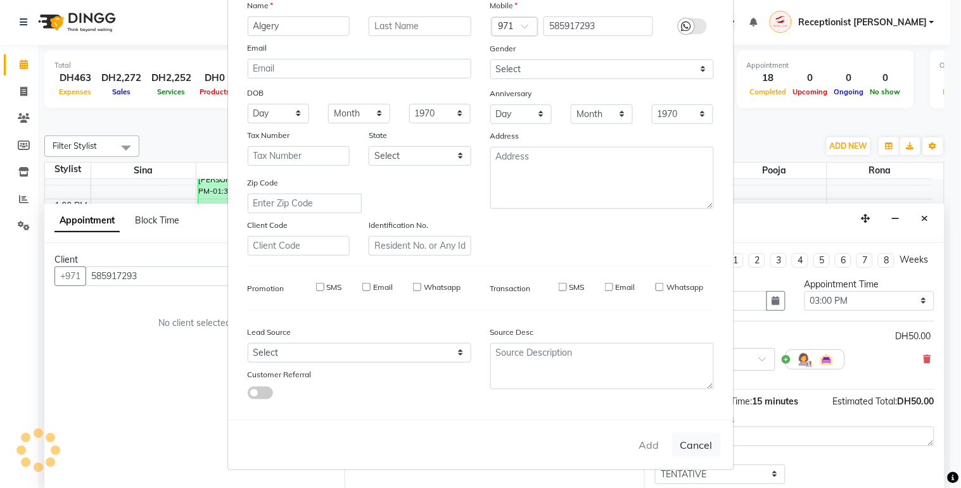
select select
checkbox input "false"
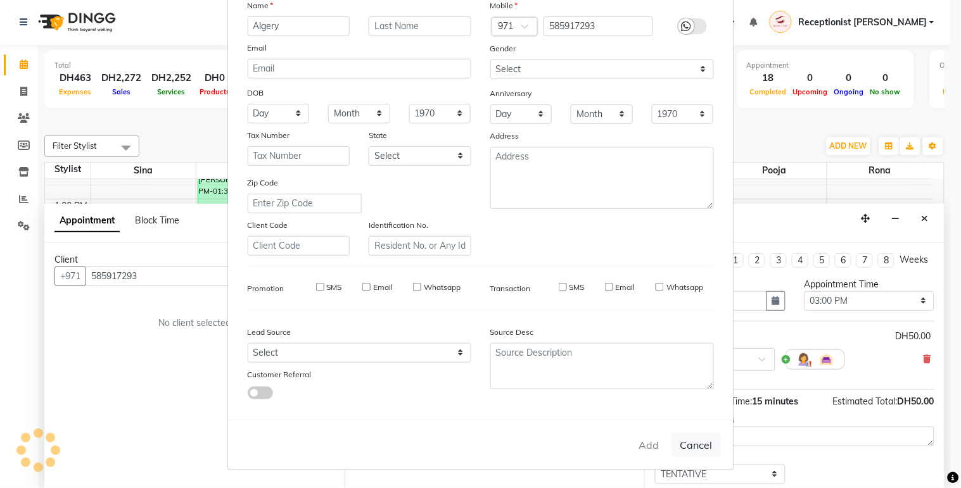
checkbox input "false"
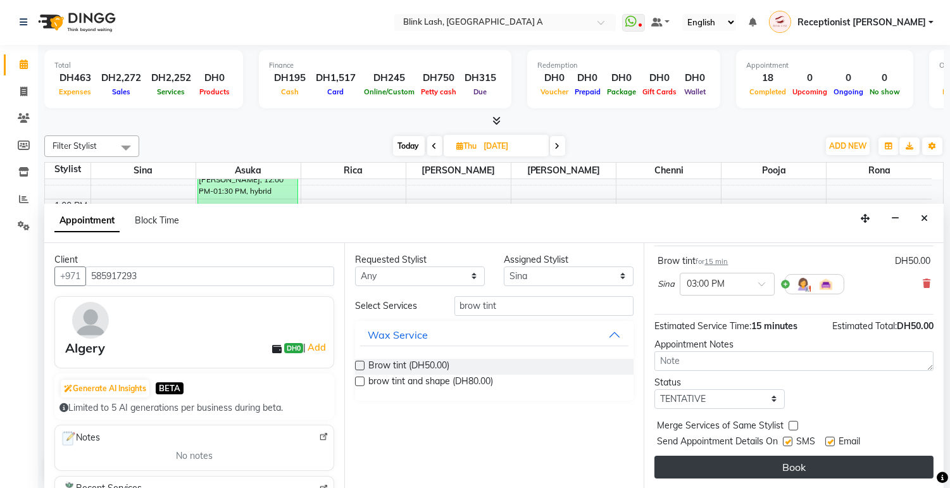
scroll to position [87, 0]
click at [868, 458] on button "Book" at bounding box center [794, 467] width 279 height 23
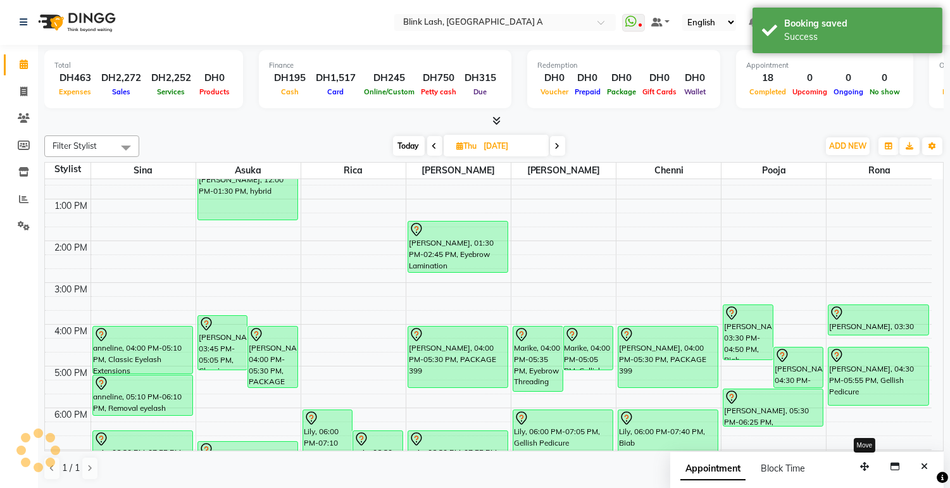
scroll to position [0, 0]
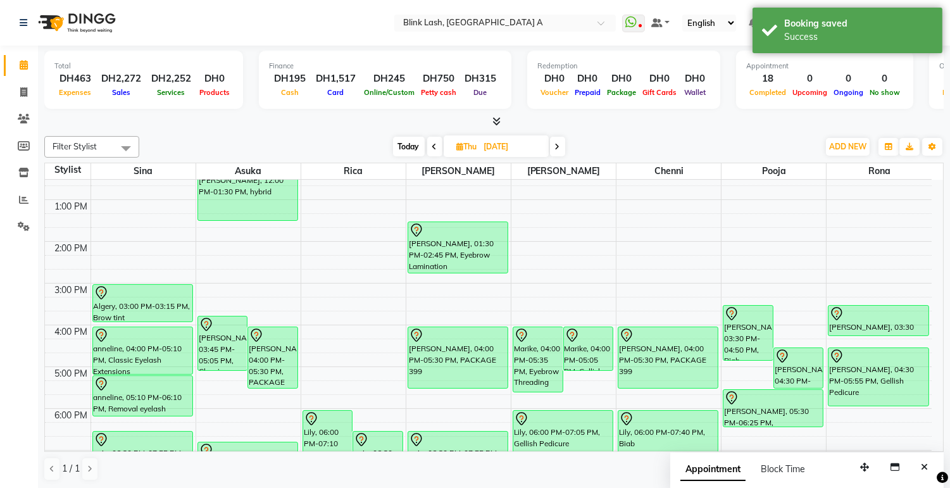
drag, startPoint x: 146, startPoint y: 293, endPoint x: 142, endPoint y: 313, distance: 21.2
click at [142, 313] on div "EKATARINA CARRINGTON, 10:30 AM-11:45 AM, Eyebrow Threading Roda, 11:00 AM-12:30…" at bounding box center [143, 346] width 104 height 626
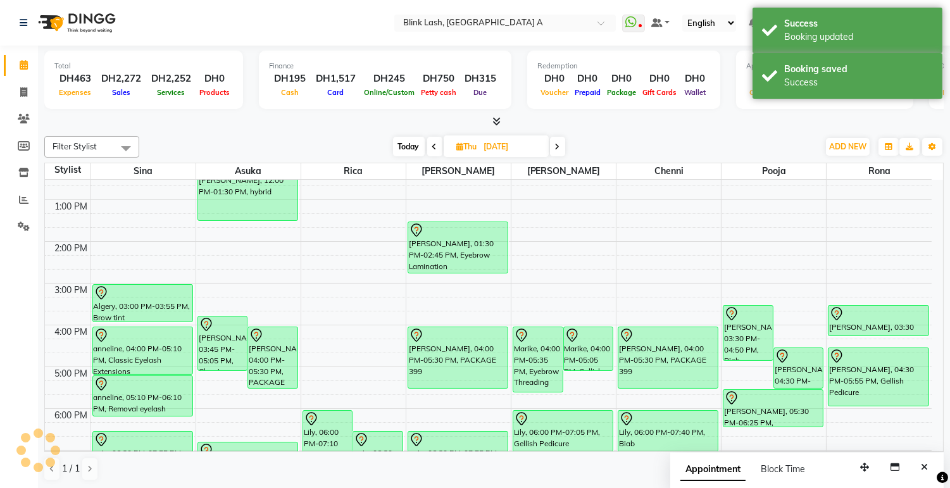
click at [464, 143] on span "Thu" at bounding box center [467, 146] width 27 height 9
select select "9"
select select "2025"
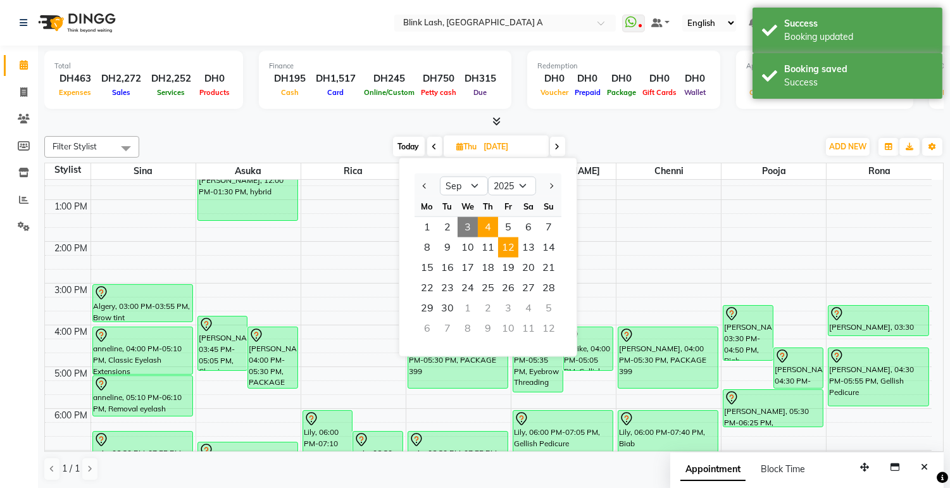
click at [509, 244] on span "12" at bounding box center [508, 247] width 20 height 20
type input "12-09-2025"
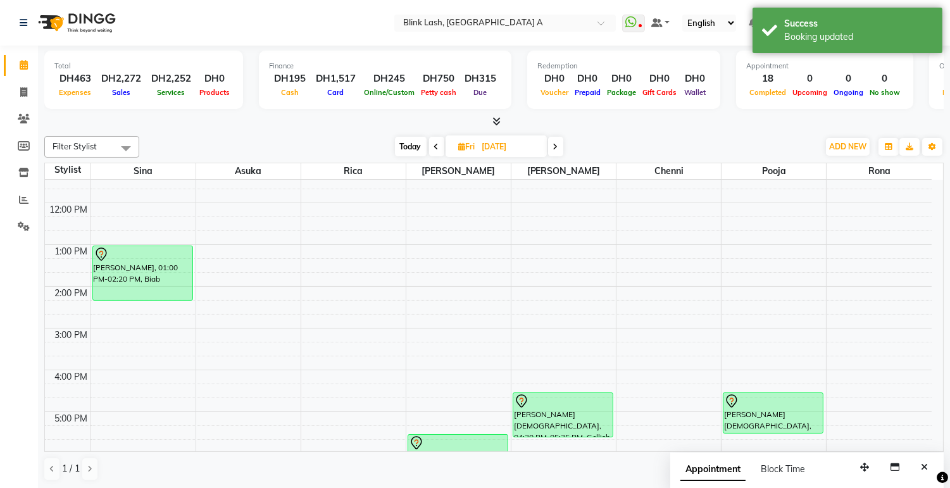
scroll to position [77, 0]
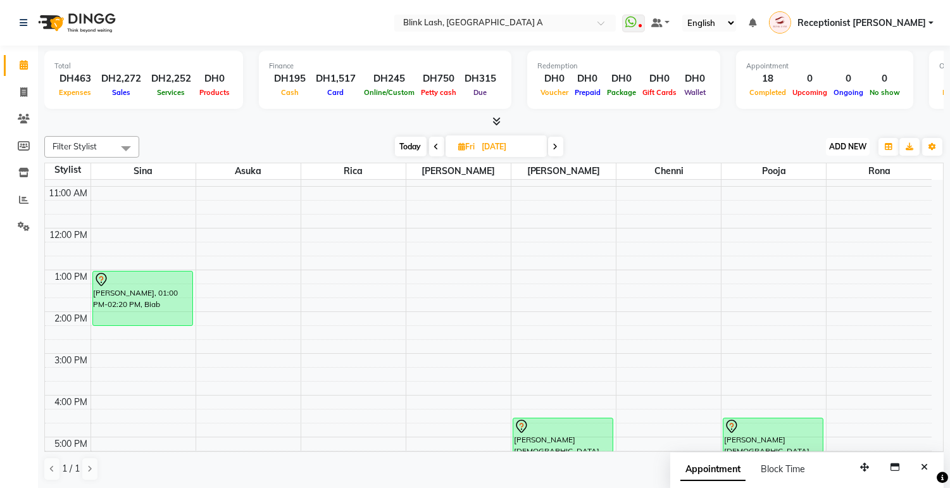
click at [850, 142] on span "ADD NEW" at bounding box center [848, 146] width 37 height 9
click at [831, 169] on button "Add Appointment" at bounding box center [819, 170] width 100 height 16
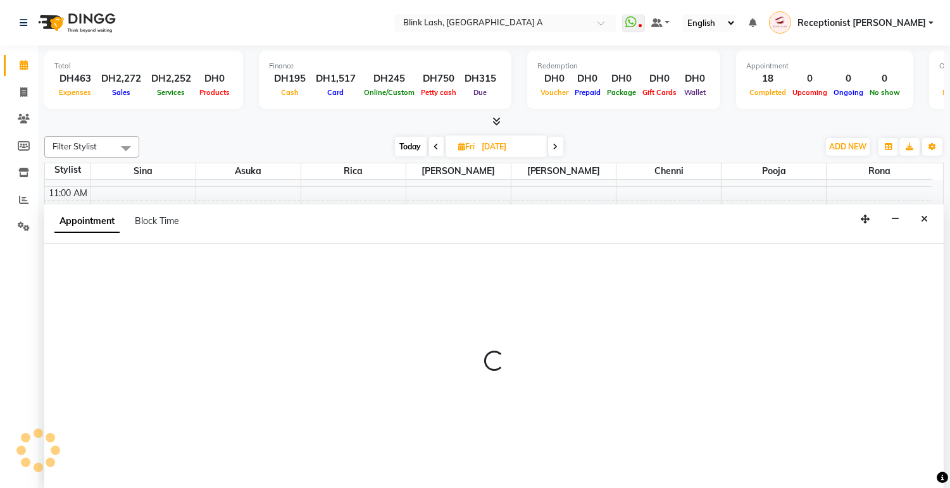
scroll to position [1, 0]
select select "600"
select select "tentative"
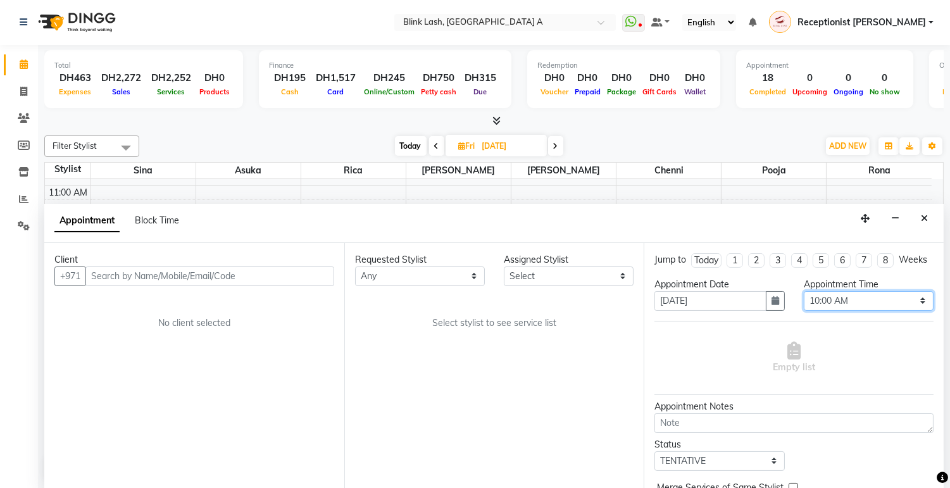
drag, startPoint x: 881, startPoint y: 314, endPoint x: 881, endPoint y: 300, distance: 13.9
click at [881, 311] on select "Select 10:00 AM 10:05 AM 10:10 AM 10:15 AM 10:20 AM 10:25 AM 10:30 AM 10:35 AM …" at bounding box center [869, 301] width 130 height 20
select select "840"
click at [804, 302] on select "Select 10:00 AM 10:05 AM 10:10 AM 10:15 AM 10:20 AM 10:25 AM 10:30 AM 10:35 AM …" at bounding box center [869, 301] width 130 height 20
drag, startPoint x: 611, startPoint y: 272, endPoint x: 591, endPoint y: 287, distance: 24.8
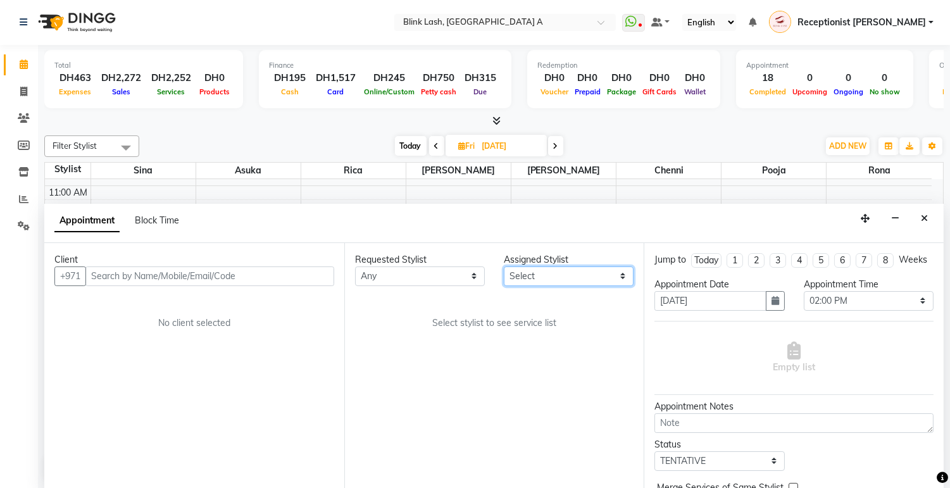
click at [611, 272] on select "Select [PERSON_NAME] [PERSON_NAME] pooja Rica [PERSON_NAME]" at bounding box center [569, 277] width 130 height 20
select select "42462"
click at [504, 267] on select "Select [PERSON_NAME] [PERSON_NAME] pooja Rica [PERSON_NAME]" at bounding box center [569, 277] width 130 height 20
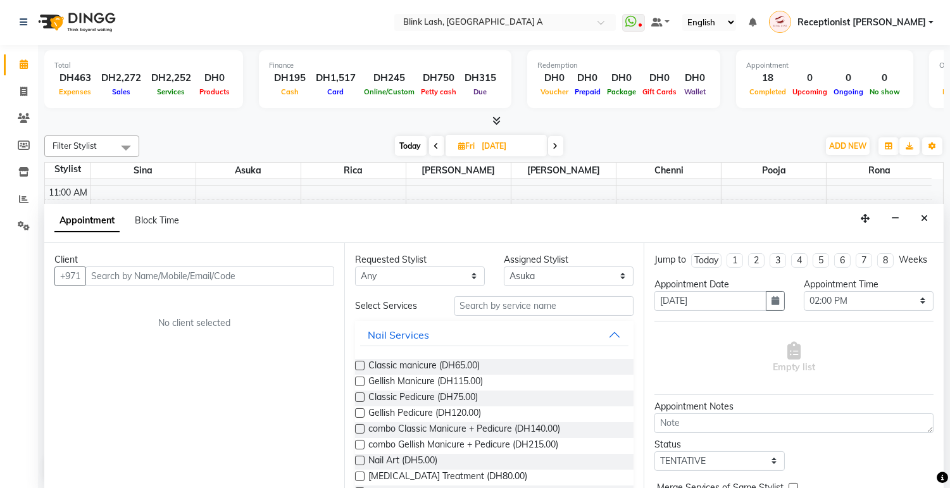
click at [572, 294] on div "Requested Stylist Any Asuka chenni INGRID jumana pooja Rica Rona Sina Assigned …" at bounding box center [494, 366] width 300 height 246
click at [566, 302] on input "text" at bounding box center [545, 306] width 180 height 20
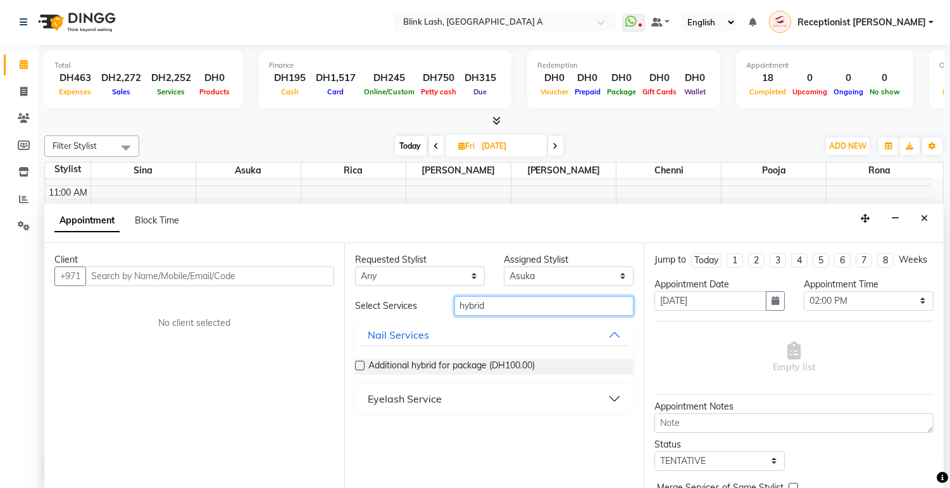
type input "hybrid"
click at [527, 393] on button "Eyelash Service" at bounding box center [494, 399] width 269 height 23
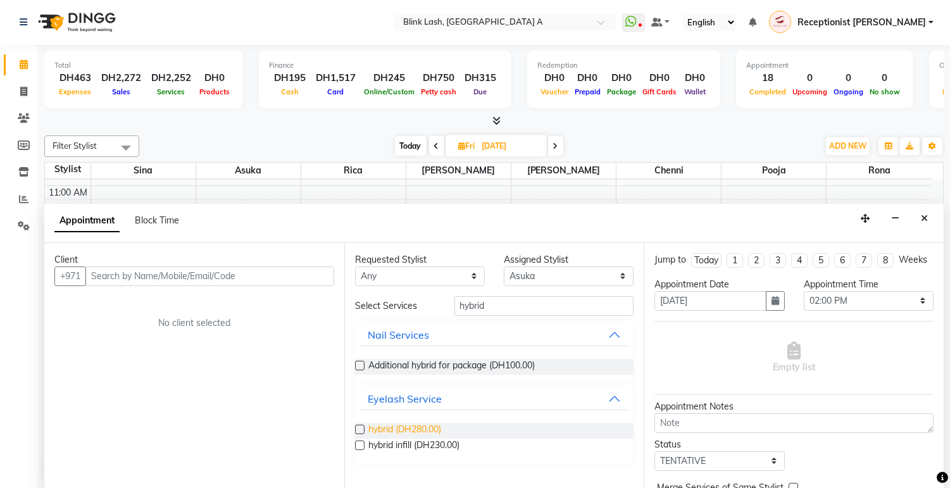
click at [415, 423] on span "hybrid (DH280.00)" at bounding box center [405, 431] width 73 height 16
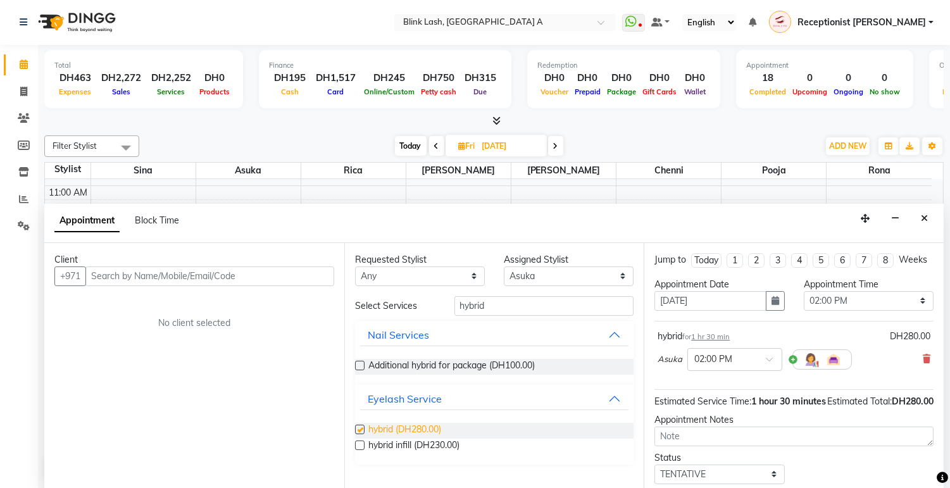
checkbox input "false"
drag, startPoint x: 593, startPoint y: 267, endPoint x: 593, endPoint y: 274, distance: 7.0
click at [593, 267] on select "Select [PERSON_NAME] [PERSON_NAME] pooja Rica [PERSON_NAME]" at bounding box center [569, 277] width 130 height 20
select select "57849"
click at [504, 267] on select "Select [PERSON_NAME] [PERSON_NAME] pooja Rica [PERSON_NAME]" at bounding box center [569, 277] width 130 height 20
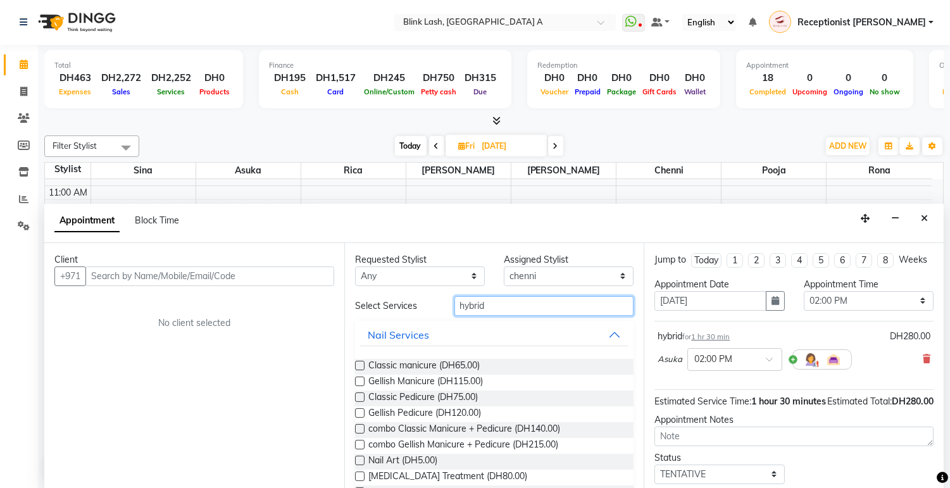
click at [547, 308] on input "hybrid" at bounding box center [545, 306] width 180 height 20
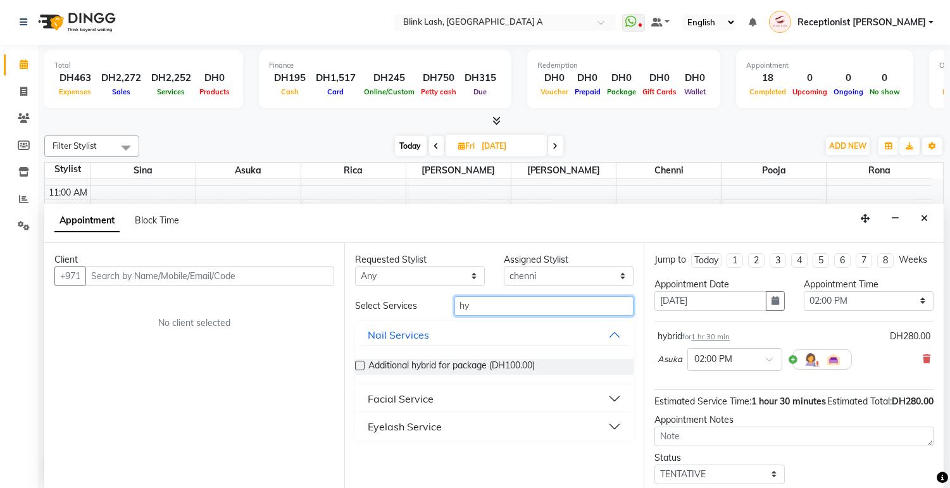
type input "h"
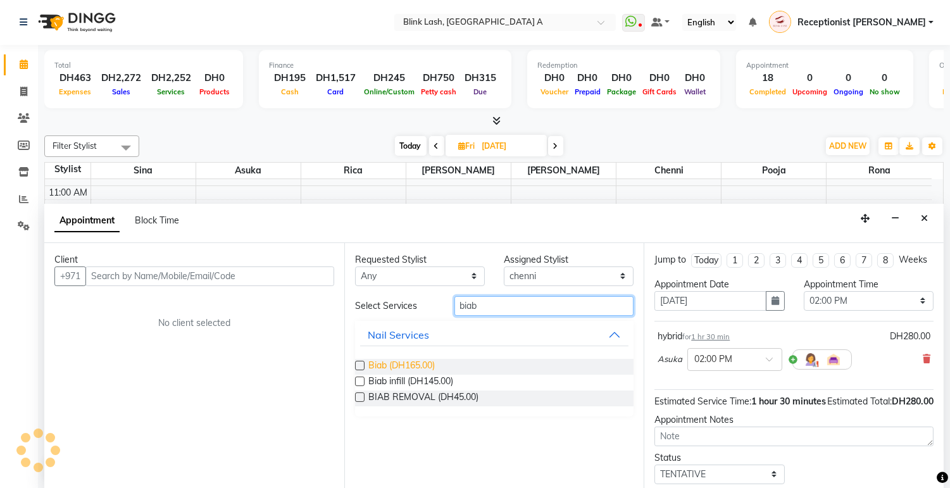
type input "biab"
click at [391, 363] on span "Biab (DH165.00)" at bounding box center [402, 367] width 66 height 16
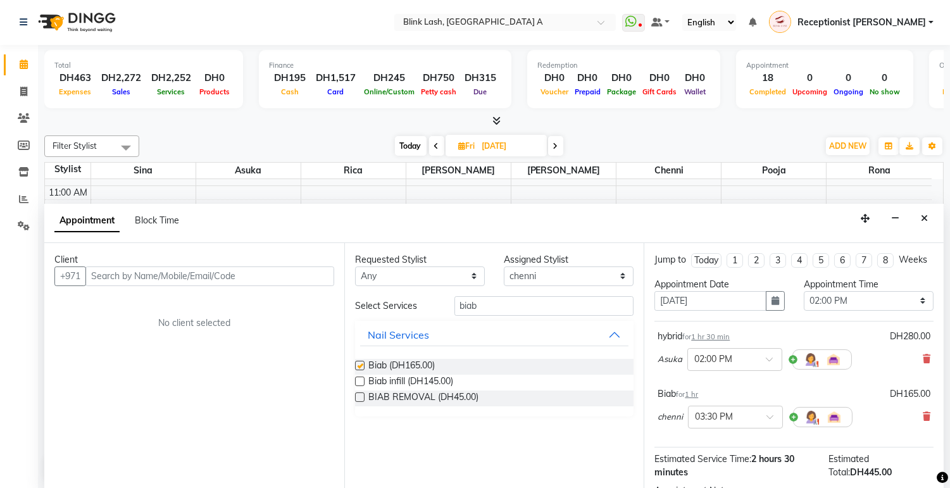
checkbox input "false"
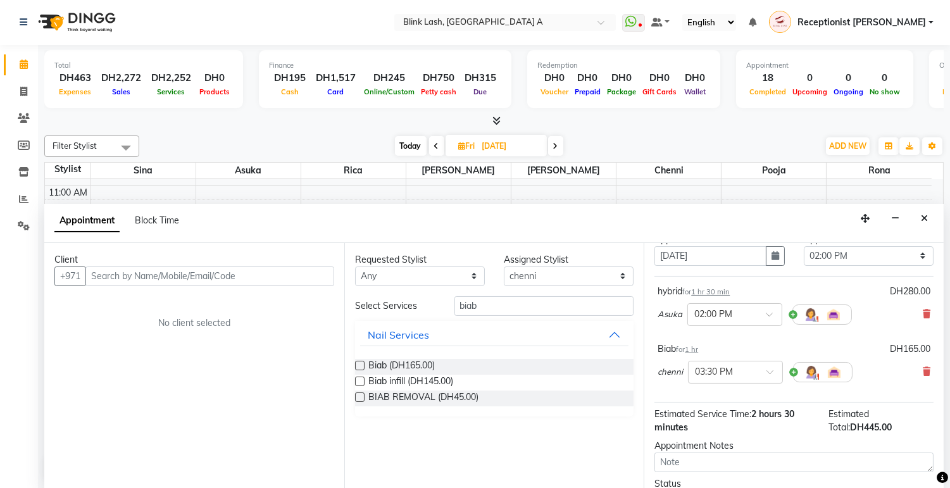
scroll to position [70, 0]
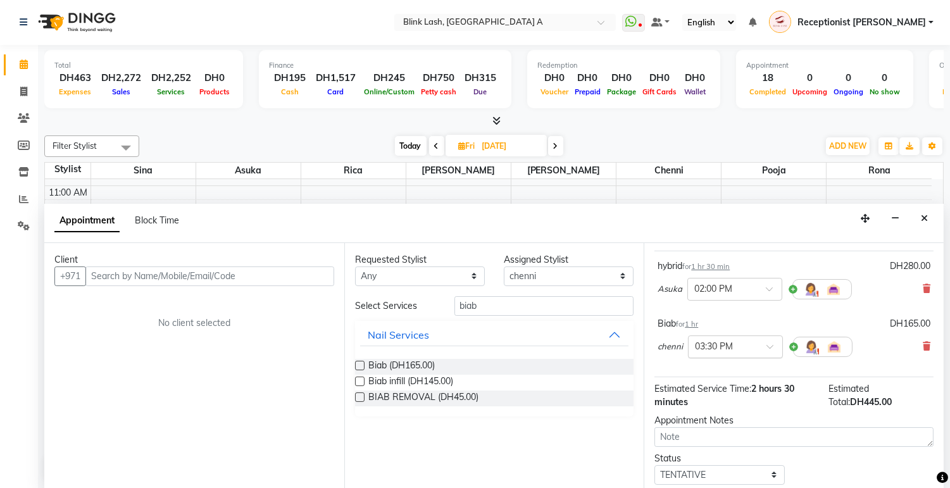
click at [746, 352] on input "text" at bounding box center [723, 345] width 56 height 13
click at [710, 384] on div "02:00 PM" at bounding box center [736, 372] width 94 height 23
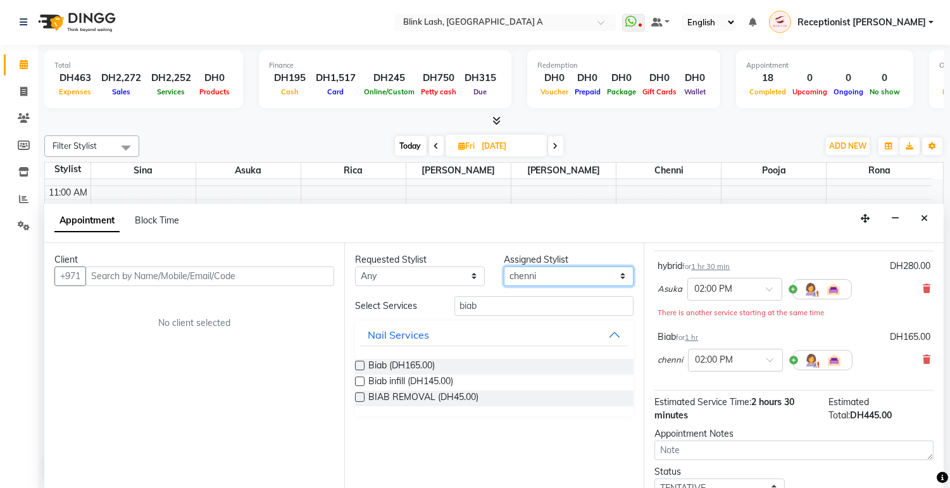
click at [609, 273] on select "Select [PERSON_NAME] [PERSON_NAME] pooja Rica [PERSON_NAME]" at bounding box center [569, 277] width 130 height 20
select select "51148"
click at [504, 267] on select "Select [PERSON_NAME] [PERSON_NAME] pooja Rica [PERSON_NAME]" at bounding box center [569, 277] width 130 height 20
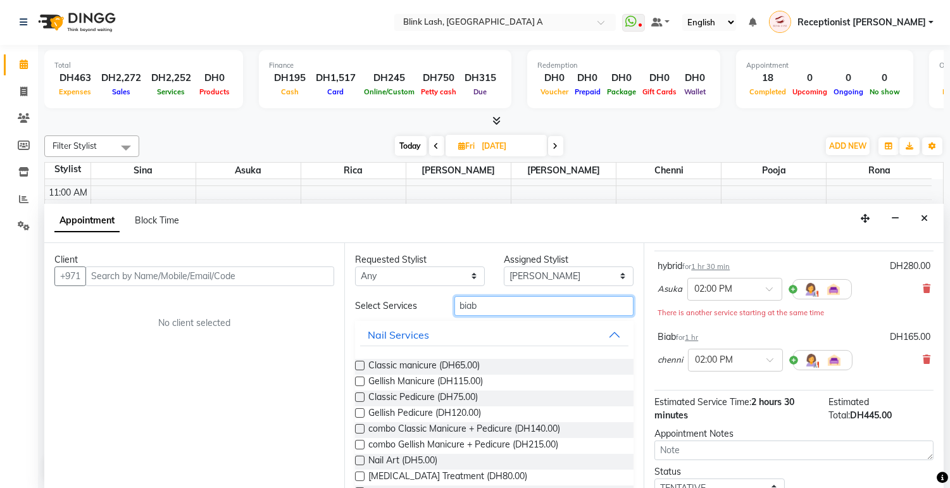
click at [542, 302] on input "biab" at bounding box center [545, 306] width 180 height 20
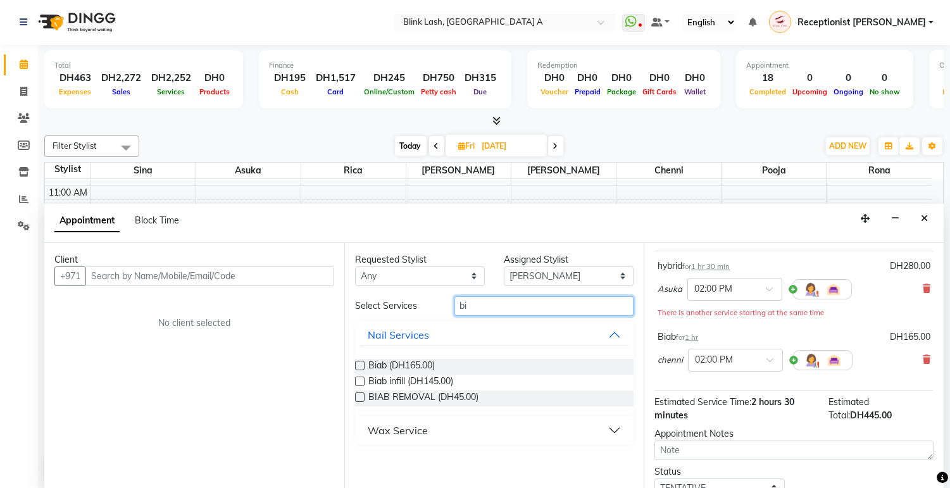
type input "b"
type input "eyebro"
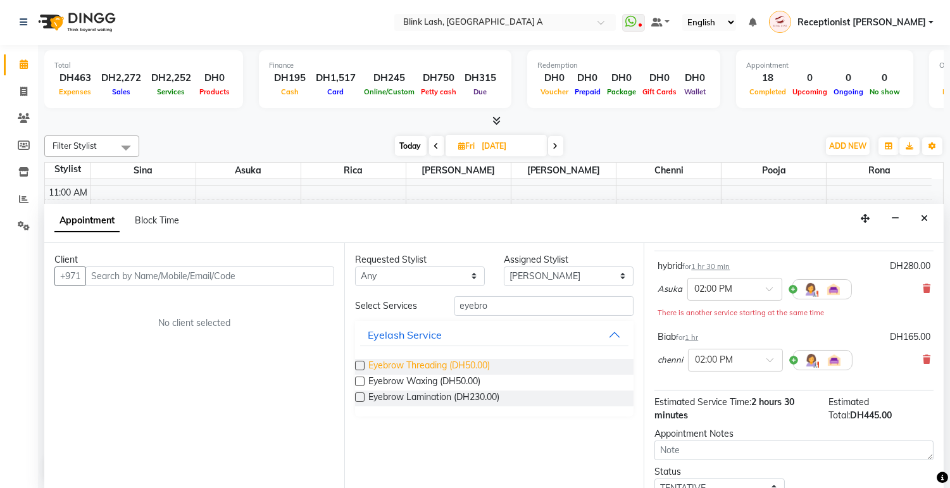
click at [466, 369] on span "Eyebrow Threading (DH50.00)" at bounding box center [430, 367] width 122 height 16
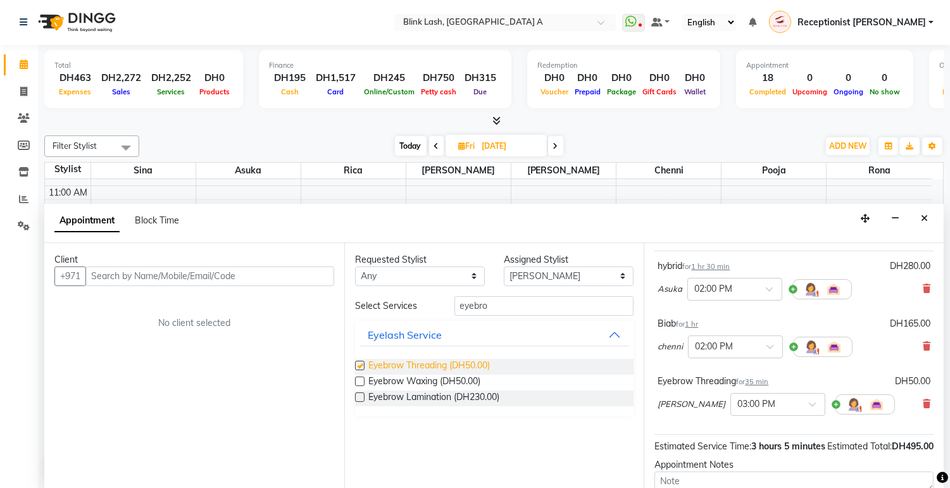
checkbox input "false"
click at [764, 410] on div at bounding box center [778, 403] width 94 height 13
click at [735, 434] on div "02:00 PM" at bounding box center [778, 429] width 94 height 23
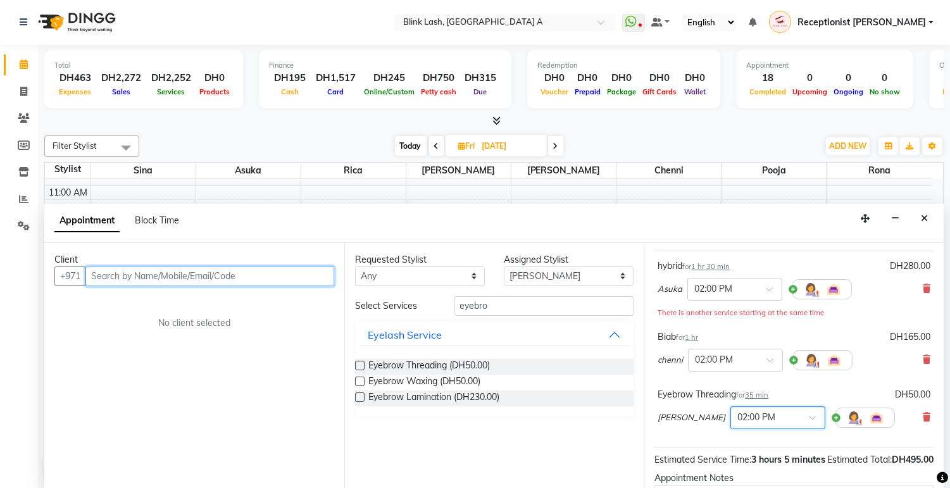
click at [269, 267] on input "text" at bounding box center [209, 277] width 249 height 20
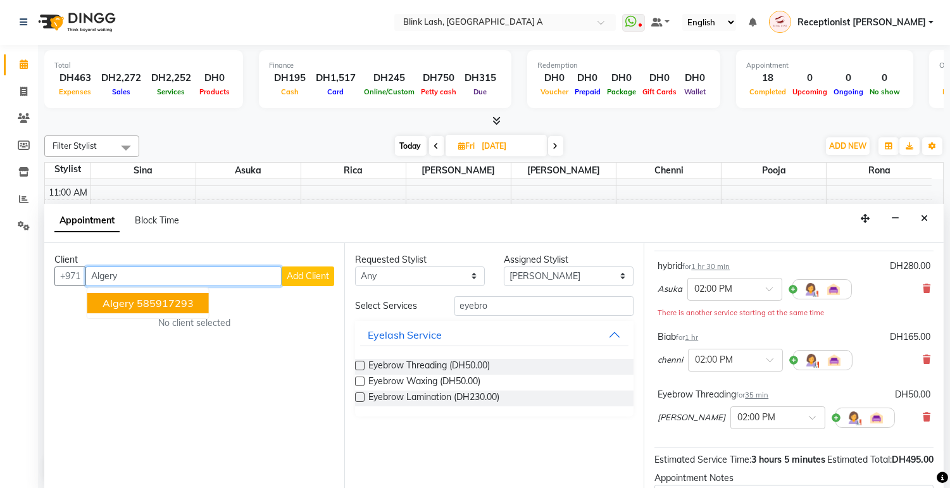
click at [143, 299] on ngb-highlight "585917293" at bounding box center [165, 303] width 57 height 13
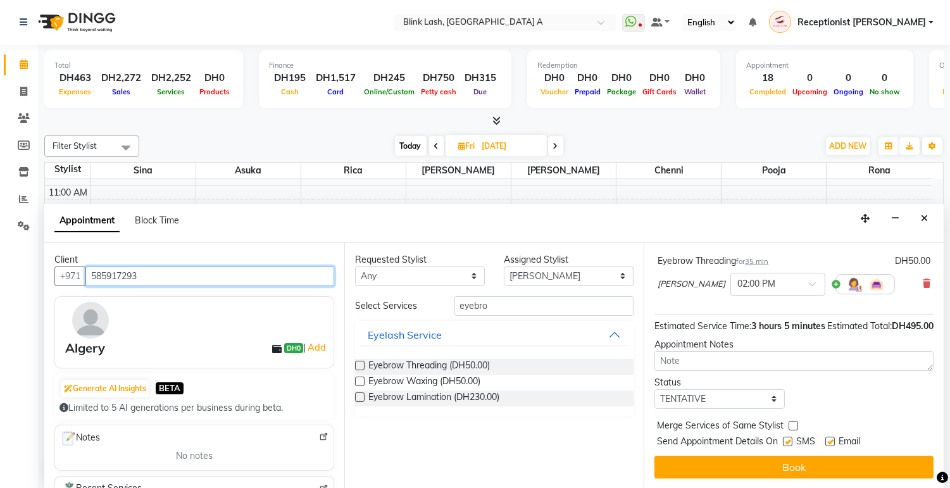
scroll to position [229, 0]
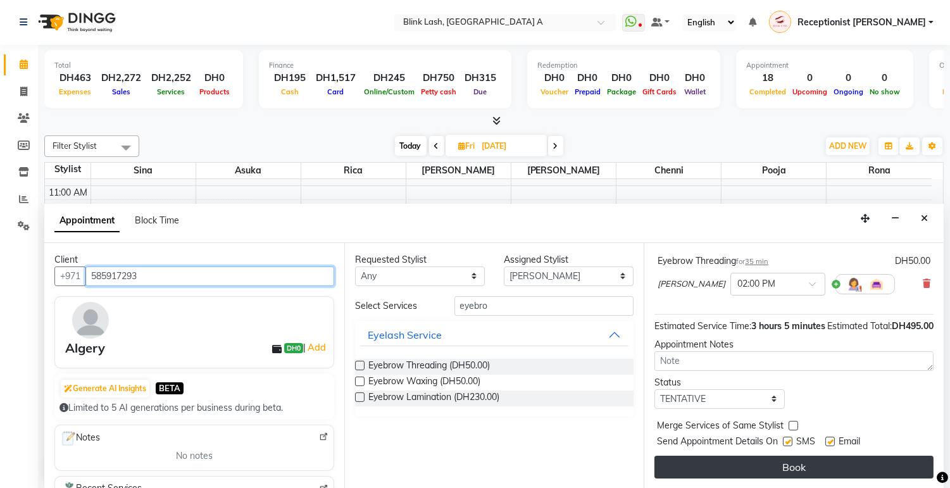
type input "585917293"
click at [866, 469] on button "Book" at bounding box center [794, 467] width 279 height 23
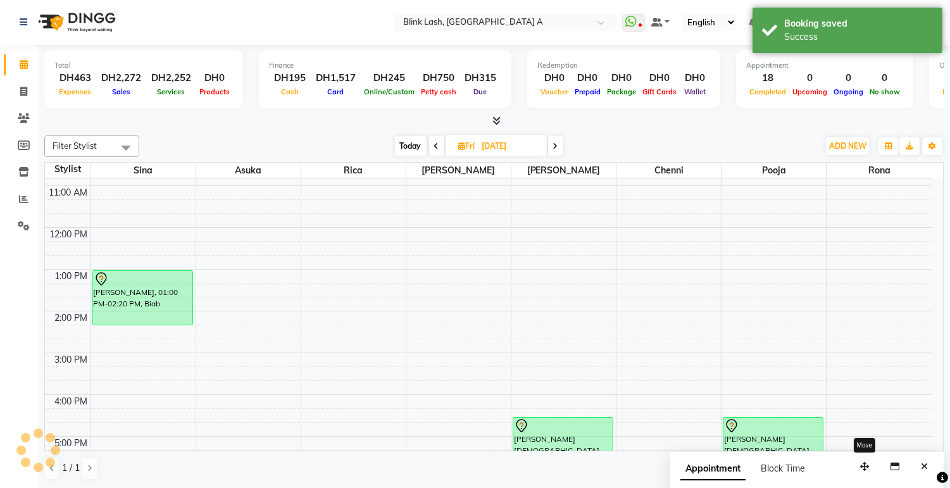
scroll to position [0, 0]
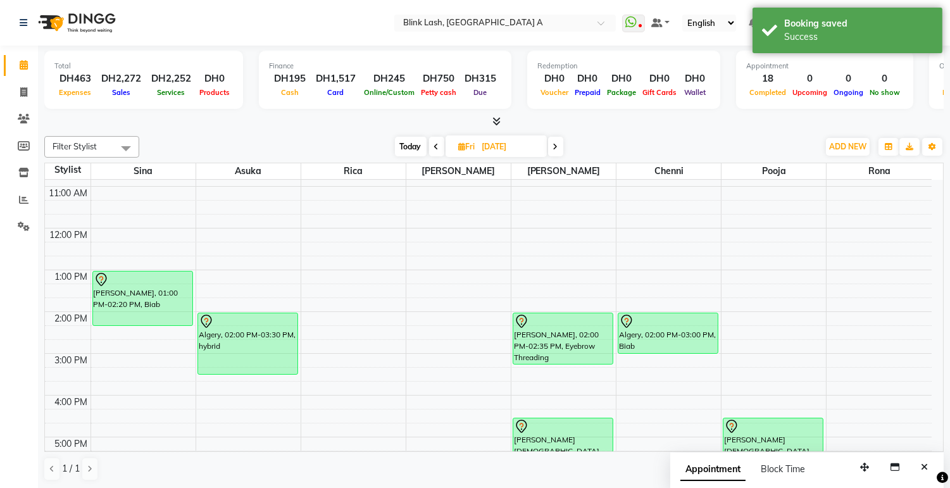
drag, startPoint x: 583, startPoint y: 336, endPoint x: 580, endPoint y: 355, distance: 19.8
click at [580, 355] on div "Algery, 02:00 PM-02:35 PM, Eyebrow Threading Karen Belgians, 04:30 PM-05:35 PM,…" at bounding box center [564, 416] width 104 height 626
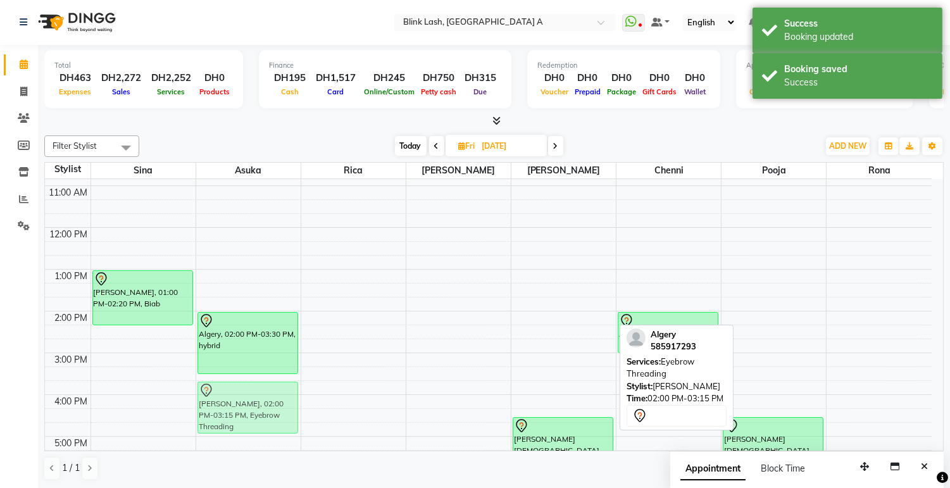
scroll to position [79, 0]
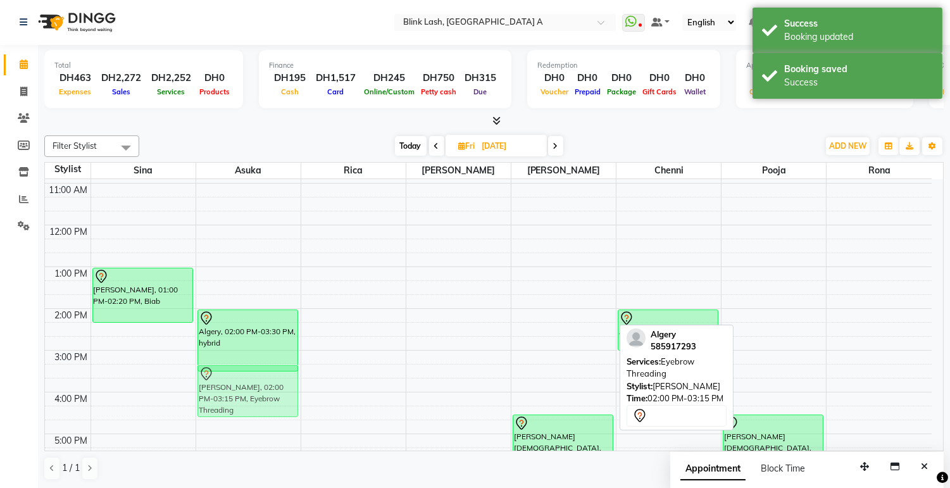
drag, startPoint x: 554, startPoint y: 327, endPoint x: 241, endPoint y: 381, distance: 317.3
click at [241, 381] on tr "Ciara Munroe, 01:00 PM-02:20 PM, Biab Algery, 02:00 PM-03:30 PM, hybrid Algery,…" at bounding box center [488, 413] width 887 height 626
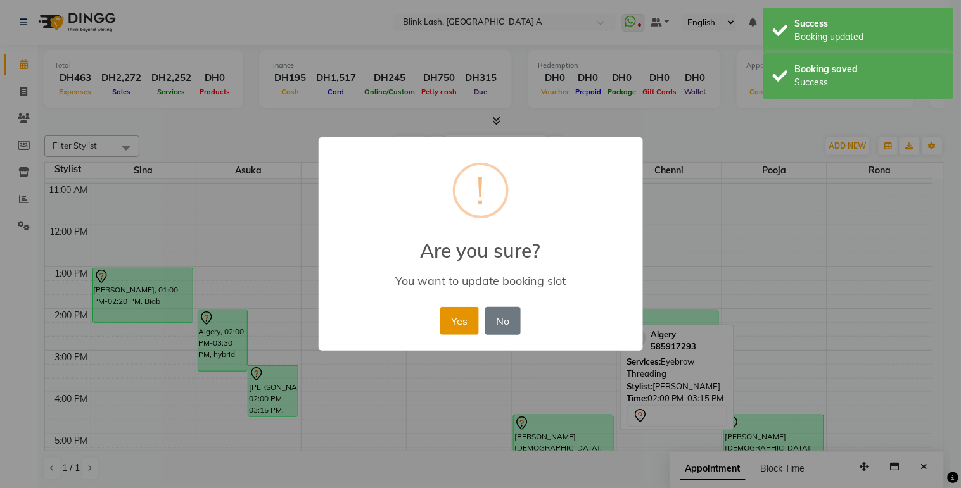
click at [455, 318] on button "Yes" at bounding box center [459, 321] width 39 height 28
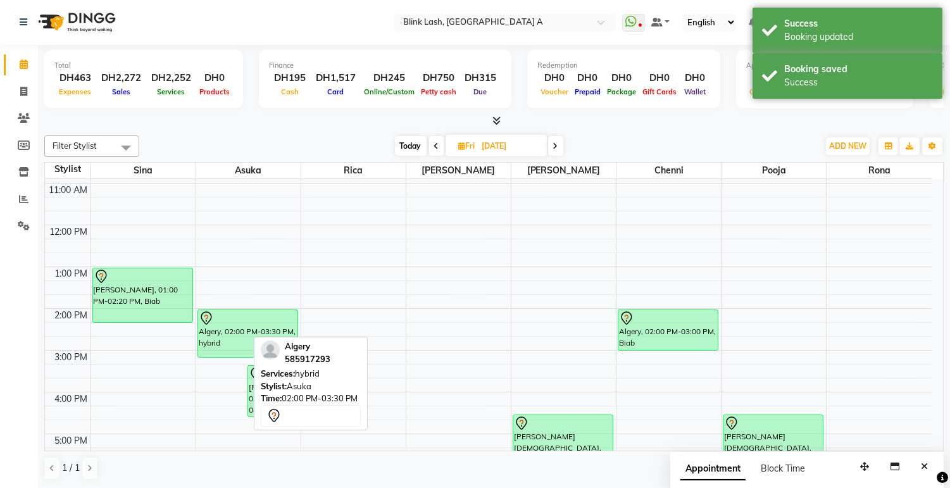
drag, startPoint x: 217, startPoint y: 369, endPoint x: 220, endPoint y: 358, distance: 11.8
click at [222, 356] on div "Algery, 02:00 PM-03:30 PM, hybrid Algery, 03:20 PM-04:35 PM, Eyebrow Threading …" at bounding box center [248, 413] width 104 height 626
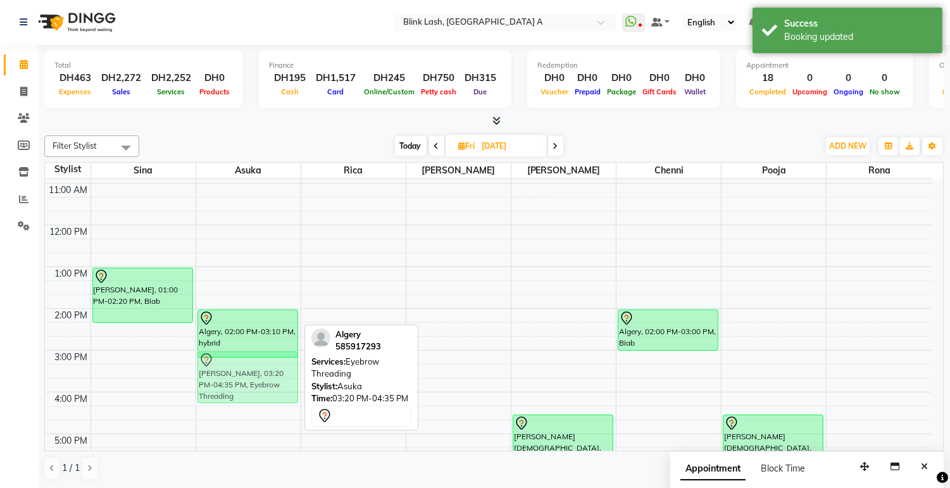
click at [247, 360] on div "Algery, 02:00 PM-03:10 PM, hybrid Algery, 03:20 PM-04:35 PM, Eyebrow Threading …" at bounding box center [248, 413] width 104 height 626
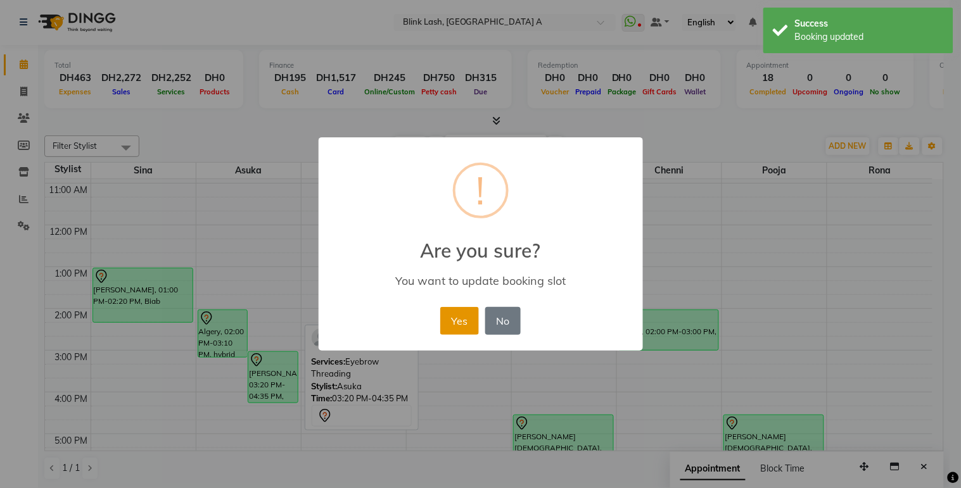
click at [466, 319] on button "Yes" at bounding box center [459, 321] width 39 height 28
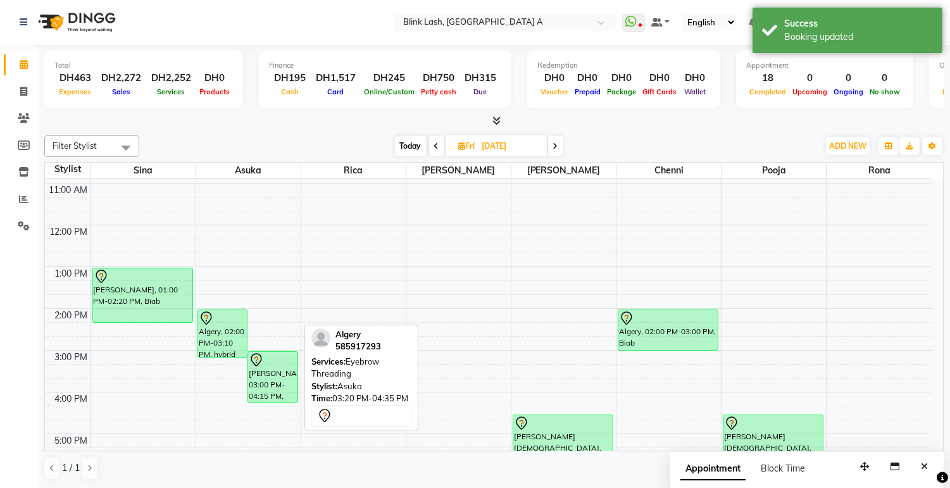
click at [407, 139] on span "Today" at bounding box center [411, 146] width 32 height 20
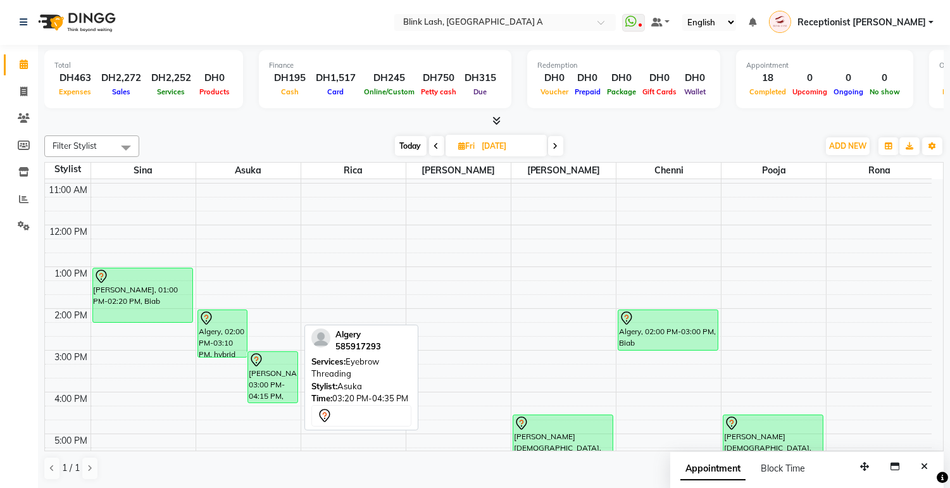
type input "[DATE]"
